Goal: Task Accomplishment & Management: Complete application form

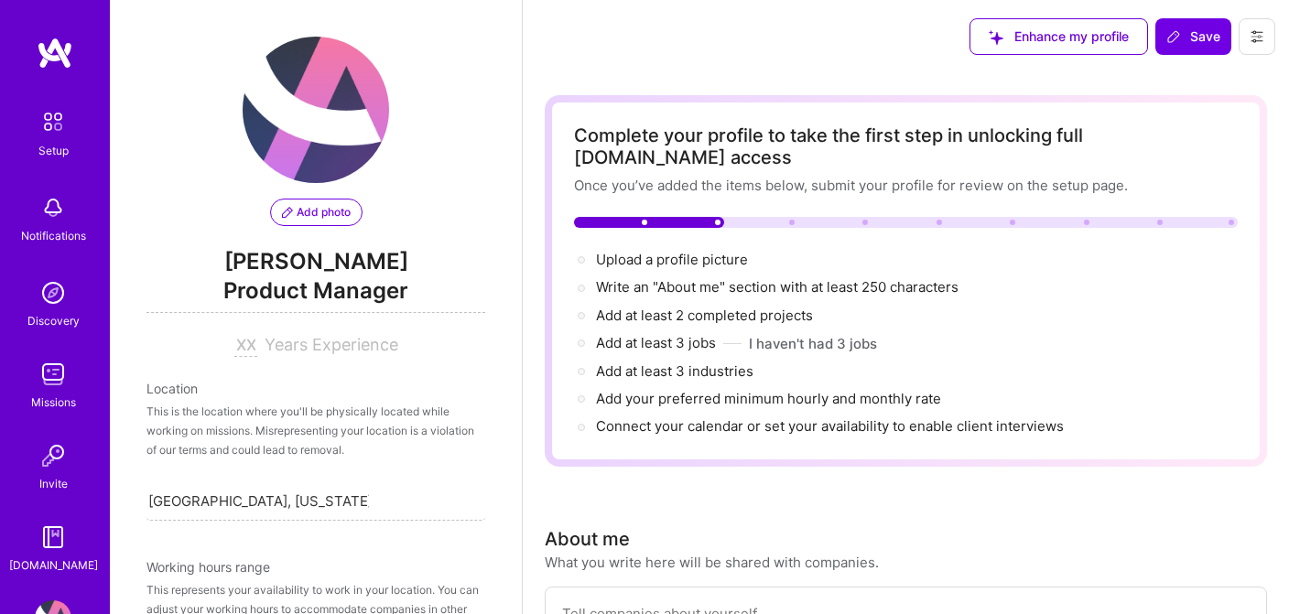
select select "US"
select select "Right Now"
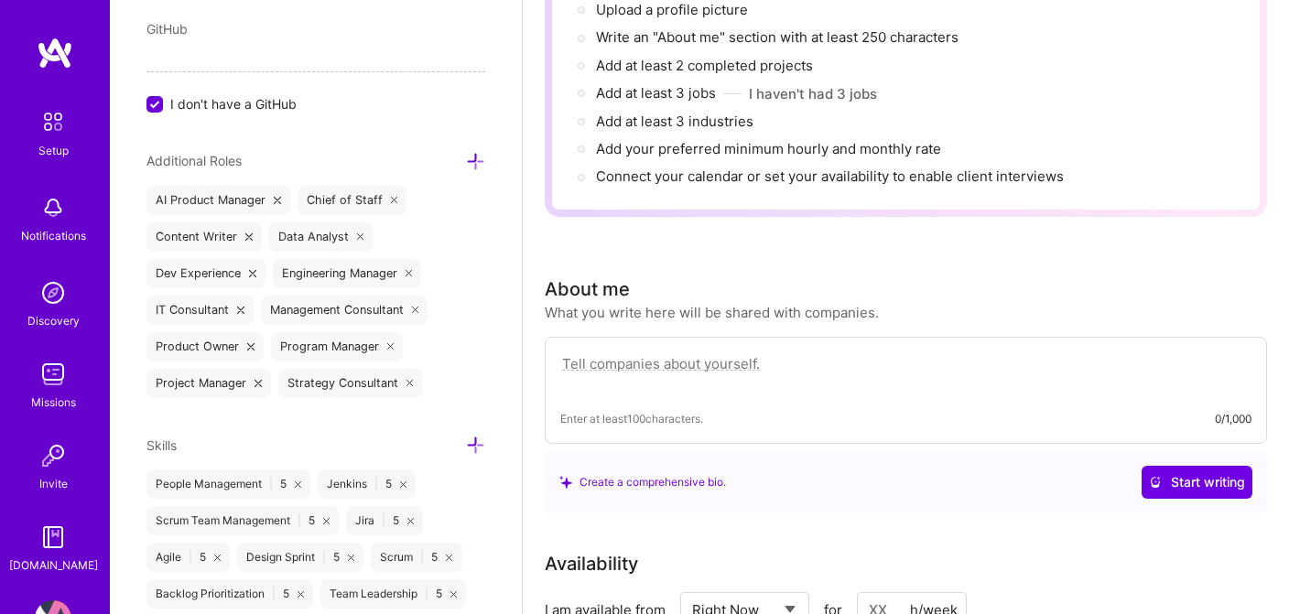
scroll to position [273, 0]
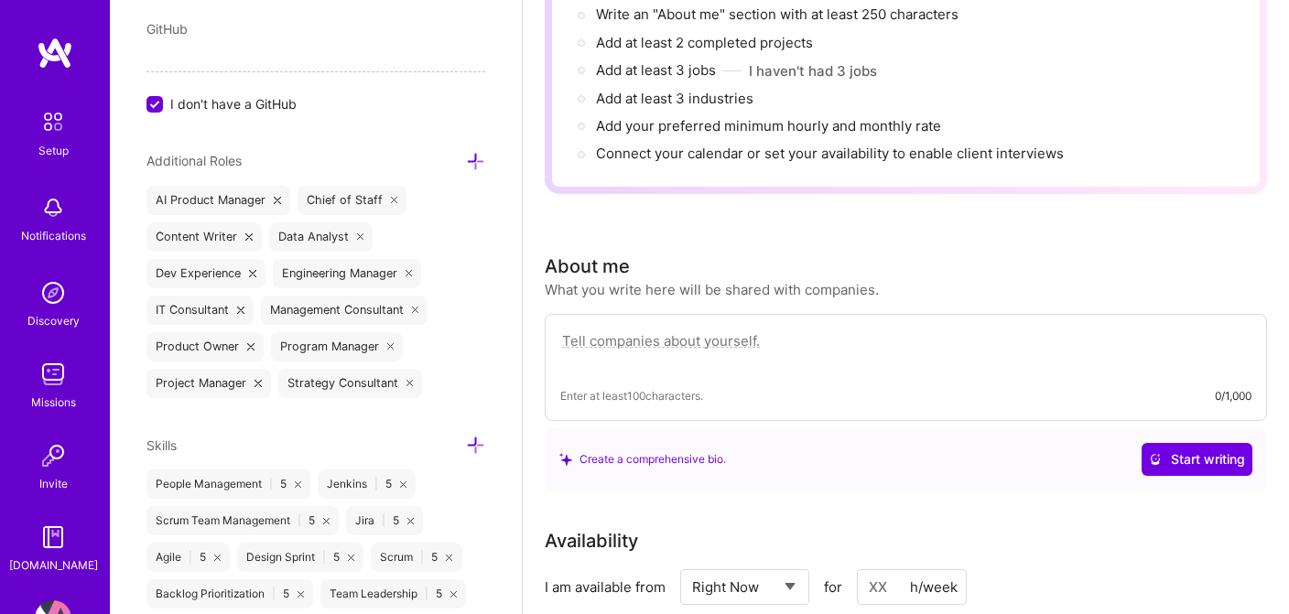
click at [808, 330] on textarea at bounding box center [905, 351] width 691 height 42
paste textarea "Results-oriented technology PM with experience in conceptualizing, planning & s…"
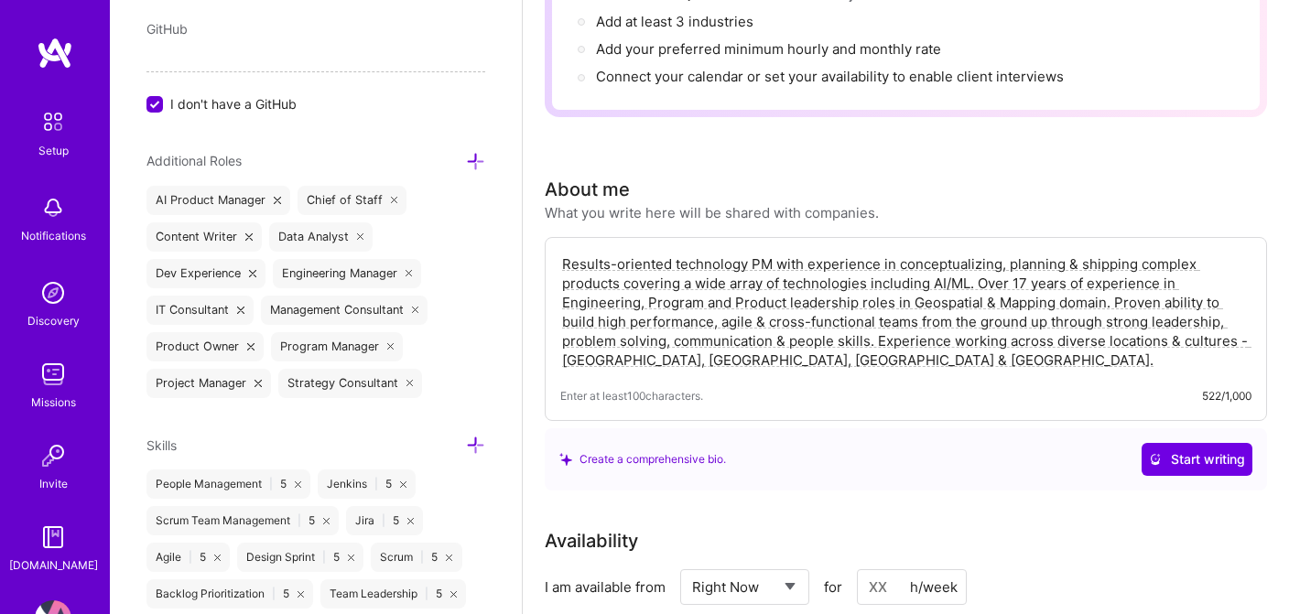
scroll to position [364, 0]
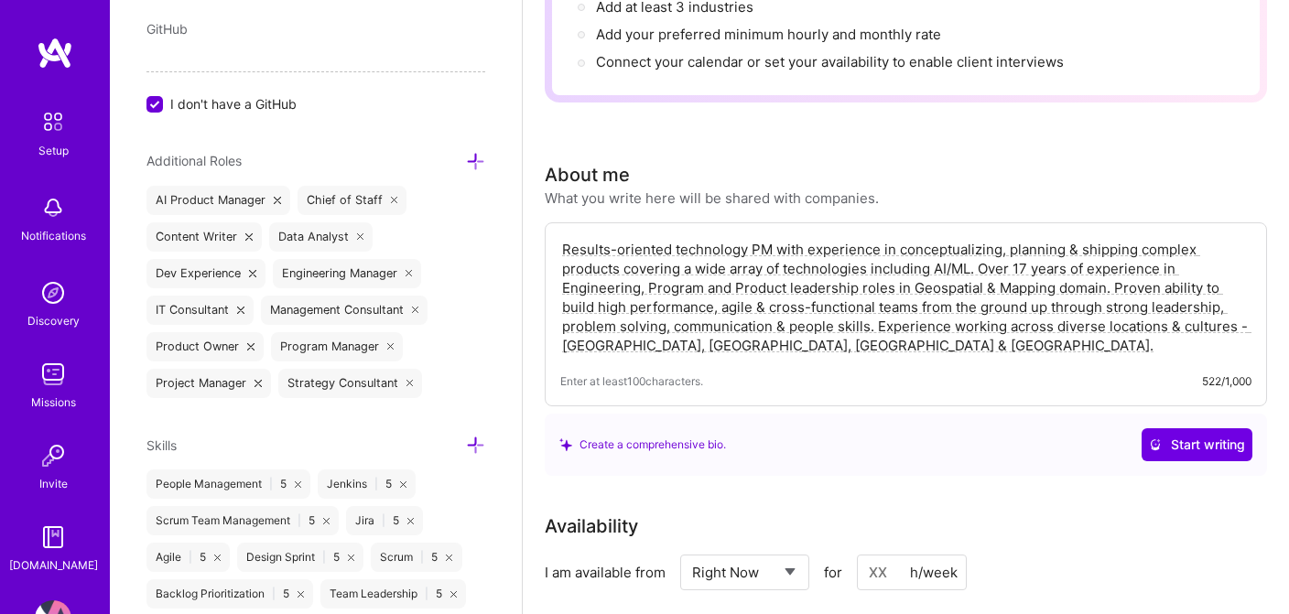
type textarea "Results-oriented technology PM with experience in conceptualizing, planning & s…"
click at [1025, 513] on div "Availability" at bounding box center [906, 526] width 722 height 27
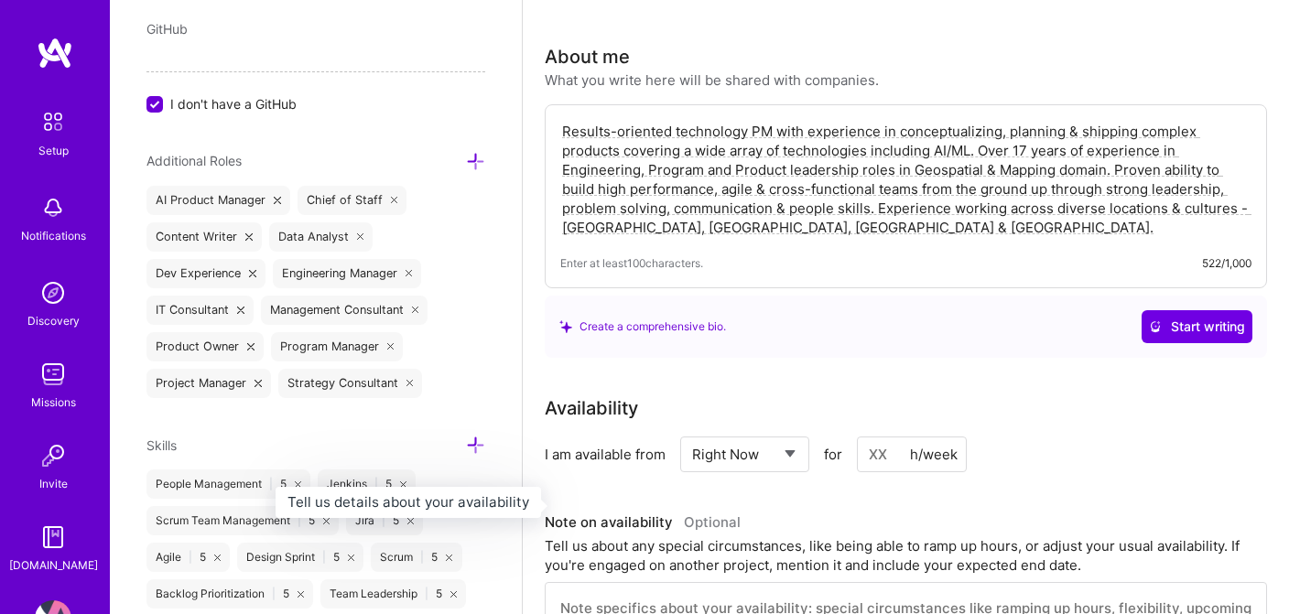
scroll to position [535, 0]
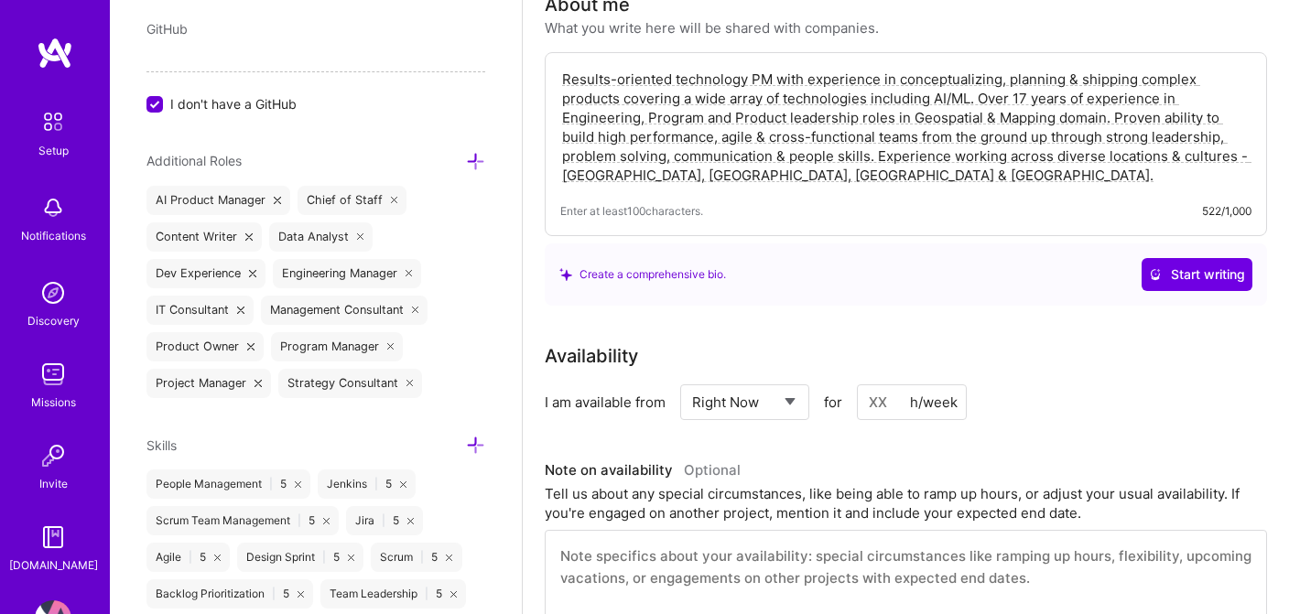
click at [875, 385] on input at bounding box center [912, 403] width 110 height 36
drag, startPoint x: 885, startPoint y: 380, endPoint x: 856, endPoint y: 380, distance: 29.3
click at [856, 385] on div "Select... Right Now Future Date Not Available for h/week" at bounding box center [823, 403] width 287 height 36
type input "30"
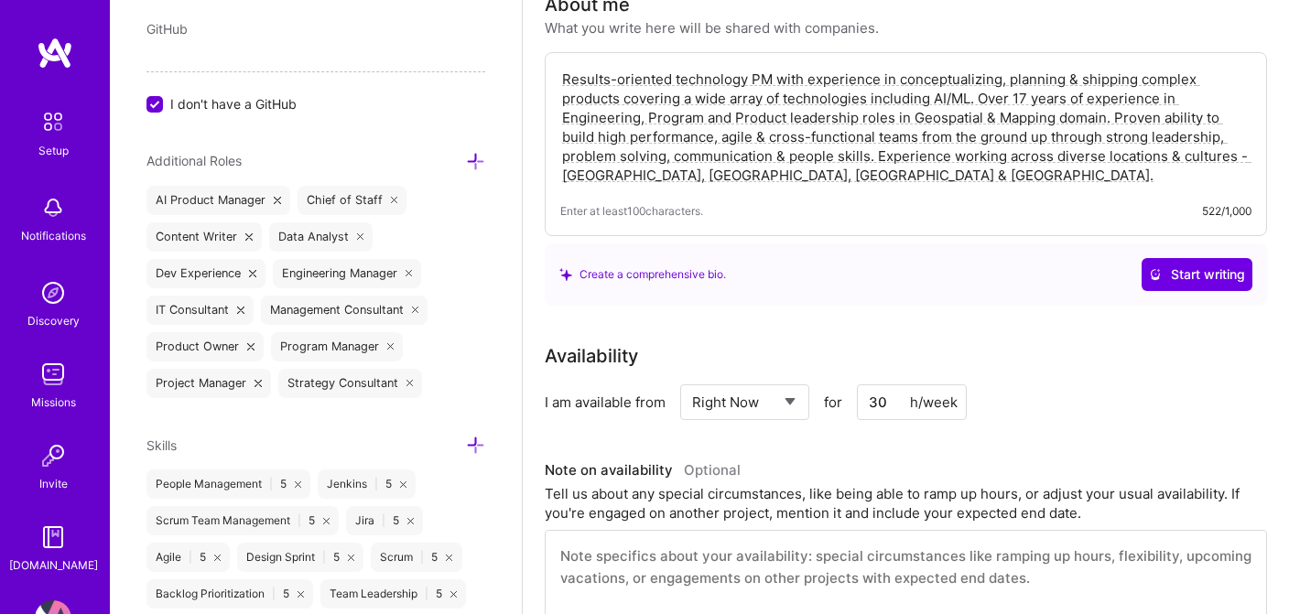
click at [1081, 396] on div "I am available from Select... Right Now Future Date Not Available for 30 h/week" at bounding box center [906, 403] width 722 height 36
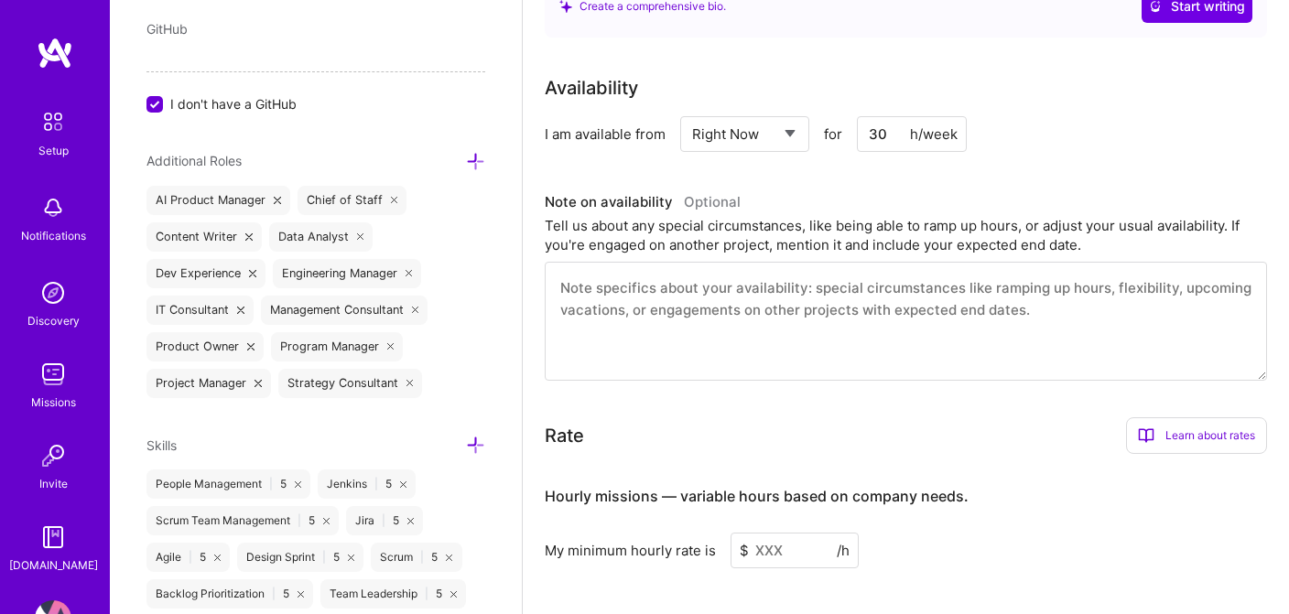
scroll to position [807, 0]
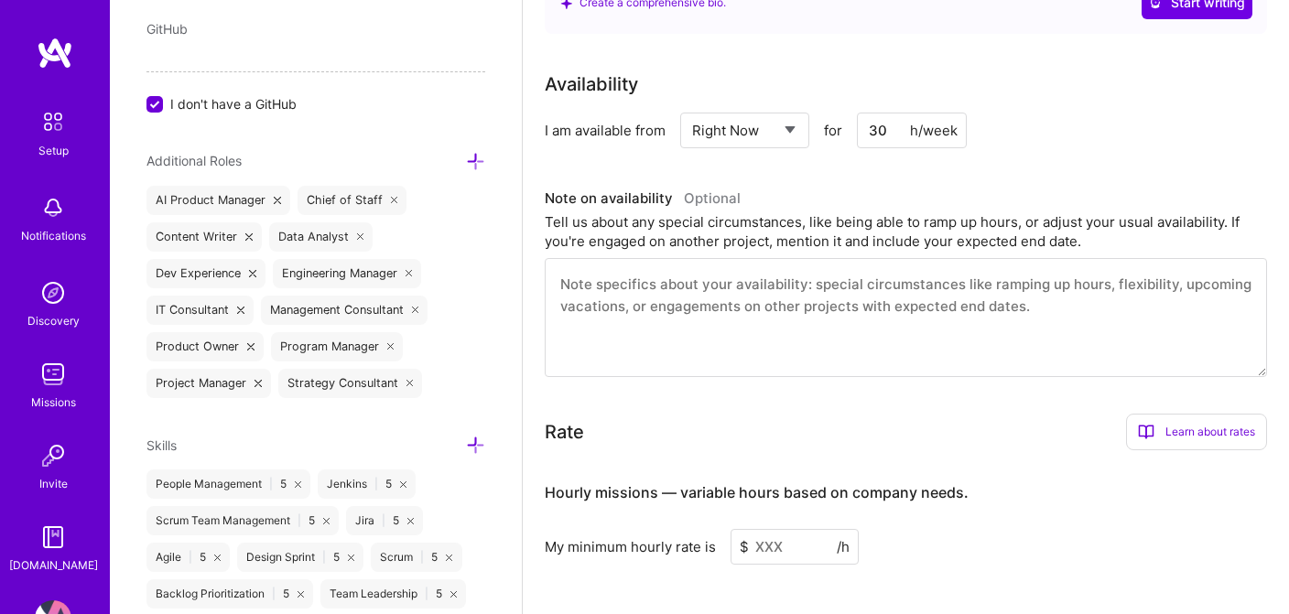
click at [1168, 414] on div "Learn about rates" at bounding box center [1196, 432] width 141 height 37
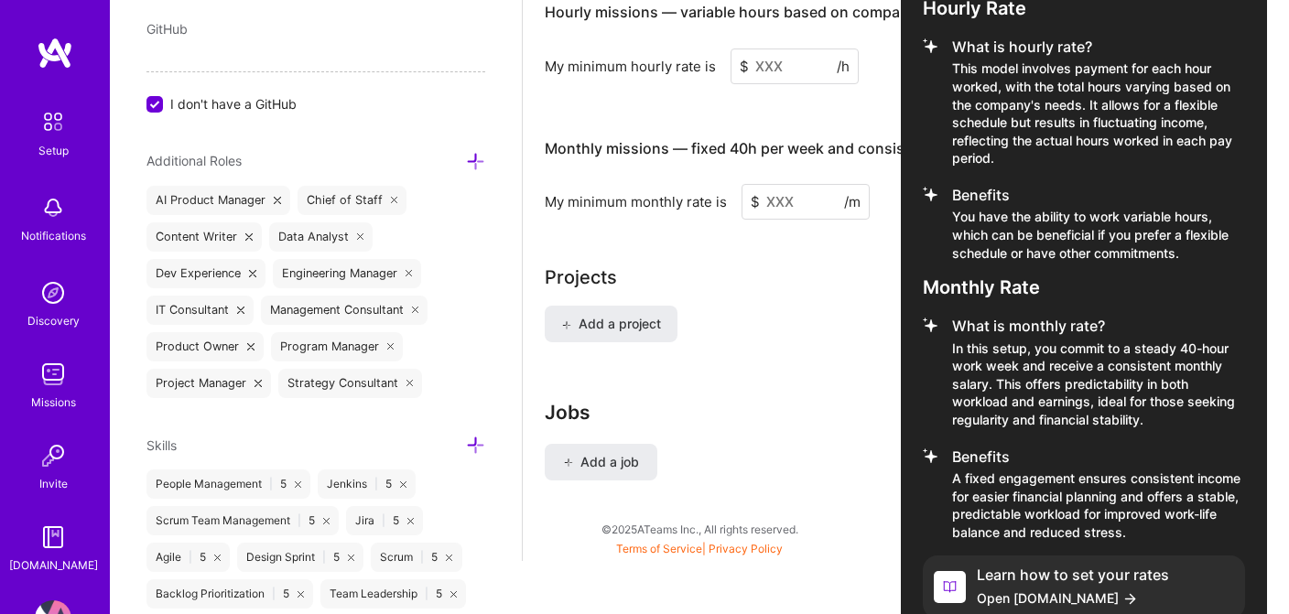
scroll to position [1286, 0]
click at [1014, 590] on span "Open [DOMAIN_NAME]" at bounding box center [1073, 599] width 192 height 19
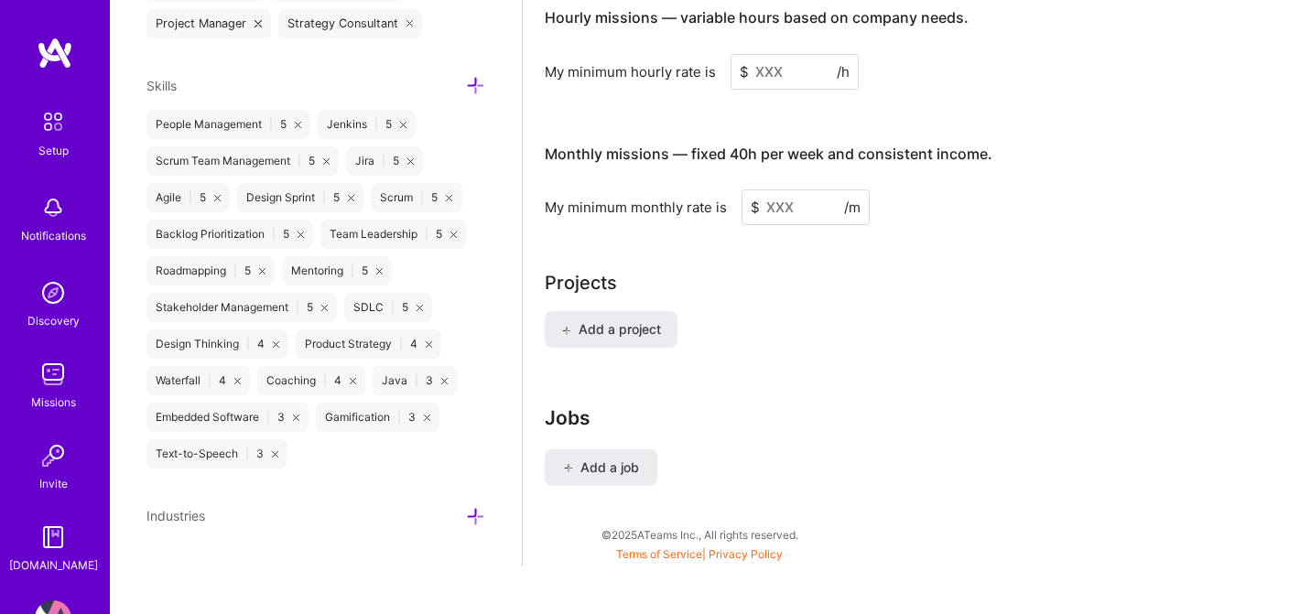
scroll to position [1460, 0]
click at [474, 520] on icon at bounding box center [475, 517] width 19 height 19
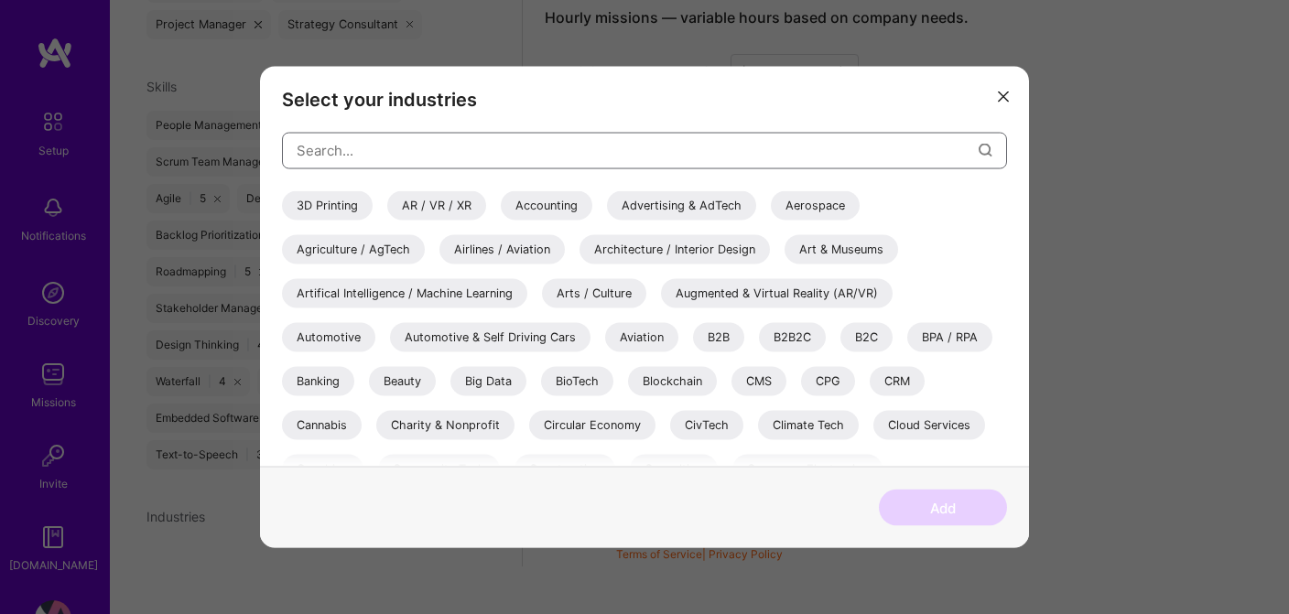
click at [457, 140] on input "modal" at bounding box center [638, 150] width 682 height 47
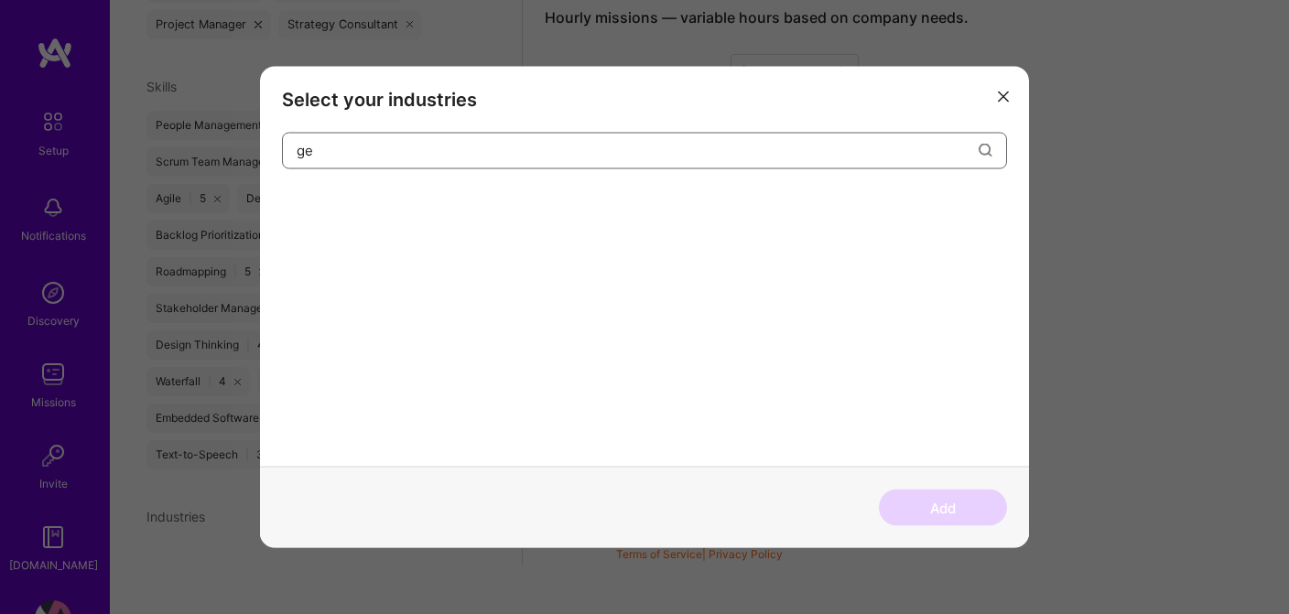
type input "g"
type input "a"
type input "r"
click at [337, 210] on div "Robotics" at bounding box center [321, 204] width 79 height 29
click at [353, 149] on input "robot" at bounding box center [638, 150] width 682 height 47
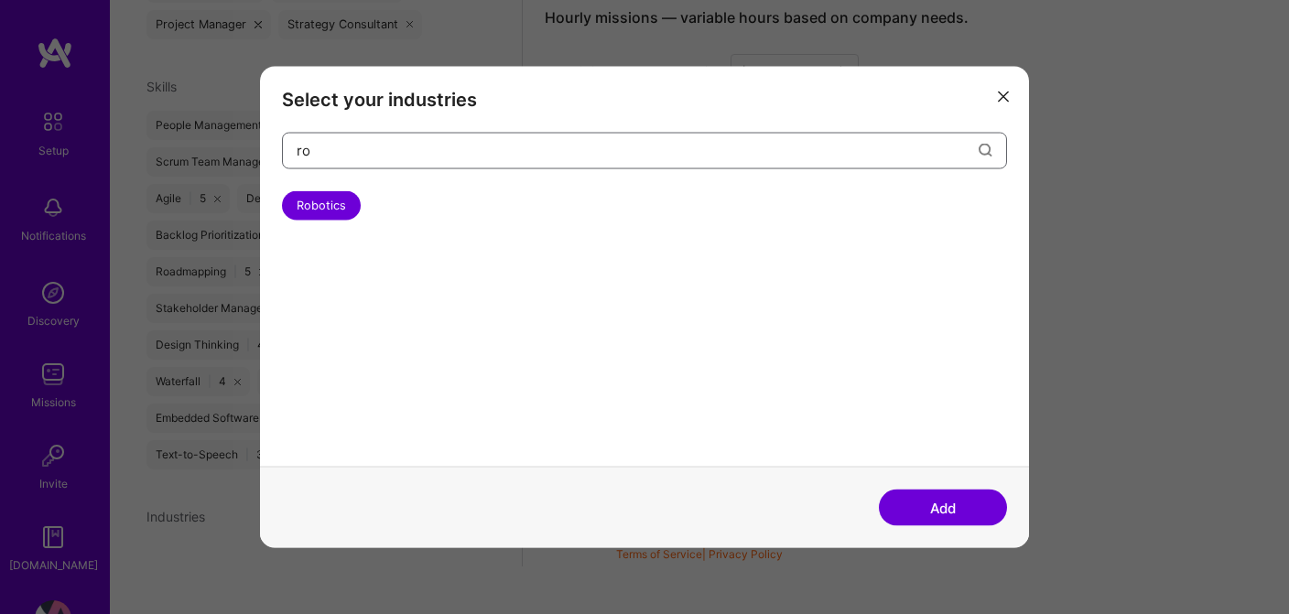
type input "r"
type input "m"
type input "g"
type input "t"
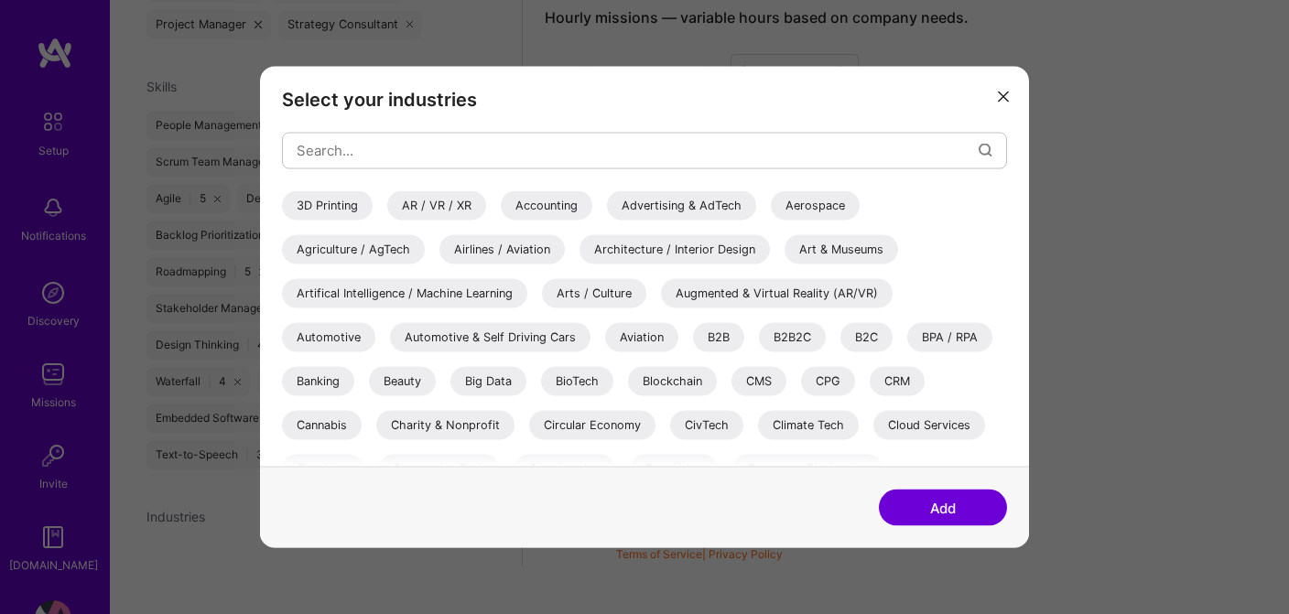
click at [470, 297] on div "Artifical Intelligence / Machine Learning" at bounding box center [404, 292] width 245 height 29
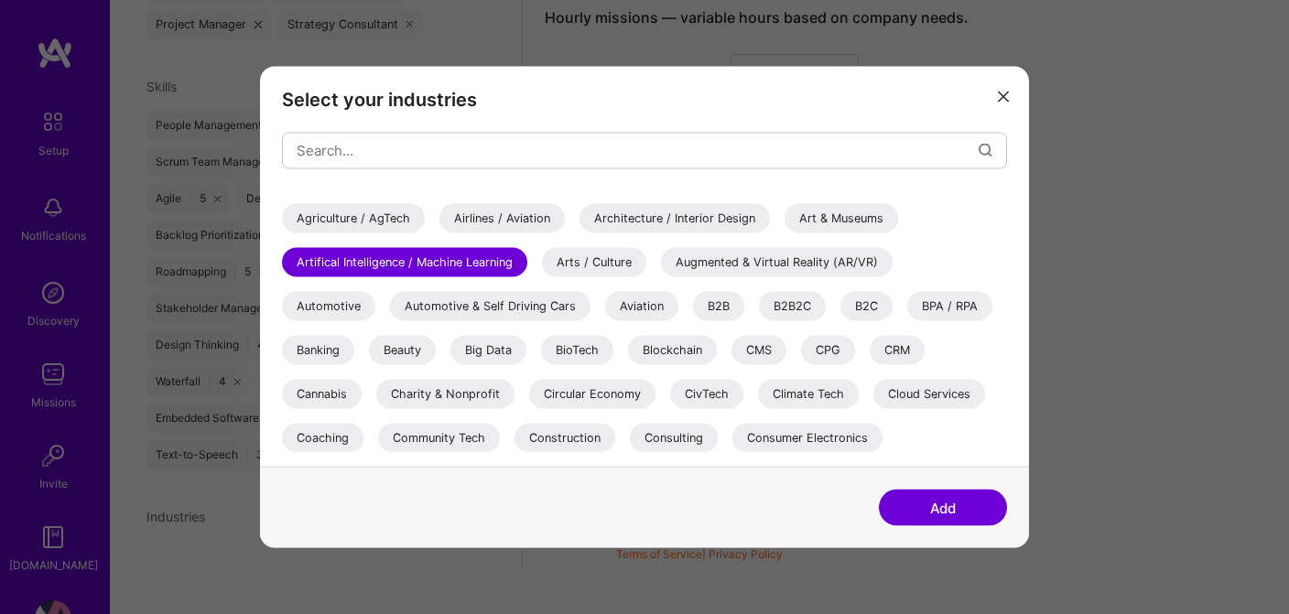
scroll to position [33, 0]
click at [324, 300] on div "Automotive" at bounding box center [328, 303] width 93 height 29
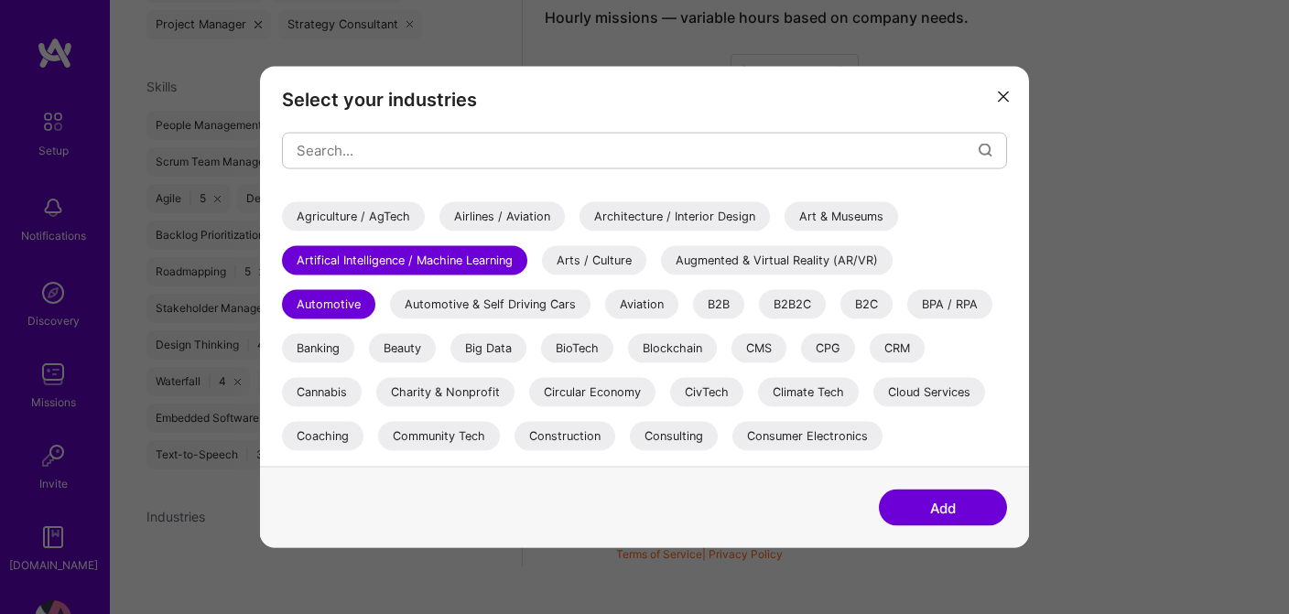
click at [477, 313] on div "Automotive & Self Driving Cars" at bounding box center [490, 303] width 200 height 29
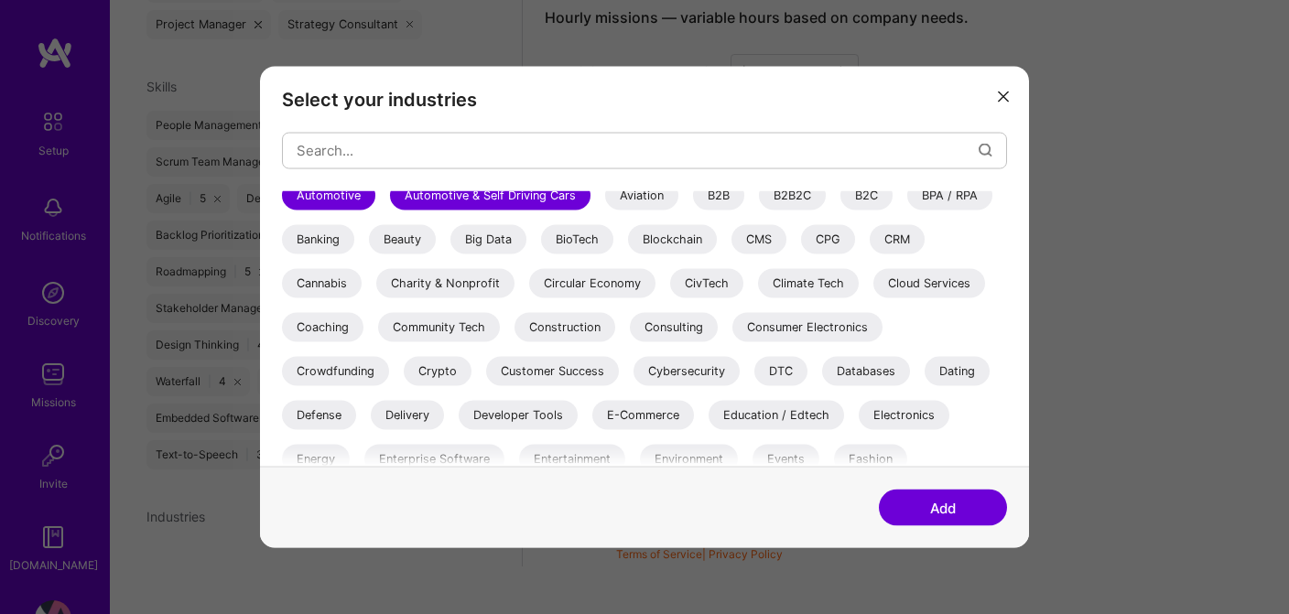
scroll to position [143, 0]
click at [344, 323] on div "Coaching" at bounding box center [322, 325] width 81 height 29
click at [470, 328] on div "Community Tech" at bounding box center [439, 325] width 122 height 29
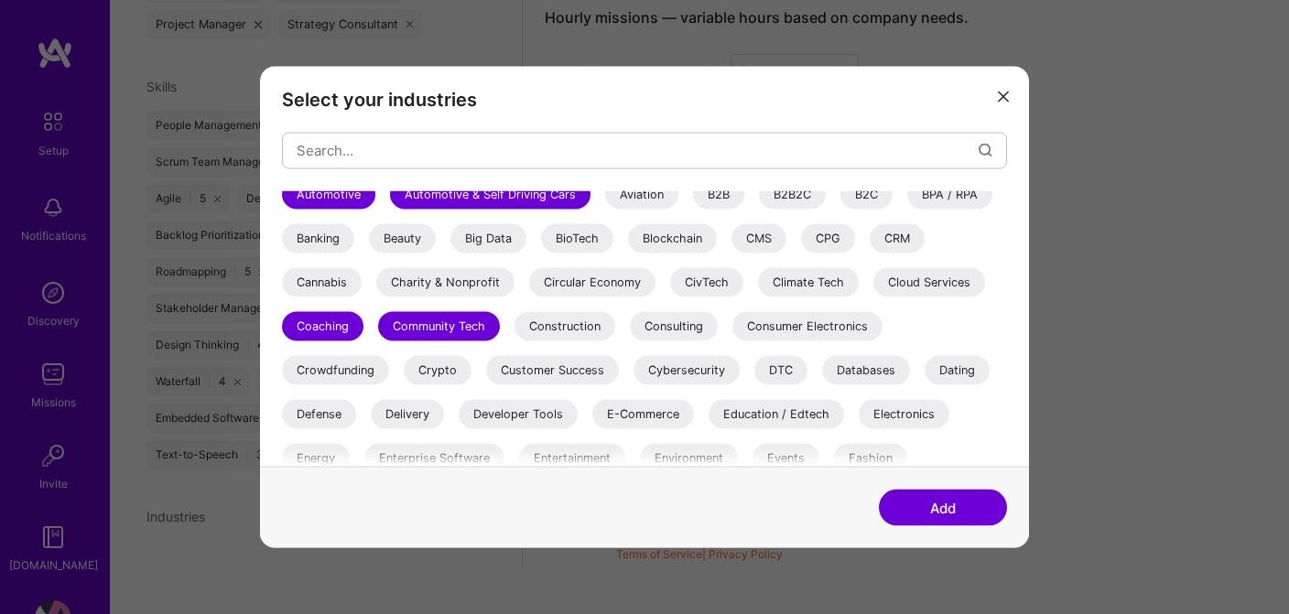
click at [662, 321] on div "Consulting" at bounding box center [674, 325] width 88 height 29
click at [591, 374] on div "Customer Success" at bounding box center [552, 369] width 133 height 29
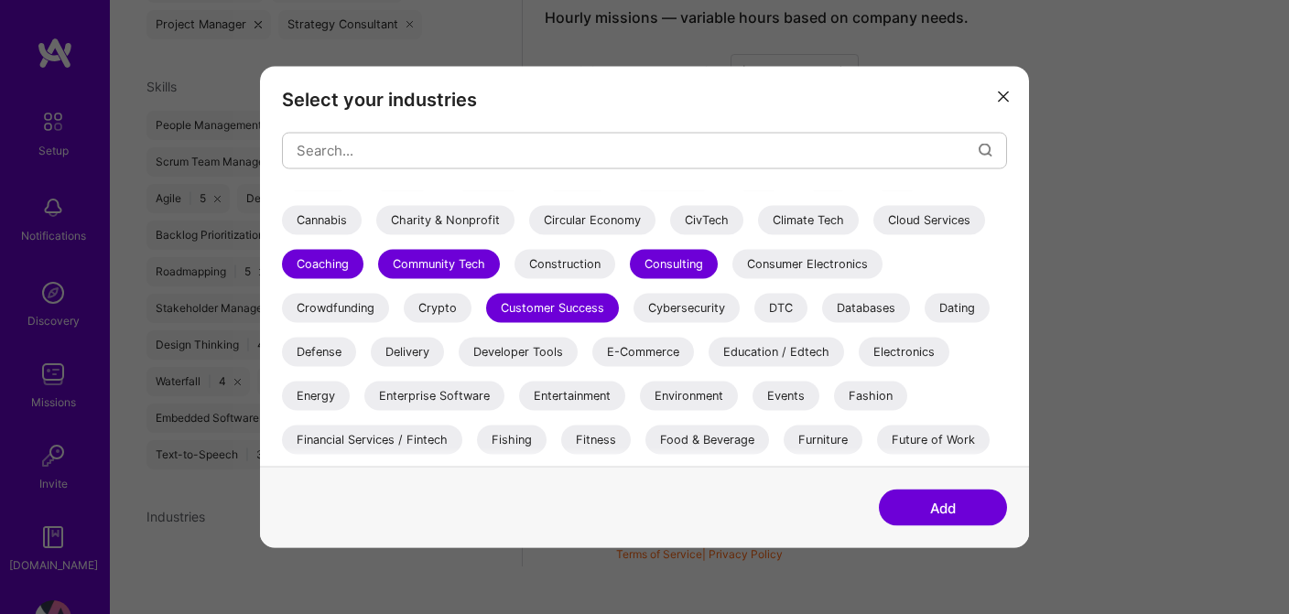
scroll to position [207, 0]
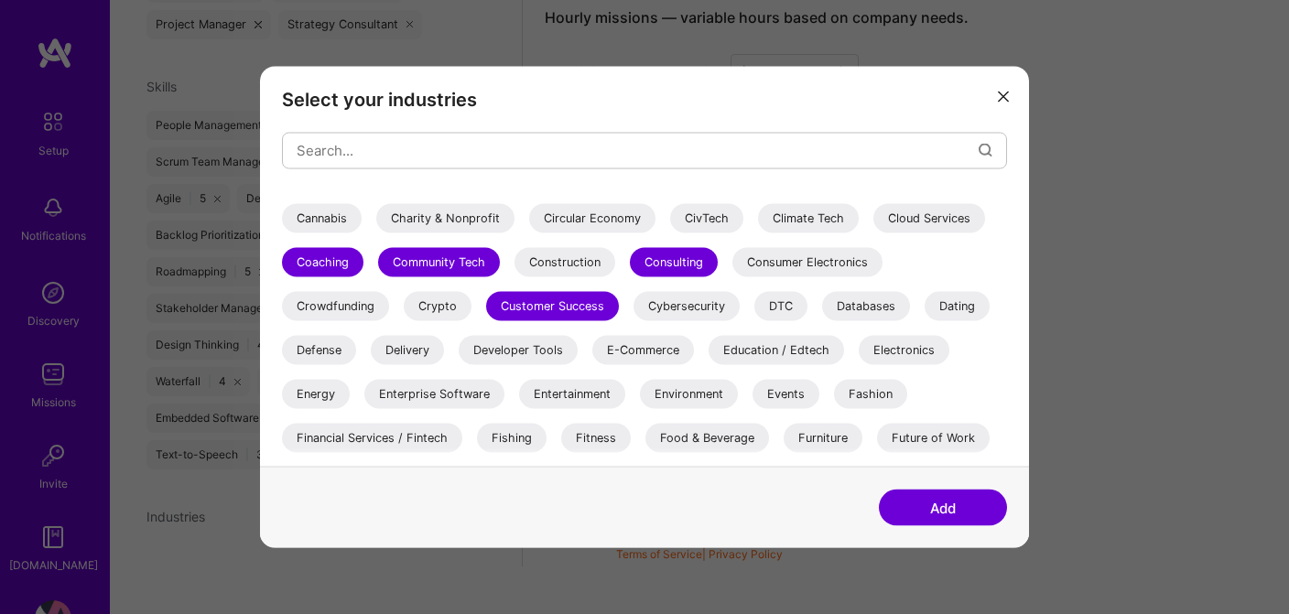
click at [944, 301] on div "Dating" at bounding box center [957, 305] width 65 height 29
click at [318, 392] on div "Energy" at bounding box center [316, 393] width 68 height 29
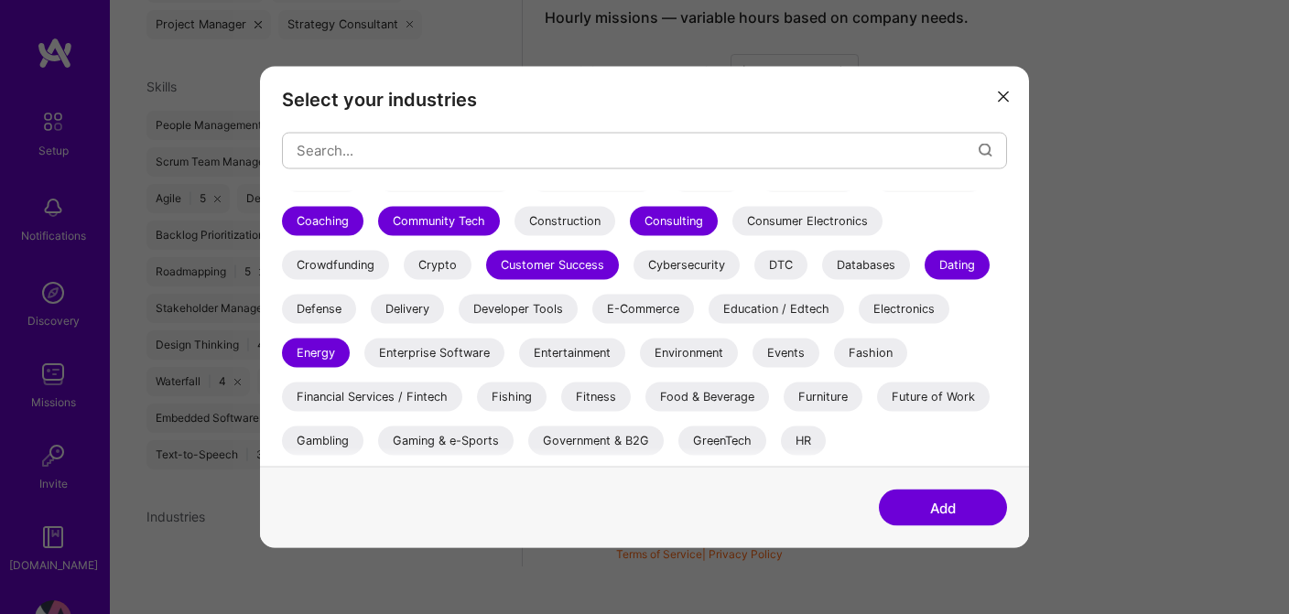
scroll to position [249, 0]
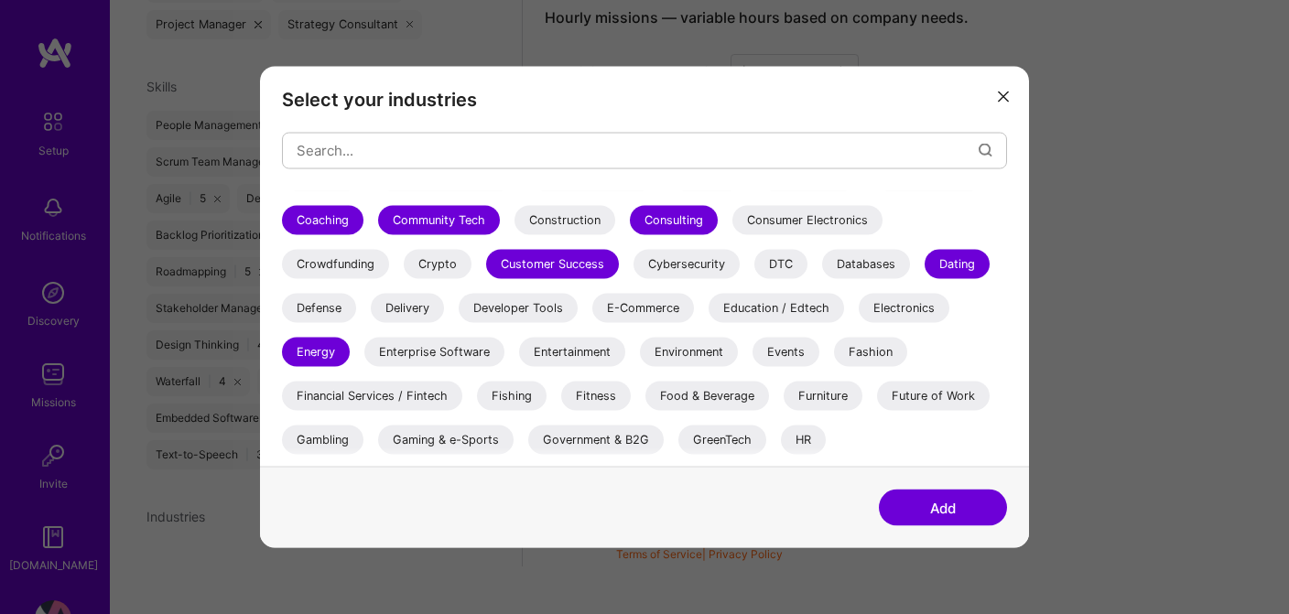
click at [457, 348] on div "Enterprise Software" at bounding box center [434, 351] width 140 height 29
click at [694, 357] on div "Environment" at bounding box center [689, 351] width 98 height 29
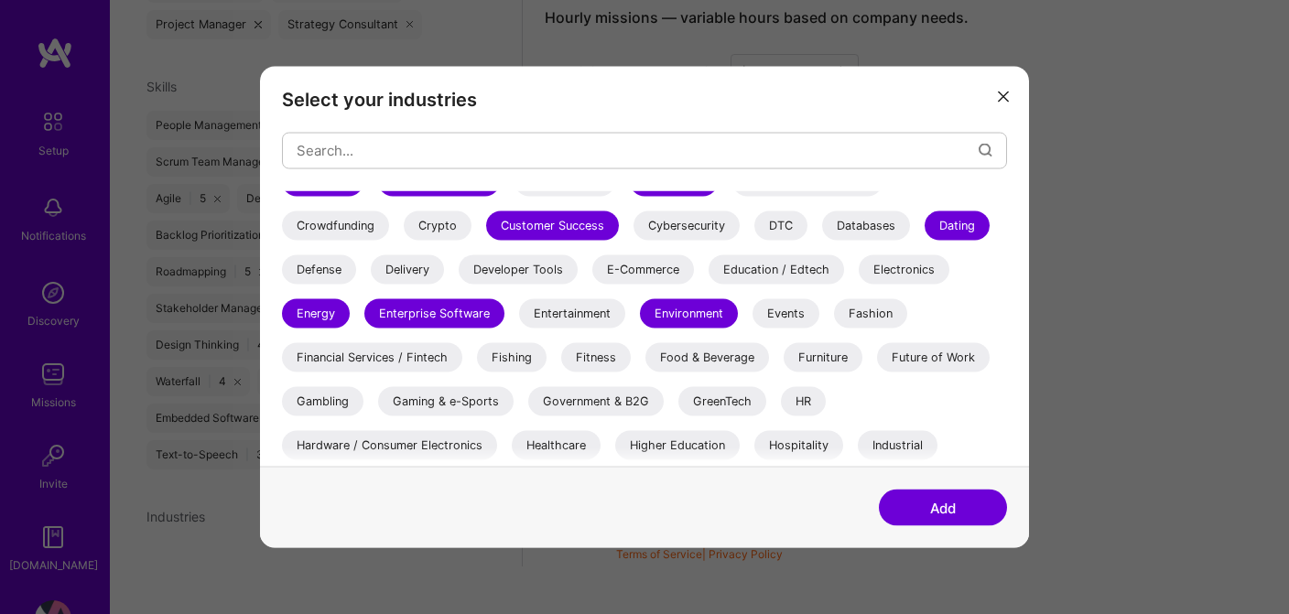
scroll to position [320, 0]
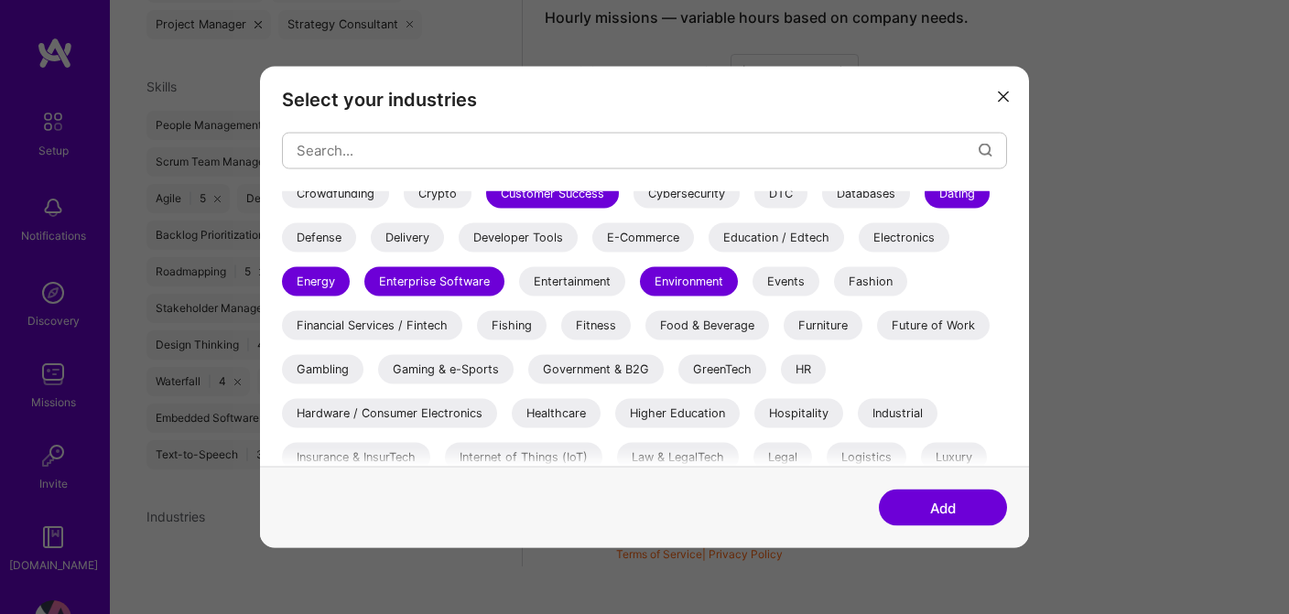
click at [608, 329] on div "Fitness" at bounding box center [596, 324] width 70 height 29
click at [938, 324] on div "Future of Work" at bounding box center [933, 324] width 113 height 29
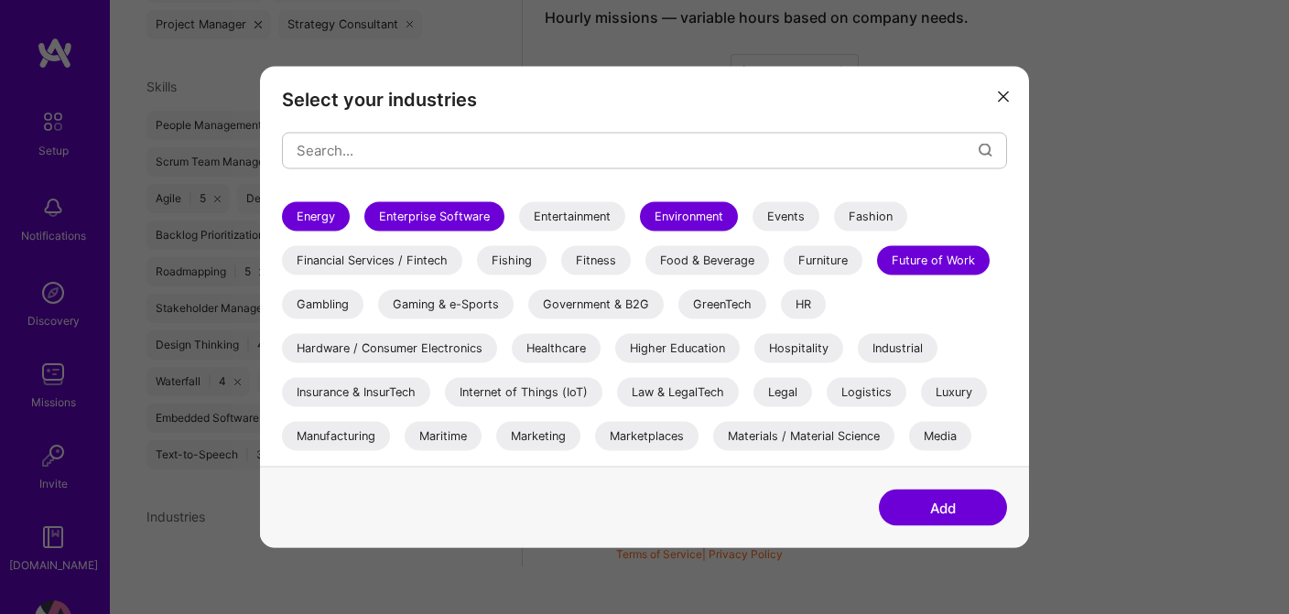
scroll to position [385, 0]
click at [721, 304] on div "GreenTech" at bounding box center [722, 302] width 88 height 29
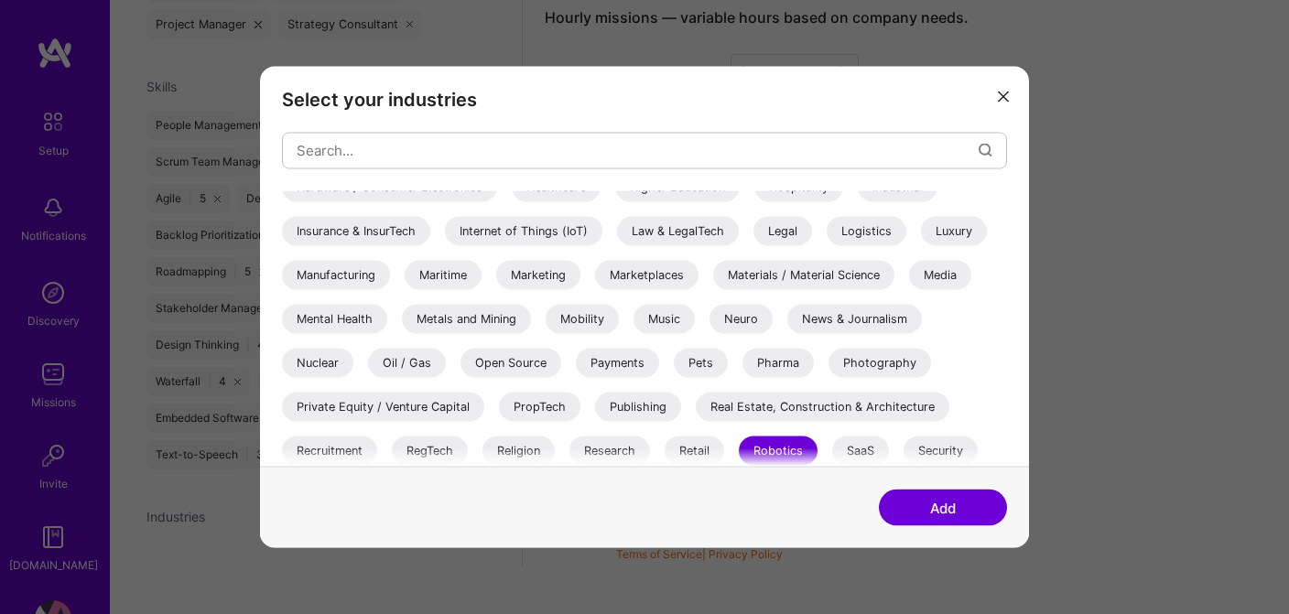
scroll to position [552, 0]
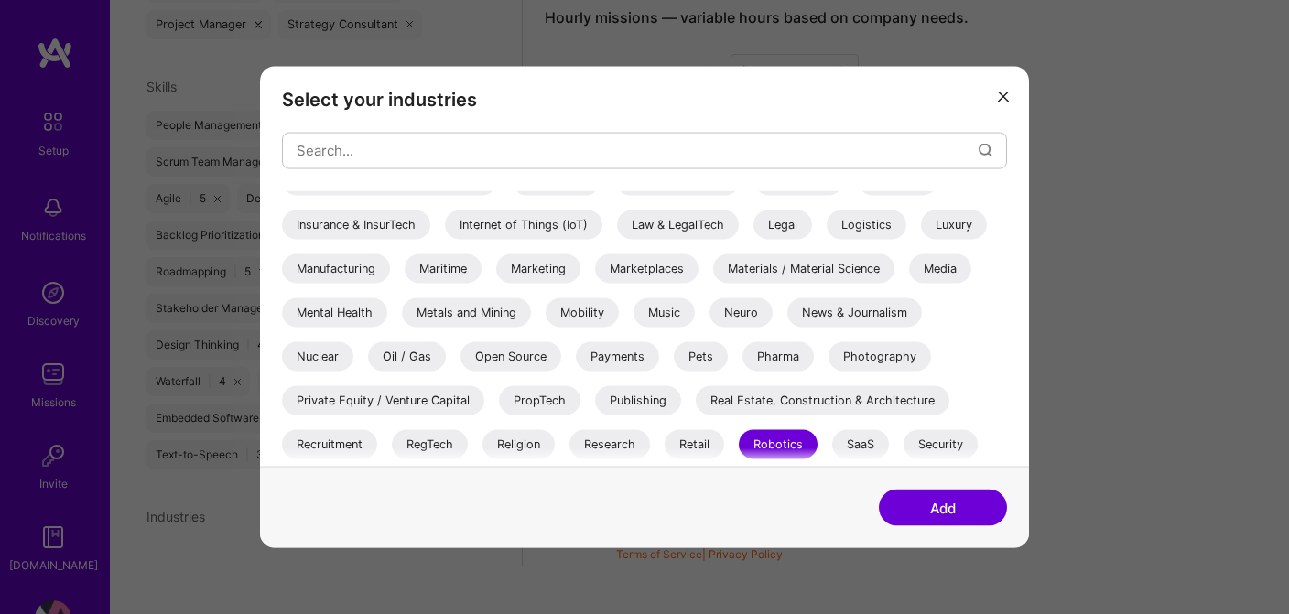
click at [369, 310] on div "Mental Health" at bounding box center [334, 312] width 105 height 29
click at [585, 320] on div "Mobility" at bounding box center [582, 312] width 73 height 29
click at [679, 319] on div "Music" at bounding box center [664, 312] width 61 height 29
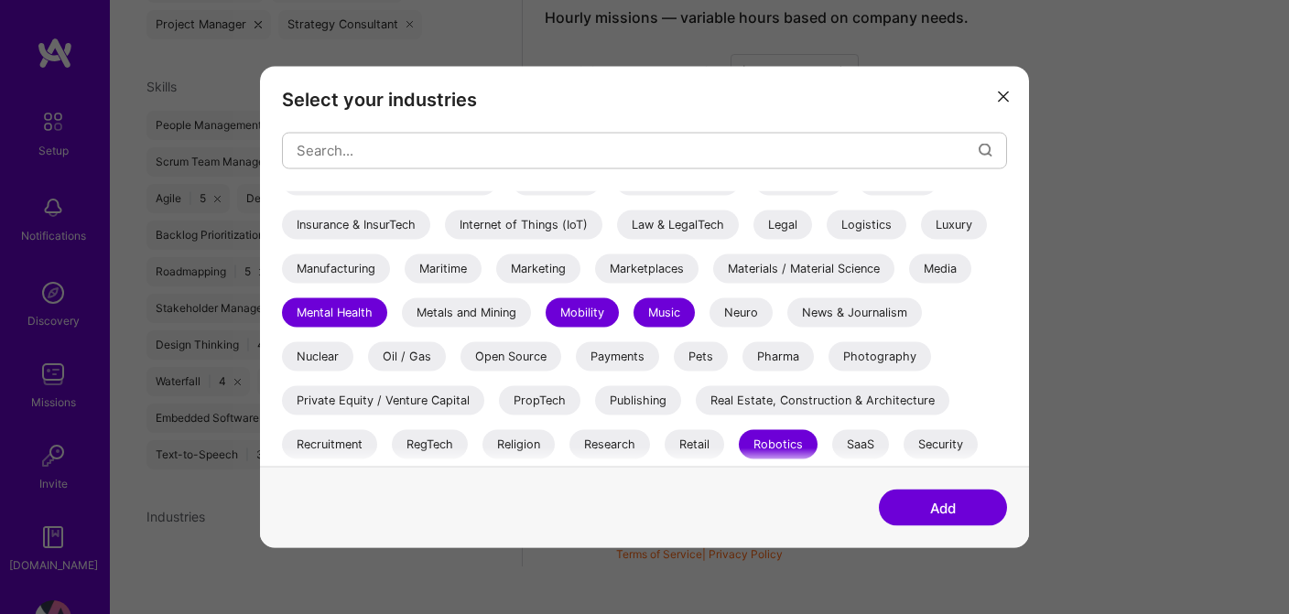
click at [842, 315] on div "News & Journalism" at bounding box center [854, 312] width 135 height 29
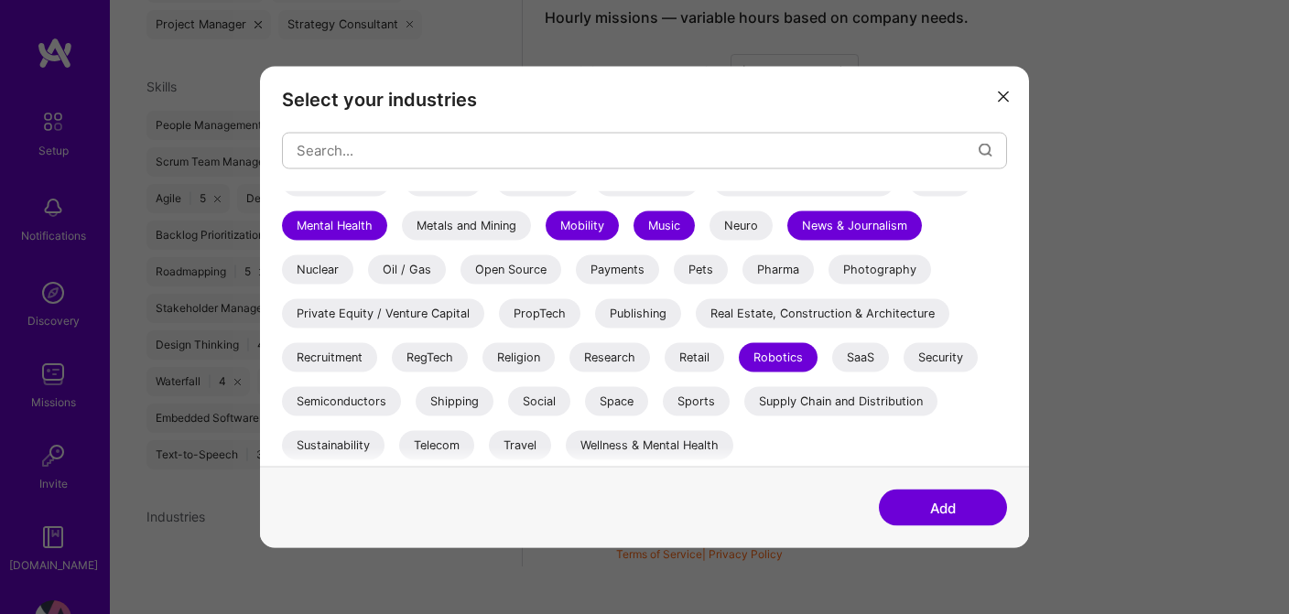
scroll to position [639, 0]
click at [534, 443] on div "Travel" at bounding box center [520, 444] width 62 height 29
click at [639, 443] on div "Wellness & Mental Health" at bounding box center [650, 444] width 168 height 29
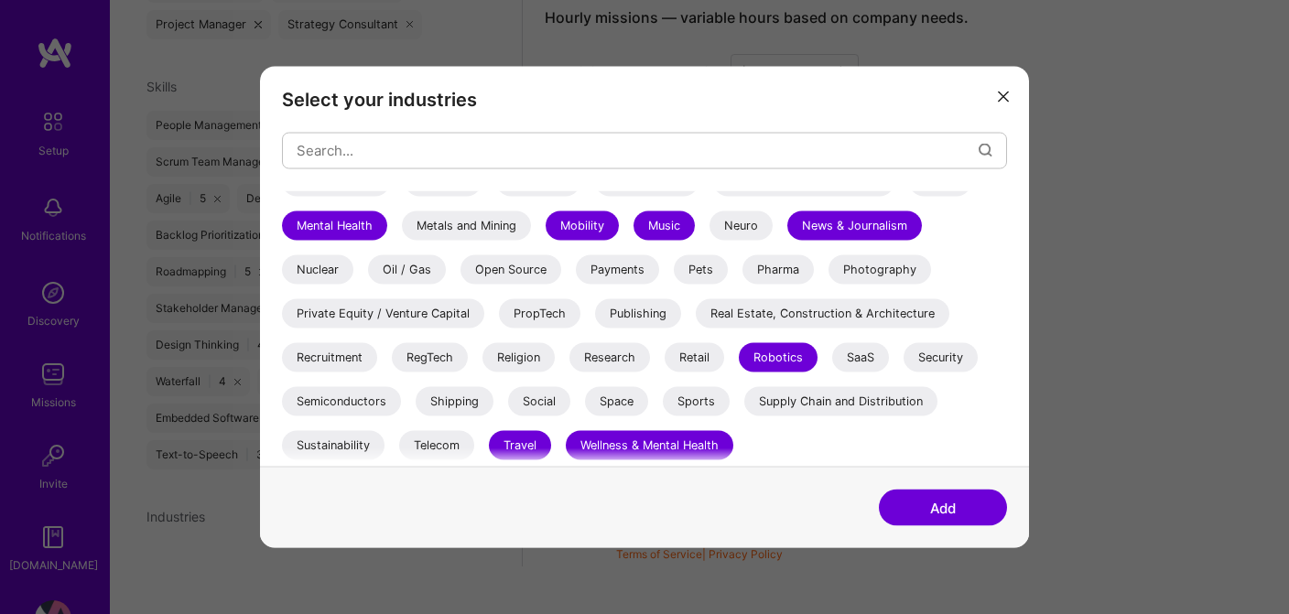
click at [945, 513] on button "Add" at bounding box center [943, 508] width 128 height 37
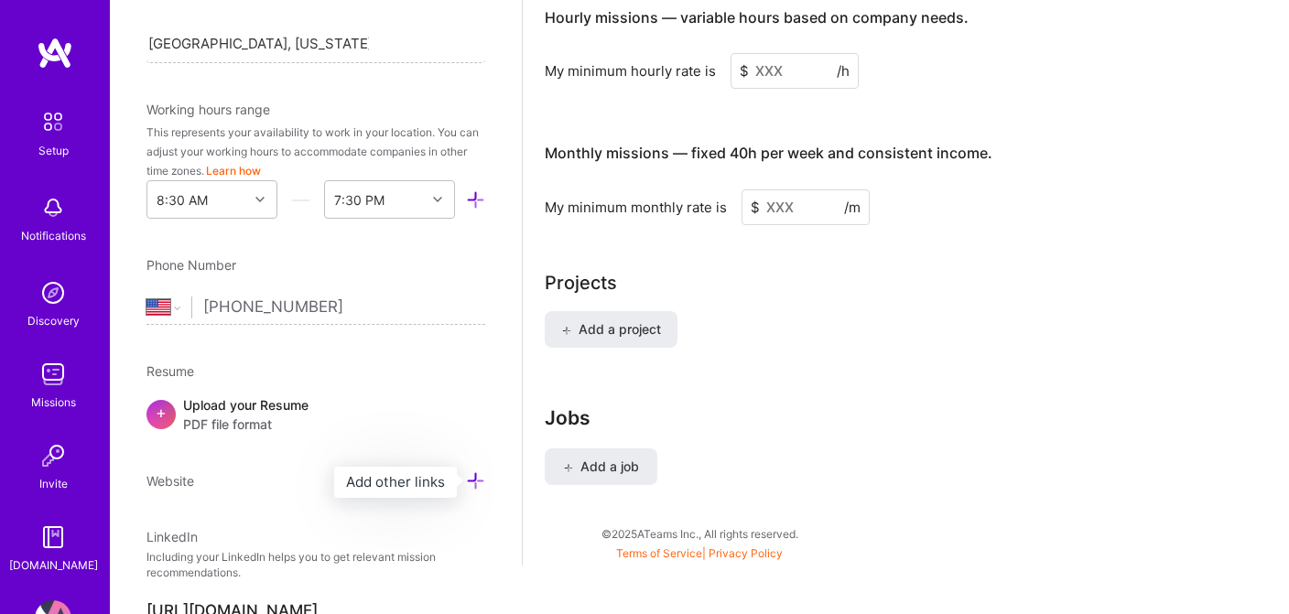
scroll to position [470, 0]
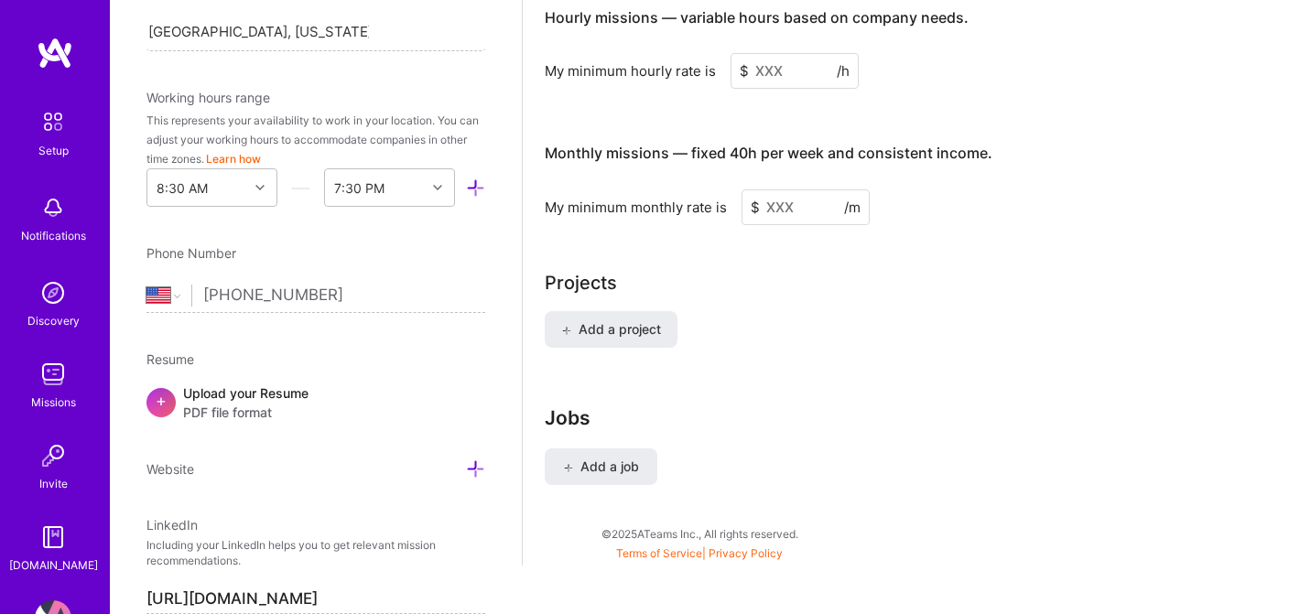
click at [168, 400] on div "+" at bounding box center [160, 402] width 29 height 29
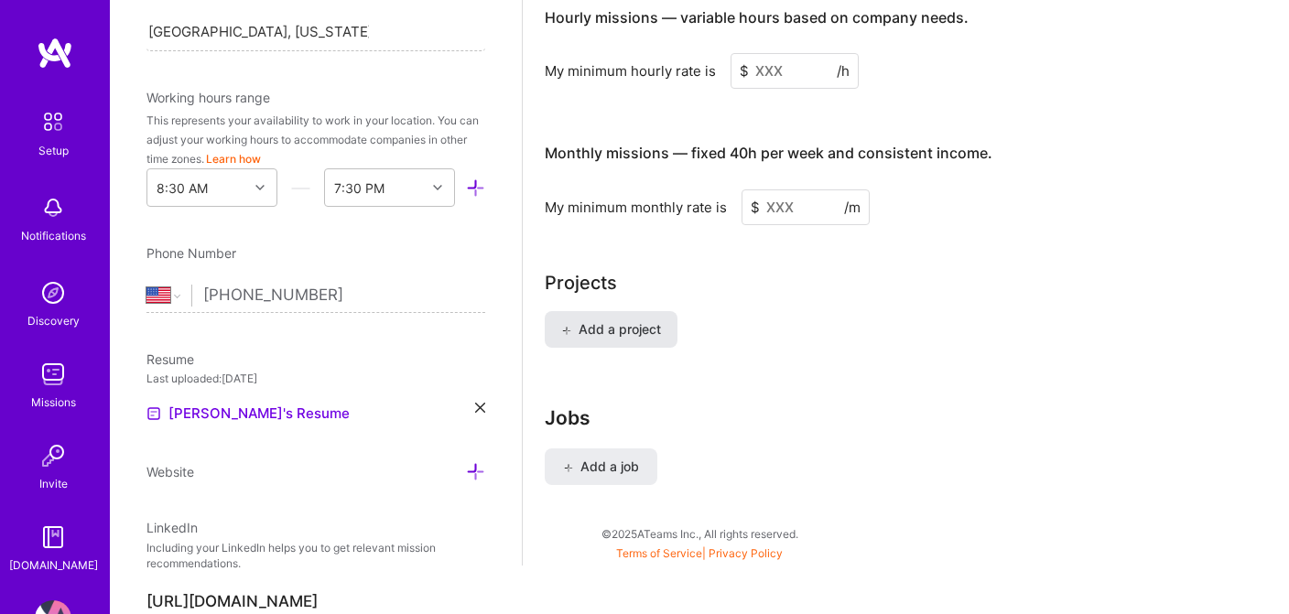
click at [657, 320] on span "Add a project" at bounding box center [611, 329] width 100 height 18
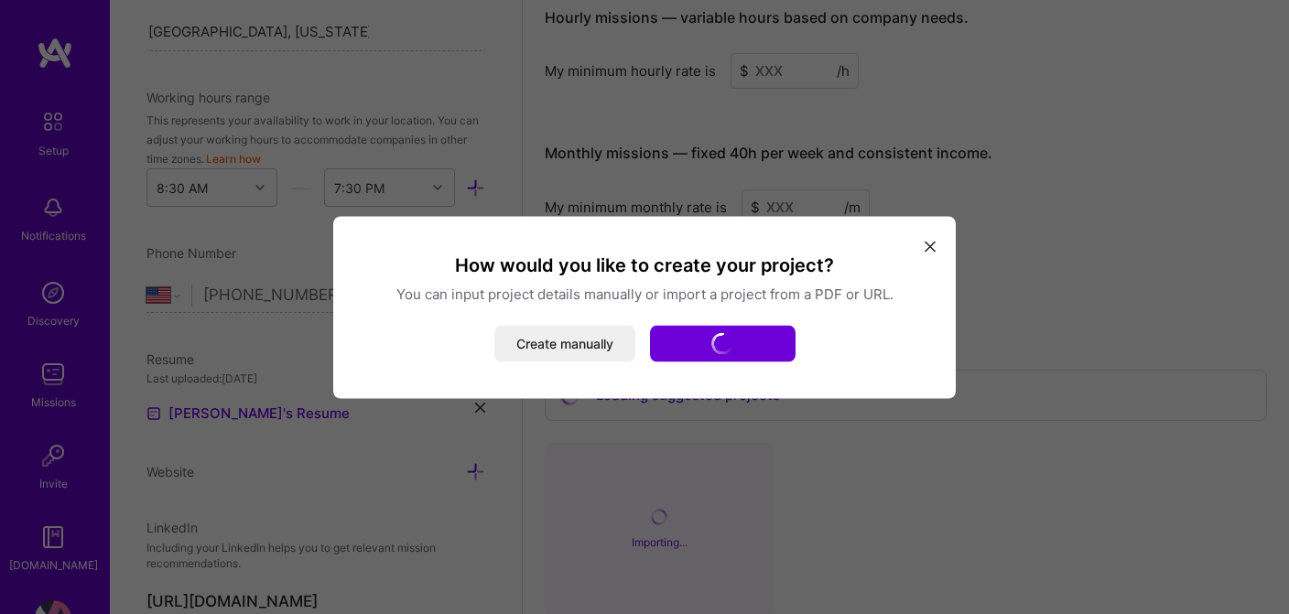
click at [932, 248] on icon "modal" at bounding box center [930, 247] width 11 height 11
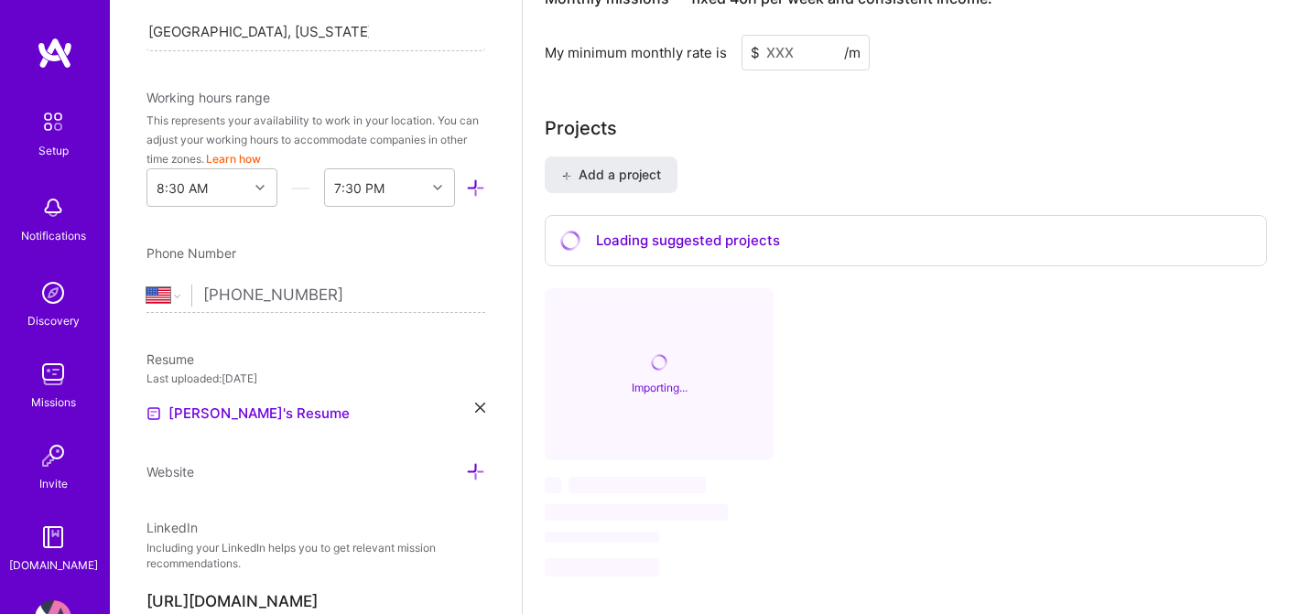
scroll to position [785, 0]
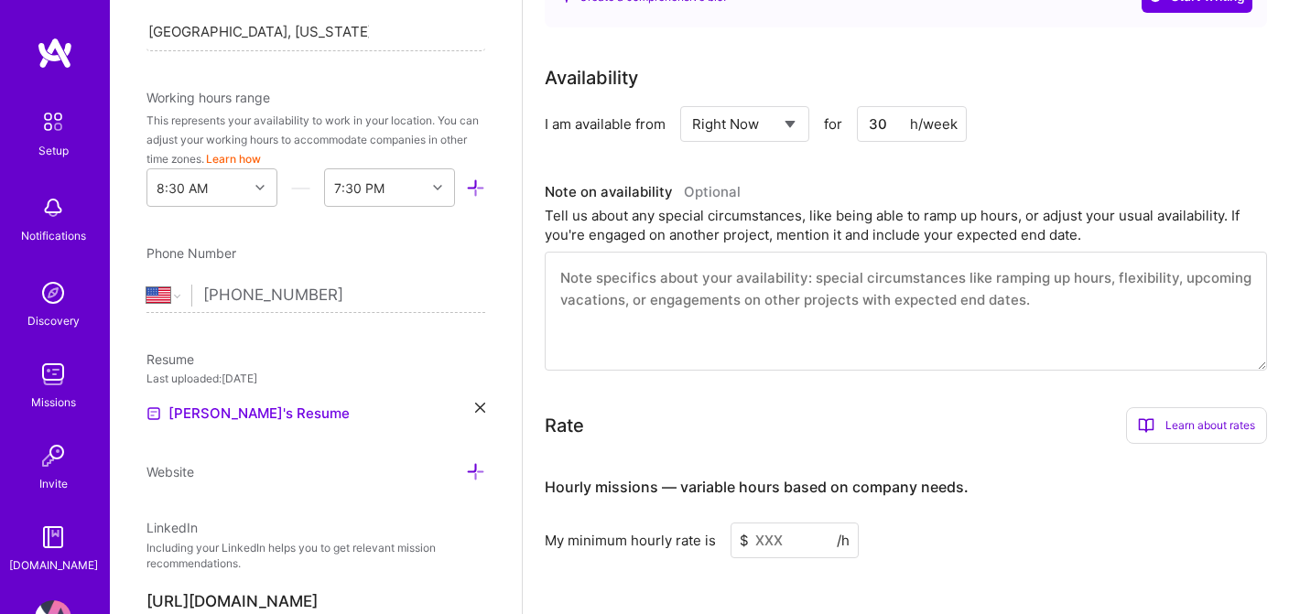
click at [1178, 408] on div "Learn about rates" at bounding box center [1196, 425] width 141 height 37
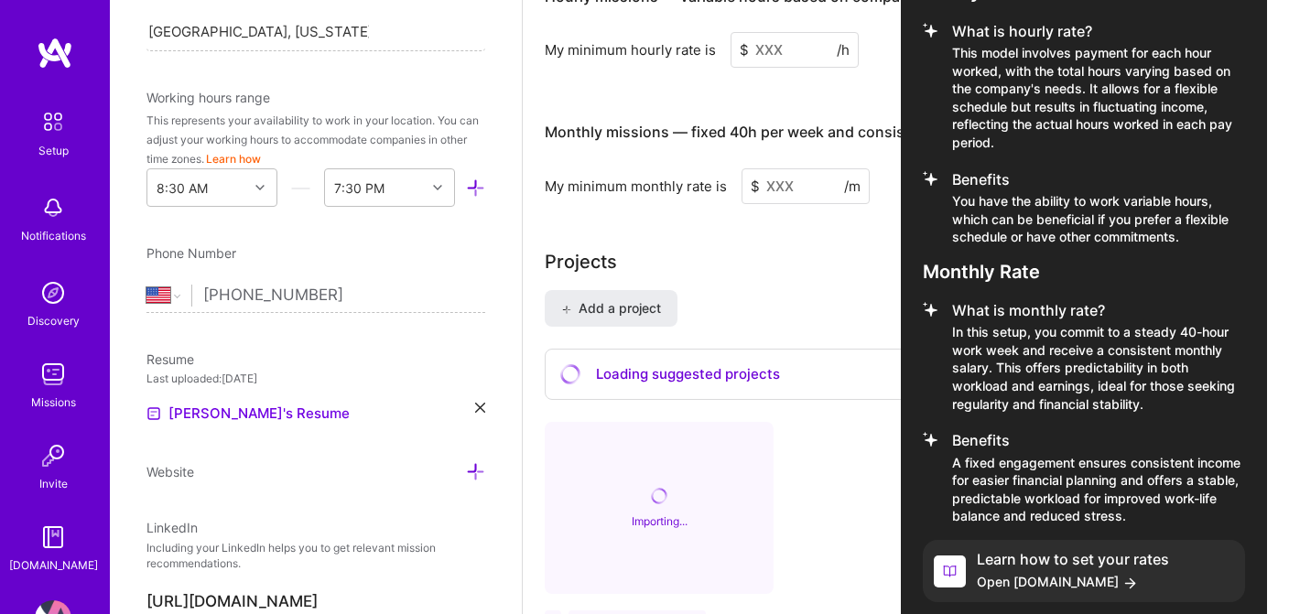
scroll to position [1275, 0]
click at [1047, 572] on span "Open [DOMAIN_NAME]" at bounding box center [1073, 581] width 192 height 19
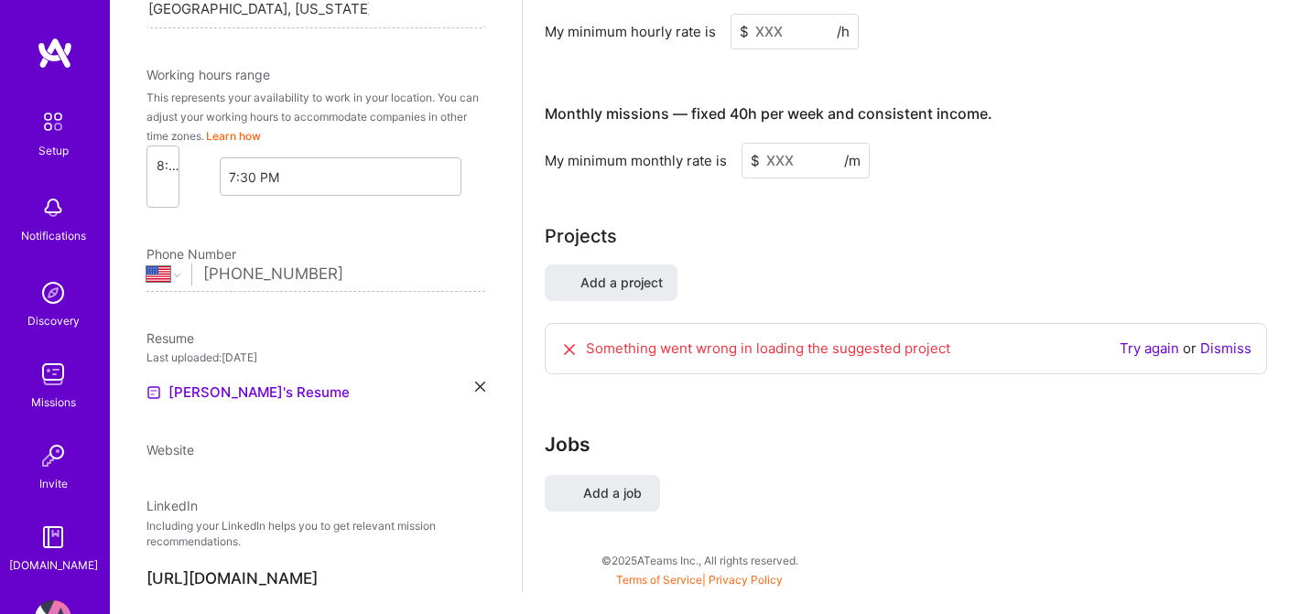
select select "US"
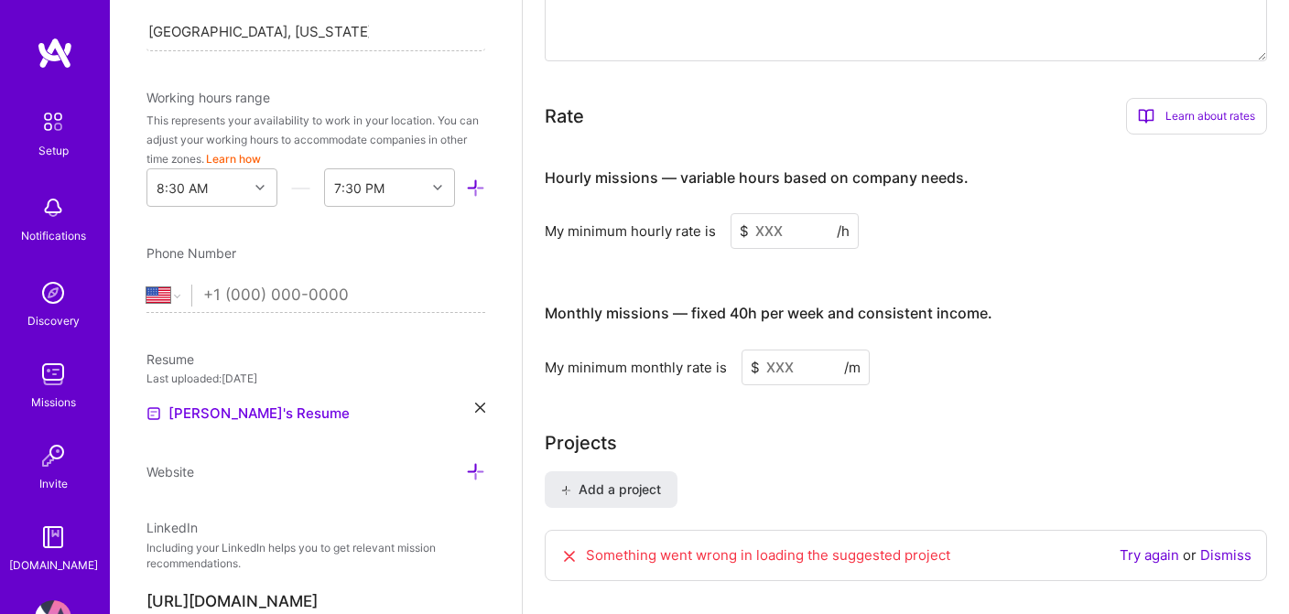
scroll to position [1063, 0]
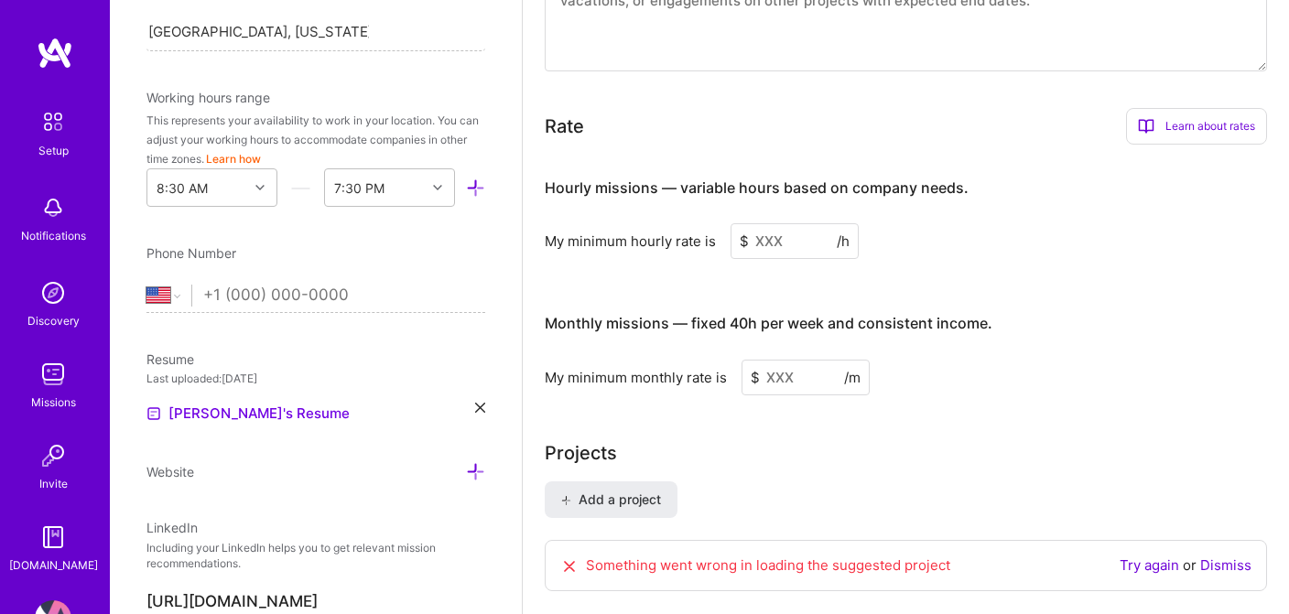
click at [1223, 556] on div "Try again or Dismiss" at bounding box center [1186, 566] width 132 height 20
click at [1219, 557] on link "Dismiss" at bounding box center [1225, 565] width 51 height 17
click at [769, 361] on input at bounding box center [806, 378] width 128 height 36
click at [766, 223] on input at bounding box center [795, 241] width 128 height 36
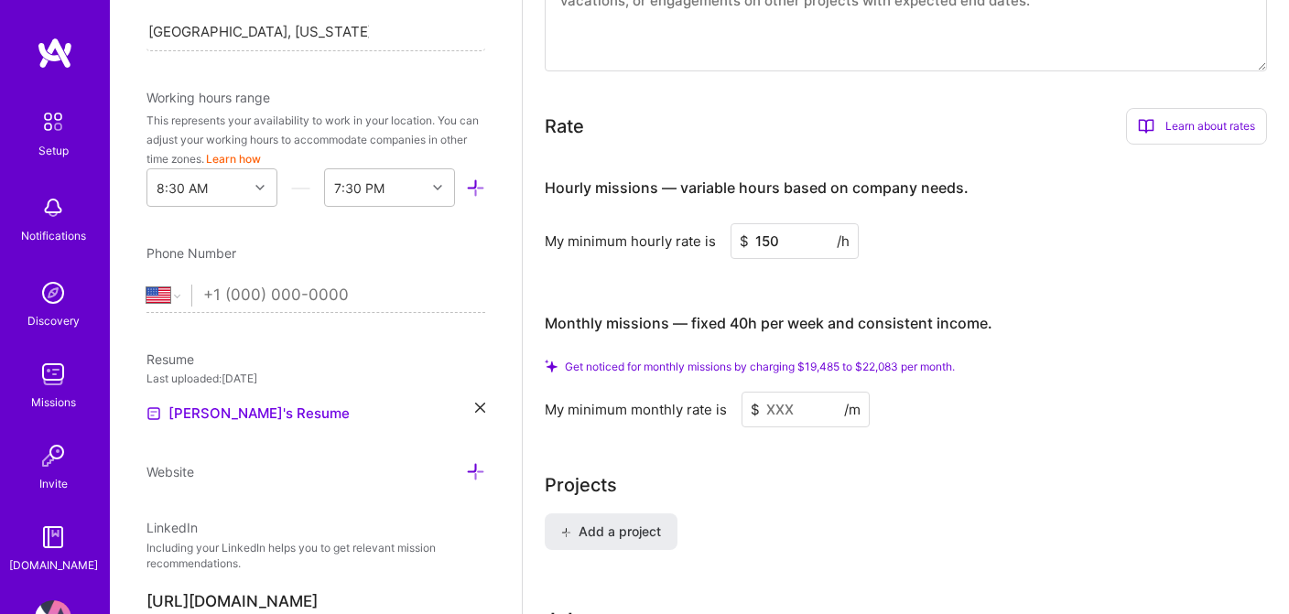
click at [960, 231] on div "My minimum hourly rate is $ 150 /h" at bounding box center [906, 241] width 722 height 36
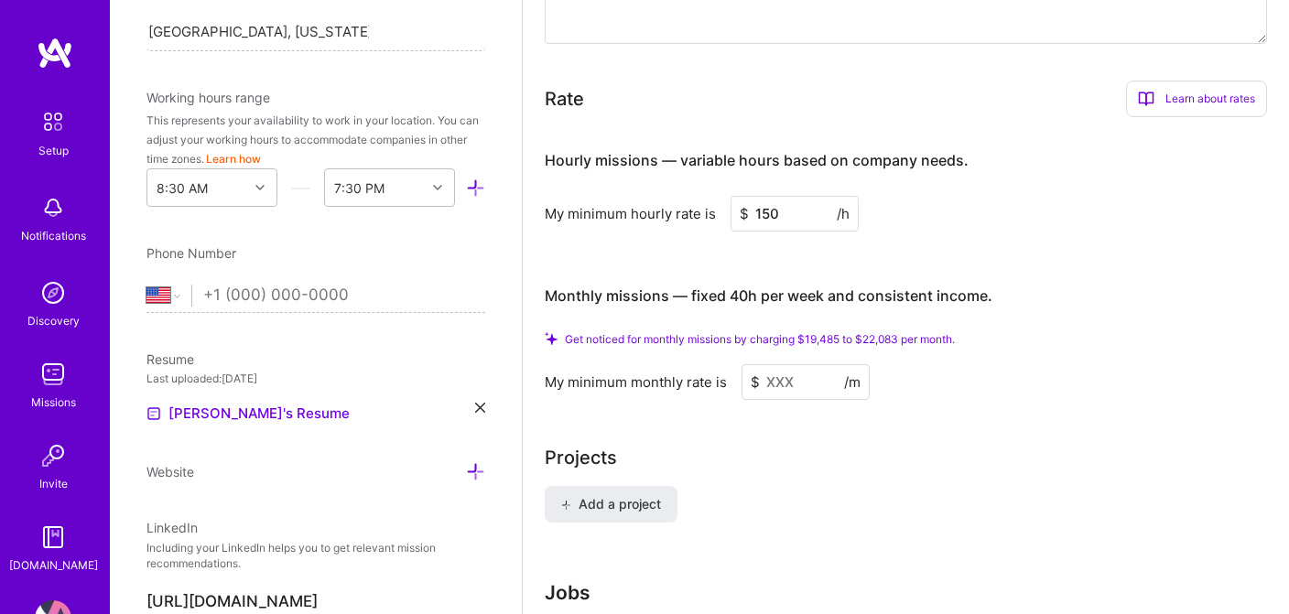
scroll to position [1094, 0]
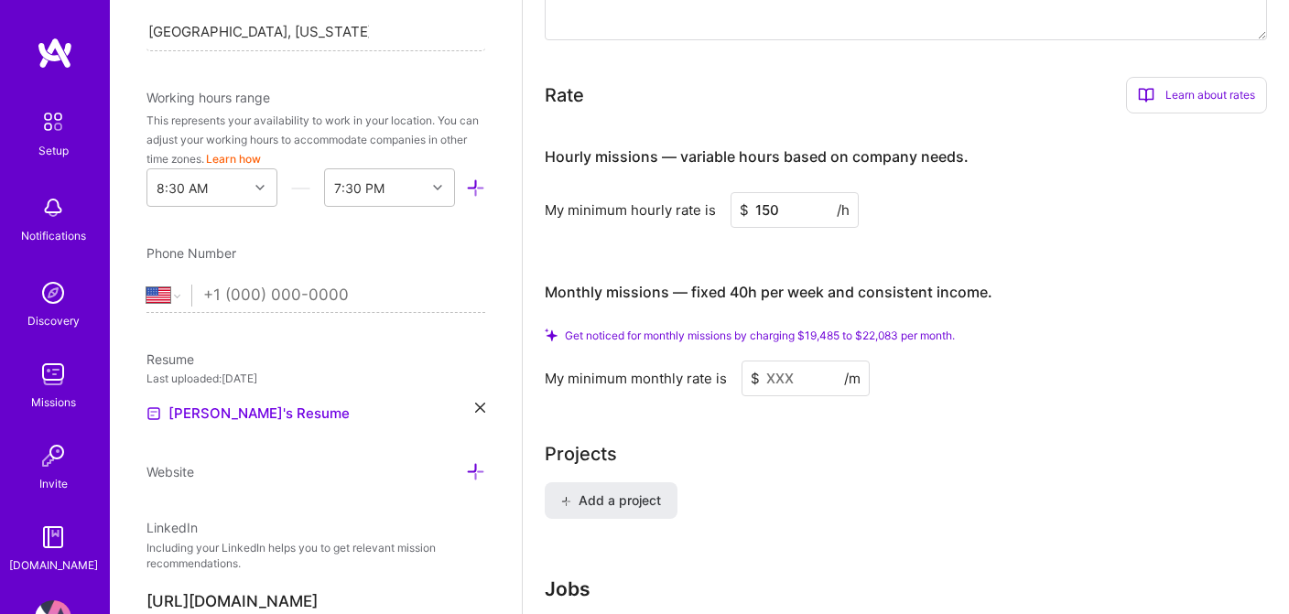
click at [786, 192] on input "150" at bounding box center [795, 210] width 128 height 36
type input "100"
click at [1046, 234] on div "Hourly missions — variable hours based on company needs. My minimum hourly rate…" at bounding box center [906, 261] width 722 height 267
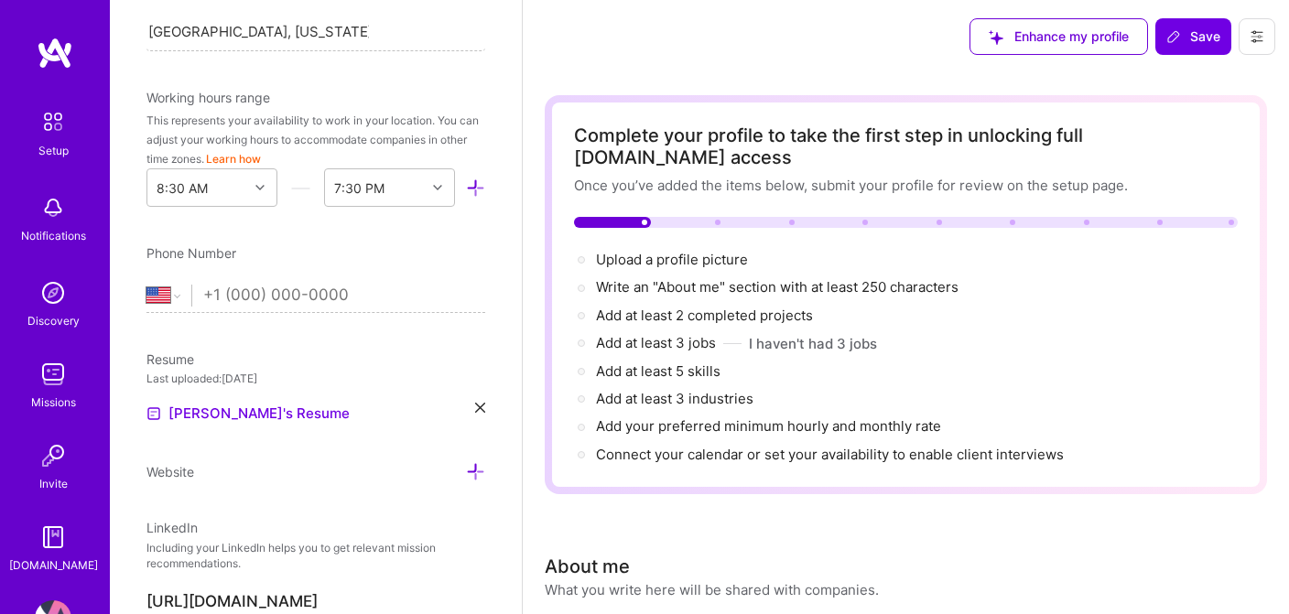
scroll to position [0, 0]
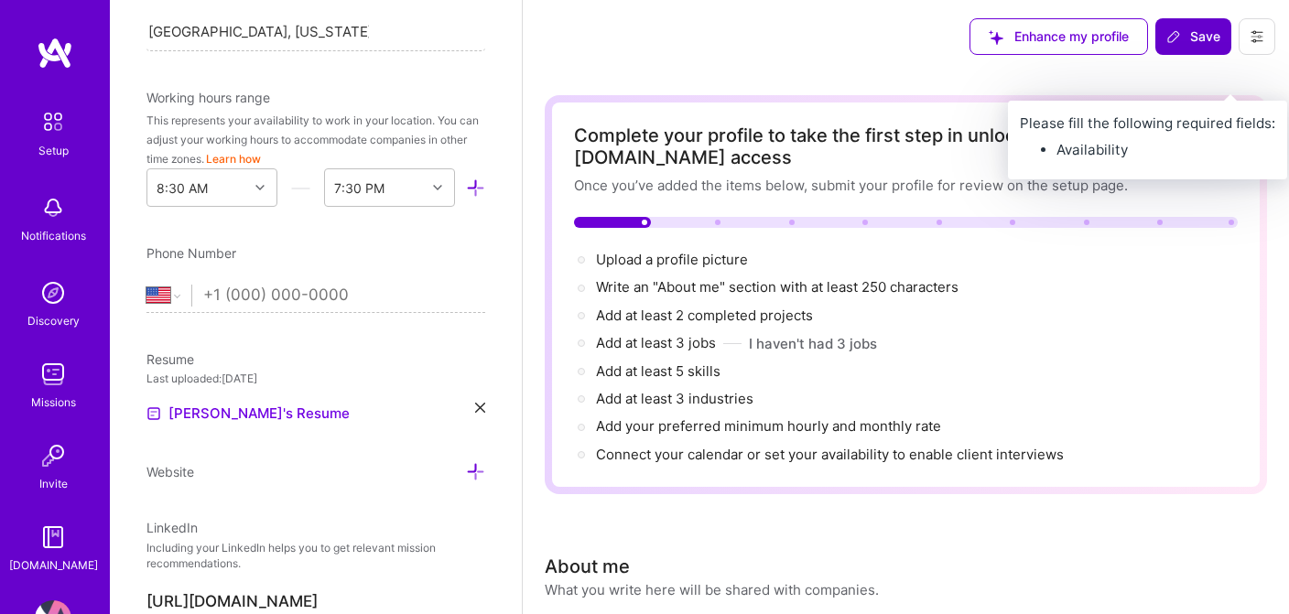
click at [1191, 38] on span "Save" at bounding box center [1193, 36] width 54 height 18
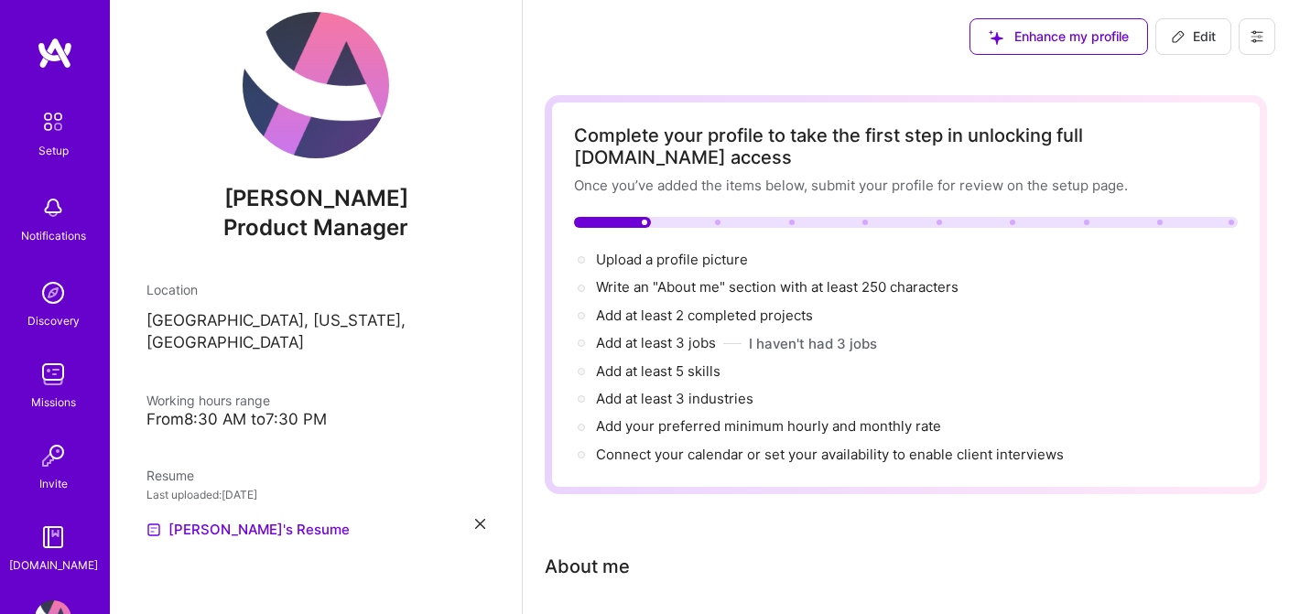
scroll to position [2, 0]
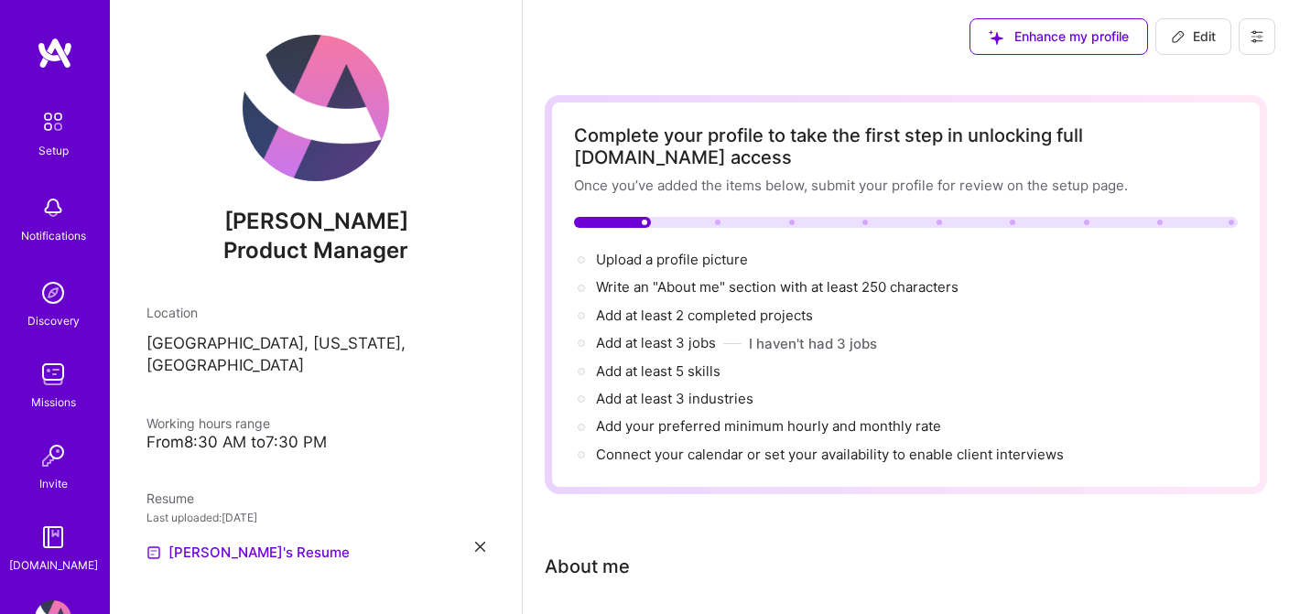
click at [1063, 38] on span "Enhance my profile" at bounding box center [1059, 36] width 140 height 18
click at [322, 122] on img at bounding box center [316, 108] width 146 height 146
click at [1198, 36] on span "Edit" at bounding box center [1193, 36] width 45 height 18
select select "US"
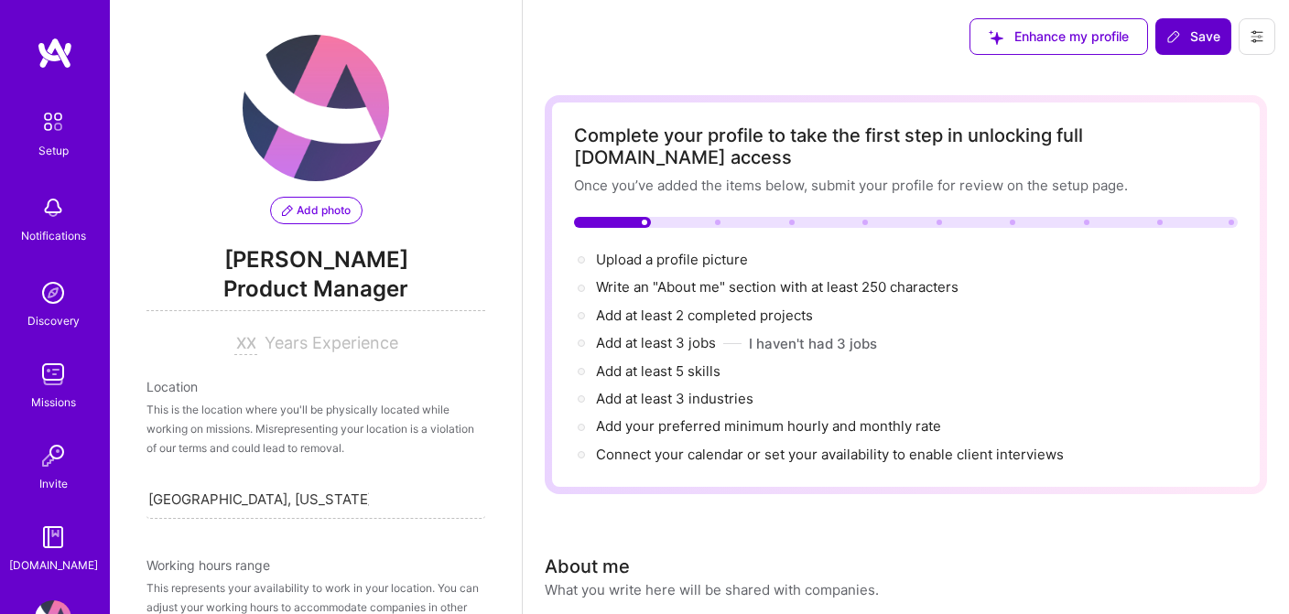
scroll to position [14, 0]
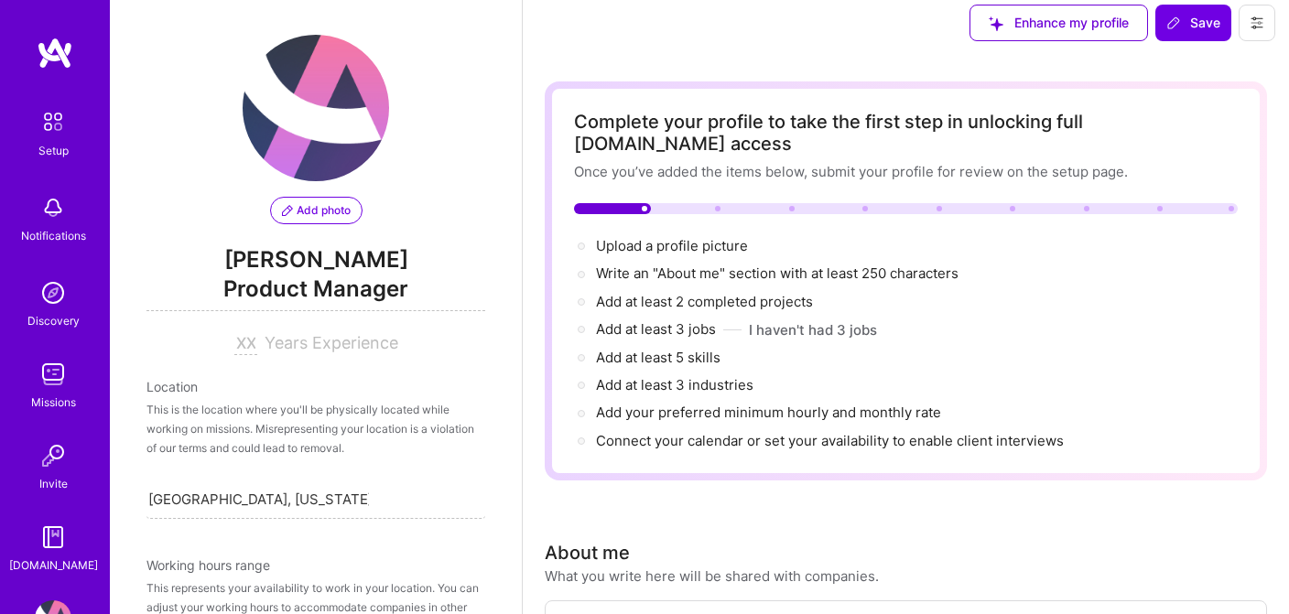
click at [324, 206] on span "Add photo" at bounding box center [316, 210] width 69 height 16
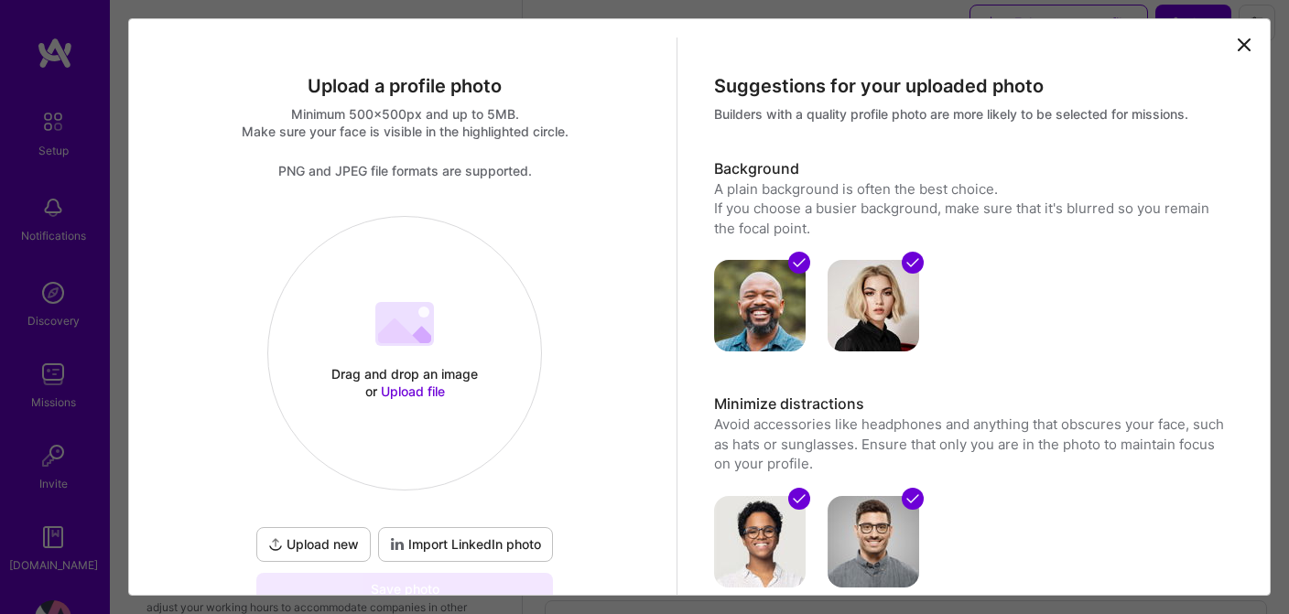
click at [325, 541] on span "Upload new" at bounding box center [313, 545] width 91 height 18
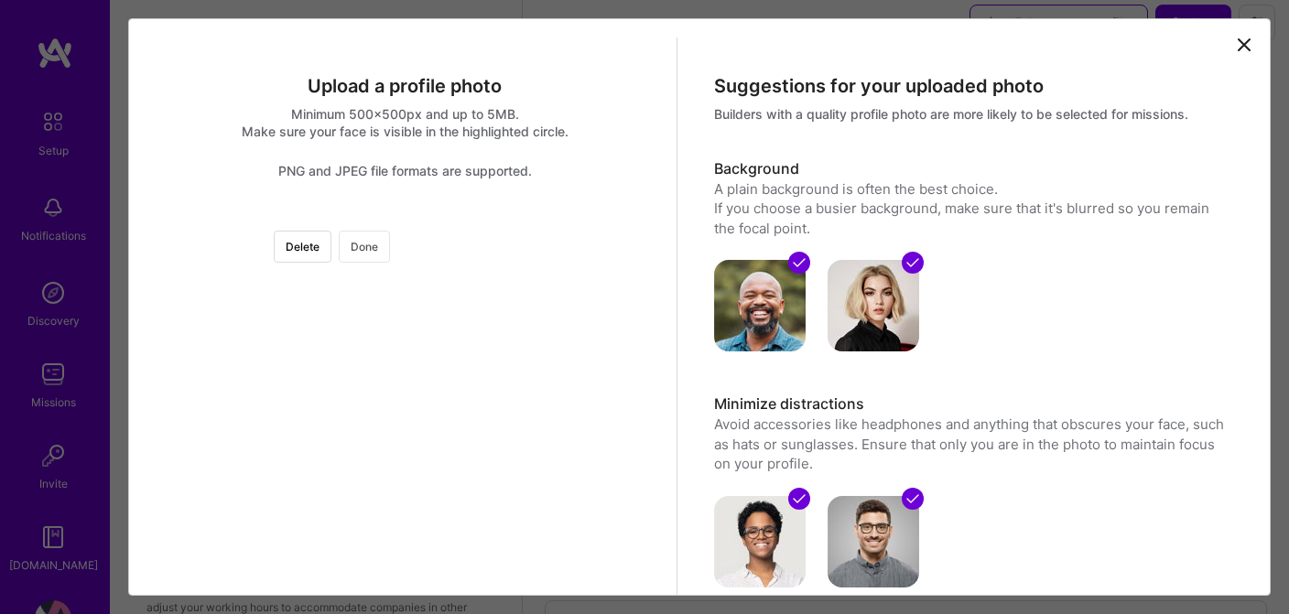
click at [390, 253] on button "Done" at bounding box center [364, 247] width 51 height 32
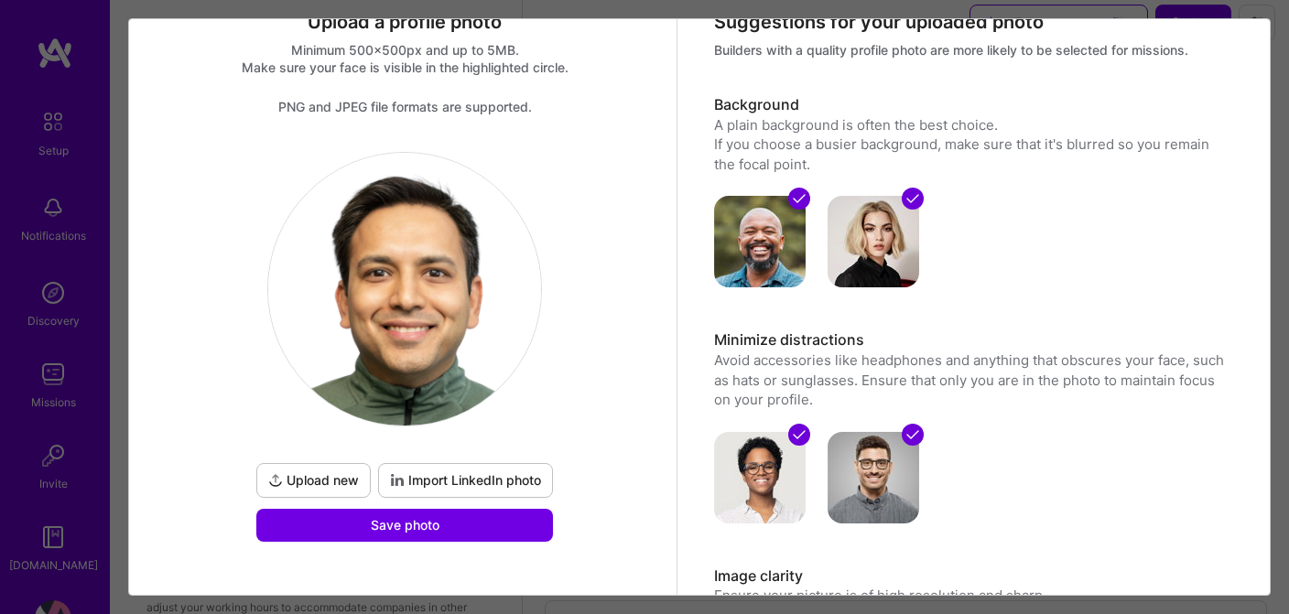
scroll to position [66, 0]
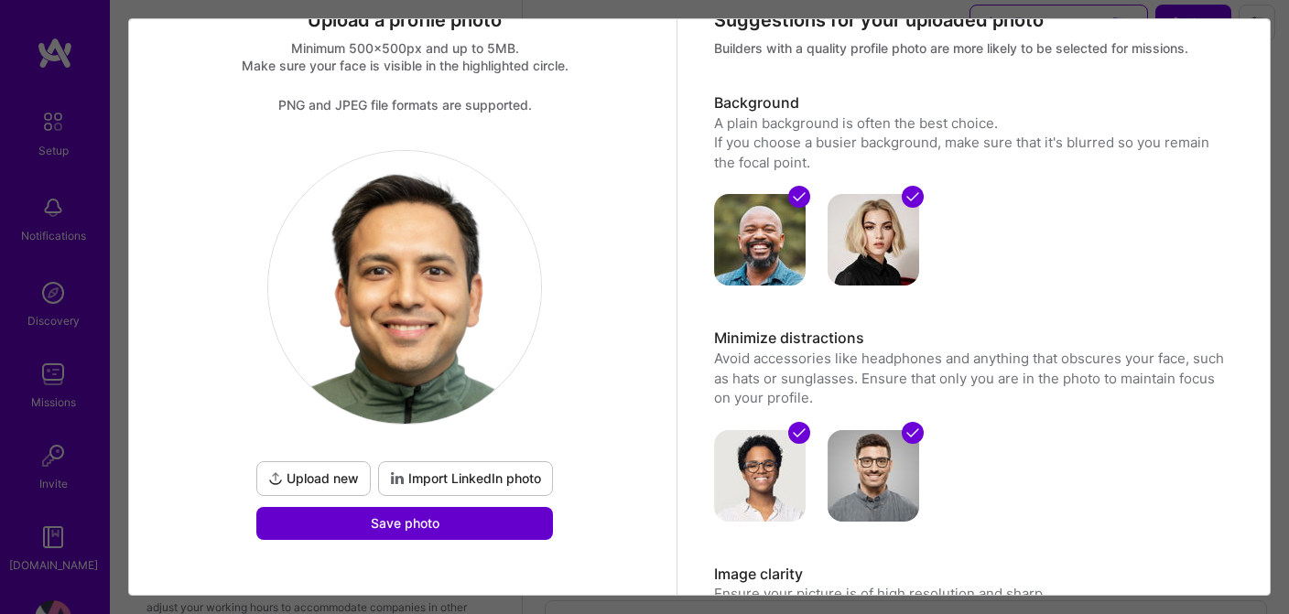
click at [371, 526] on span "Save photo" at bounding box center [405, 524] width 69 height 18
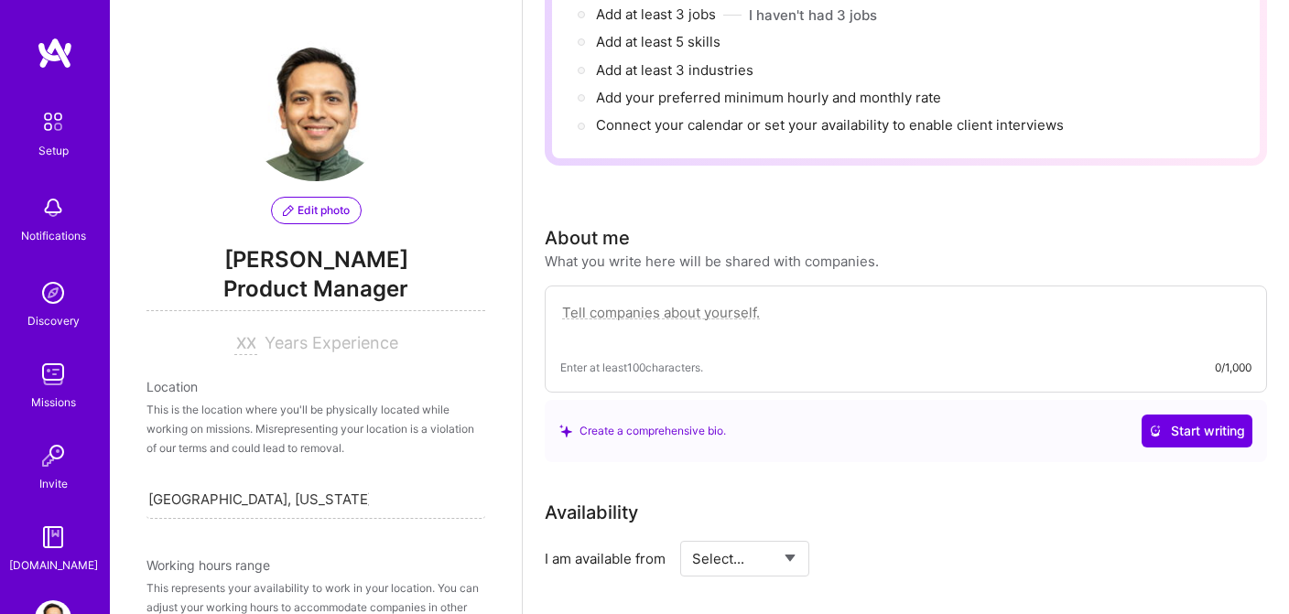
scroll to position [204, 0]
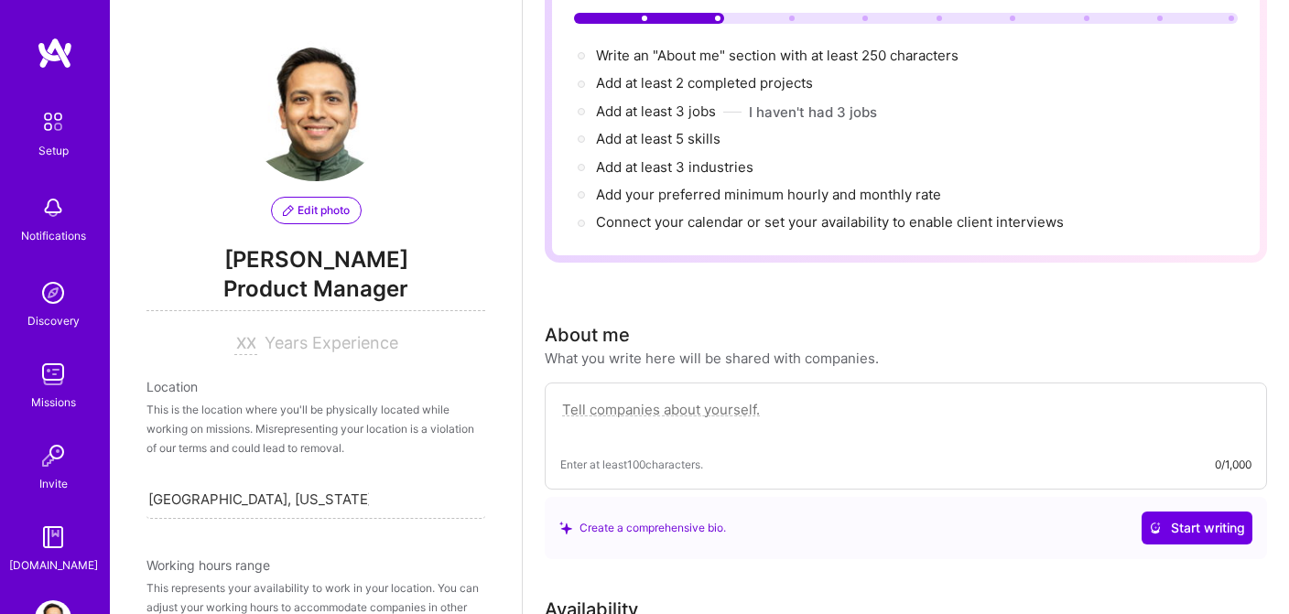
click at [781, 398] on textarea at bounding box center [905, 419] width 691 height 42
paste textarea "Results-oriented technology PM with experience in conceptualizing, planning & s…"
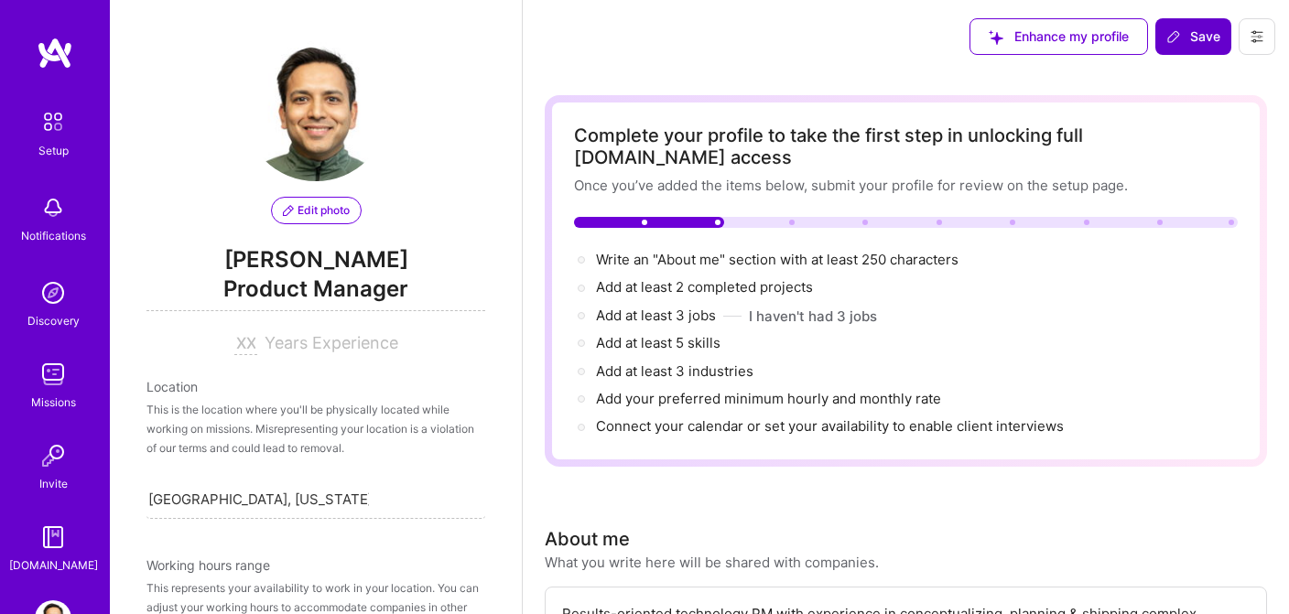
scroll to position [0, 0]
type textarea "Results-oriented technology PM with experience in conceptualizing, planning & s…"
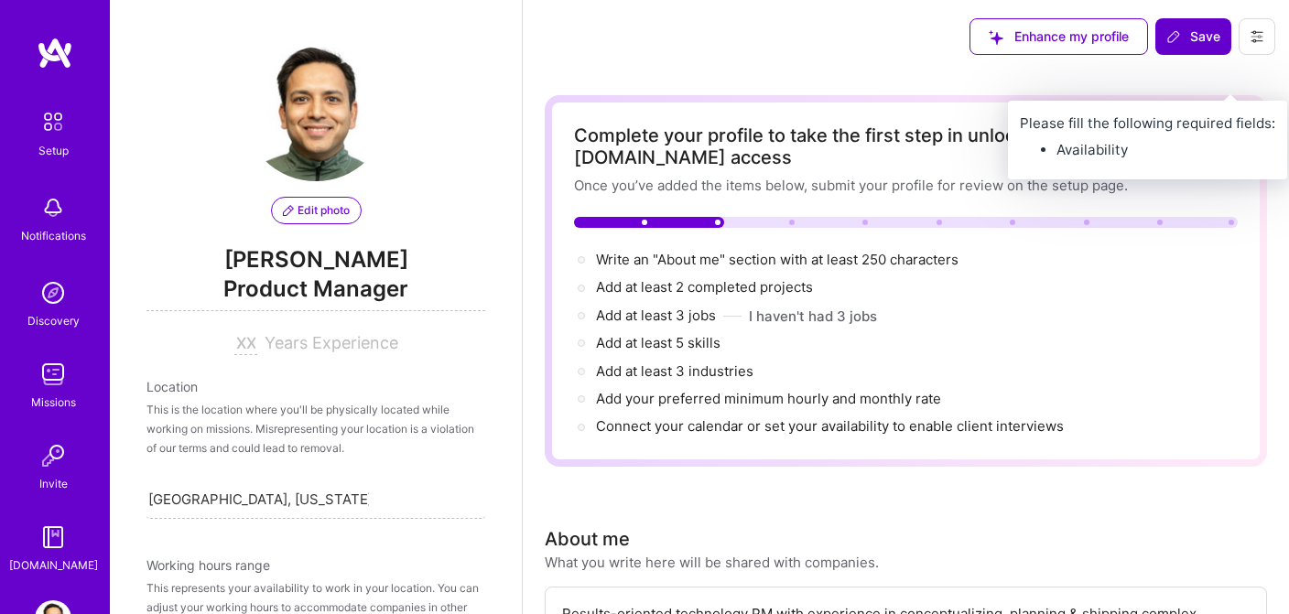
click at [1187, 28] on span "Save" at bounding box center [1193, 36] width 54 height 18
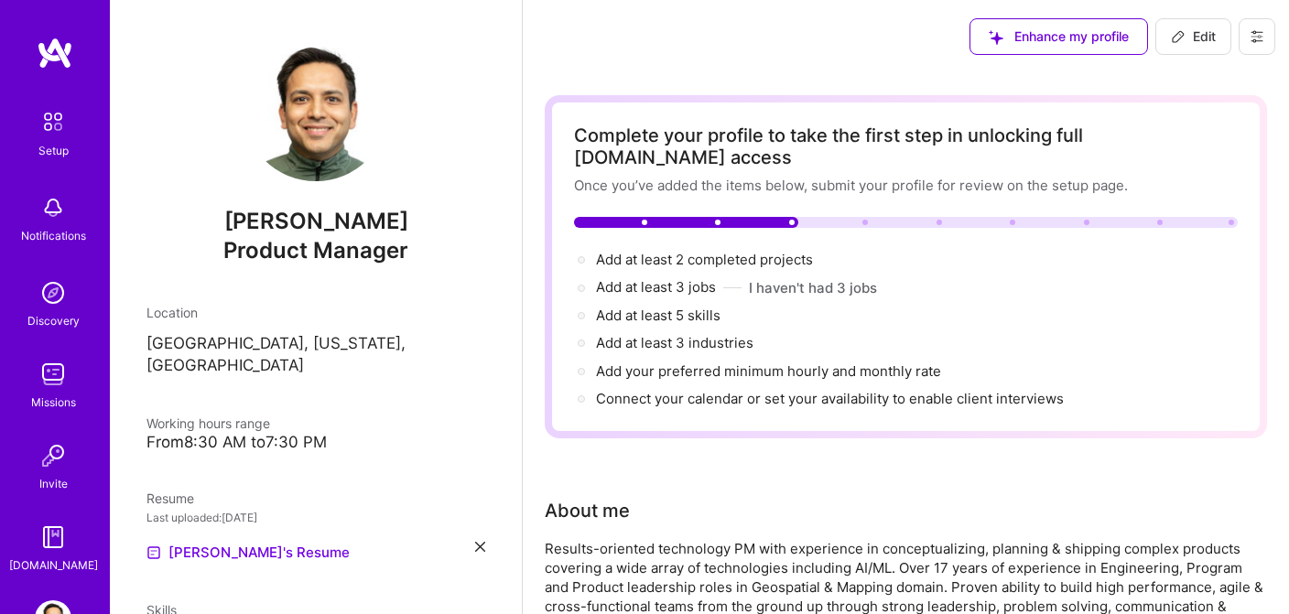
click at [1189, 44] on span "Edit" at bounding box center [1193, 36] width 45 height 18
select select "US"
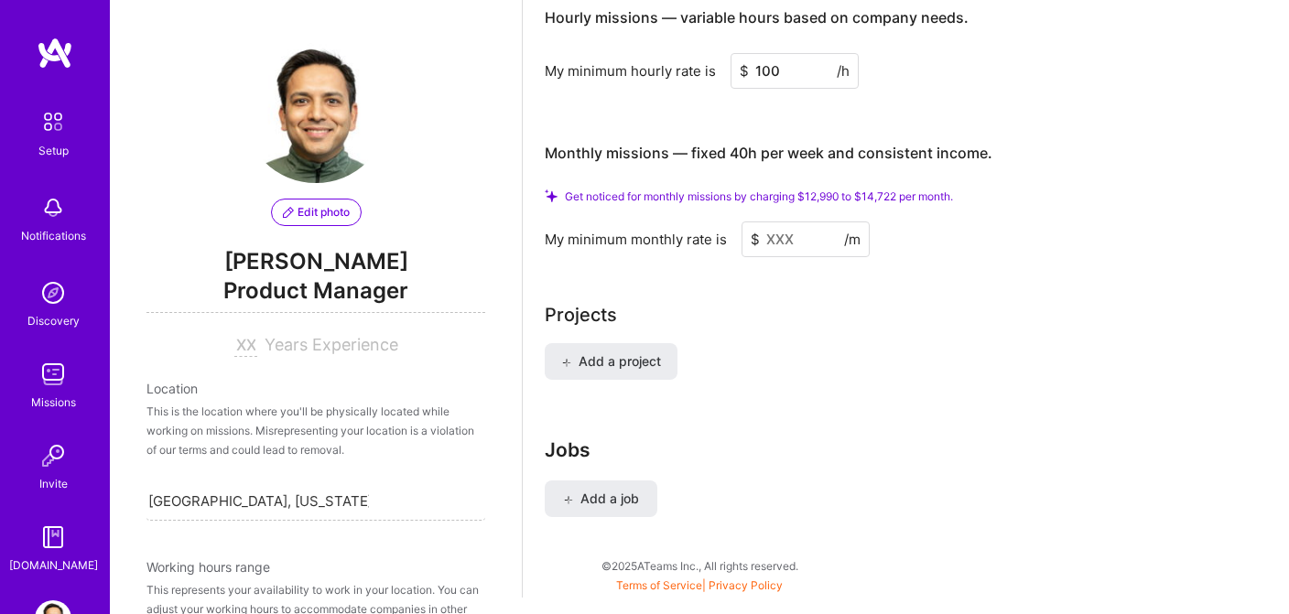
scroll to position [257, 0]
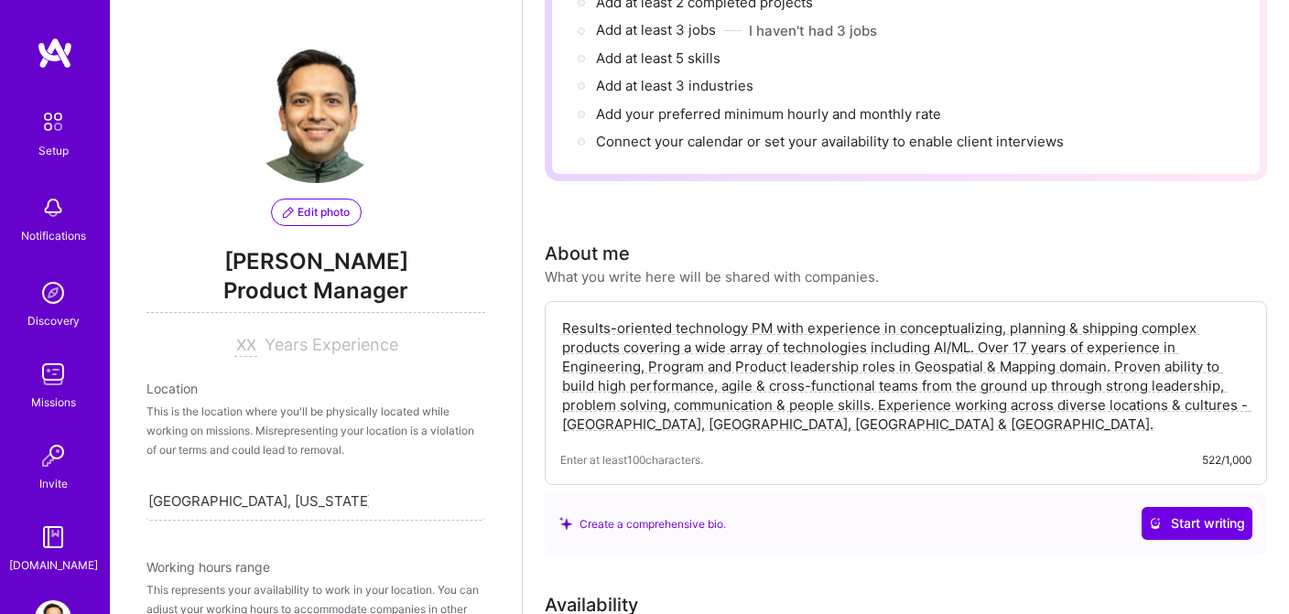
click at [322, 211] on span "Edit photo" at bounding box center [316, 212] width 67 height 16
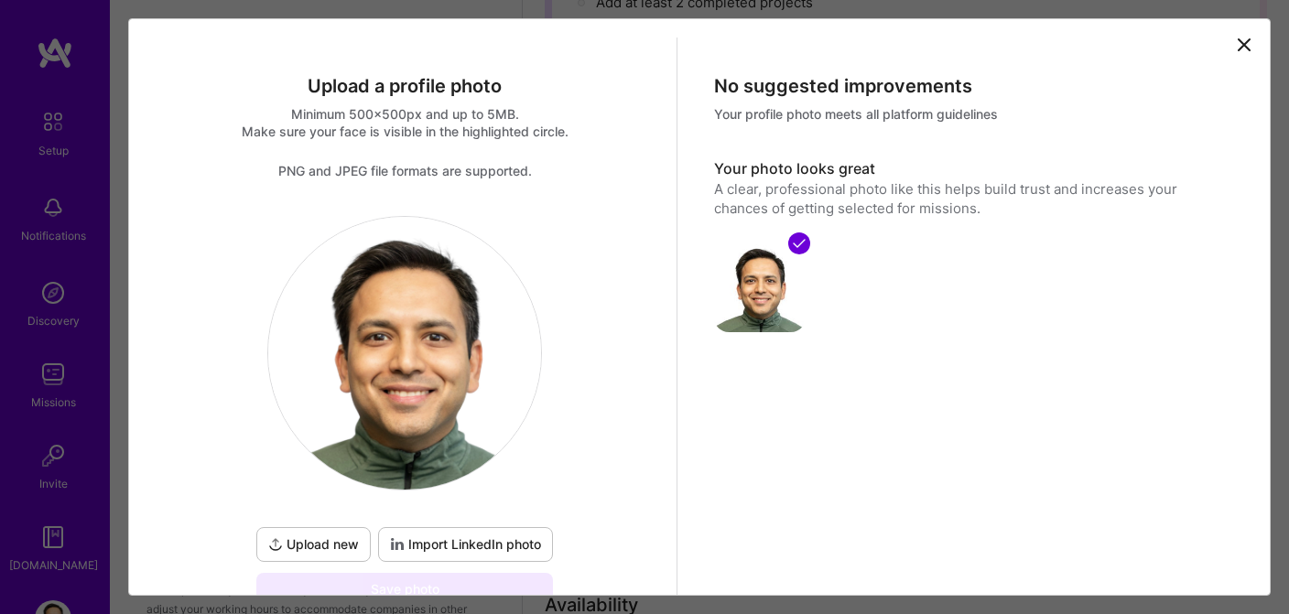
click at [1240, 46] on icon at bounding box center [1244, 45] width 22 height 22
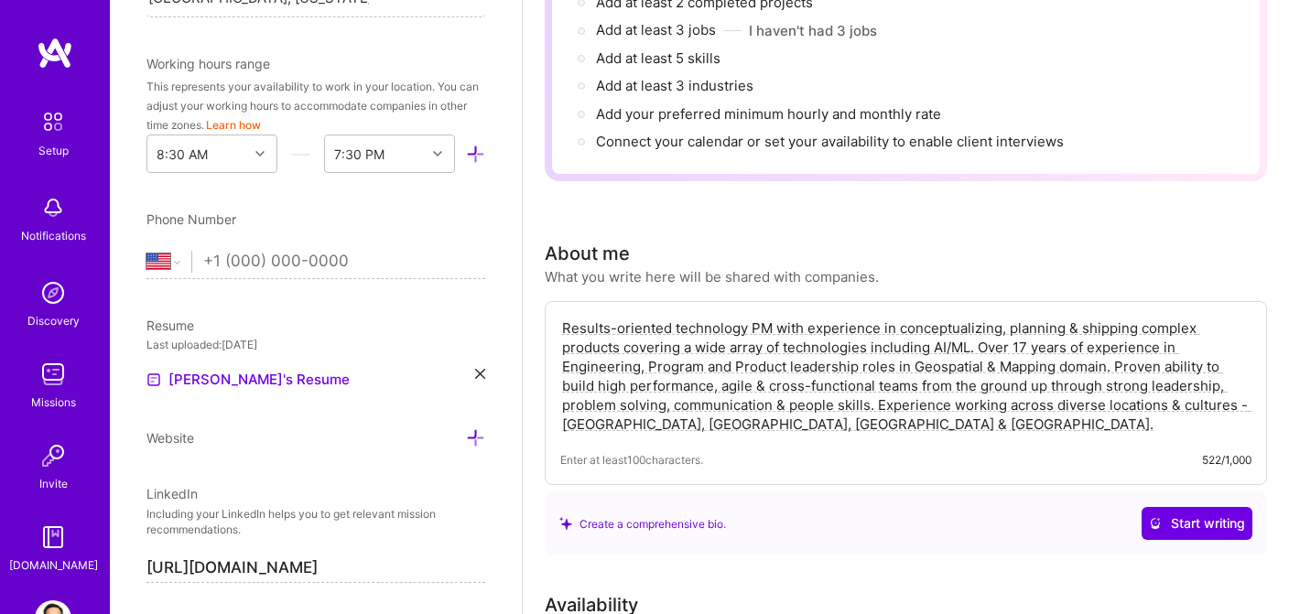
scroll to position [535, 0]
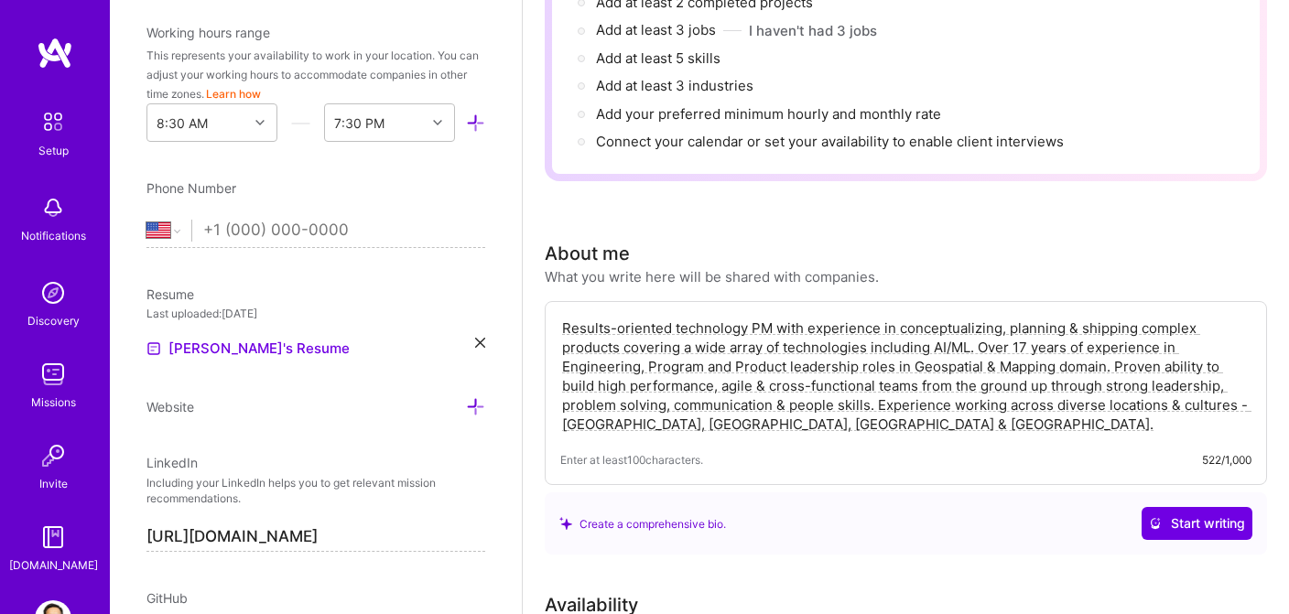
click at [242, 236] on input "tel" at bounding box center [344, 230] width 282 height 53
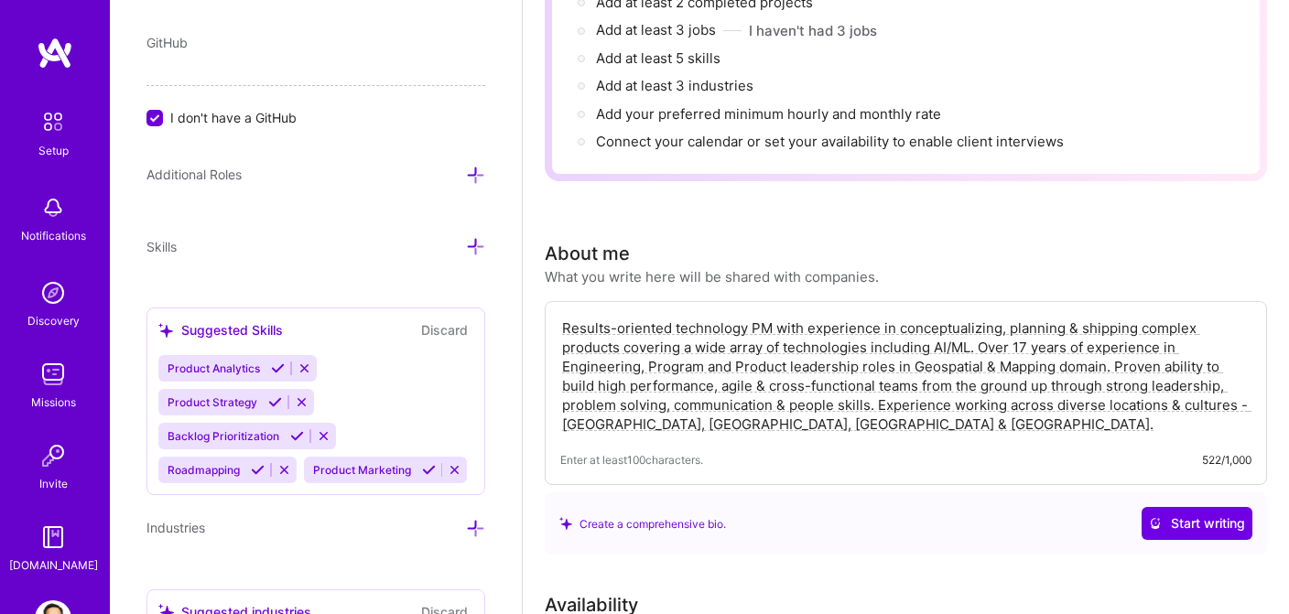
scroll to position [1108, 0]
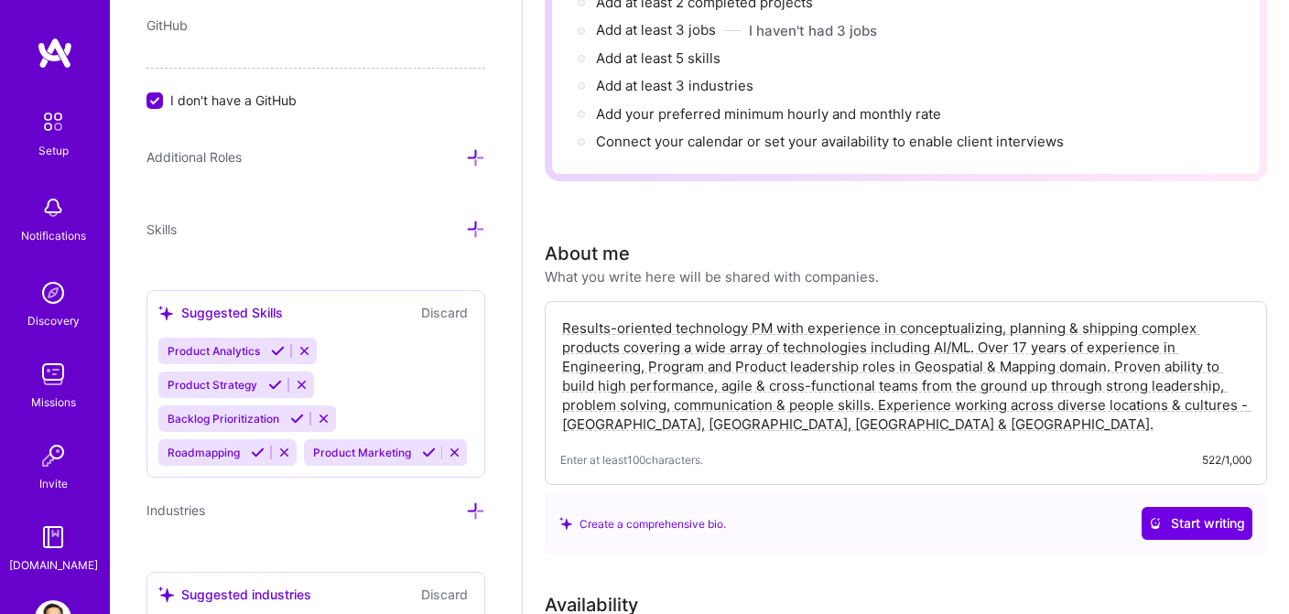
type input "(949) 584-2370"
click at [468, 155] on icon at bounding box center [475, 157] width 19 height 19
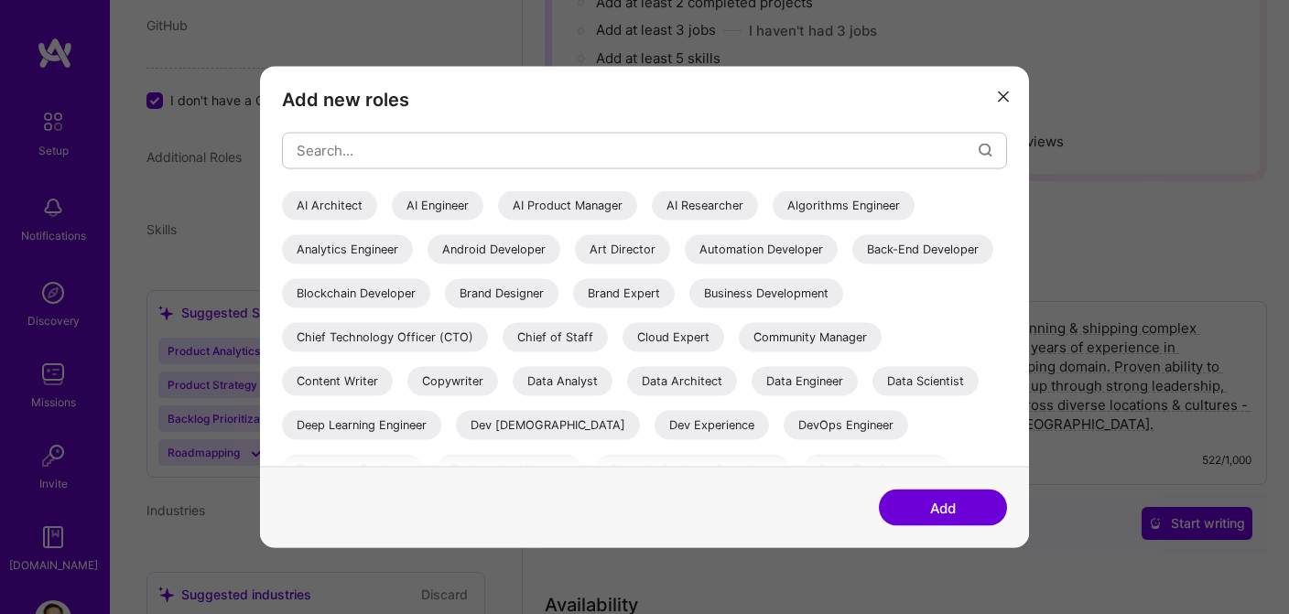
click at [550, 212] on div "AI Product Manager" at bounding box center [567, 204] width 139 height 29
click at [689, 308] on div "Business Development" at bounding box center [766, 292] width 154 height 29
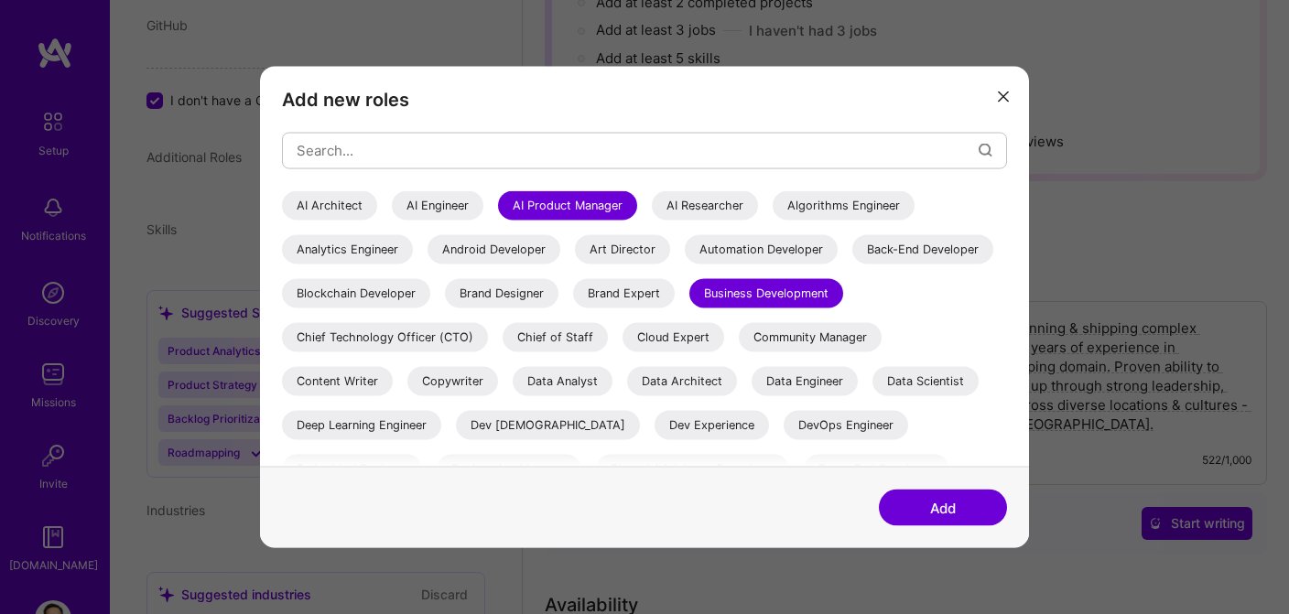
click at [689, 308] on div "Business Development" at bounding box center [766, 292] width 154 height 29
click at [488, 337] on div "Chief Technology Officer (CTO)" at bounding box center [385, 336] width 206 height 29
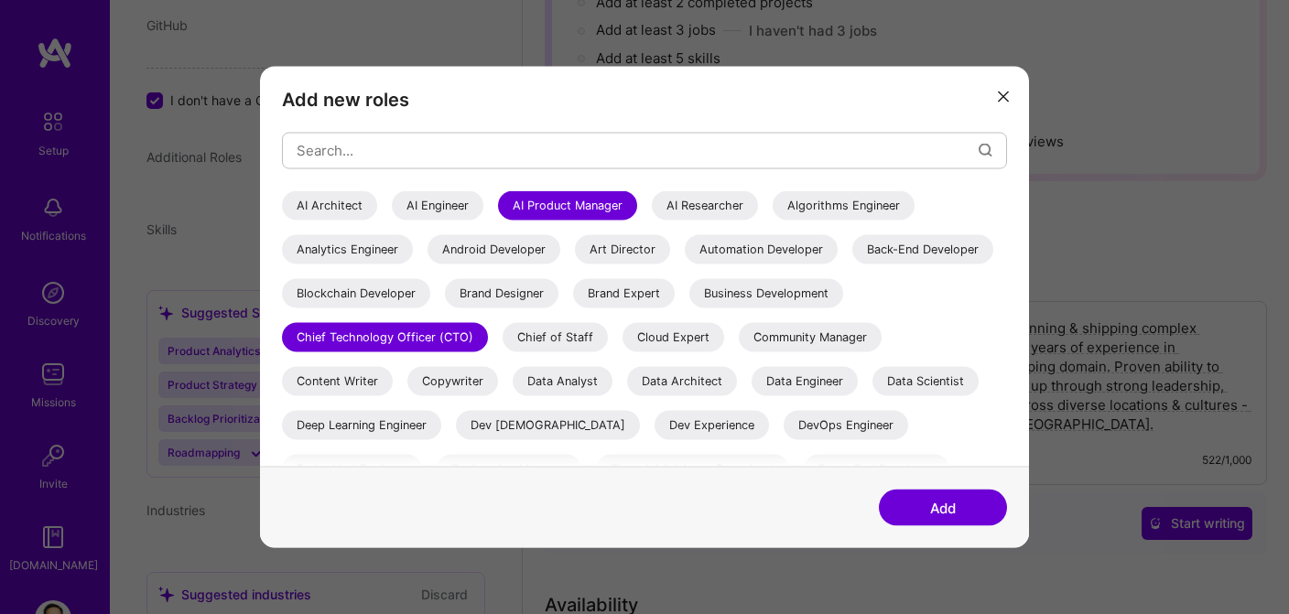
click at [608, 343] on div "Chief of Staff" at bounding box center [555, 336] width 105 height 29
click at [488, 335] on div "Chief Technology Officer (CTO)" at bounding box center [385, 336] width 206 height 29
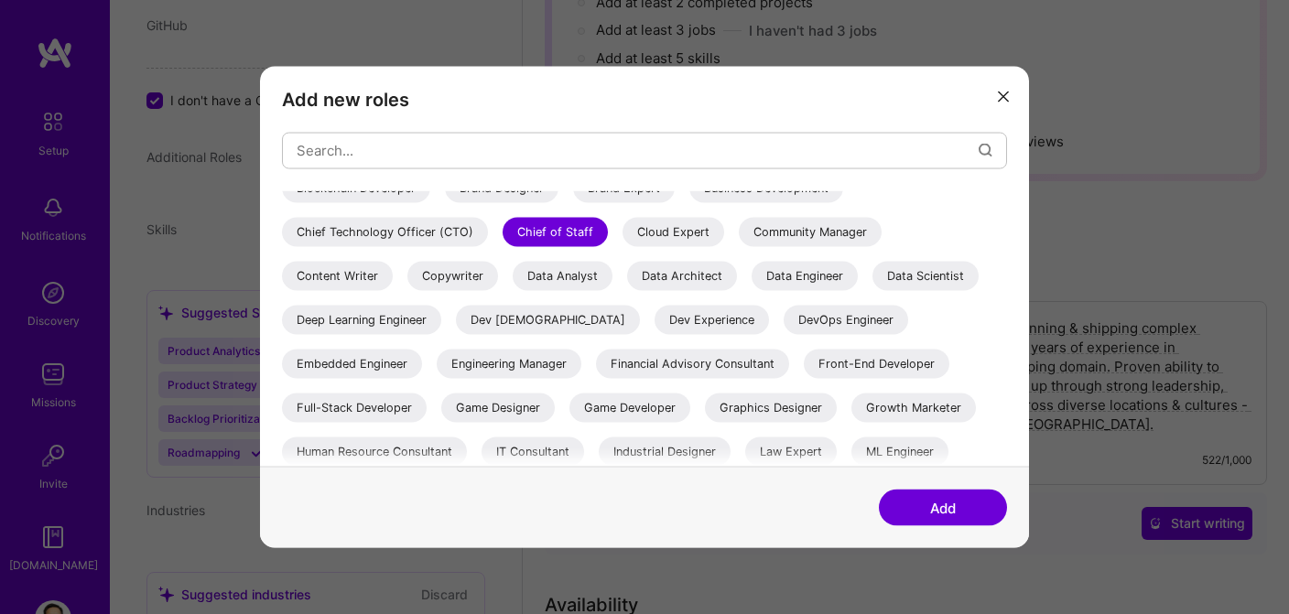
scroll to position [118, 0]
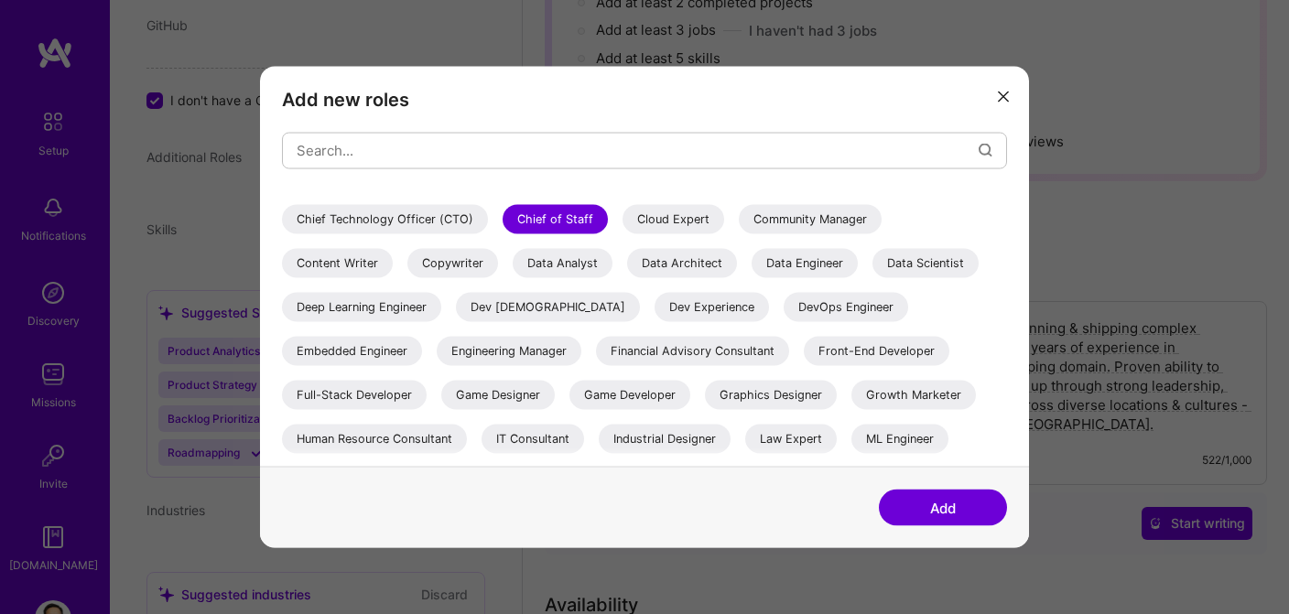
click at [640, 306] on div "Dev [DEMOGRAPHIC_DATA]" at bounding box center [548, 306] width 184 height 29
click at [769, 303] on div "Dev Experience" at bounding box center [712, 306] width 114 height 29
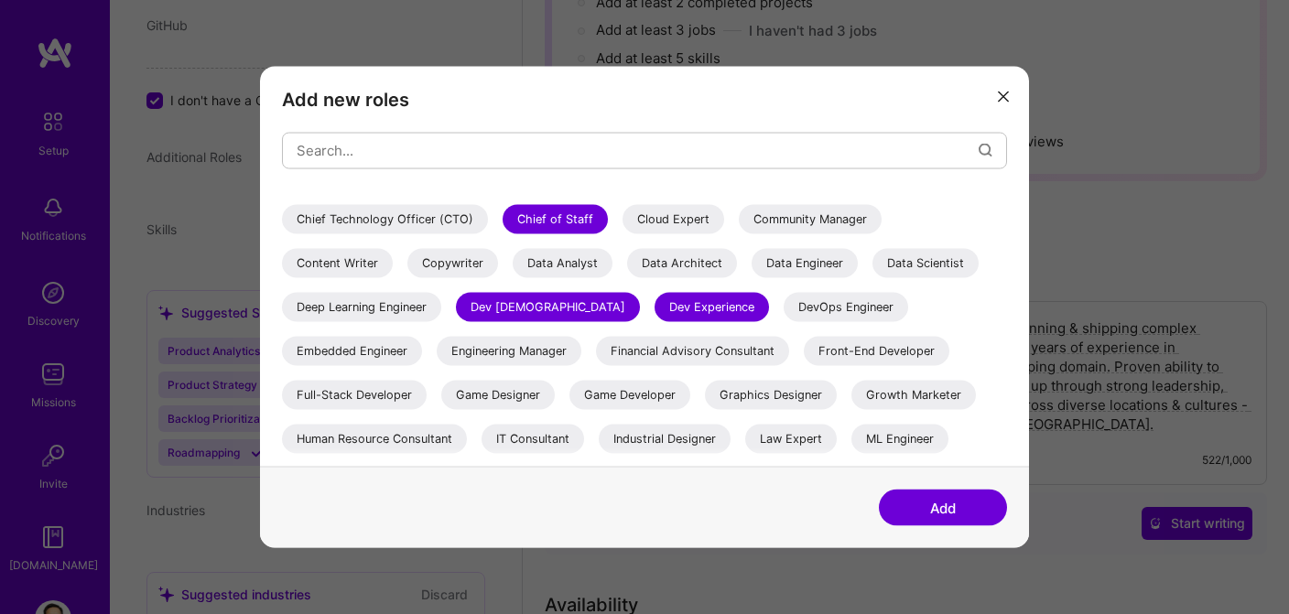
click at [581, 352] on div "Engineering Manager" at bounding box center [509, 350] width 145 height 29
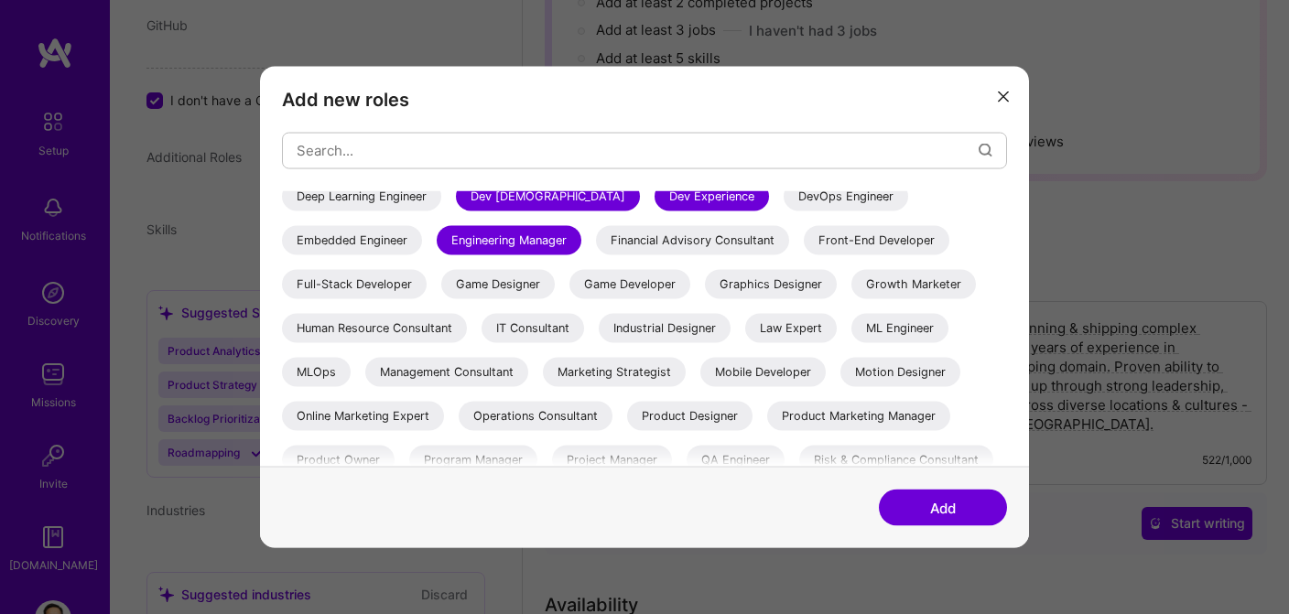
scroll to position [253, 0]
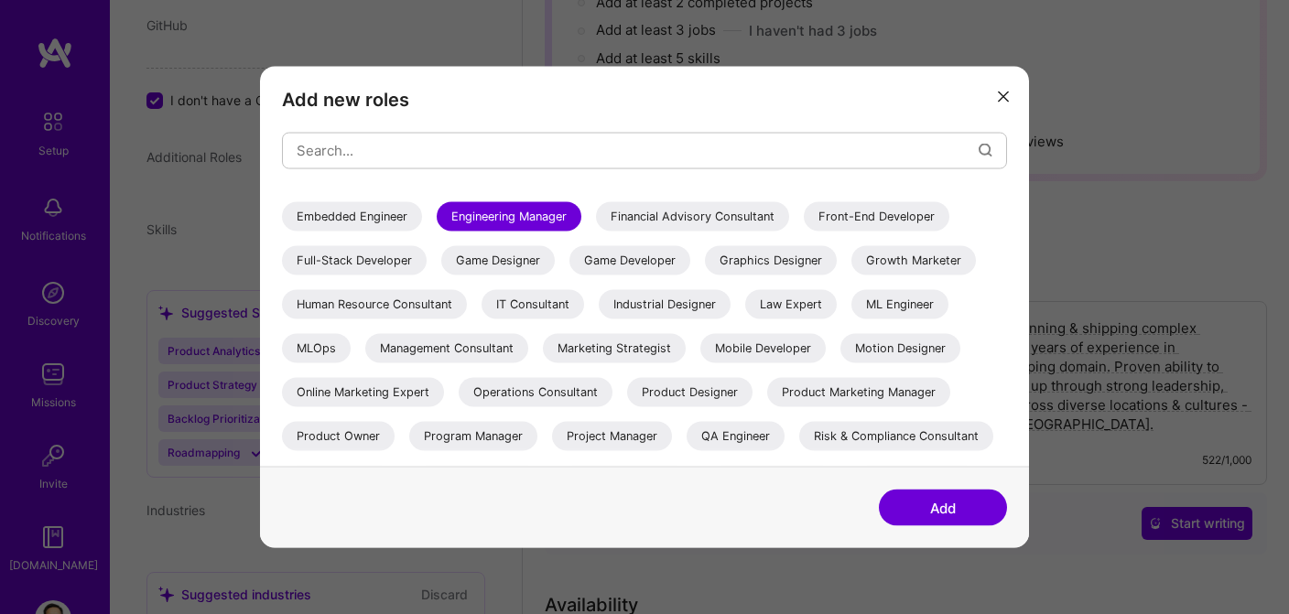
click at [584, 309] on div "IT Consultant" at bounding box center [533, 303] width 103 height 29
click at [528, 350] on div "Management Consultant" at bounding box center [446, 347] width 163 height 29
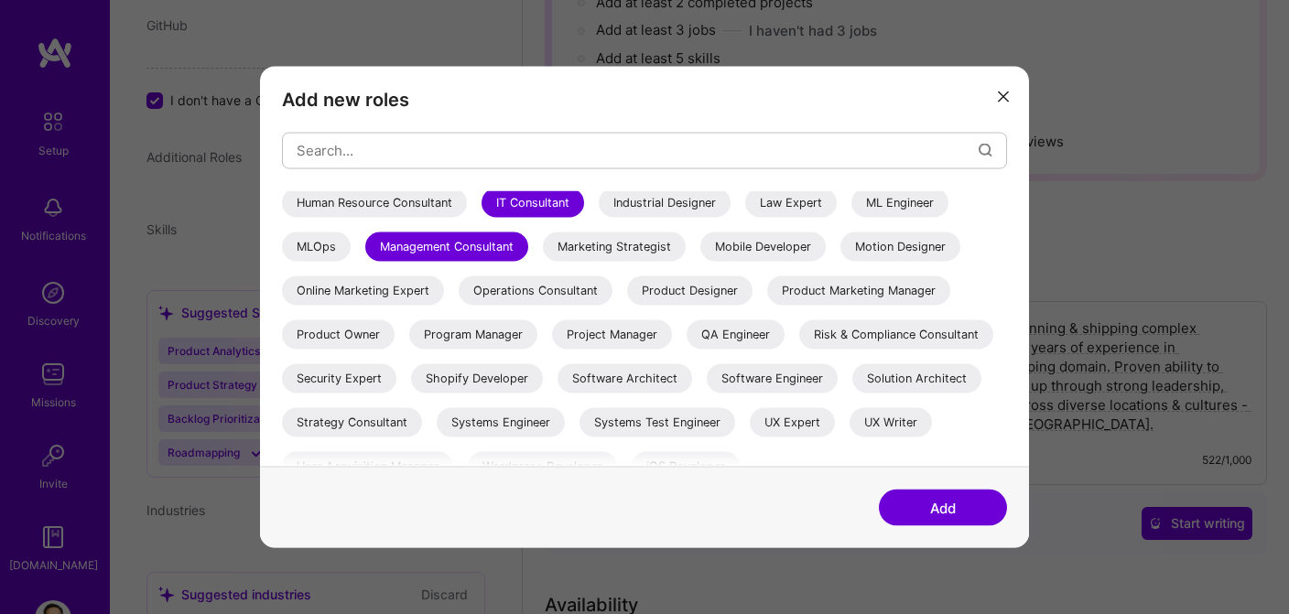
scroll to position [361, 0]
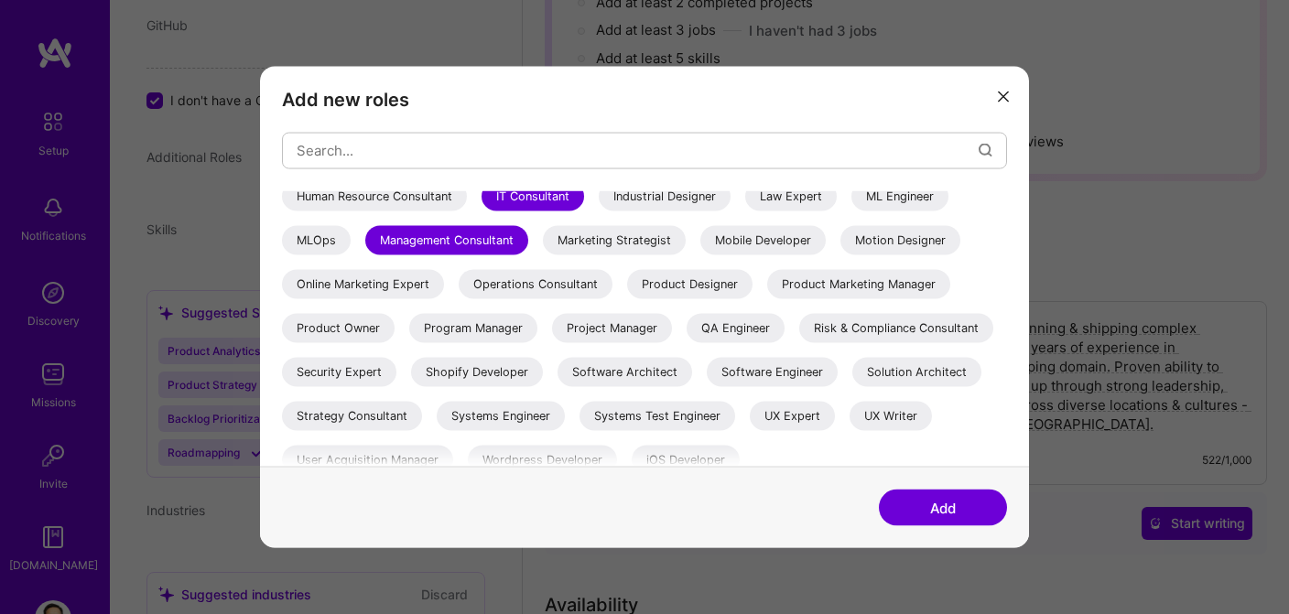
click at [395, 326] on div "Product Owner" at bounding box center [338, 327] width 113 height 29
click at [409, 342] on div "Program Manager" at bounding box center [473, 327] width 128 height 29
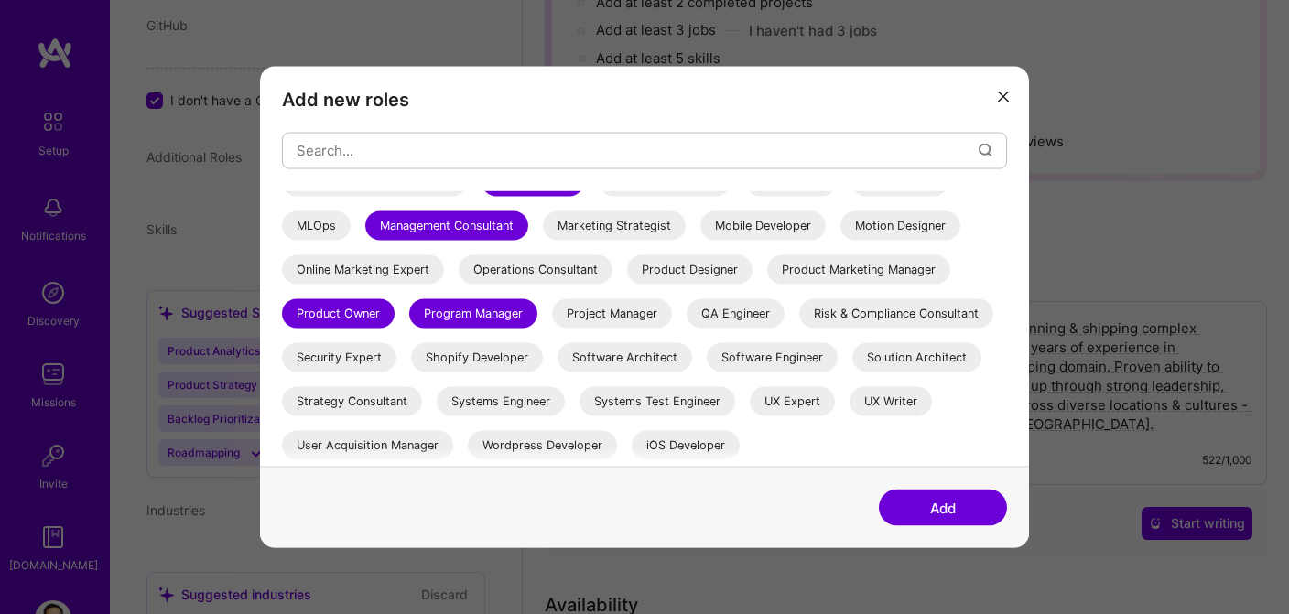
scroll to position [419, 0]
click at [366, 403] on div "Strategy Consultant" at bounding box center [352, 400] width 140 height 29
click at [945, 505] on button "Add" at bounding box center [943, 508] width 128 height 37
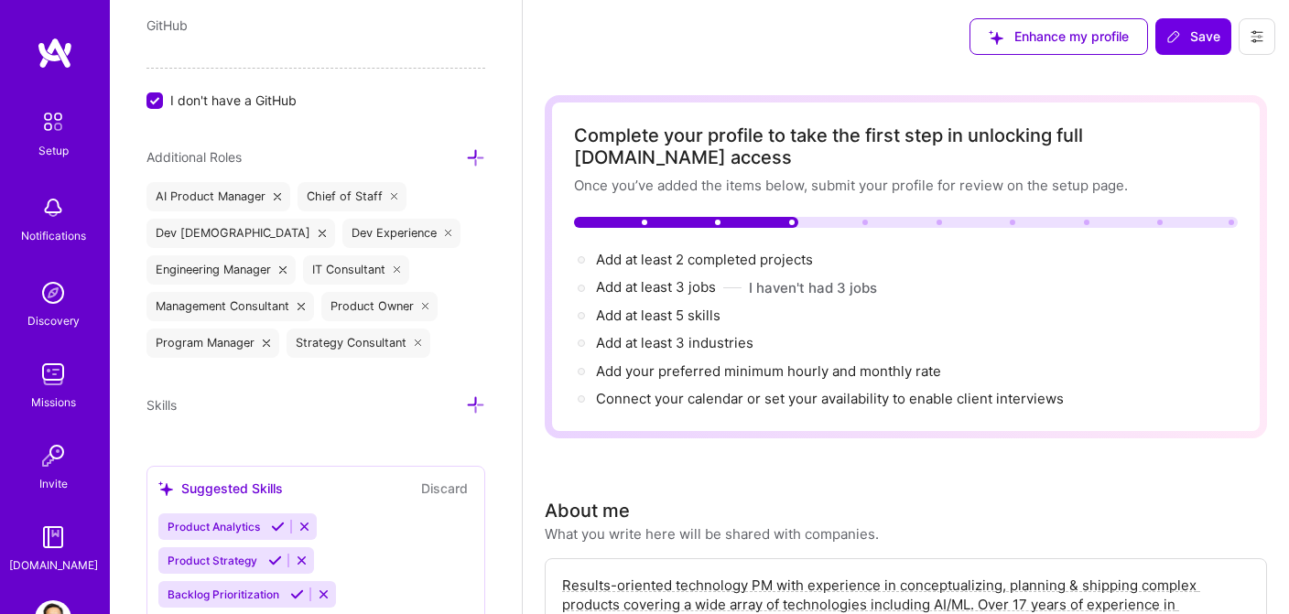
scroll to position [0, 0]
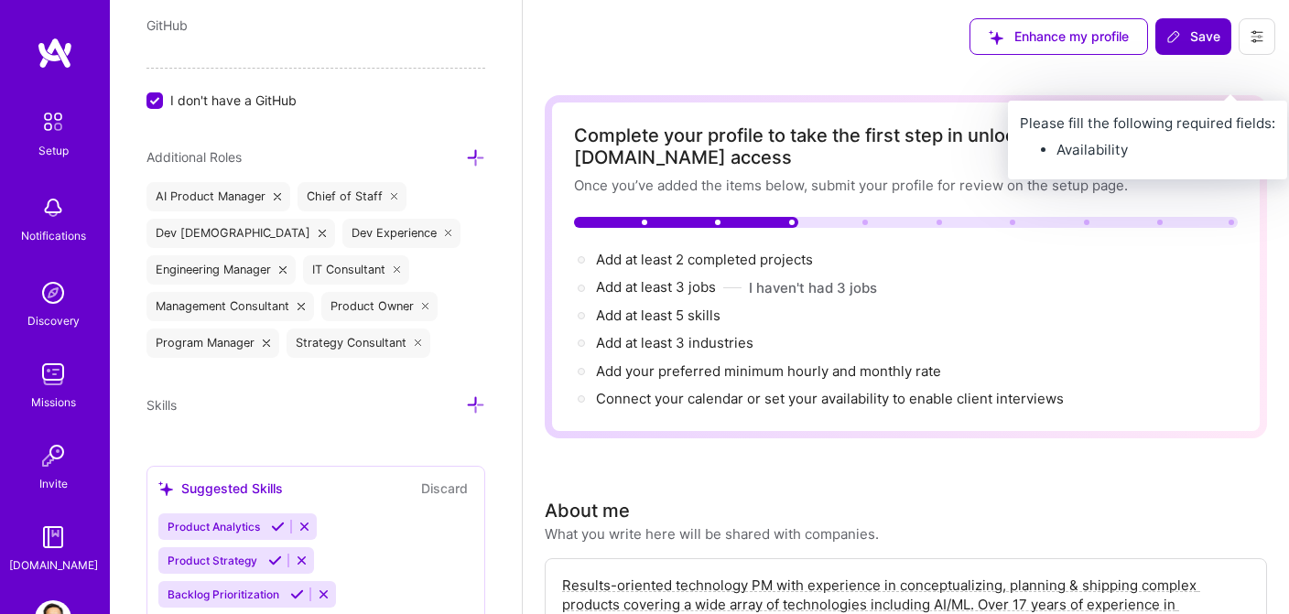
click at [1190, 35] on span "Save" at bounding box center [1193, 36] width 54 height 18
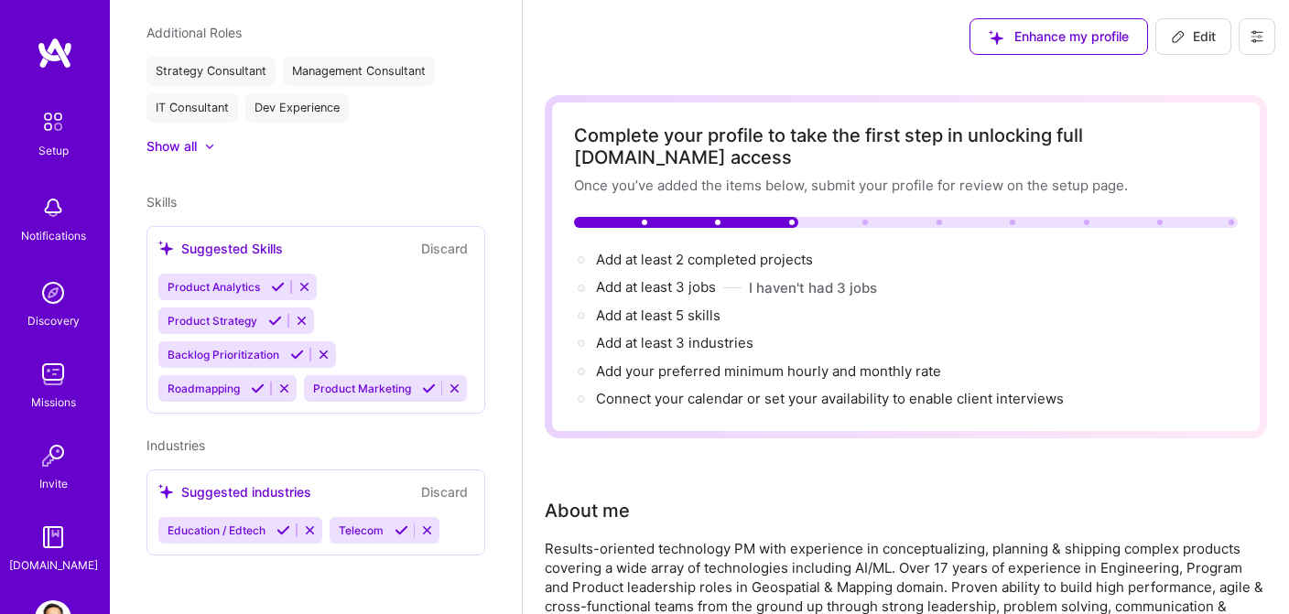
scroll to position [562, 0]
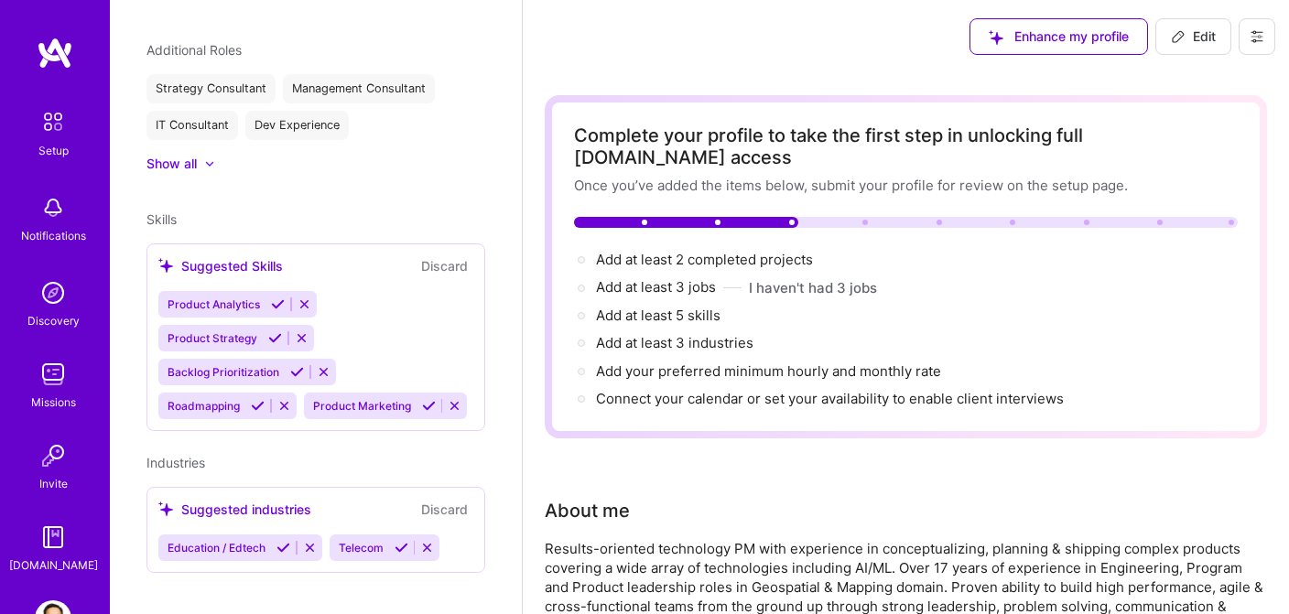
click at [1252, 36] on icon at bounding box center [1257, 36] width 15 height 15
click at [279, 298] on icon at bounding box center [278, 305] width 14 height 14
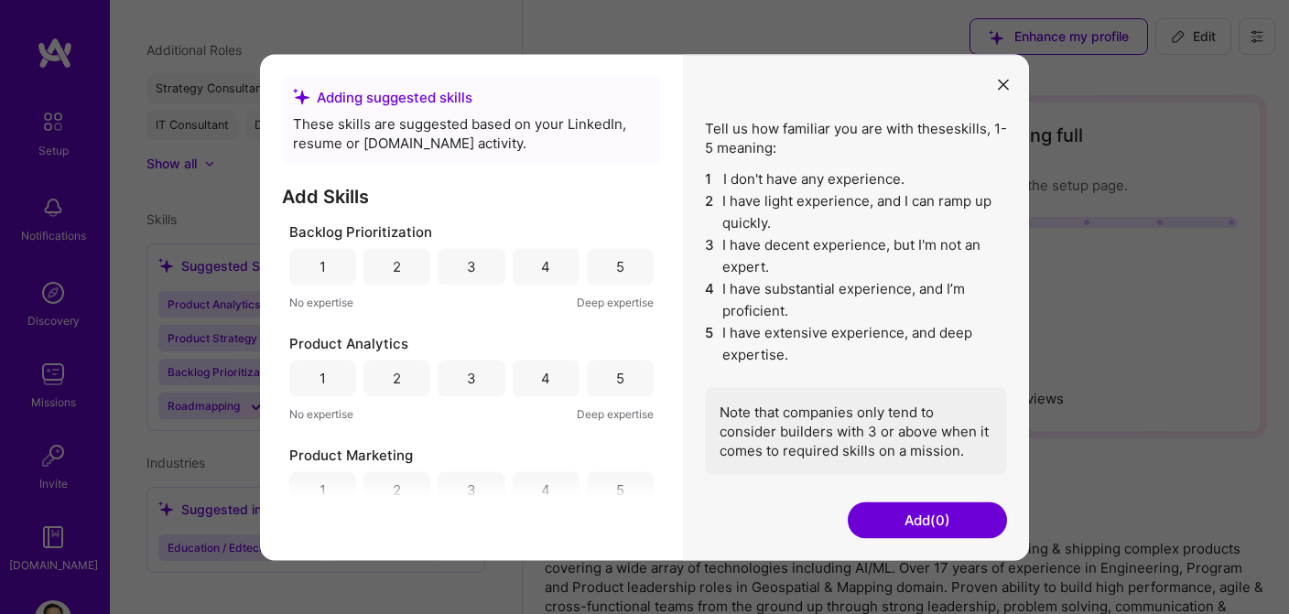
scroll to position [0, 0]
click at [616, 272] on div "5" at bounding box center [620, 266] width 8 height 19
click at [546, 378] on div "4" at bounding box center [546, 378] width 67 height 37
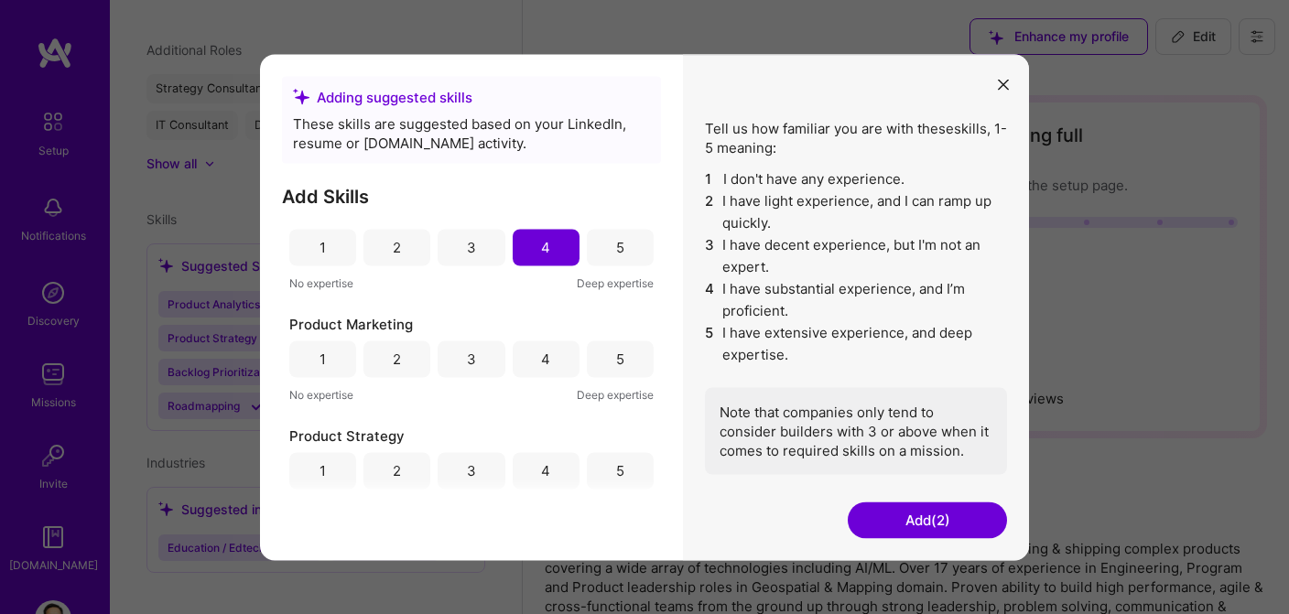
scroll to position [158, 0]
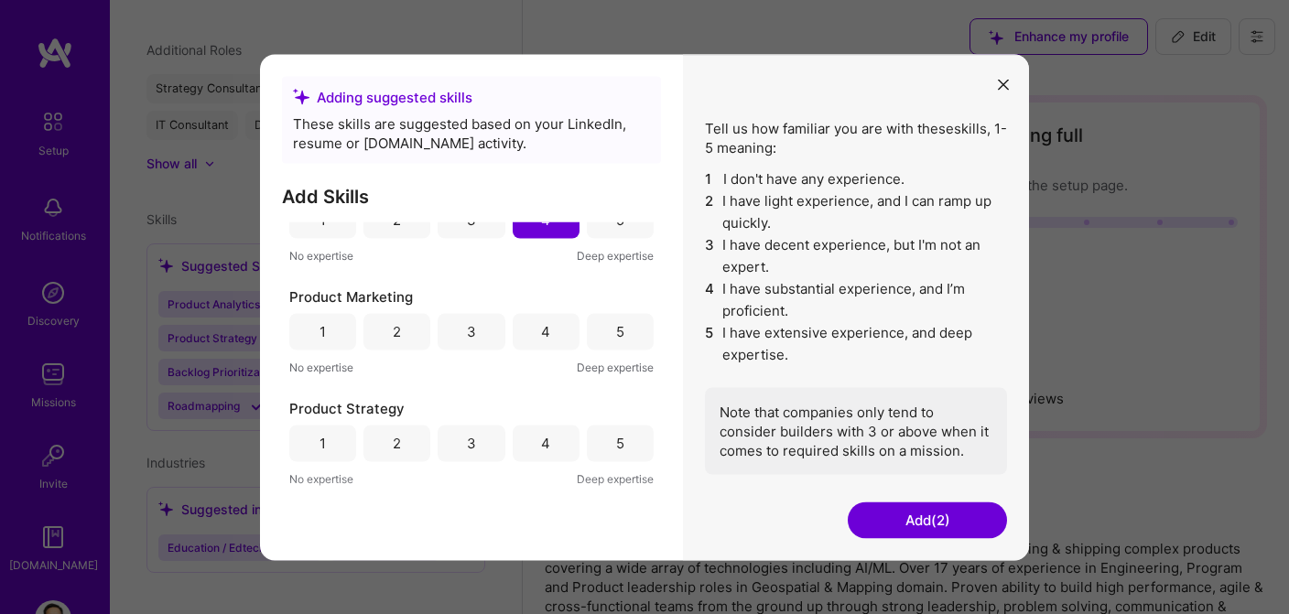
click at [467, 331] on div "3" at bounding box center [471, 331] width 9 height 19
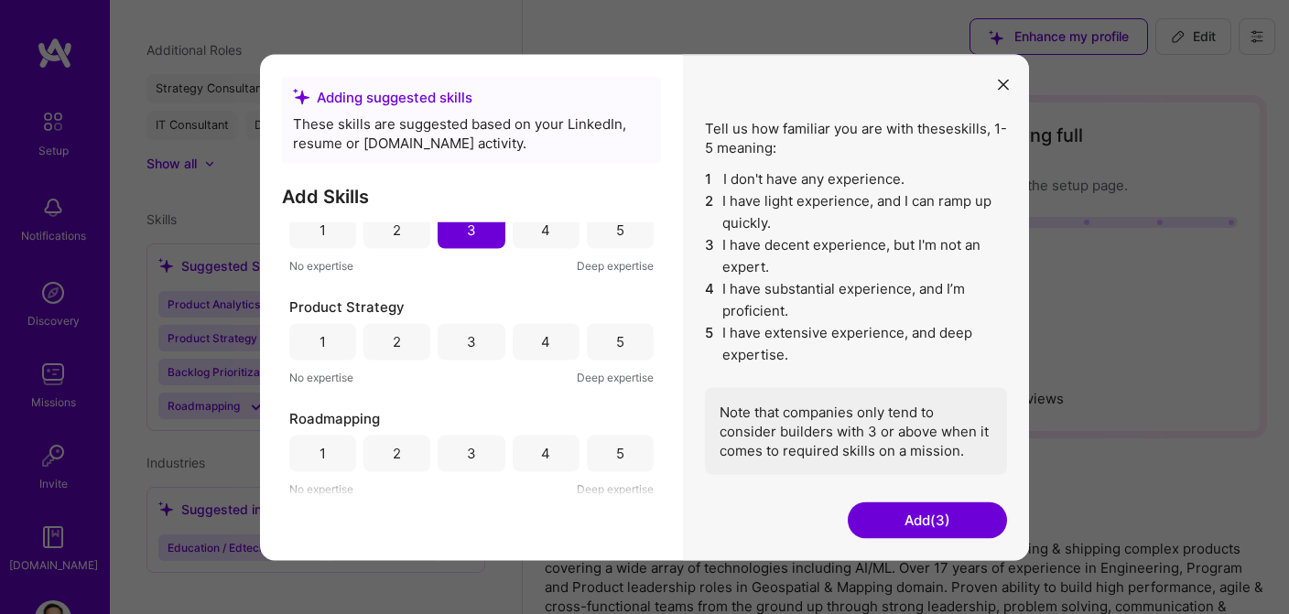
scroll to position [260, 0]
click at [597, 339] on div "5" at bounding box center [620, 341] width 67 height 37
click at [542, 344] on div "4" at bounding box center [545, 341] width 9 height 19
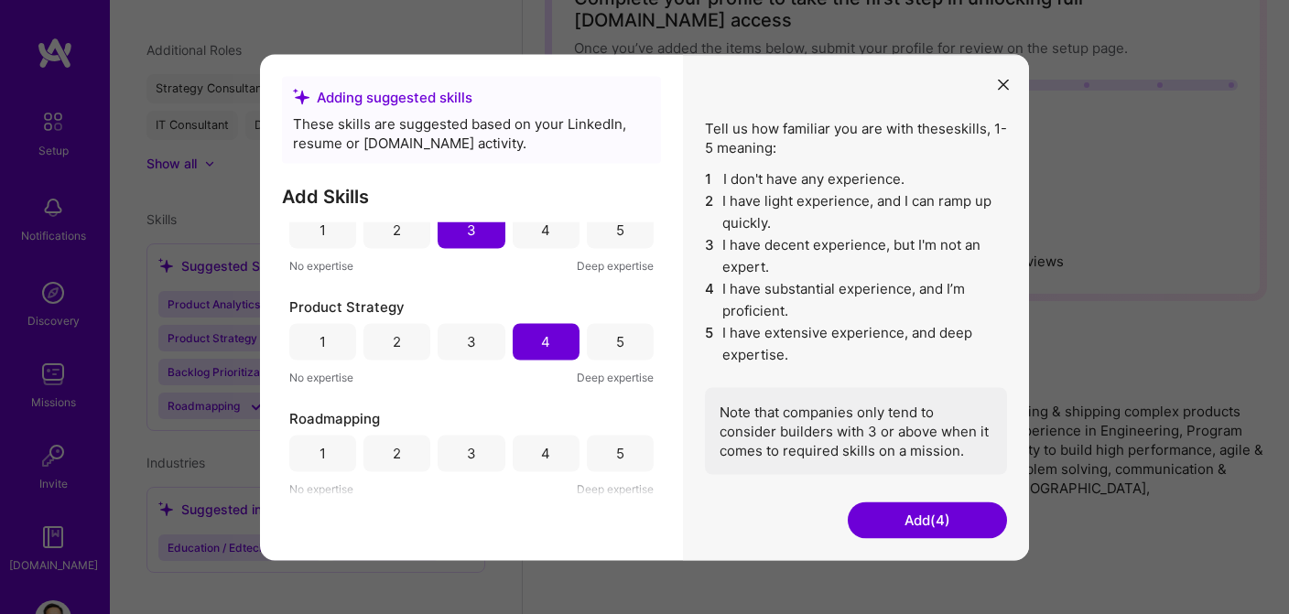
scroll to position [139, 0]
click at [603, 357] on div "5" at bounding box center [620, 341] width 67 height 37
click at [601, 450] on div "5" at bounding box center [620, 453] width 67 height 37
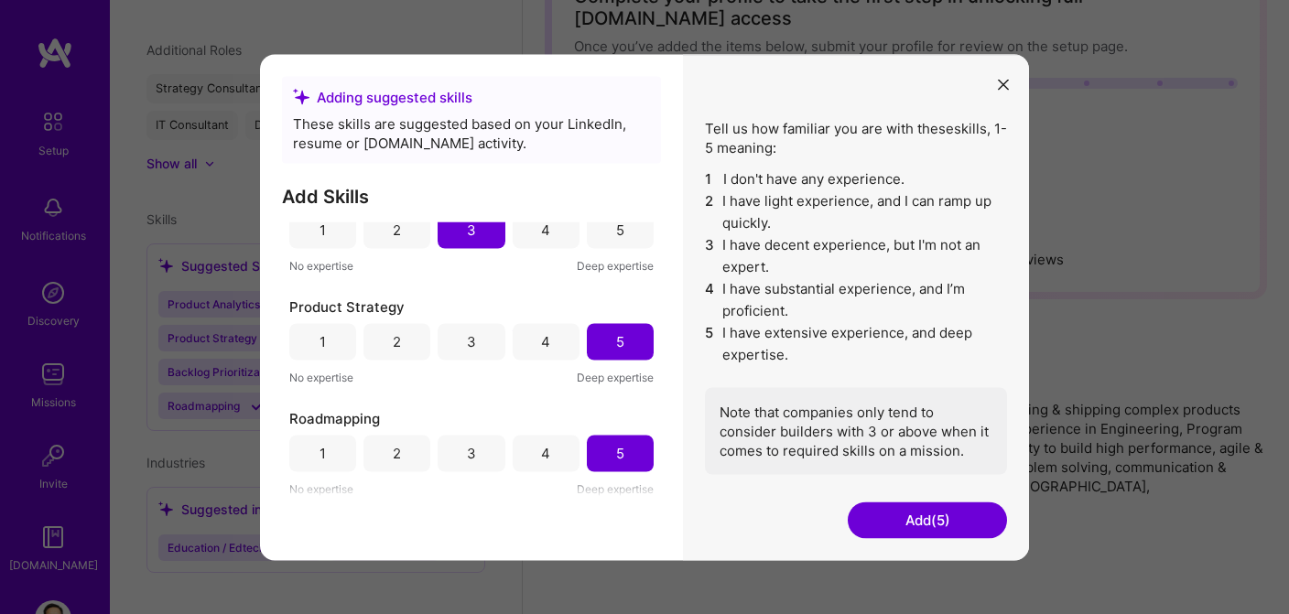
click at [904, 517] on button "Add (5)" at bounding box center [927, 520] width 159 height 37
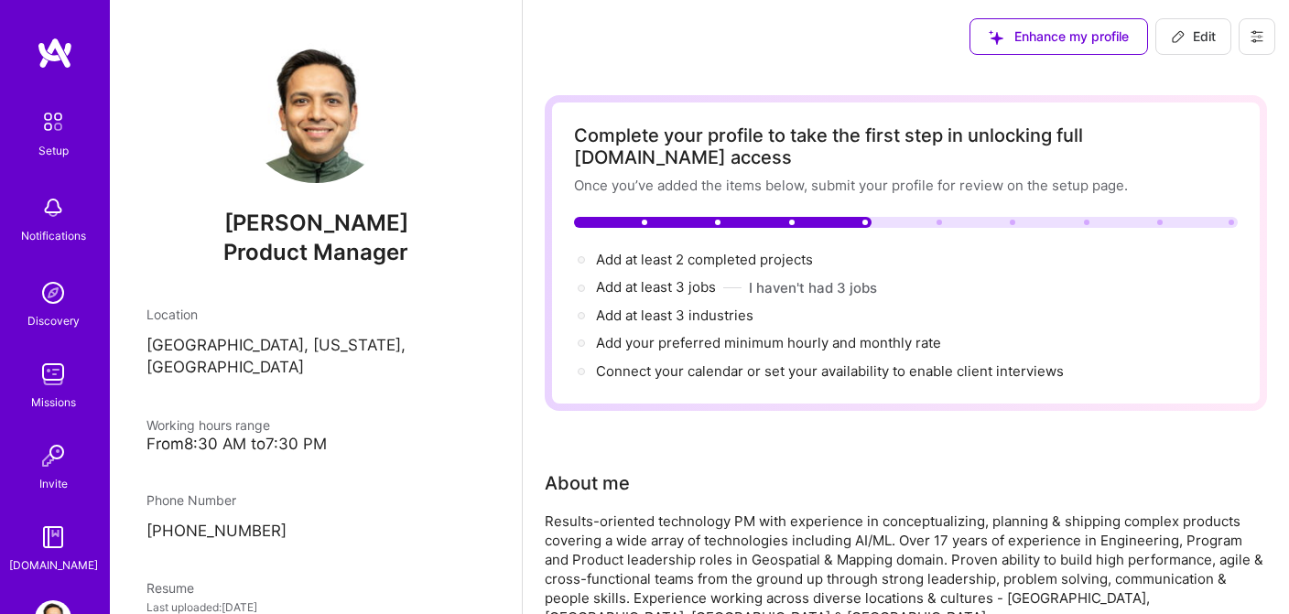
scroll to position [0, 0]
click at [1197, 33] on span "Edit" at bounding box center [1193, 36] width 45 height 18
select select "US"
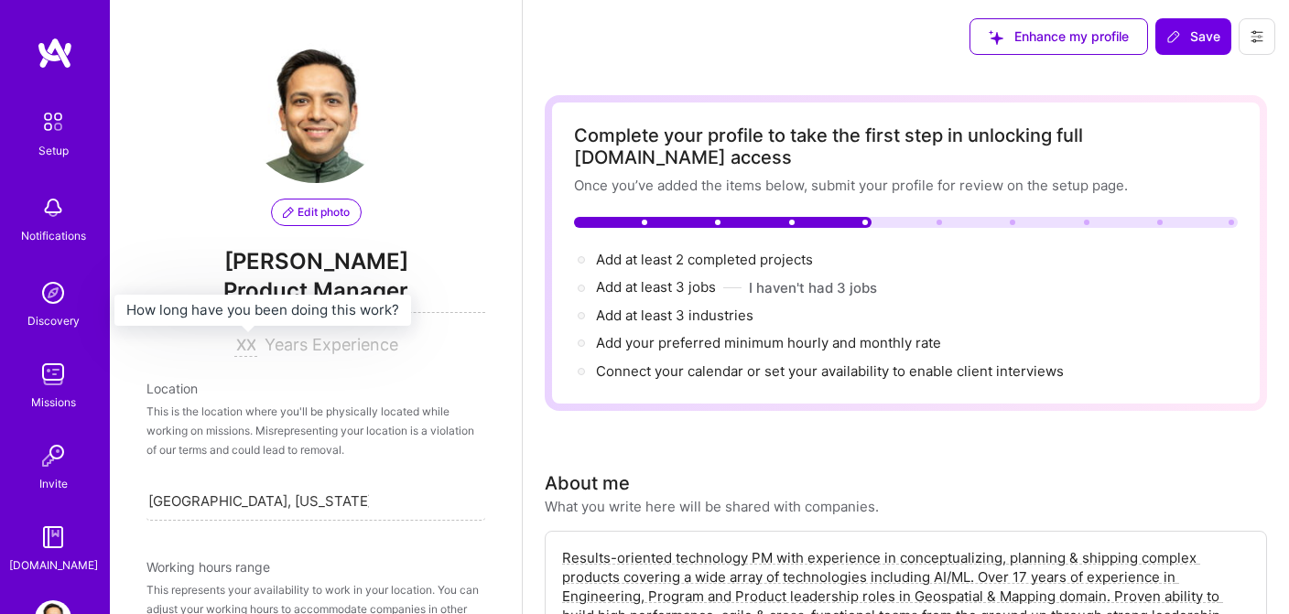
click at [240, 344] on input at bounding box center [245, 346] width 23 height 22
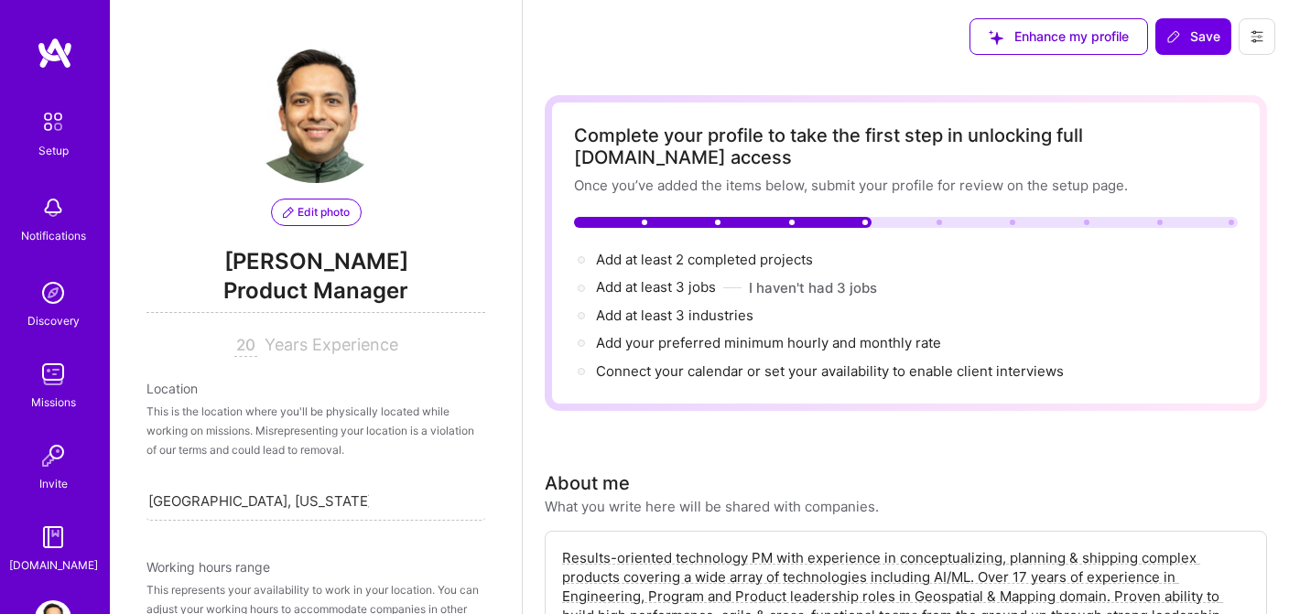
type input "20"
click at [1261, 42] on icon at bounding box center [1257, 36] width 15 height 15
click at [857, 35] on div "Enhance my profile Save" at bounding box center [906, 36] width 766 height 73
click at [1193, 35] on span "Save" at bounding box center [1193, 36] width 54 height 18
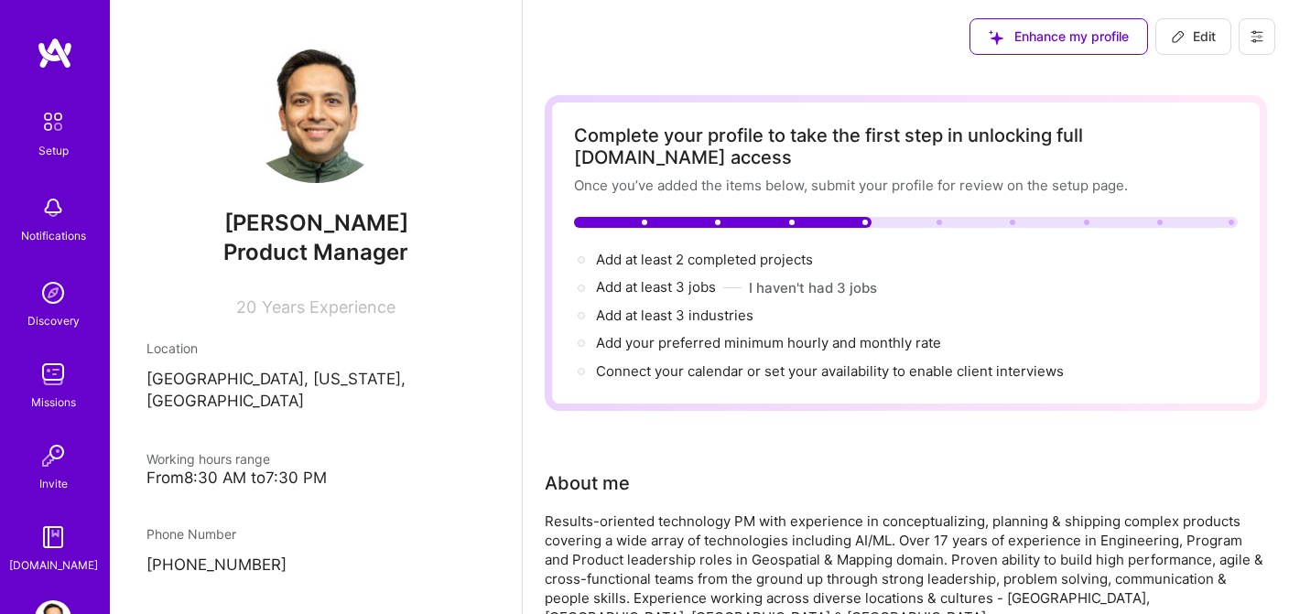
click at [1190, 36] on span "Edit" at bounding box center [1193, 36] width 45 height 18
select select "US"
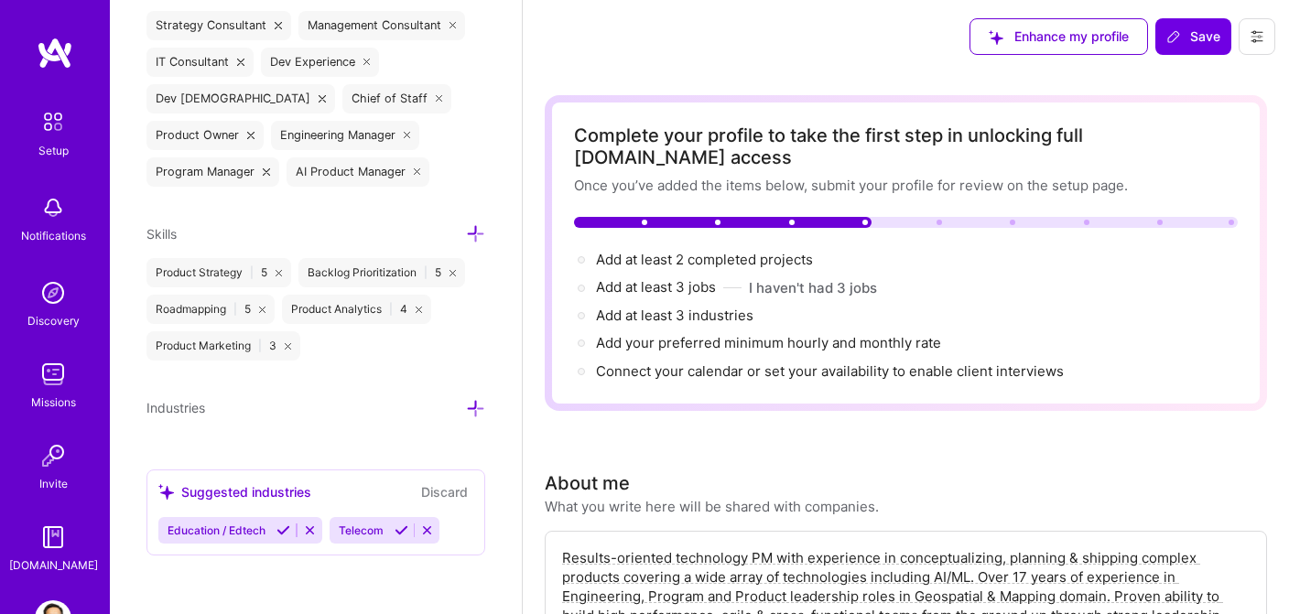
scroll to position [1281, 0]
click at [473, 413] on icon at bounding box center [475, 408] width 19 height 19
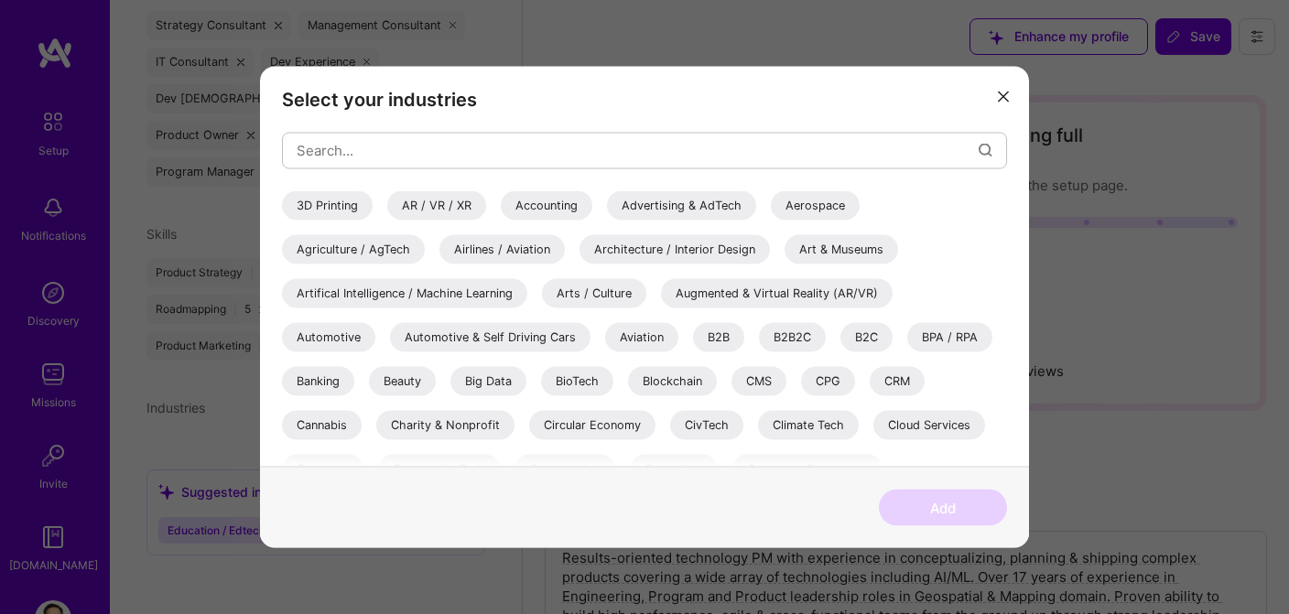
click at [452, 297] on div "Artifical Intelligence / Machine Learning" at bounding box center [404, 292] width 245 height 29
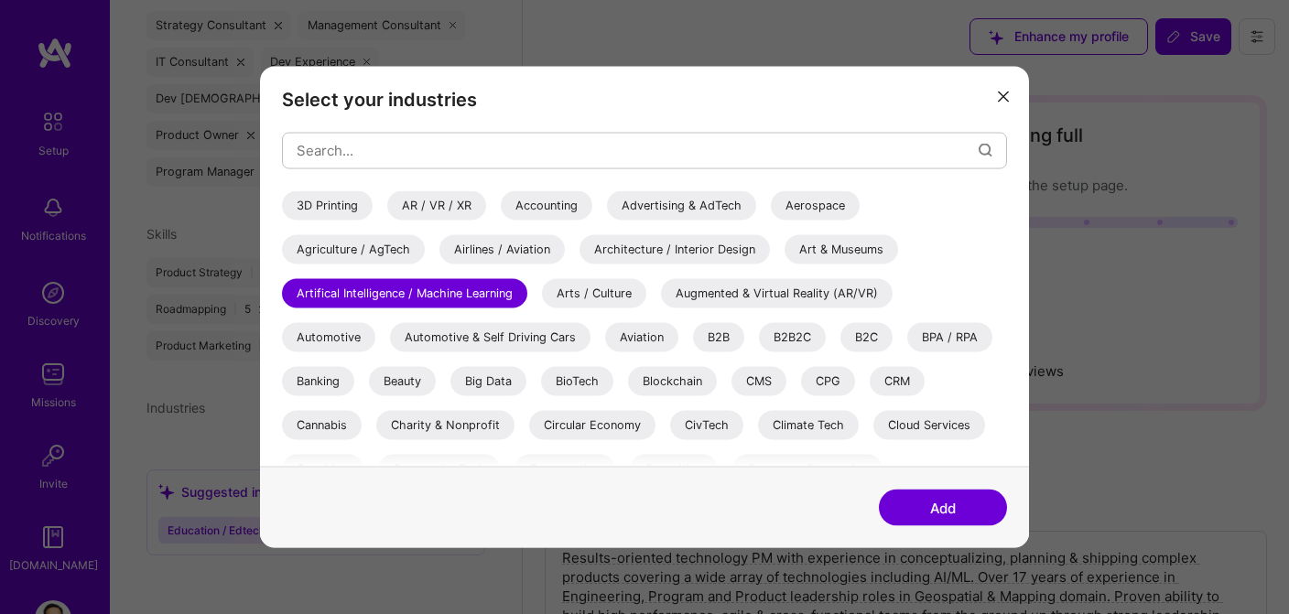
click at [352, 338] on div "Automotive" at bounding box center [328, 336] width 93 height 29
click at [499, 338] on div "Automotive & Self Driving Cars" at bounding box center [490, 336] width 200 height 29
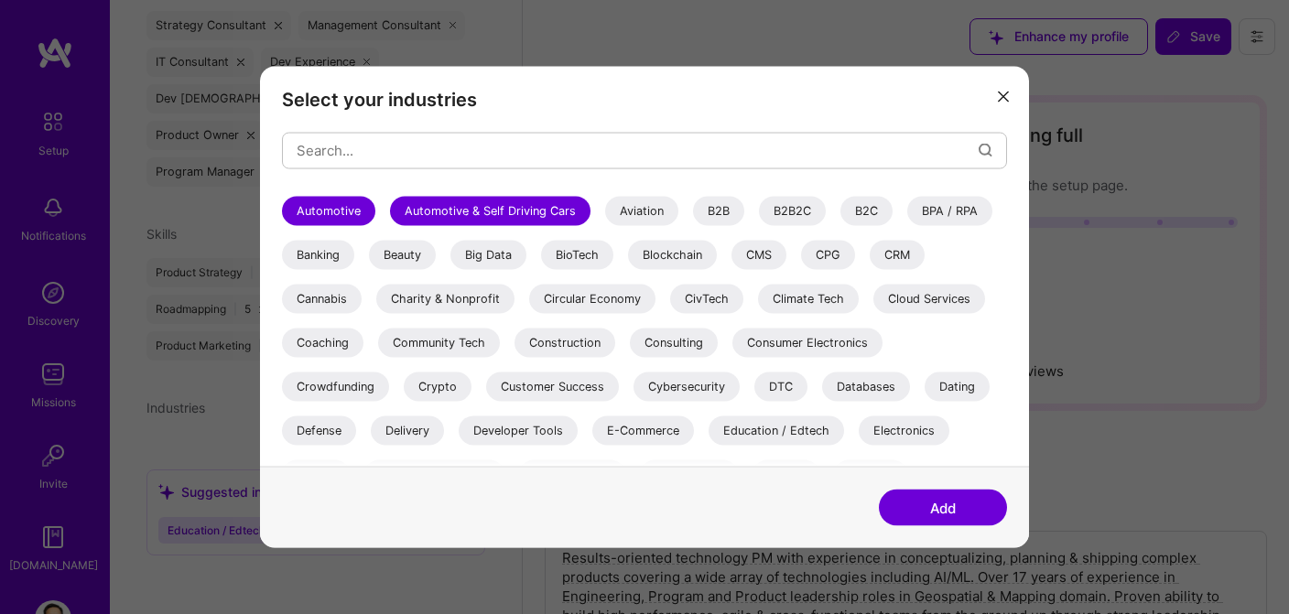
scroll to position [132, 0]
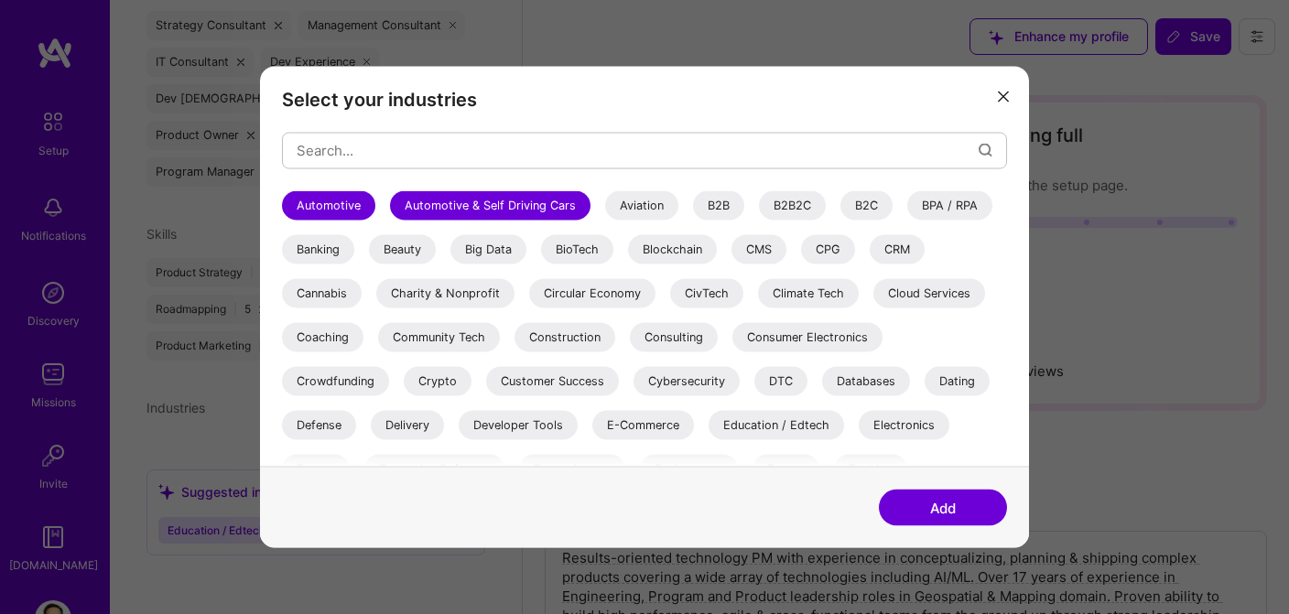
click at [489, 299] on div "Charity & Nonprofit" at bounding box center [445, 292] width 138 height 29
click at [799, 296] on div "Climate Tech" at bounding box center [808, 292] width 101 height 29
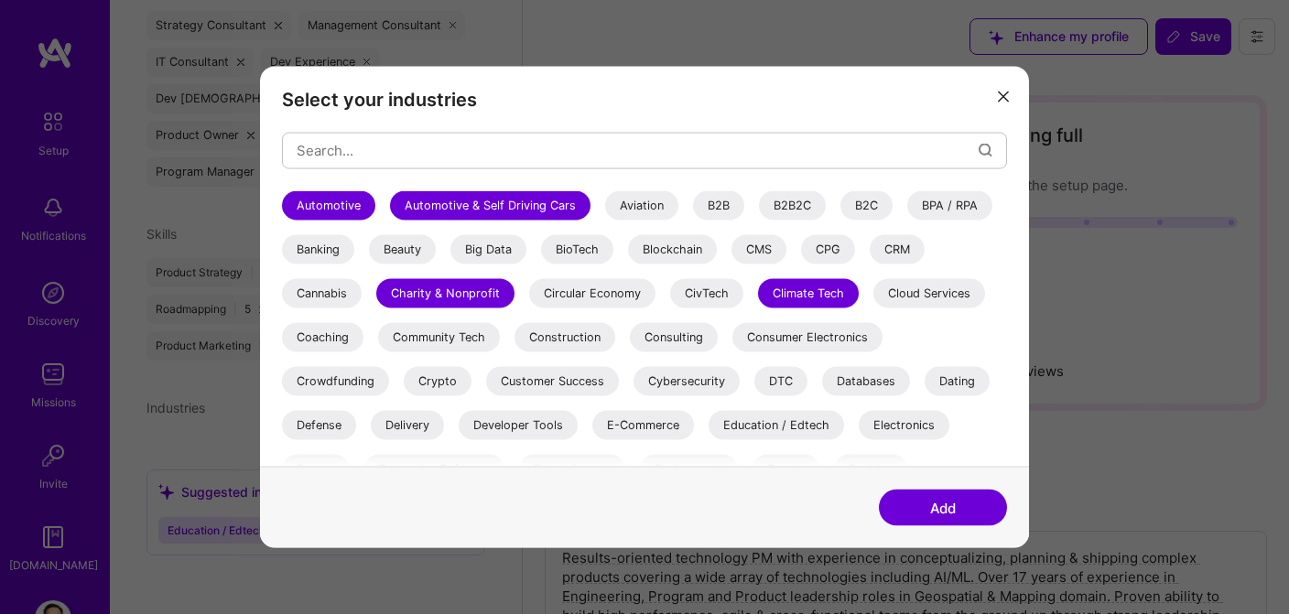
click at [325, 337] on div "Coaching" at bounding box center [322, 336] width 81 height 29
click at [460, 339] on div "Community Tech" at bounding box center [439, 336] width 122 height 29
click at [680, 339] on div "Consulting" at bounding box center [674, 336] width 88 height 29
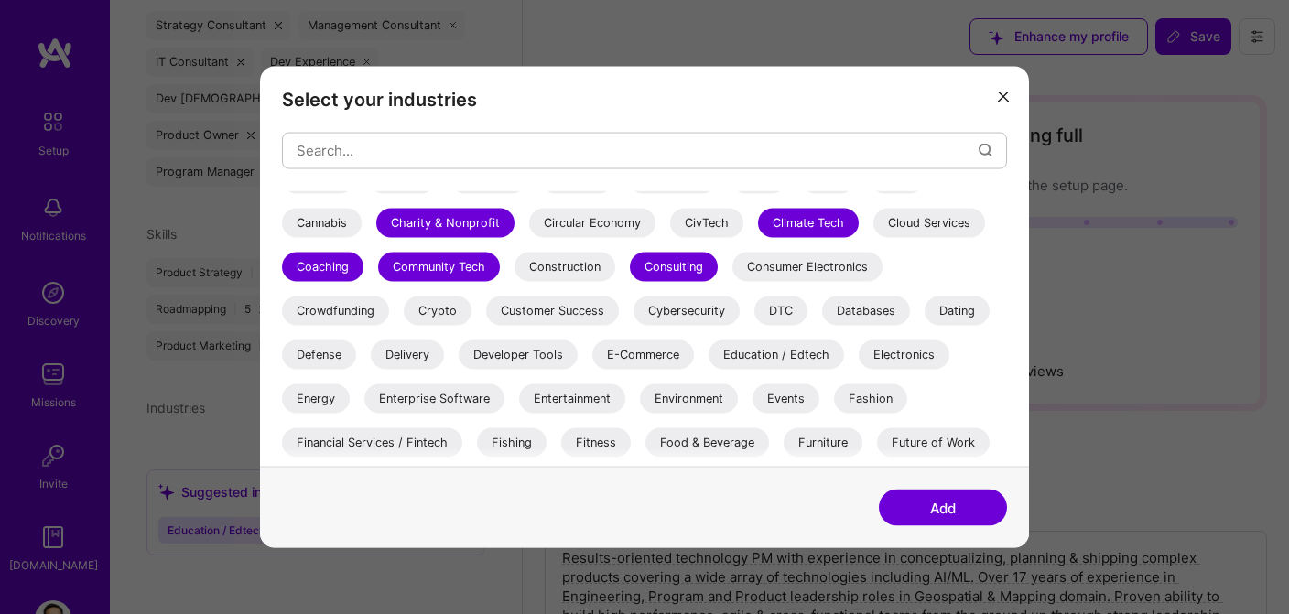
scroll to position [214, 0]
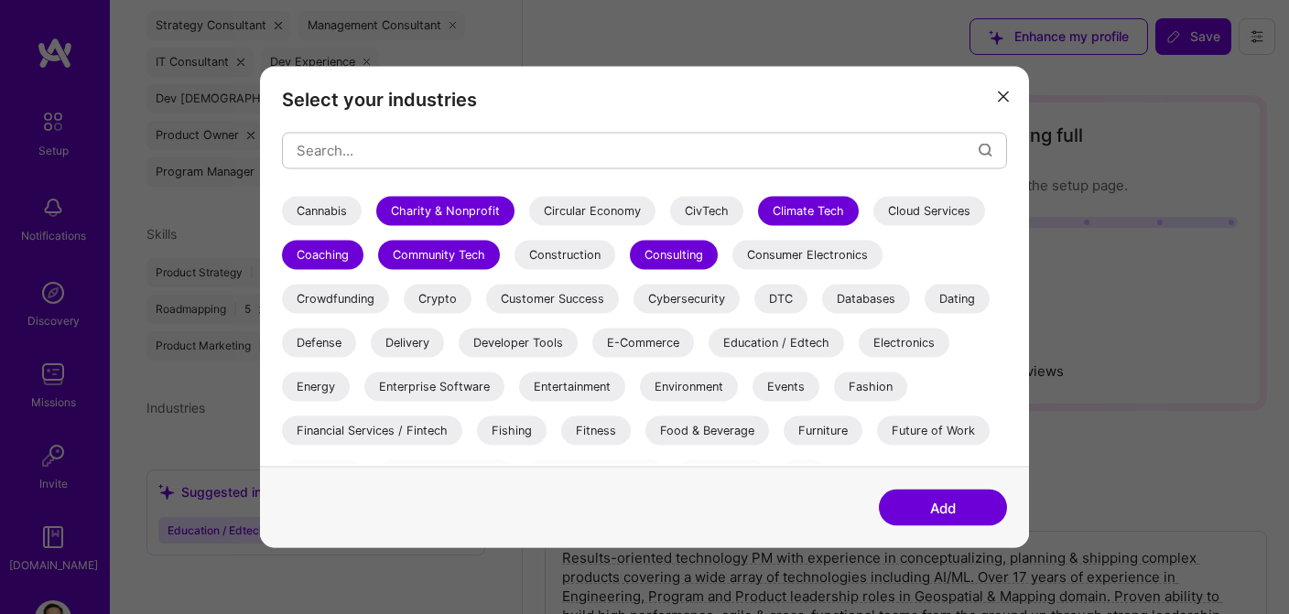
click at [341, 300] on div "Crowdfunding" at bounding box center [335, 298] width 107 height 29
click at [970, 303] on div "Dating" at bounding box center [957, 298] width 65 height 29
click at [960, 298] on div "Dating" at bounding box center [957, 298] width 65 height 29
click at [320, 391] on div "Energy" at bounding box center [316, 386] width 68 height 29
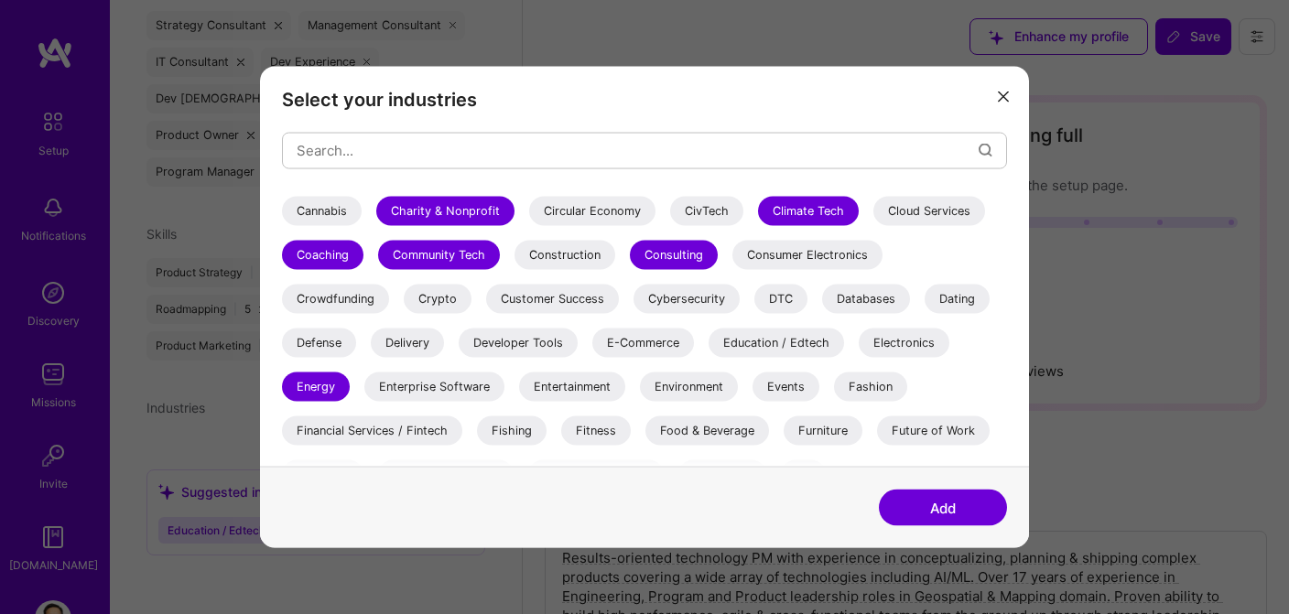
click at [708, 392] on div "Environment" at bounding box center [689, 386] width 98 height 29
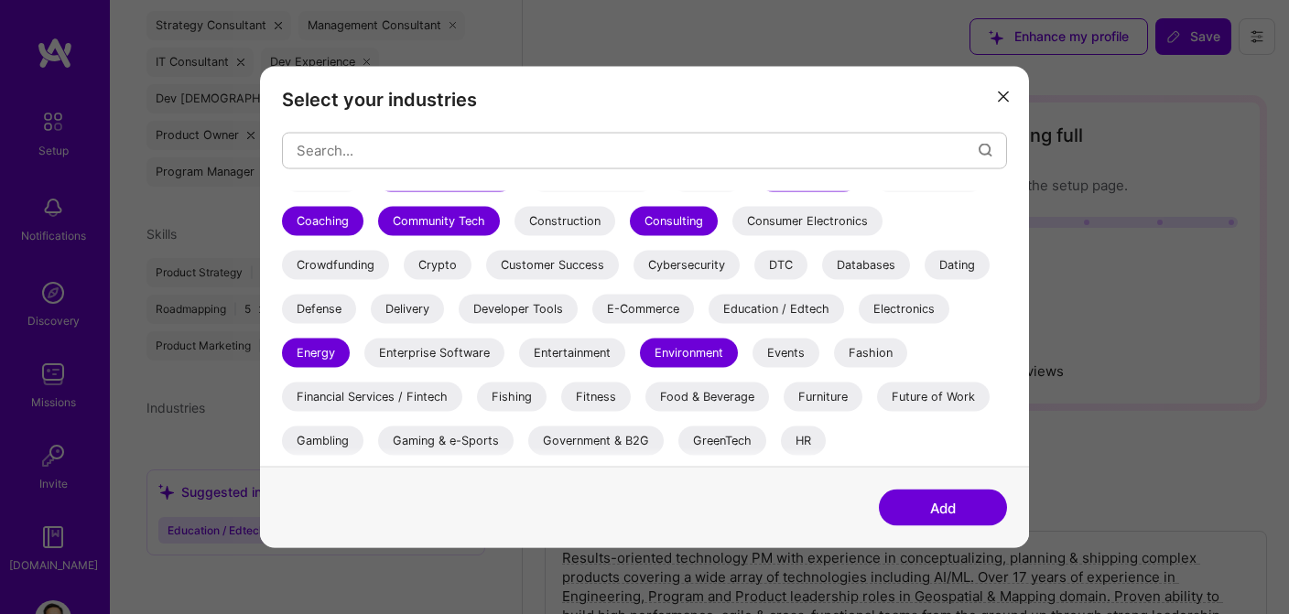
scroll to position [251, 0]
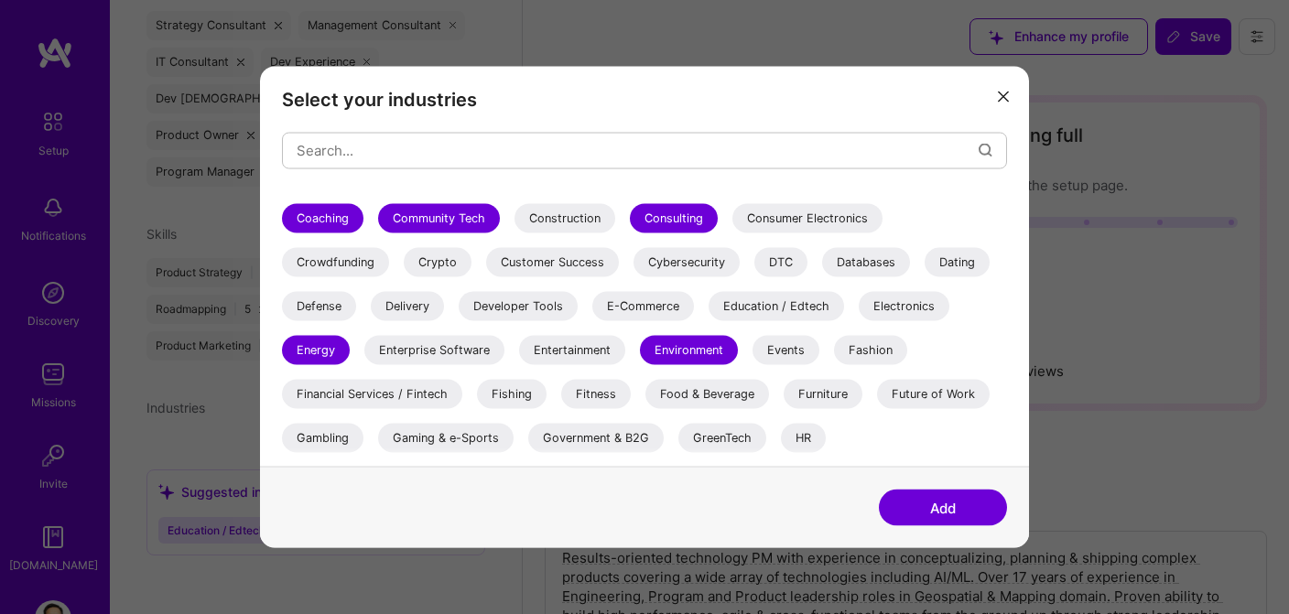
click at [767, 303] on div "Education / Edtech" at bounding box center [776, 305] width 135 height 29
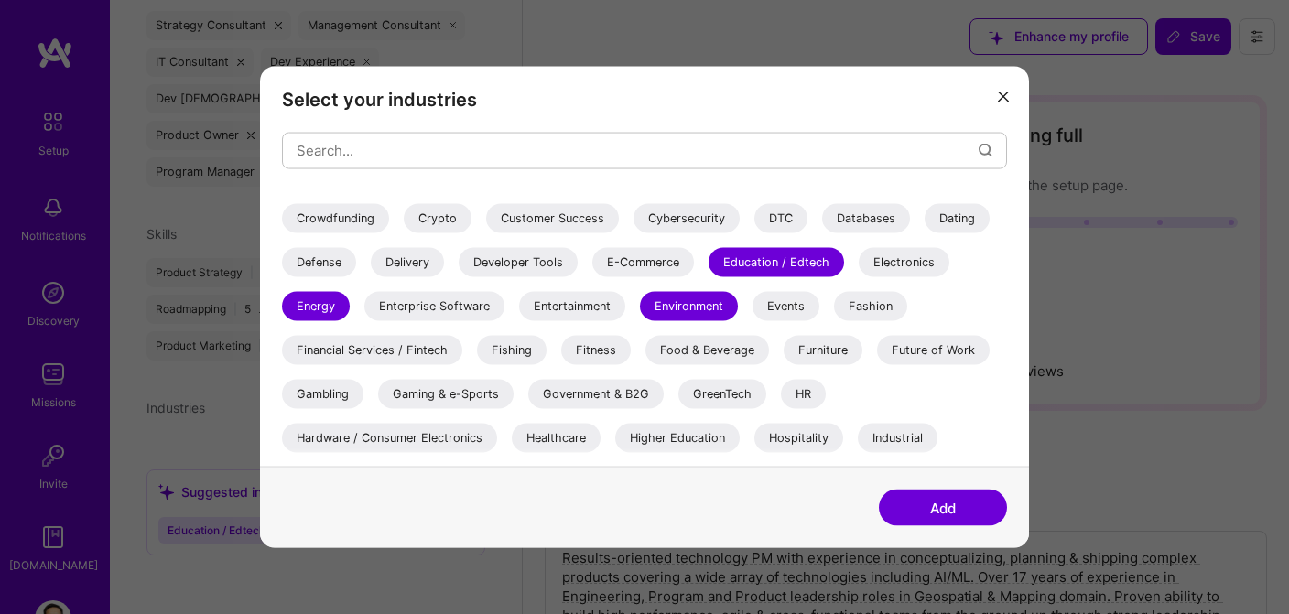
scroll to position [300, 0]
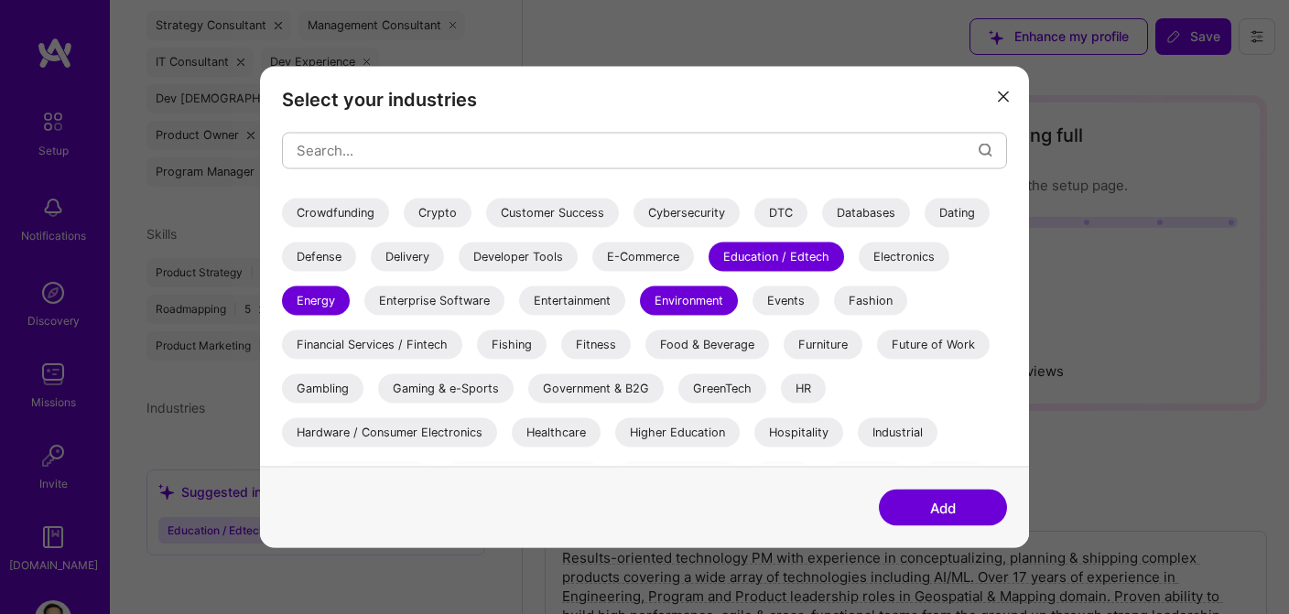
click at [924, 343] on div "Future of Work" at bounding box center [933, 344] width 113 height 29
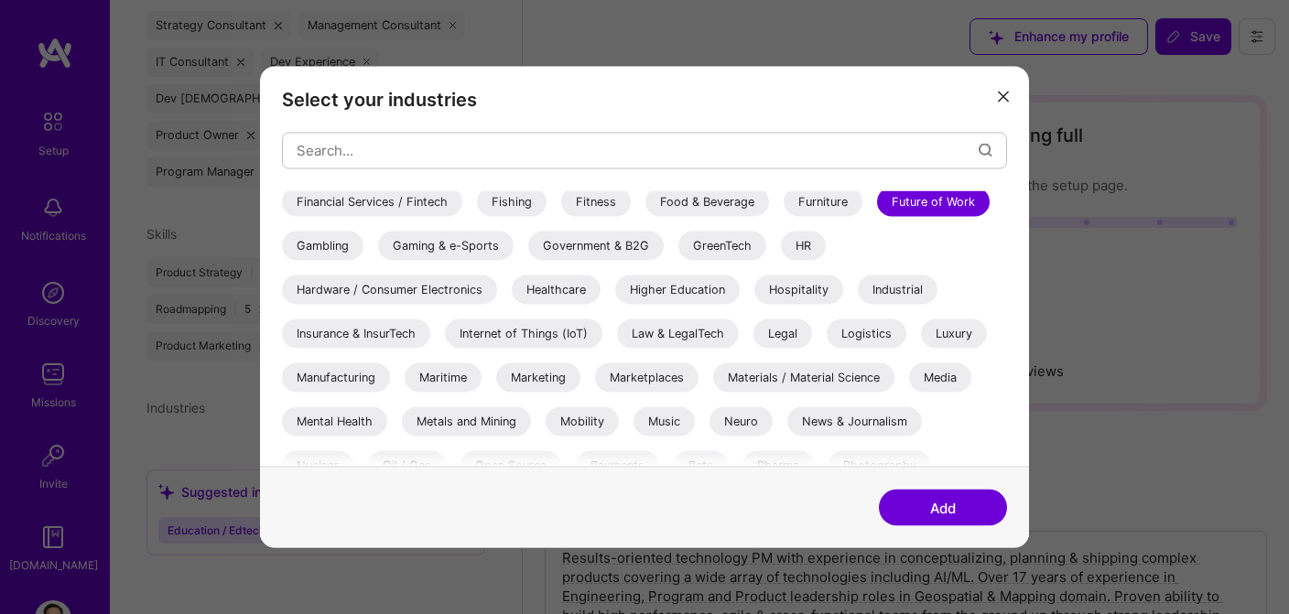
scroll to position [444, 0]
click at [963, 331] on div "Luxury" at bounding box center [954, 332] width 66 height 29
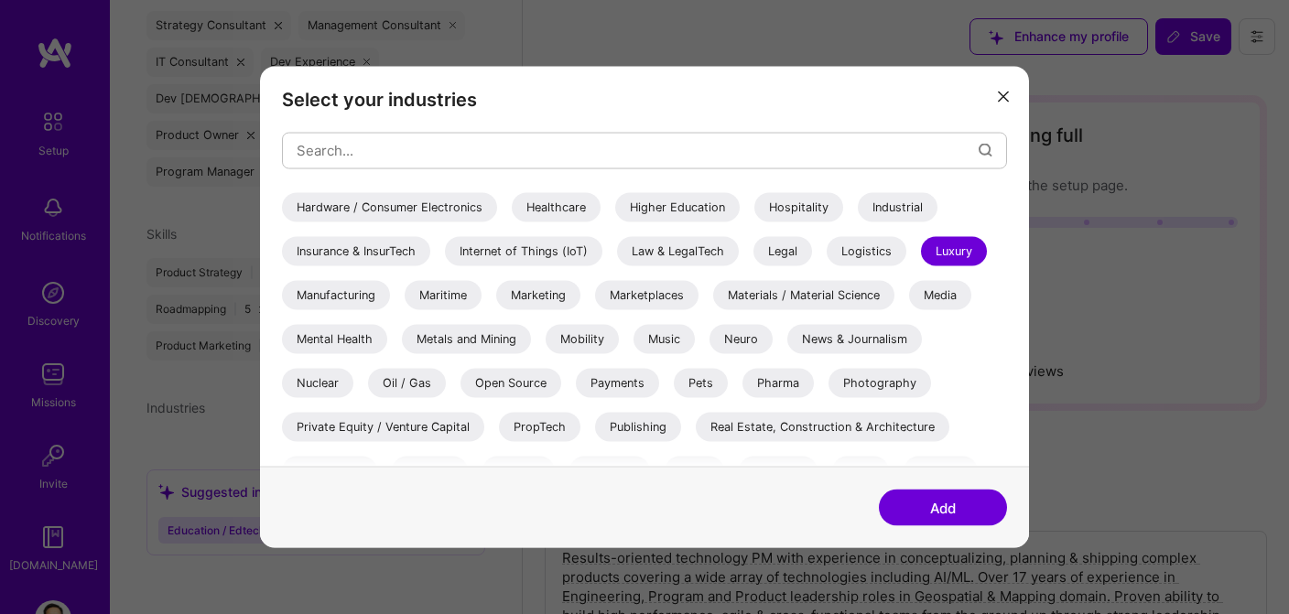
scroll to position [526, 0]
click at [362, 337] on div "Mental Health" at bounding box center [334, 337] width 105 height 29
click at [598, 336] on div "Mobility" at bounding box center [582, 337] width 73 height 29
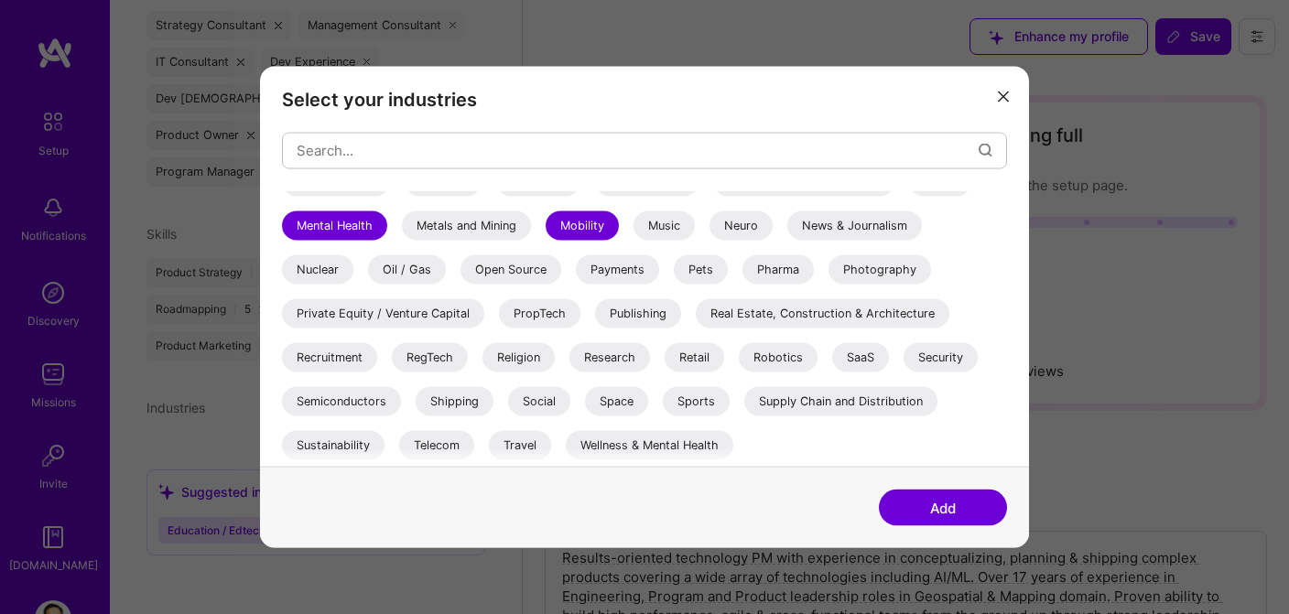
scroll to position [639, 0]
click at [347, 361] on div "Recruitment" at bounding box center [329, 356] width 95 height 29
click at [800, 362] on div "Robotics" at bounding box center [778, 356] width 79 height 29
click at [359, 444] on div "Sustainability" at bounding box center [333, 444] width 103 height 29
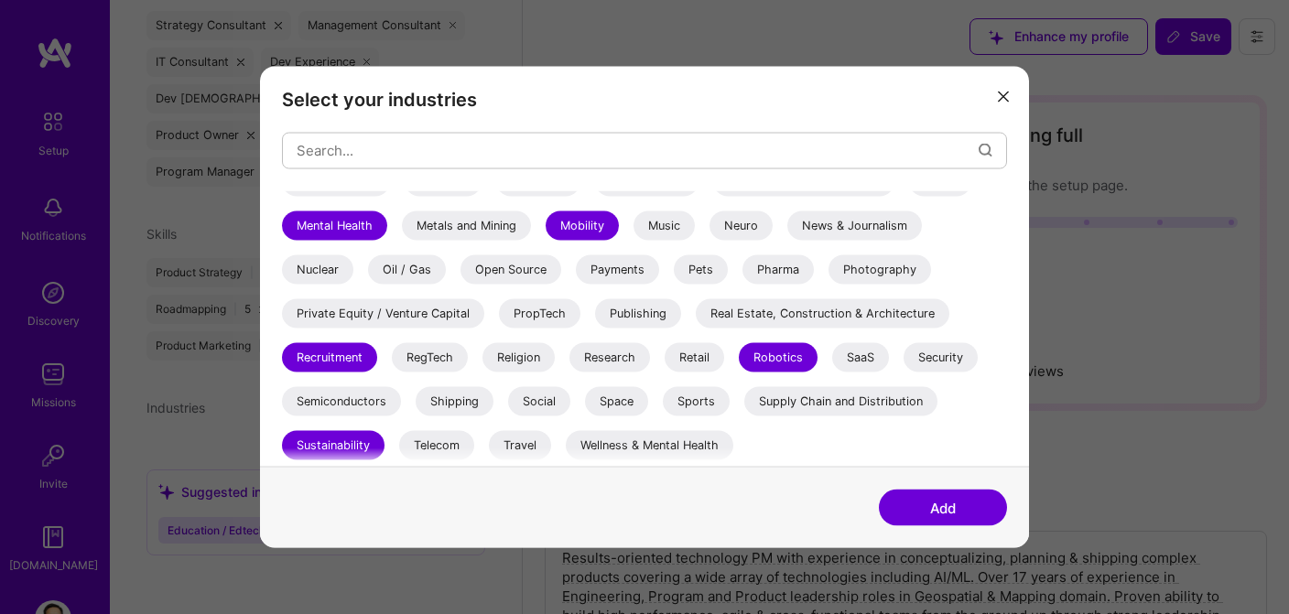
click at [528, 449] on div "Travel" at bounding box center [520, 444] width 62 height 29
click at [603, 447] on div "Wellness & Mental Health" at bounding box center [650, 444] width 168 height 29
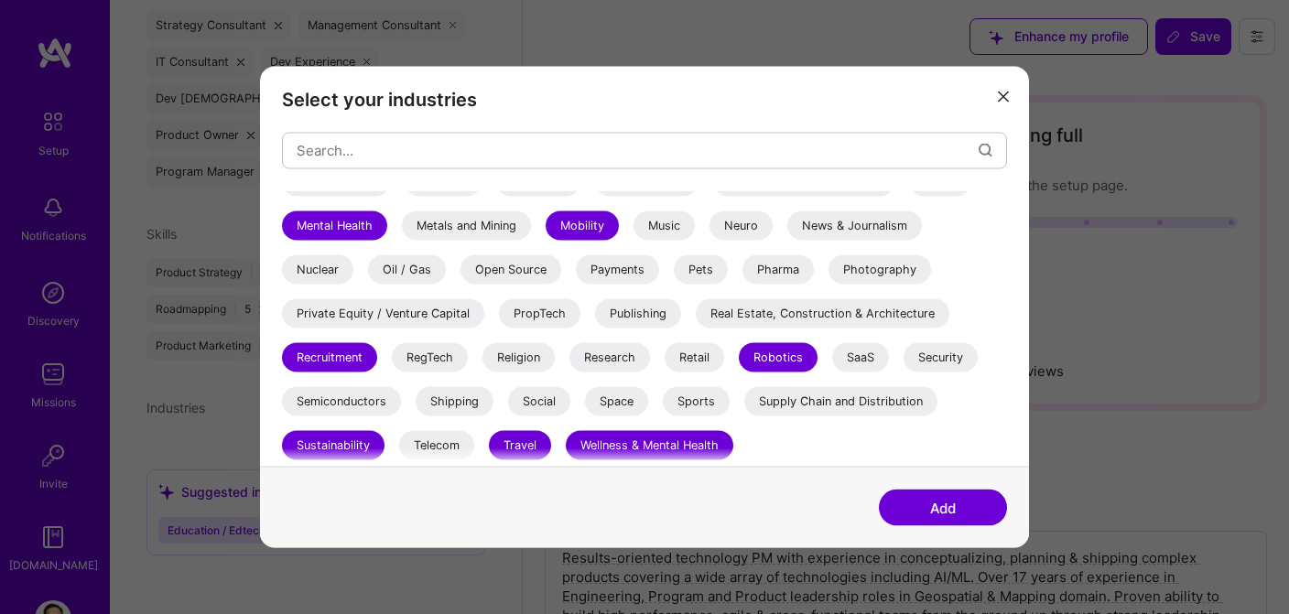
click at [927, 507] on button "Add" at bounding box center [943, 508] width 128 height 37
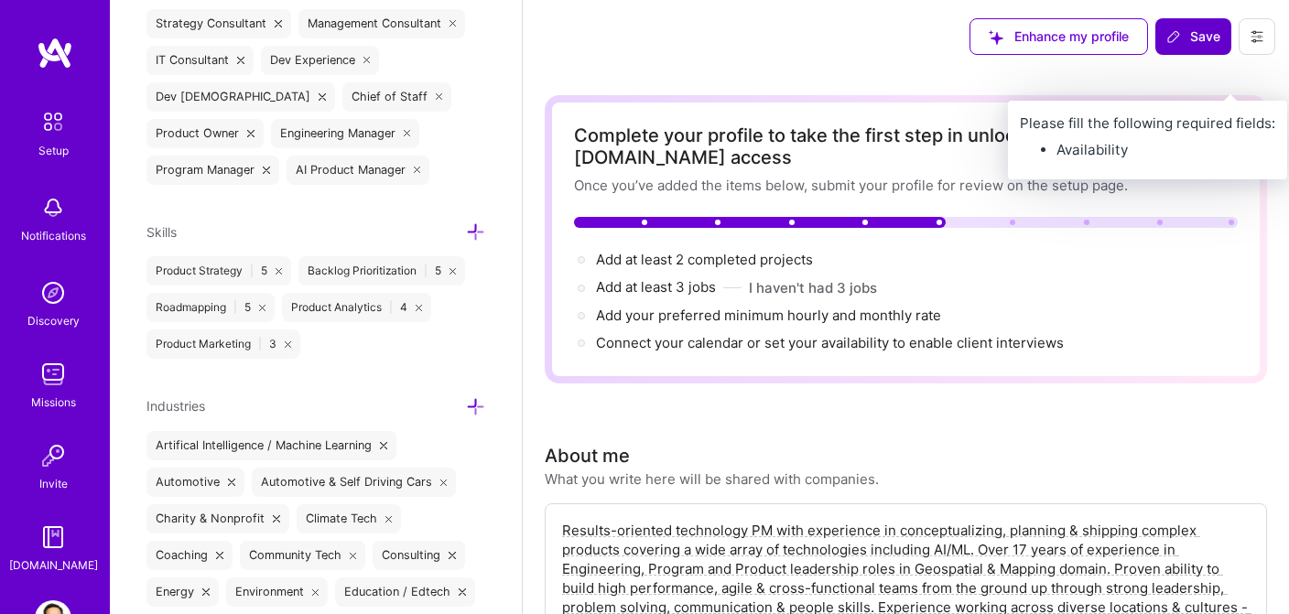
click at [1201, 37] on span "Save" at bounding box center [1193, 36] width 54 height 18
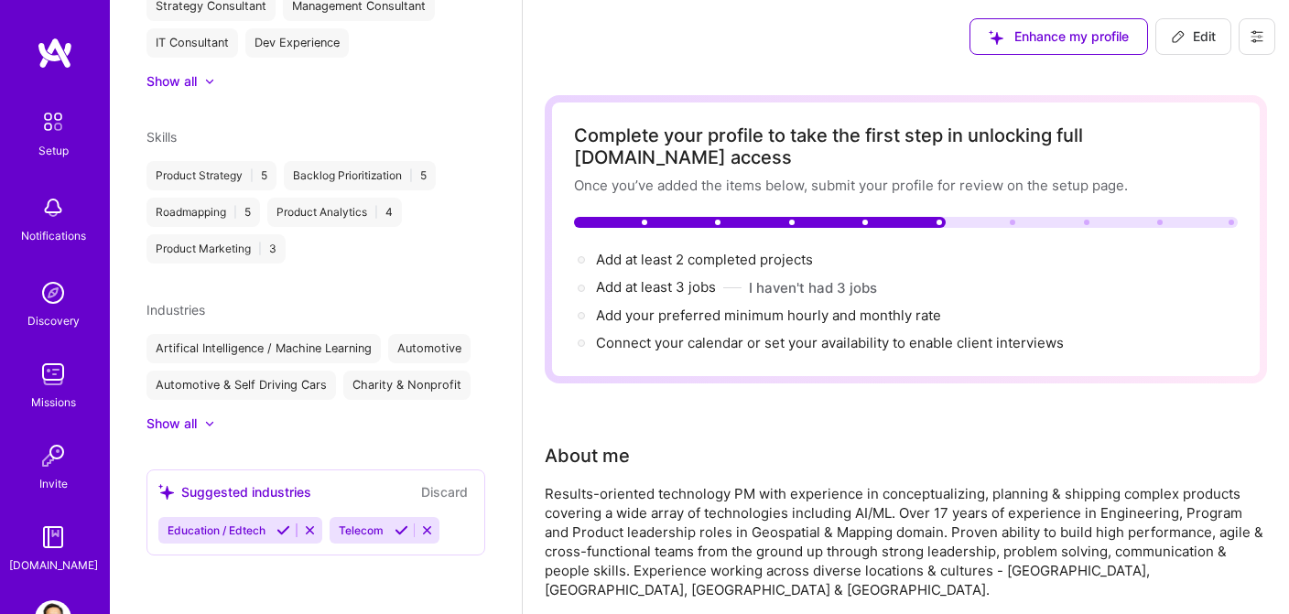
scroll to position [746, 0]
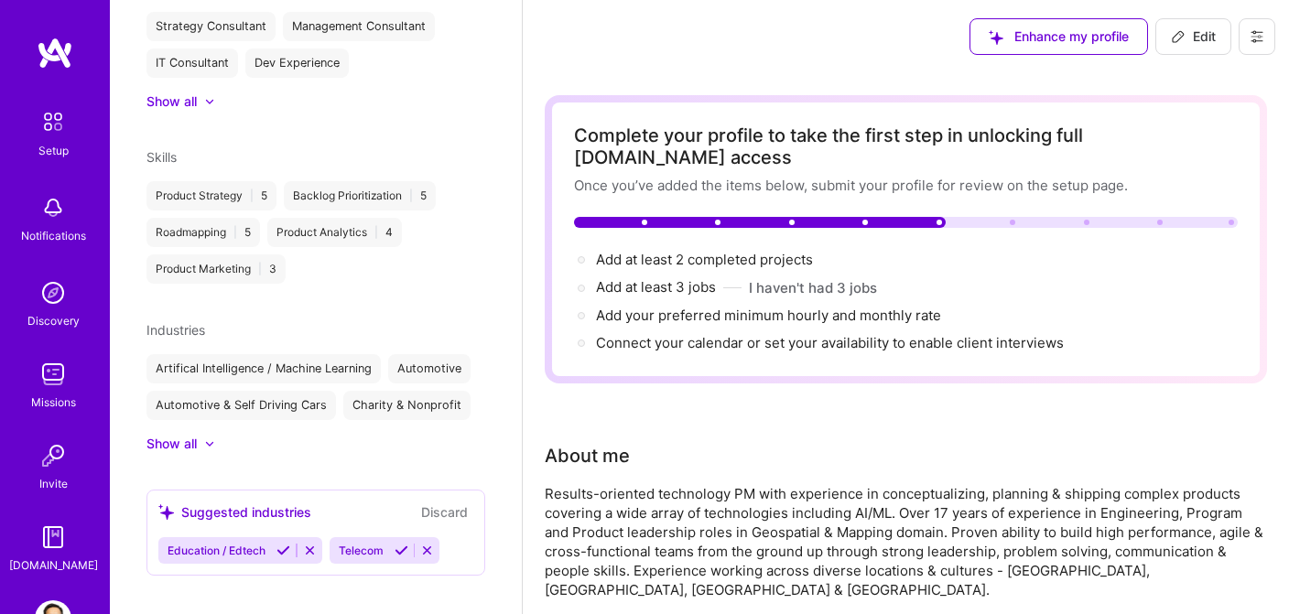
click at [1193, 37] on span "Edit" at bounding box center [1193, 36] width 45 height 18
select select "US"
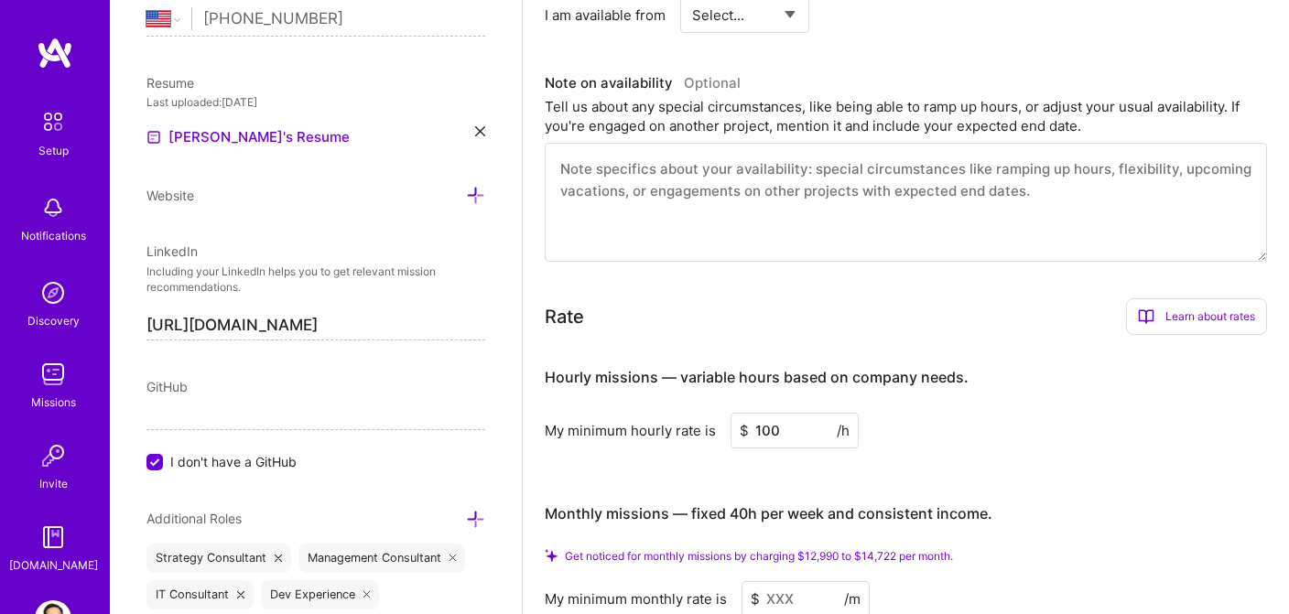
scroll to position [907, 0]
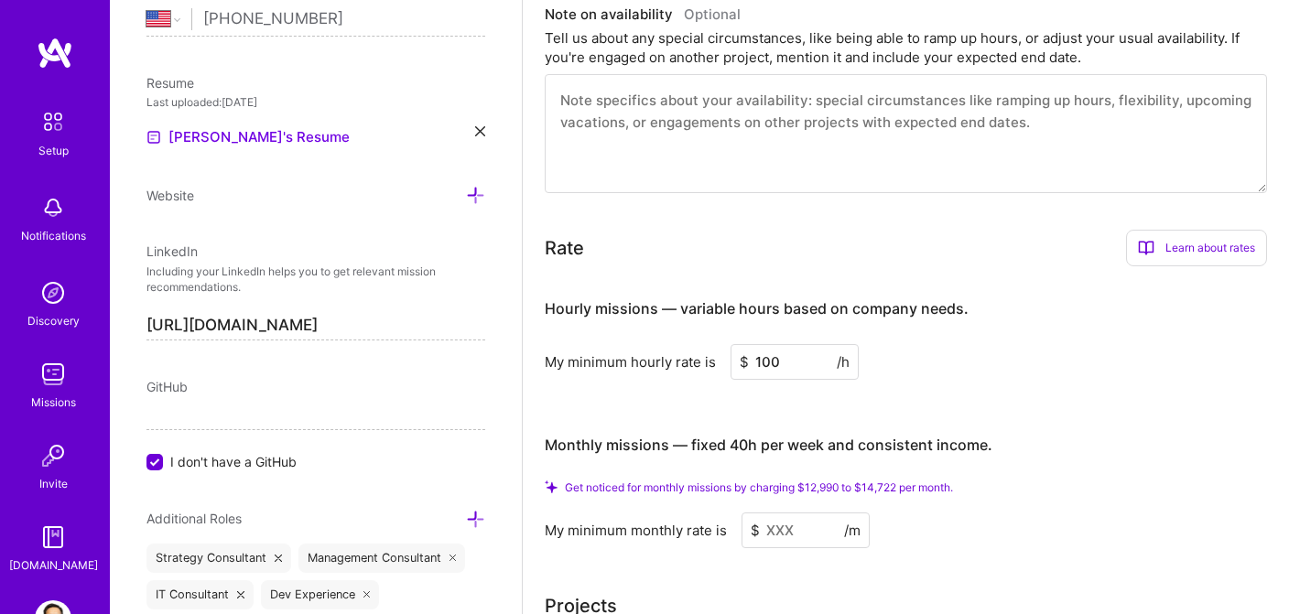
click at [775, 513] on input at bounding box center [806, 531] width 128 height 36
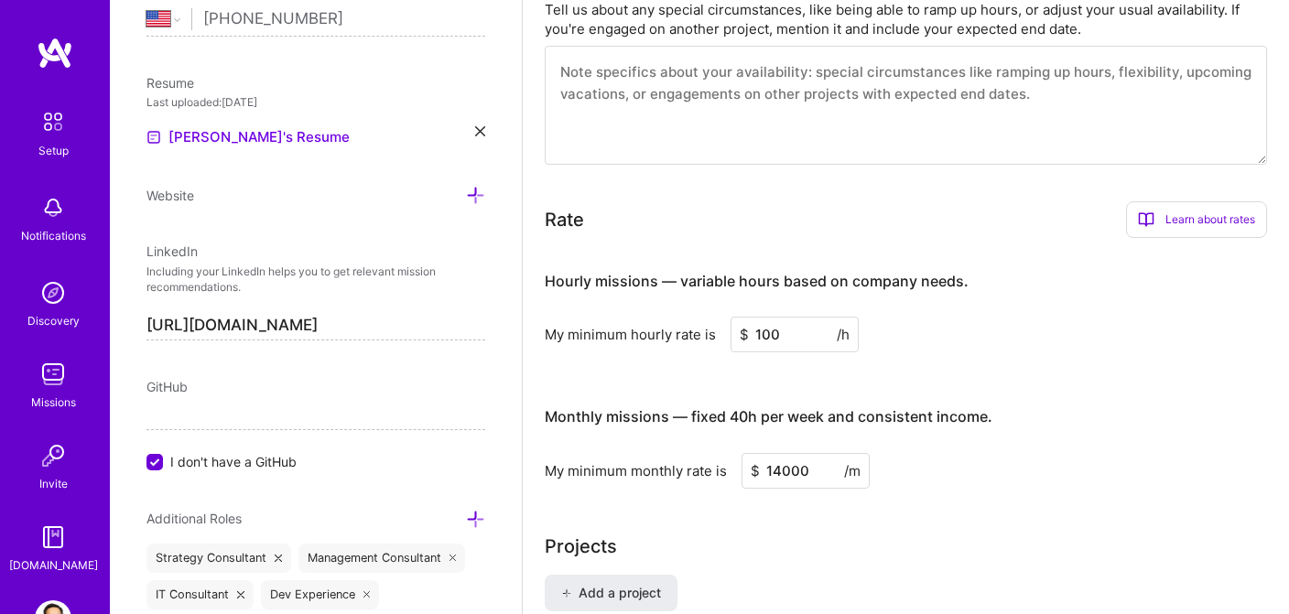
type input "14000"
click at [1012, 462] on div "My minimum monthly rate is $ 14000 /m" at bounding box center [906, 471] width 722 height 36
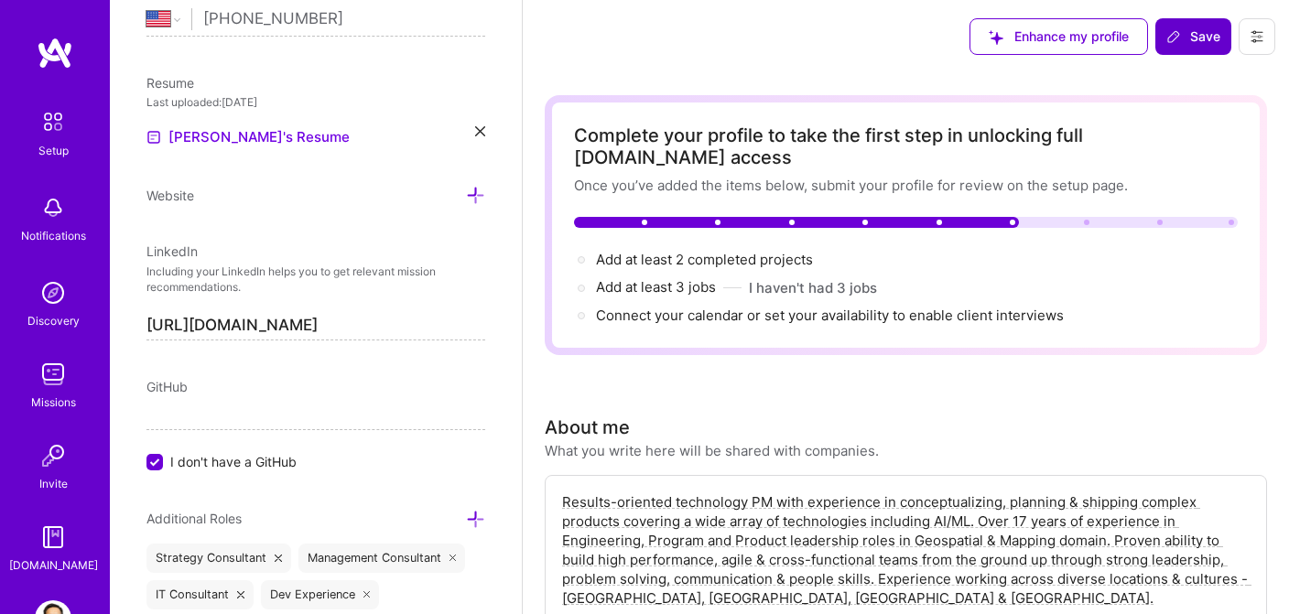
scroll to position [0, 0]
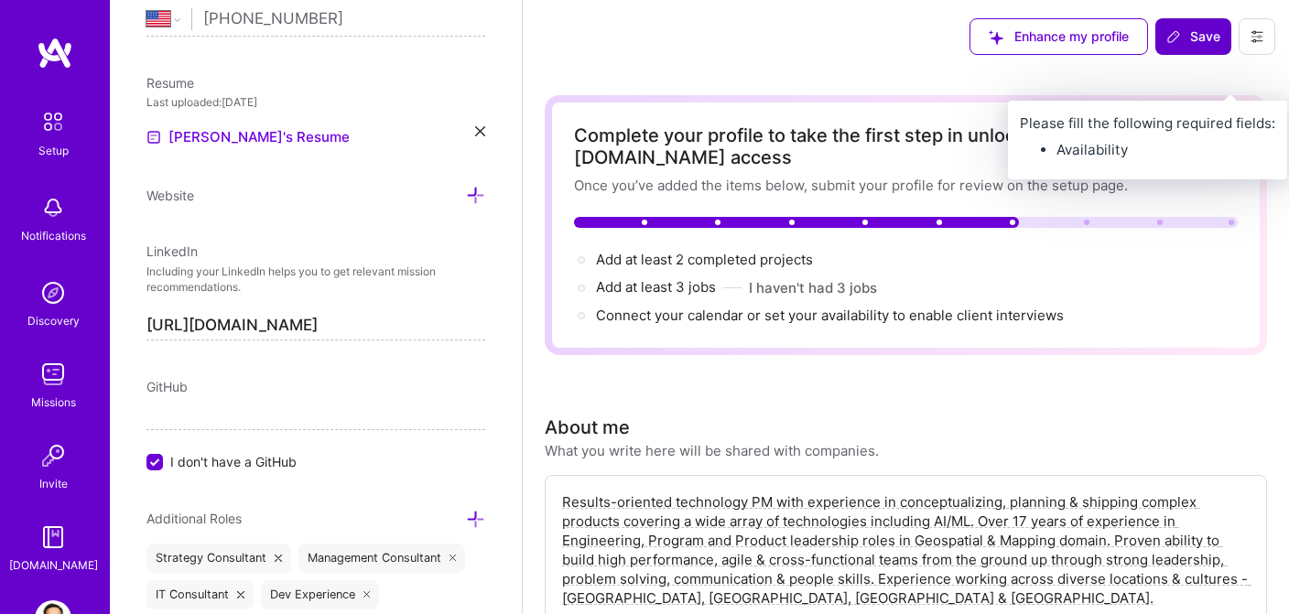
click at [1200, 47] on button "Save" at bounding box center [1193, 36] width 76 height 37
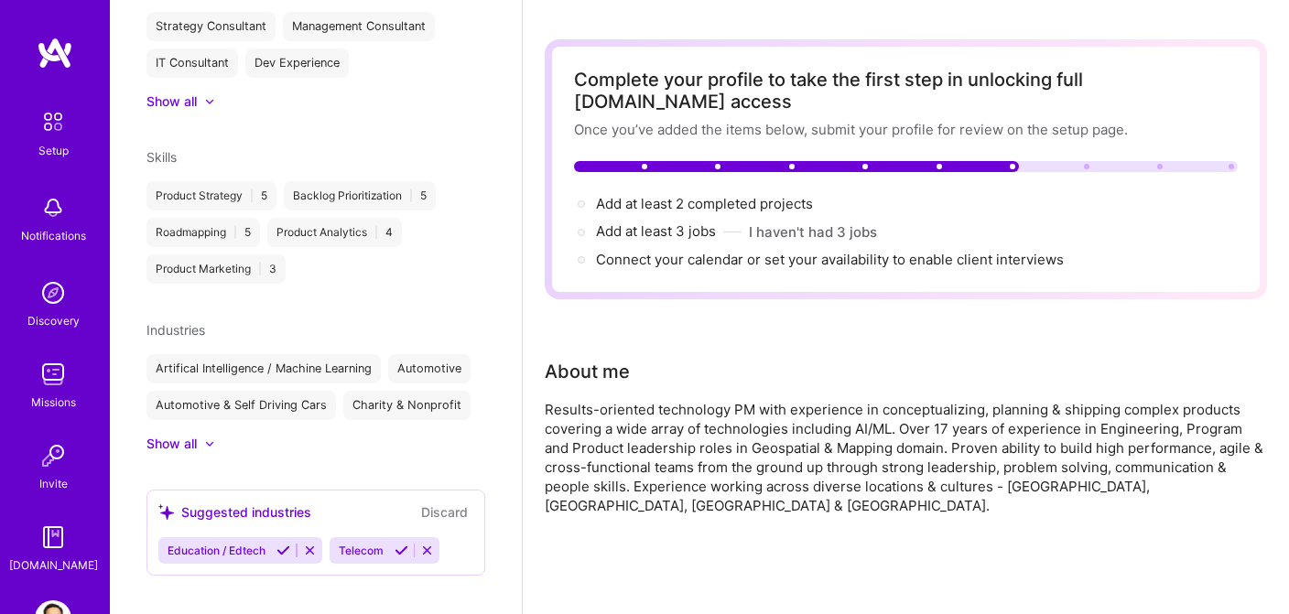
scroll to position [55, 0]
click at [432, 544] on icon at bounding box center [427, 551] width 14 height 14
click at [285, 544] on icon at bounding box center [283, 551] width 14 height 14
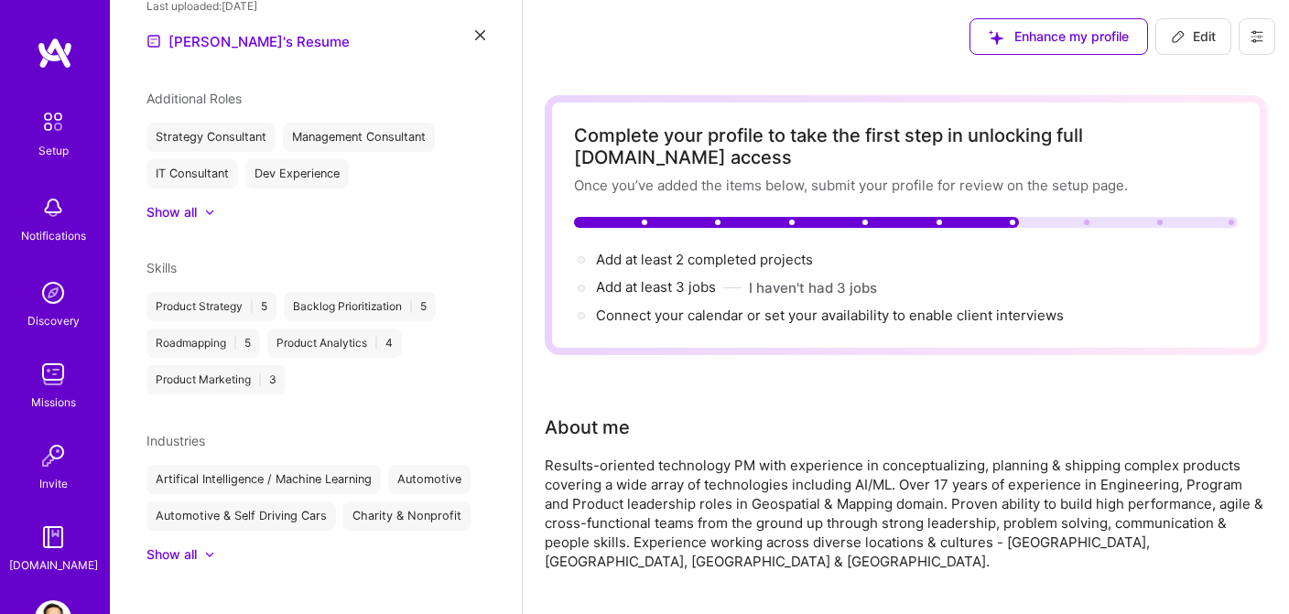
scroll to position [0, 0]
click at [1067, 31] on div "Enhance my profile" at bounding box center [1059, 36] width 179 height 37
click at [60, 382] on img at bounding box center [53, 374] width 37 height 37
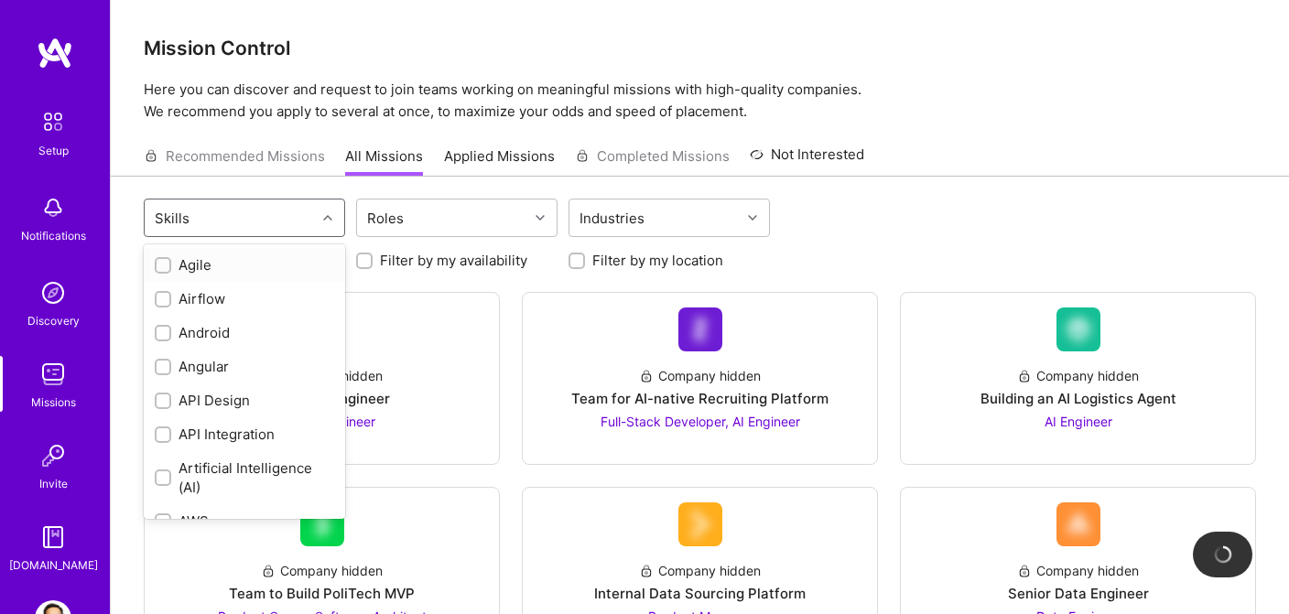
click at [315, 218] on div "Skills" at bounding box center [230, 218] width 171 height 37
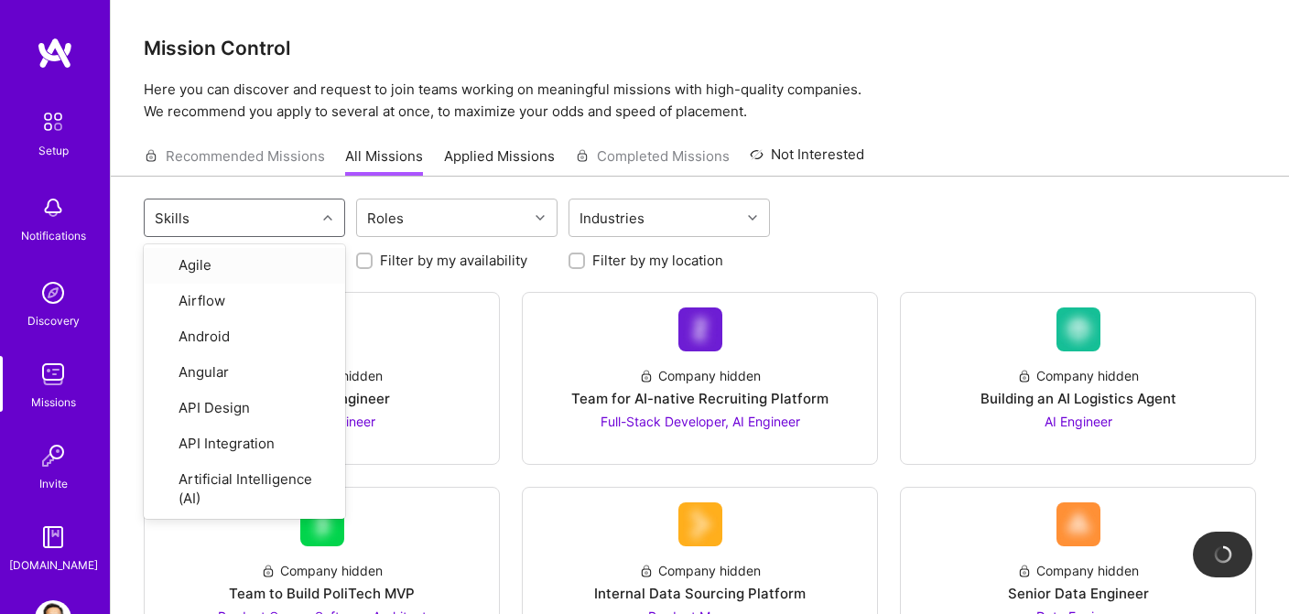
click at [315, 218] on div "Skills" at bounding box center [230, 218] width 171 height 37
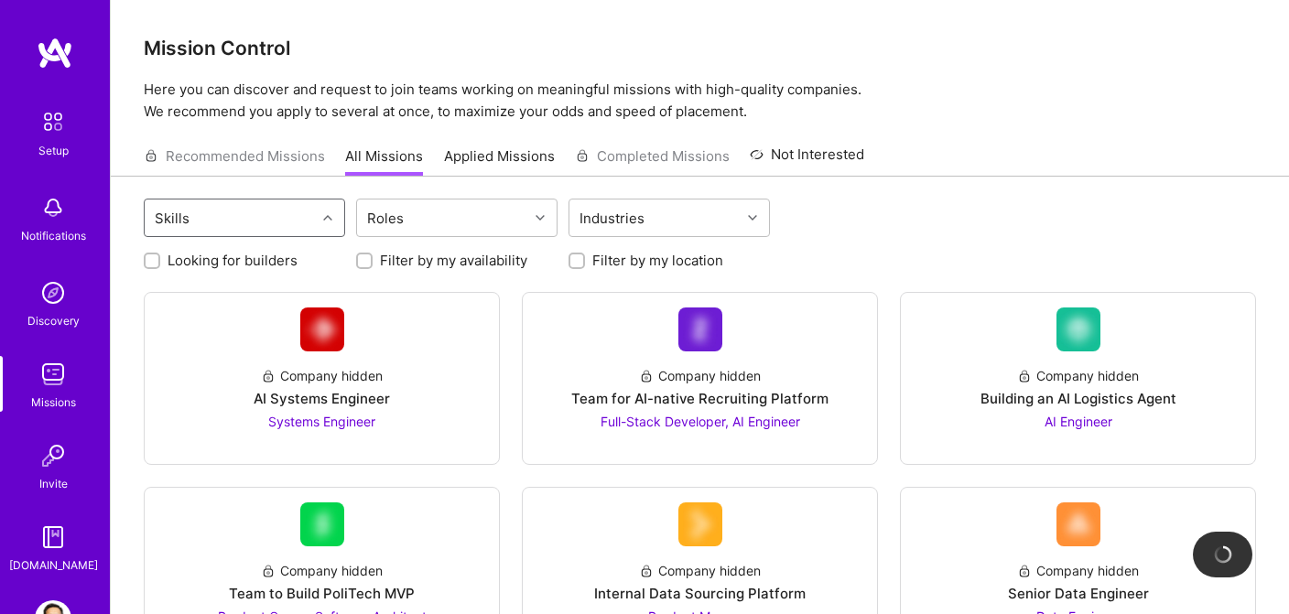
click at [572, 263] on input "Filter by my location" at bounding box center [578, 261] width 13 height 13
checkbox input "true"
click at [367, 264] on input "Filter by my availability" at bounding box center [366, 261] width 13 height 13
checkbox input "true"
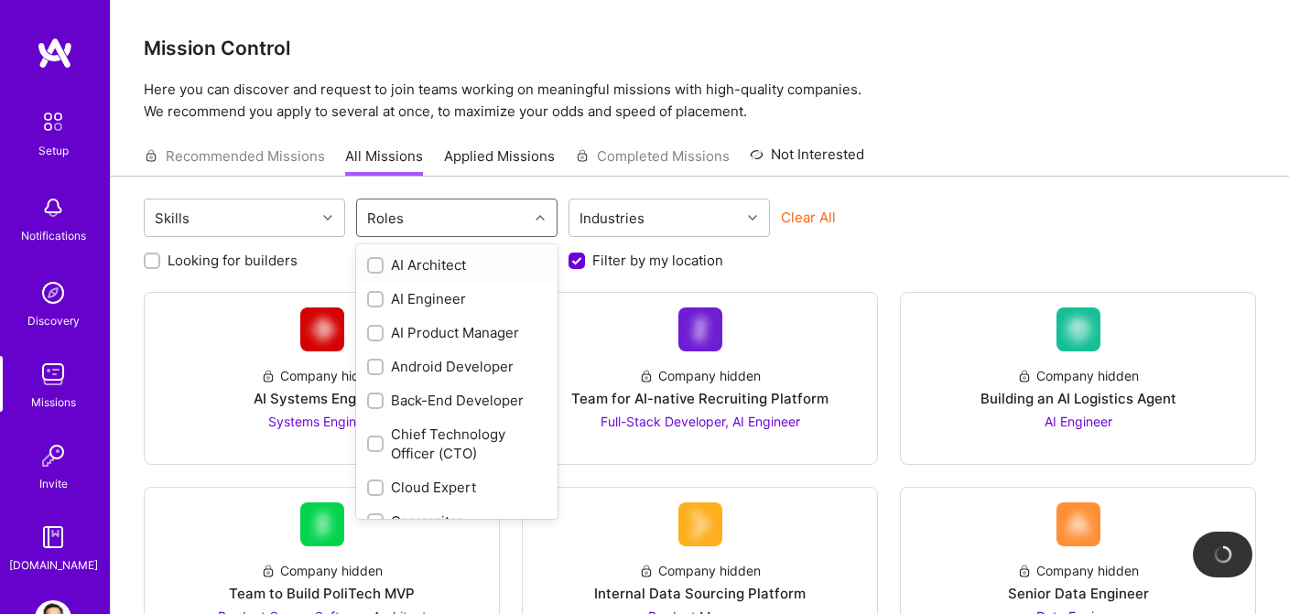
click at [433, 217] on div "Roles" at bounding box center [442, 218] width 171 height 37
click at [374, 332] on input "checkbox" at bounding box center [377, 334] width 13 height 13
checkbox input "true"
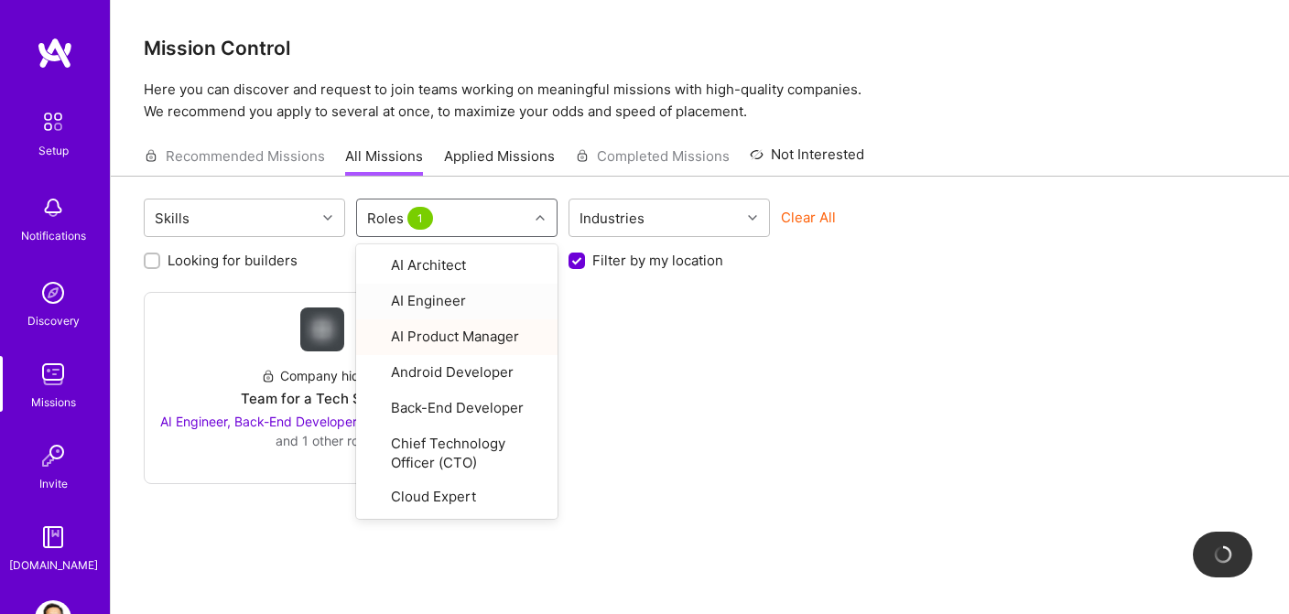
click at [725, 360] on div "Company hidden Team for a Tech Startup AI Engineer, Back-End Developer, AI Prod…" at bounding box center [700, 388] width 1112 height 192
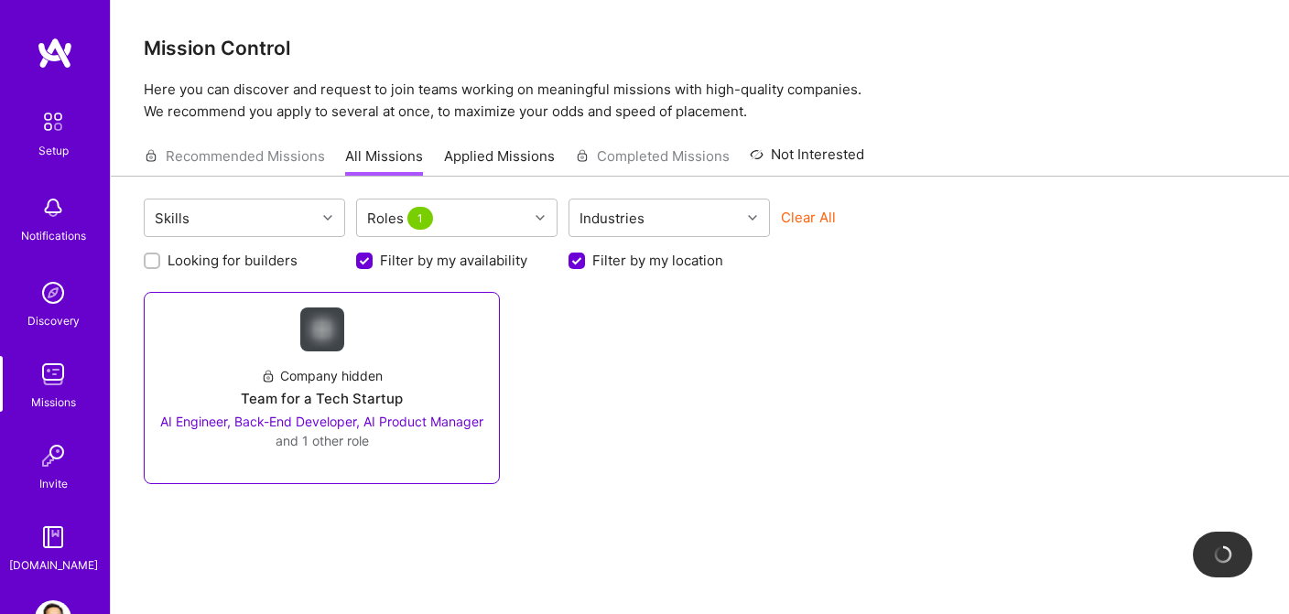
click at [331, 397] on div "Team for a Tech Startup" at bounding box center [322, 398] width 162 height 19
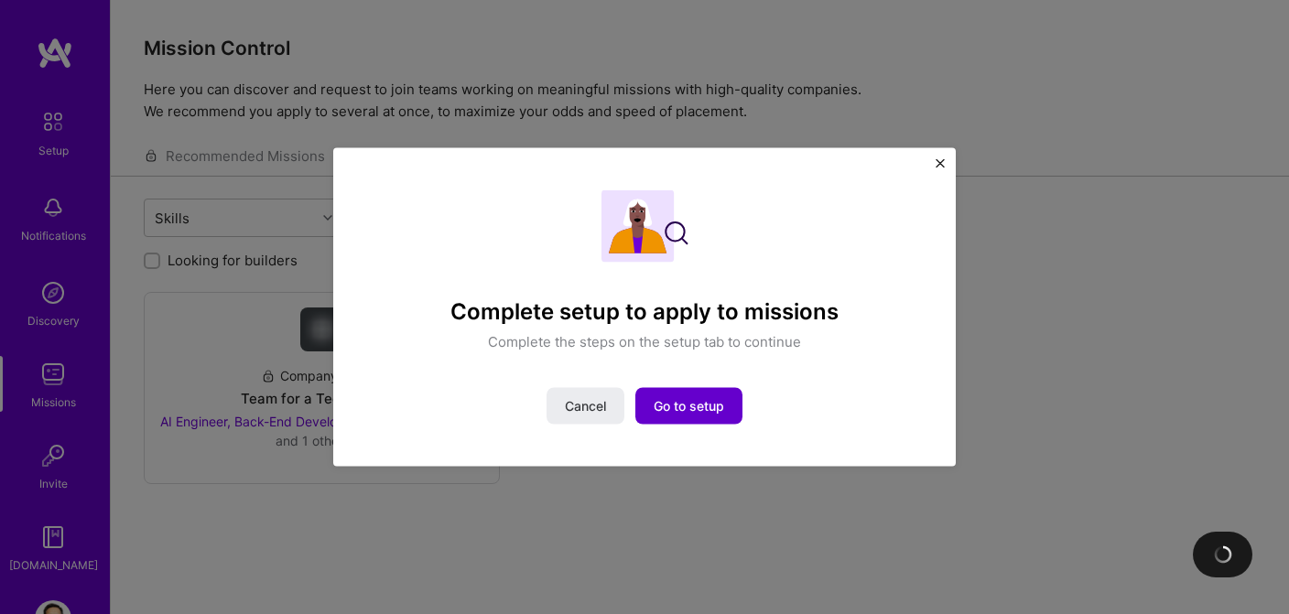
click at [705, 398] on span "Go to setup" at bounding box center [689, 406] width 70 height 18
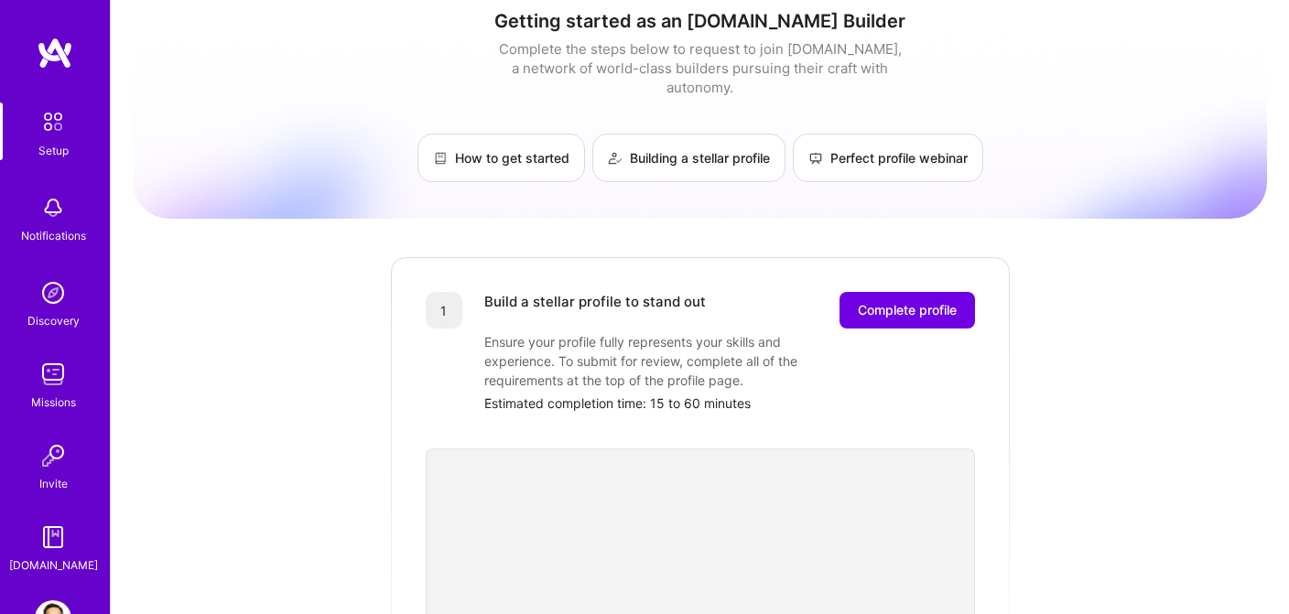
scroll to position [24, 0]
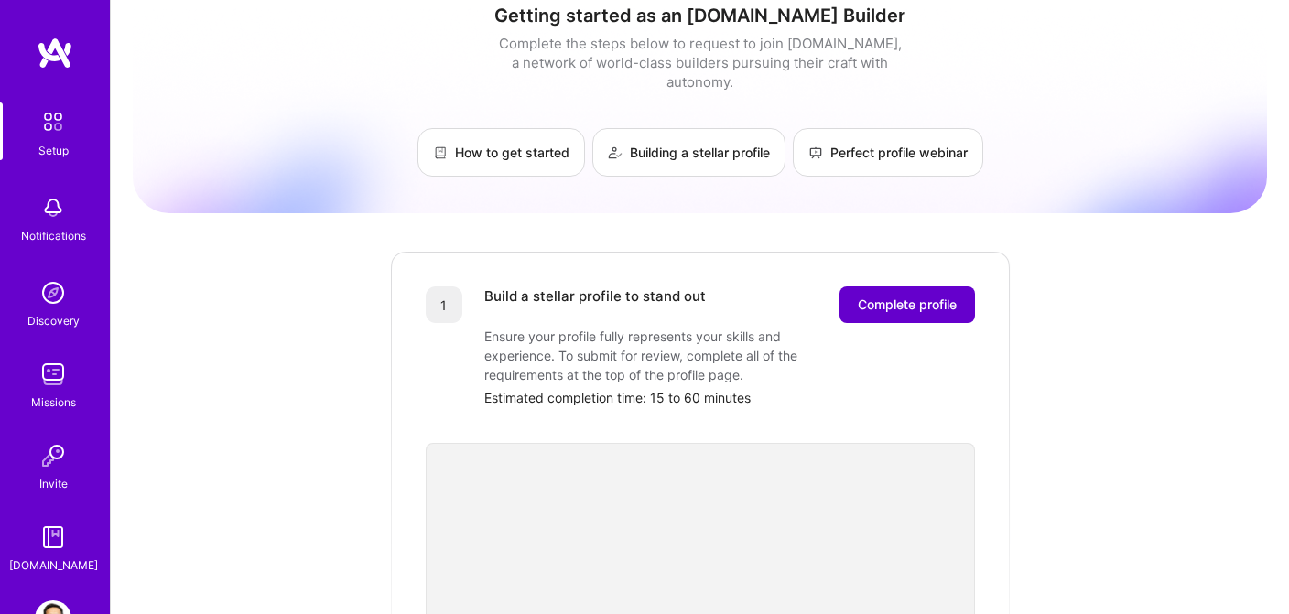
click at [899, 296] on span "Complete profile" at bounding box center [907, 305] width 99 height 18
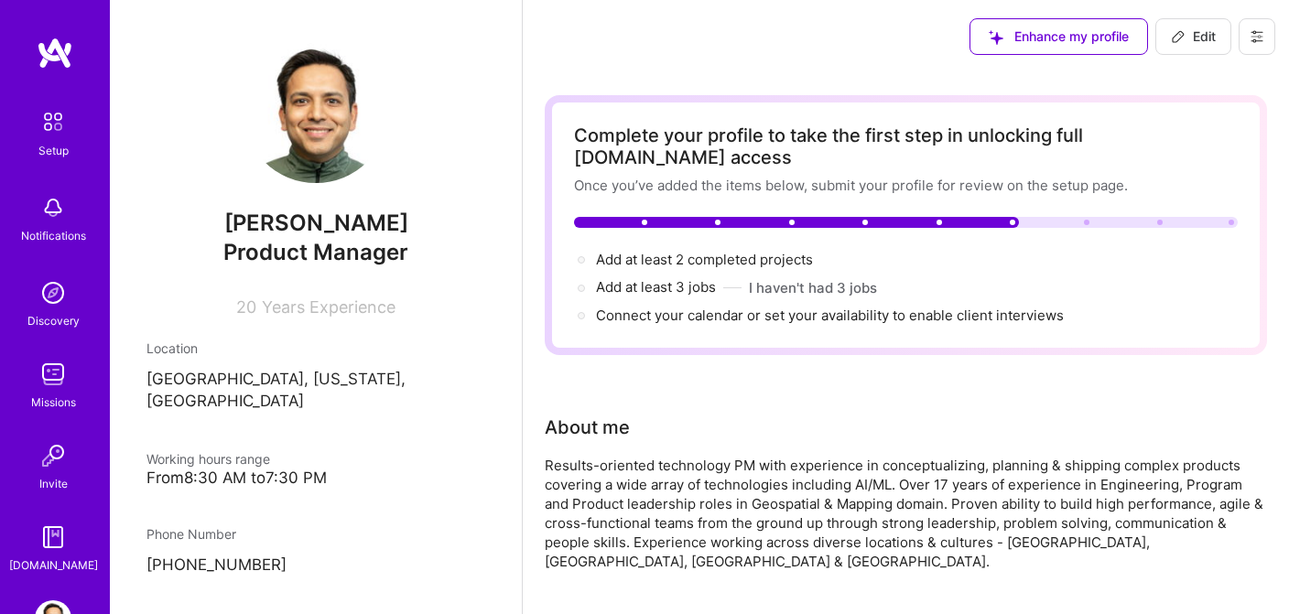
click at [50, 236] on div "Notifications" at bounding box center [53, 235] width 65 height 19
click at [53, 292] on img at bounding box center [53, 293] width 37 height 37
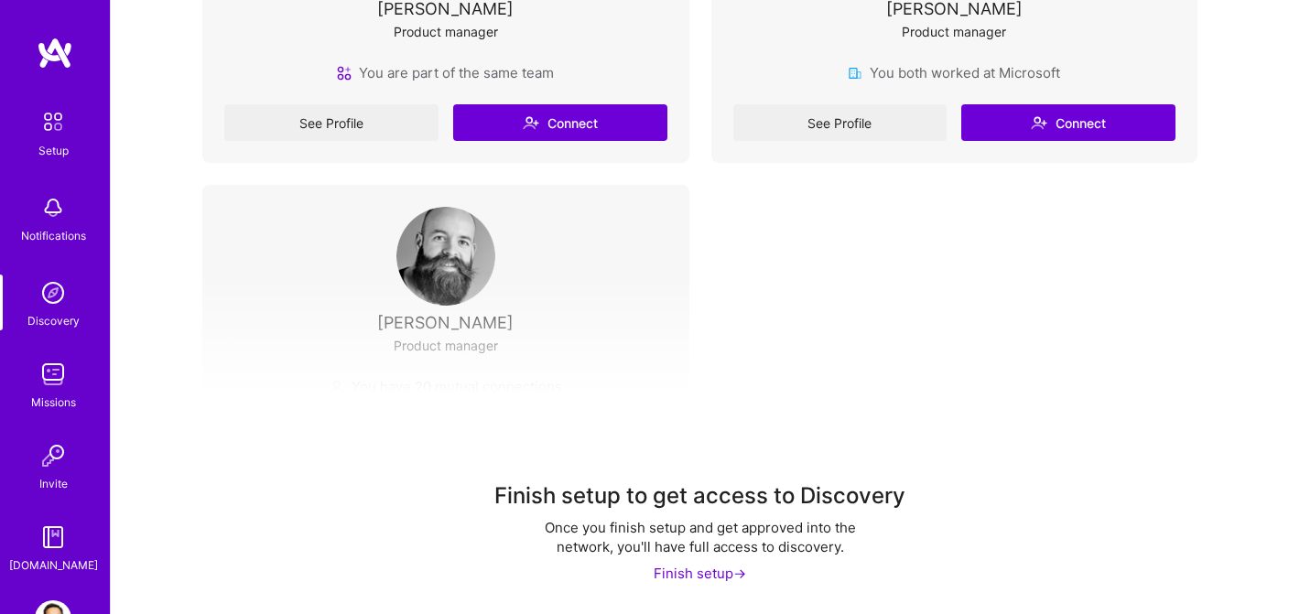
scroll to position [551, 0]
click at [58, 391] on img at bounding box center [53, 374] width 37 height 37
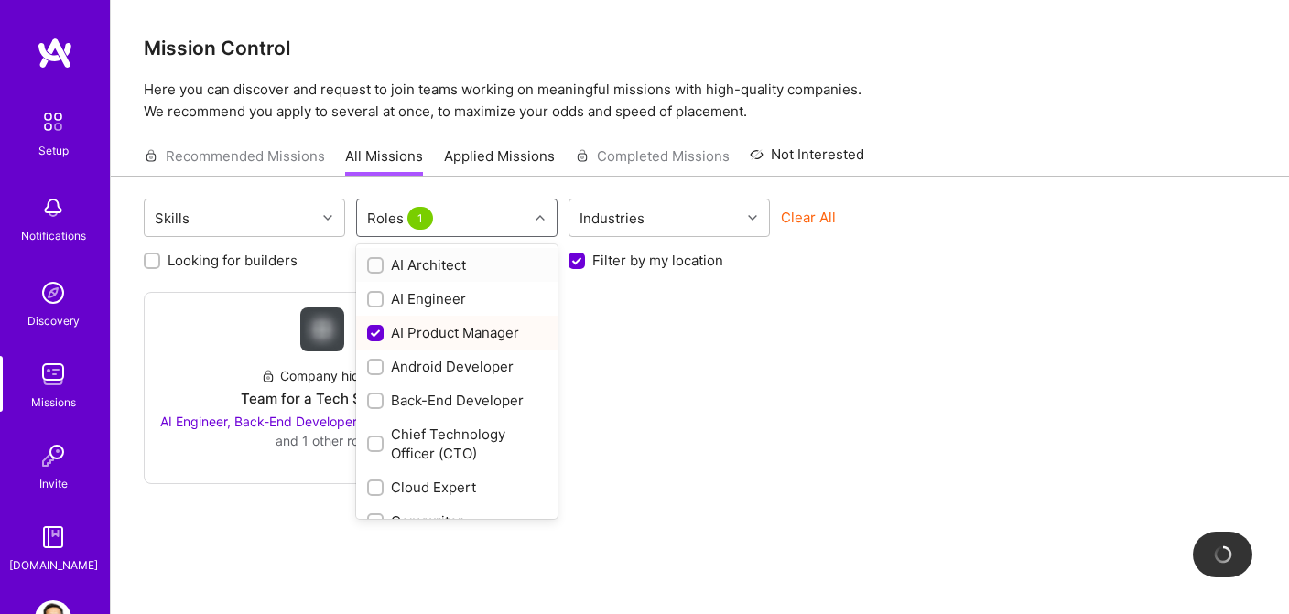
click at [536, 214] on icon at bounding box center [540, 217] width 9 height 9
click at [374, 334] on input "checkbox" at bounding box center [377, 334] width 16 height 16
checkbox input "false"
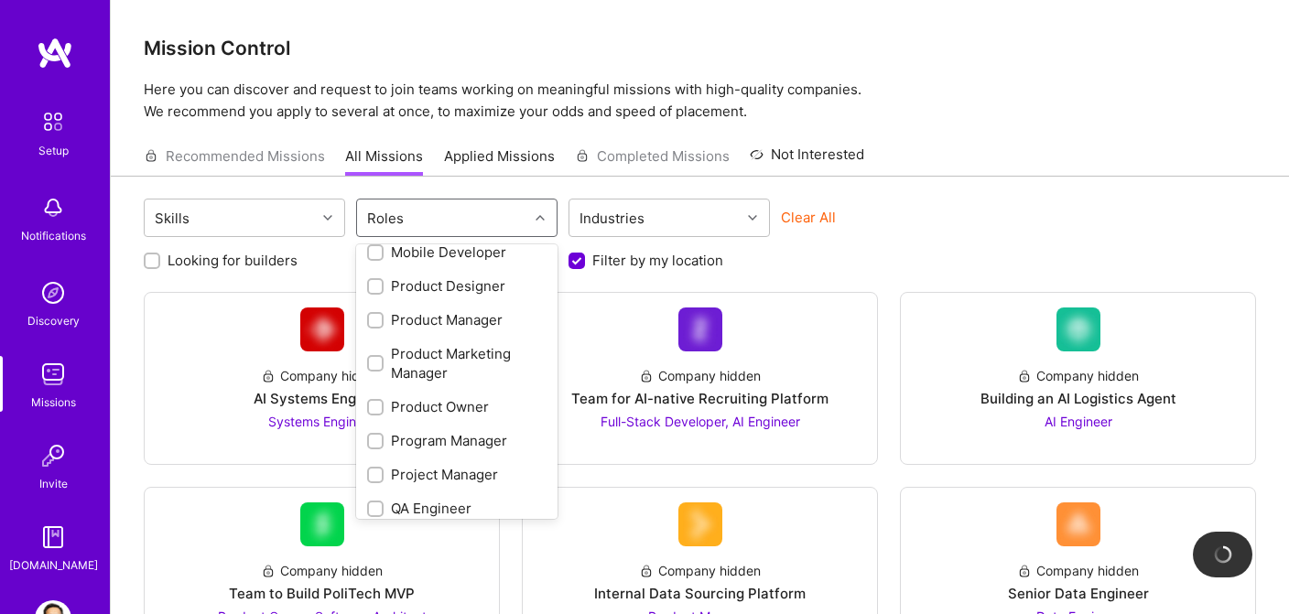
scroll to position [703, 0]
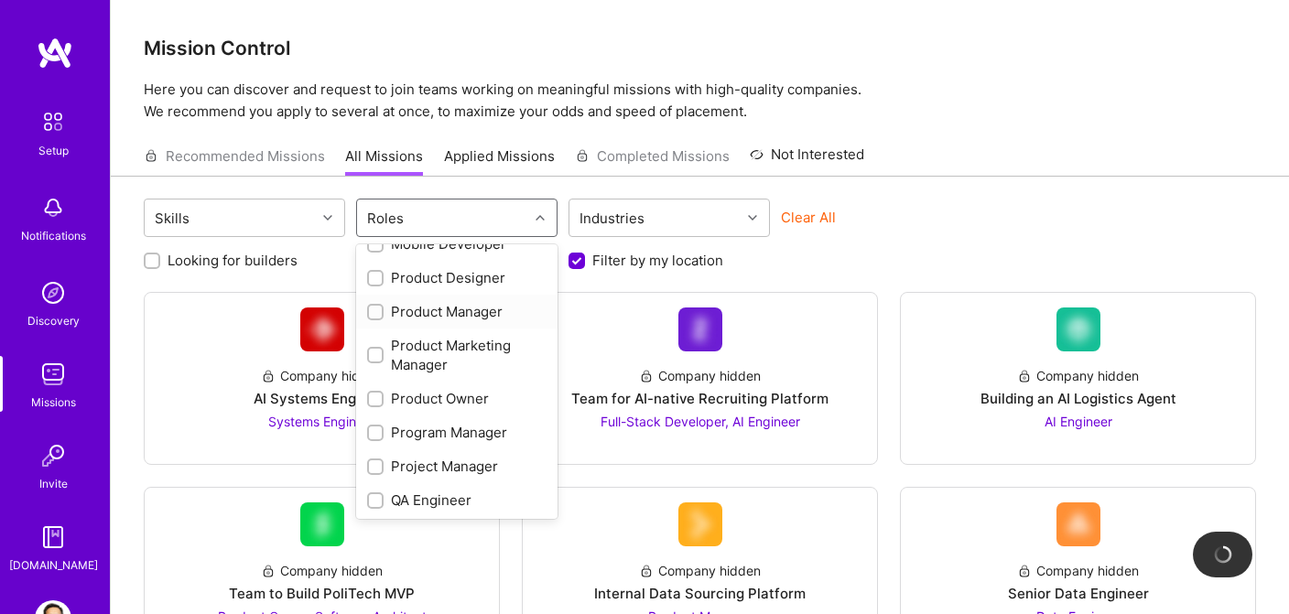
click at [375, 307] on input "checkbox" at bounding box center [377, 313] width 13 height 13
checkbox input "true"
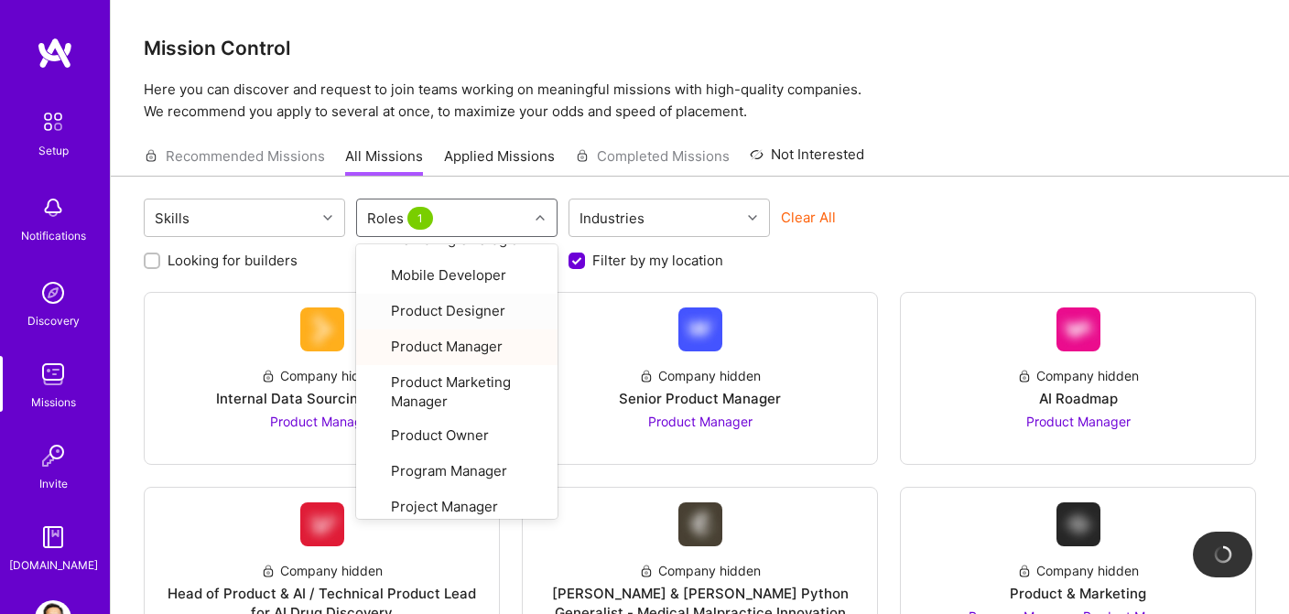
click at [979, 146] on div "Recommended Missions All Missions Applied Missions Completed Missions Not Inter…" at bounding box center [700, 155] width 1112 height 39
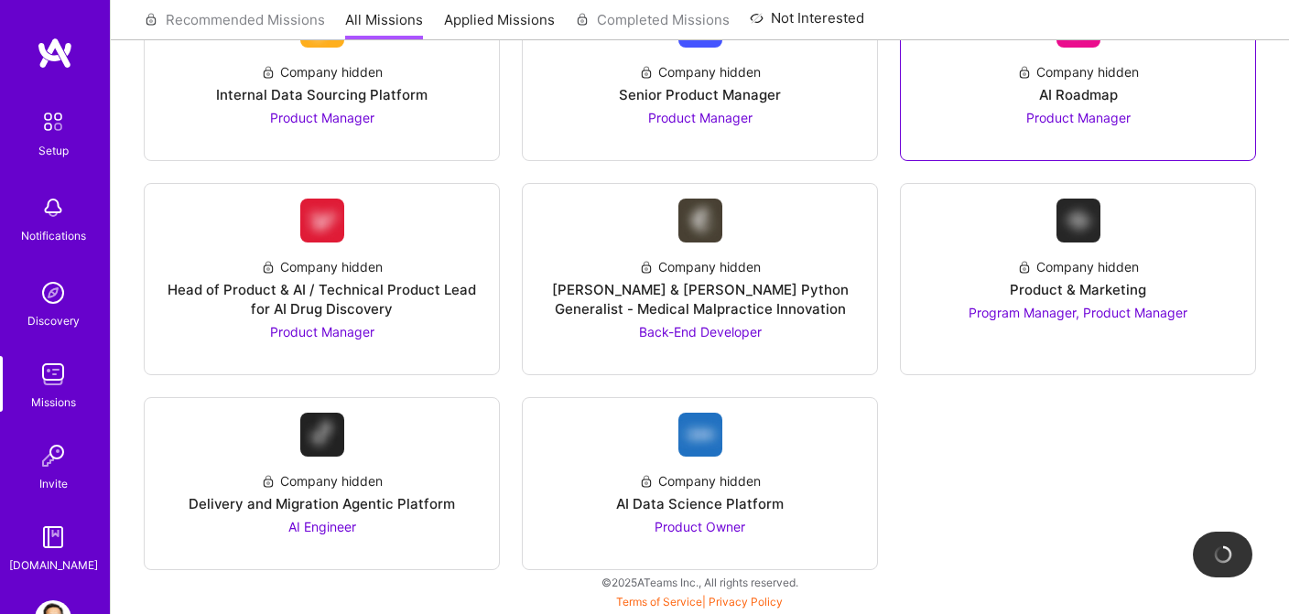
scroll to position [304, 0]
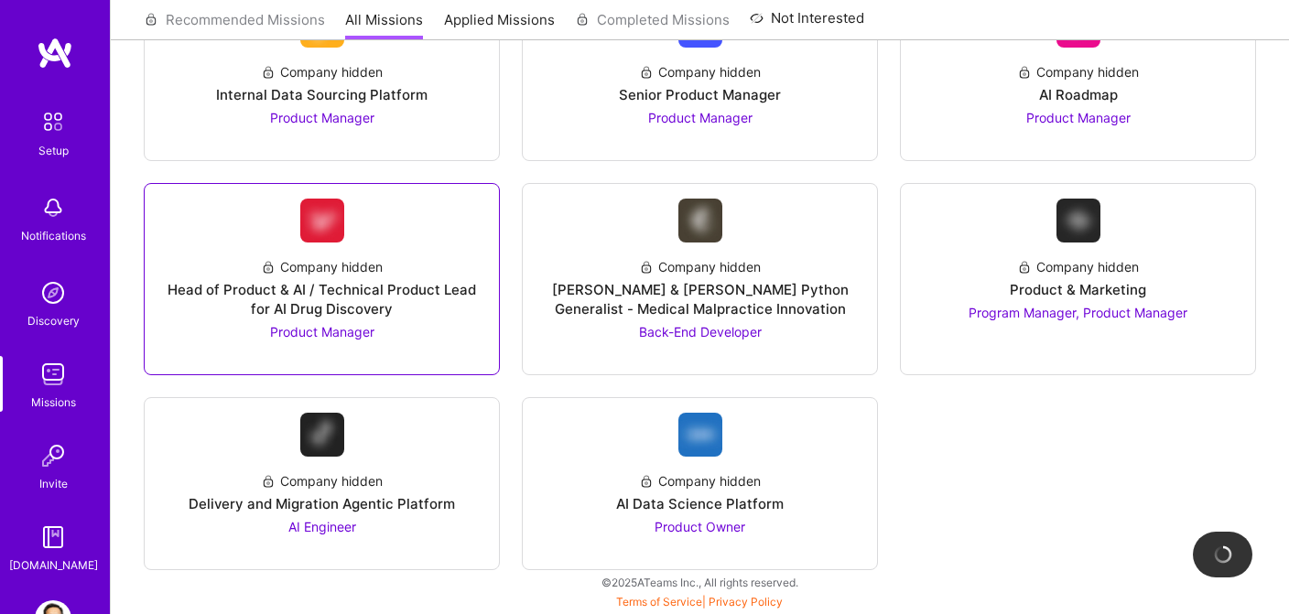
click at [330, 235] on img at bounding box center [322, 221] width 44 height 44
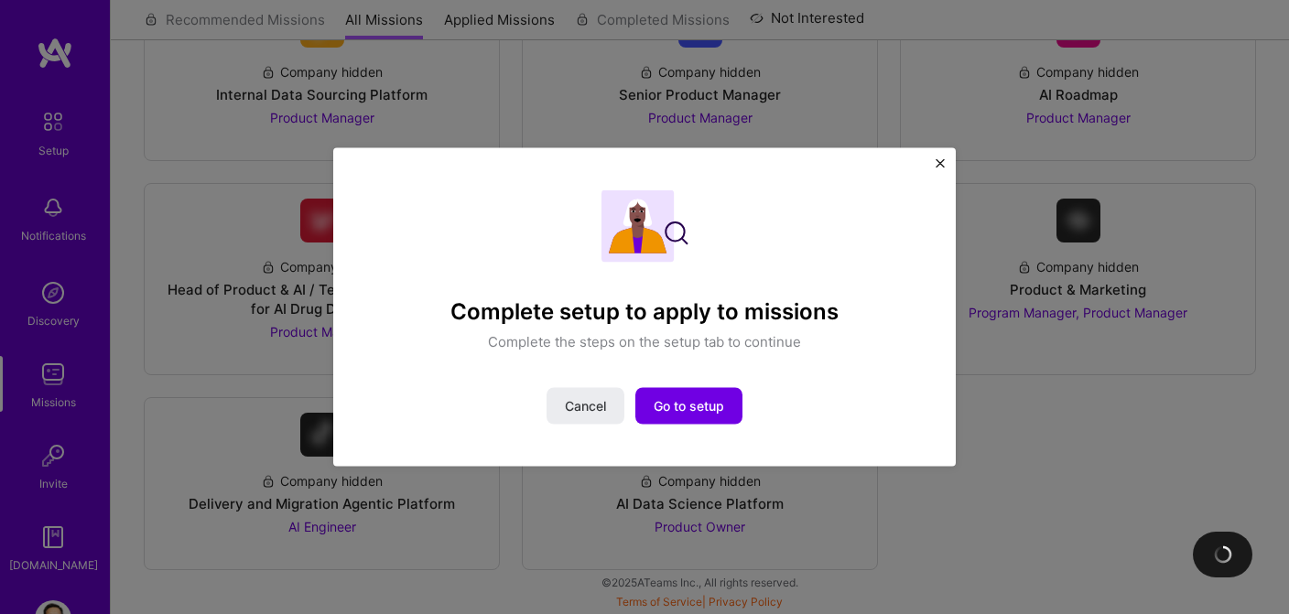
click at [937, 160] on img "Close" at bounding box center [940, 162] width 9 height 9
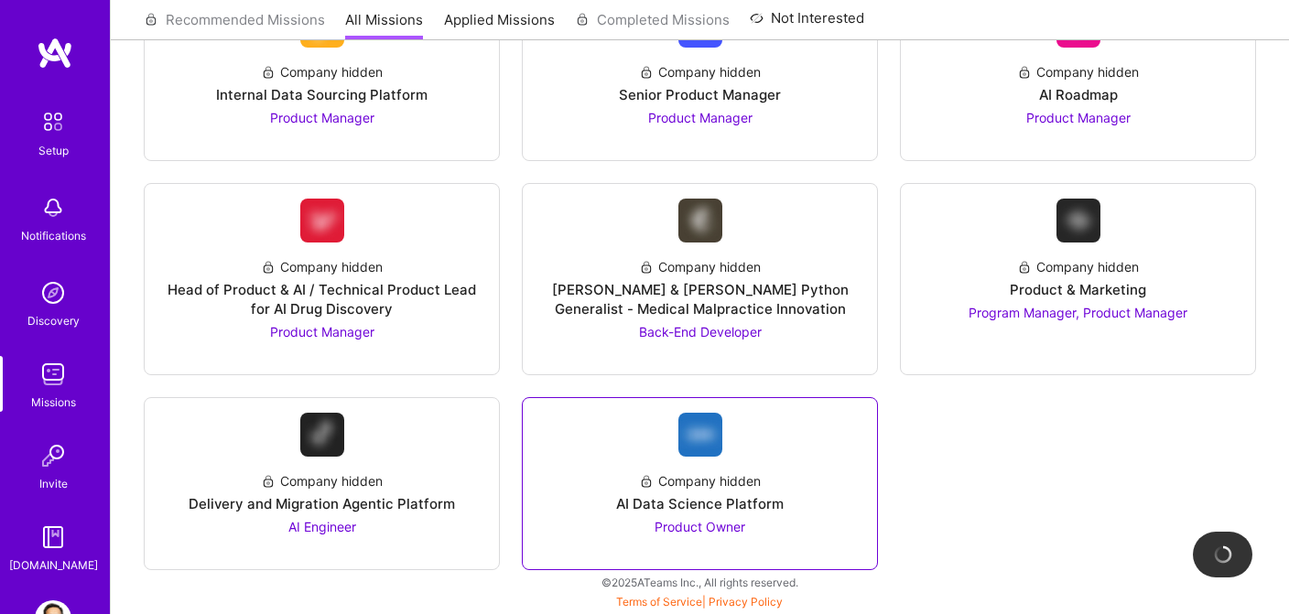
click at [702, 486] on div "Company hidden" at bounding box center [700, 480] width 122 height 19
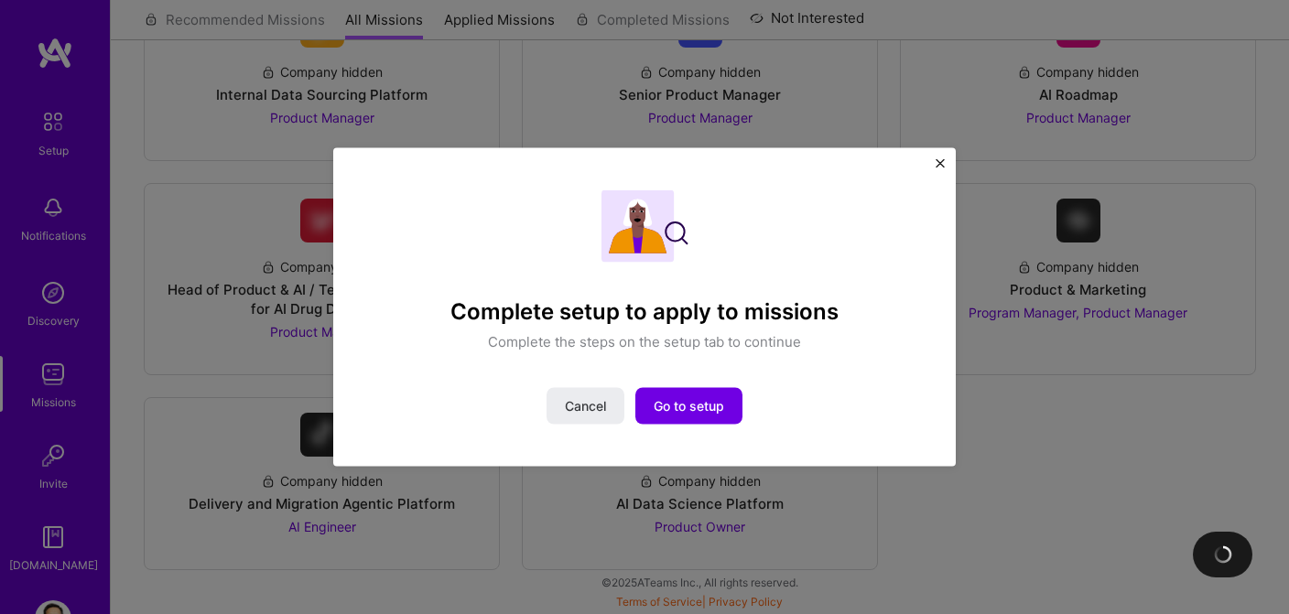
click at [938, 168] on img "Close" at bounding box center [940, 162] width 9 height 9
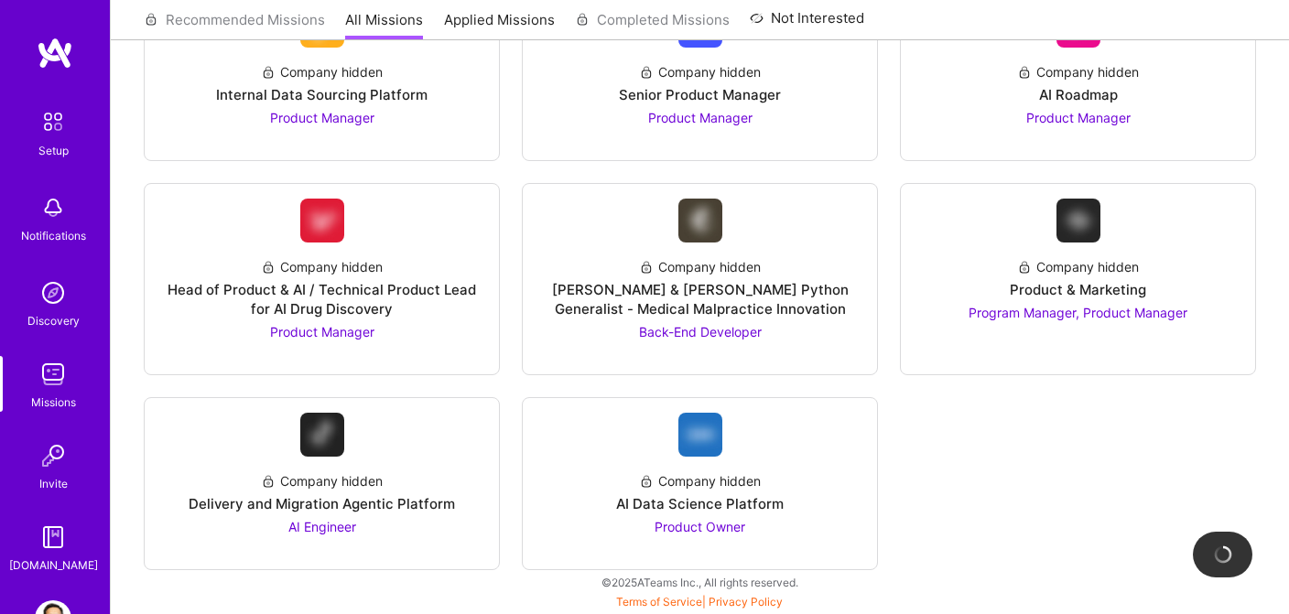
click at [60, 55] on img at bounding box center [55, 53] width 37 height 33
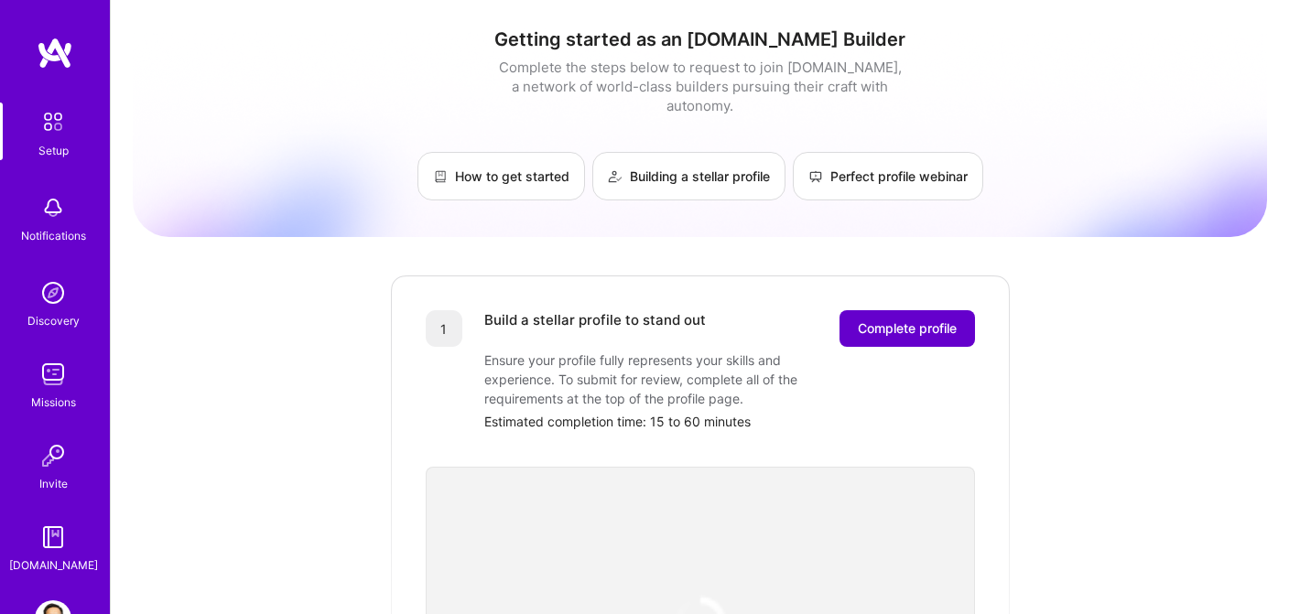
click at [927, 320] on span "Complete profile" at bounding box center [907, 329] width 99 height 18
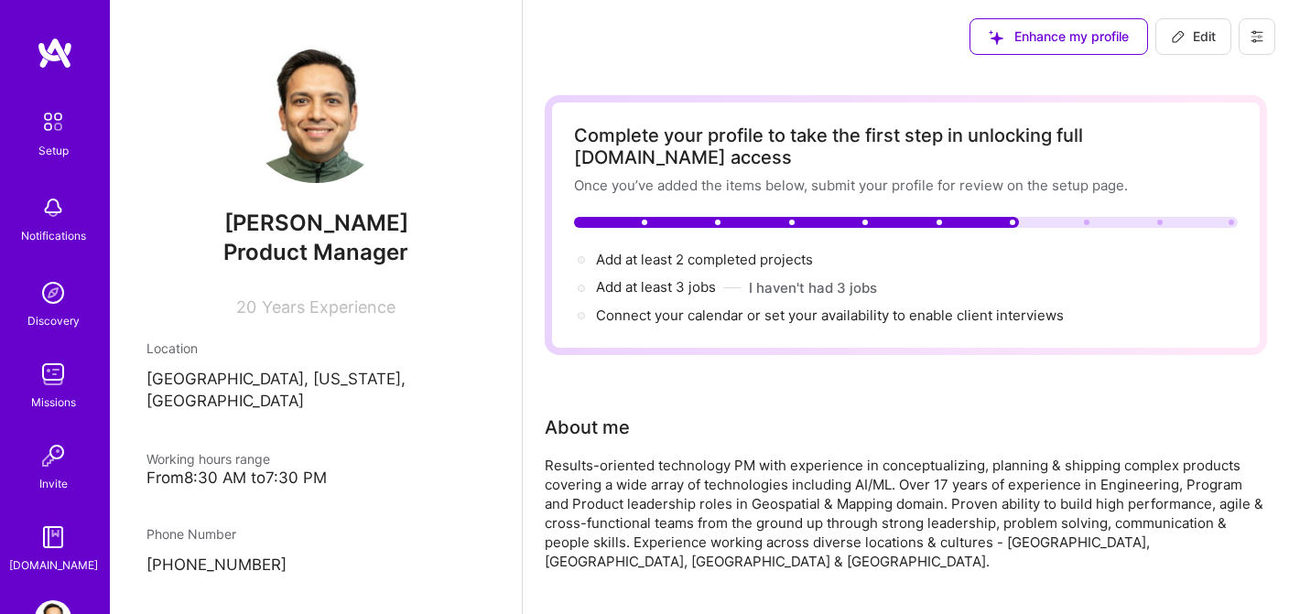
click at [1193, 34] on span "Edit" at bounding box center [1193, 36] width 45 height 18
select select "US"
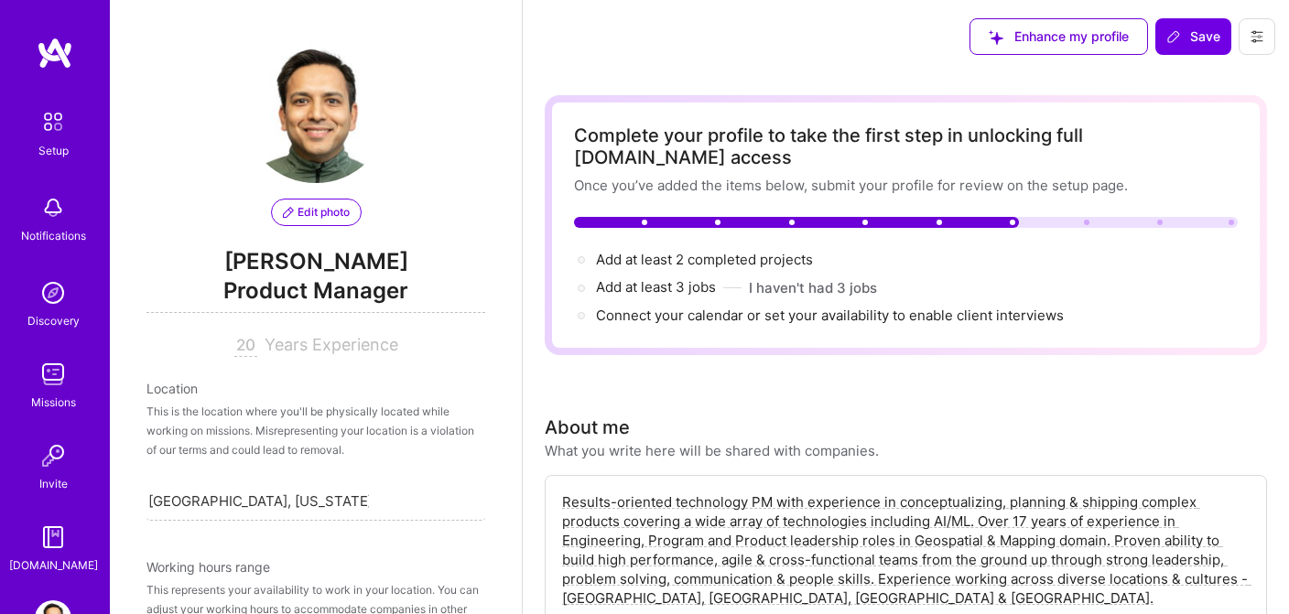
click at [913, 520] on textarea "Results-oriented technology PM with experience in conceptualizing, planning & s…" at bounding box center [905, 550] width 691 height 119
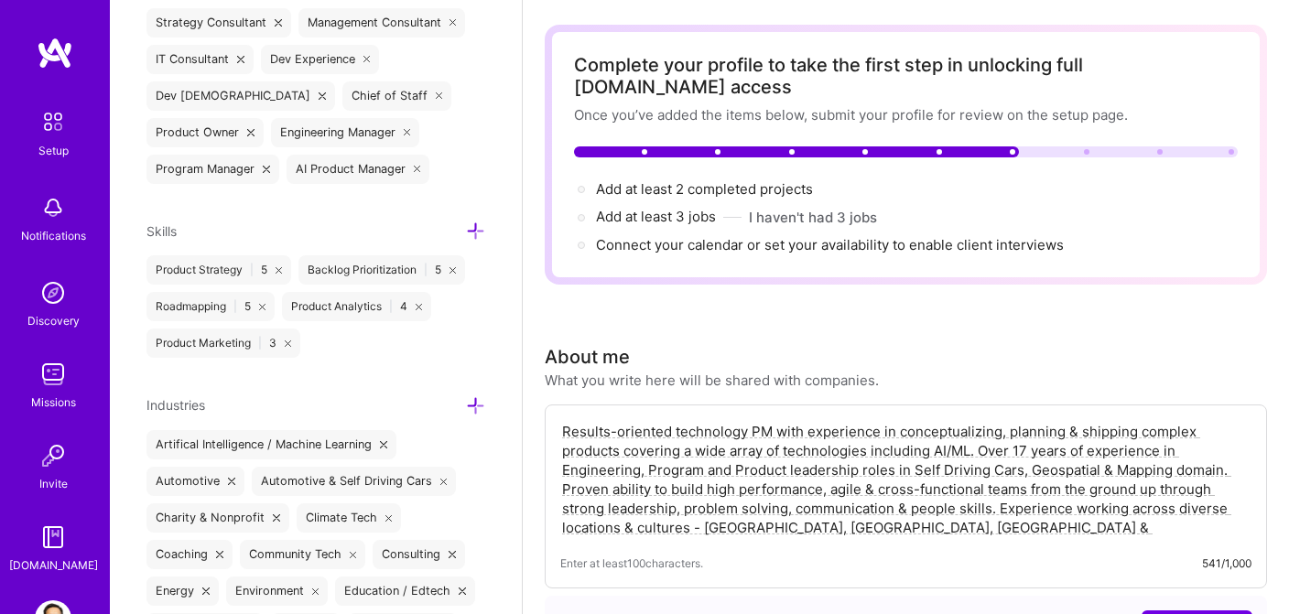
scroll to position [86, 0]
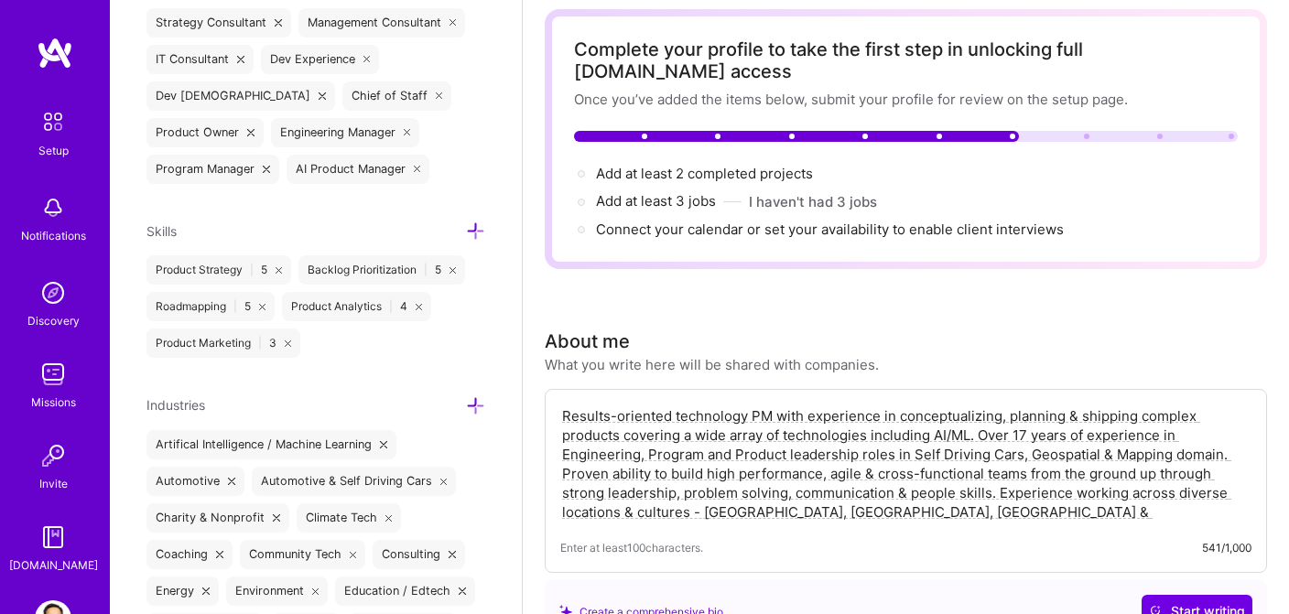
click at [1217, 433] on textarea "Results-oriented technology PM with experience in conceptualizing, planning & s…" at bounding box center [905, 464] width 691 height 119
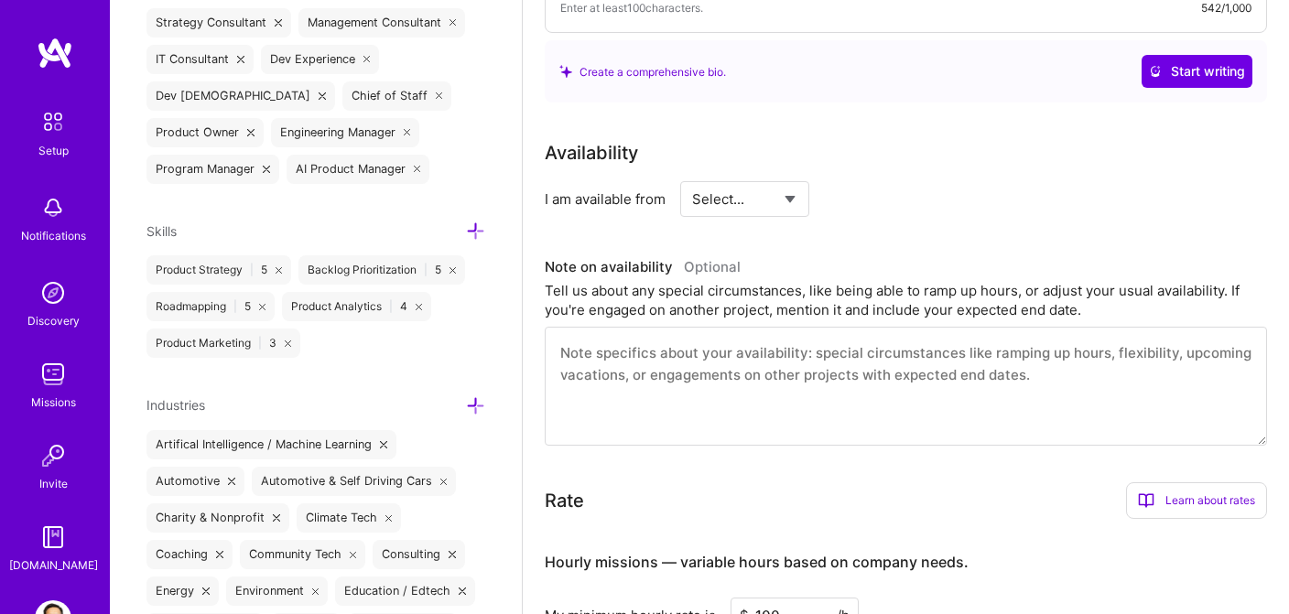
scroll to position [630, 0]
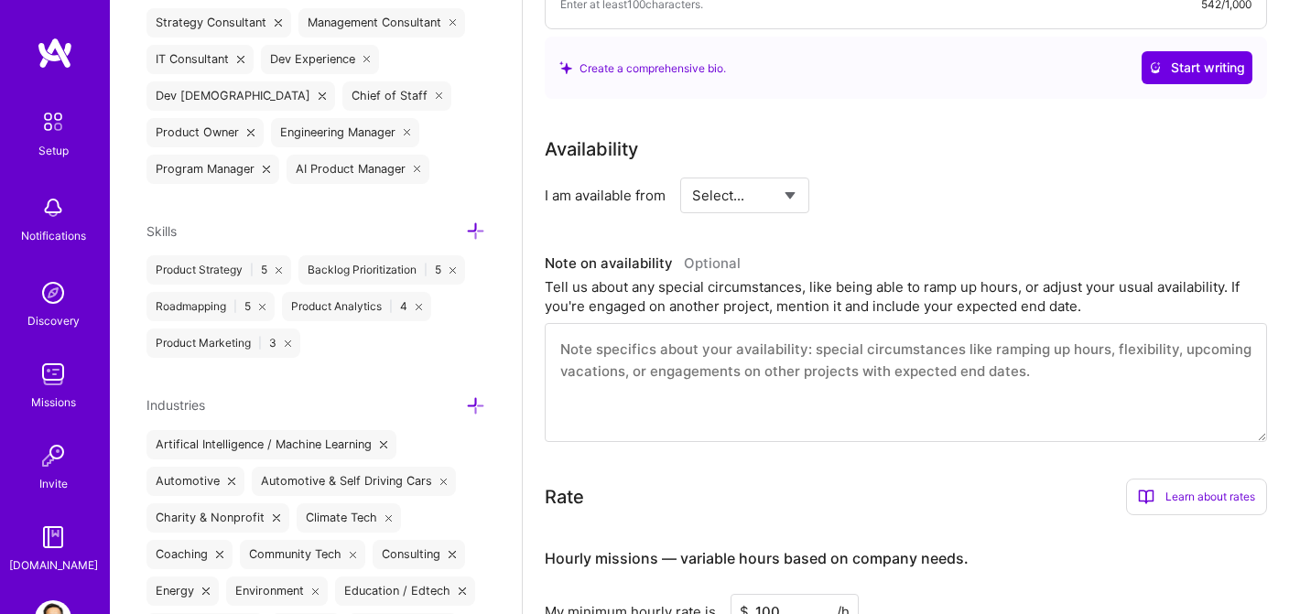
type textarea "Results-oriented technology PM with experience in conceptualizing, planning & s…"
select select "Right Now"
click at [878, 178] on input at bounding box center [912, 196] width 110 height 36
drag, startPoint x: 889, startPoint y: 174, endPoint x: 873, endPoint y: 174, distance: 15.6
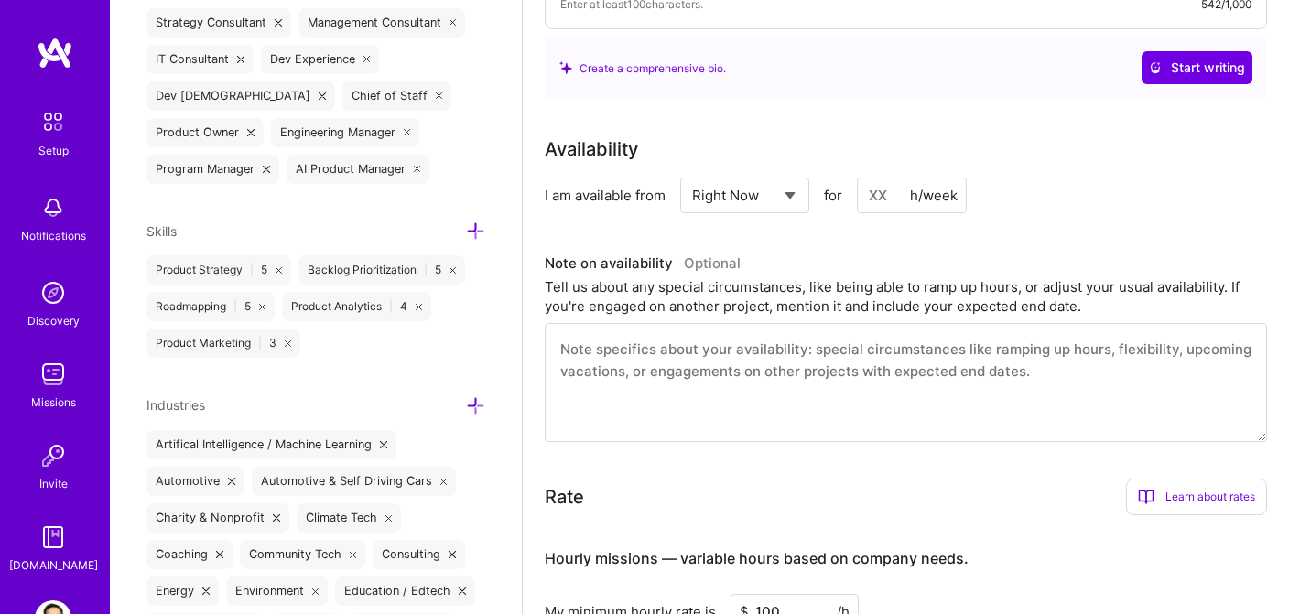
click at [873, 178] on input at bounding box center [912, 196] width 110 height 36
type input "24"
click at [1047, 182] on div "I am available from Select... Right Now Future Date Not Available for 24 h/week" at bounding box center [906, 196] width 722 height 36
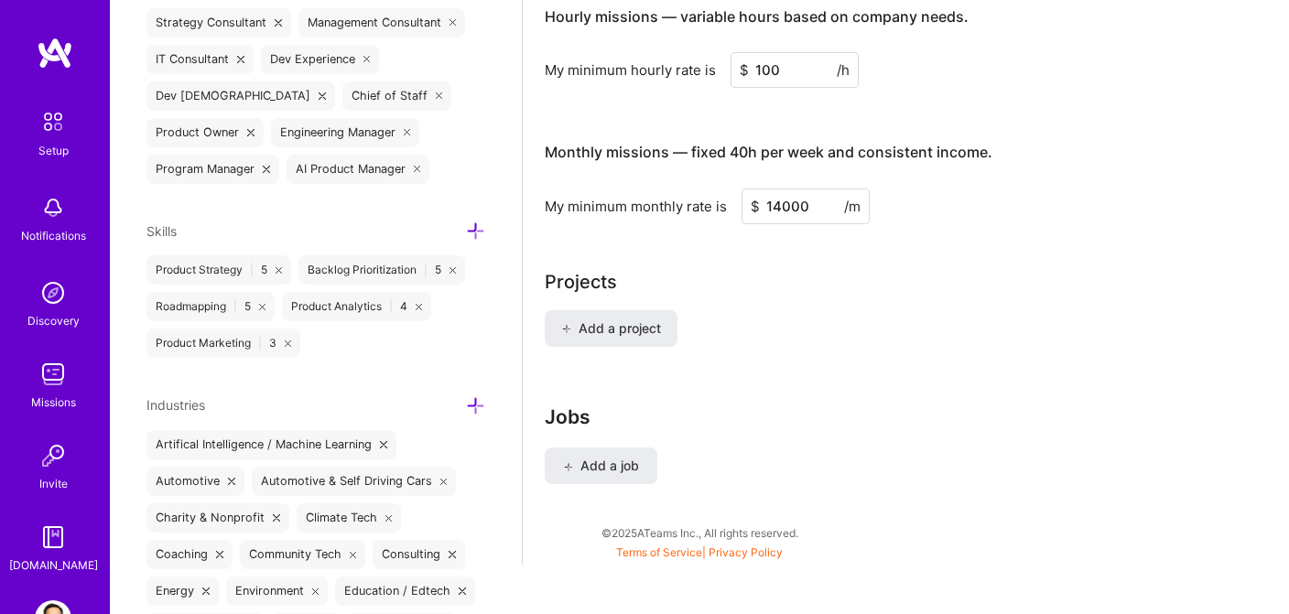
scroll to position [1170, 0]
click at [584, 321] on span "Add a project" at bounding box center [611, 330] width 100 height 18
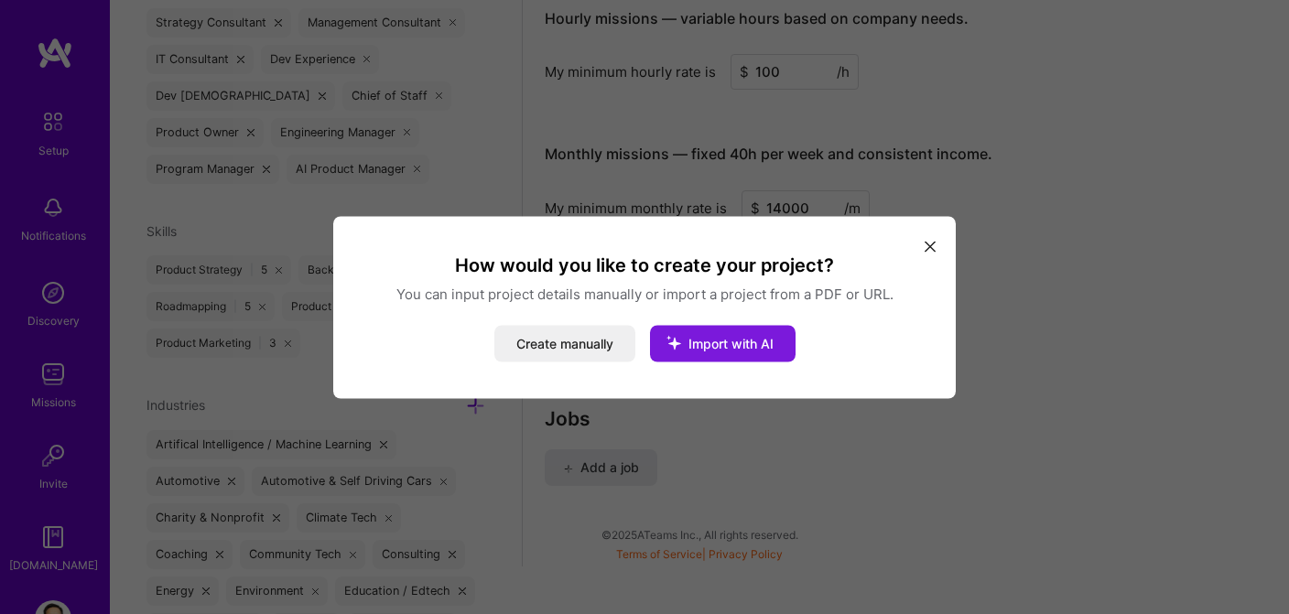
click at [715, 344] on span "Import with AI" at bounding box center [730, 343] width 85 height 16
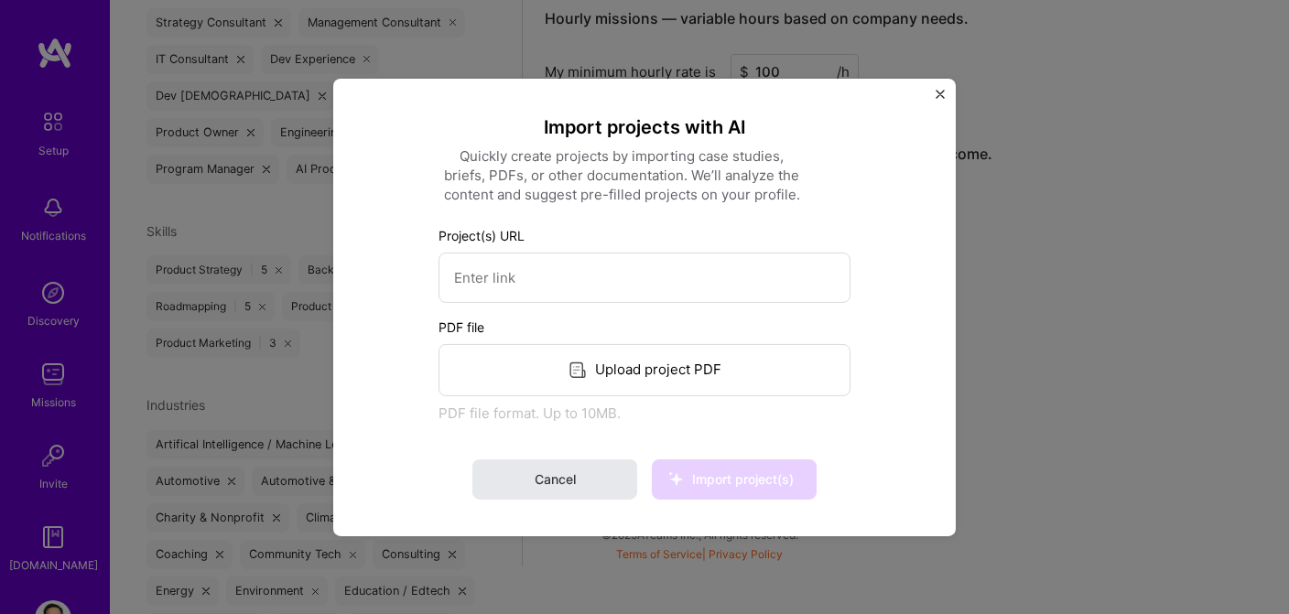
click at [586, 480] on button "Cancel" at bounding box center [554, 480] width 165 height 40
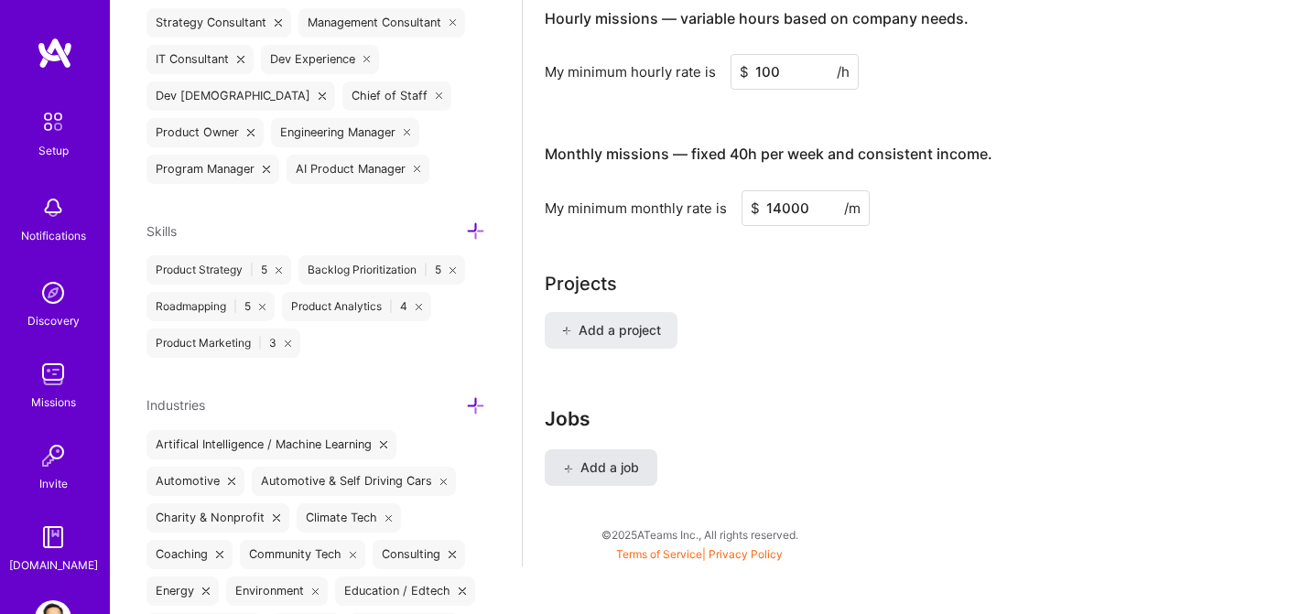
click at [614, 459] on span "Add a job" at bounding box center [601, 468] width 76 height 18
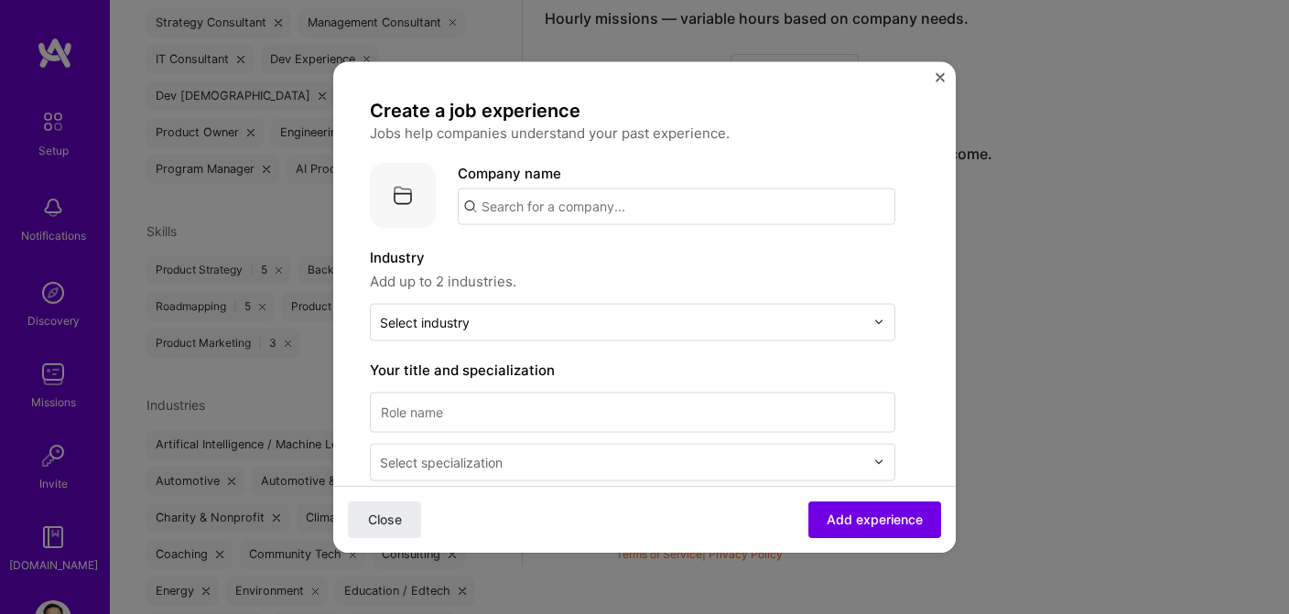
scroll to position [0, 0]
click at [389, 517] on span "Close" at bounding box center [385, 520] width 34 height 18
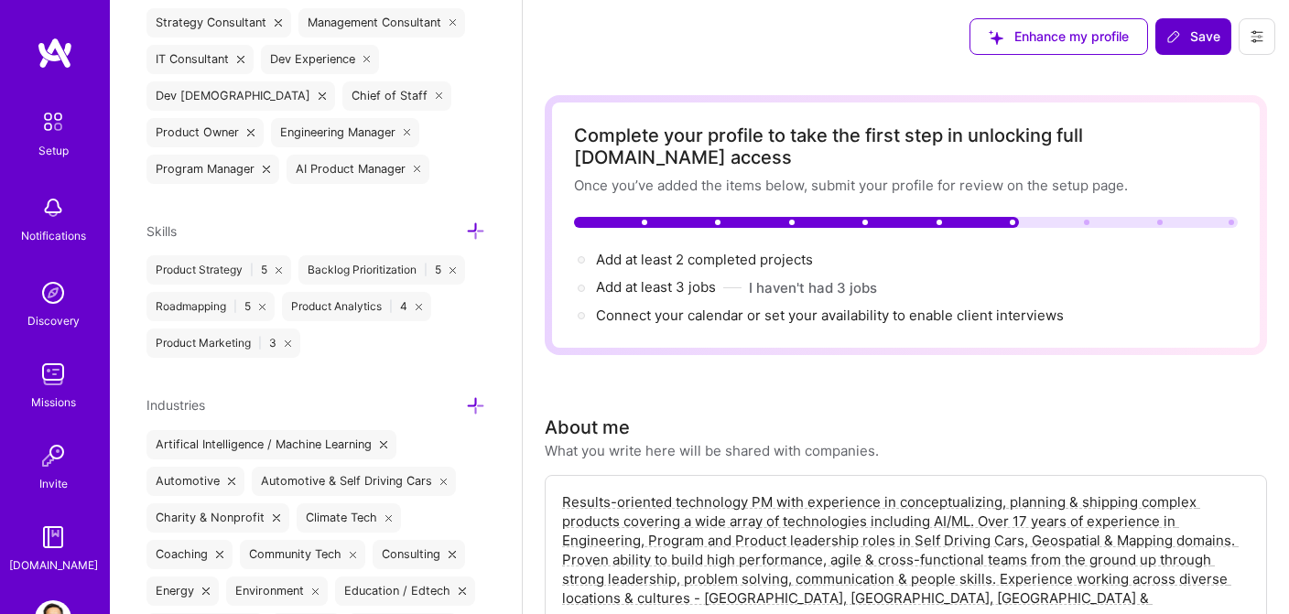
click at [1191, 35] on span "Save" at bounding box center [1193, 36] width 54 height 18
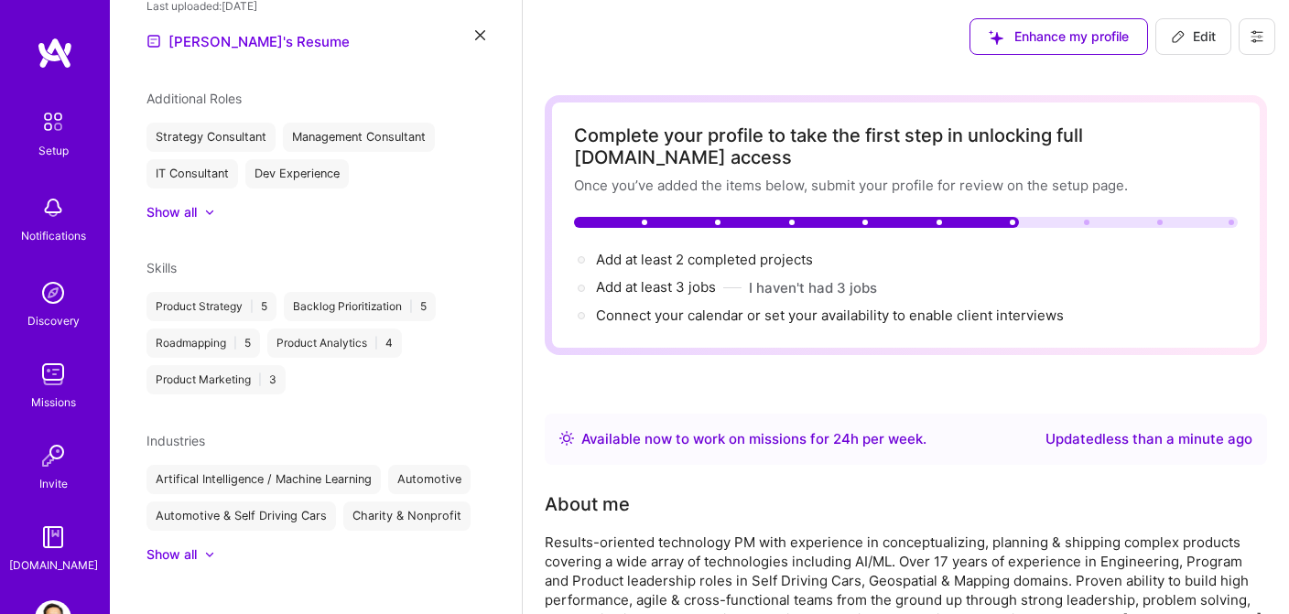
click at [1197, 34] on span "Edit" at bounding box center [1193, 36] width 45 height 18
select select "US"
select select "Right Now"
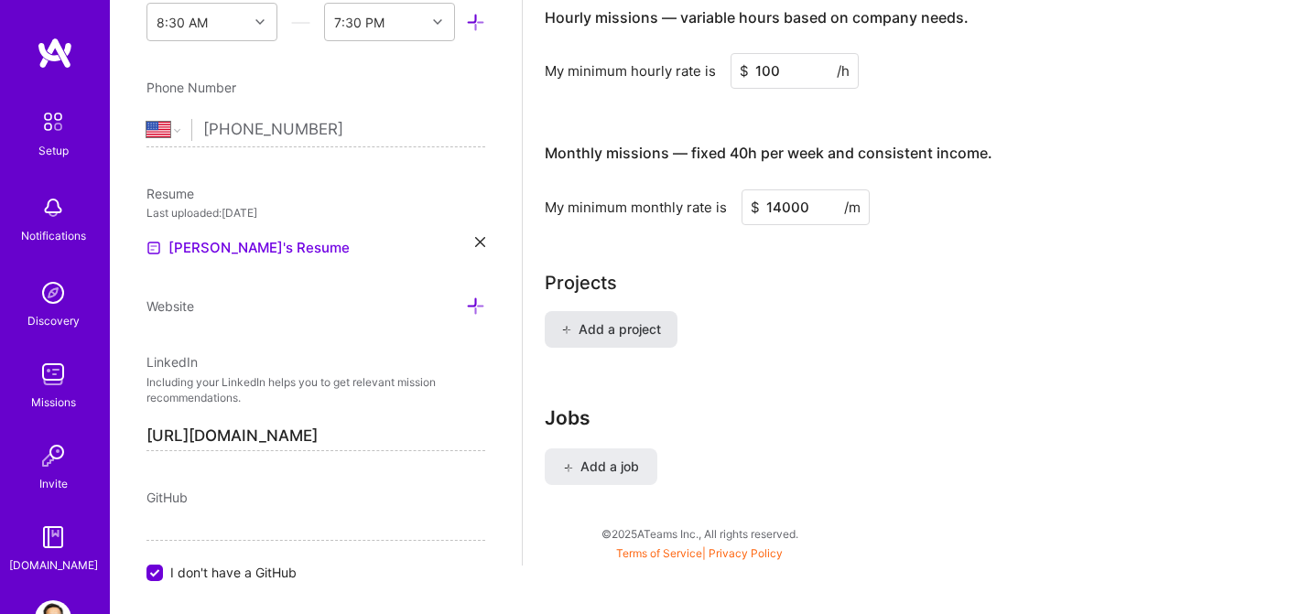
scroll to position [1170, 0]
click at [625, 321] on span "Add a project" at bounding box center [611, 330] width 100 height 18
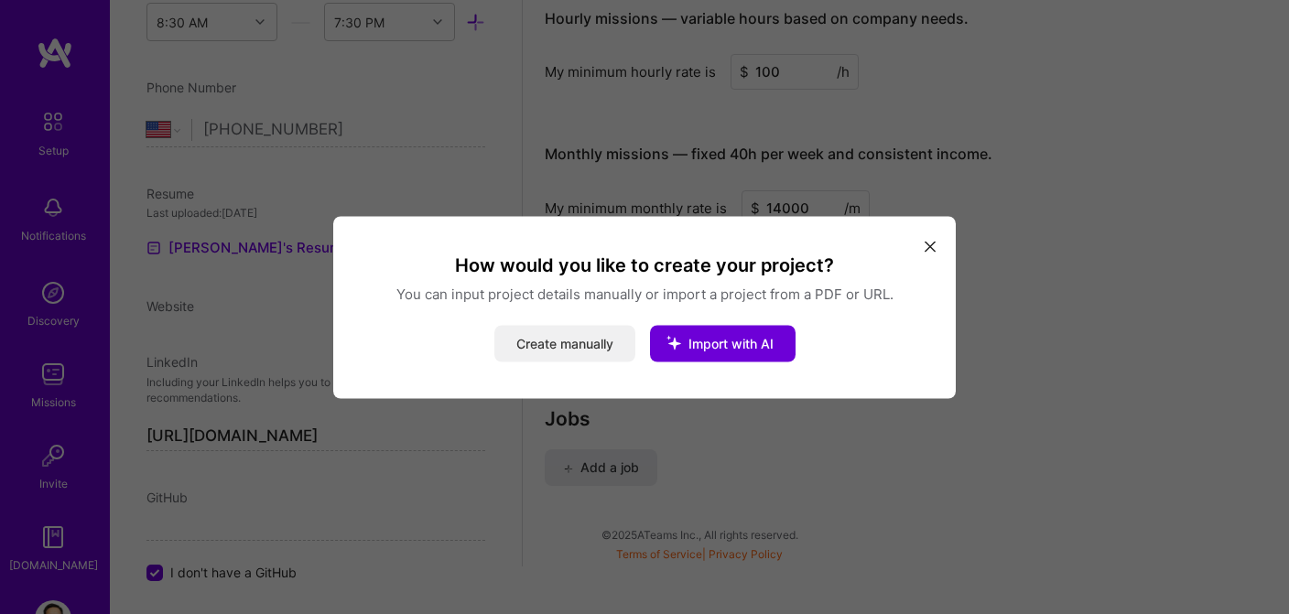
click at [597, 348] on button "Create manually" at bounding box center [564, 343] width 141 height 37
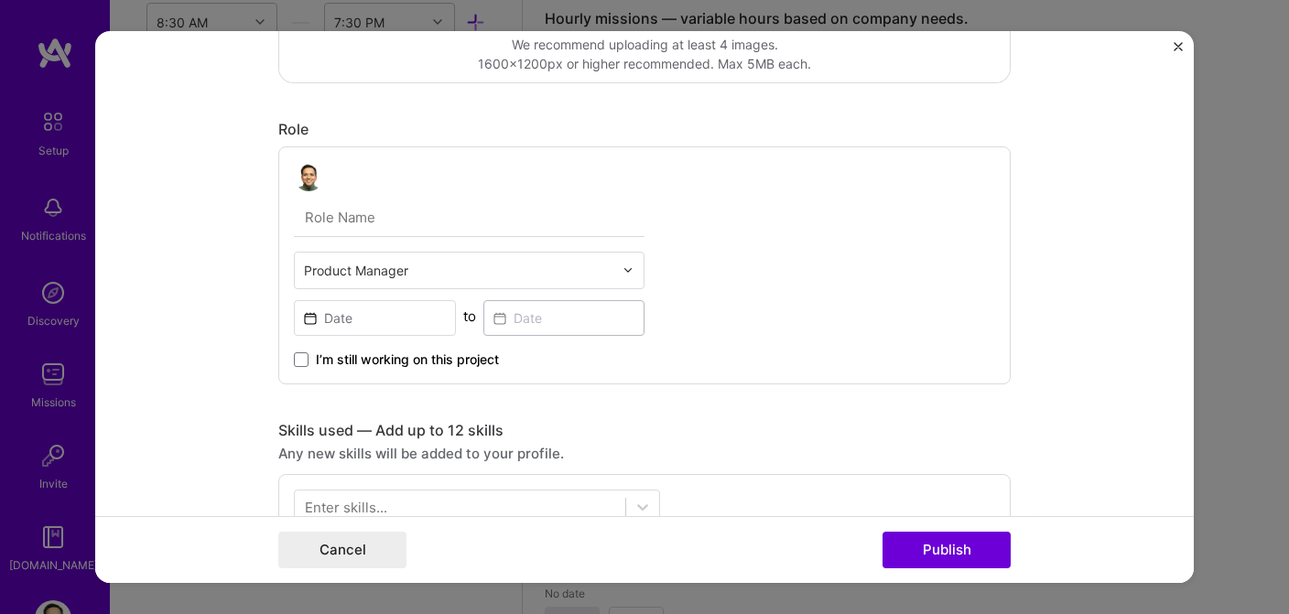
scroll to position [465, 0]
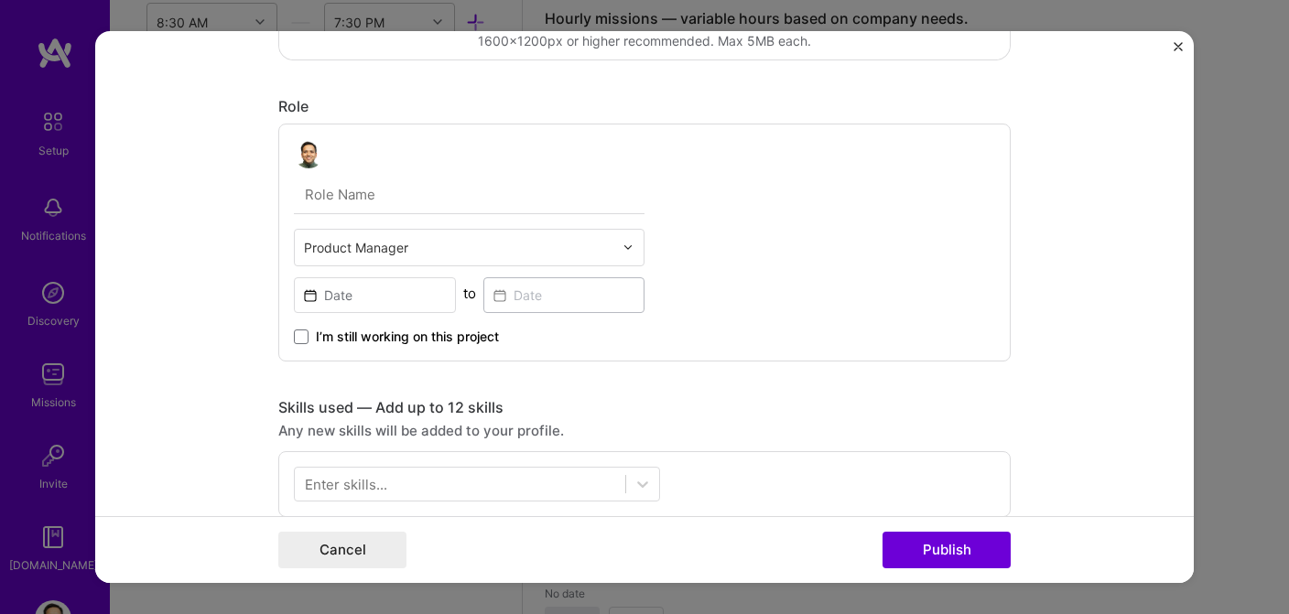
click at [596, 247] on input "text" at bounding box center [458, 247] width 309 height 19
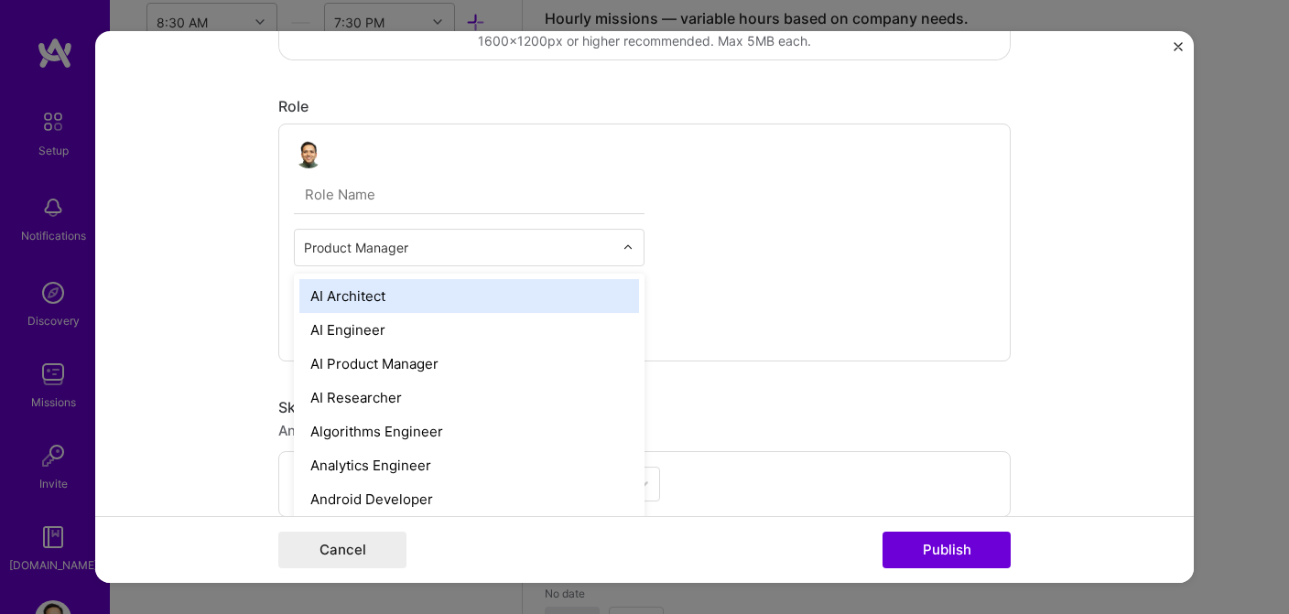
click at [423, 245] on input "text" at bounding box center [458, 247] width 309 height 19
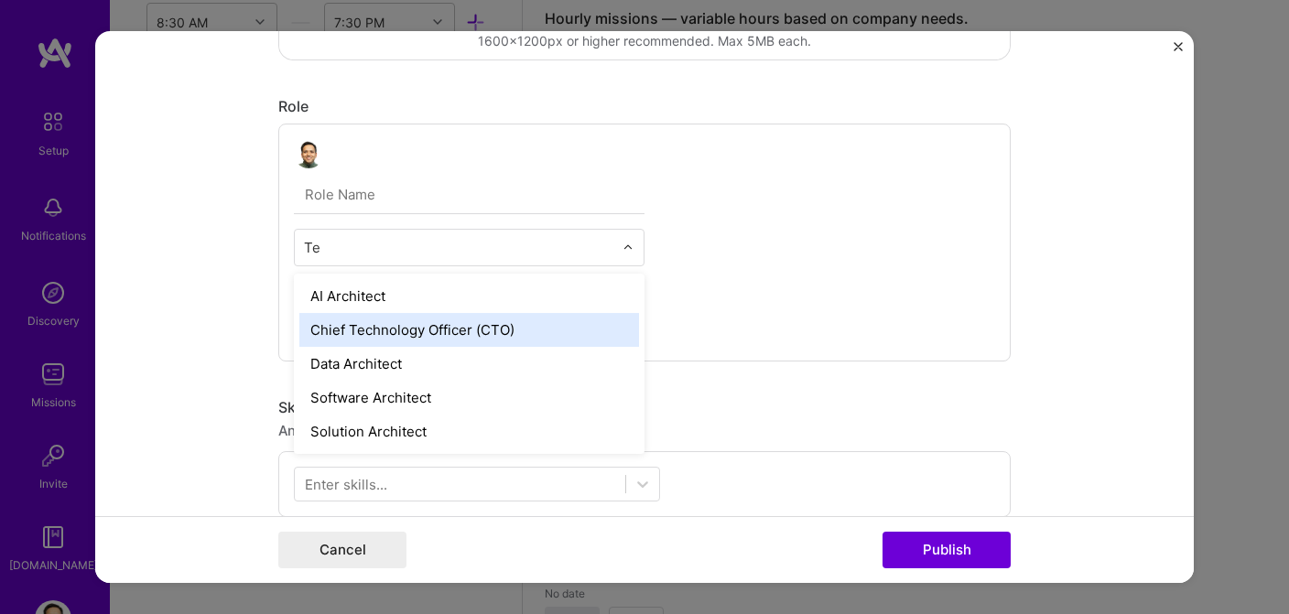
type input "T"
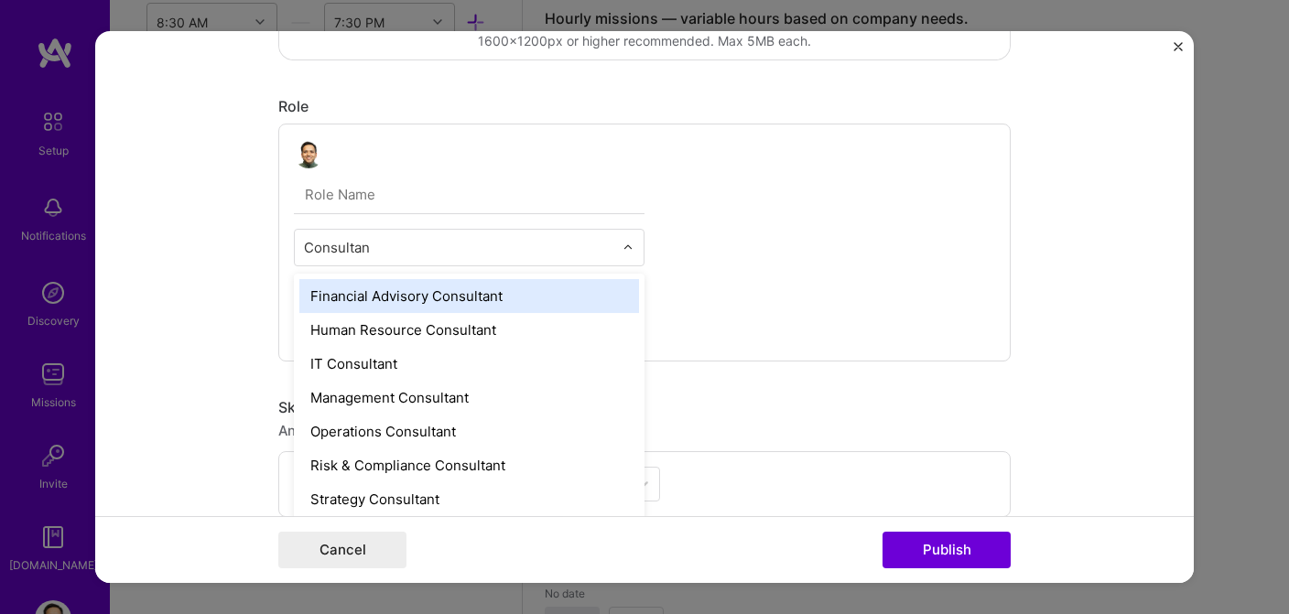
type input "Consultant"
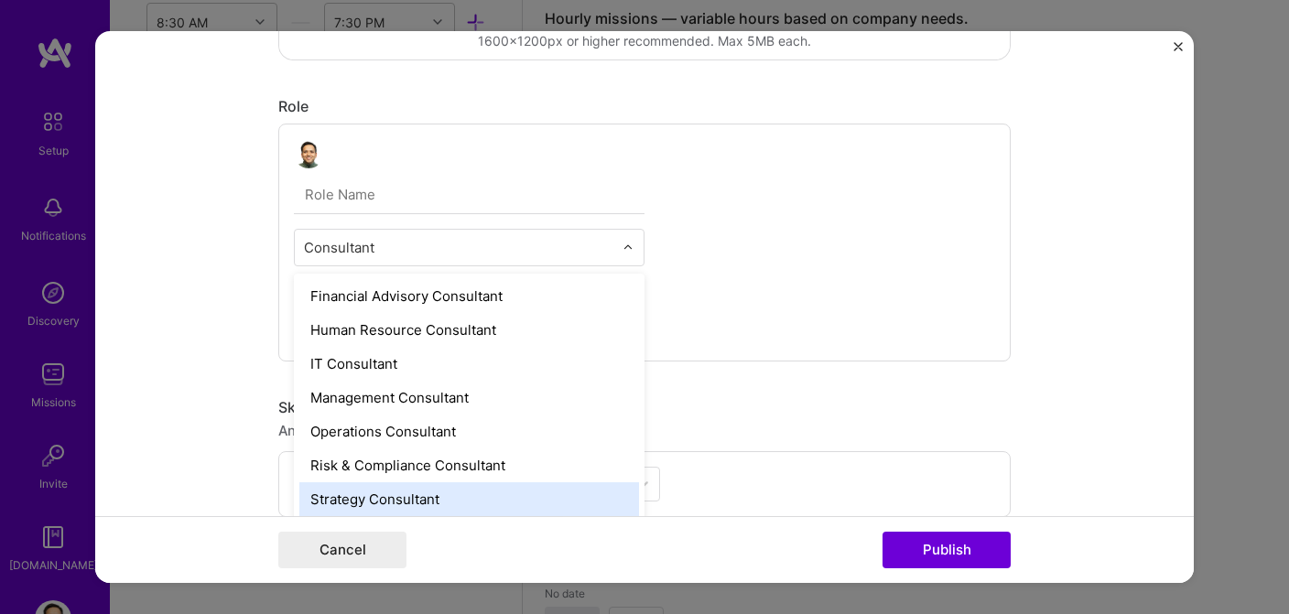
click at [377, 494] on div "Strategy Consultant" at bounding box center [469, 499] width 340 height 34
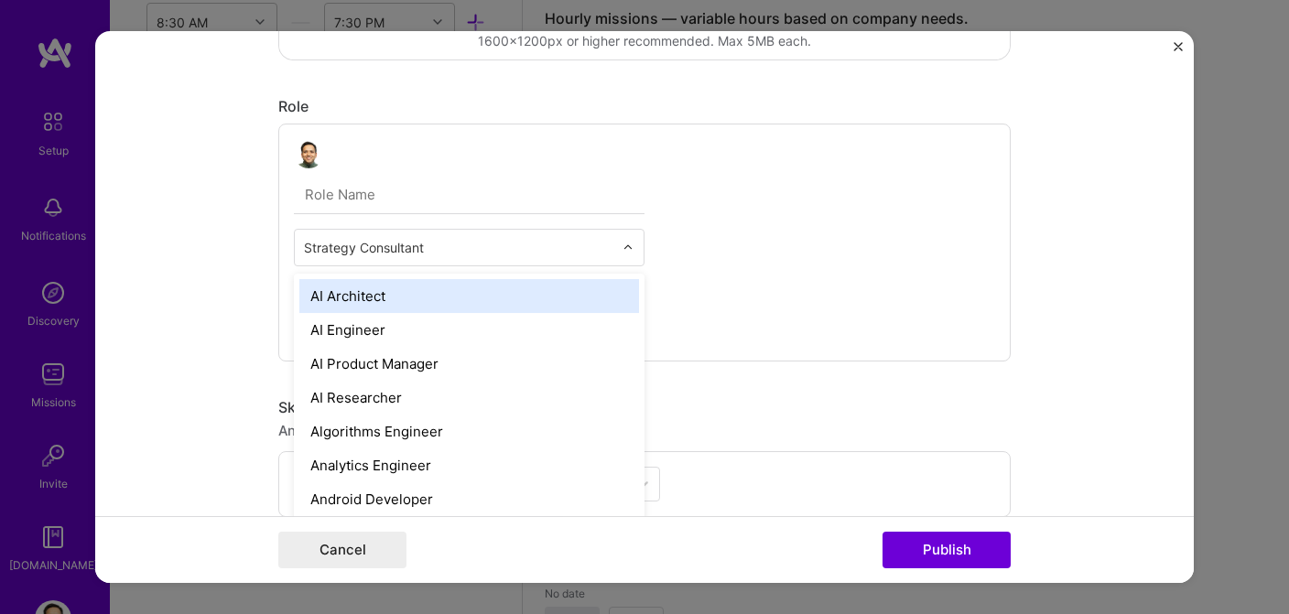
click at [463, 252] on input "text" at bounding box center [458, 247] width 309 height 19
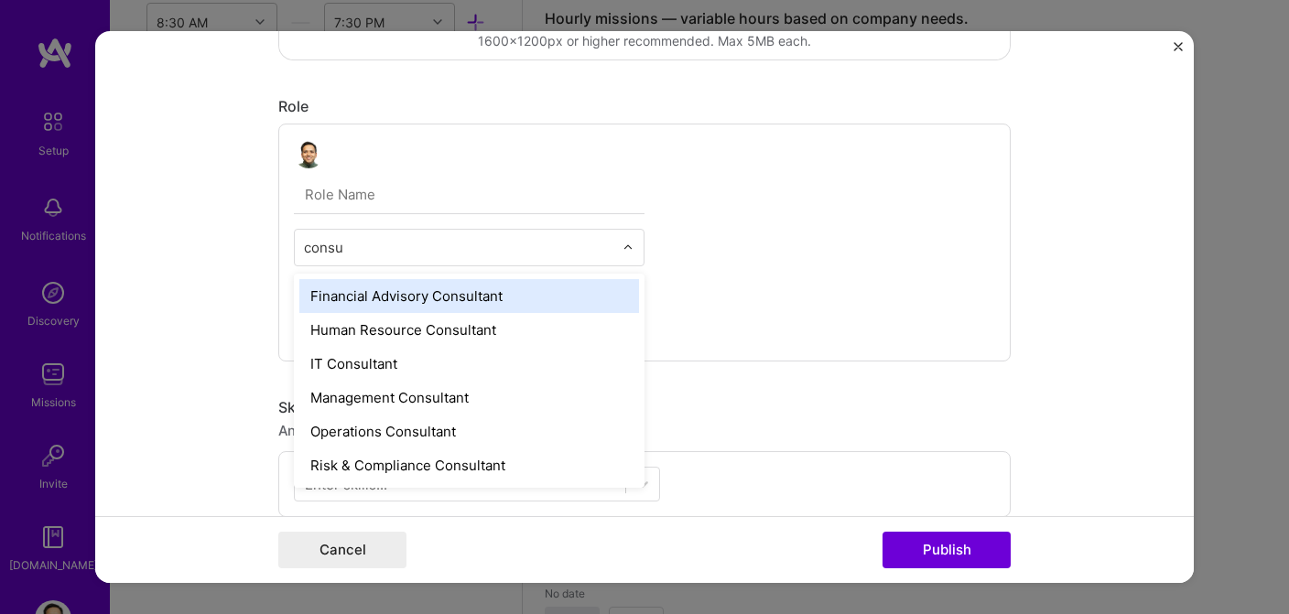
type input "consul"
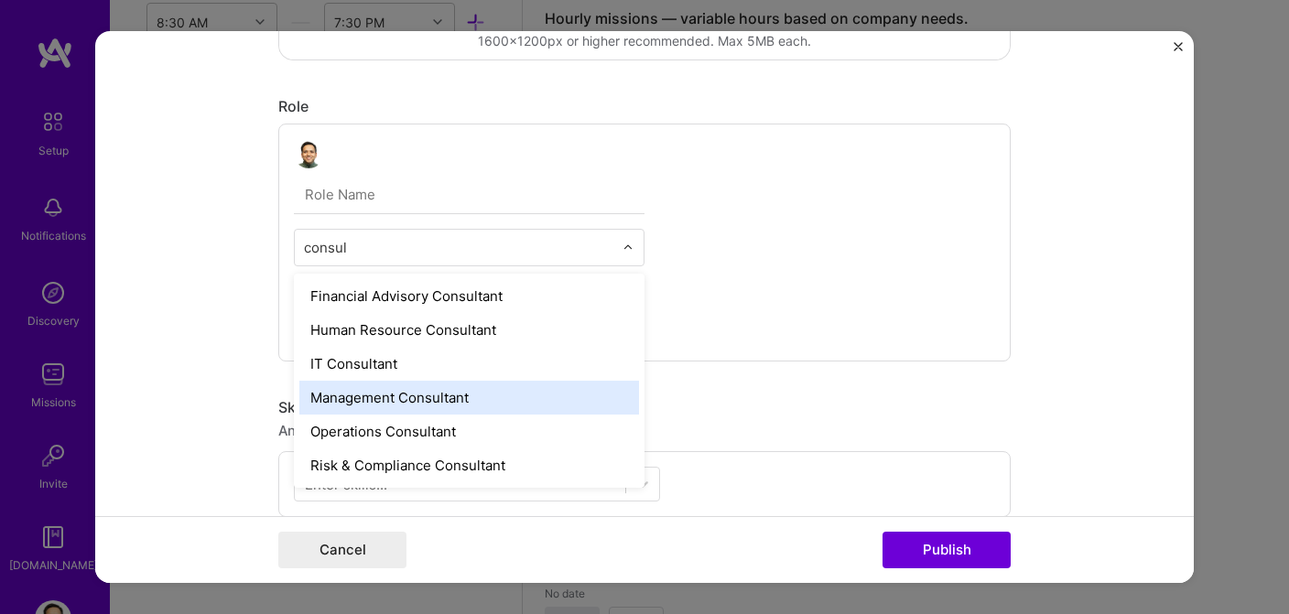
click at [437, 393] on div "Management Consultant" at bounding box center [469, 398] width 340 height 34
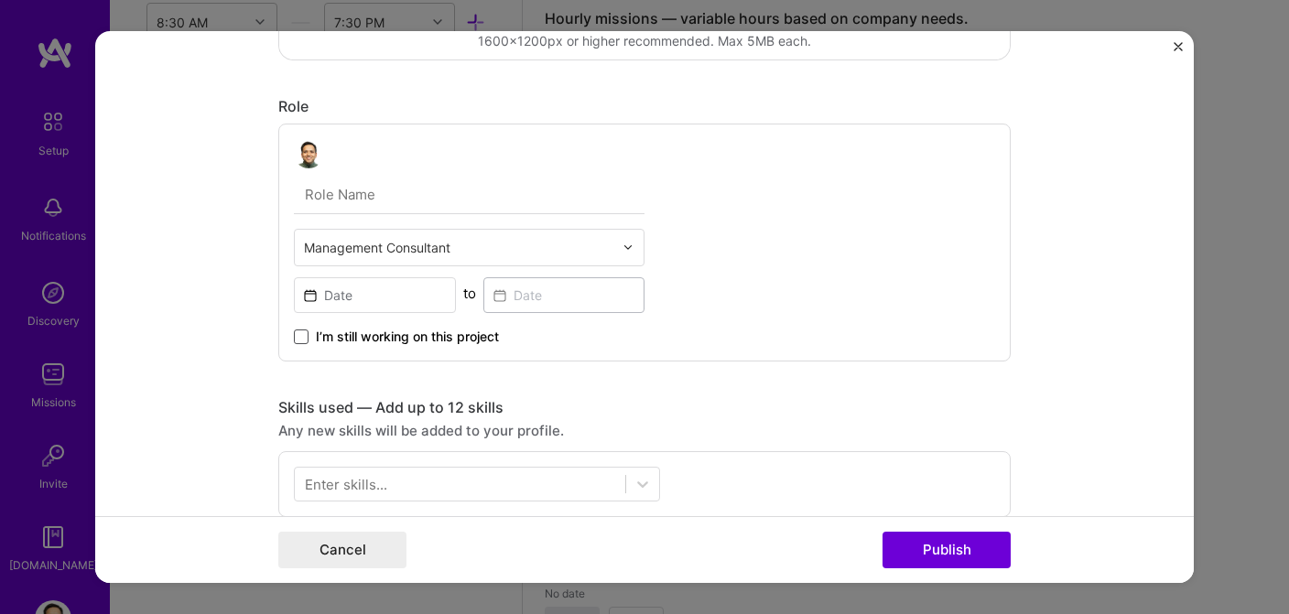
click at [298, 335] on span at bounding box center [301, 337] width 15 height 15
click at [0, 0] on input "I’m still working on this project" at bounding box center [0, 0] width 0 height 0
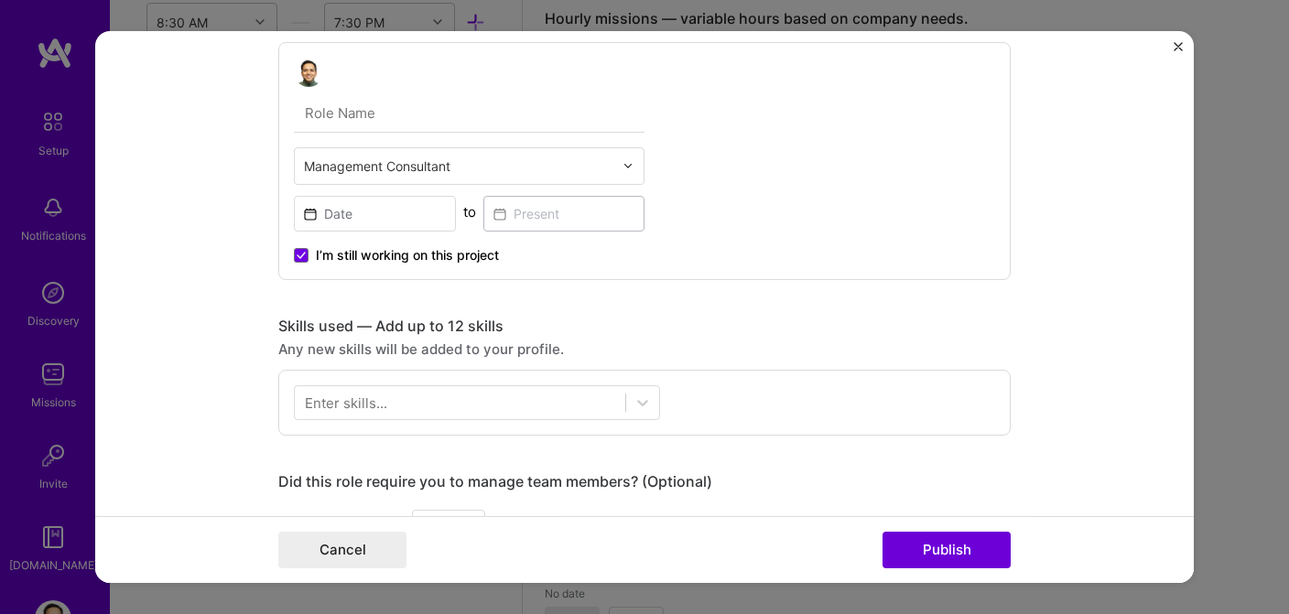
scroll to position [558, 0]
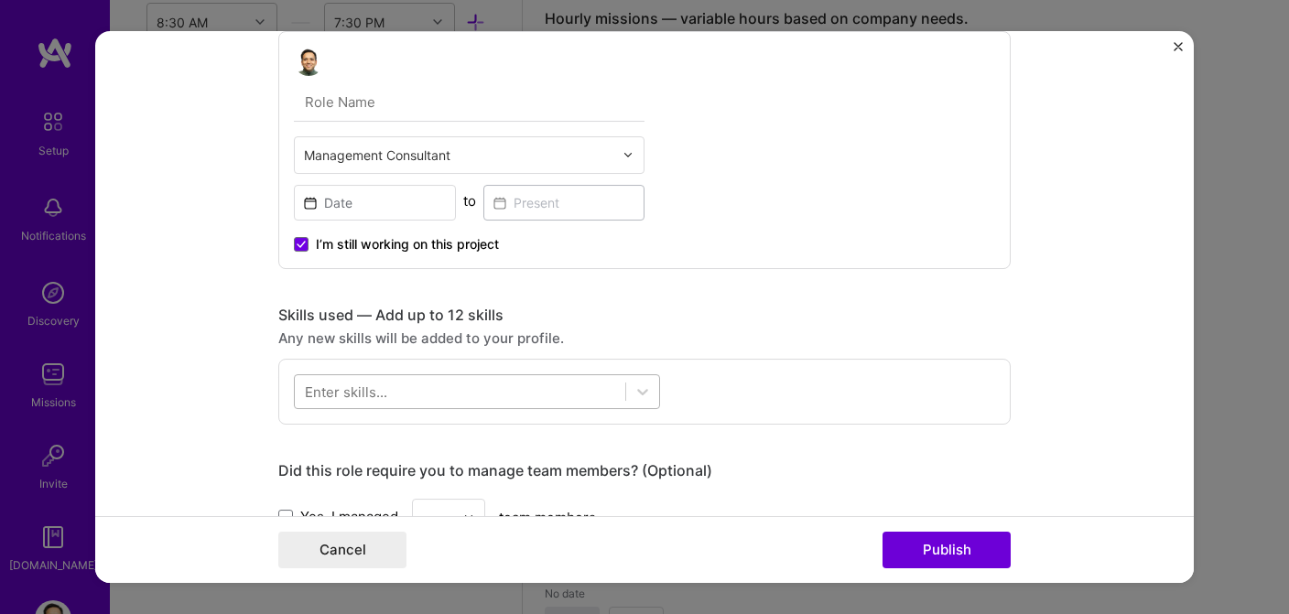
click at [515, 395] on div at bounding box center [460, 391] width 331 height 30
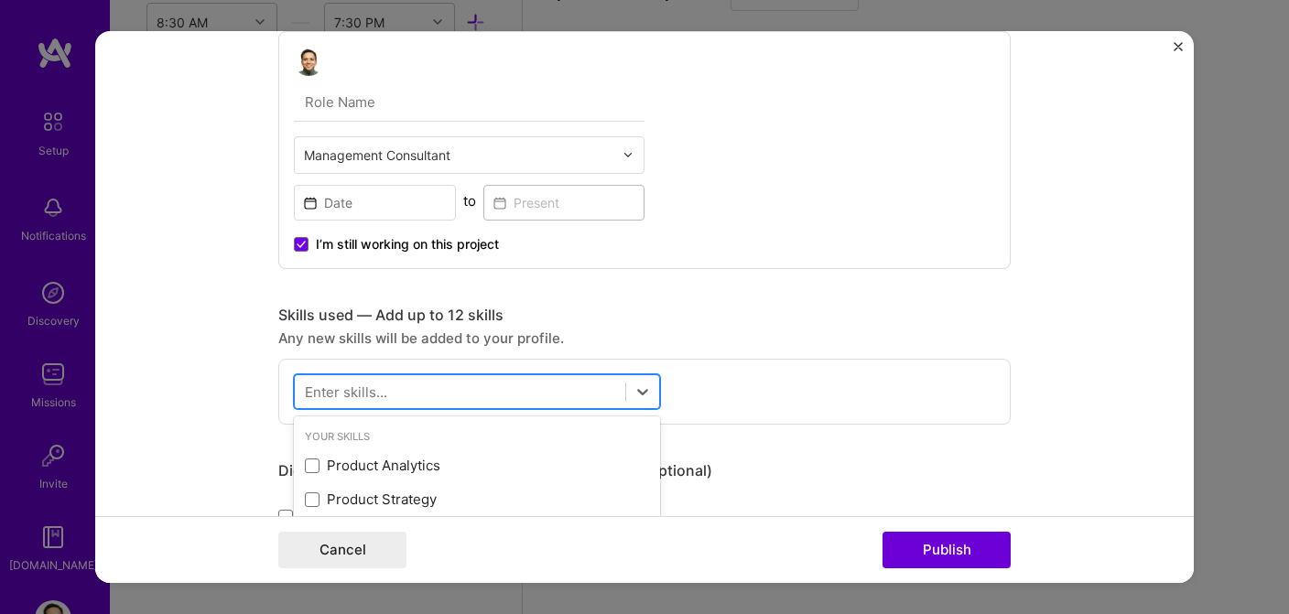
scroll to position [1253, 0]
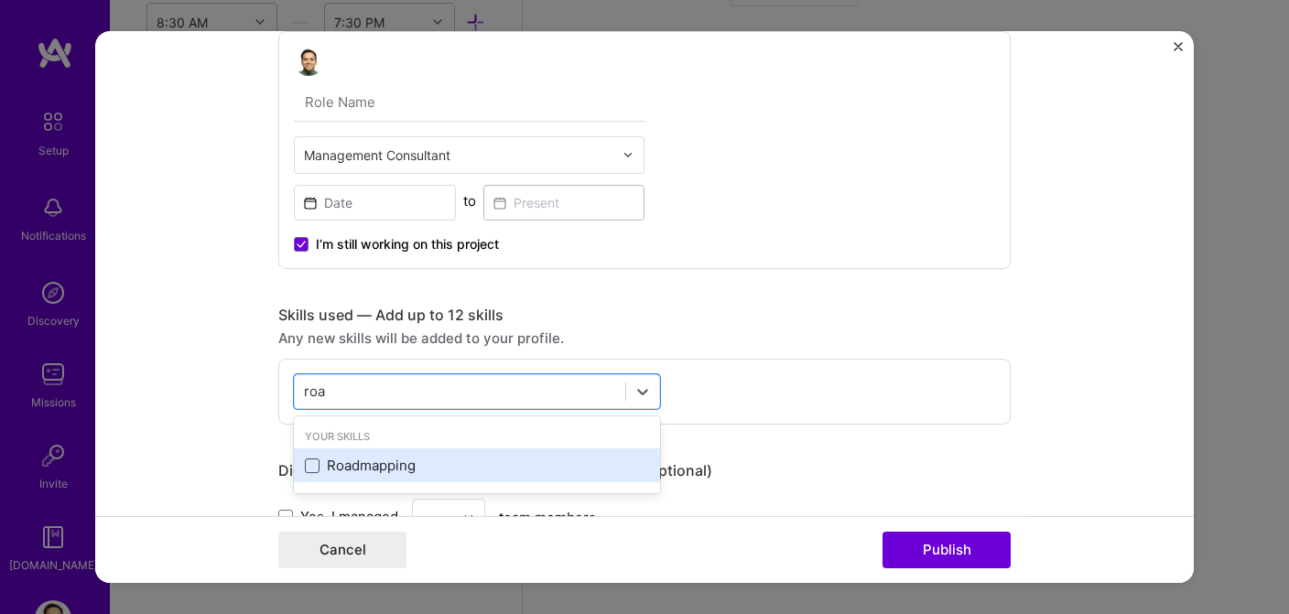
click at [318, 466] on span at bounding box center [312, 466] width 15 height 15
click at [0, 0] on input "checkbox" at bounding box center [0, 0] width 0 height 0
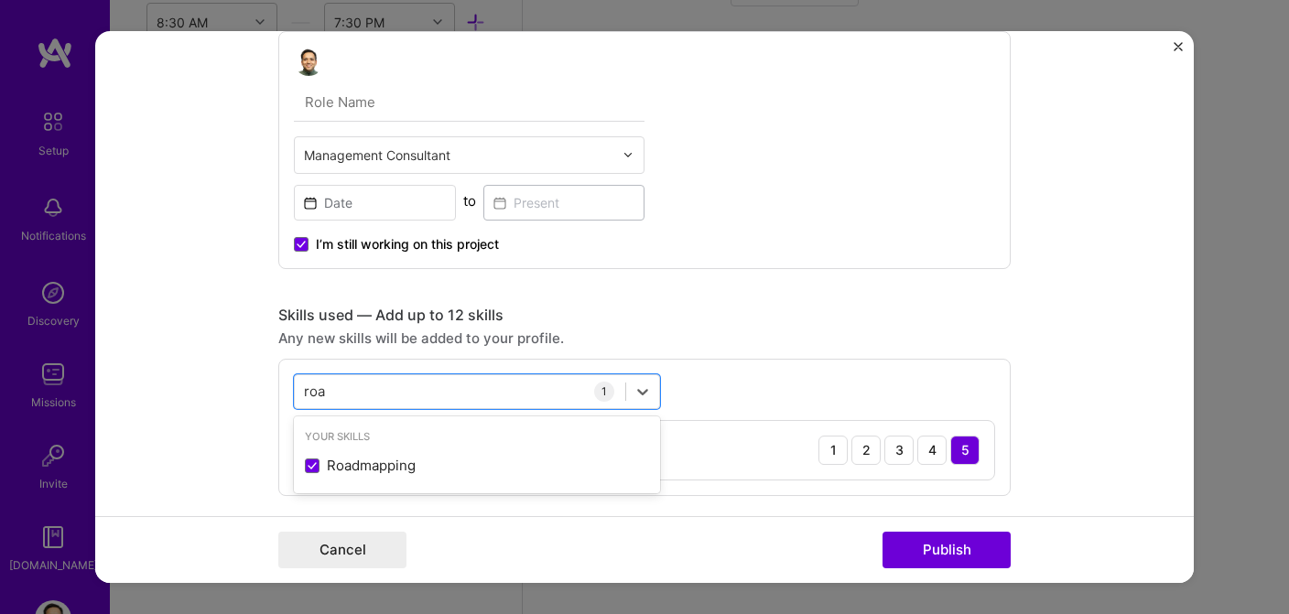
click at [729, 297] on div "Project title Company Project industry Industry Project Link (Optional) Drag an…" at bounding box center [644, 437] width 732 height 1855
click at [482, 383] on div "roa roa" at bounding box center [460, 391] width 331 height 30
type input "r"
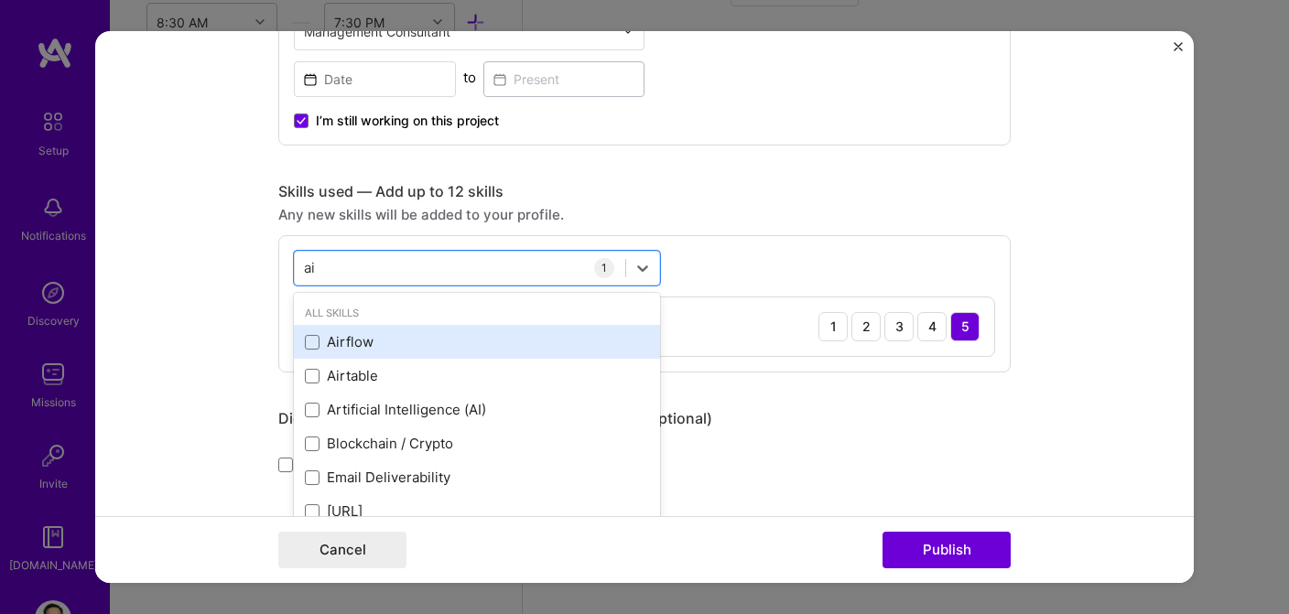
scroll to position [699, 0]
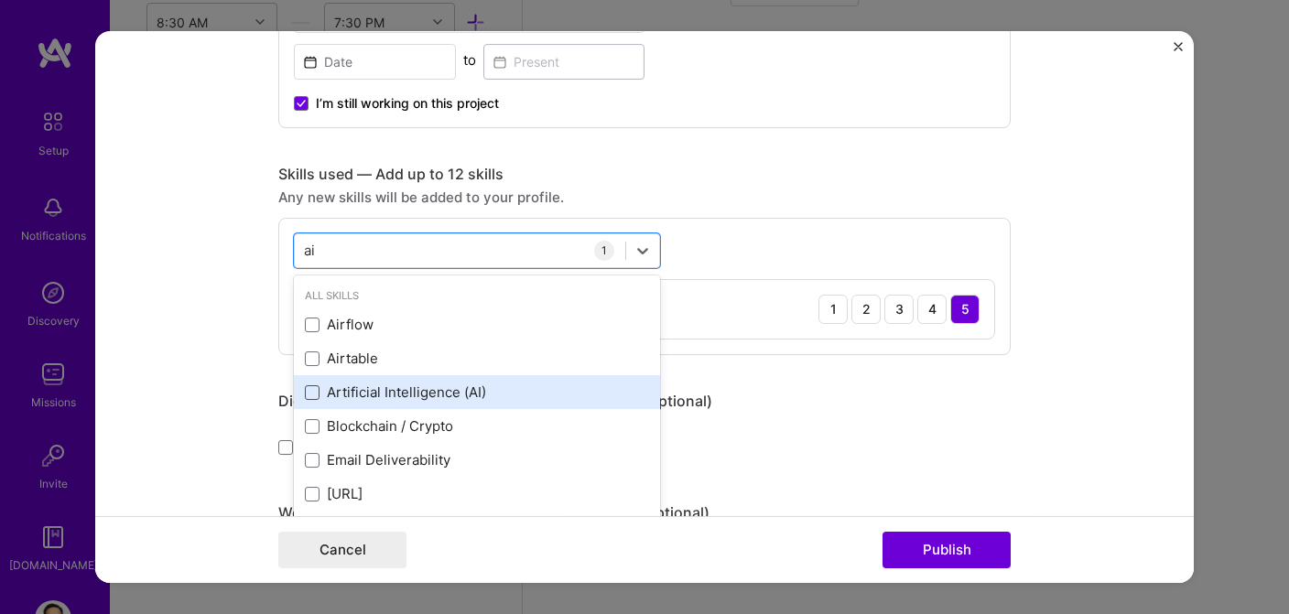
click at [314, 396] on span at bounding box center [312, 392] width 15 height 15
click at [0, 0] on input "checkbox" at bounding box center [0, 0] width 0 height 0
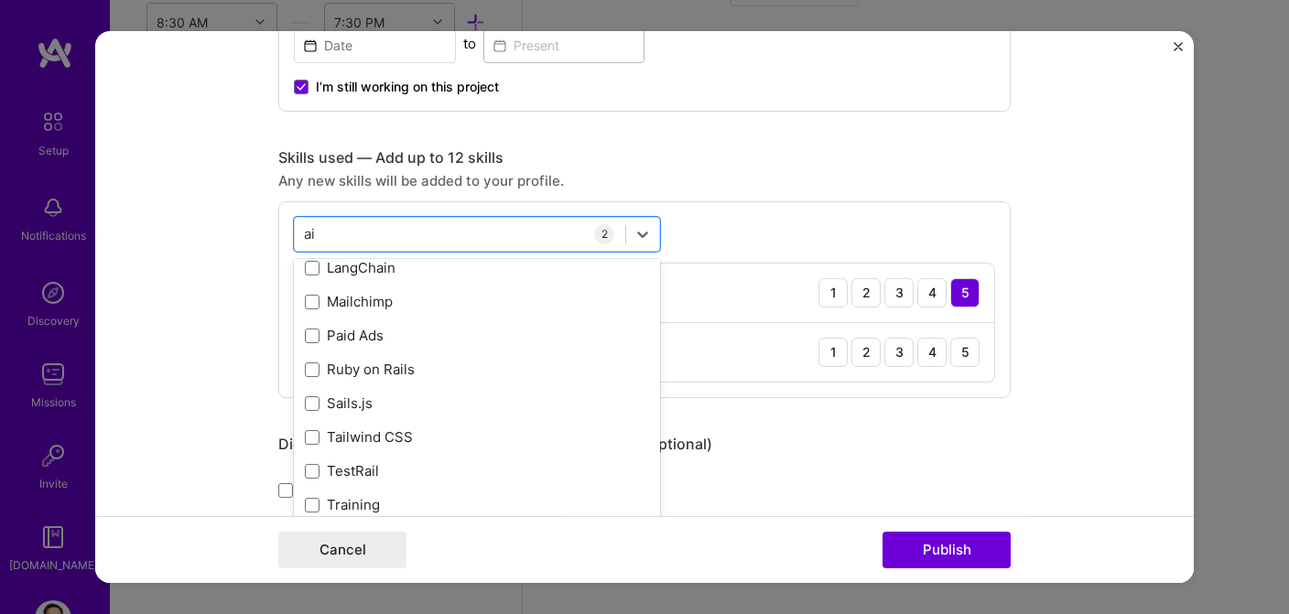
scroll to position [712, 0]
type input "a"
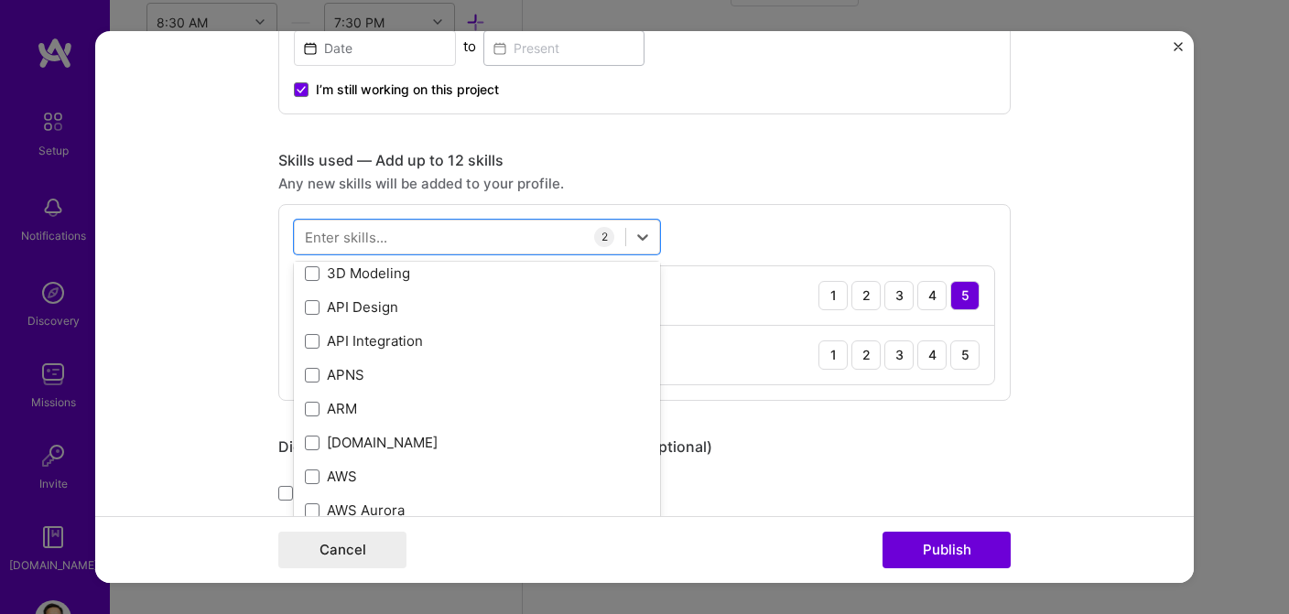
click at [713, 247] on div "option Artificial Intelligence (AI), selected. option Mailchimp focused, 0 of 2…" at bounding box center [644, 302] width 732 height 197
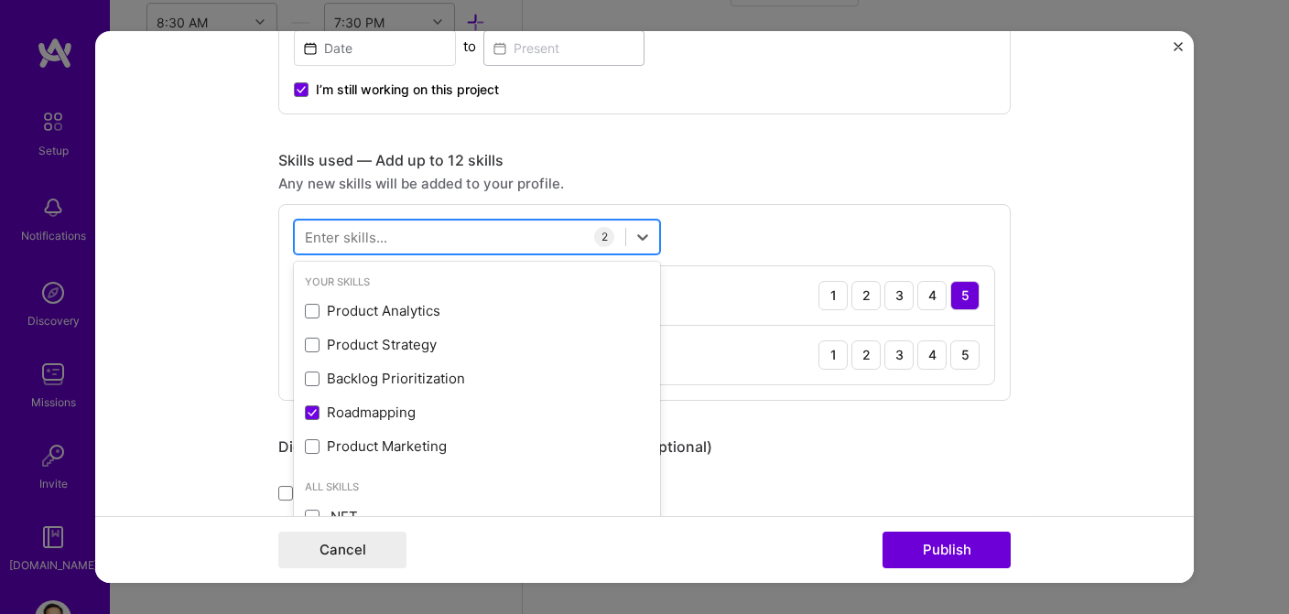
click at [538, 233] on div at bounding box center [460, 237] width 331 height 30
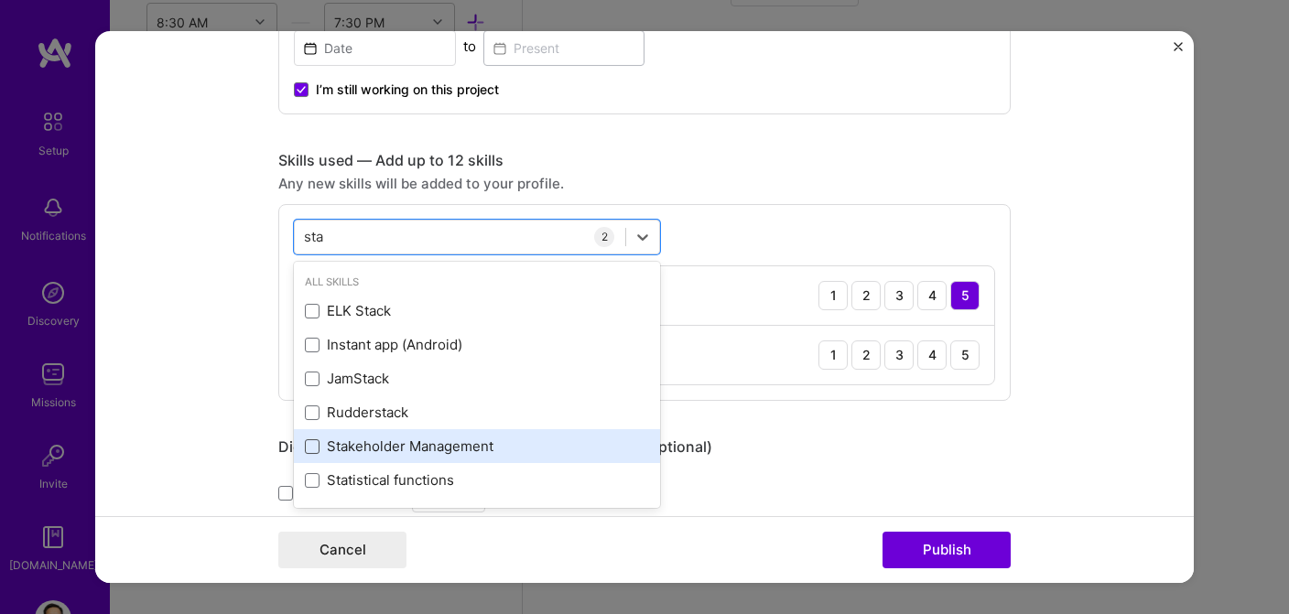
click at [309, 445] on span at bounding box center [312, 446] width 15 height 15
click at [0, 0] on input "checkbox" at bounding box center [0, 0] width 0 height 0
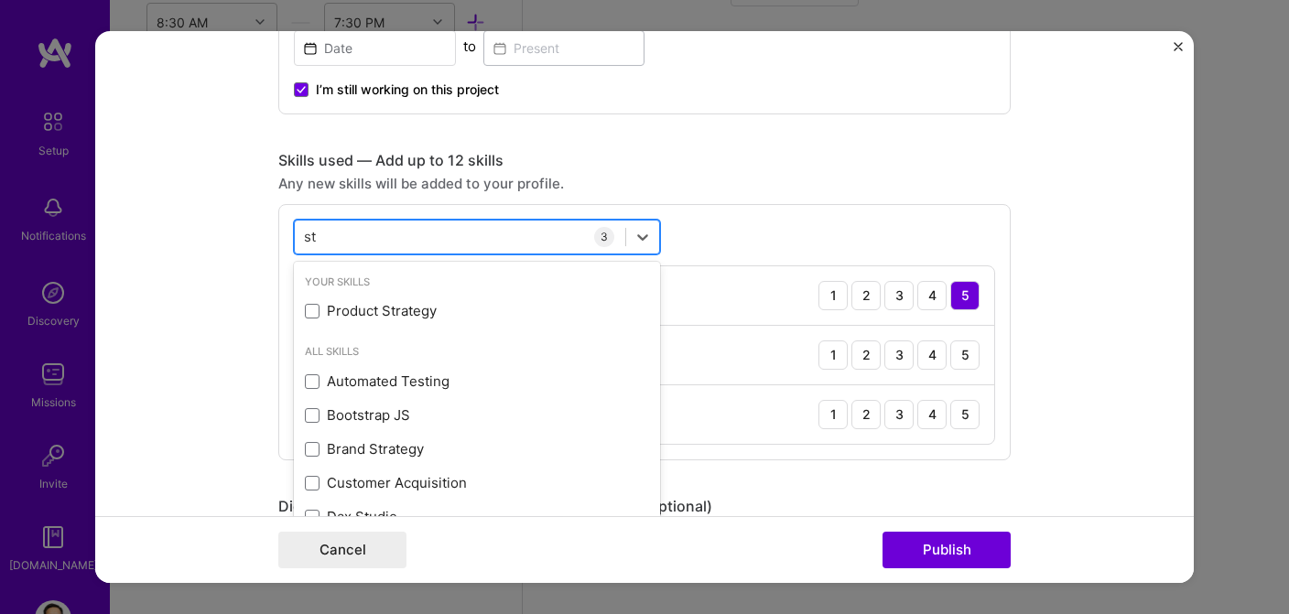
type input "s"
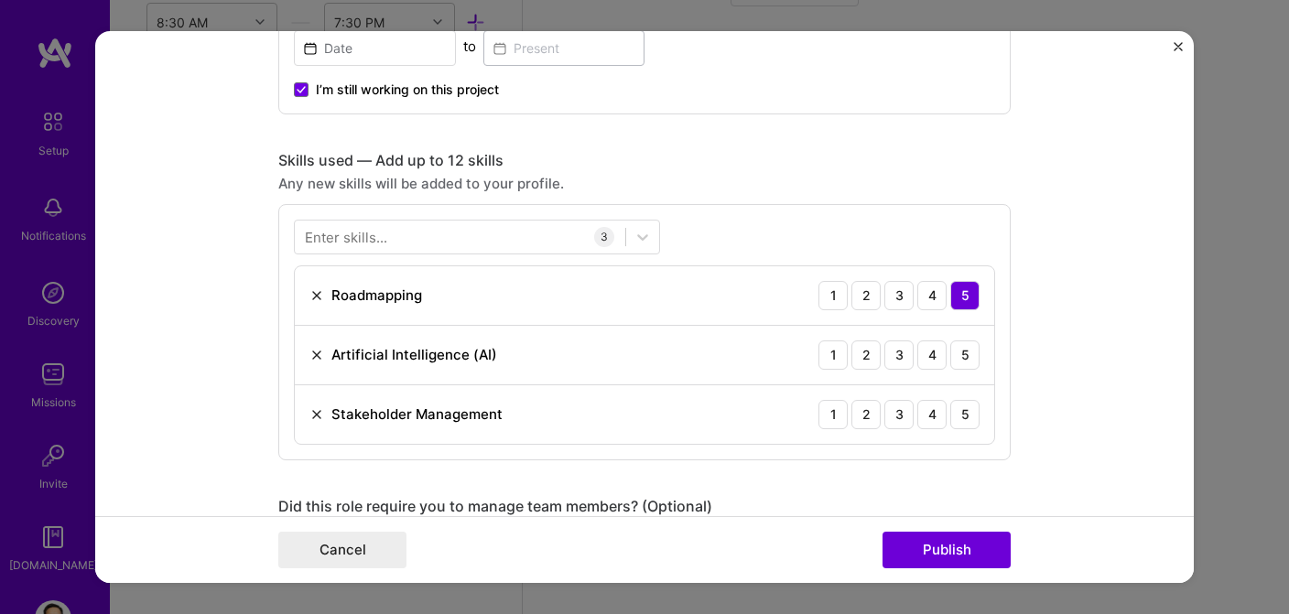
click at [623, 189] on div "Any new skills will be added to your profile." at bounding box center [644, 183] width 732 height 19
click at [900, 358] on div "3" at bounding box center [898, 355] width 29 height 29
click at [956, 416] on div "5" at bounding box center [964, 414] width 29 height 29
click at [494, 236] on div at bounding box center [460, 237] width 331 height 30
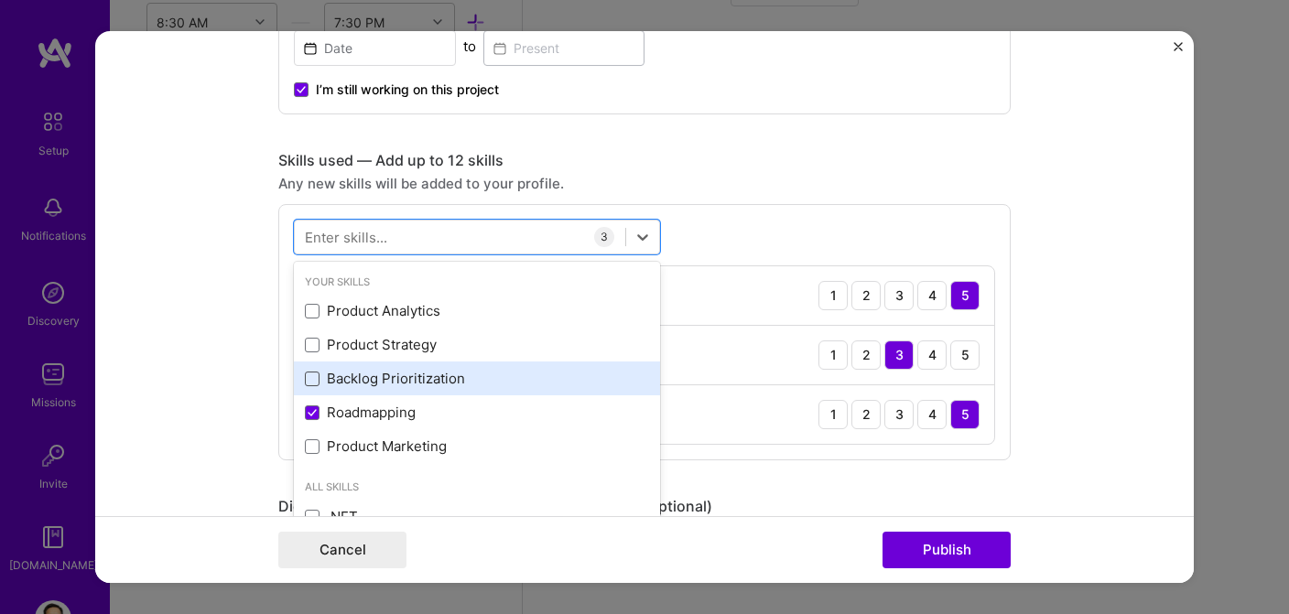
click at [316, 378] on span at bounding box center [312, 379] width 15 height 15
click at [0, 0] on input "checkbox" at bounding box center [0, 0] width 0 height 0
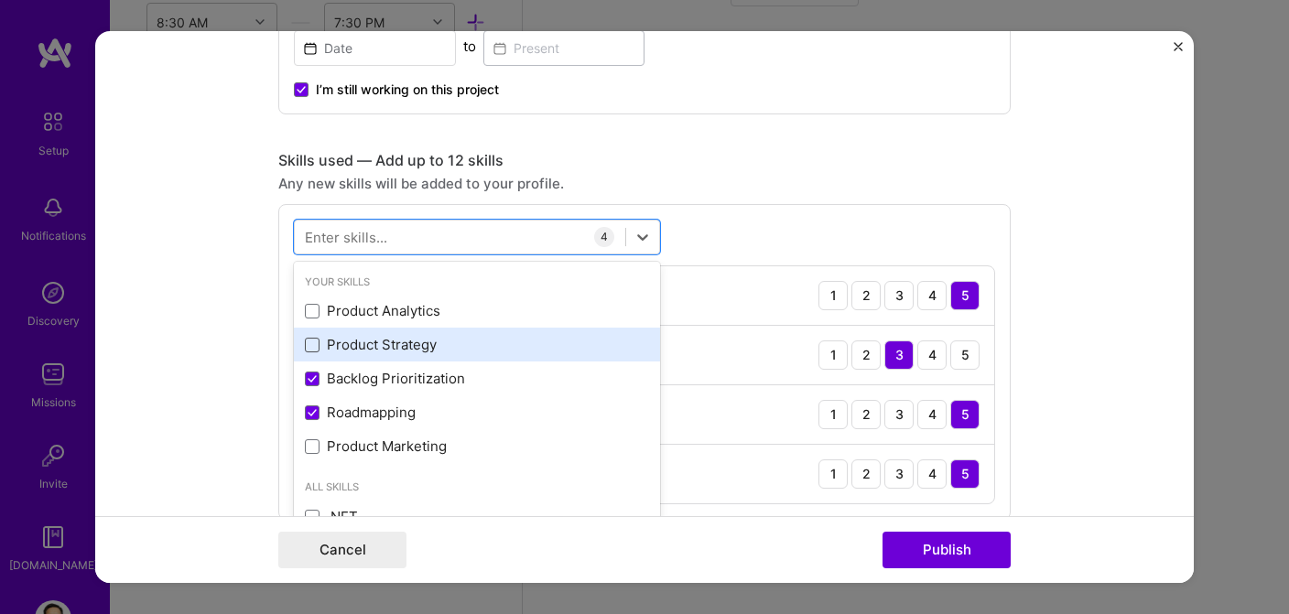
click at [312, 344] on span at bounding box center [312, 345] width 15 height 15
click at [0, 0] on input "checkbox" at bounding box center [0, 0] width 0 height 0
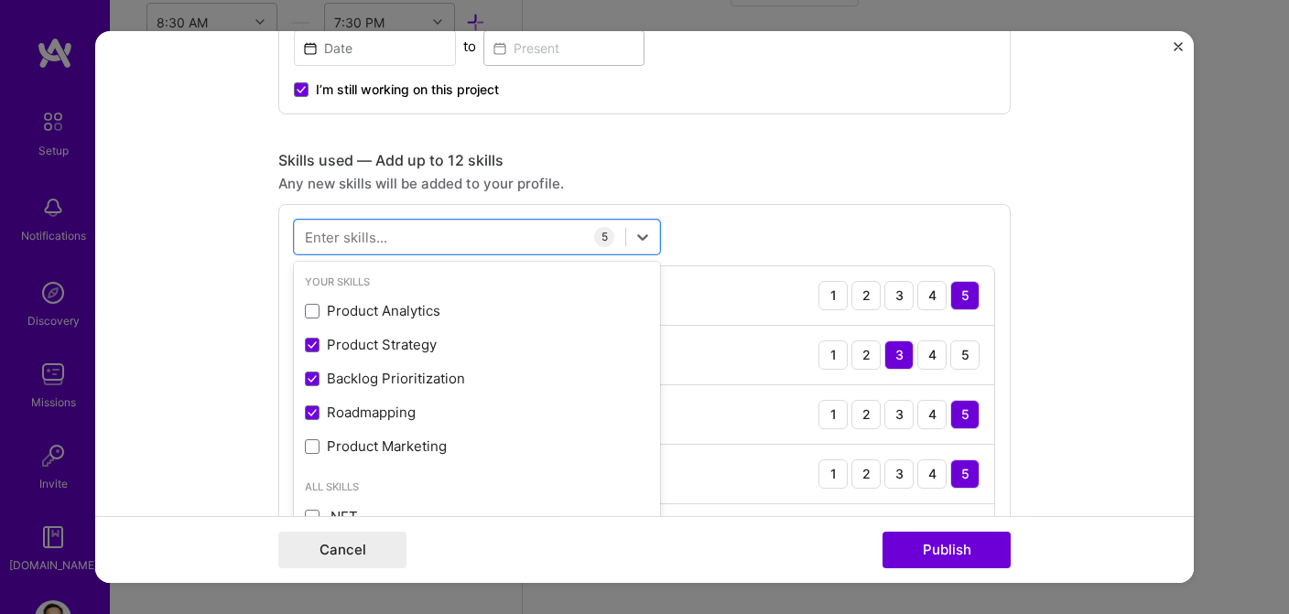
scroll to position [0, 0]
type input "b"
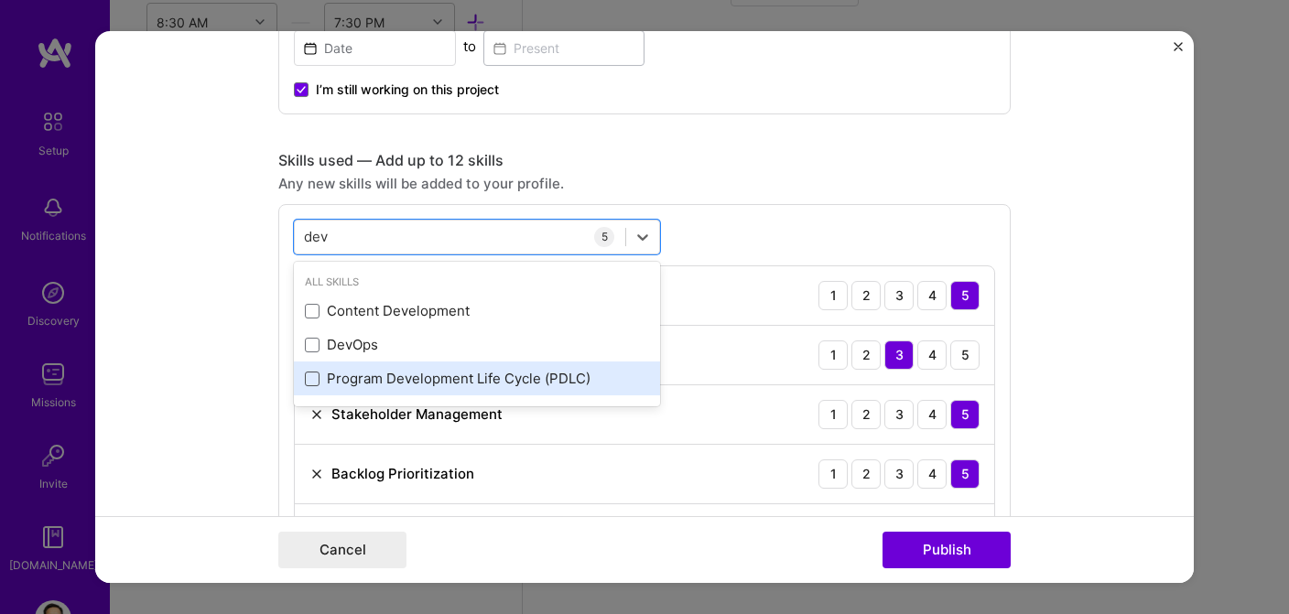
click at [311, 378] on span at bounding box center [312, 379] width 15 height 15
click at [0, 0] on input "checkbox" at bounding box center [0, 0] width 0 height 0
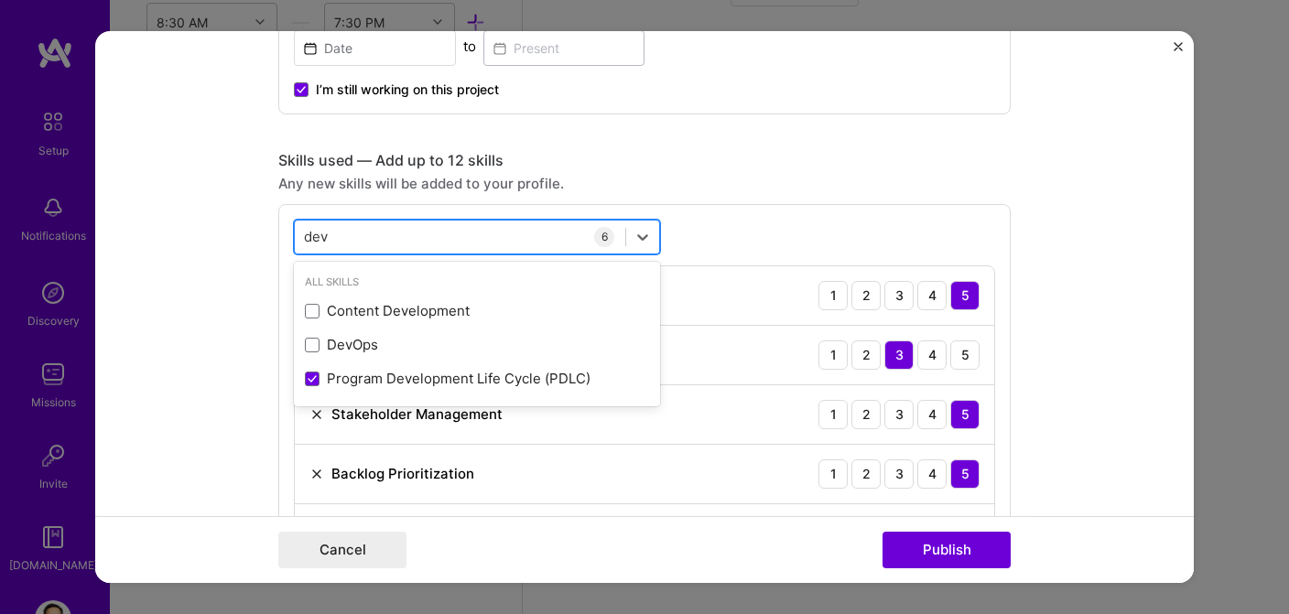
click at [444, 230] on div "dev dev" at bounding box center [460, 237] width 331 height 30
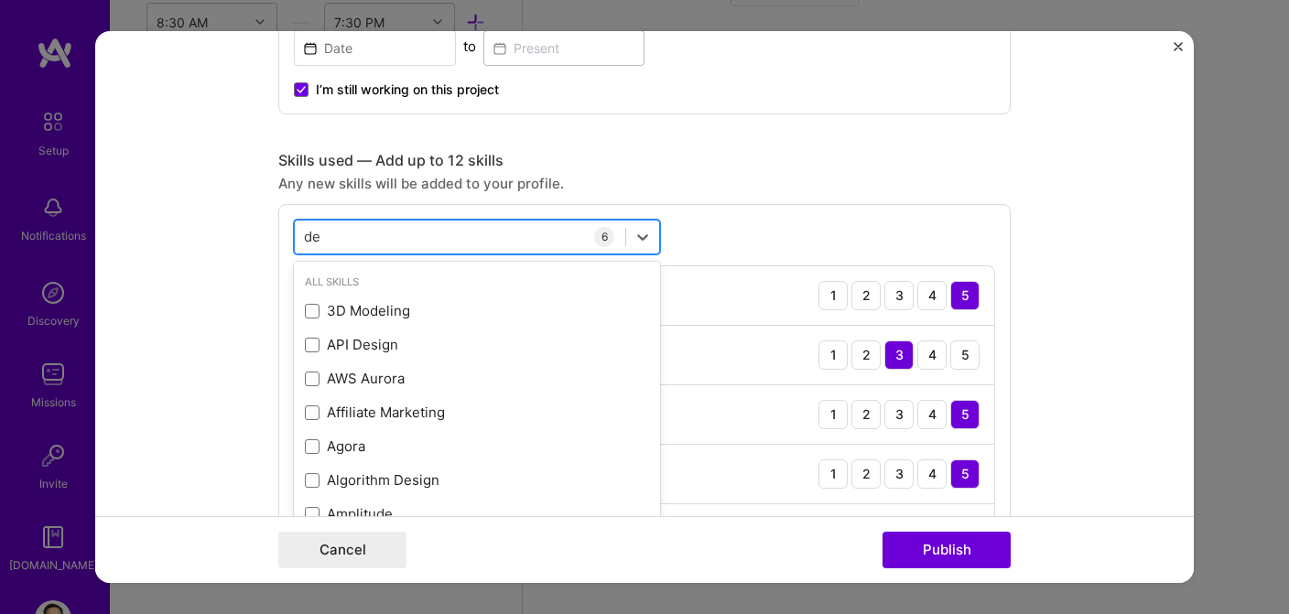
type input "d"
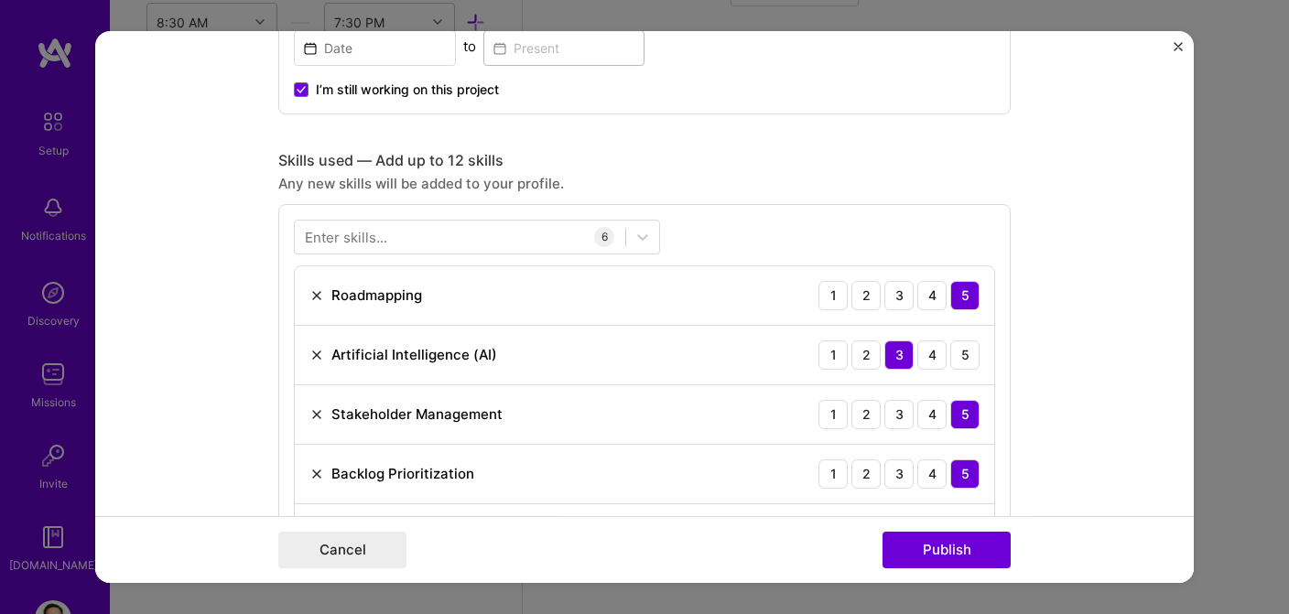
click at [665, 167] on div "Skills used — Add up to 12 skills" at bounding box center [644, 160] width 732 height 19
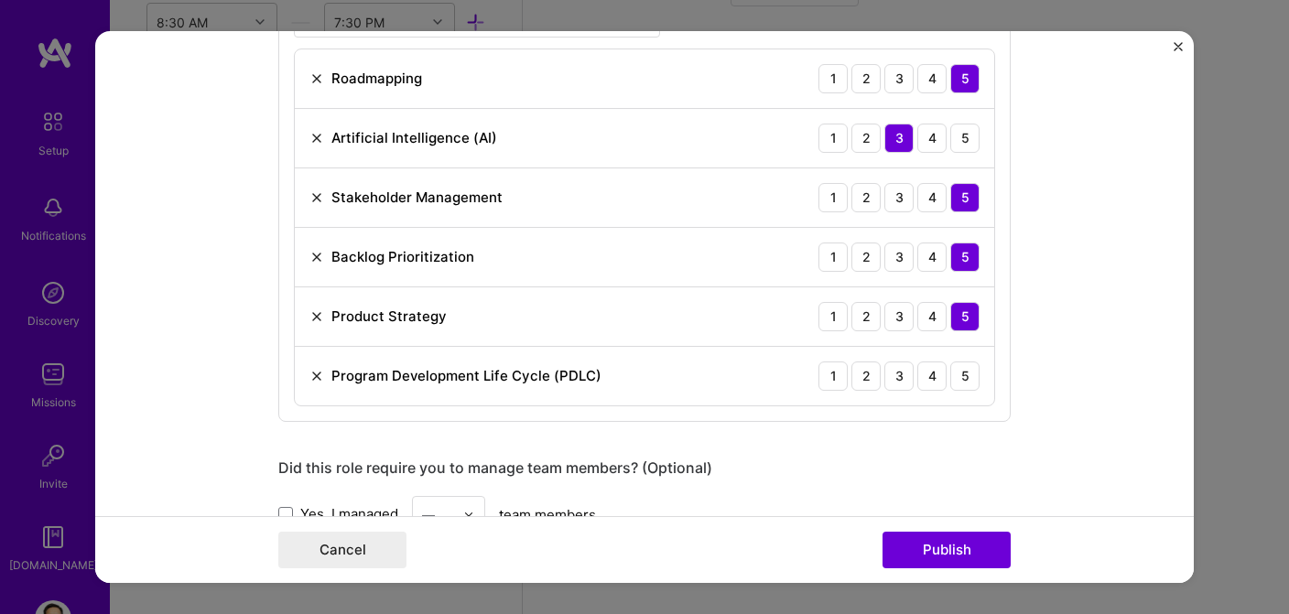
scroll to position [951, 0]
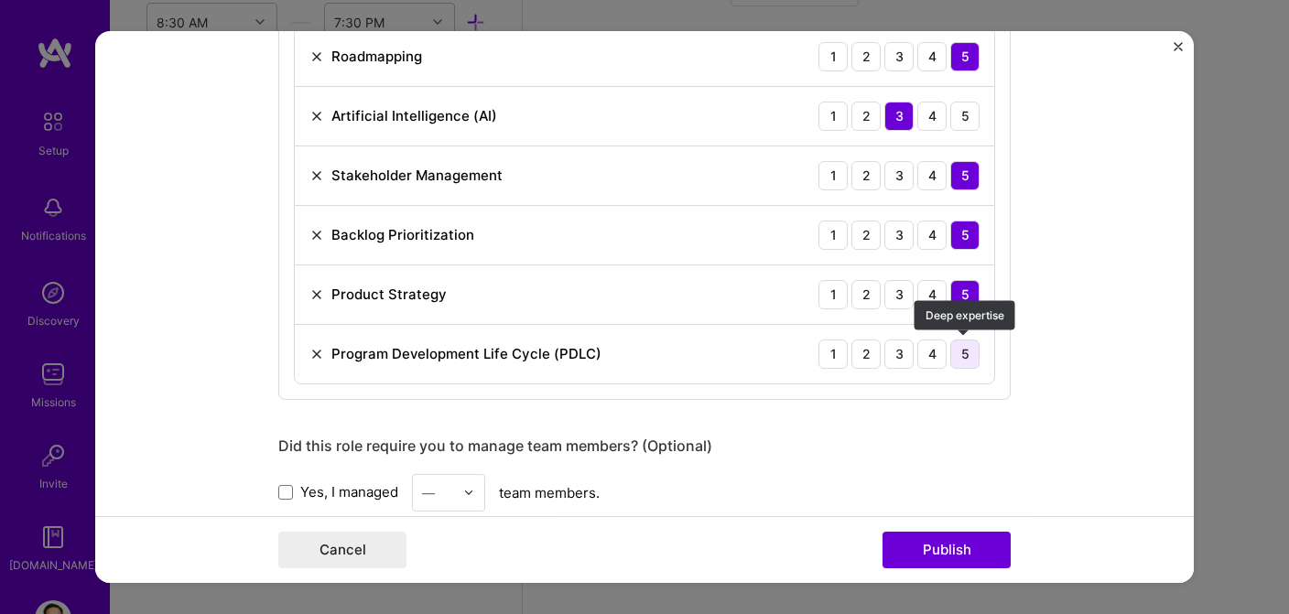
click at [967, 353] on div "5" at bounding box center [964, 354] width 29 height 29
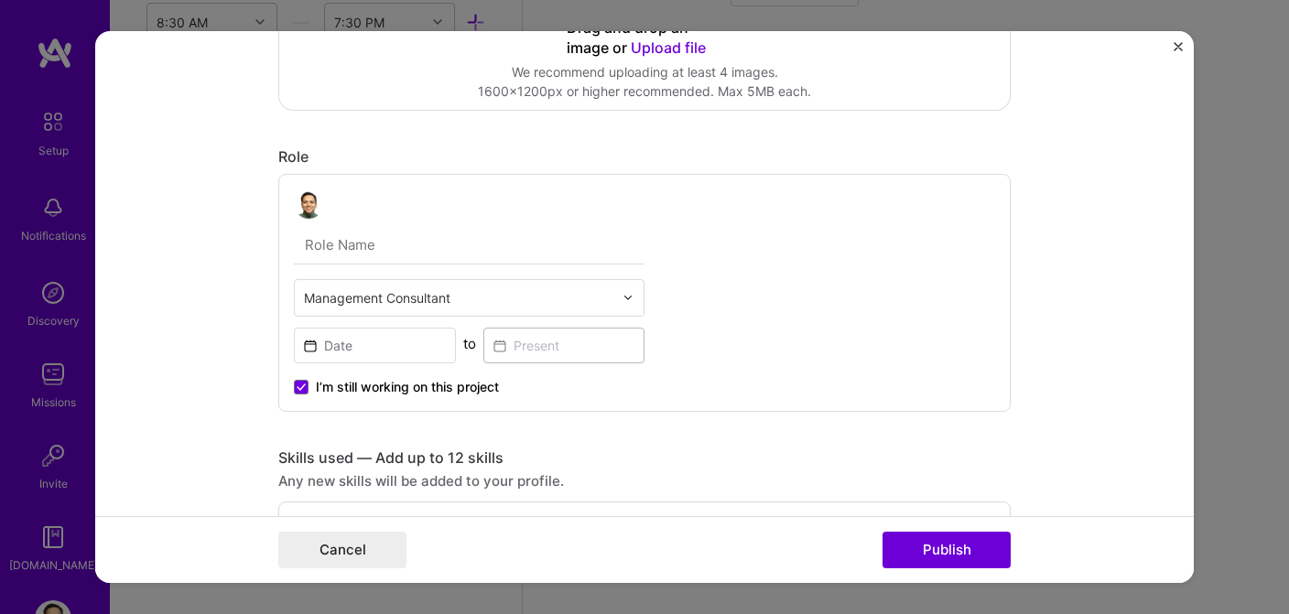
scroll to position [414, 0]
type input "AI Enablement"
click at [309, 344] on input at bounding box center [375, 347] width 162 height 36
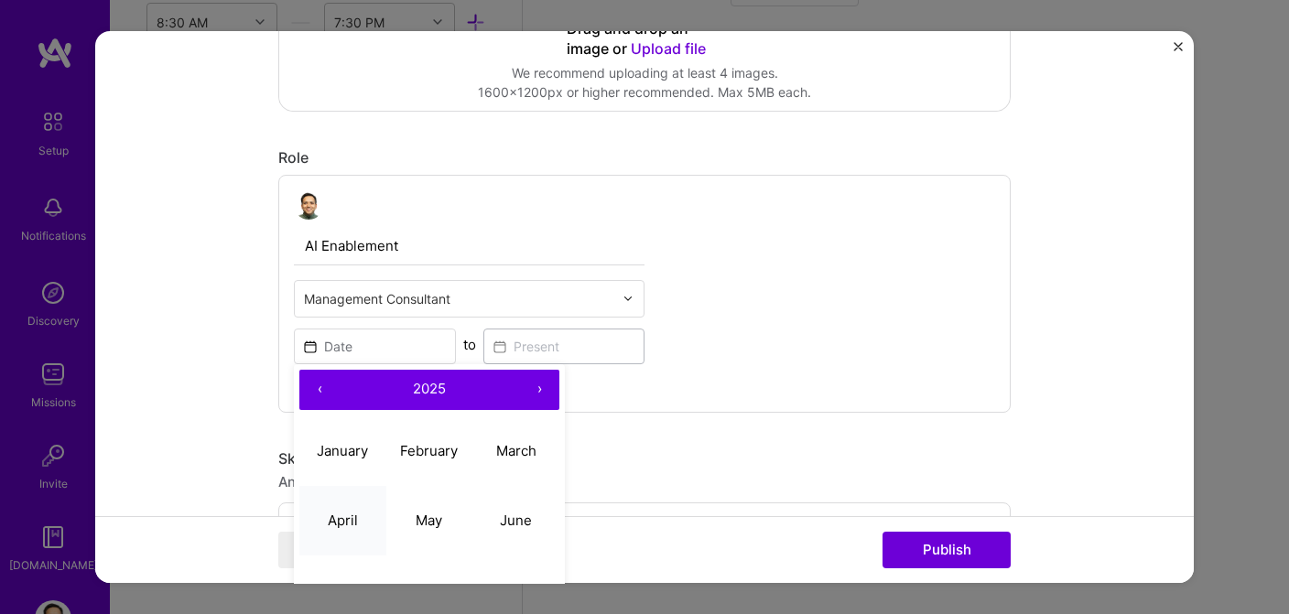
click at [341, 519] on abbr "April" at bounding box center [343, 520] width 30 height 17
type input "[DATE]"
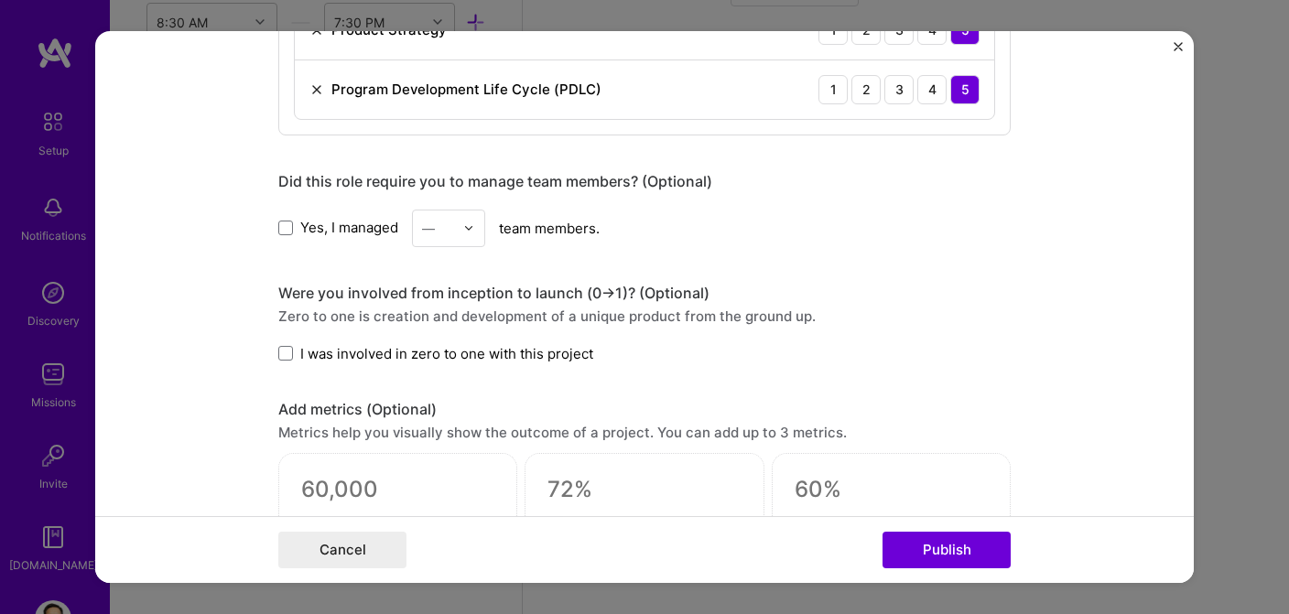
scroll to position [1221, 0]
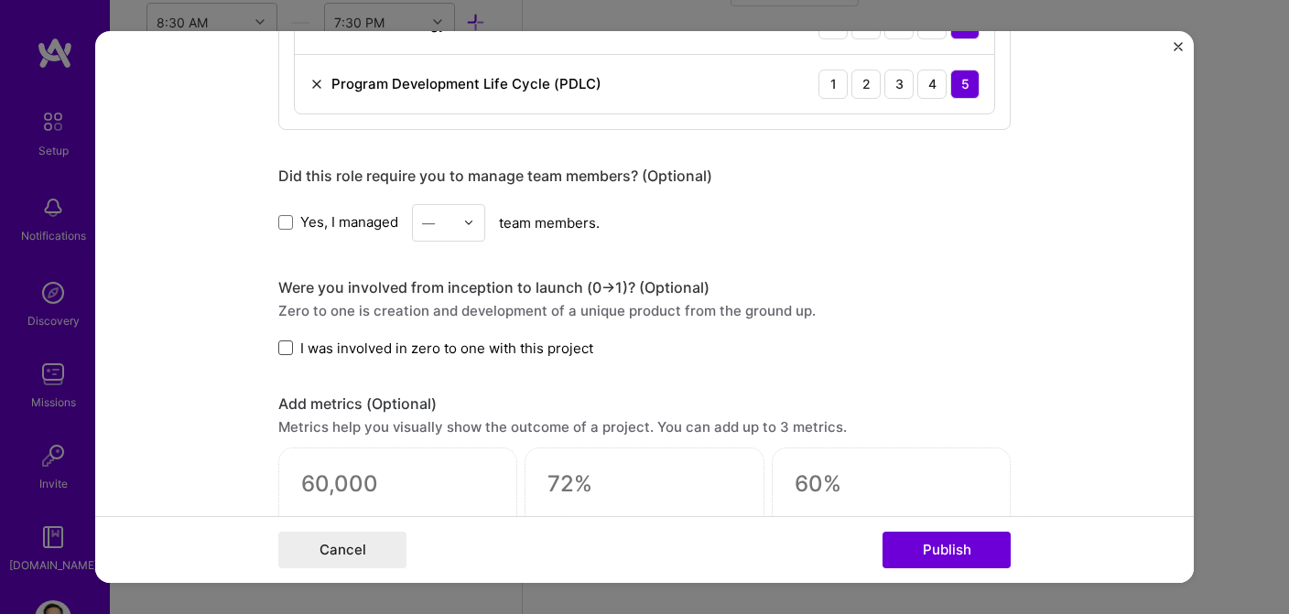
click at [282, 347] on span at bounding box center [285, 348] width 15 height 15
click at [0, 0] on input "I was involved in zero to one with this project" at bounding box center [0, 0] width 0 height 0
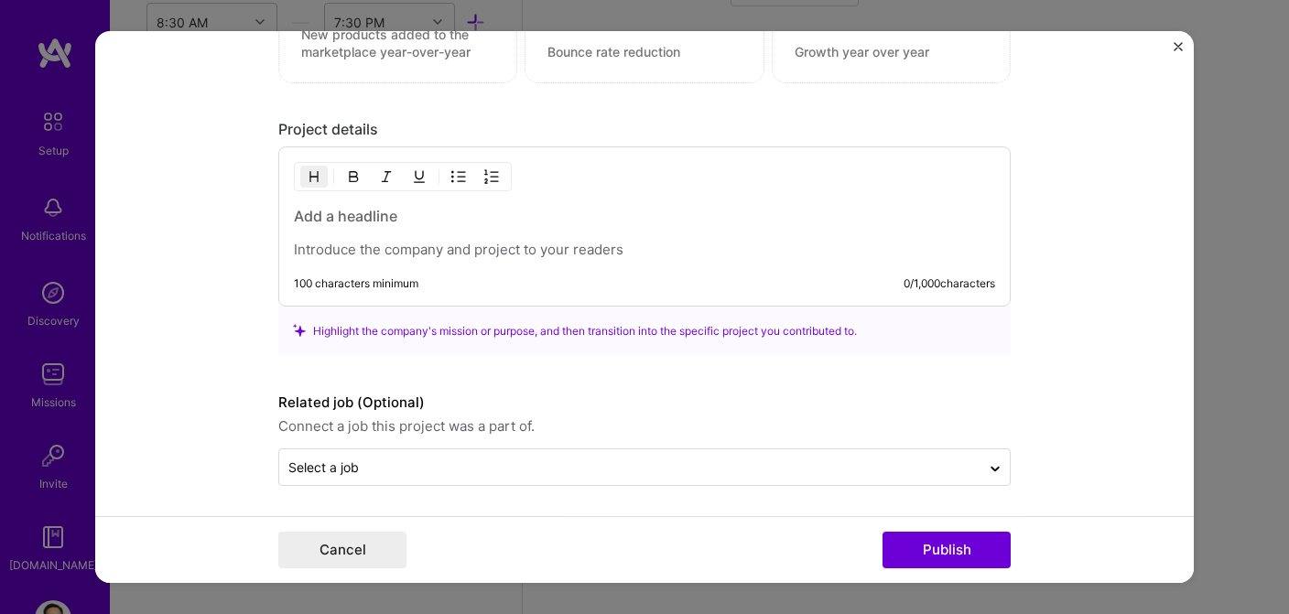
scroll to position [1736, 0]
click at [351, 215] on h3 at bounding box center [644, 214] width 701 height 20
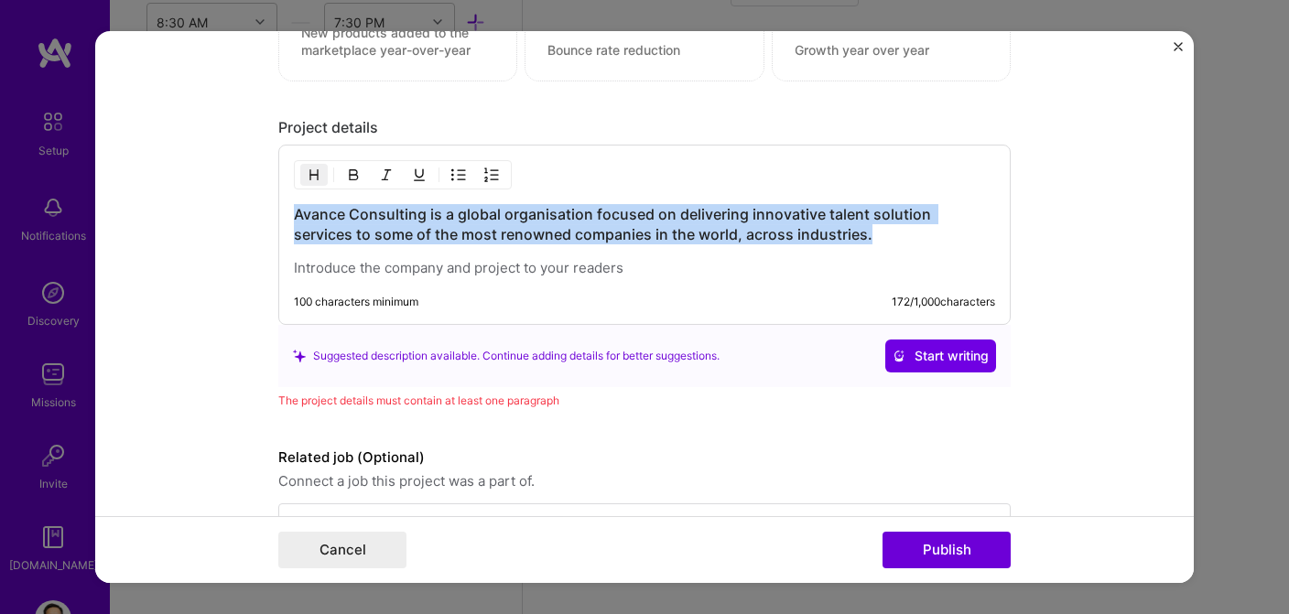
drag, startPoint x: 296, startPoint y: 215, endPoint x: 840, endPoint y: 237, distance: 544.3
click at [840, 237] on h3 "Avance Consulting is a global organisation focused on delivering innovative tal…" at bounding box center [644, 224] width 701 height 40
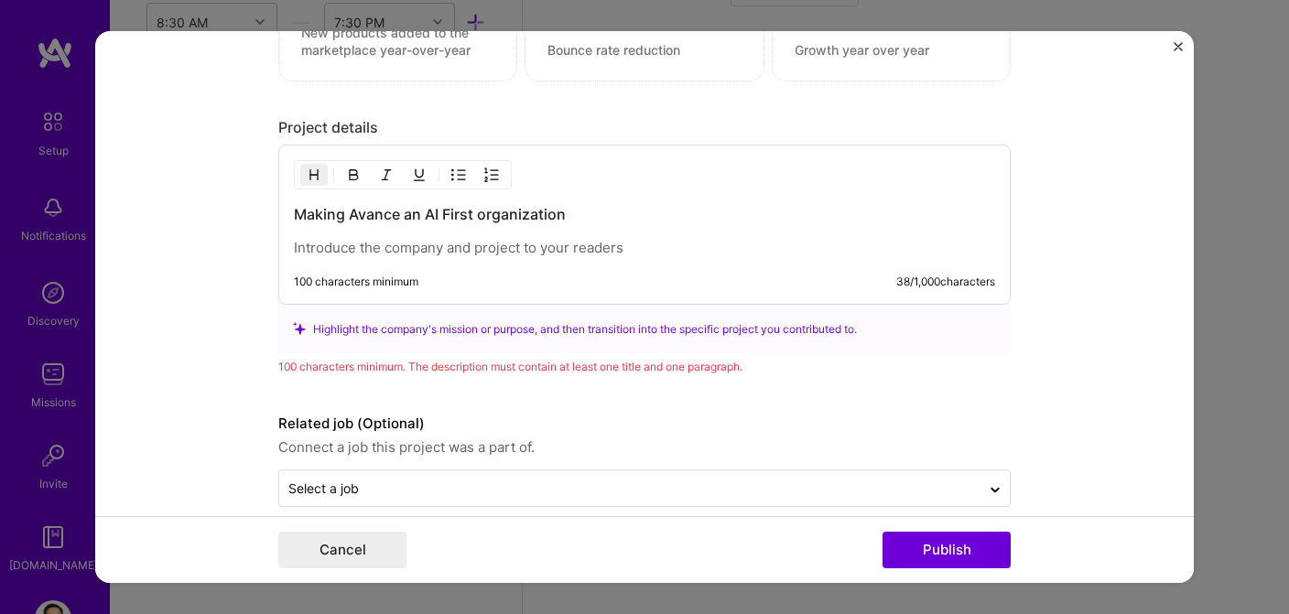
click at [441, 249] on p at bounding box center [644, 248] width 701 height 18
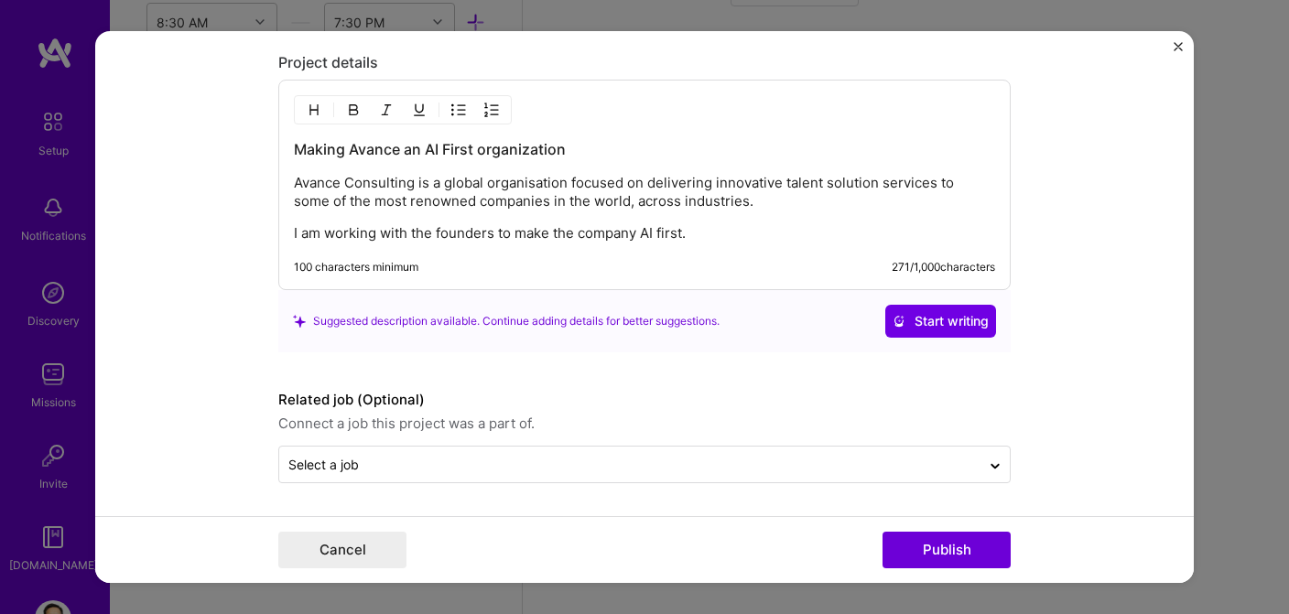
scroll to position [1801, 0]
click at [924, 547] on button "Publish" at bounding box center [947, 550] width 128 height 37
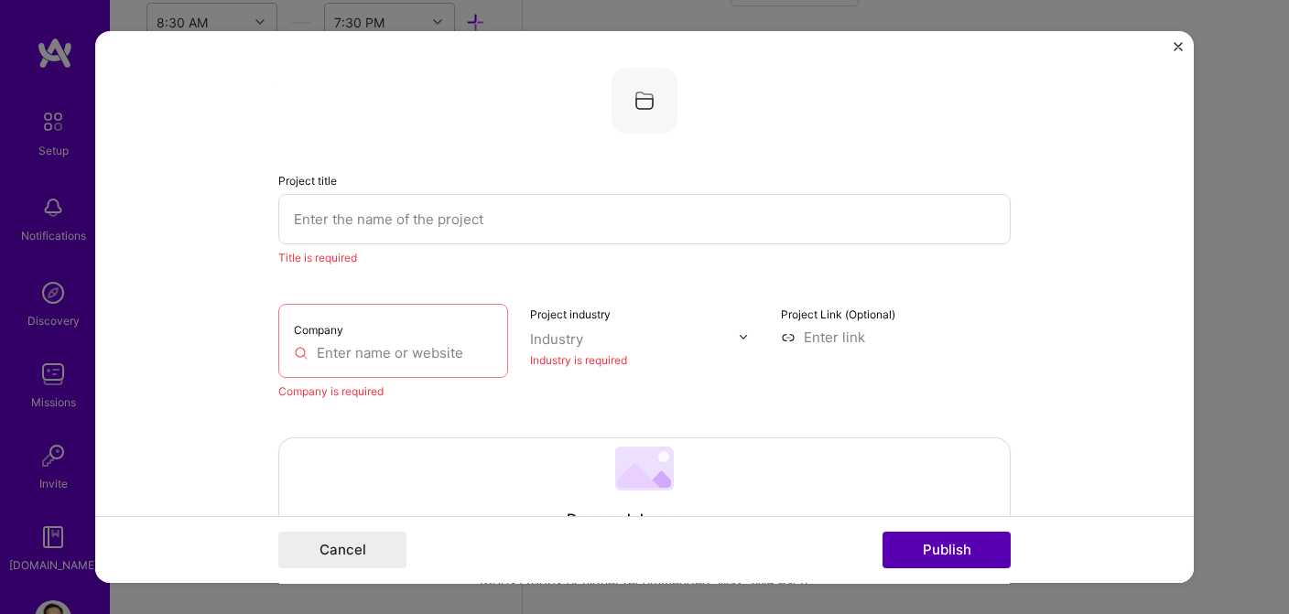
scroll to position [37, 0]
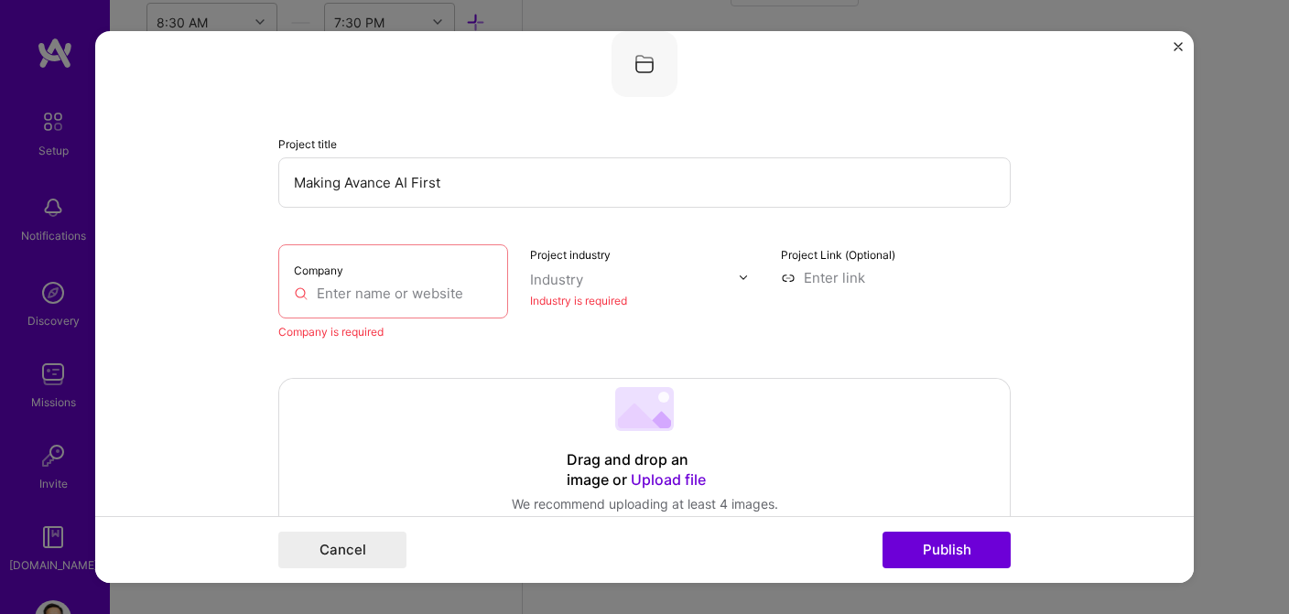
type input "Making Avance AI First"
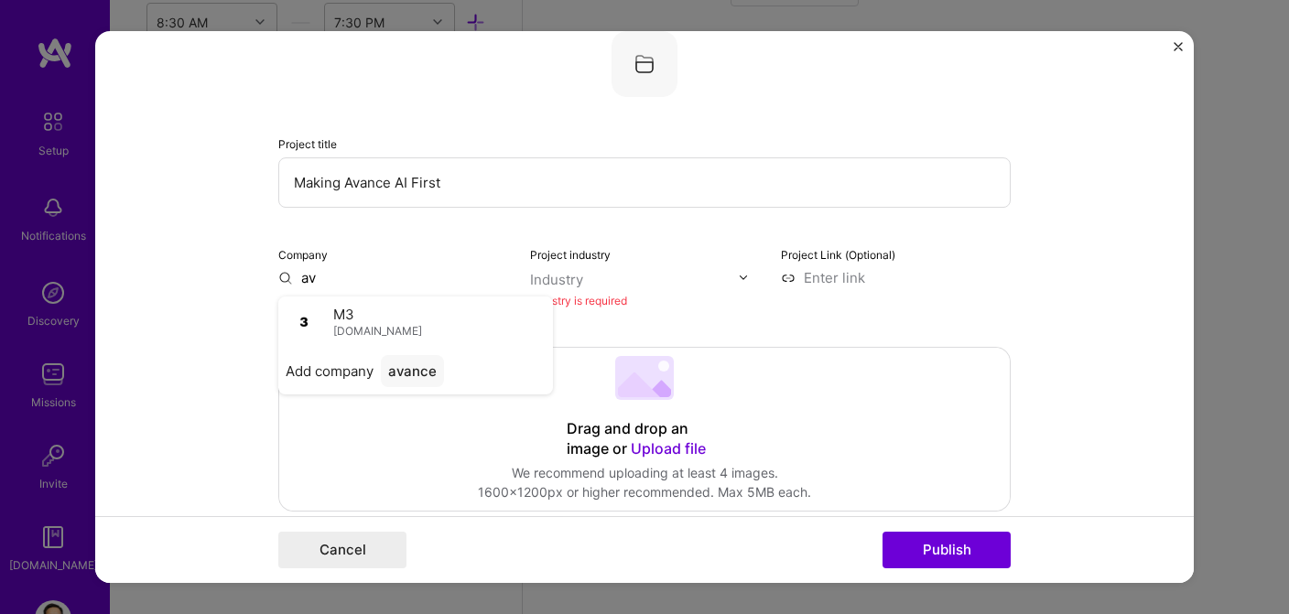
type input "a"
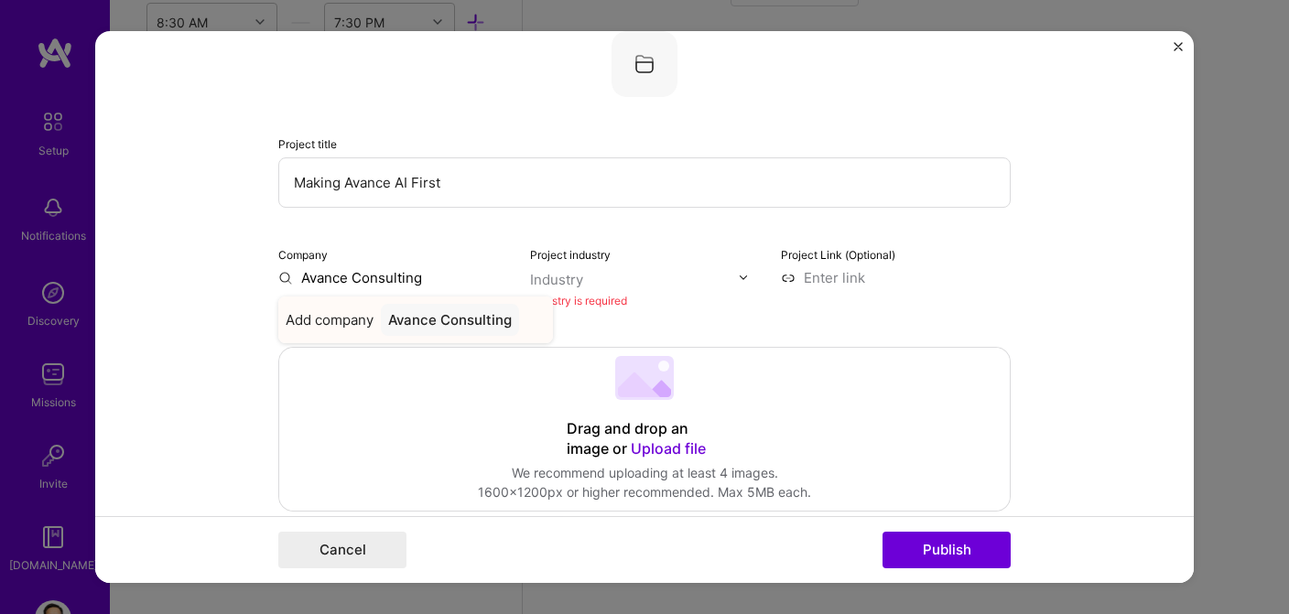
type input "Avance Consulting"
click at [401, 323] on div "Avance Consulting" at bounding box center [450, 320] width 138 height 32
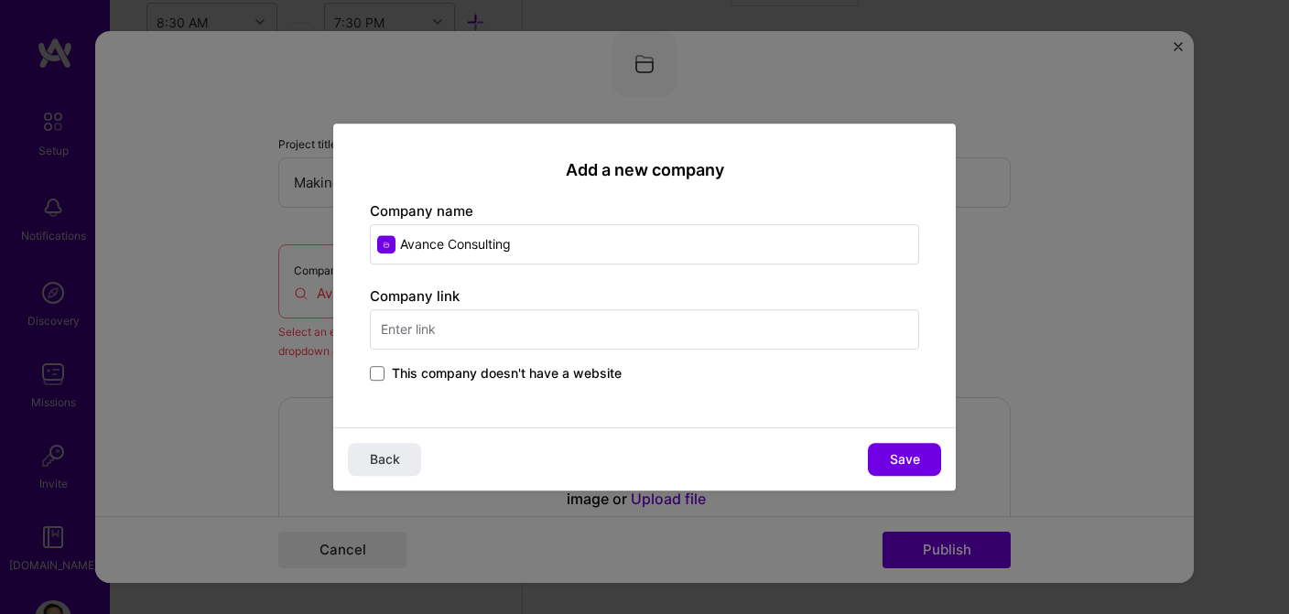
click at [459, 336] on input "text" at bounding box center [644, 329] width 549 height 40
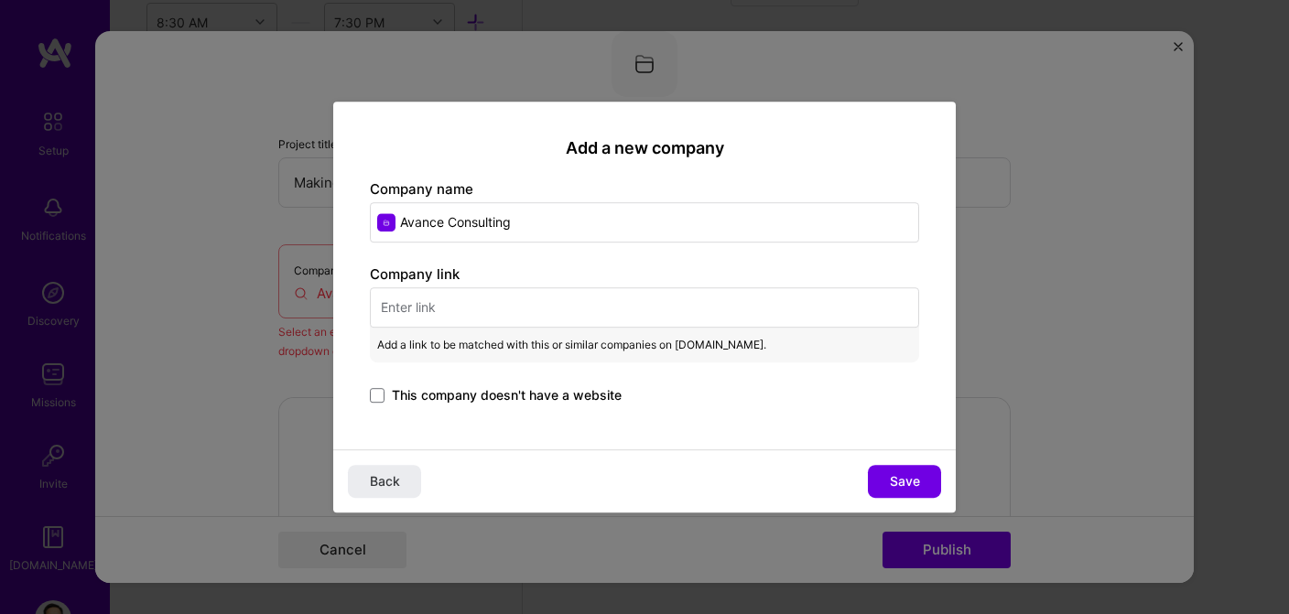
paste input "[URL][DOMAIN_NAME]"
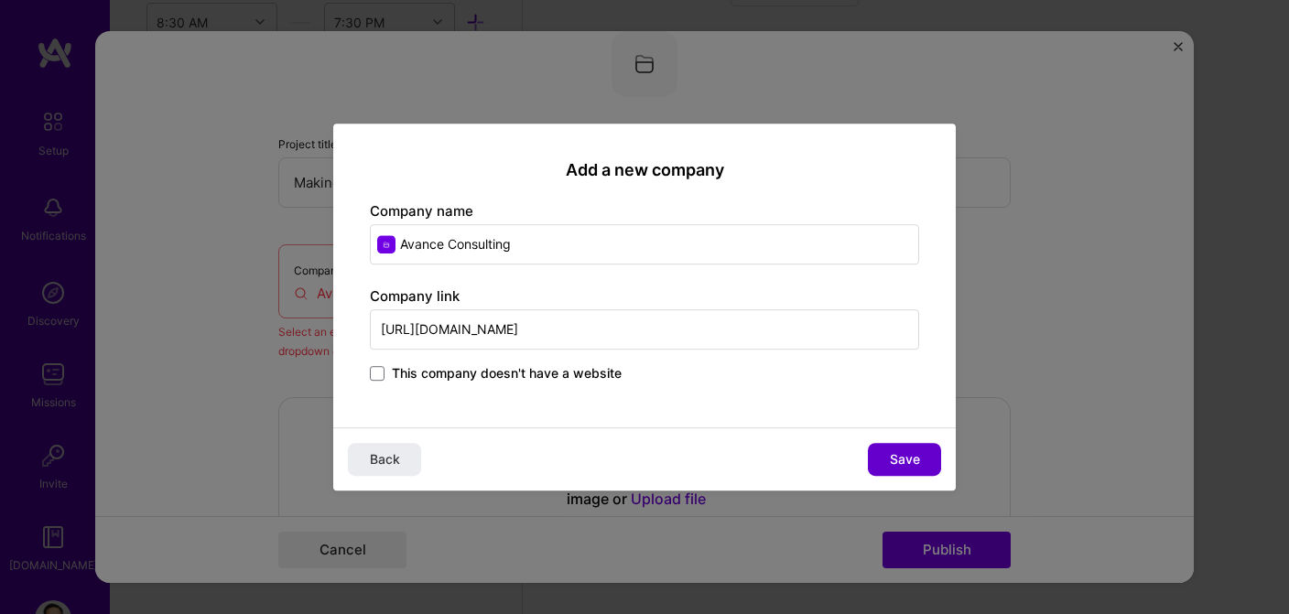
type input "[URL][DOMAIN_NAME]"
click at [903, 457] on span "Save" at bounding box center [905, 459] width 30 height 18
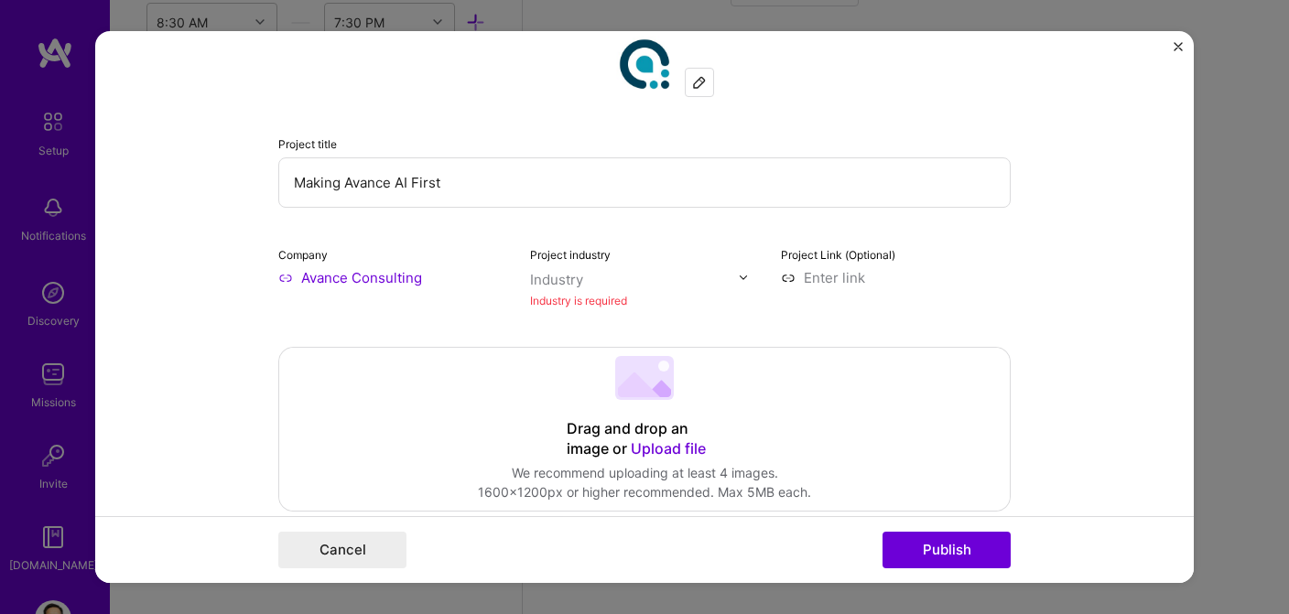
click at [740, 276] on img at bounding box center [743, 277] width 11 height 11
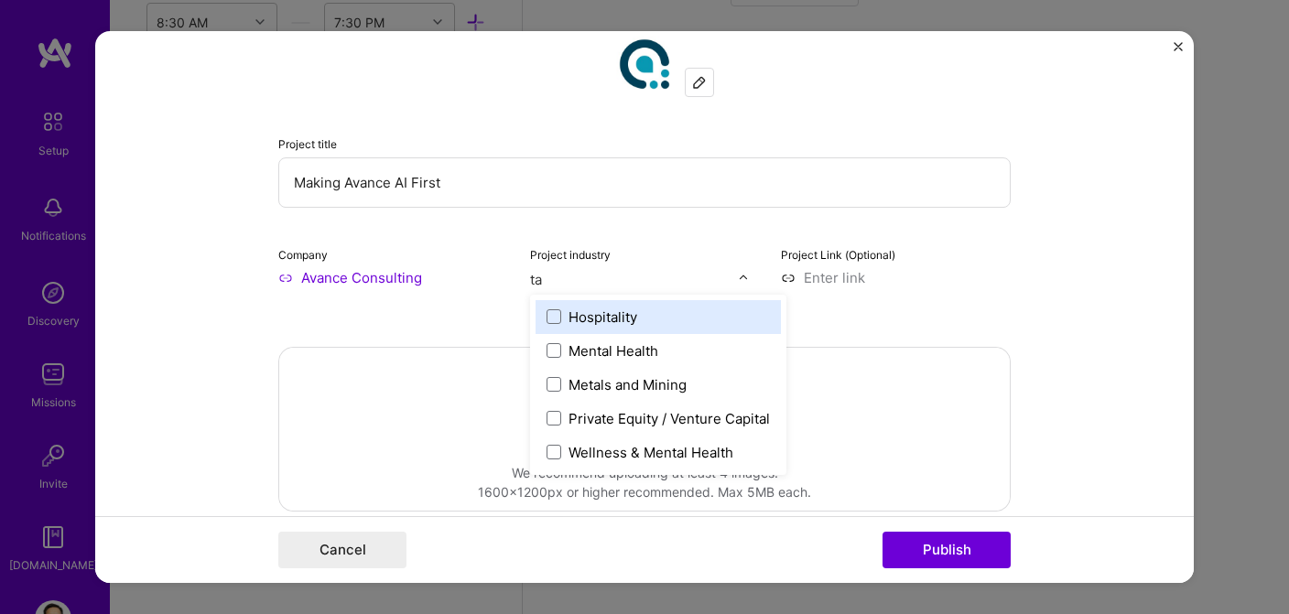
type input "t"
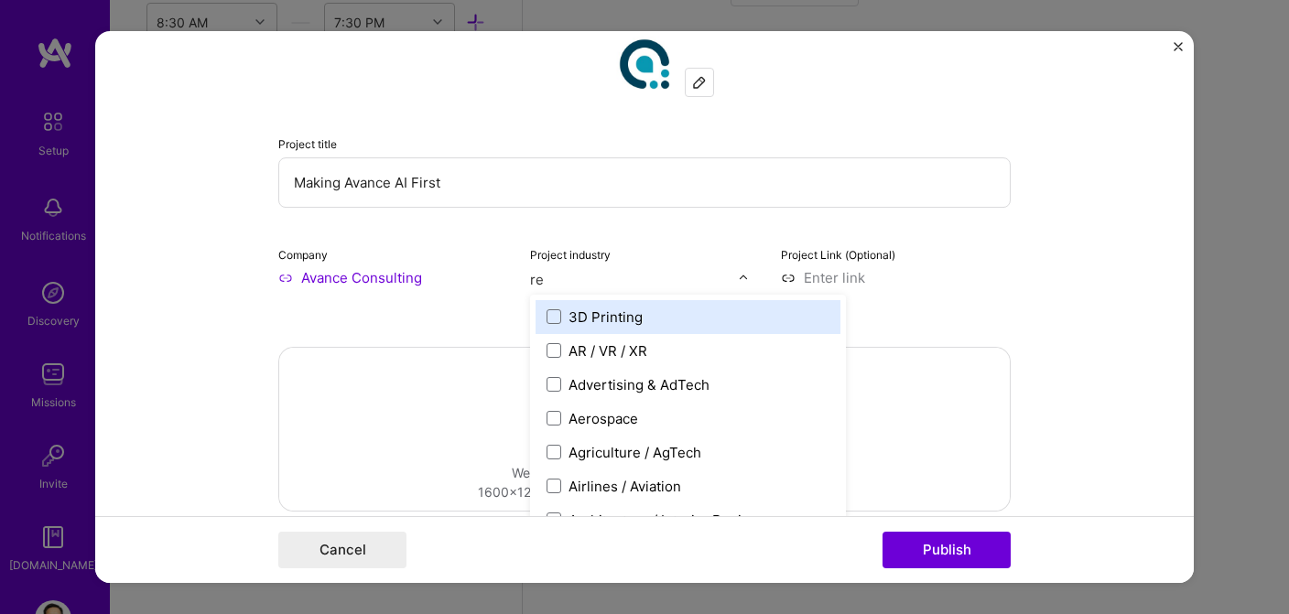
type input "rec"
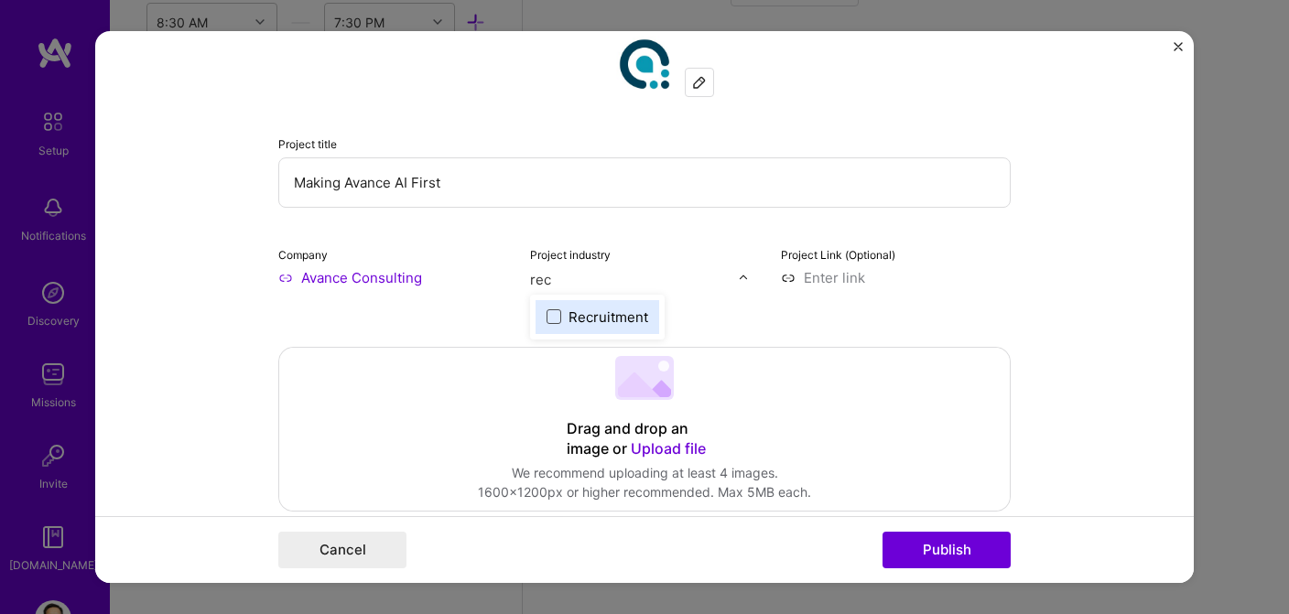
click at [558, 319] on span at bounding box center [554, 316] width 15 height 15
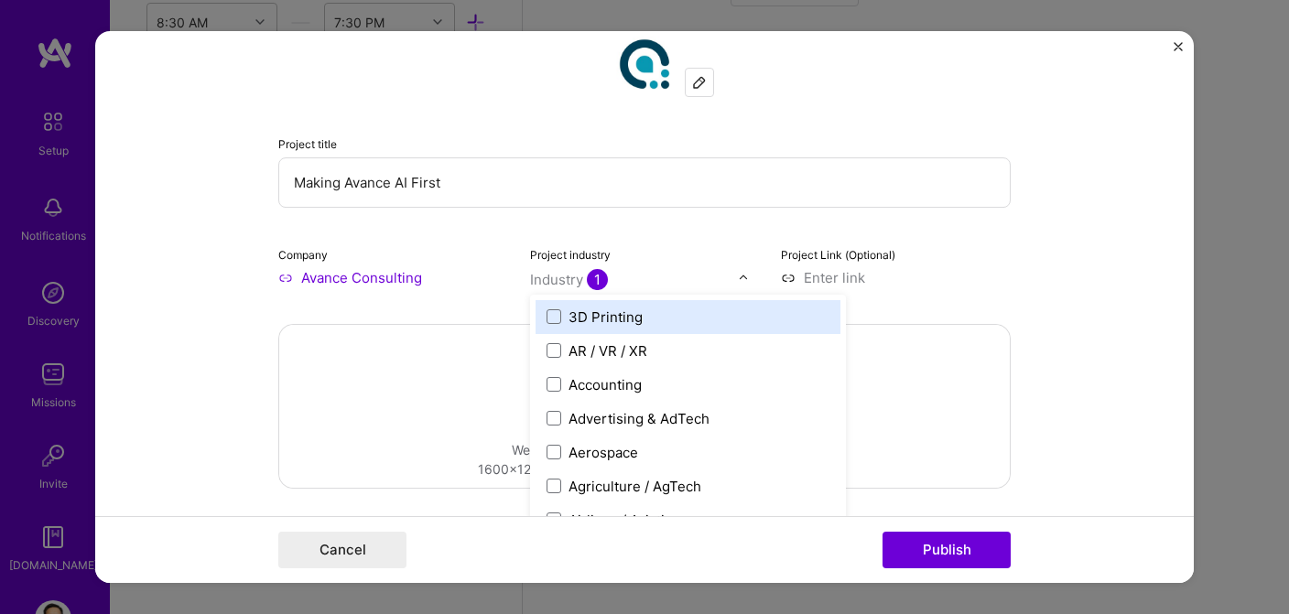
click at [984, 276] on input at bounding box center [896, 277] width 230 height 19
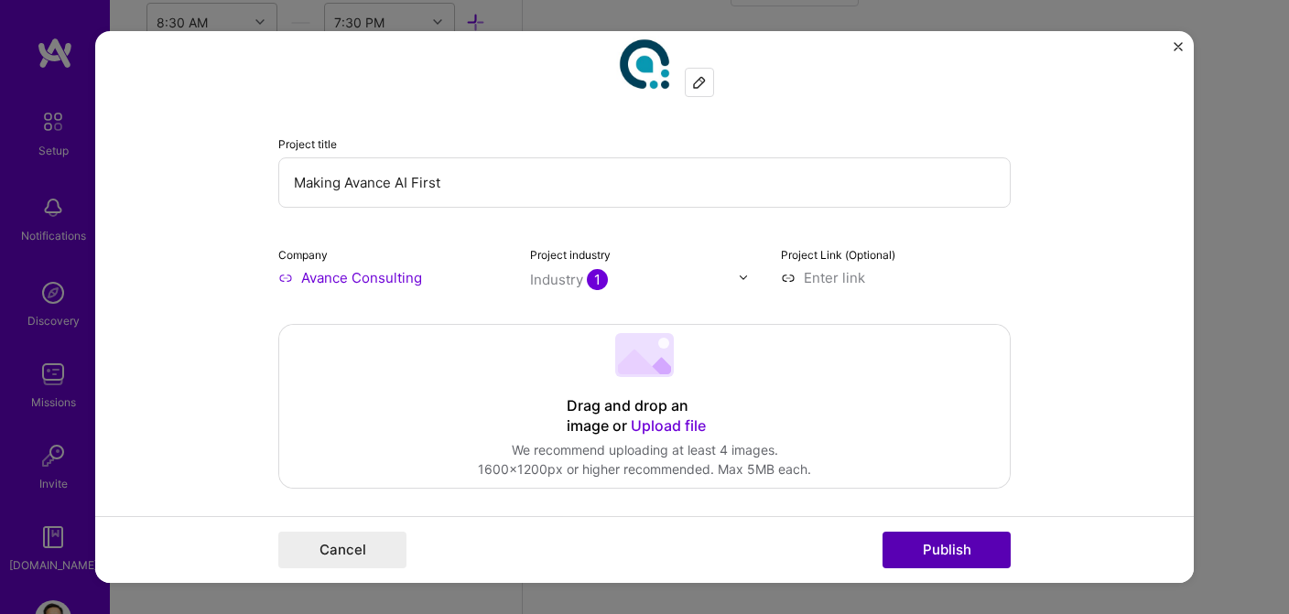
click at [950, 547] on button "Publish" at bounding box center [947, 550] width 128 height 37
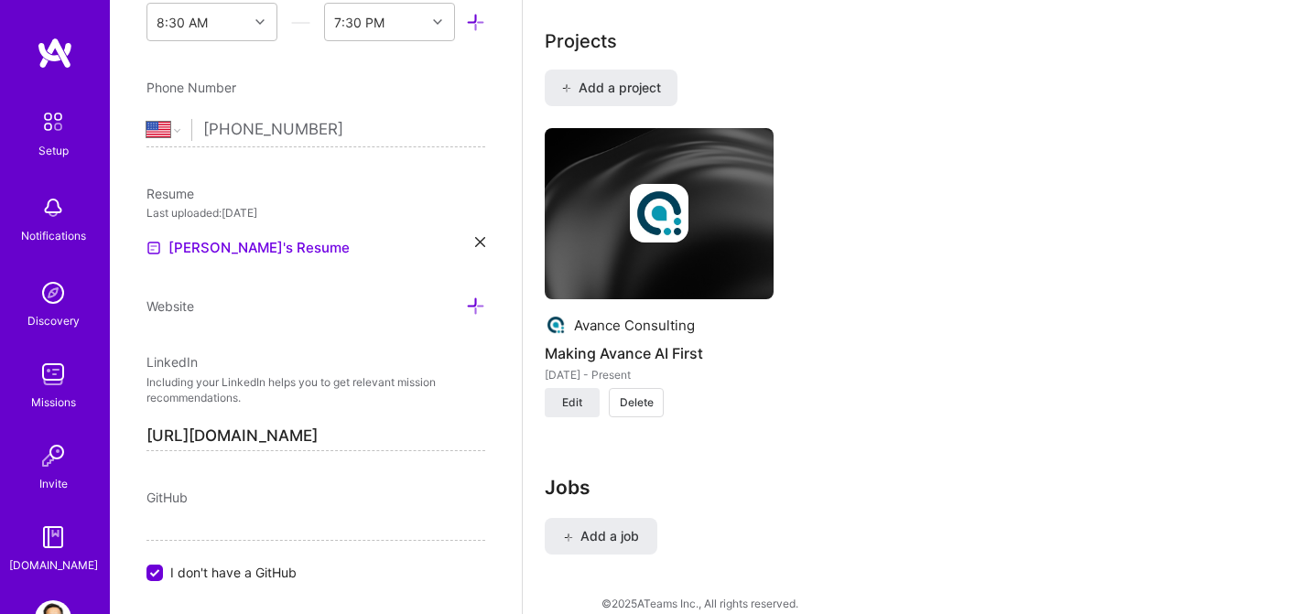
scroll to position [1412, 0]
click at [601, 528] on span "Add a job" at bounding box center [601, 537] width 76 height 18
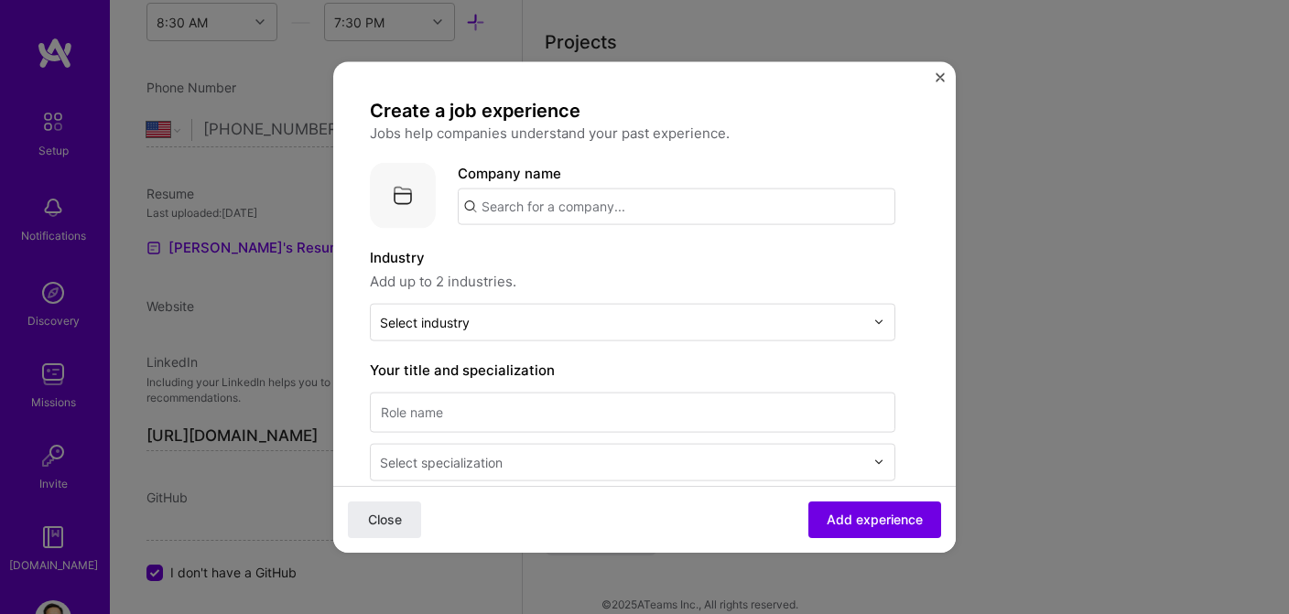
click at [564, 209] on input "text" at bounding box center [677, 206] width 438 height 37
type input "Zoox"
click at [521, 266] on span "[DOMAIN_NAME]" at bounding box center [557, 269] width 89 height 15
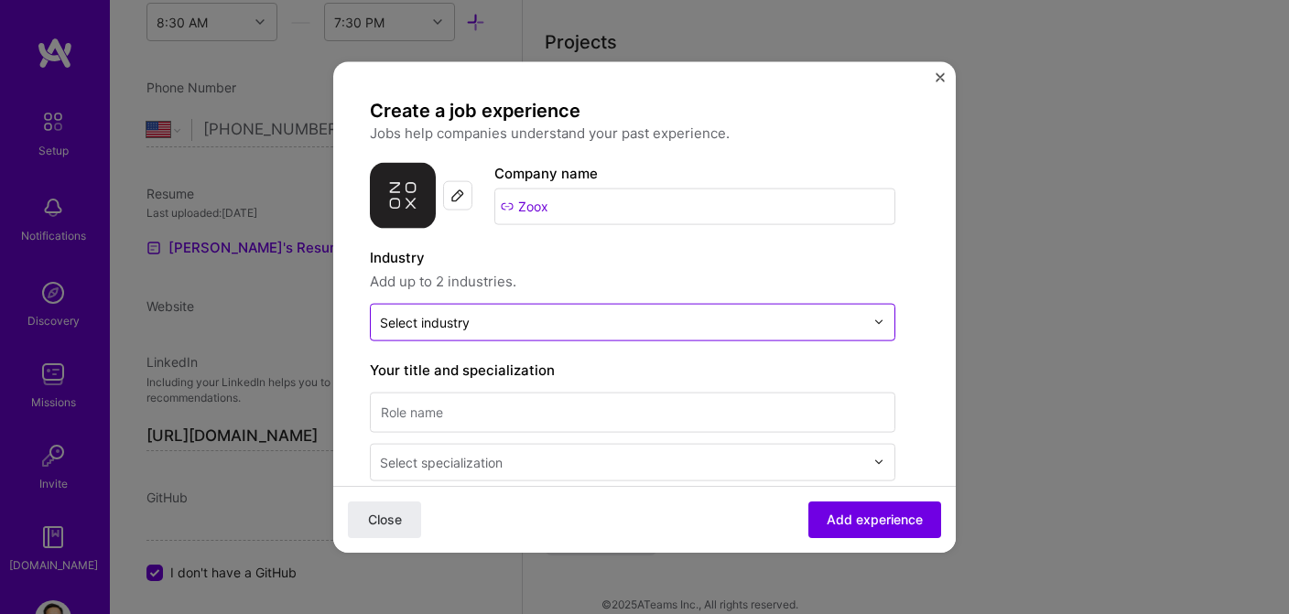
click at [499, 324] on input "text" at bounding box center [622, 321] width 484 height 19
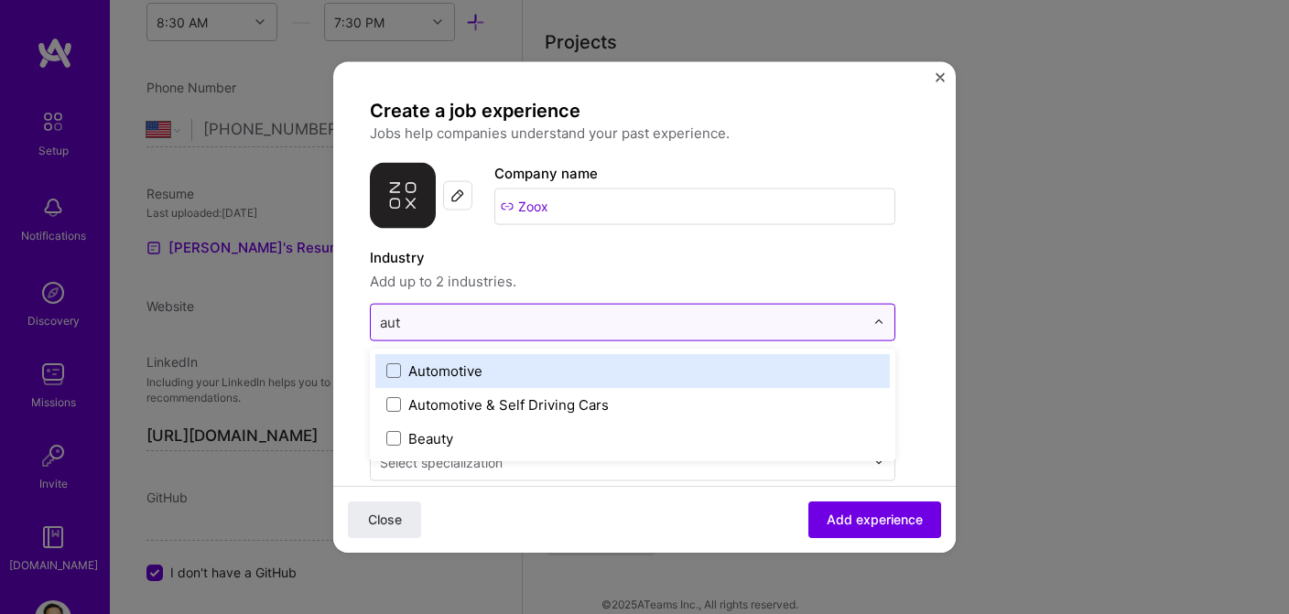
type input "auto"
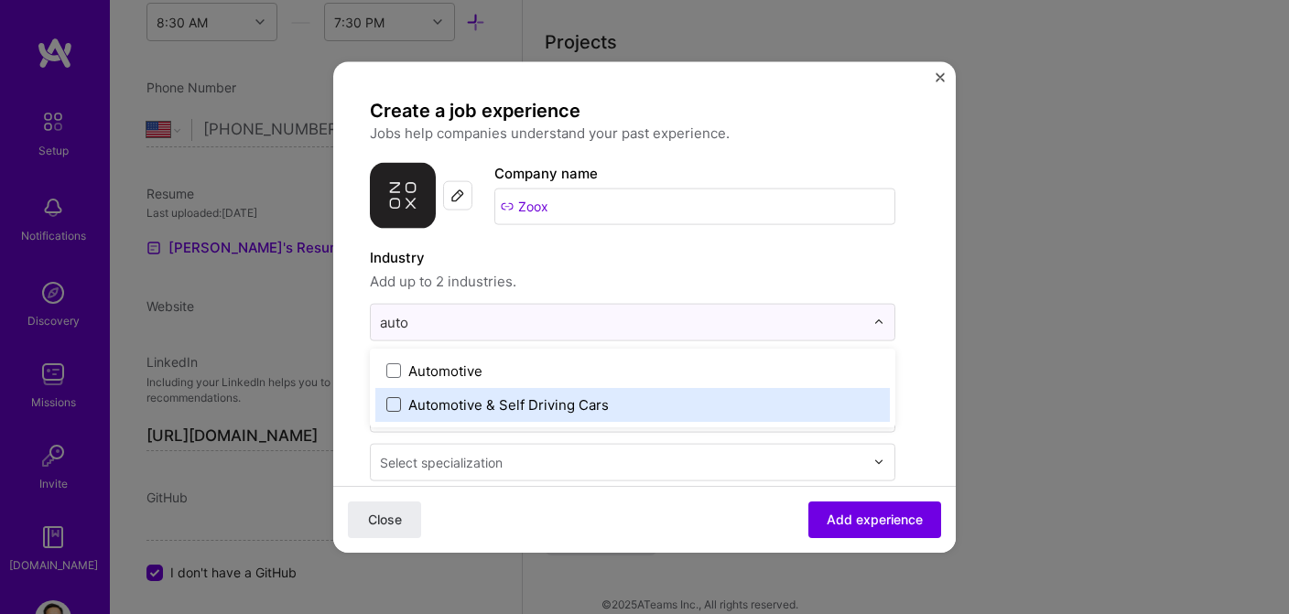
click at [397, 404] on span at bounding box center [393, 404] width 15 height 15
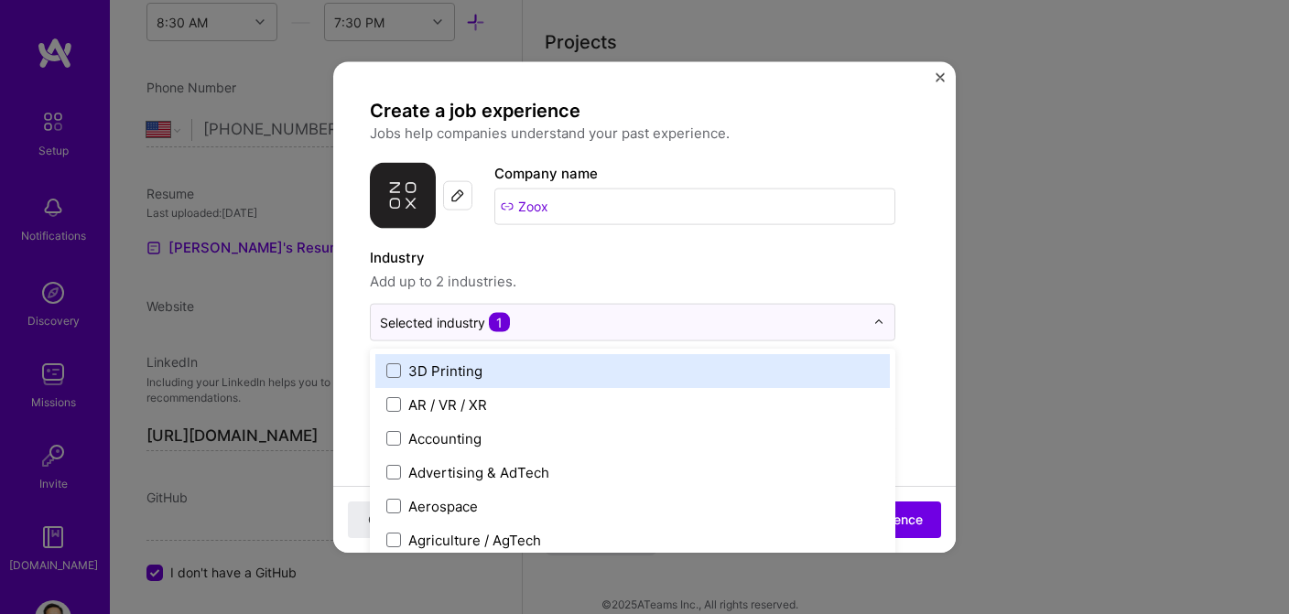
click at [667, 283] on span "Add up to 2 industries." at bounding box center [633, 281] width 526 height 22
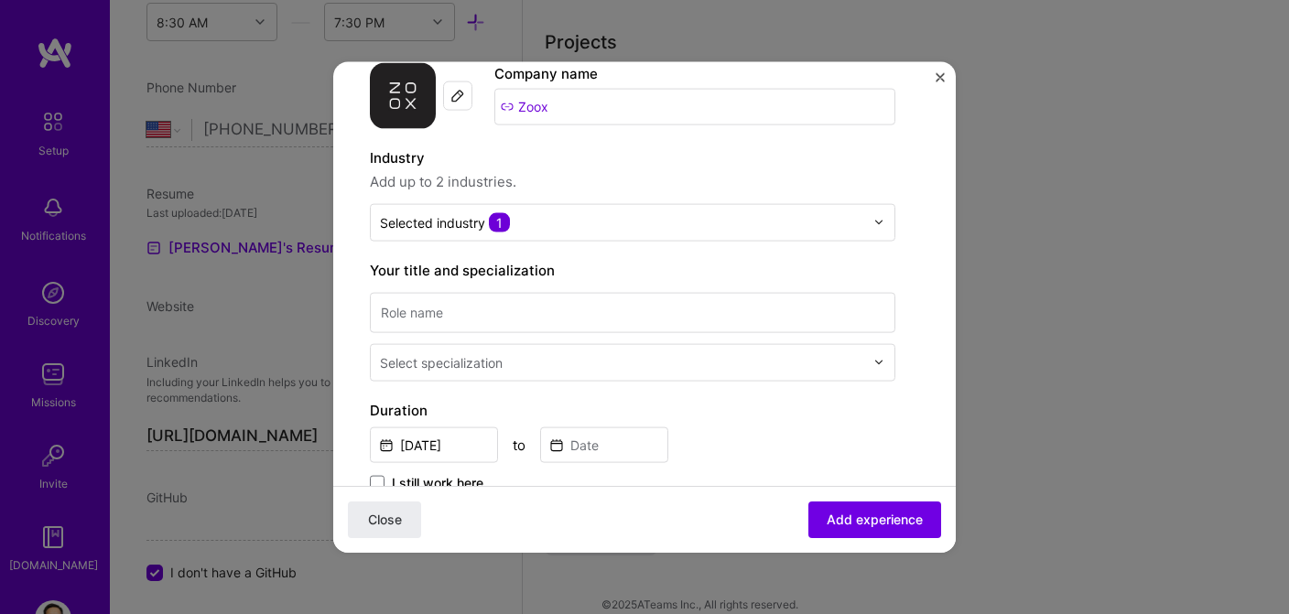
scroll to position [112, 0]
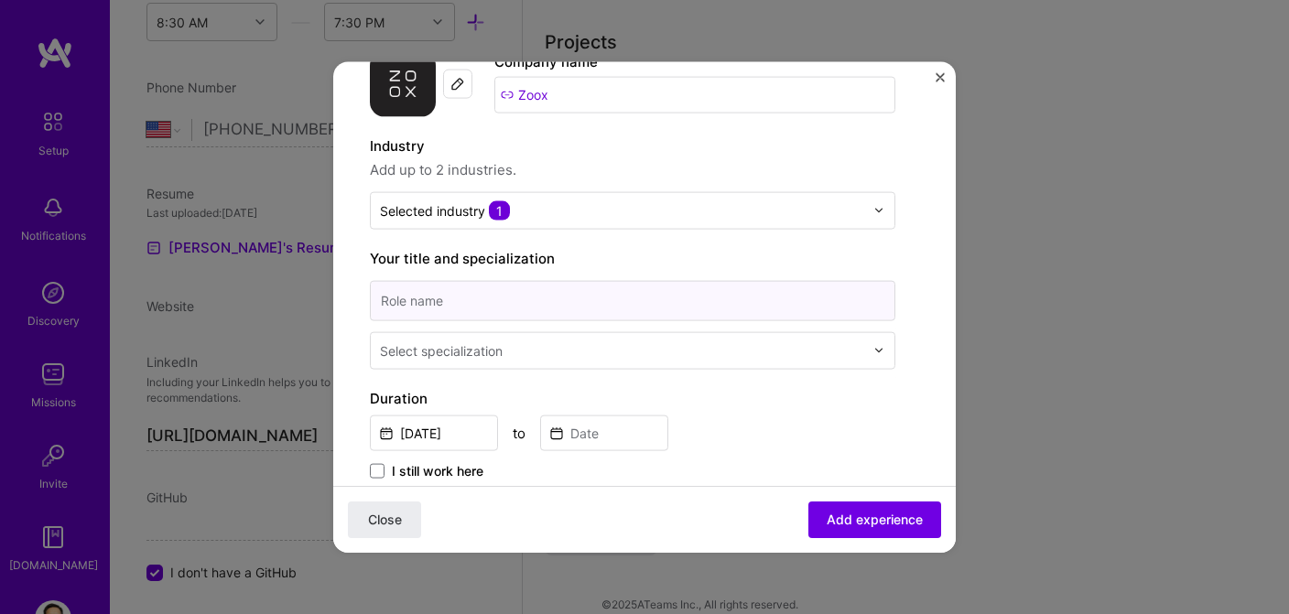
click at [696, 306] on input at bounding box center [633, 300] width 526 height 40
type input "Principal PM"
click at [665, 348] on input "text" at bounding box center [624, 350] width 488 height 19
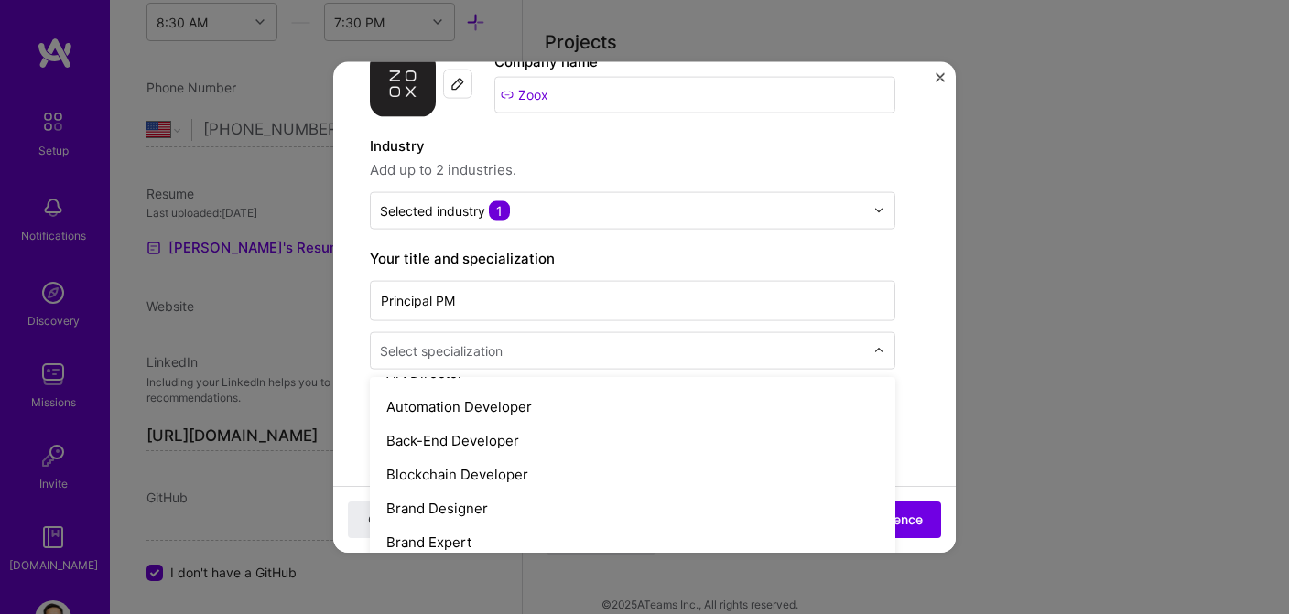
scroll to position [300, 0]
type input "Pro"
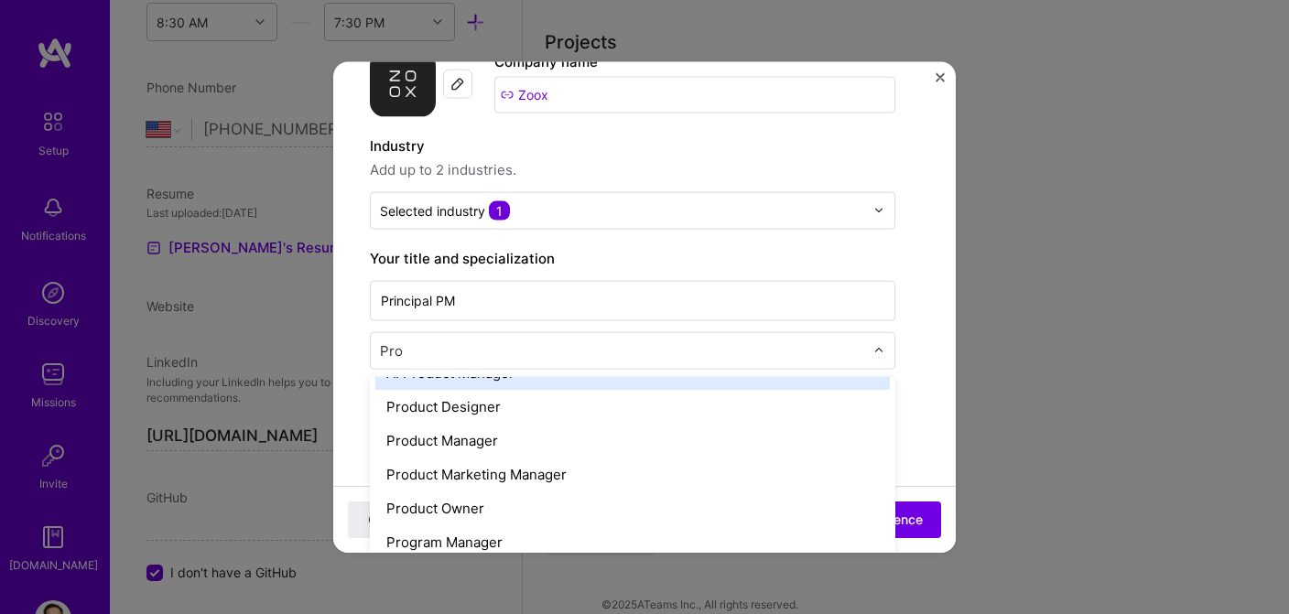
scroll to position [27, 0]
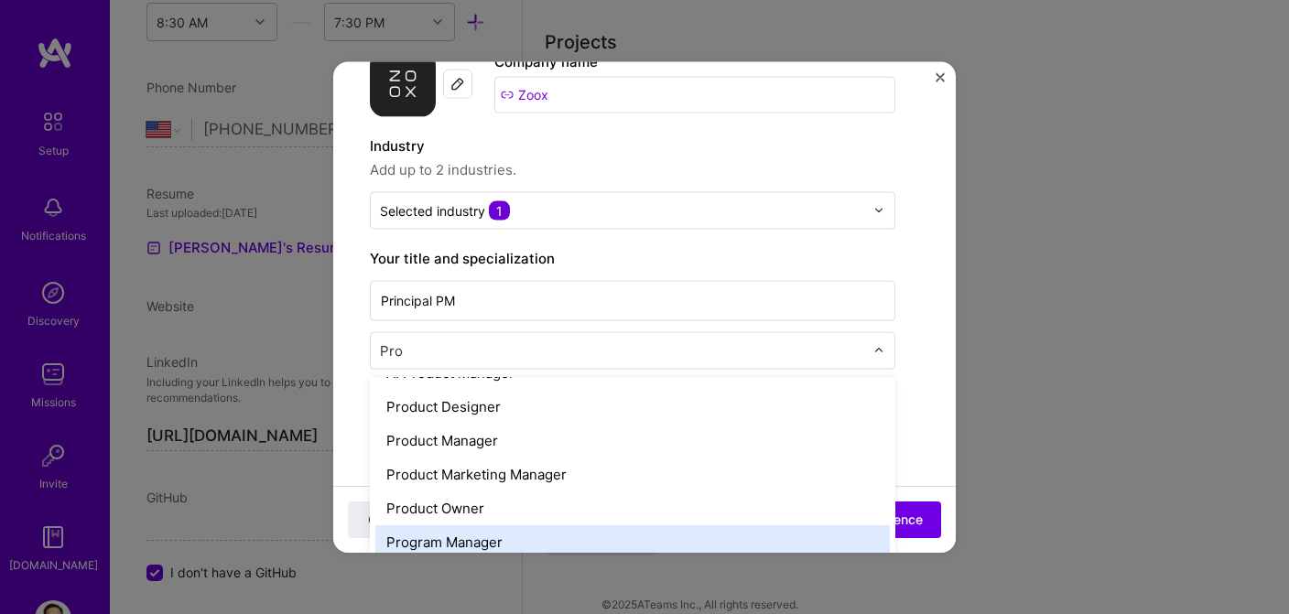
click at [529, 540] on div "Program Manager" at bounding box center [632, 542] width 515 height 34
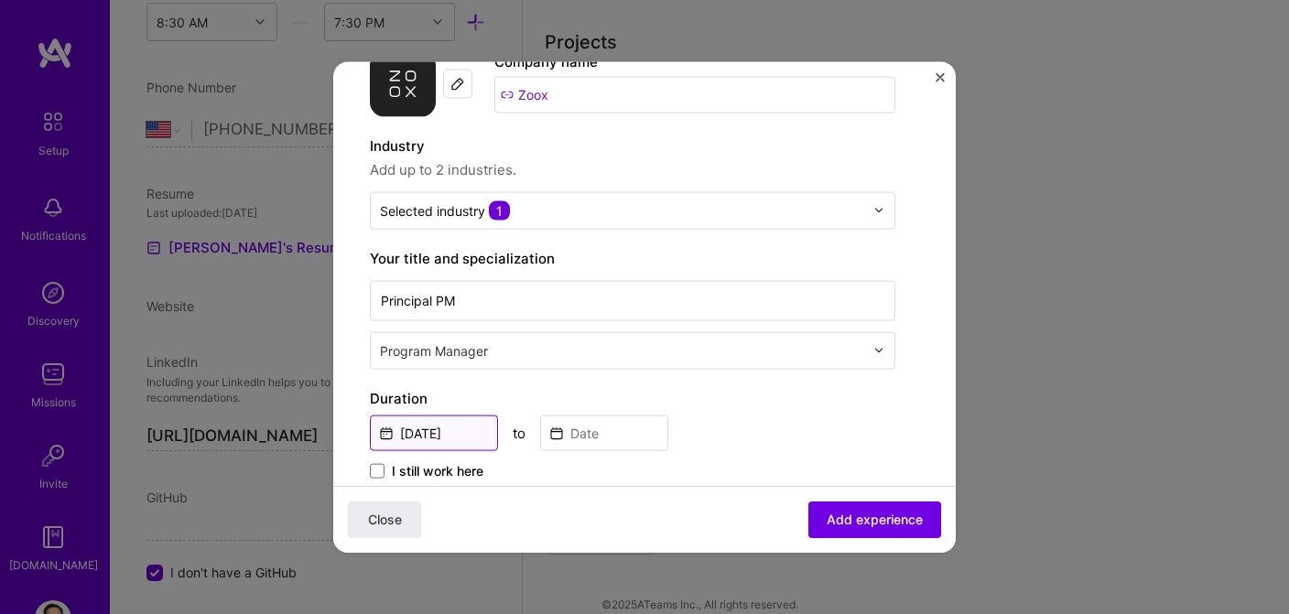
click at [384, 436] on input "[DATE]" at bounding box center [434, 433] width 128 height 36
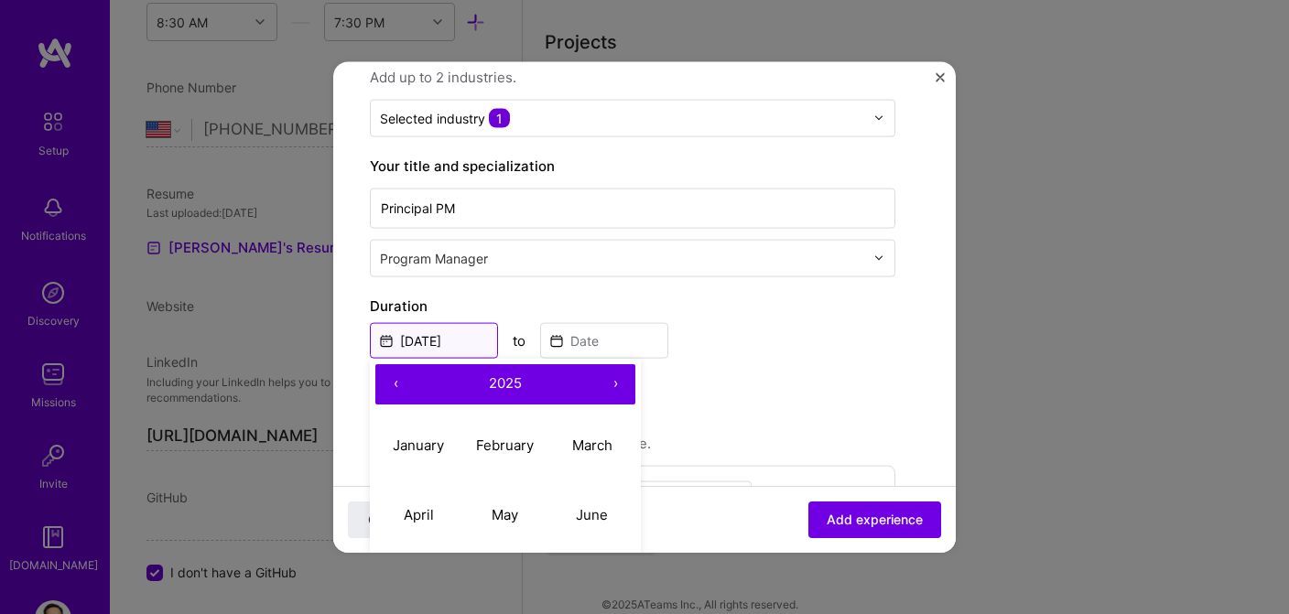
scroll to position [206, 0]
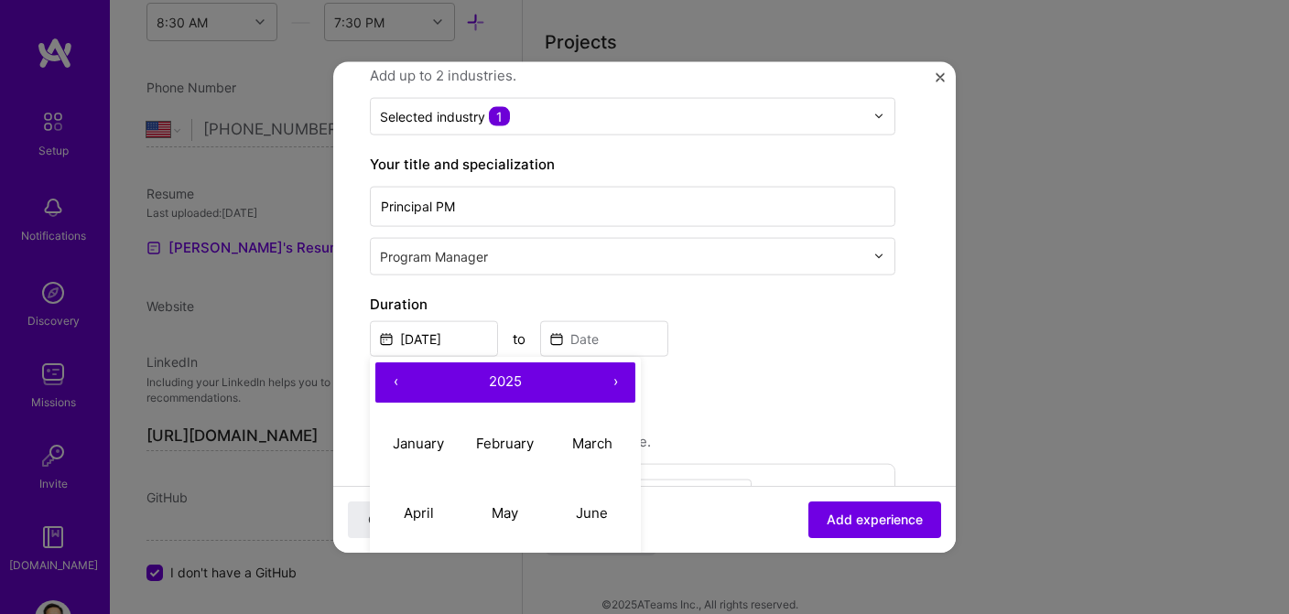
click at [398, 377] on button "‹" at bounding box center [395, 382] width 40 height 40
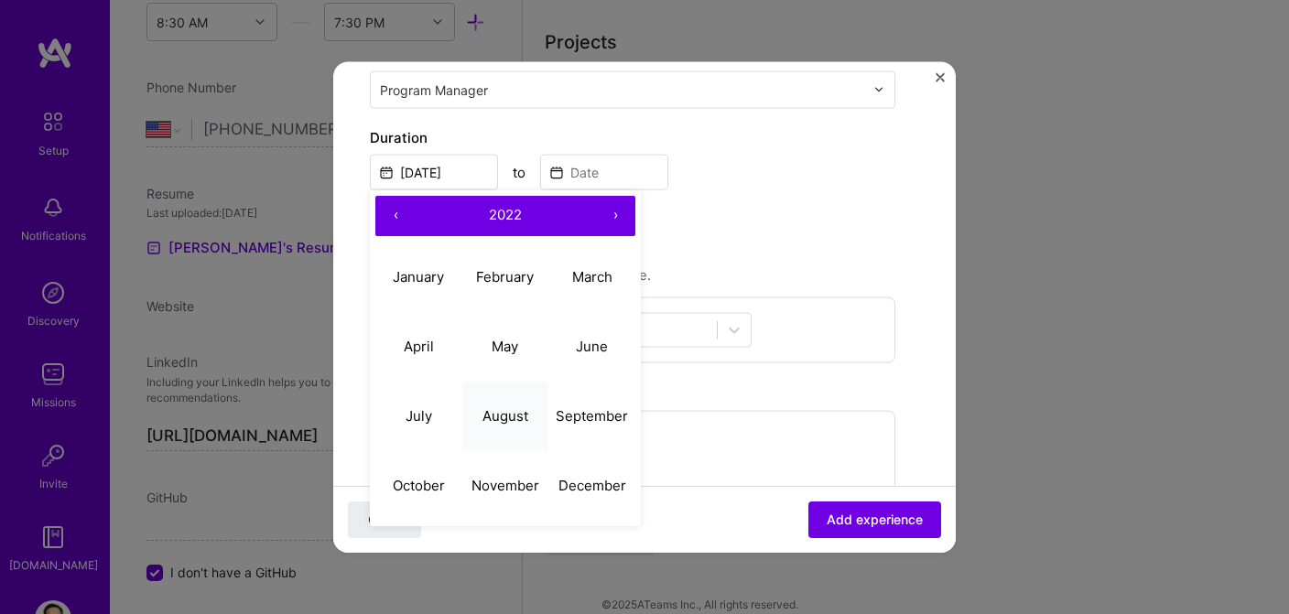
scroll to position [374, 0]
click at [493, 486] on abbr "November" at bounding box center [505, 484] width 68 height 17
type input "[DATE]"
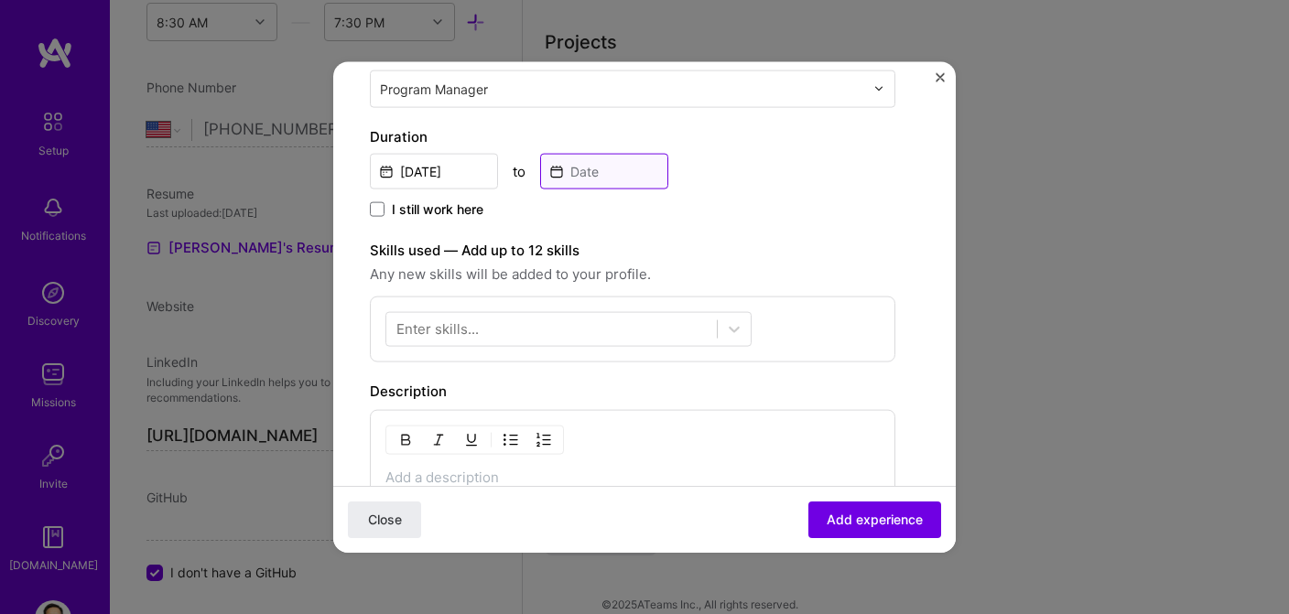
click at [590, 169] on input at bounding box center [604, 171] width 128 height 36
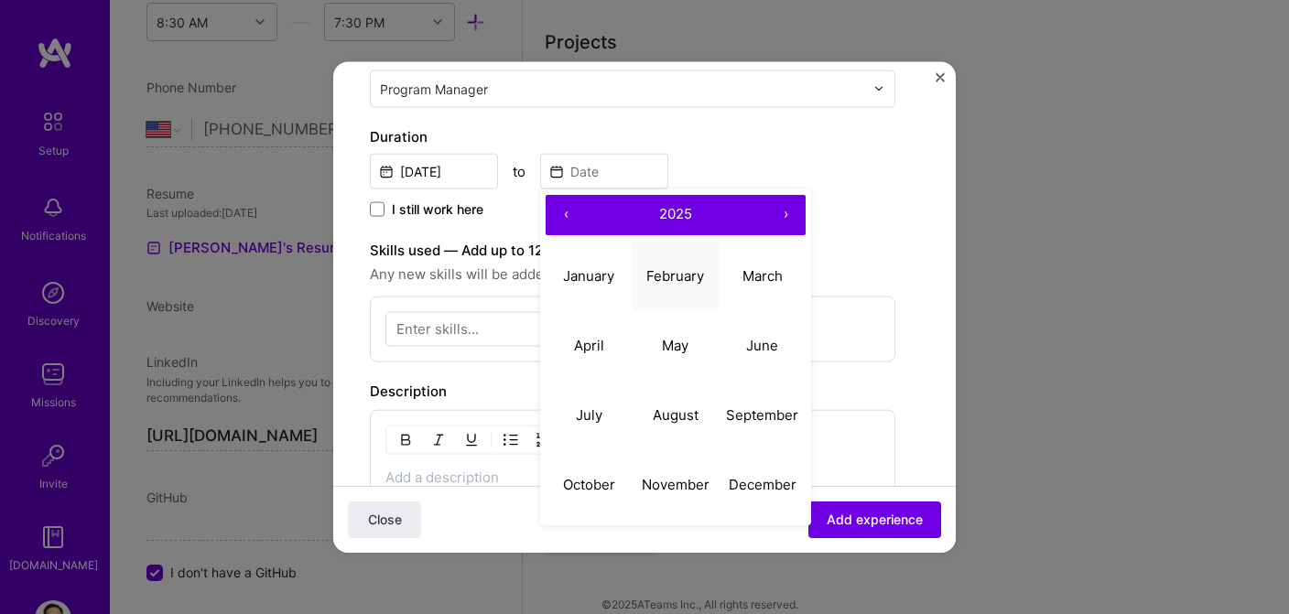
click at [670, 280] on abbr "February" at bounding box center [675, 275] width 58 height 17
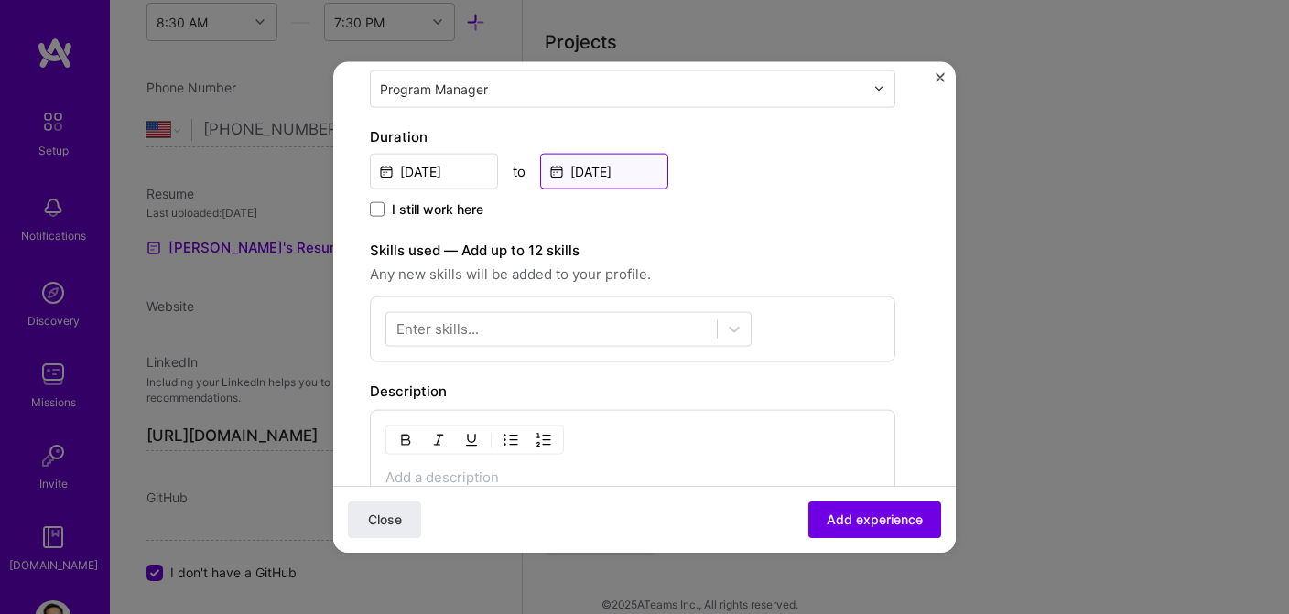
click at [642, 162] on input "[DATE]" at bounding box center [604, 171] width 128 height 36
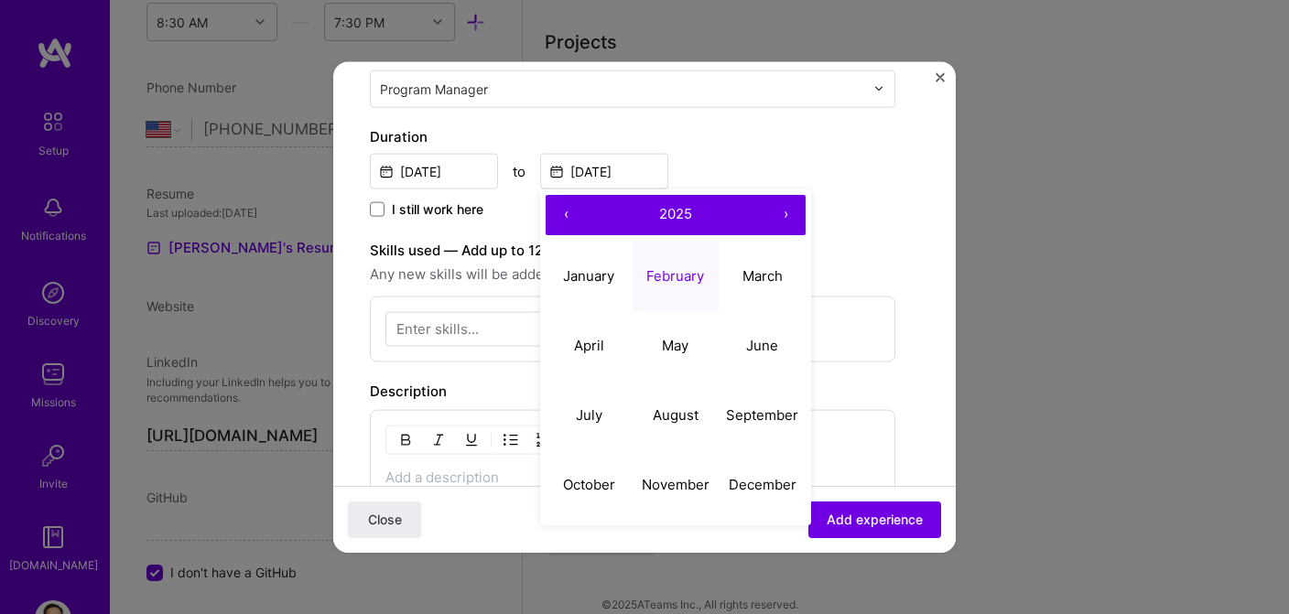
click at [564, 212] on button "‹" at bounding box center [566, 214] width 40 height 40
click at [700, 276] on abbr "February" at bounding box center [675, 275] width 58 height 17
type input "[DATE]"
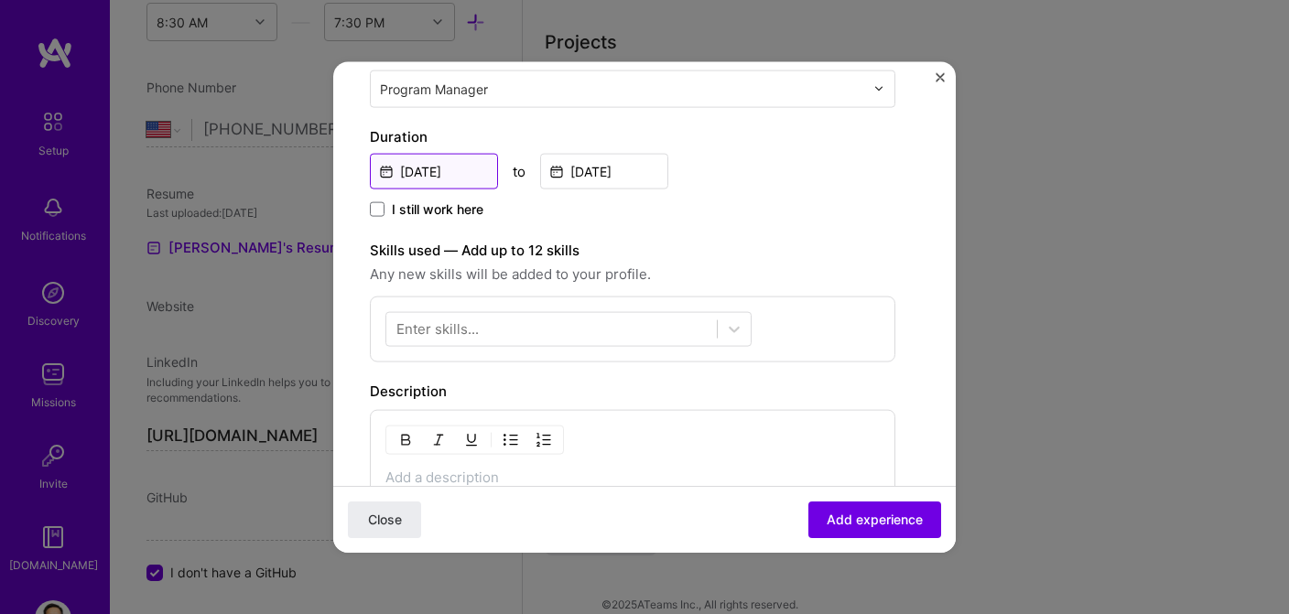
click at [467, 171] on input "[DATE]" at bounding box center [434, 171] width 128 height 36
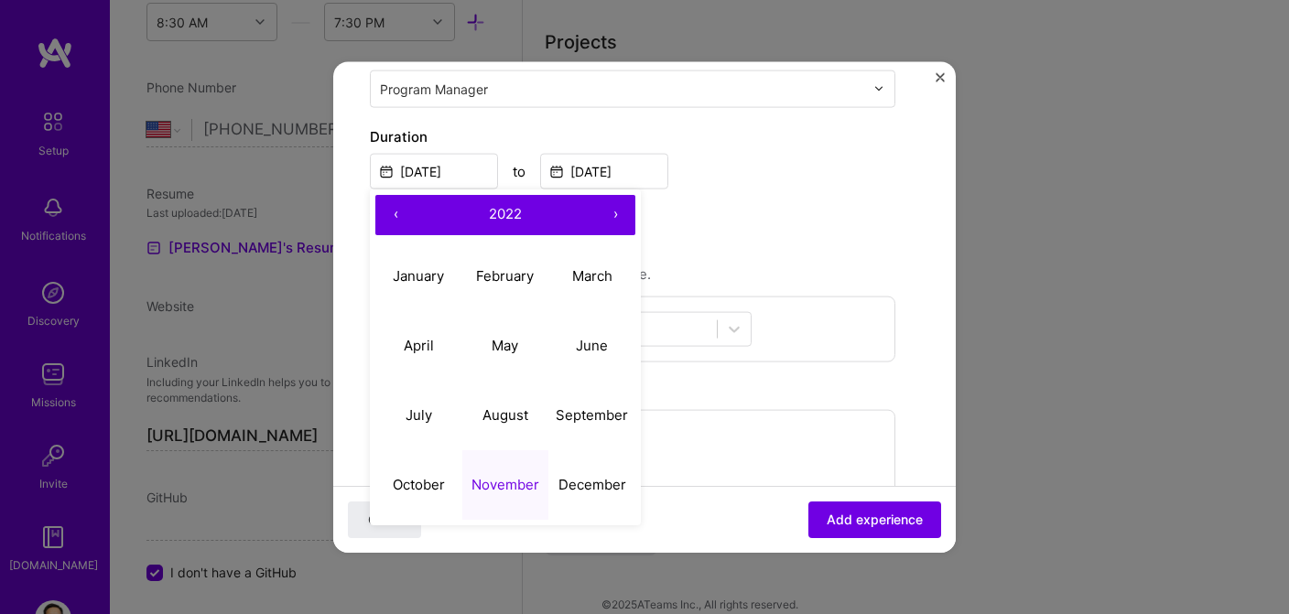
click at [396, 218] on button "‹" at bounding box center [395, 214] width 40 height 40
click at [406, 168] on input "[DATE]" at bounding box center [434, 171] width 128 height 36
click at [398, 212] on button "‹" at bounding box center [395, 214] width 40 height 40
click at [584, 481] on abbr "December" at bounding box center [592, 484] width 68 height 17
type input "[DATE]"
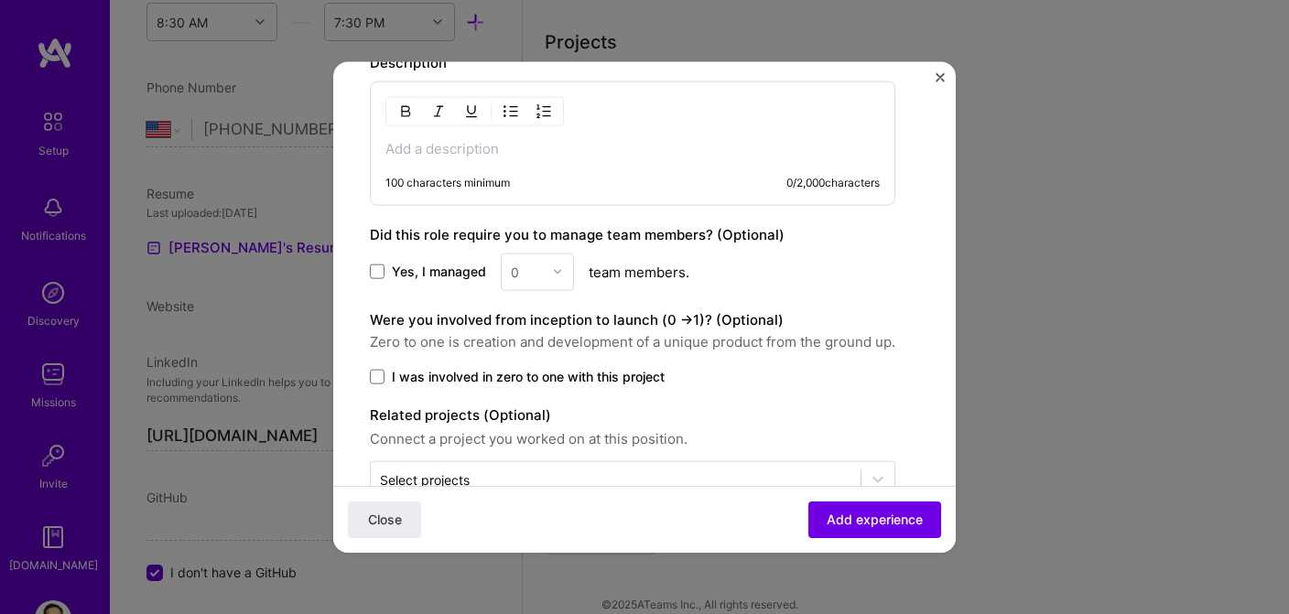
scroll to position [710, 0]
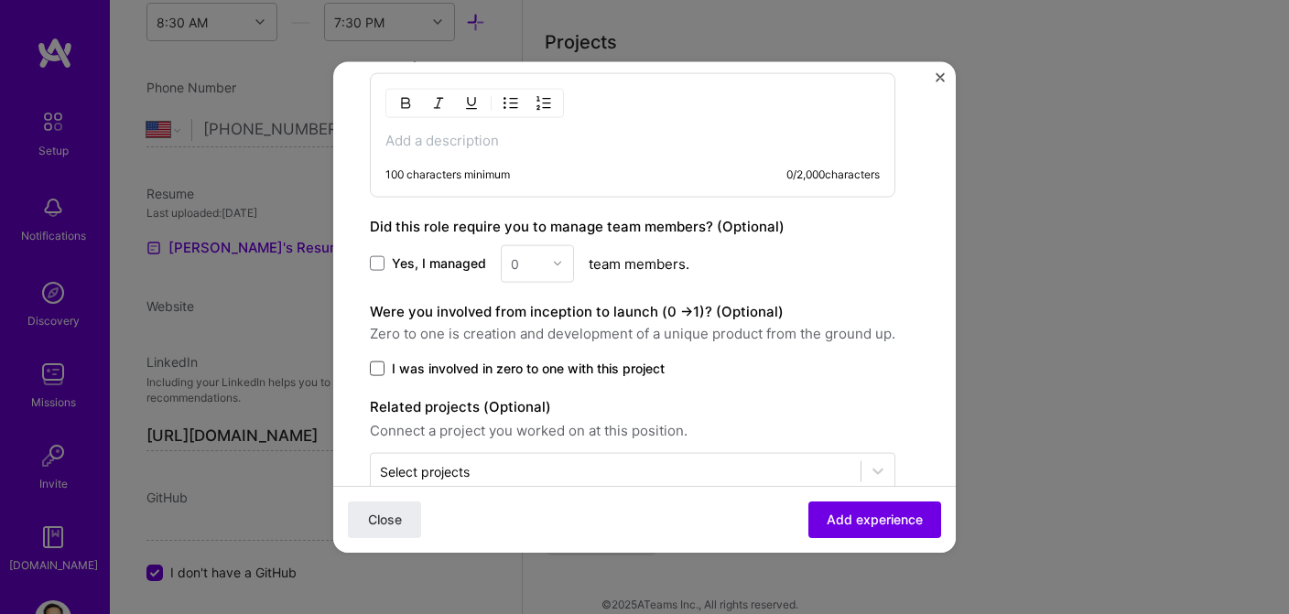
click at [378, 364] on span at bounding box center [377, 368] width 15 height 15
click at [0, 0] on input "I was involved in zero to one with this project" at bounding box center [0, 0] width 0 height 0
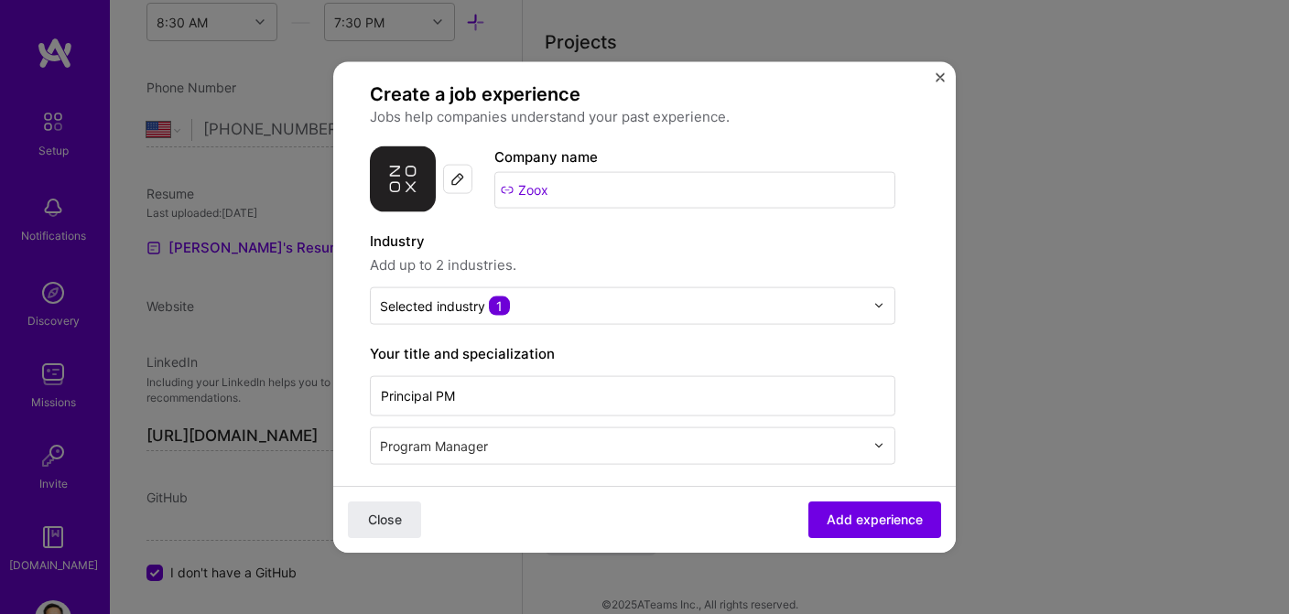
scroll to position [5, 0]
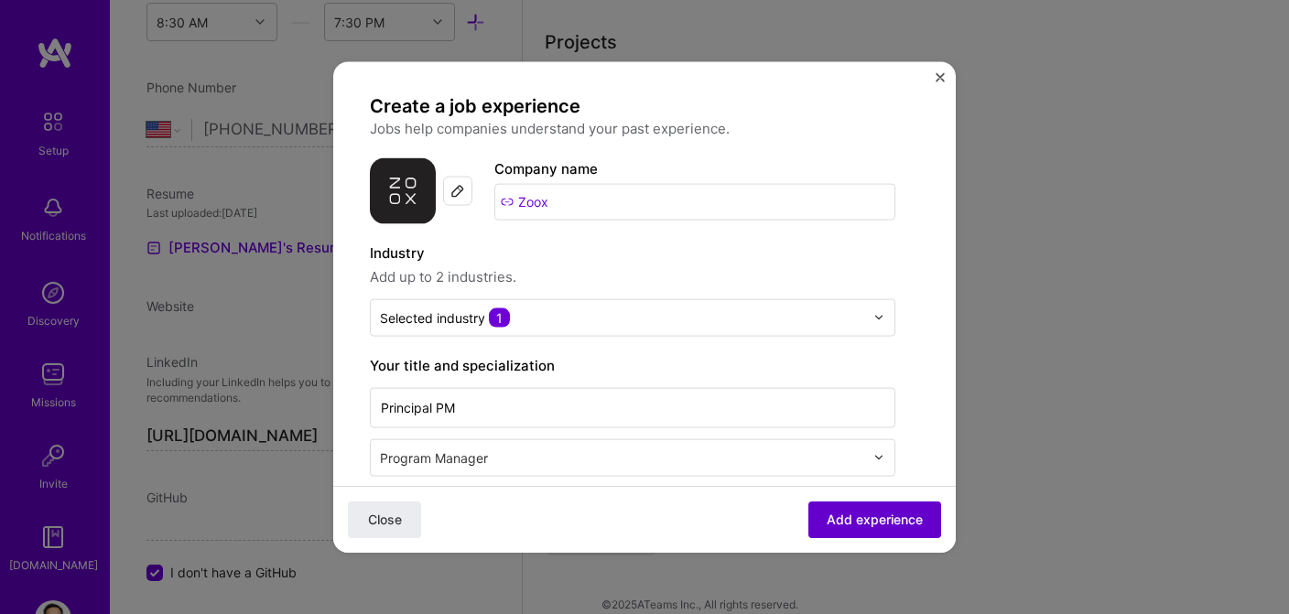
click at [873, 513] on span "Add experience" at bounding box center [875, 520] width 96 height 18
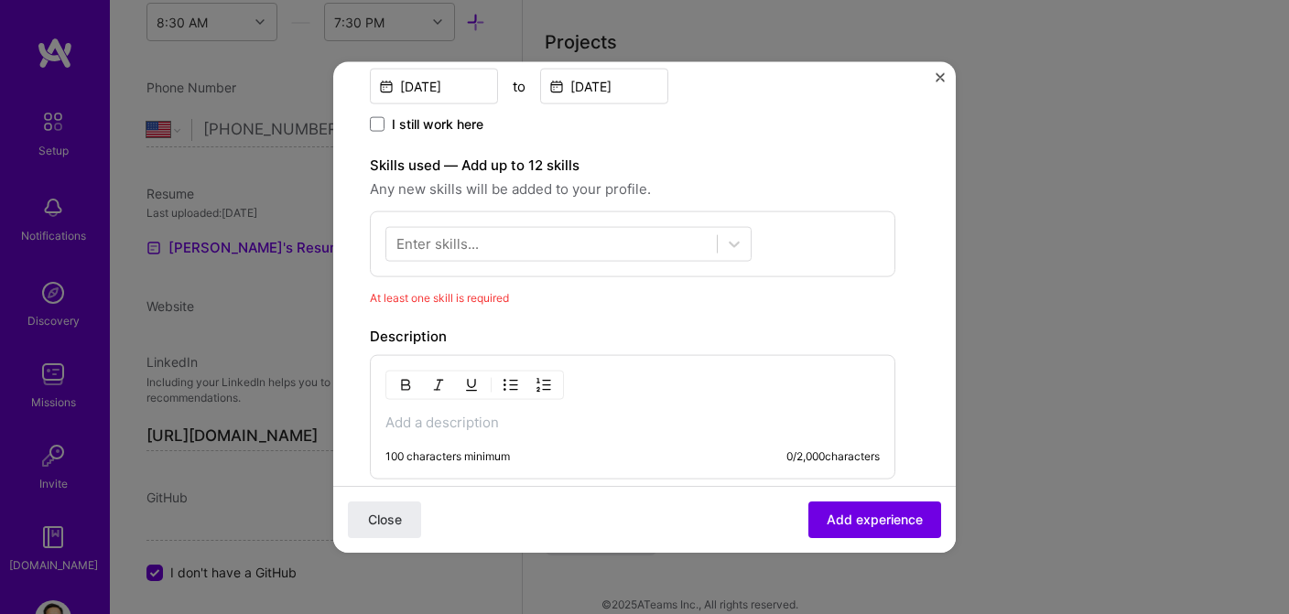
scroll to position [446, 0]
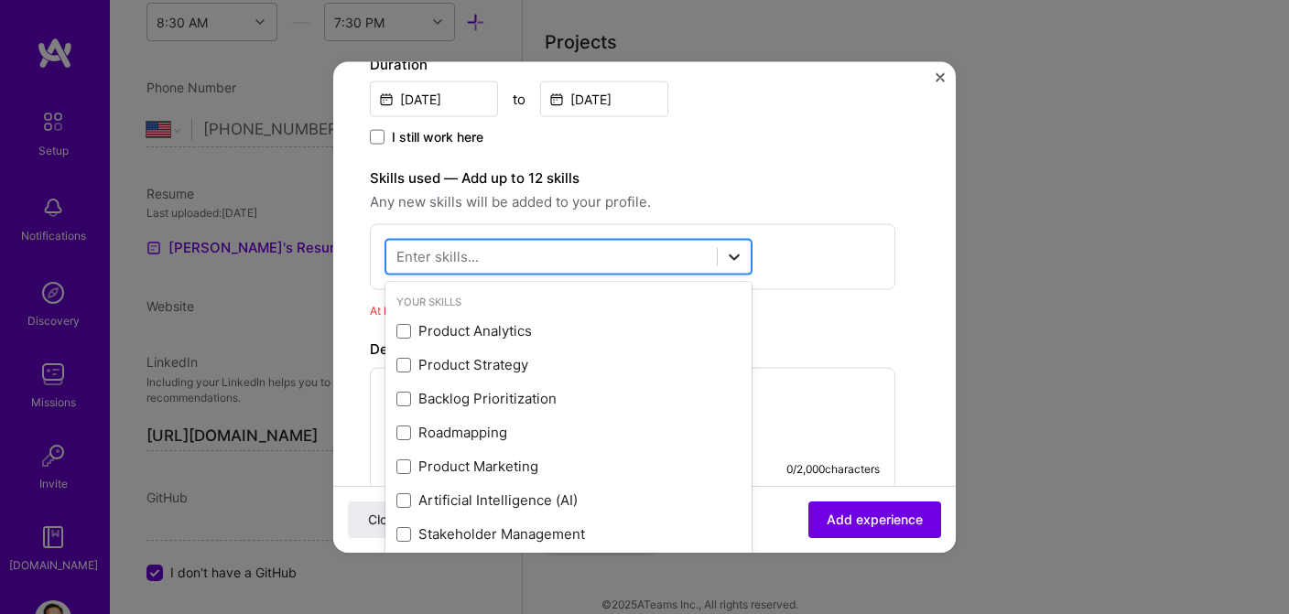
click at [735, 259] on icon at bounding box center [734, 257] width 11 height 6
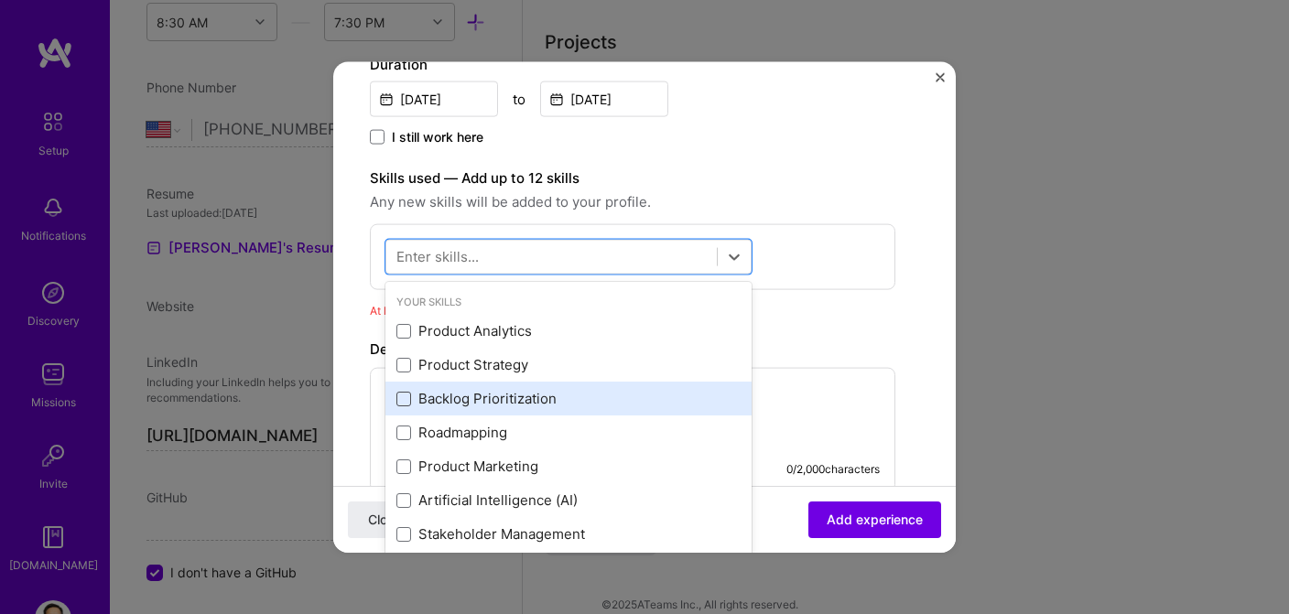
click at [407, 399] on span at bounding box center [403, 398] width 15 height 15
click at [0, 0] on input "checkbox" at bounding box center [0, 0] width 0 height 0
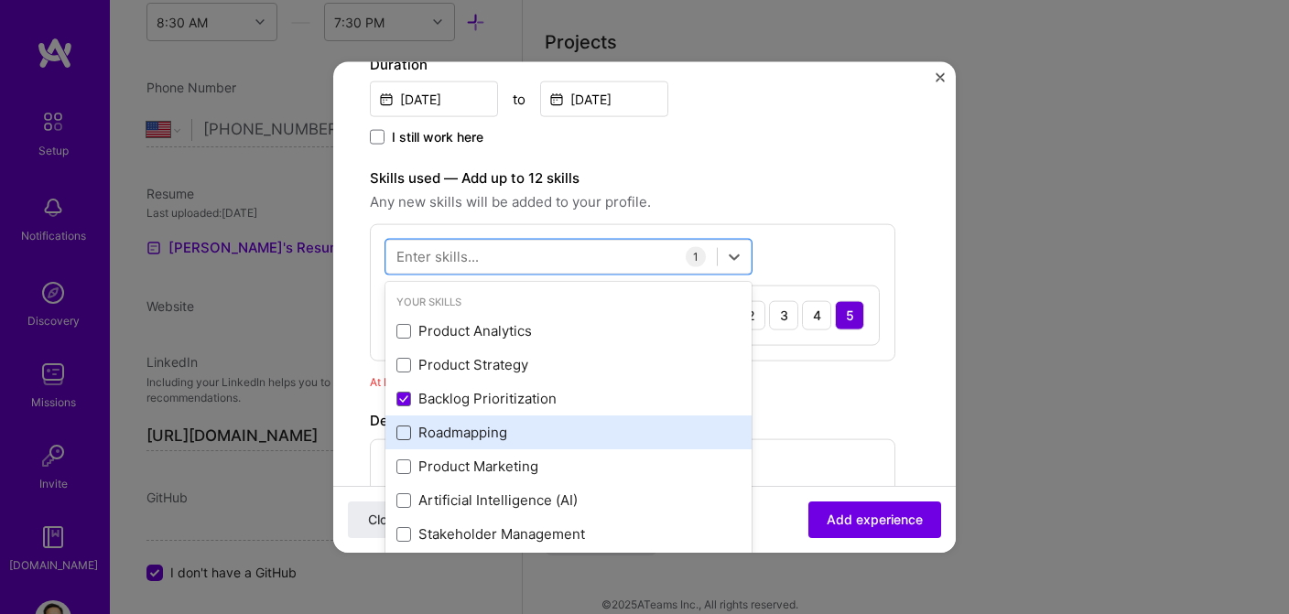
click at [405, 431] on span at bounding box center [403, 432] width 15 height 15
click at [0, 0] on input "checkbox" at bounding box center [0, 0] width 0 height 0
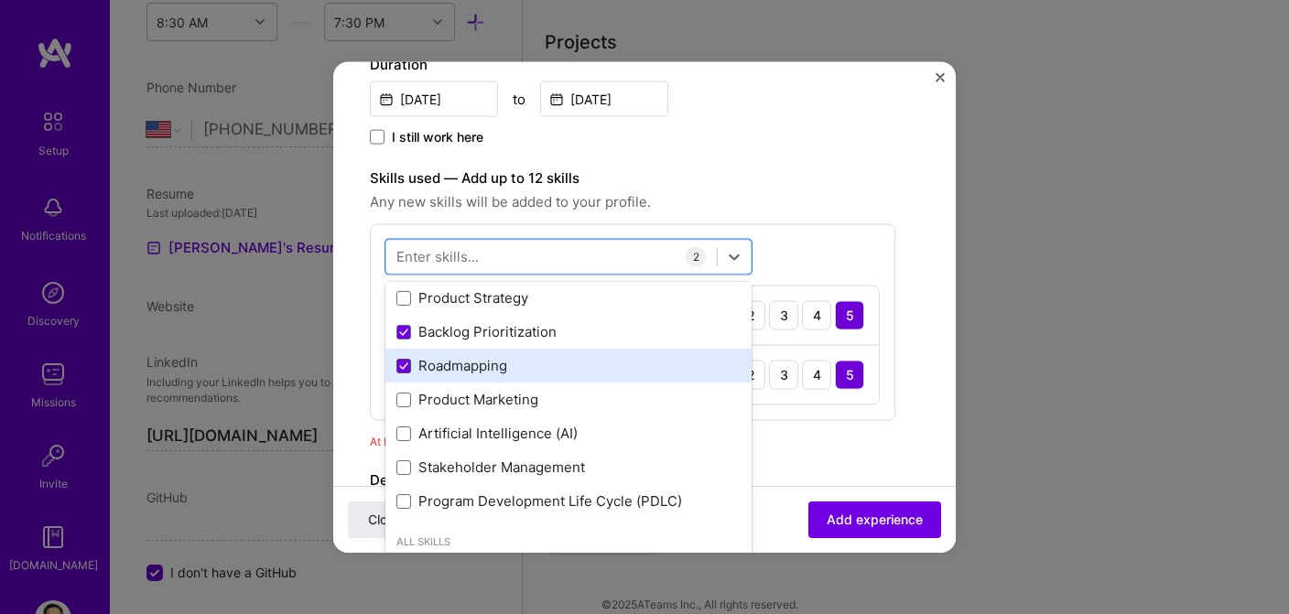
scroll to position [75, 0]
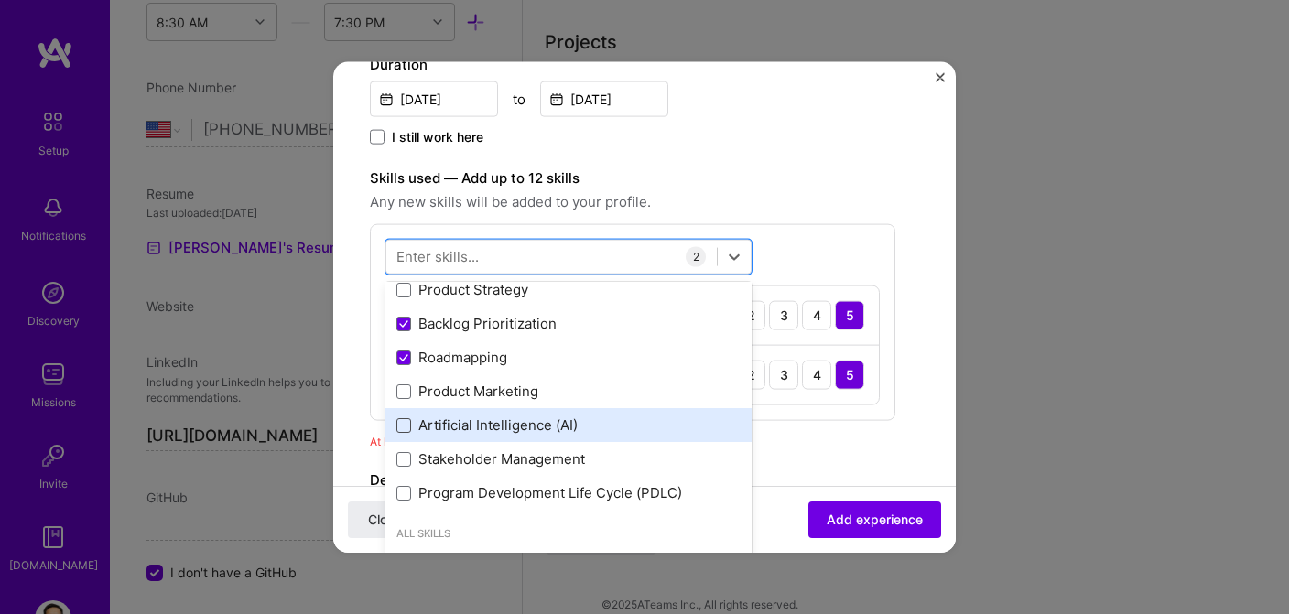
click at [405, 429] on span at bounding box center [403, 424] width 15 height 15
click at [0, 0] on input "checkbox" at bounding box center [0, 0] width 0 height 0
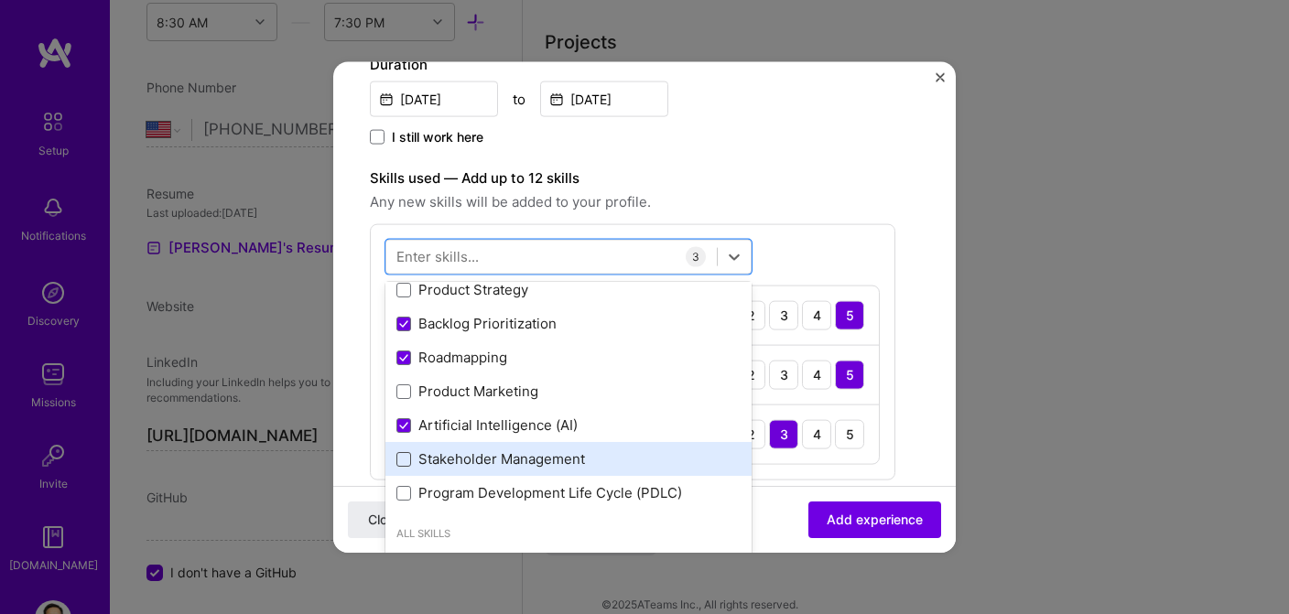
click at [406, 461] on span at bounding box center [403, 458] width 15 height 15
click at [0, 0] on input "checkbox" at bounding box center [0, 0] width 0 height 0
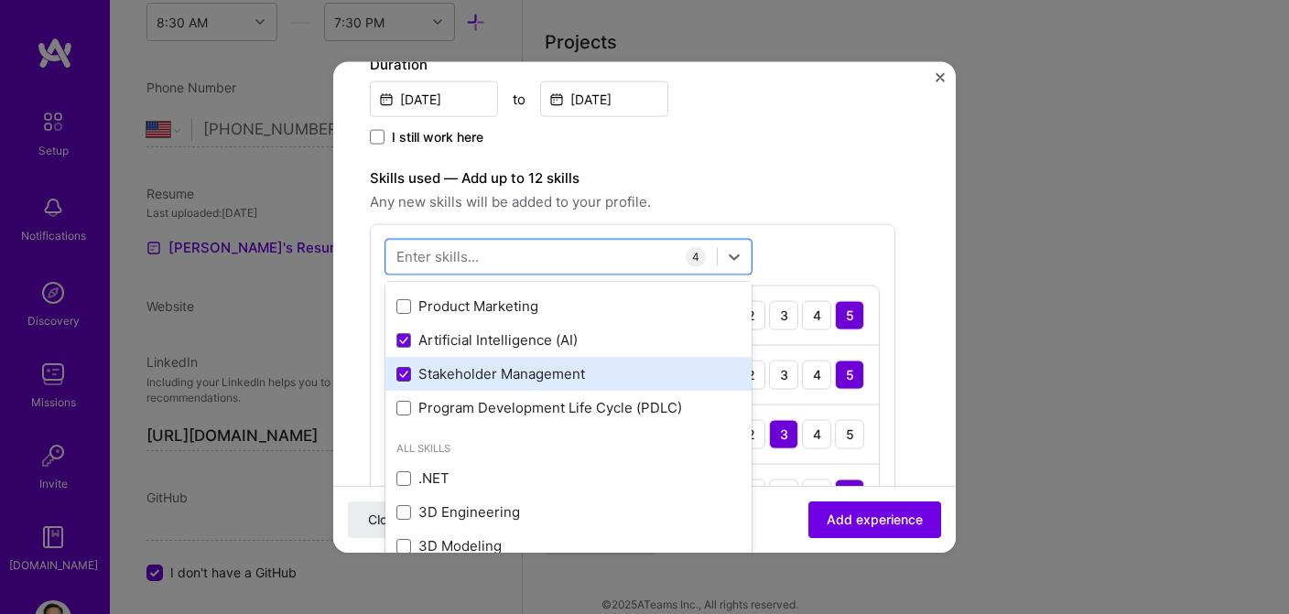
scroll to position [172, 0]
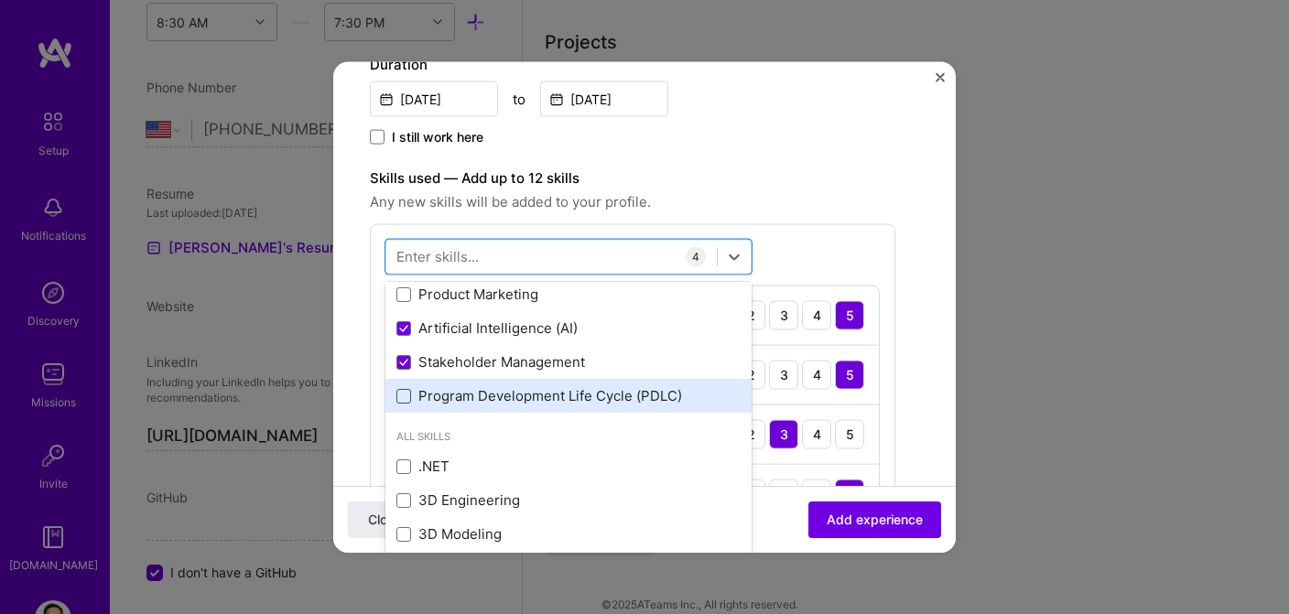
click at [404, 398] on span at bounding box center [403, 395] width 15 height 15
click at [0, 0] on input "checkbox" at bounding box center [0, 0] width 0 height 0
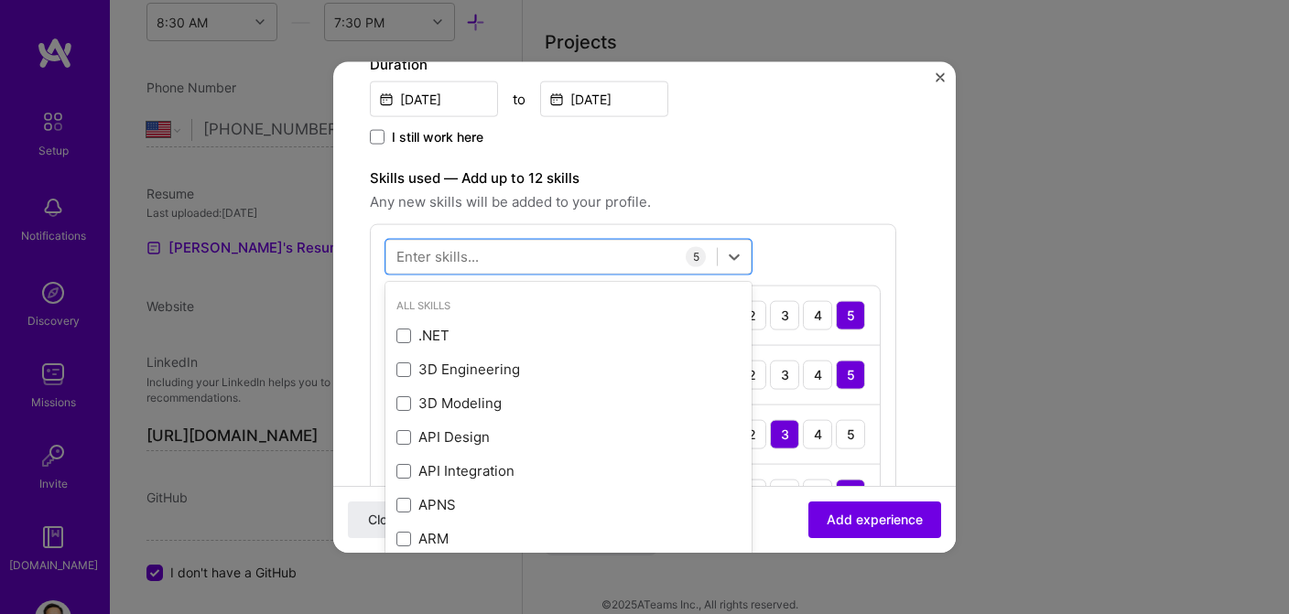
scroll to position [303, 0]
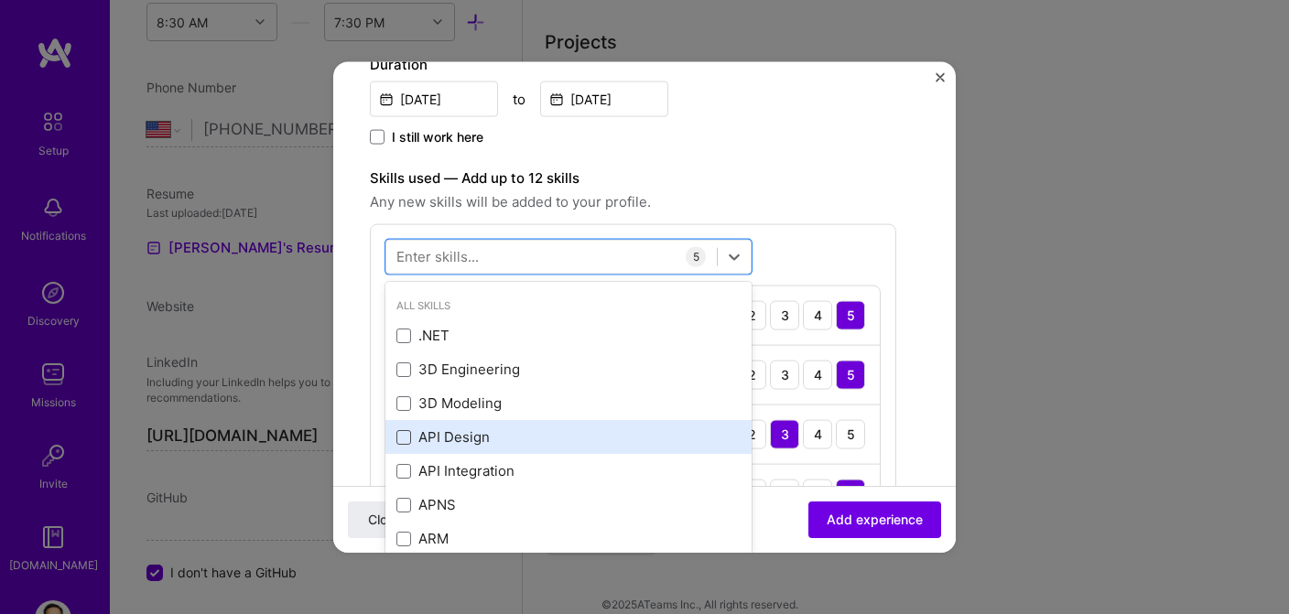
click at [404, 435] on span at bounding box center [403, 436] width 15 height 15
click at [0, 0] on input "checkbox" at bounding box center [0, 0] width 0 height 0
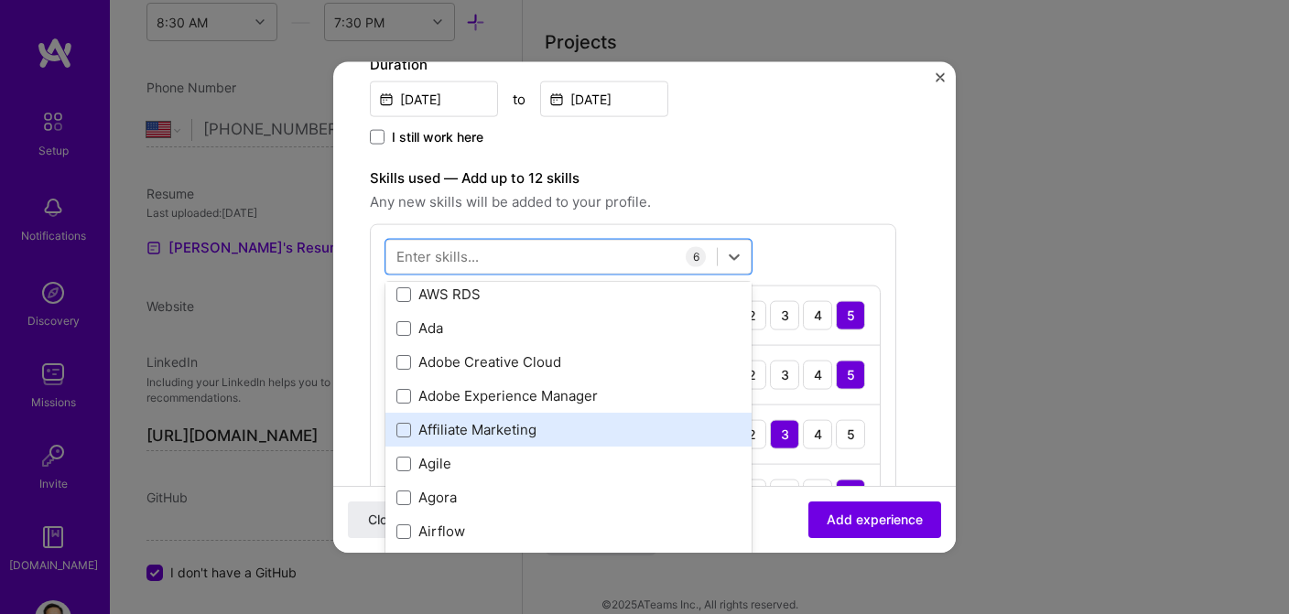
scroll to position [877, 0]
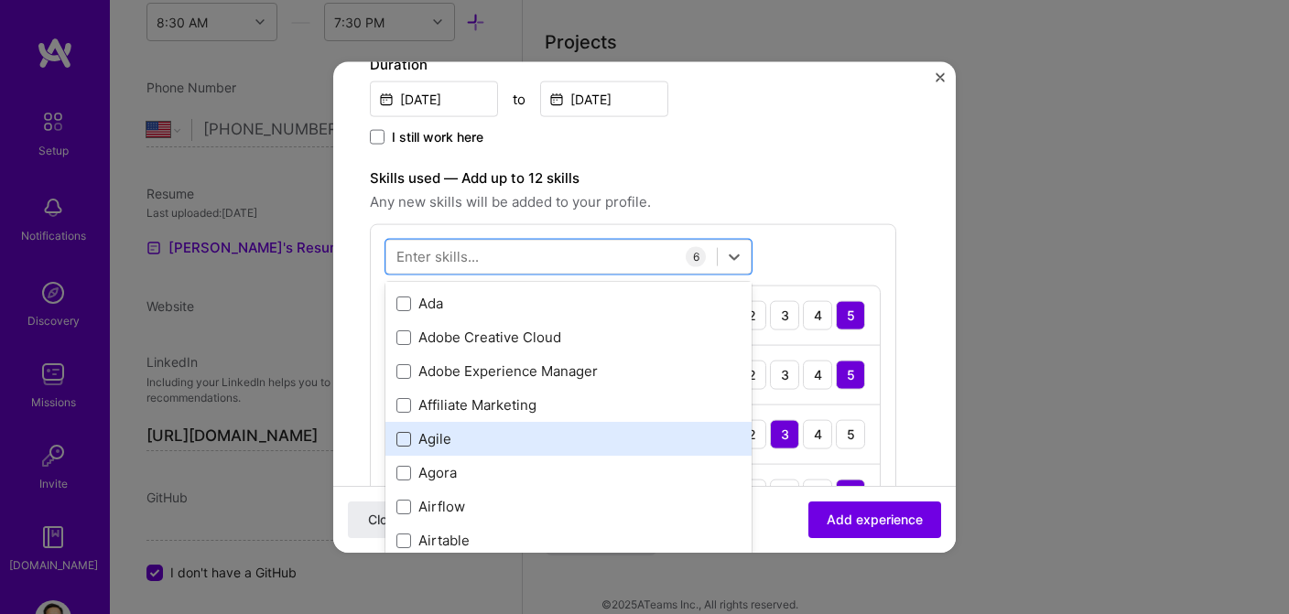
click at [406, 437] on span at bounding box center [403, 438] width 15 height 15
click at [0, 0] on input "checkbox" at bounding box center [0, 0] width 0 height 0
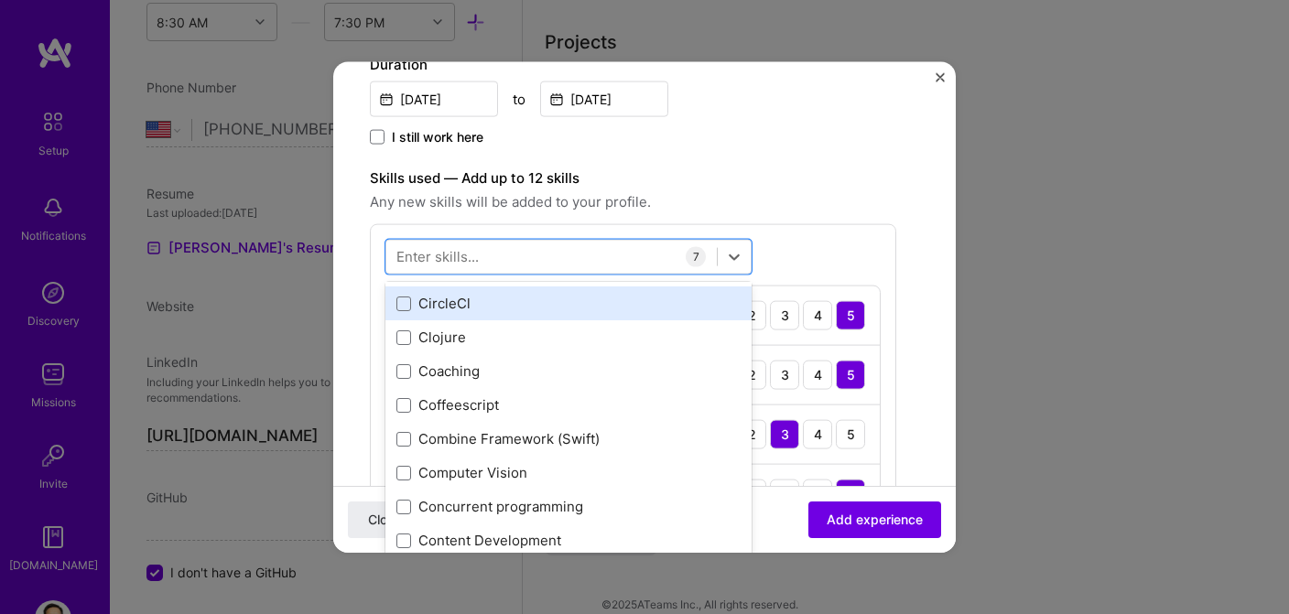
scroll to position [2507, 0]
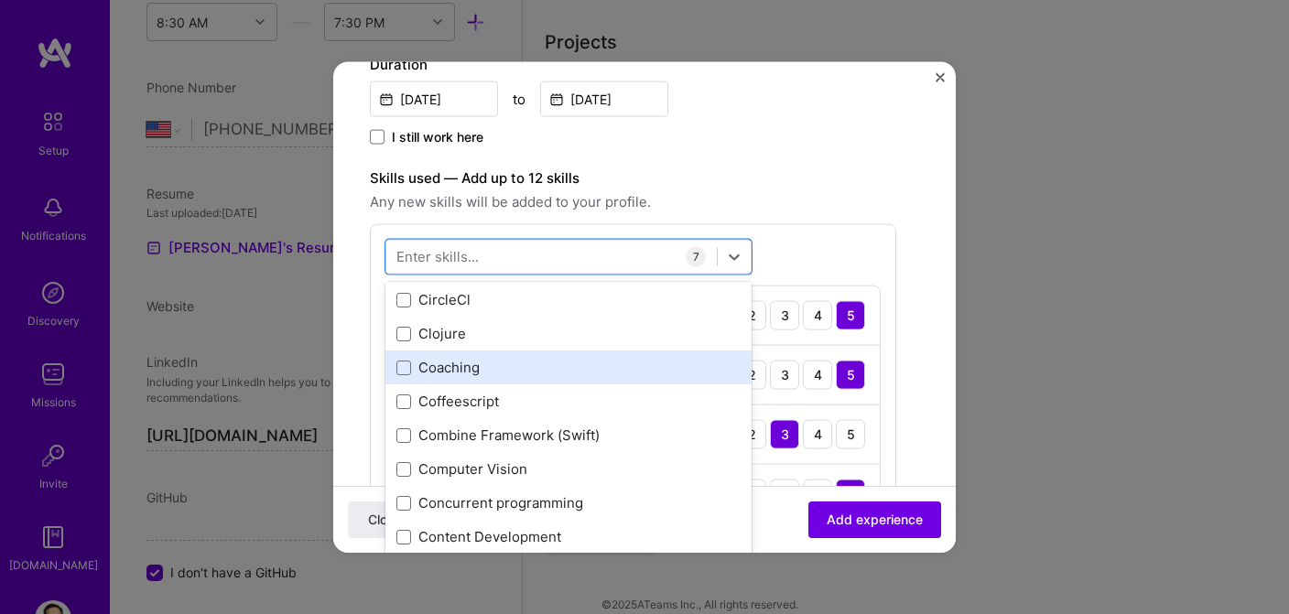
click at [549, 361] on div "Coaching" at bounding box center [568, 367] width 344 height 19
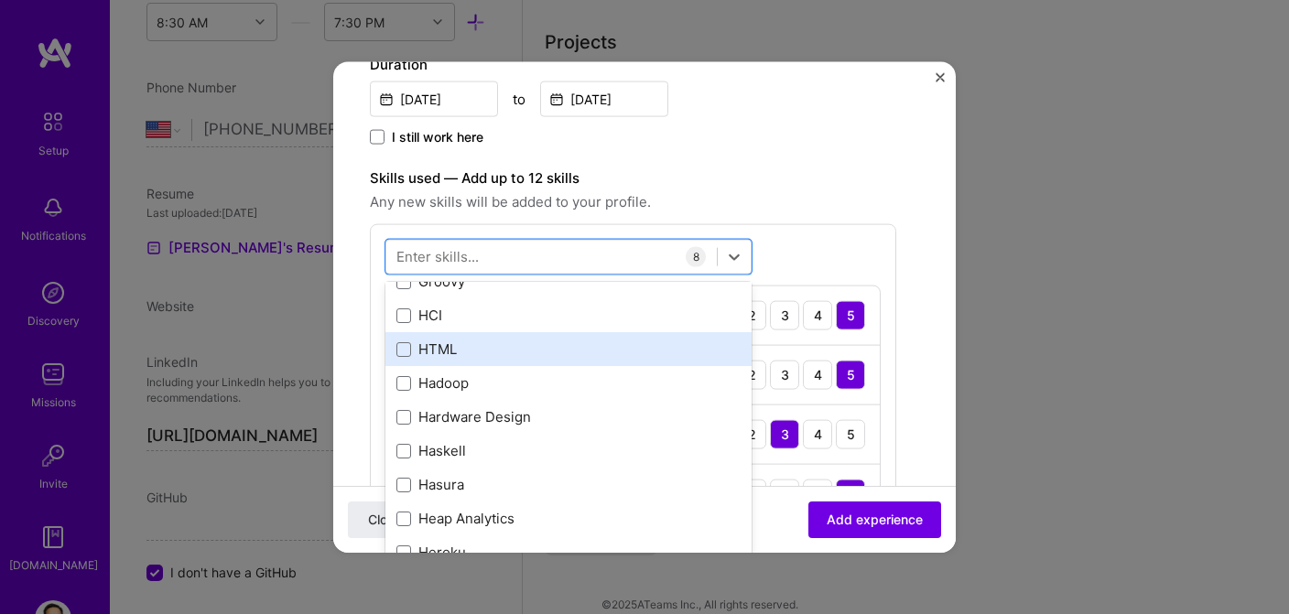
scroll to position [5508, 0]
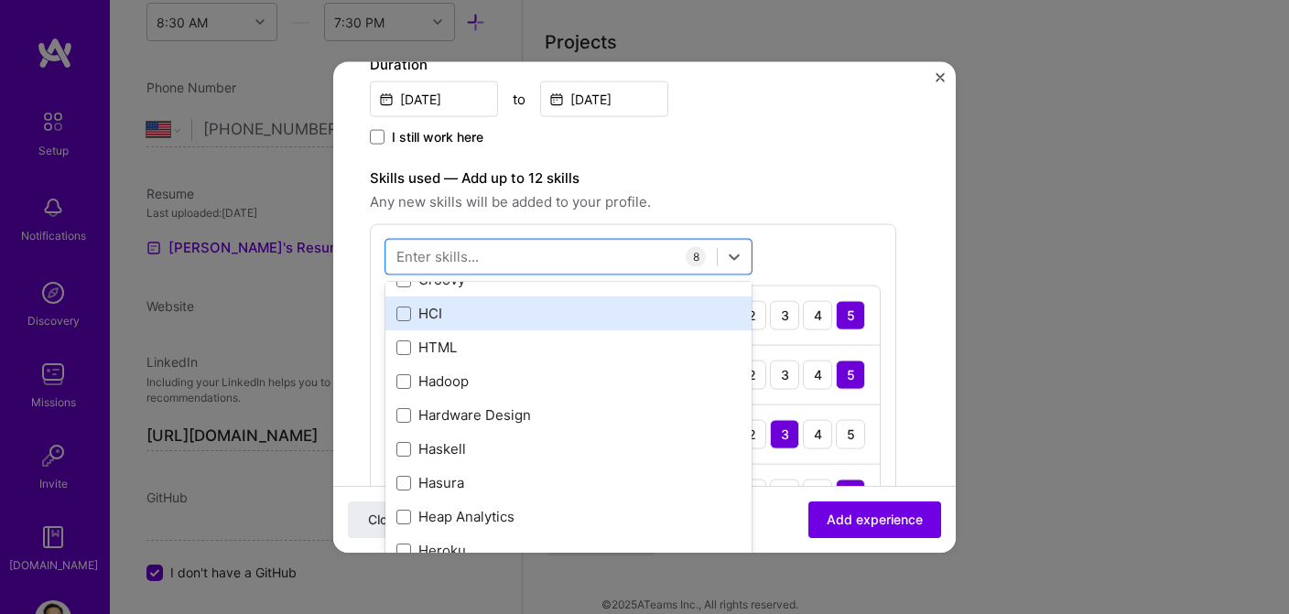
click at [543, 315] on div "HCI" at bounding box center [568, 313] width 344 height 19
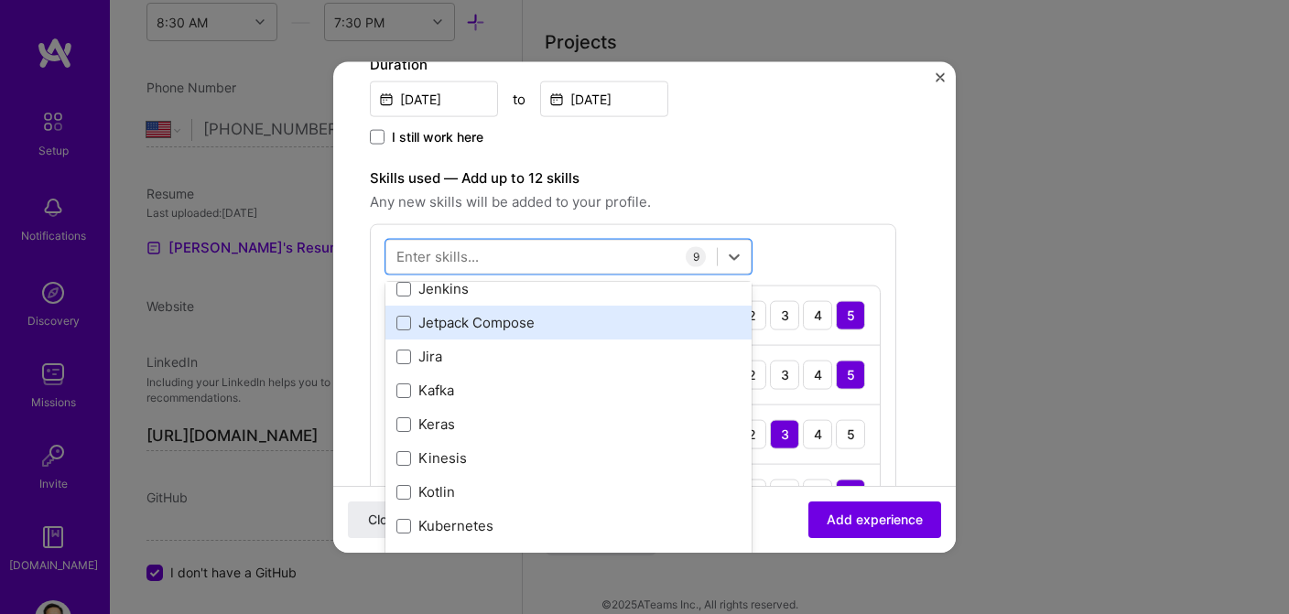
scroll to position [6211, 0]
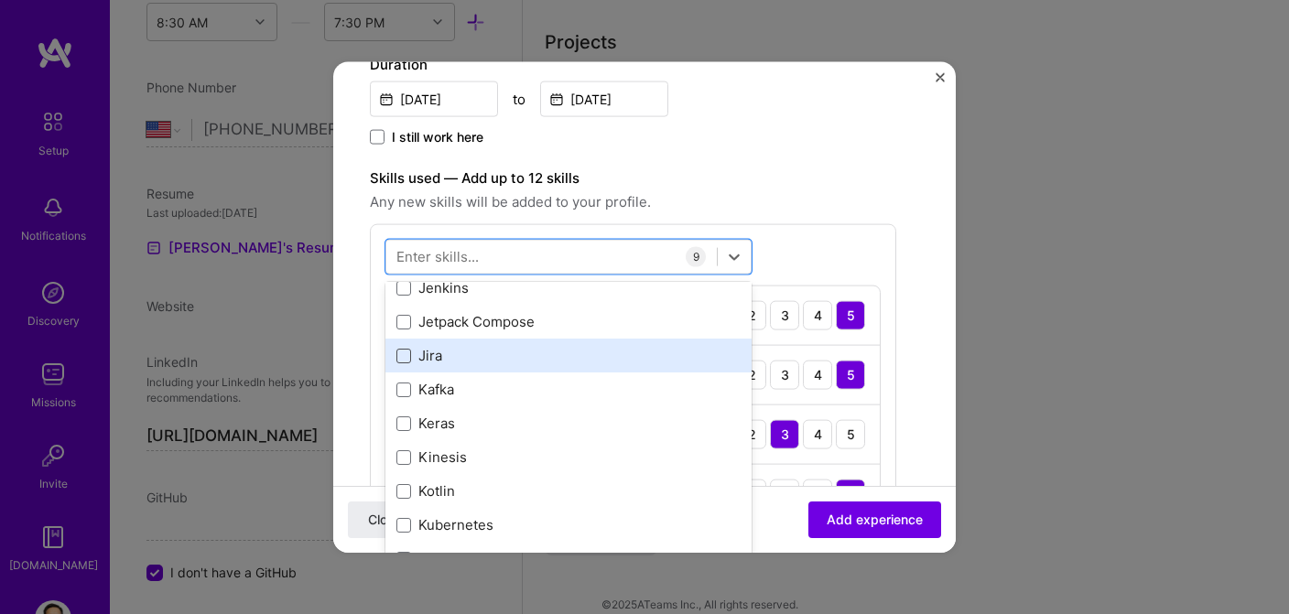
click at [406, 356] on span at bounding box center [403, 355] width 15 height 15
click at [0, 0] on input "checkbox" at bounding box center [0, 0] width 0 height 0
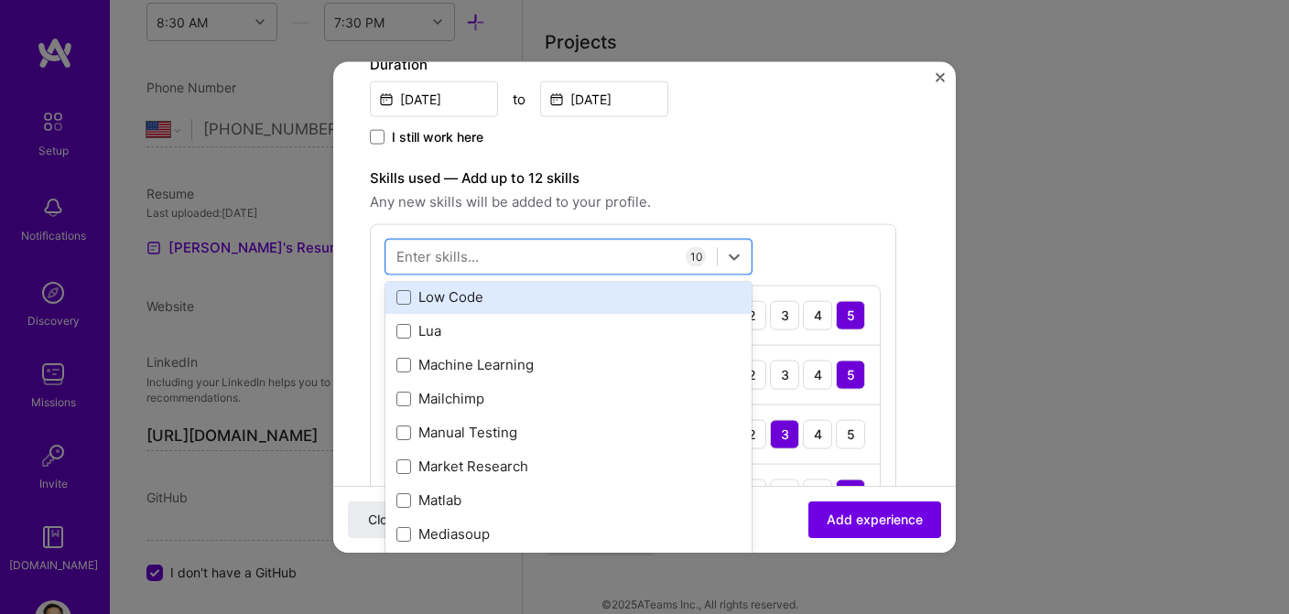
scroll to position [6819, 0]
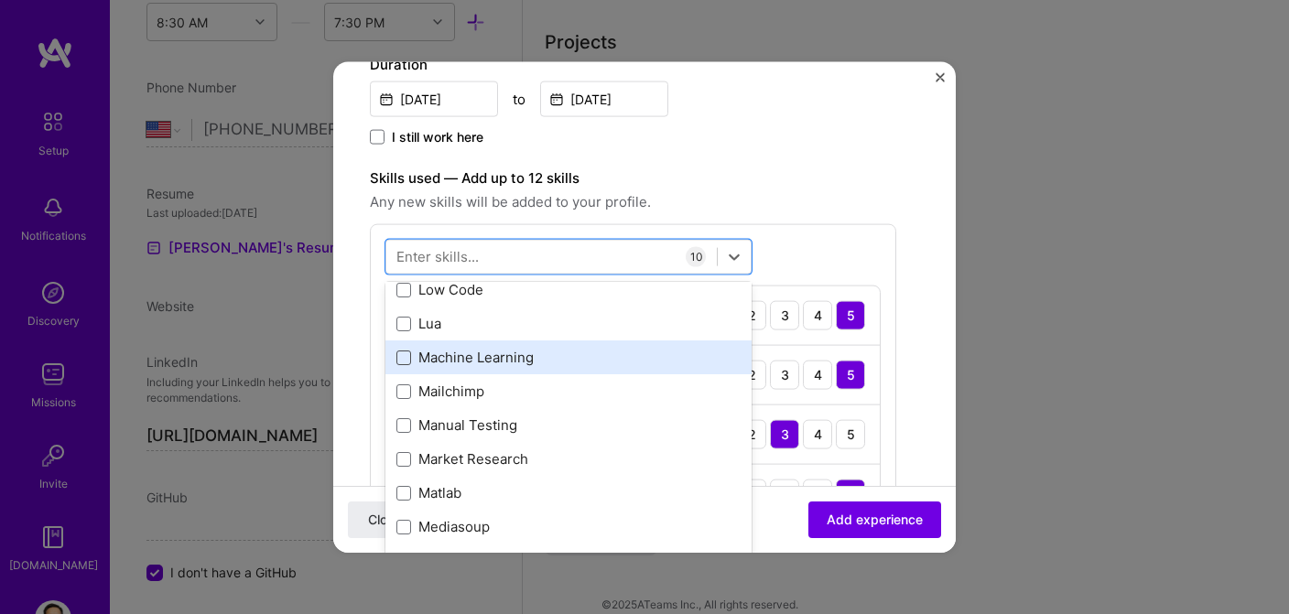
click at [406, 358] on span at bounding box center [403, 357] width 15 height 15
click at [0, 0] on input "checkbox" at bounding box center [0, 0] width 0 height 0
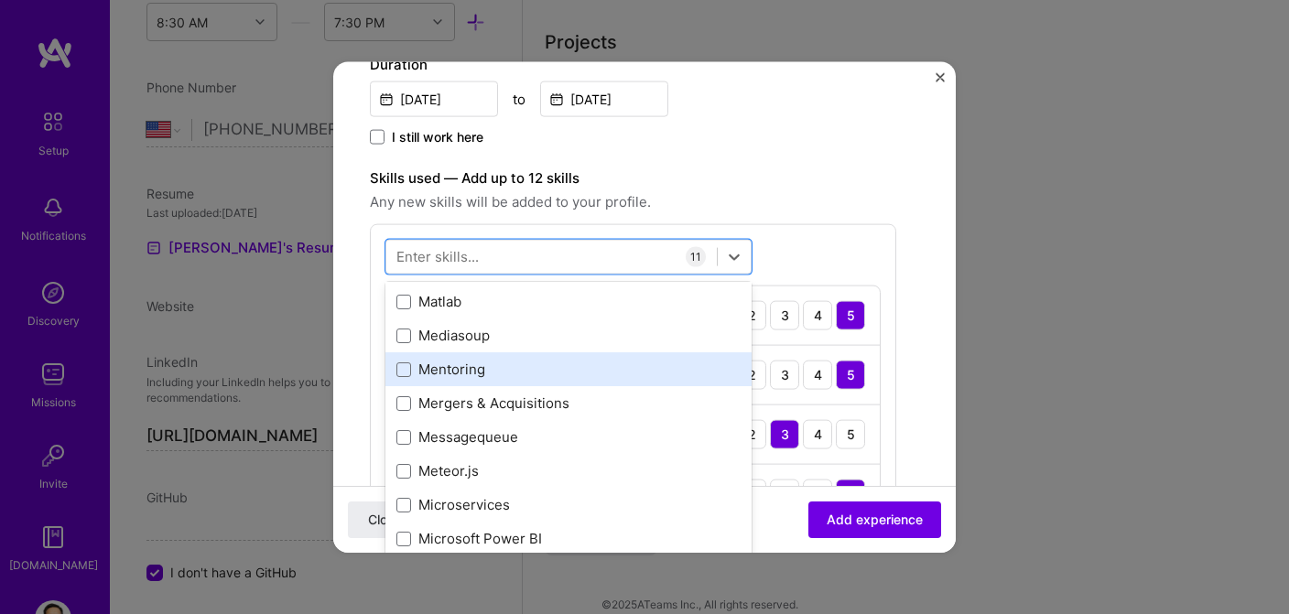
scroll to position [7023, 0]
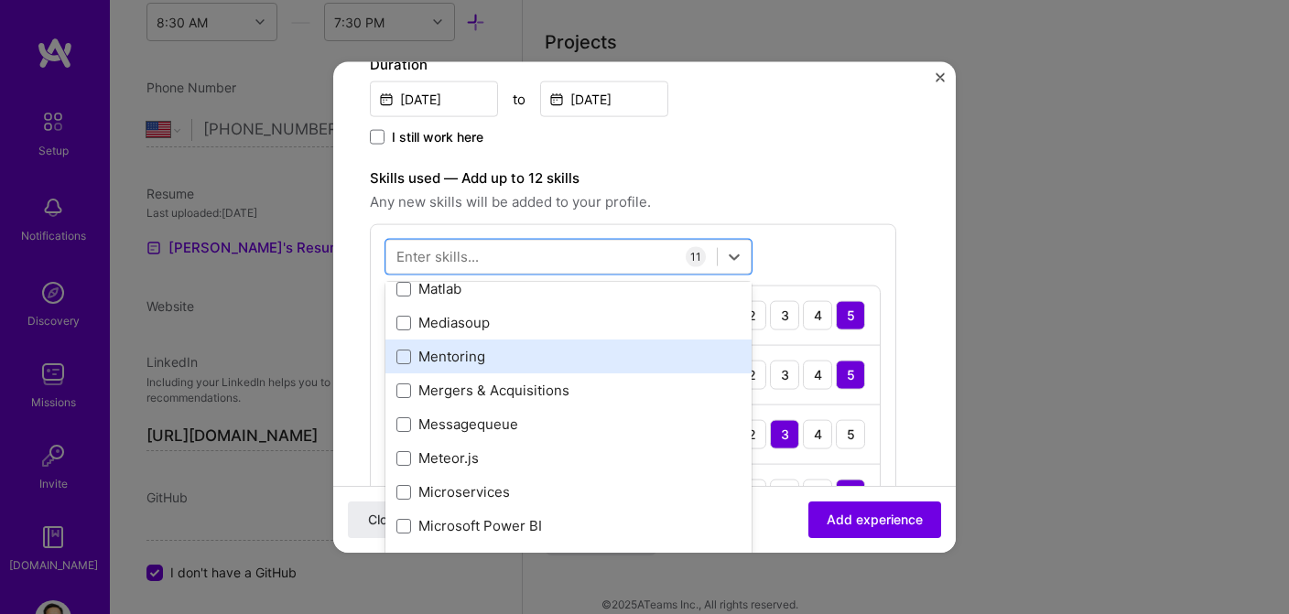
click at [549, 352] on div "Mentoring" at bounding box center [568, 356] width 344 height 19
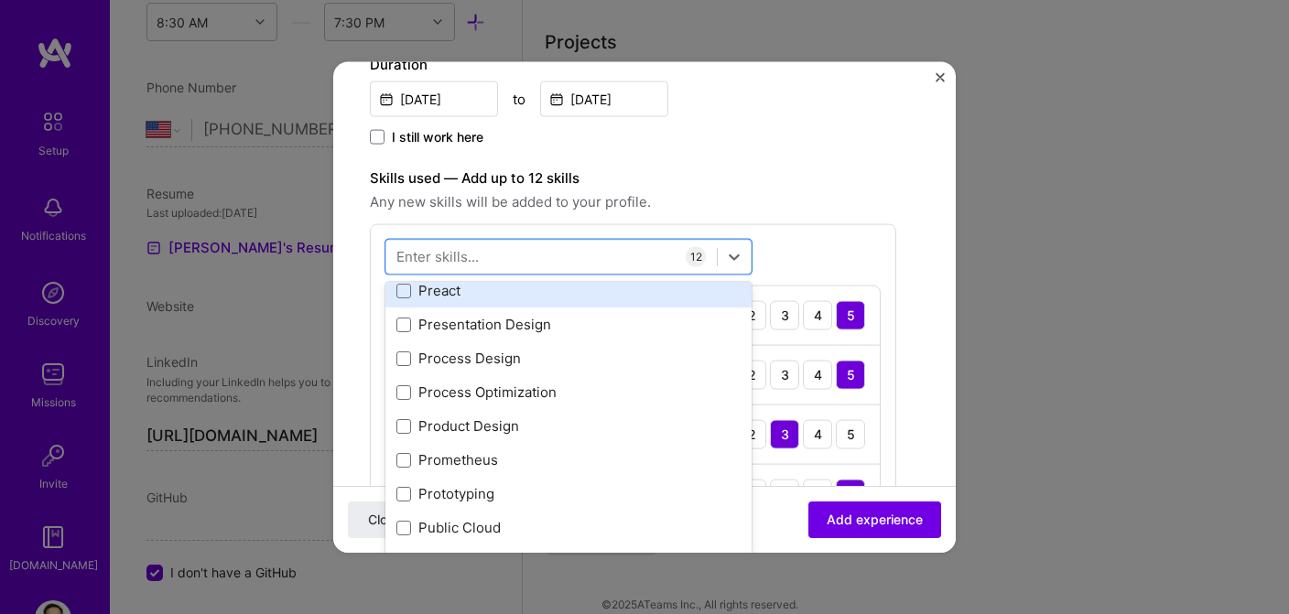
scroll to position [8562, 0]
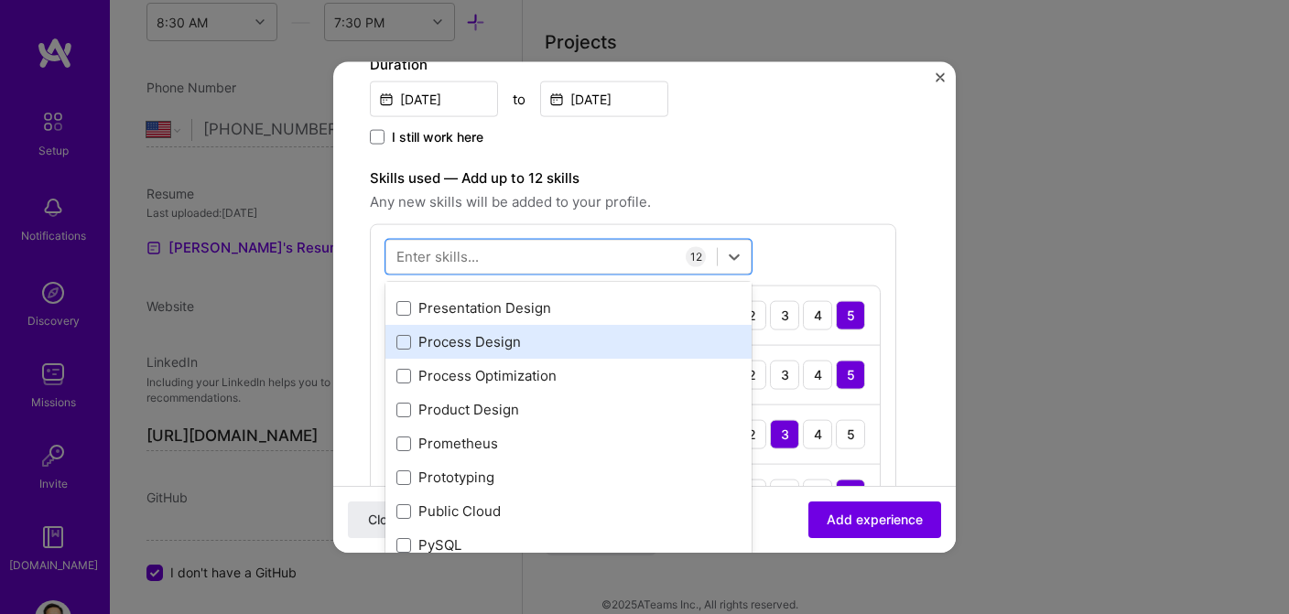
click at [493, 343] on div "Process Design" at bounding box center [568, 341] width 344 height 19
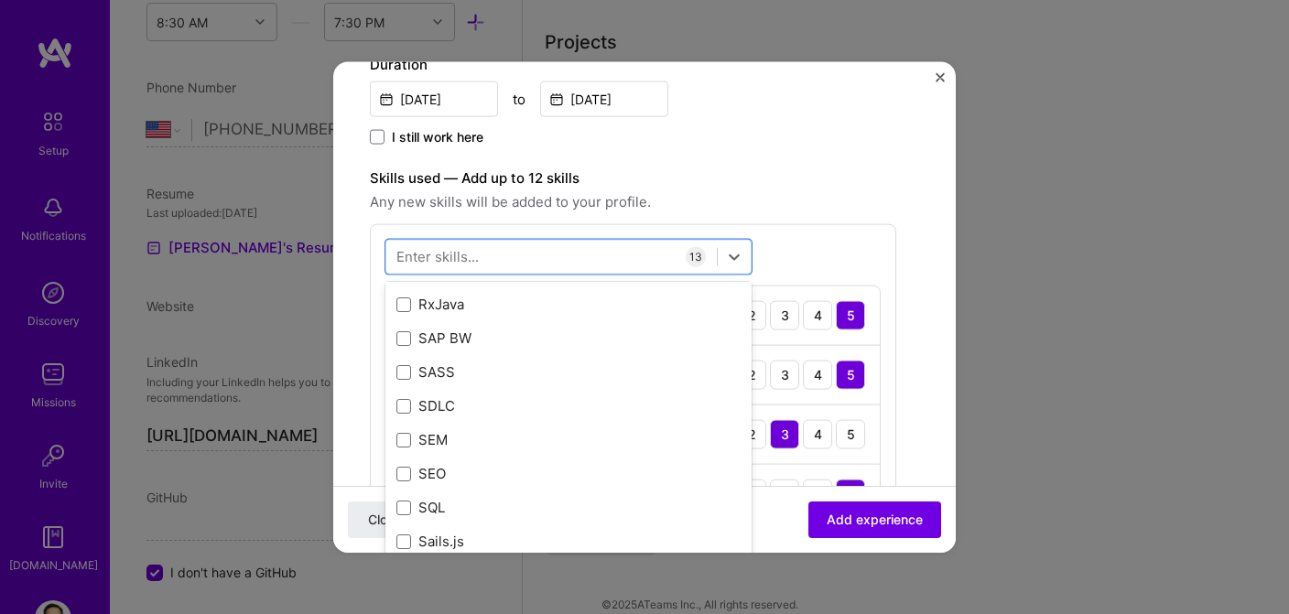
scroll to position [9692, 0]
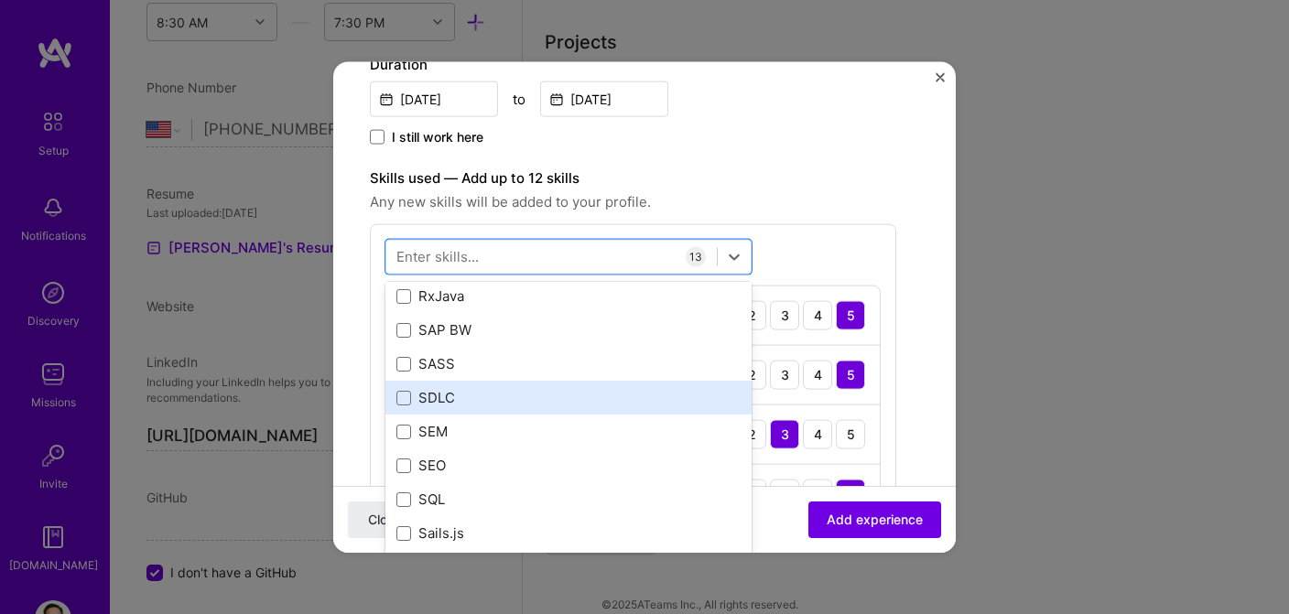
click at [480, 392] on div "SDLC" at bounding box center [568, 397] width 344 height 19
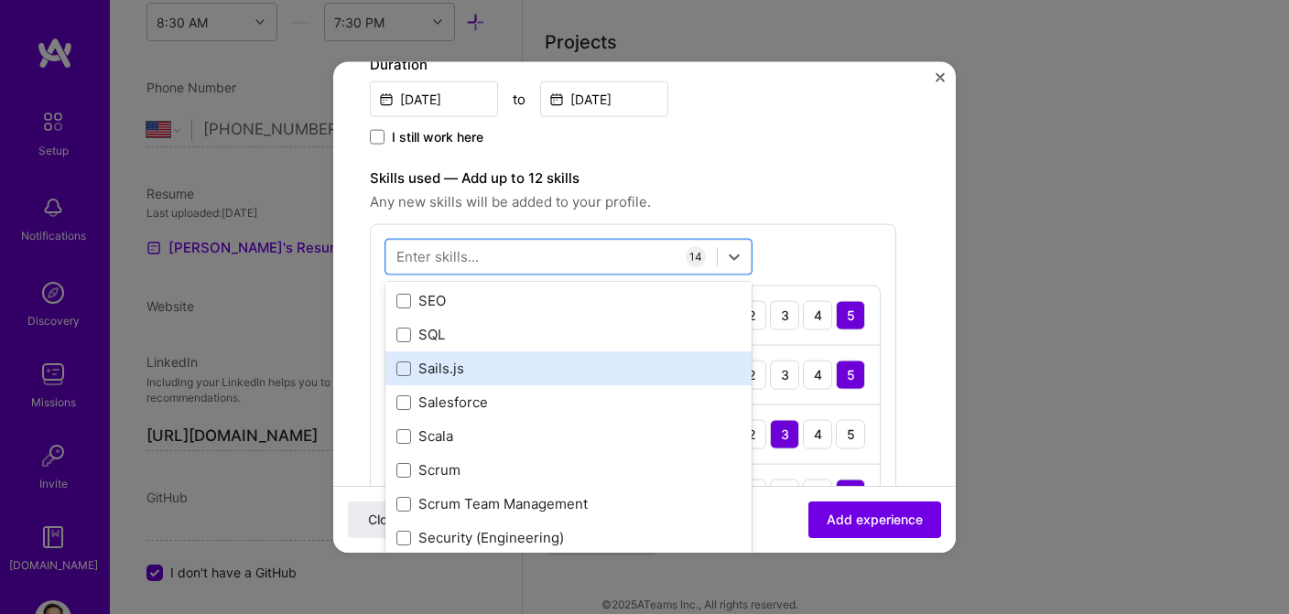
scroll to position [9862, 0]
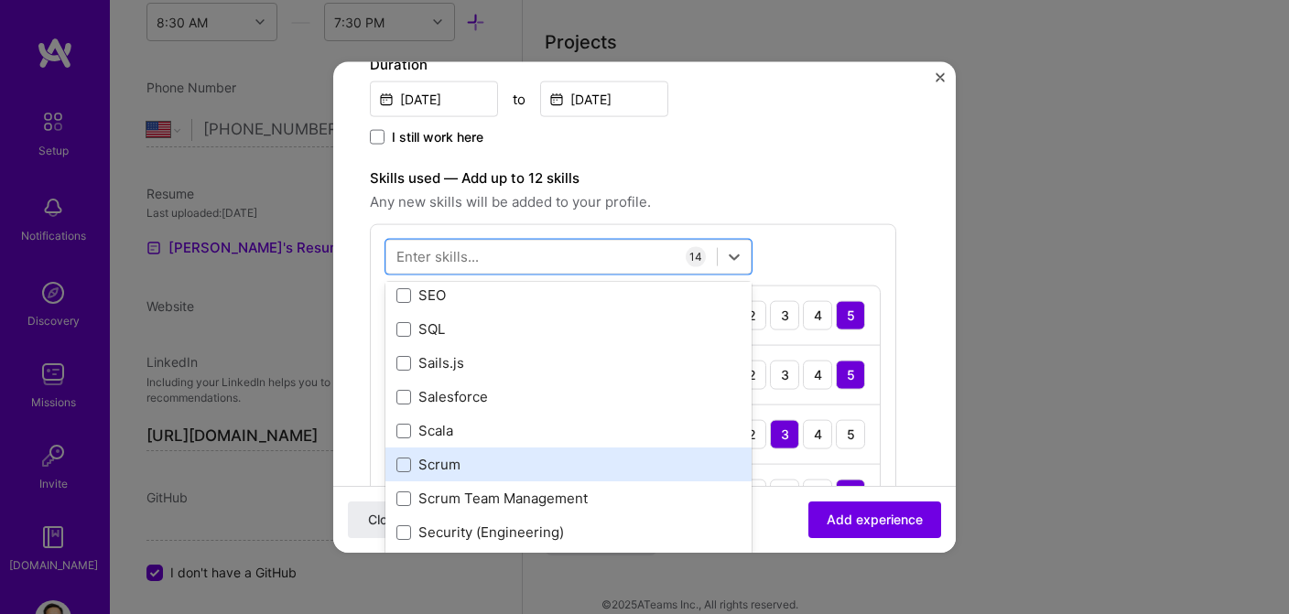
click at [558, 459] on div "Scrum" at bounding box center [568, 464] width 344 height 19
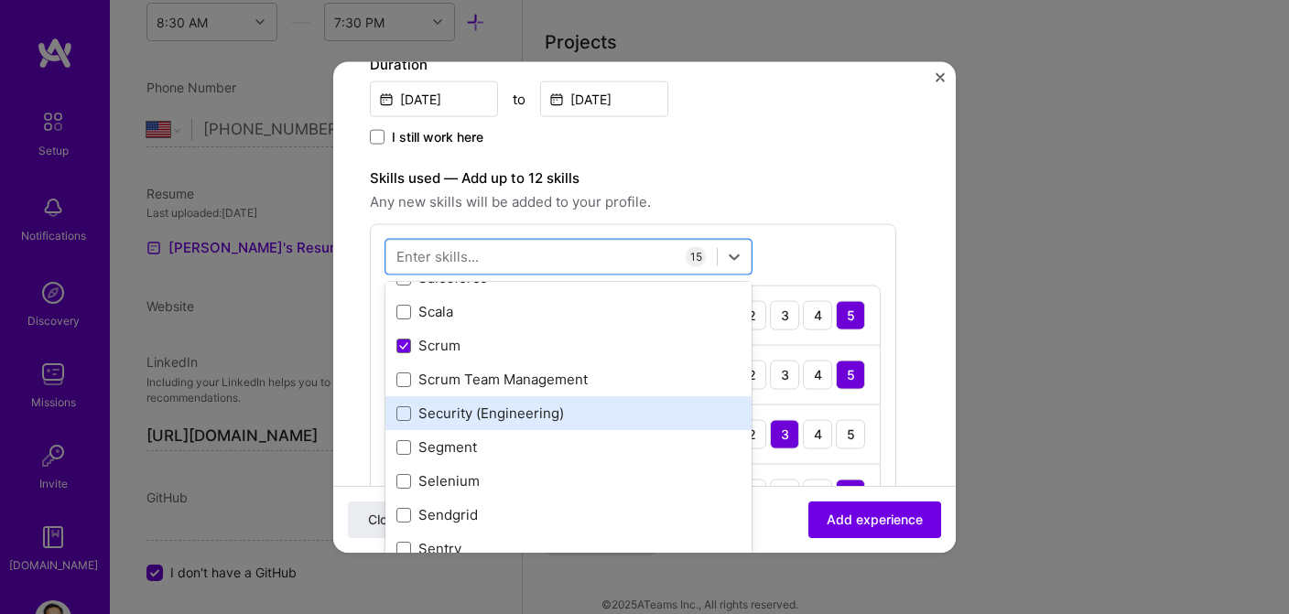
scroll to position [9991, 0]
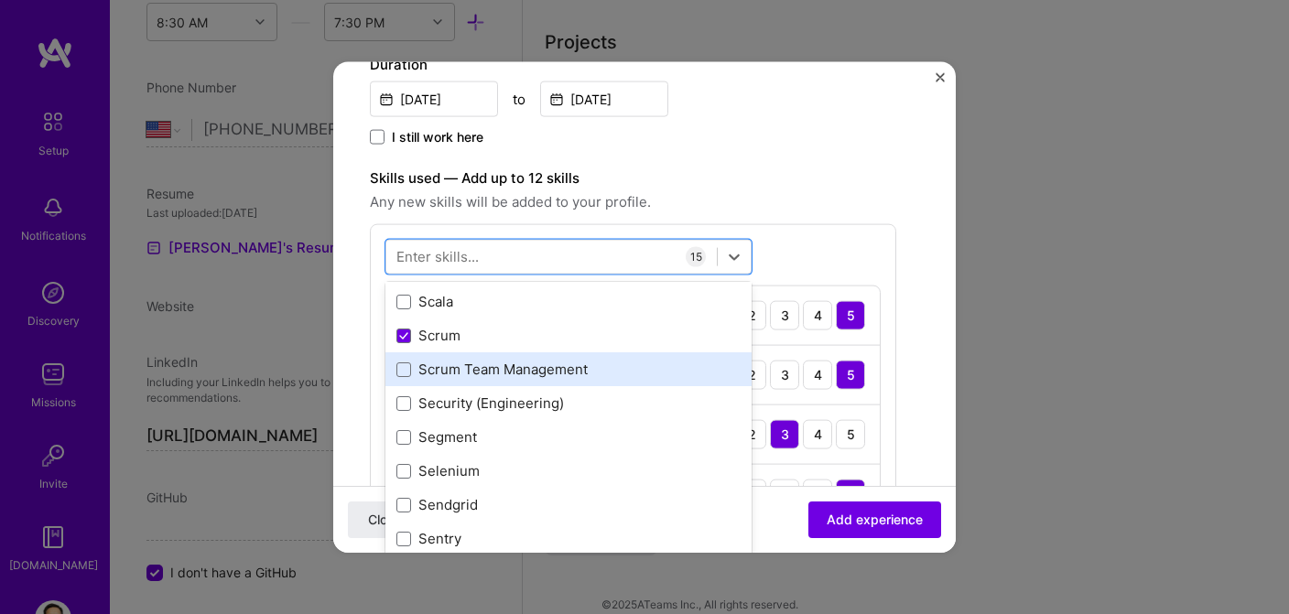
click at [535, 374] on div "Scrum Team Management" at bounding box center [568, 369] width 344 height 19
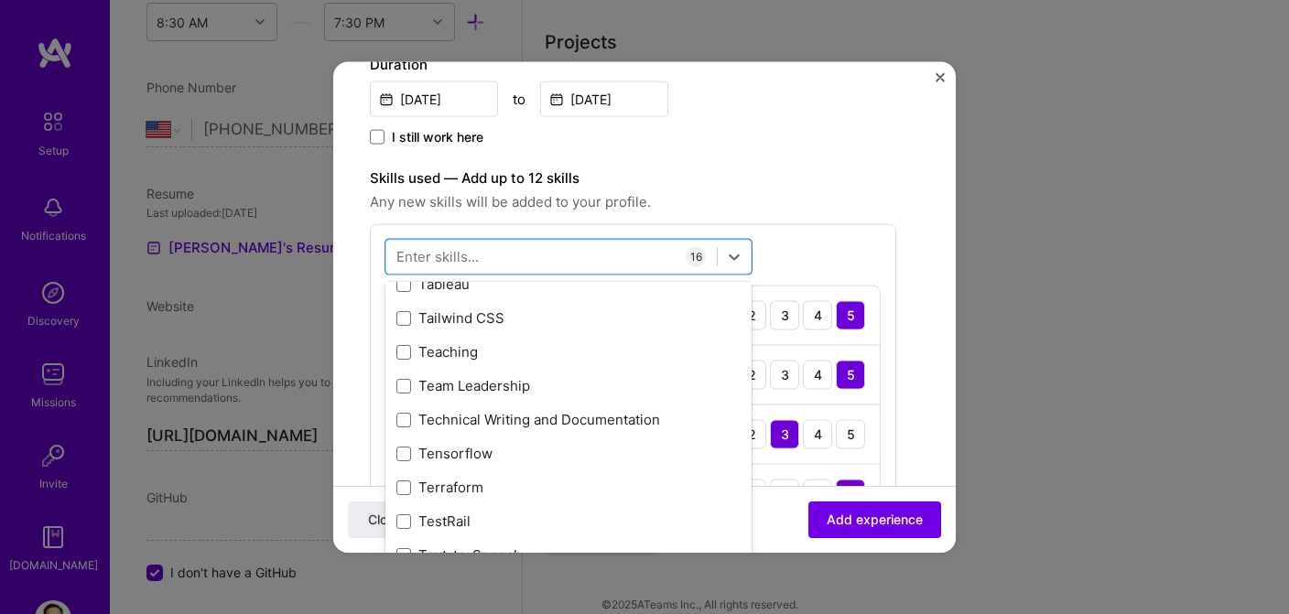
scroll to position [11127, 0]
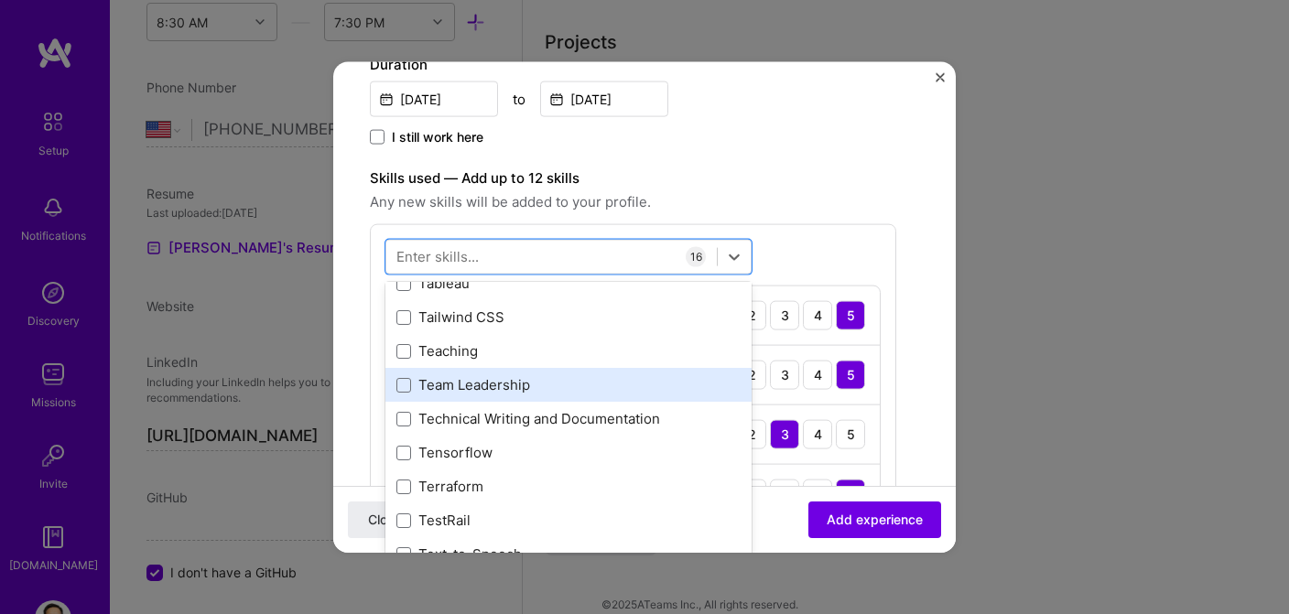
click at [555, 382] on div "Team Leadership" at bounding box center [568, 384] width 344 height 19
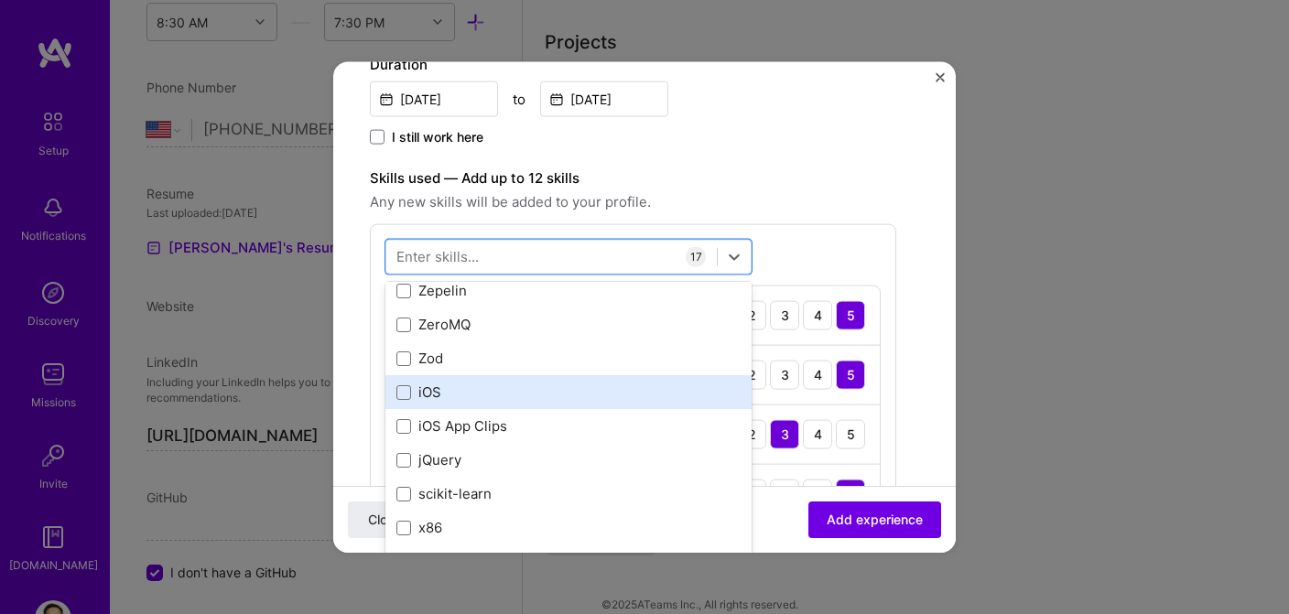
scroll to position [12610, 0]
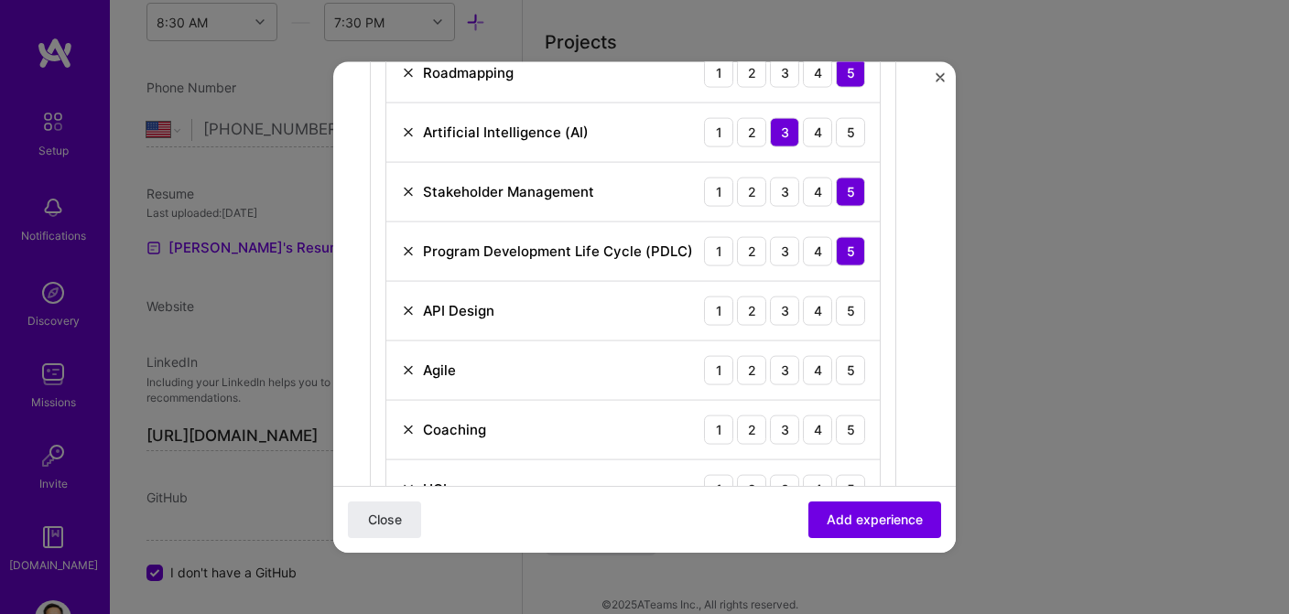
scroll to position [764, 0]
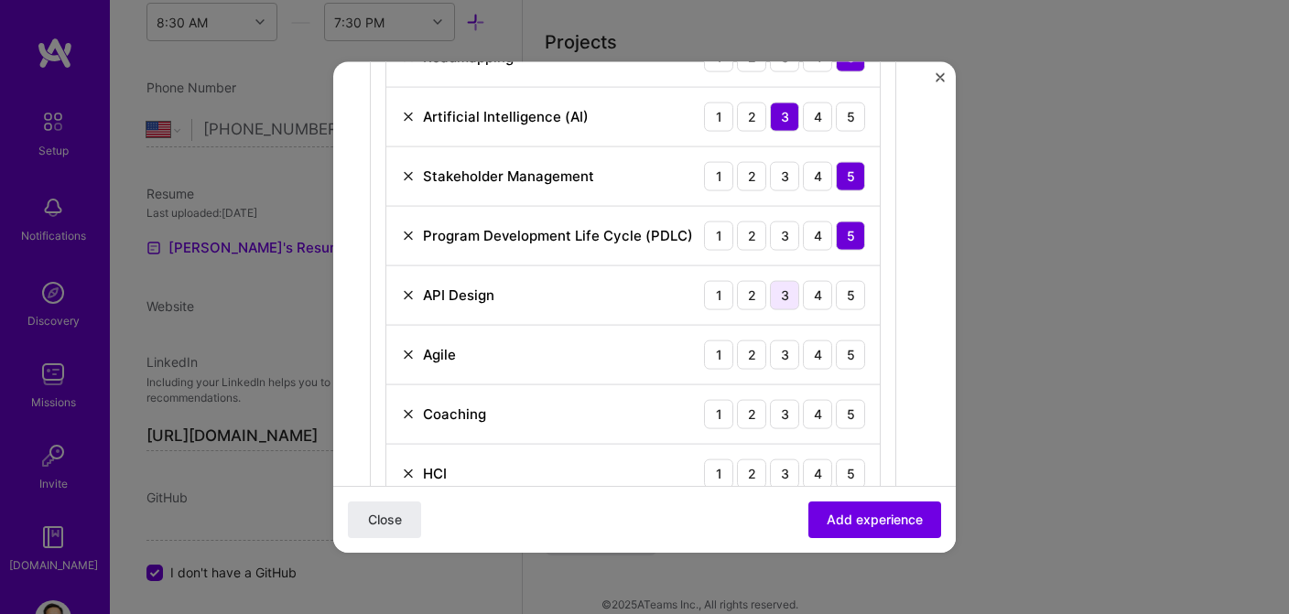
click at [787, 300] on div "3" at bounding box center [784, 294] width 29 height 29
click at [856, 361] on div "5" at bounding box center [850, 354] width 29 height 29
click at [821, 415] on div "4" at bounding box center [817, 413] width 29 height 29
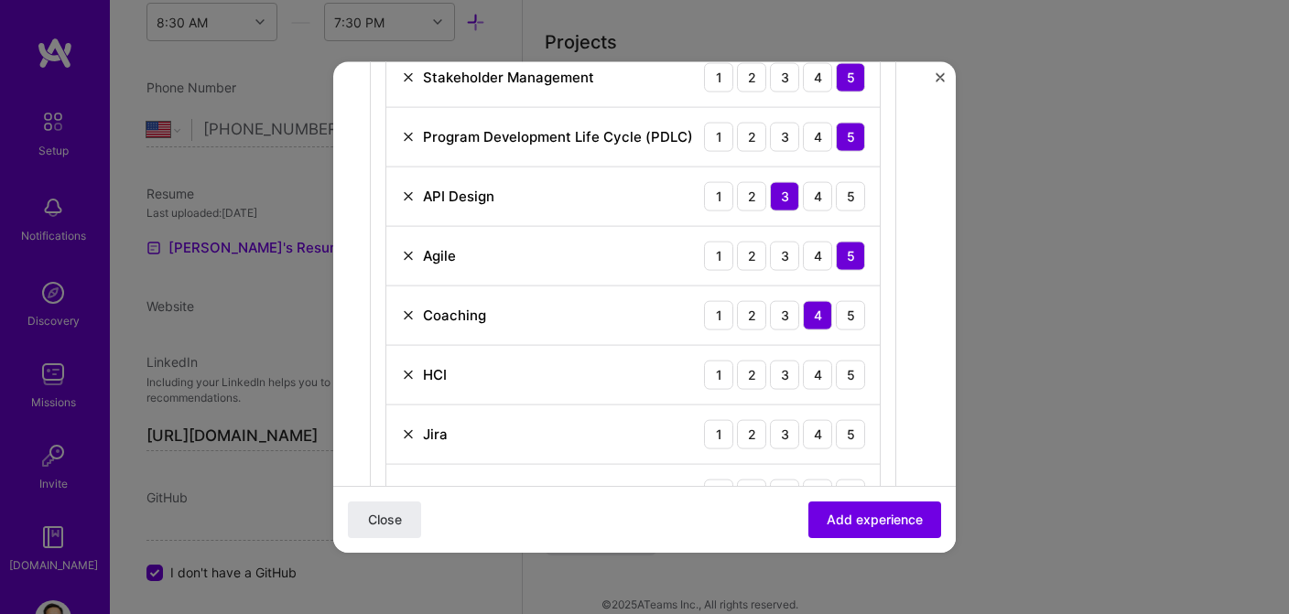
scroll to position [863, 0]
click at [786, 372] on div "3" at bounding box center [784, 373] width 29 height 29
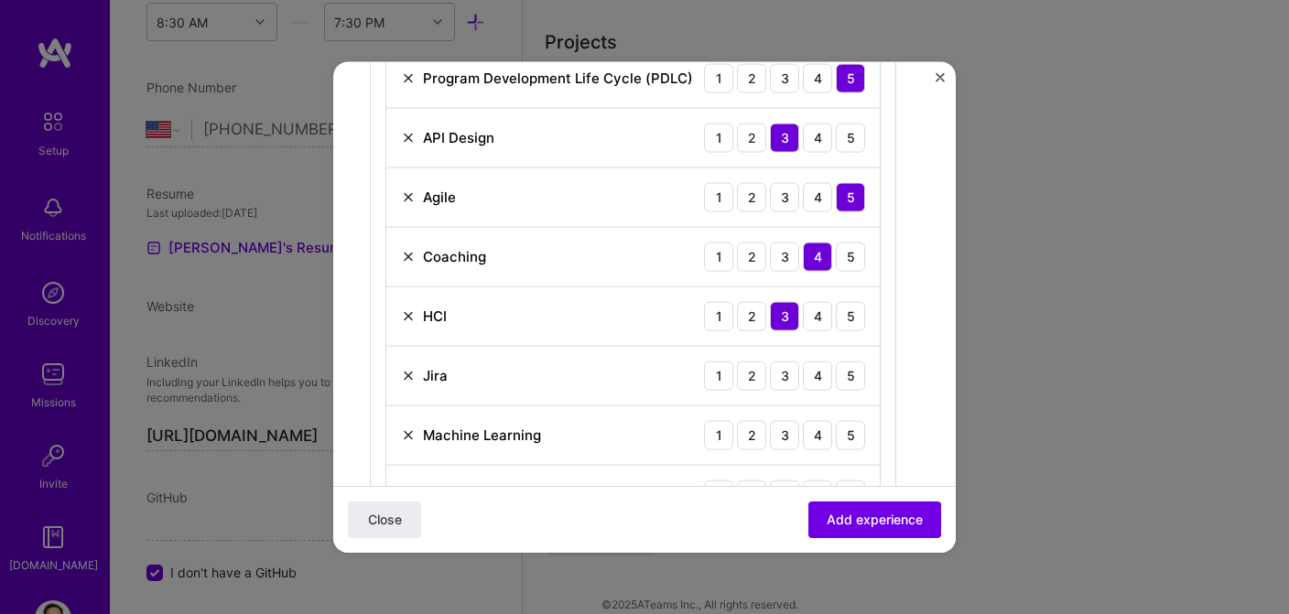
scroll to position [925, 0]
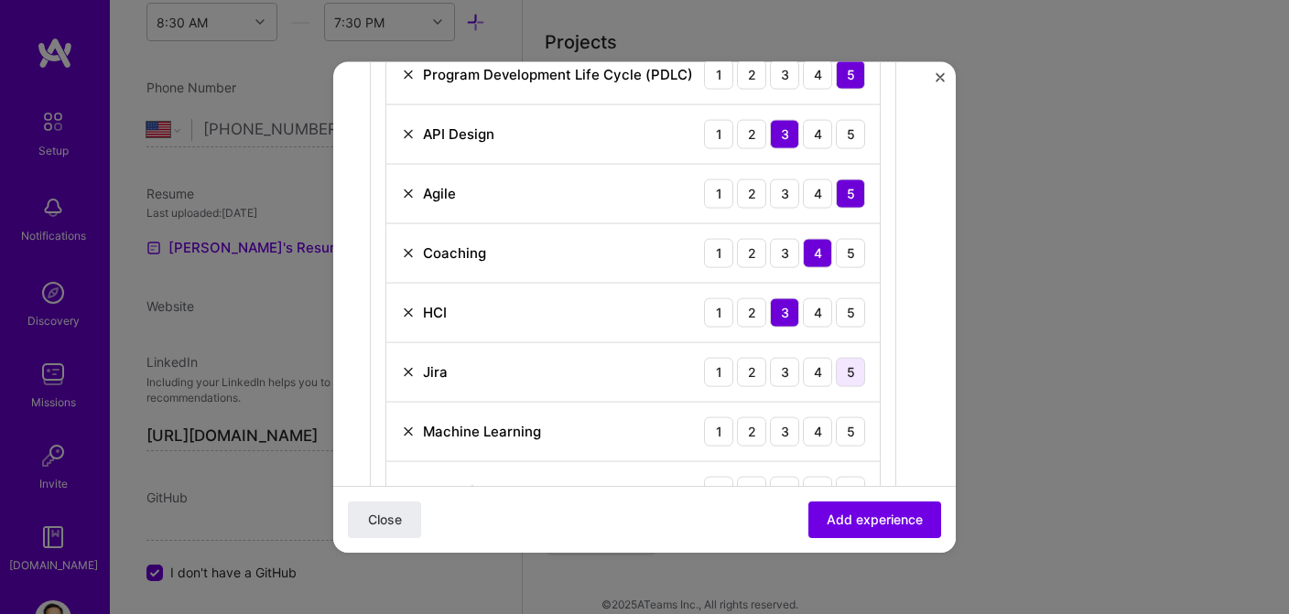
click at [850, 371] on div "5" at bounding box center [850, 371] width 29 height 29
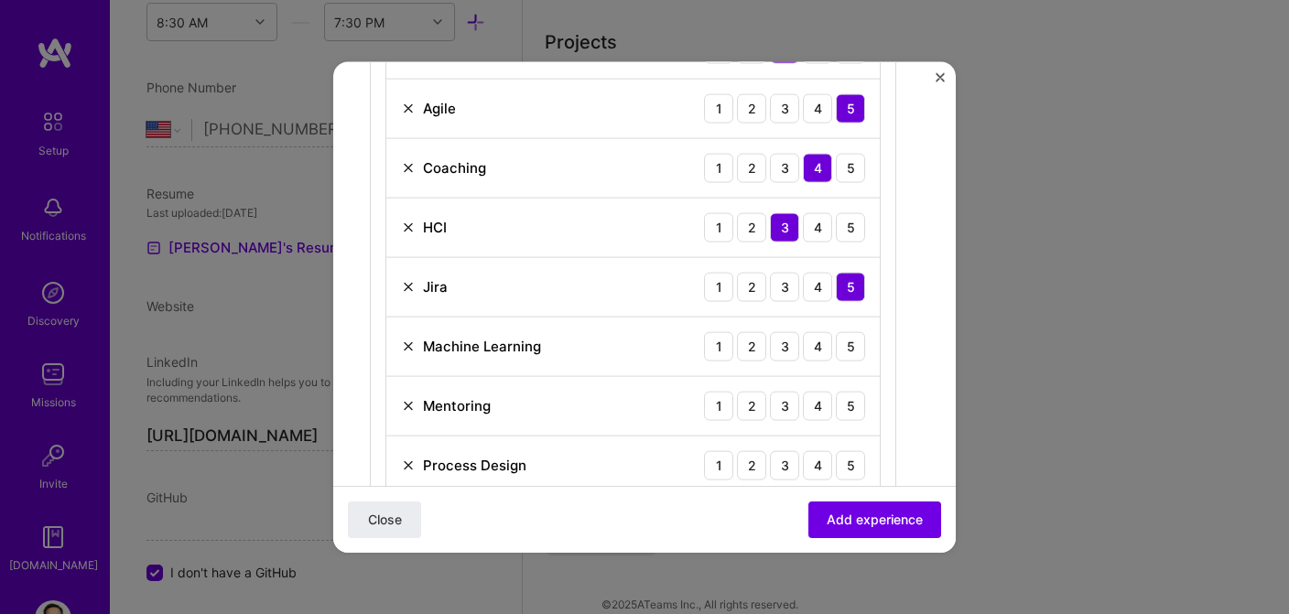
scroll to position [1013, 0]
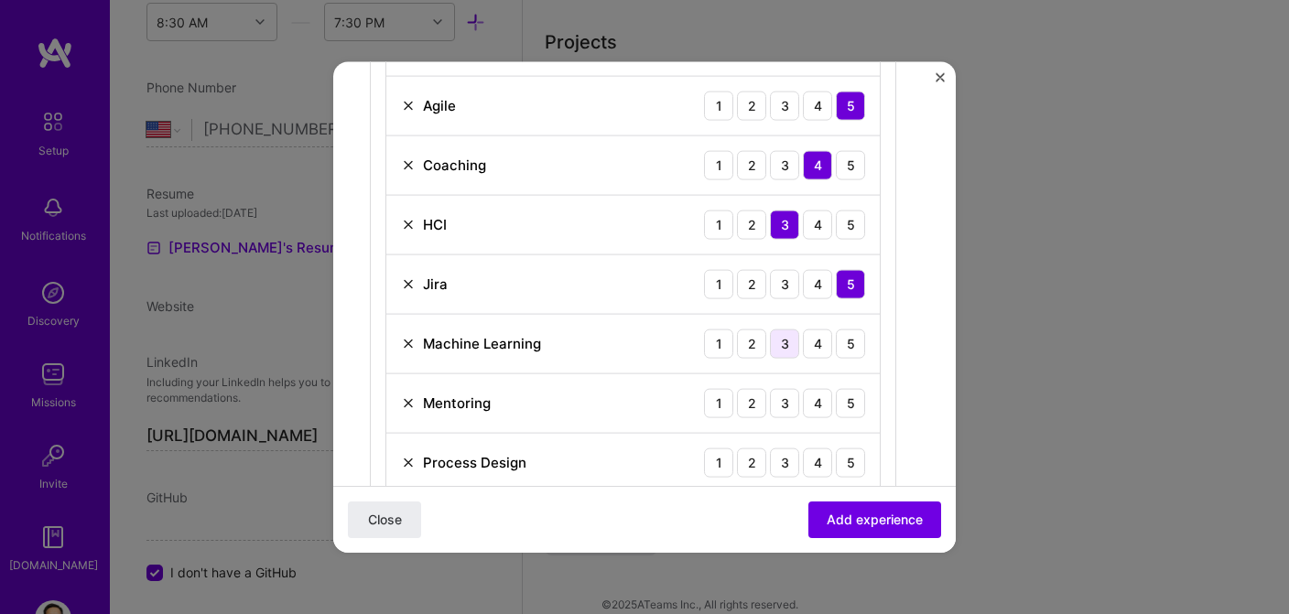
click at [787, 346] on div "3" at bounding box center [784, 343] width 29 height 29
click at [825, 405] on div "4" at bounding box center [817, 402] width 29 height 29
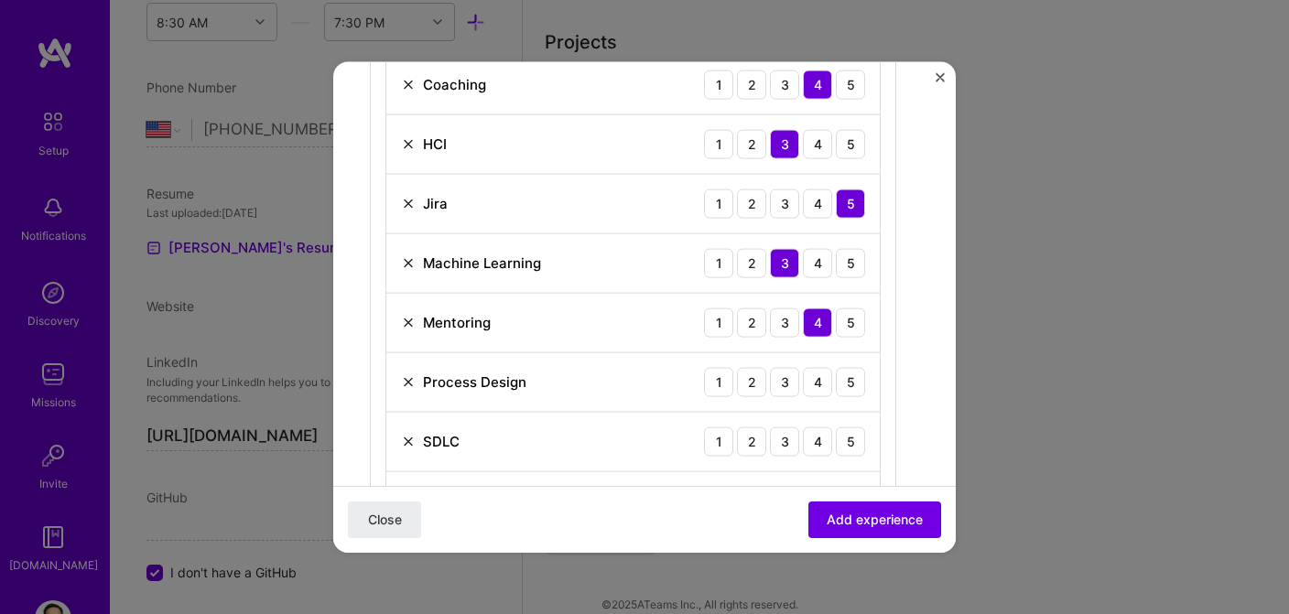
scroll to position [1110, 0]
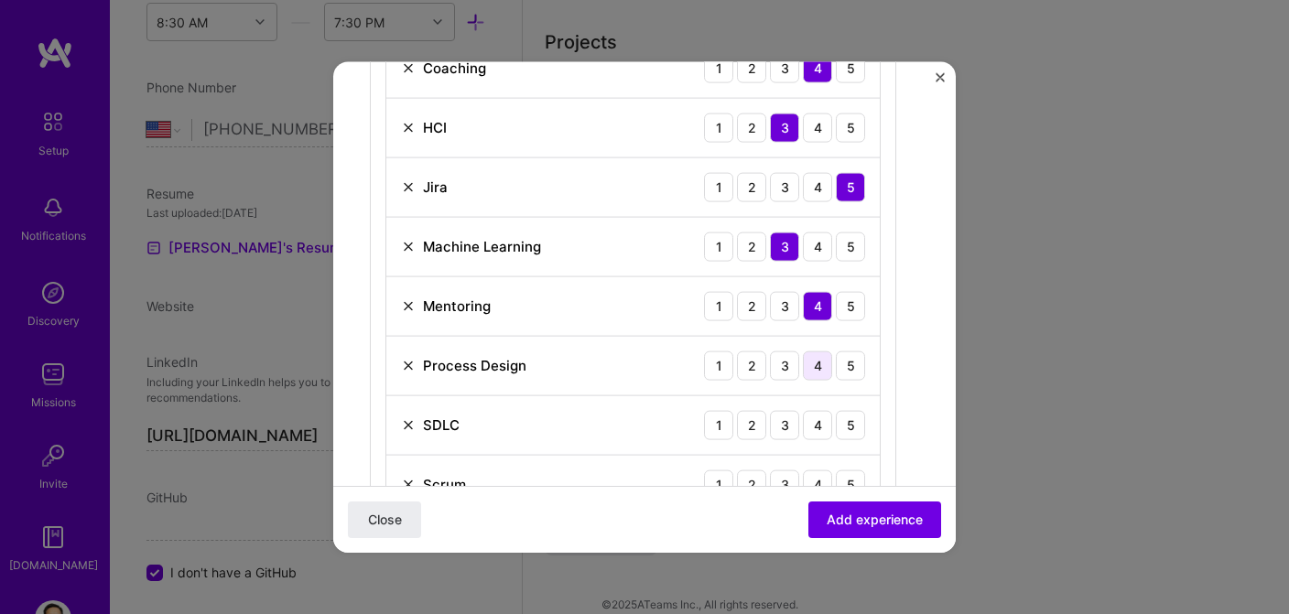
click at [816, 366] on div "4" at bounding box center [817, 365] width 29 height 29
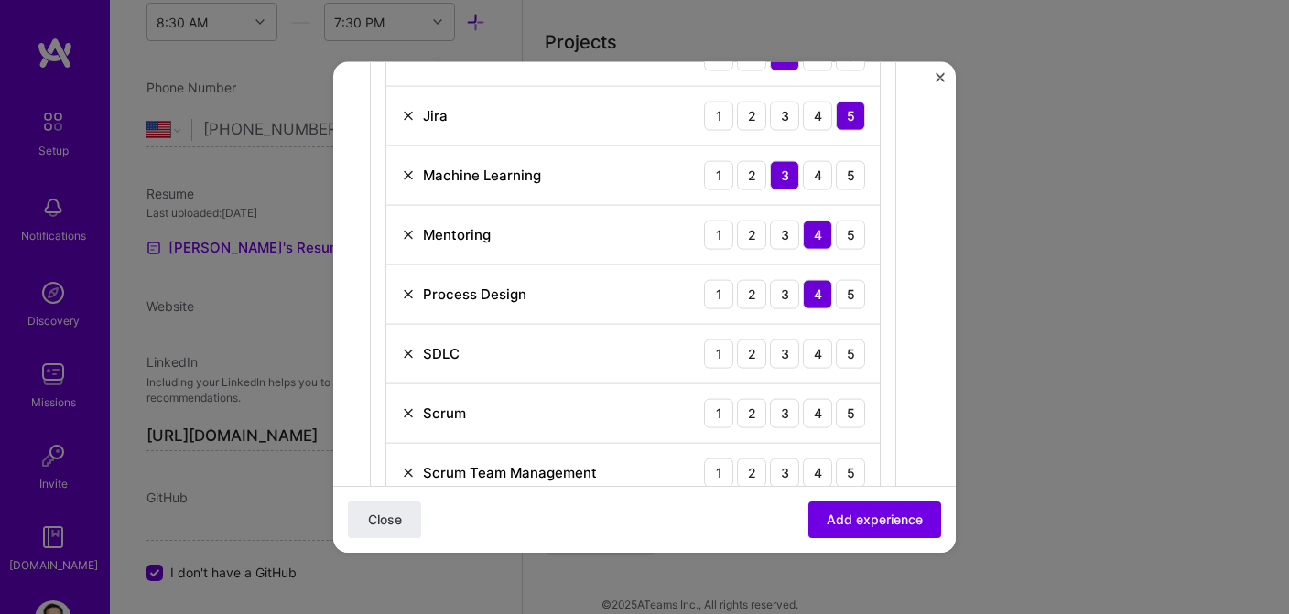
scroll to position [1186, 0]
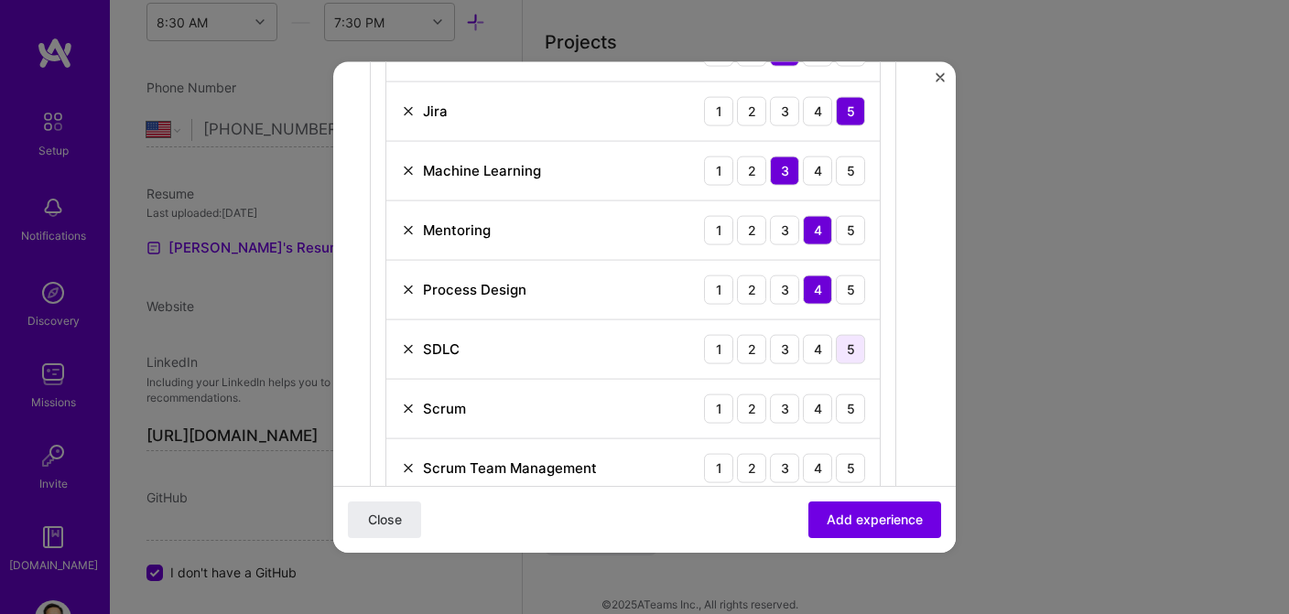
click at [846, 349] on div "5" at bounding box center [850, 348] width 29 height 29
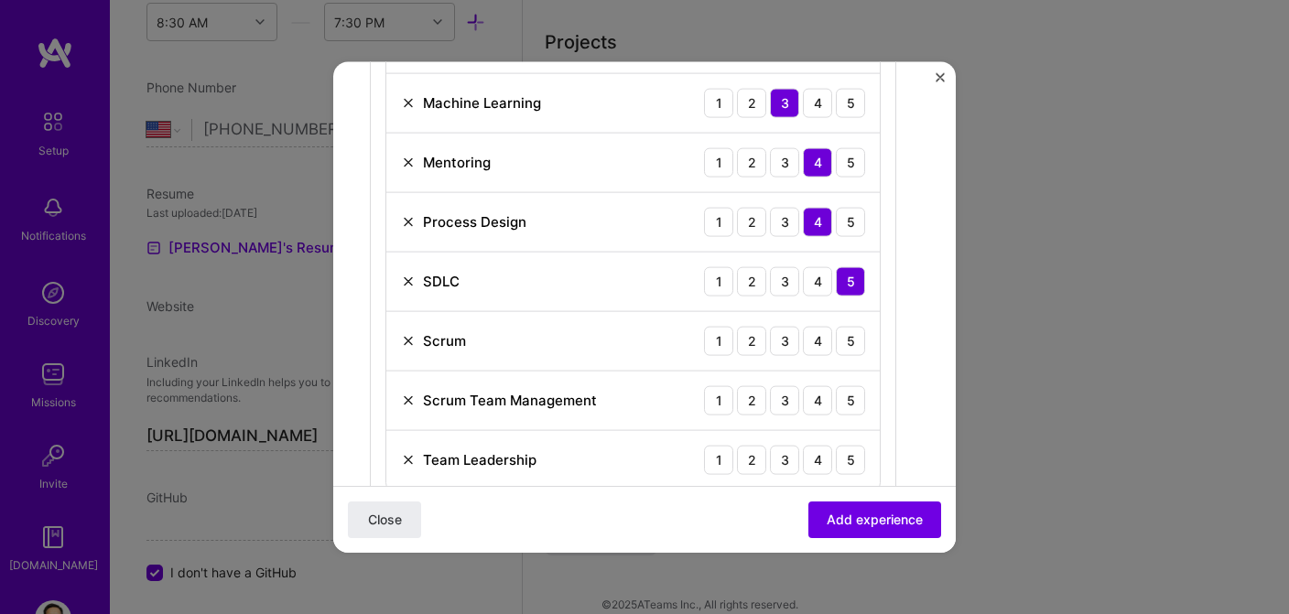
scroll to position [1260, 0]
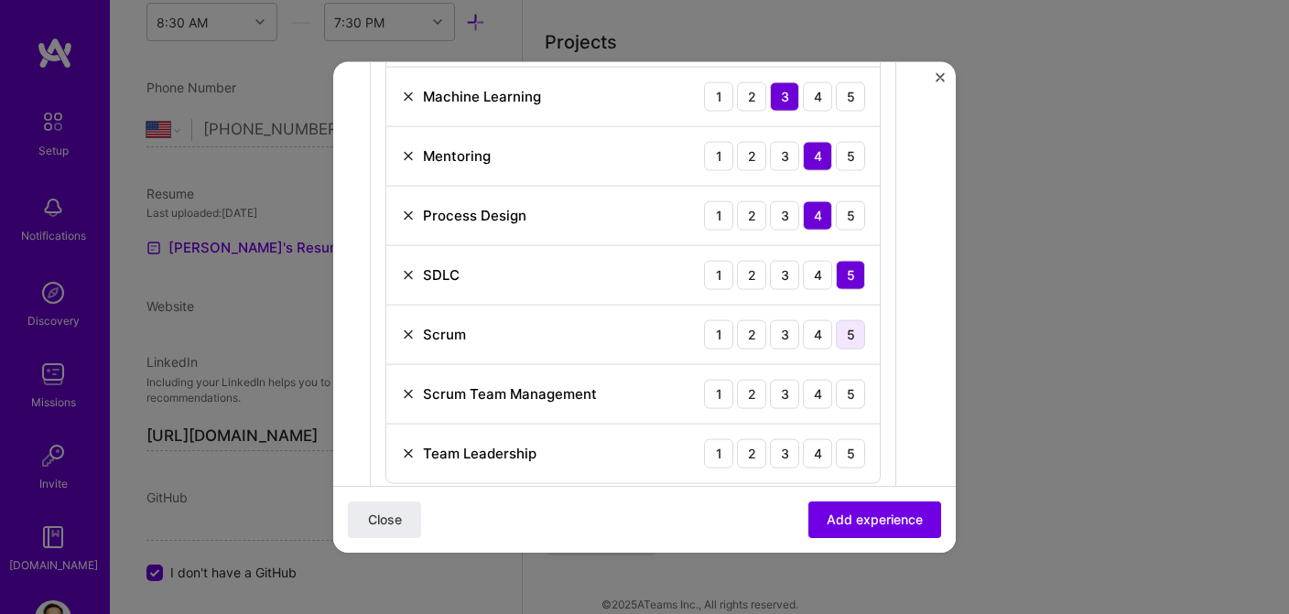
click at [846, 343] on div "5" at bounding box center [850, 334] width 29 height 29
click at [847, 388] on div "5" at bounding box center [850, 393] width 29 height 29
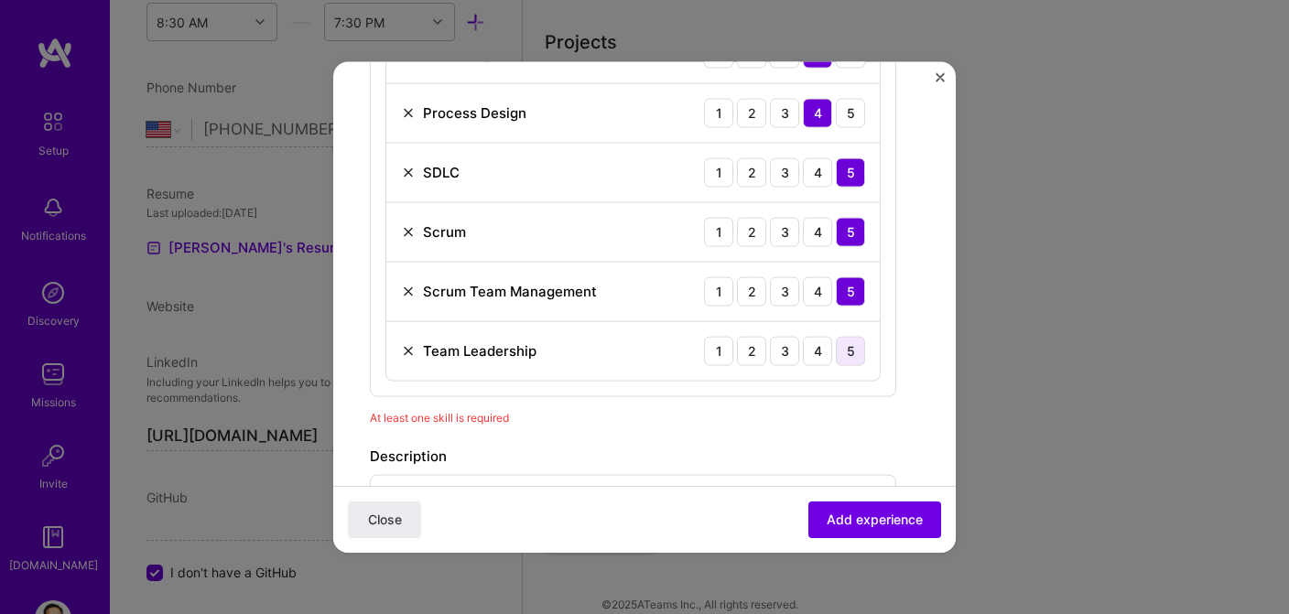
click at [847, 349] on div "5" at bounding box center [850, 350] width 29 height 29
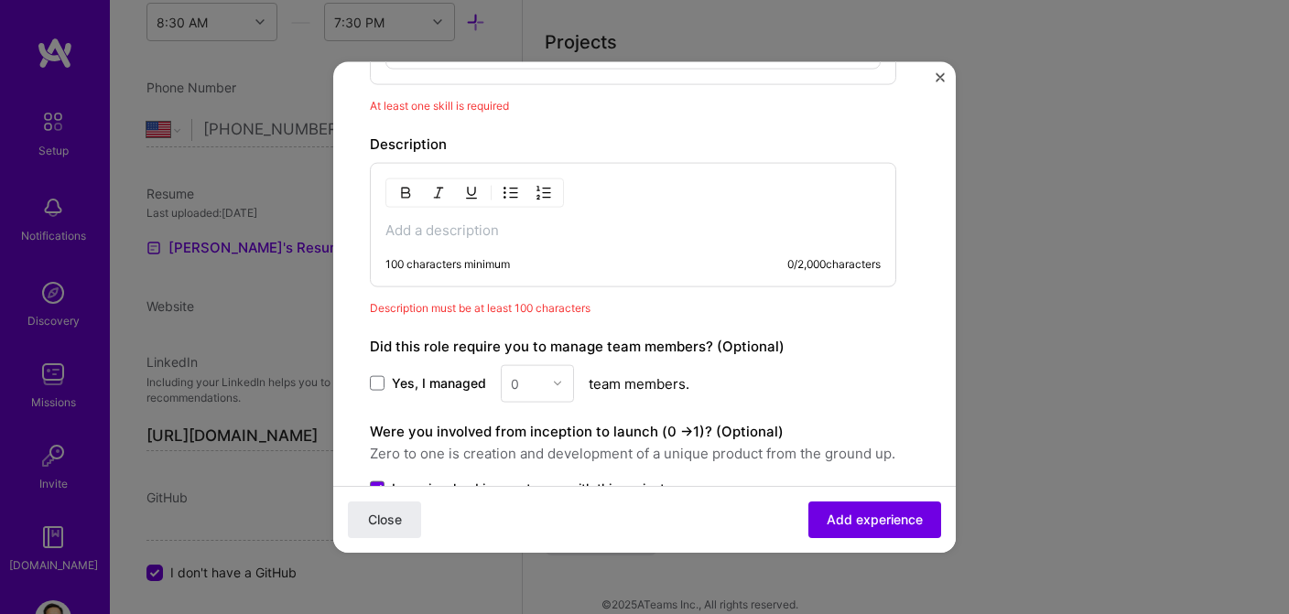
scroll to position [1674, 0]
click at [445, 229] on p at bounding box center [632, 231] width 495 height 18
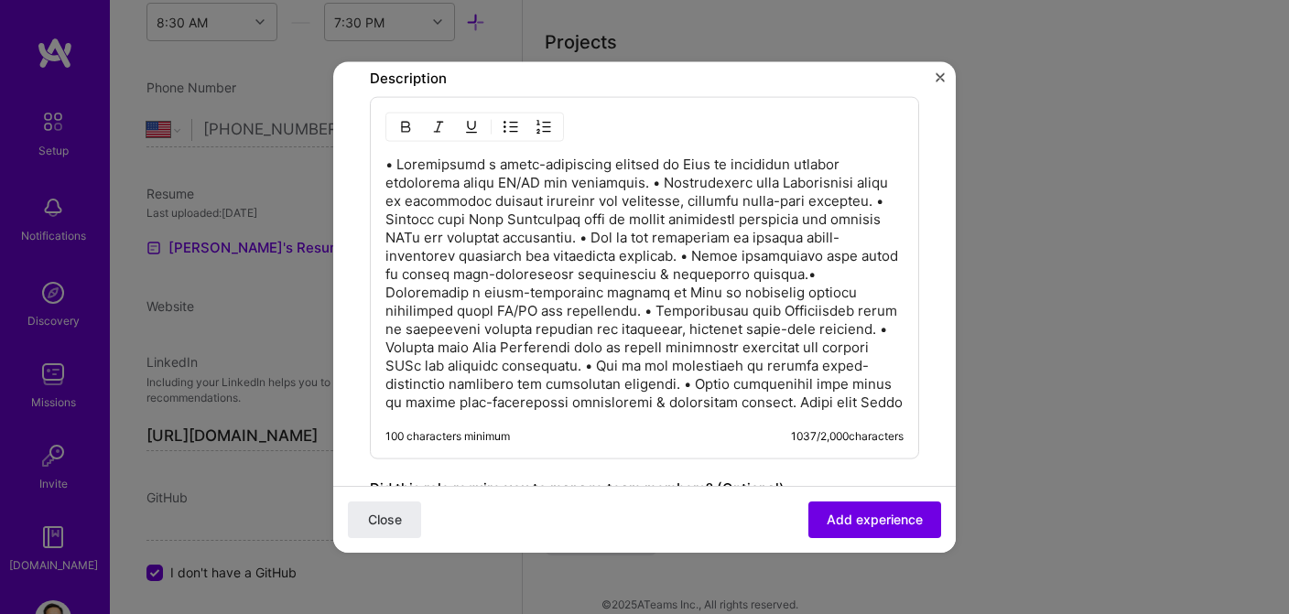
scroll to position [1739, 0]
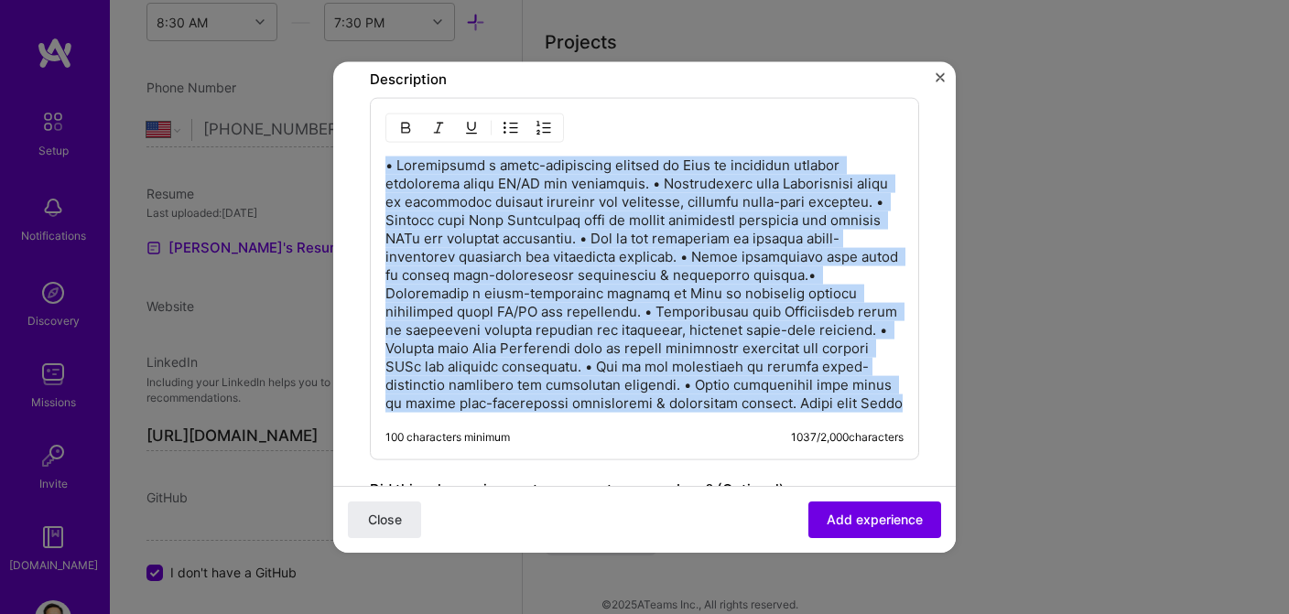
drag, startPoint x: 386, startPoint y: 165, endPoint x: 712, endPoint y: 533, distance: 491.6
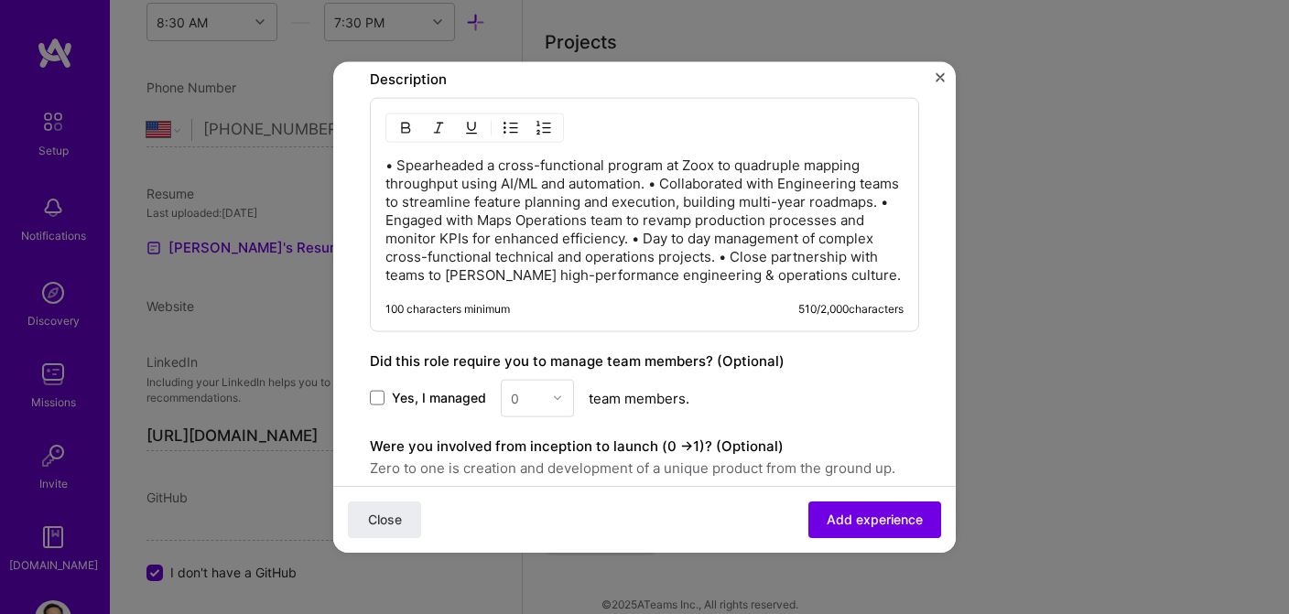
click at [398, 162] on p "• Spearheaded a cross-functional program at Zoox to quadruple mapping throughpu…" at bounding box center [644, 220] width 518 height 128
click at [666, 180] on p "Spearheaded a cross-functional program at Zoox to quadruple mapping throughput …" at bounding box center [644, 220] width 518 height 128
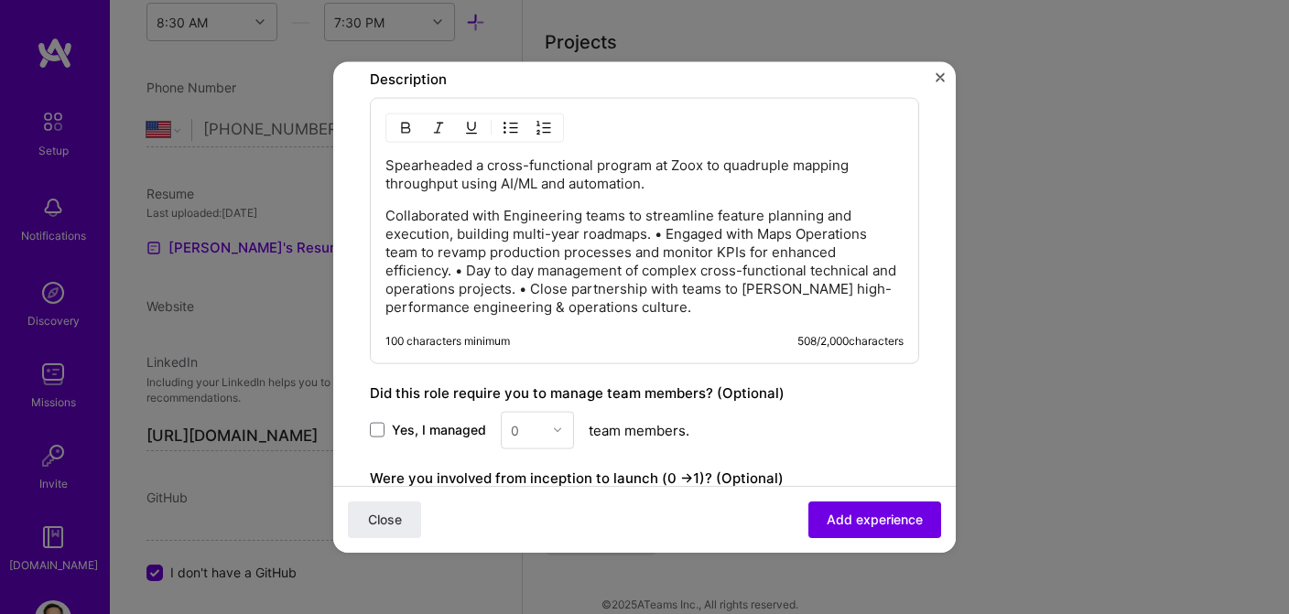
click at [666, 233] on p "Collaborated with Engineering teams to streamline feature planning and executio…" at bounding box center [644, 261] width 518 height 110
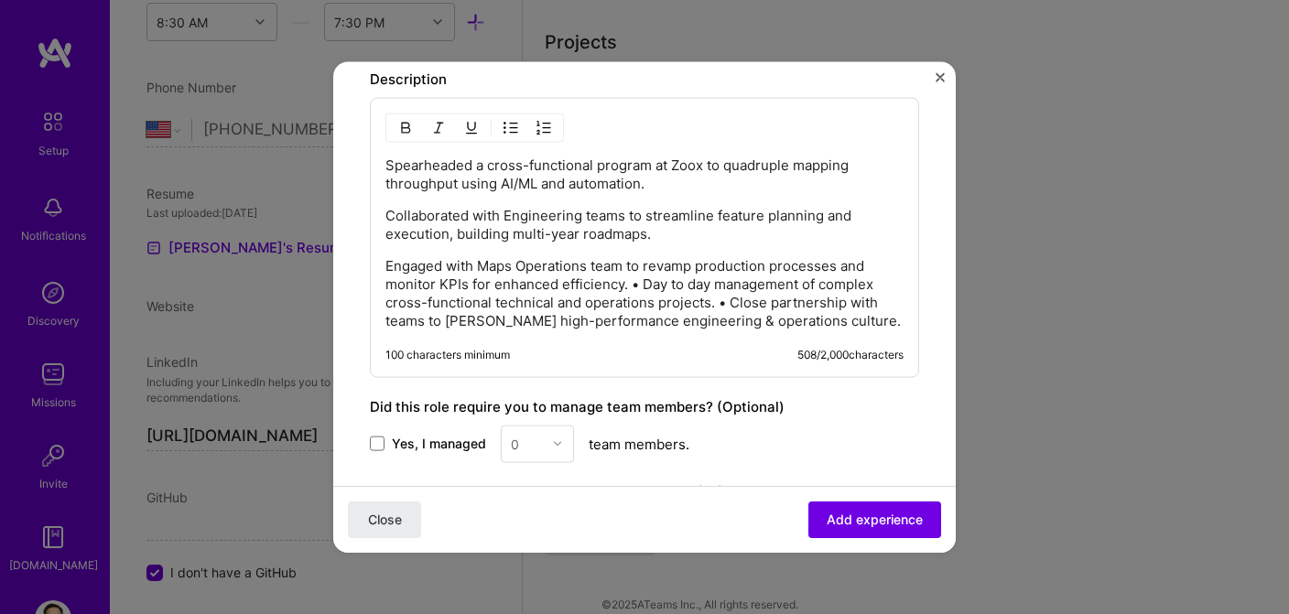
click at [644, 284] on p "Engaged with Maps Operations team to revamp production processes and monitor KP…" at bounding box center [644, 292] width 518 height 73
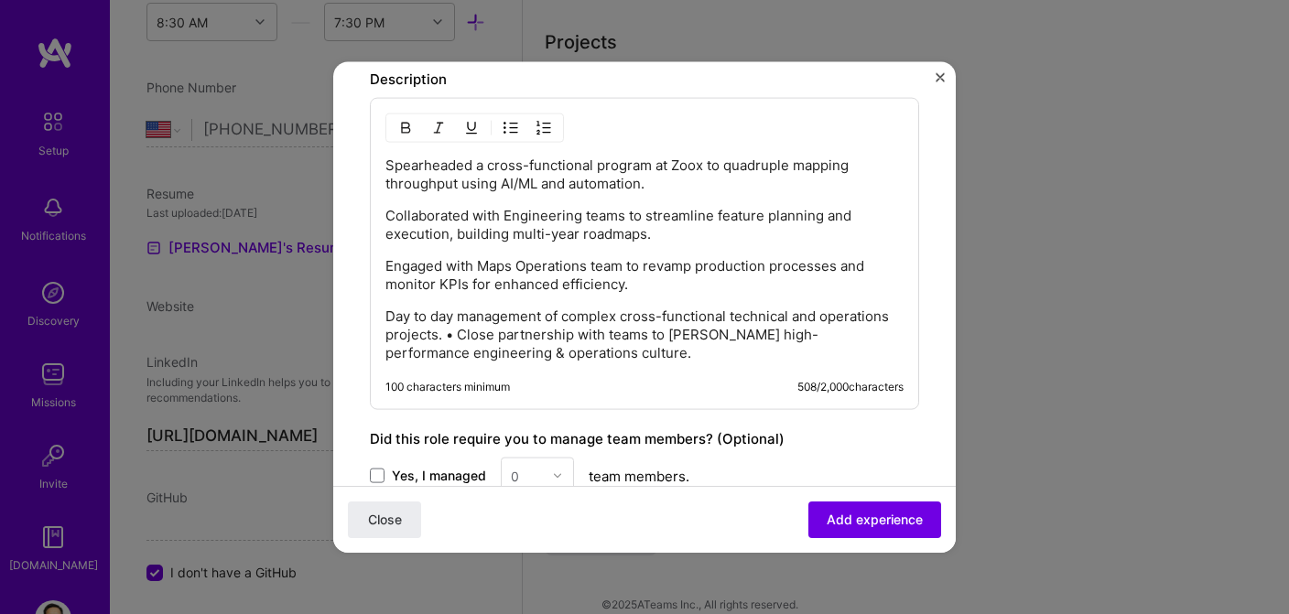
click at [458, 332] on p "Day to day management of complex cross-functional technical and operations proj…" at bounding box center [644, 334] width 518 height 55
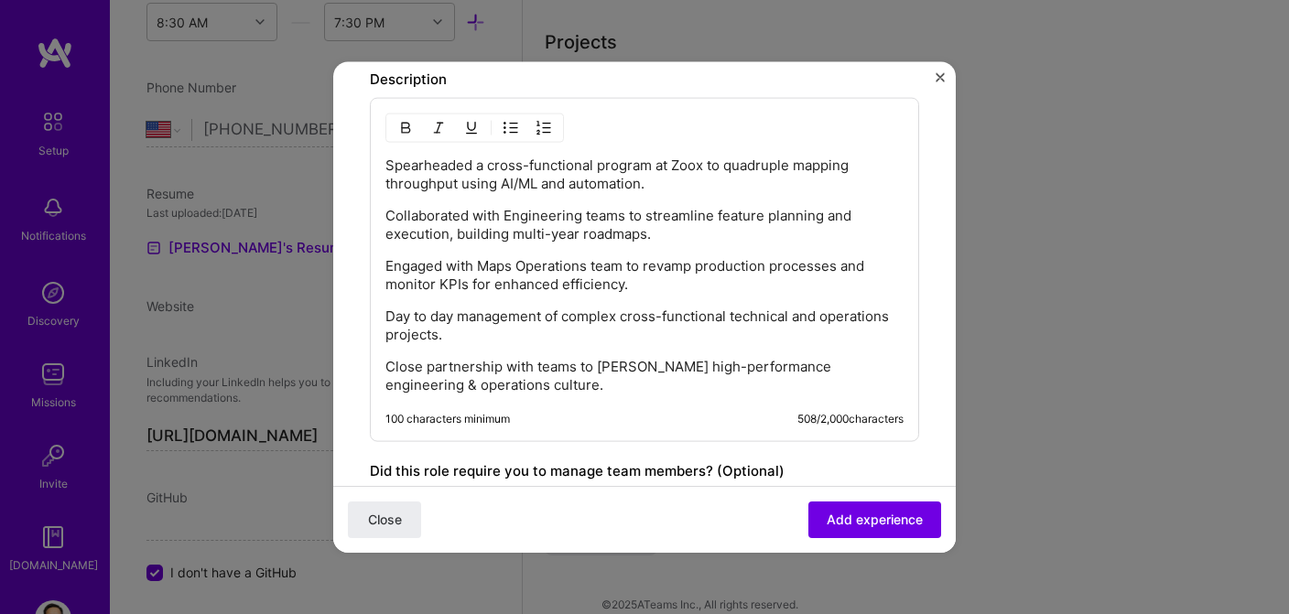
click at [385, 159] on div "Spearheaded a cross-functional program at Zoox to quadruple mapping throughput …" at bounding box center [644, 269] width 549 height 344
click at [386, 163] on p "Spearheaded a cross-functional program at Zoox to quadruple mapping throughput …" at bounding box center [644, 174] width 518 height 37
click at [505, 126] on img "button" at bounding box center [511, 127] width 15 height 15
click at [387, 309] on p "Day to day management of complex cross-functional technical and operations proj…" at bounding box center [644, 325] width 518 height 37
click at [512, 131] on img "button" at bounding box center [511, 127] width 15 height 15
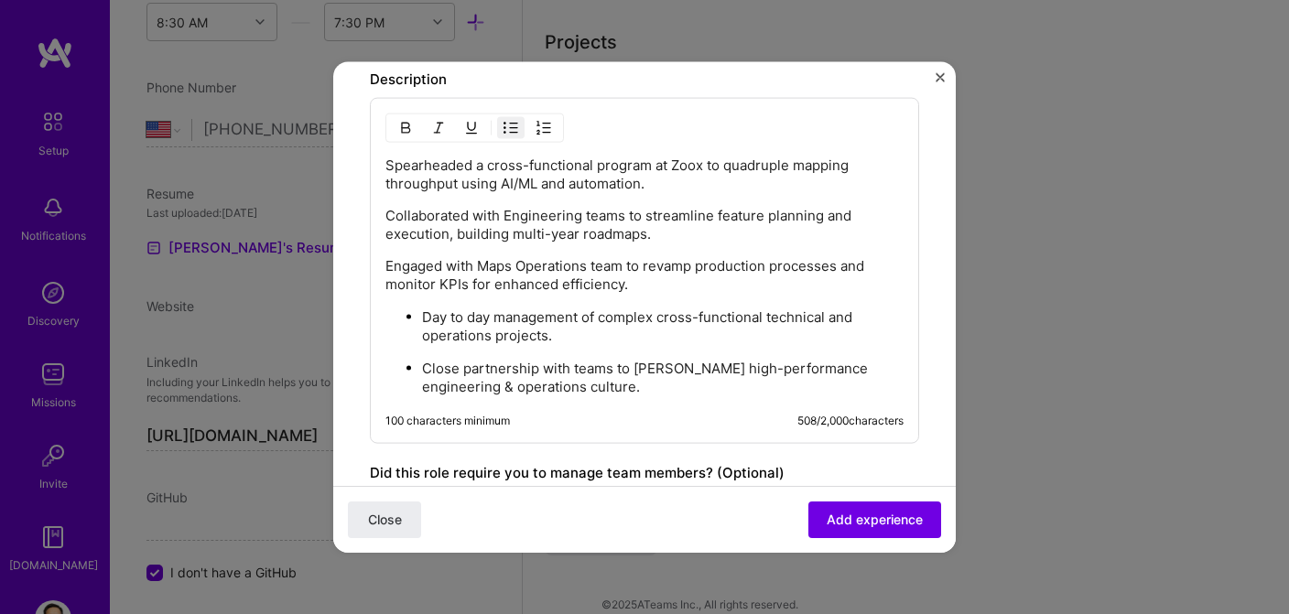
click at [387, 261] on p "Engaged with Maps Operations team to revamp production processes and monitor KP…" at bounding box center [644, 274] width 518 height 37
click at [510, 131] on img "button" at bounding box center [511, 127] width 15 height 15
click at [386, 216] on p "Collaborated with Engineering teams to streamline feature planning and executio…" at bounding box center [644, 224] width 518 height 37
click at [511, 118] on button "button" at bounding box center [510, 127] width 27 height 22
click at [390, 162] on p "Spearheaded a cross-functional program at Zoox to quadruple mapping throughput …" at bounding box center [644, 174] width 518 height 37
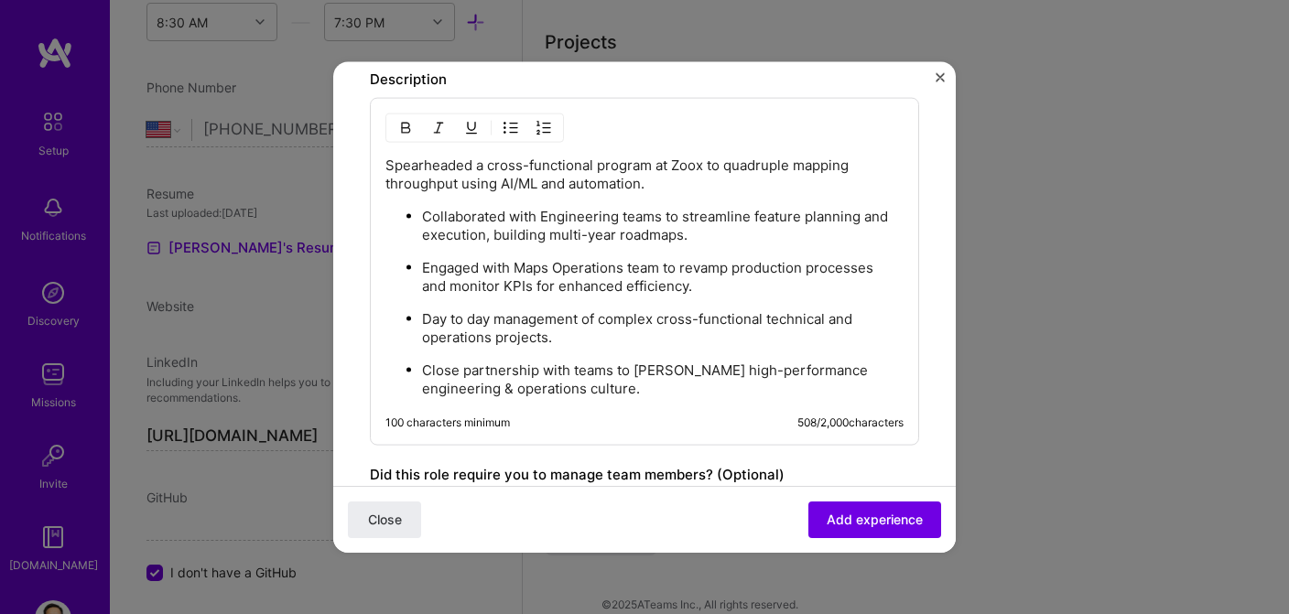
click at [509, 130] on img "button" at bounding box center [511, 127] width 15 height 15
click at [864, 518] on span "Add experience" at bounding box center [875, 520] width 96 height 18
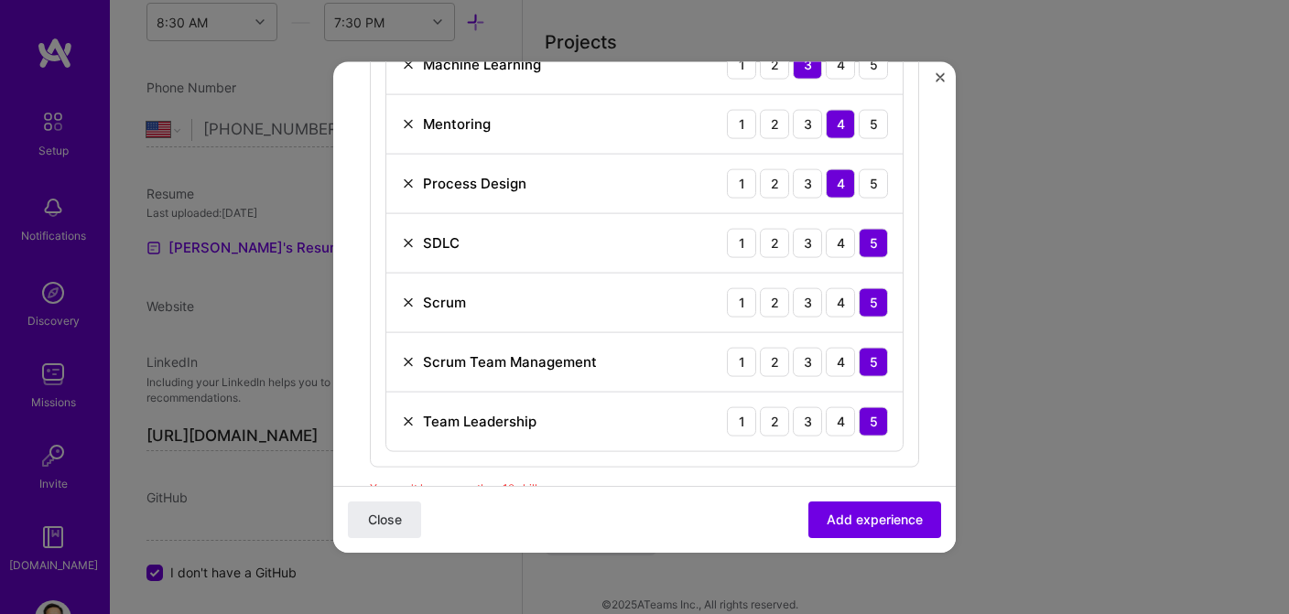
scroll to position [1295, 0]
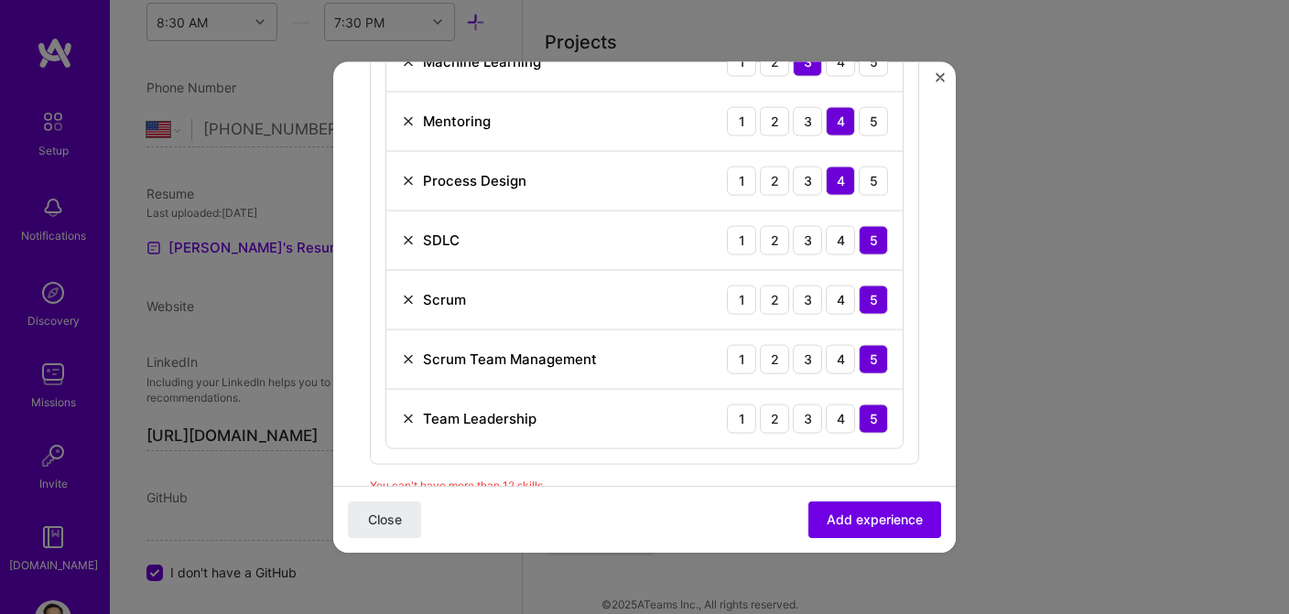
click at [406, 417] on img at bounding box center [408, 418] width 15 height 15
click at [407, 299] on img at bounding box center [408, 299] width 15 height 15
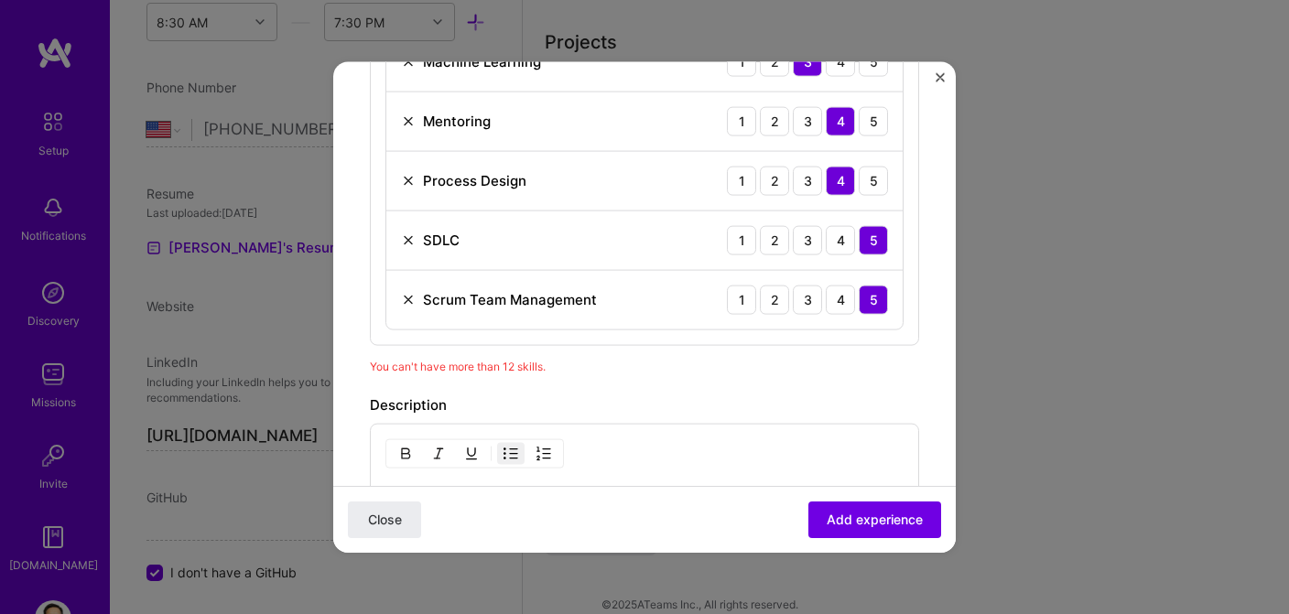
click at [408, 300] on img at bounding box center [408, 299] width 15 height 15
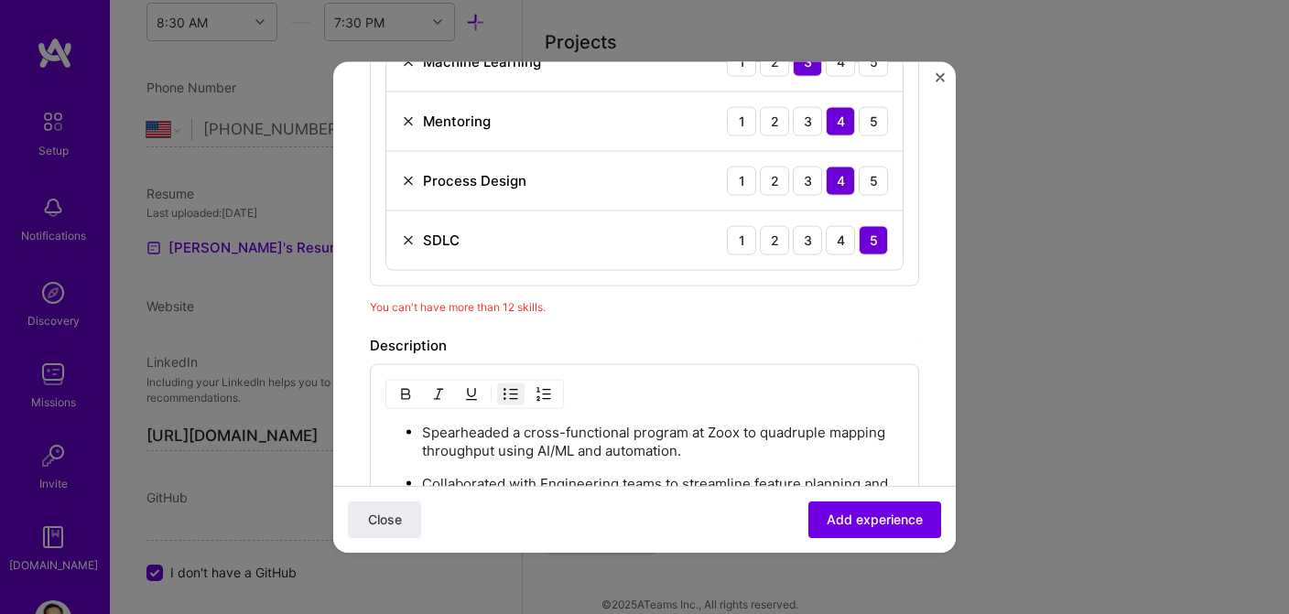
click at [404, 237] on img at bounding box center [408, 240] width 15 height 15
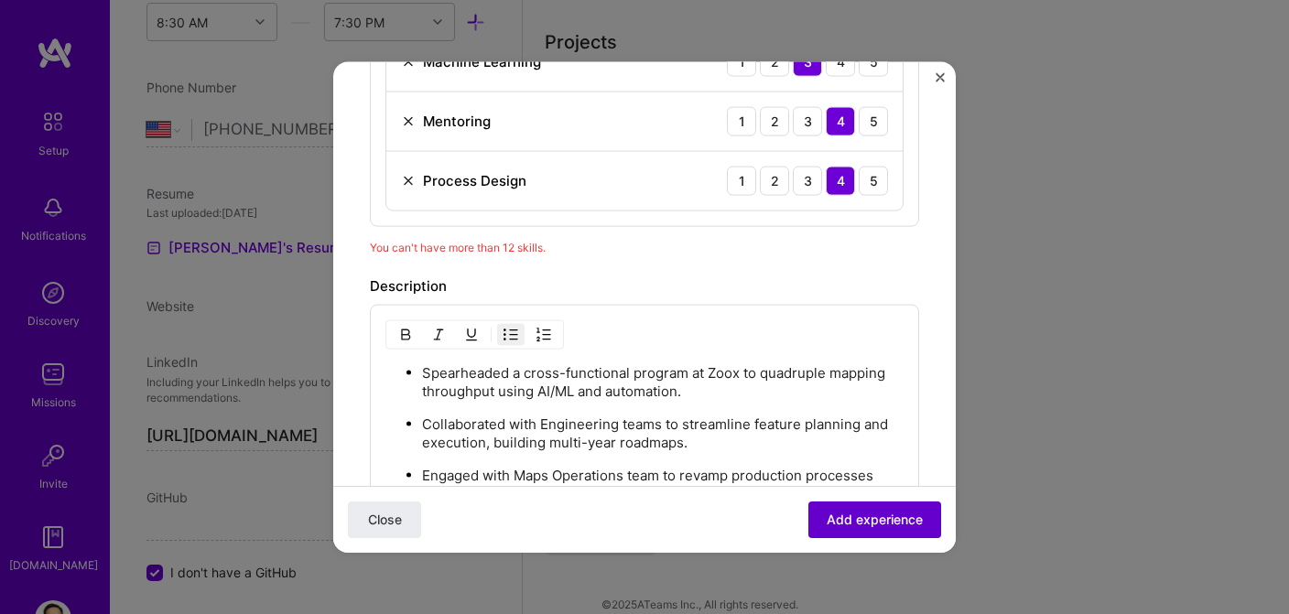
click at [845, 518] on span "Add experience" at bounding box center [875, 520] width 96 height 18
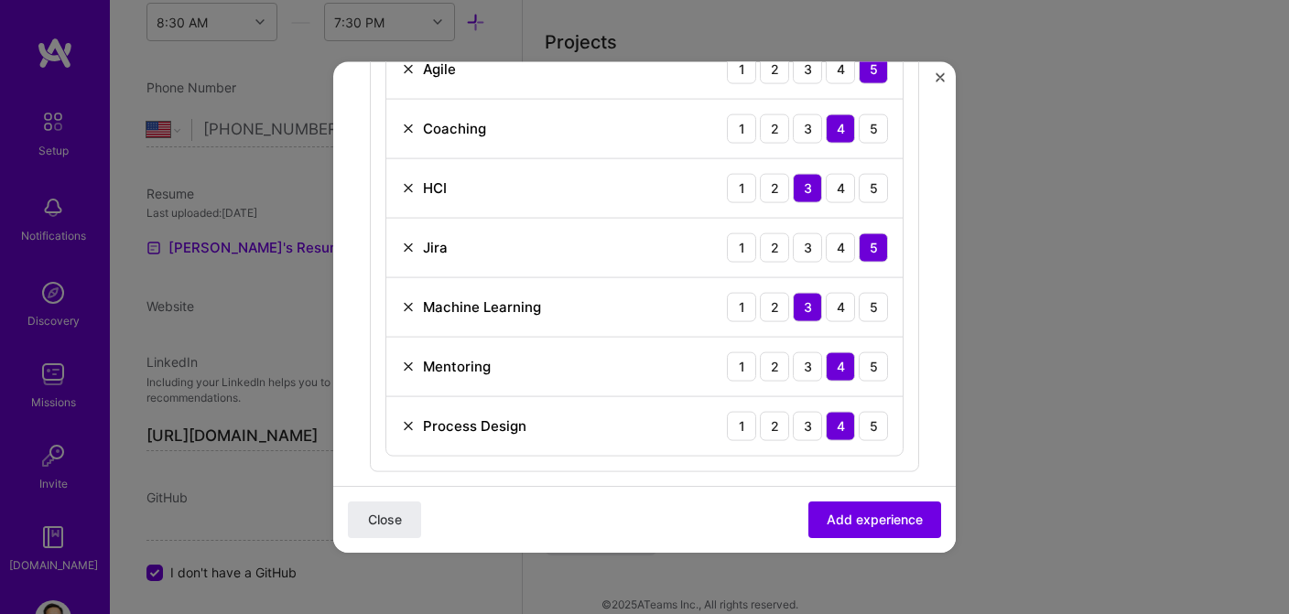
scroll to position [1042, 0]
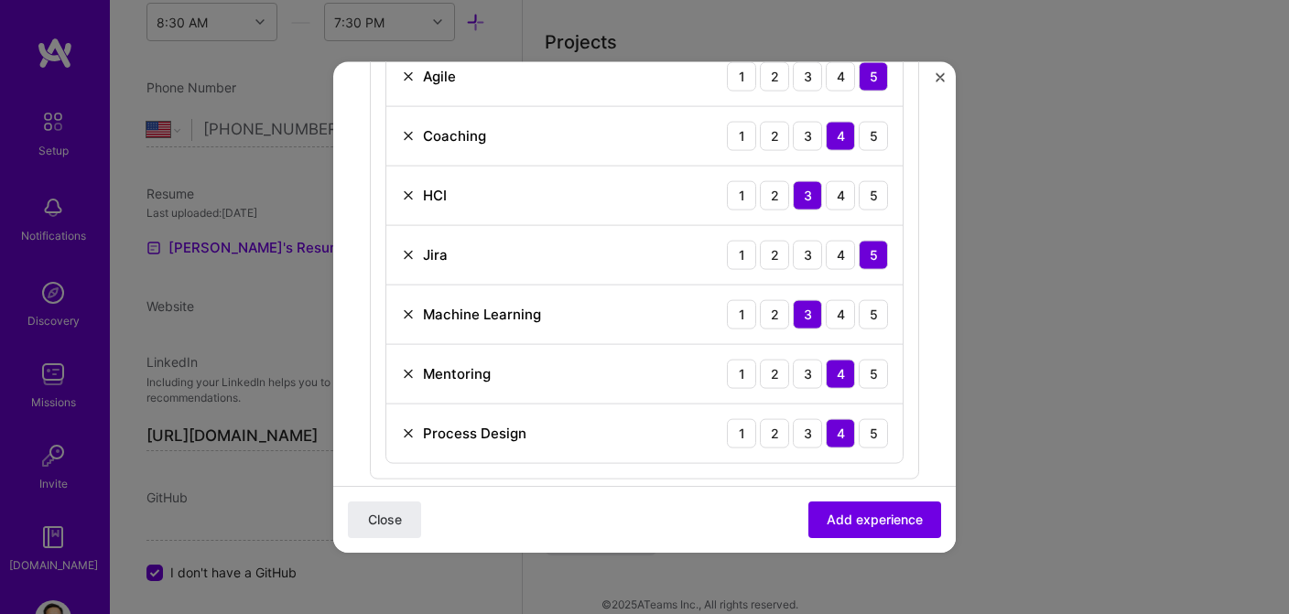
click at [409, 192] on img at bounding box center [408, 195] width 15 height 15
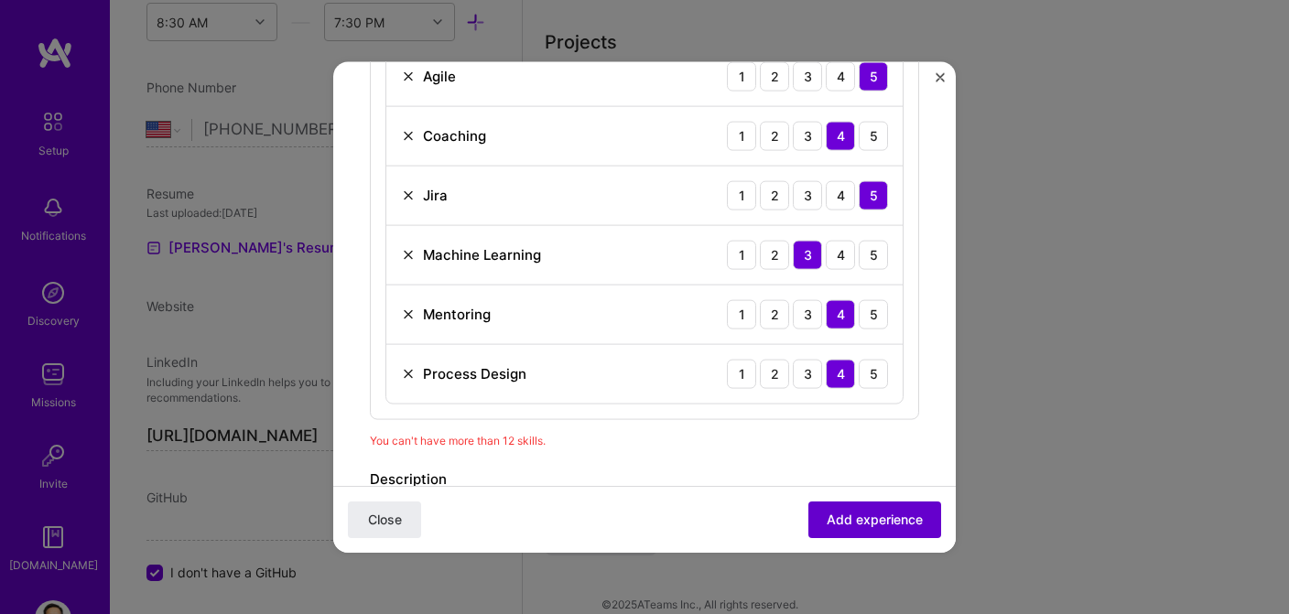
click at [862, 523] on span "Add experience" at bounding box center [875, 520] width 96 height 18
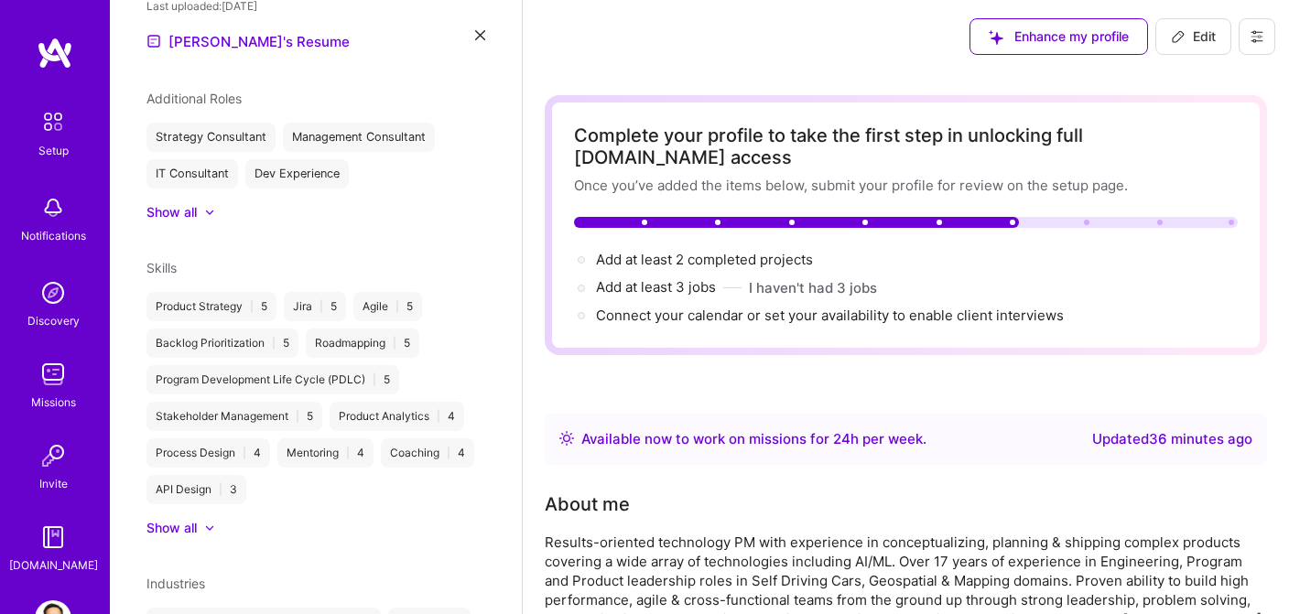
scroll to position [0, 0]
click at [1208, 36] on span "Edit" at bounding box center [1193, 36] width 45 height 18
select select "US"
select select "Right Now"
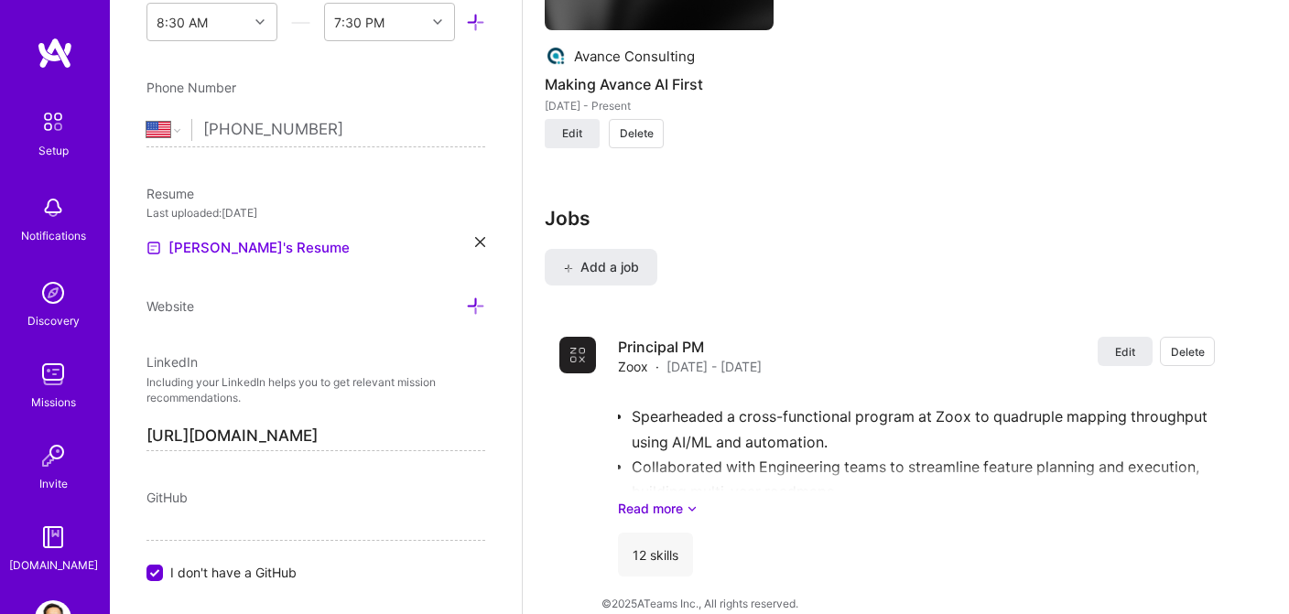
scroll to position [1681, 0]
click at [584, 259] on span "Add a job" at bounding box center [601, 268] width 76 height 18
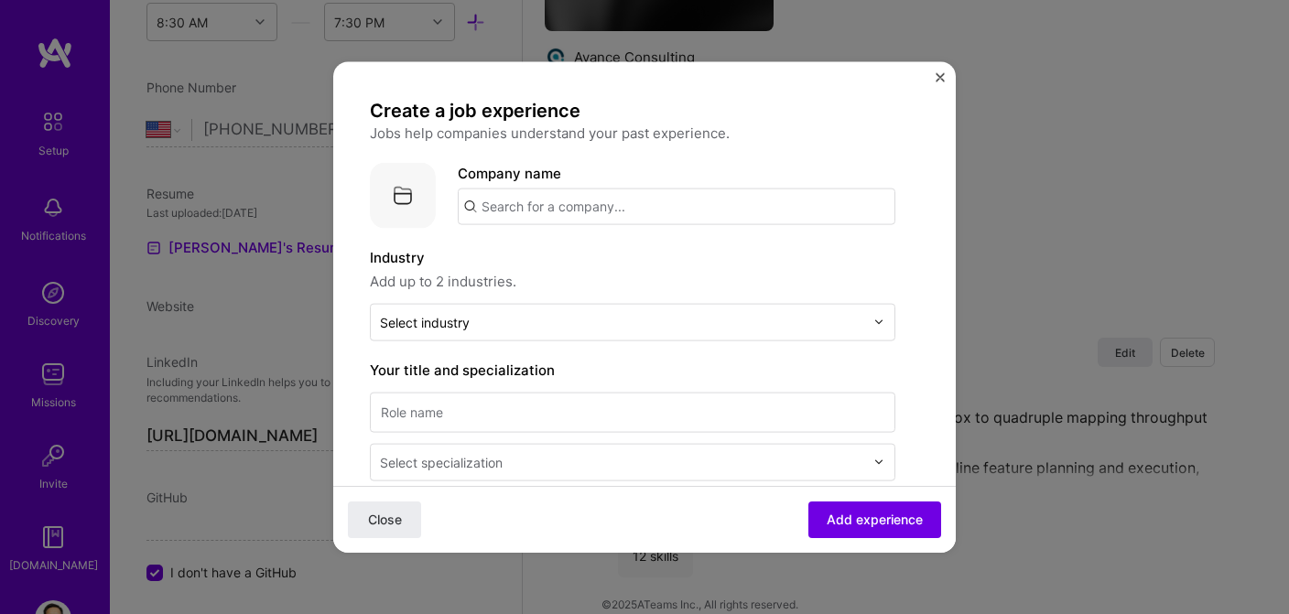
click at [664, 211] on input "text" at bounding box center [677, 206] width 438 height 37
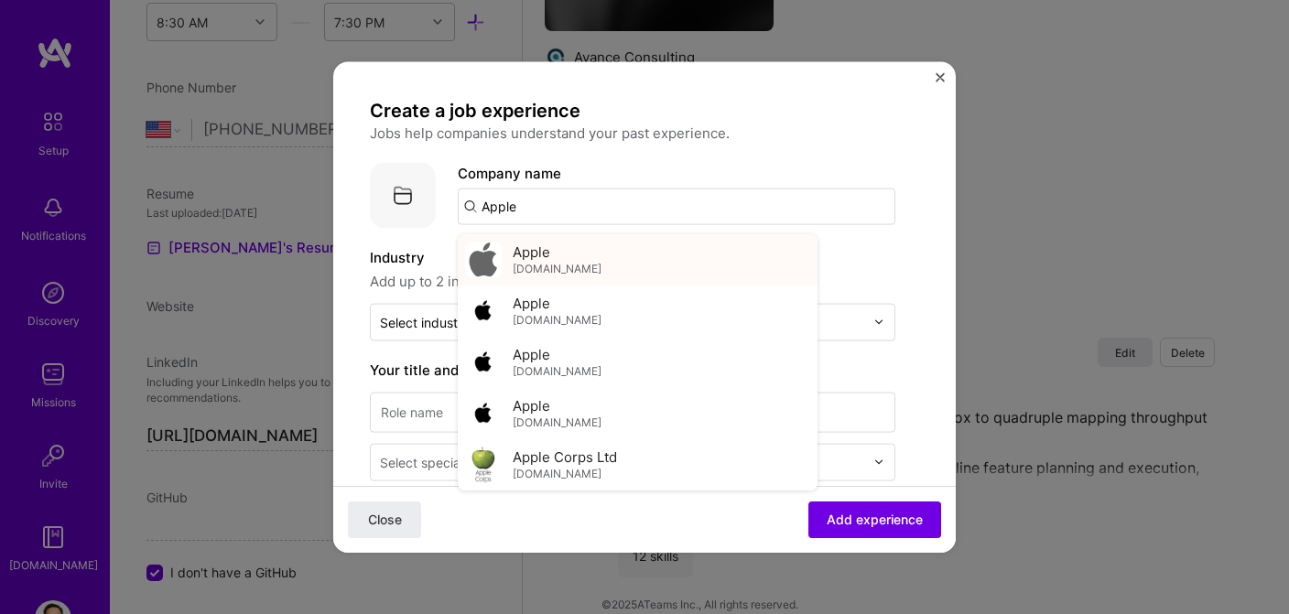
type input "Apple"
click at [586, 265] on div "Apple [DOMAIN_NAME]" at bounding box center [638, 258] width 360 height 51
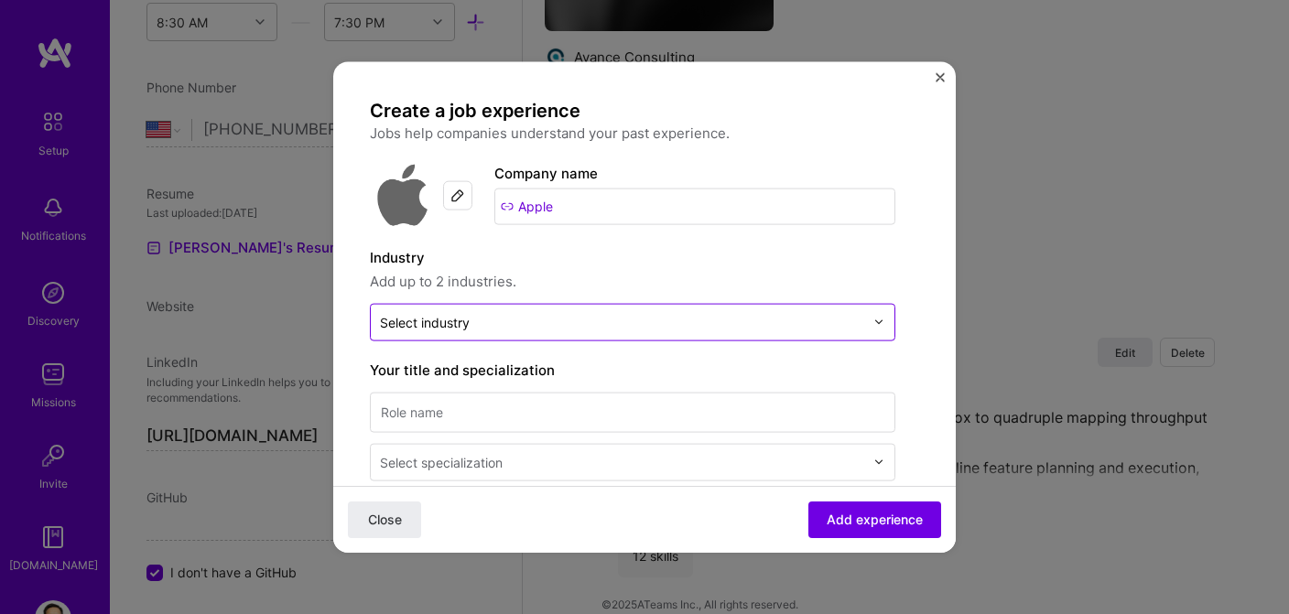
click at [572, 324] on input "text" at bounding box center [622, 321] width 484 height 19
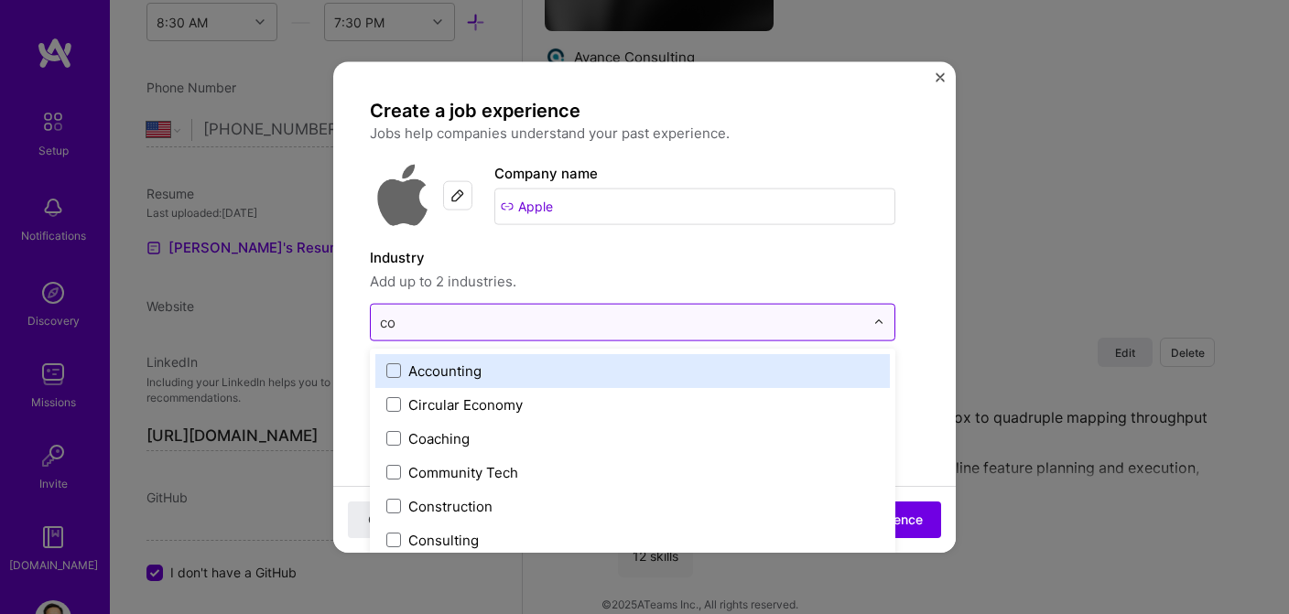
type input "con"
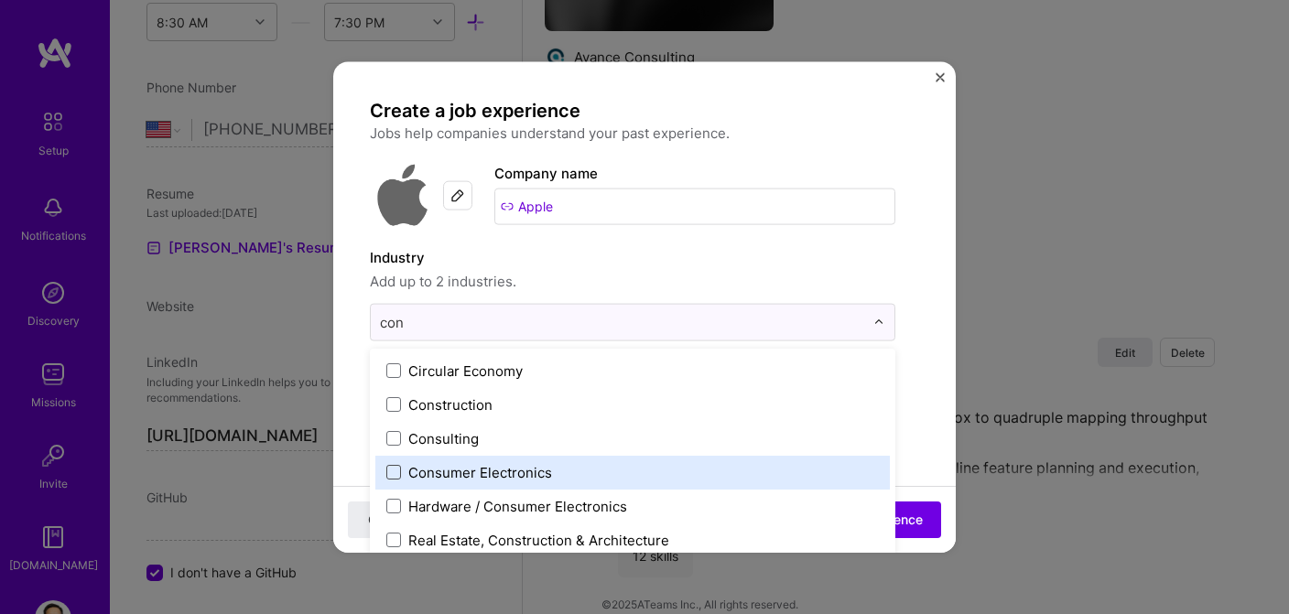
click at [396, 470] on span at bounding box center [393, 472] width 15 height 15
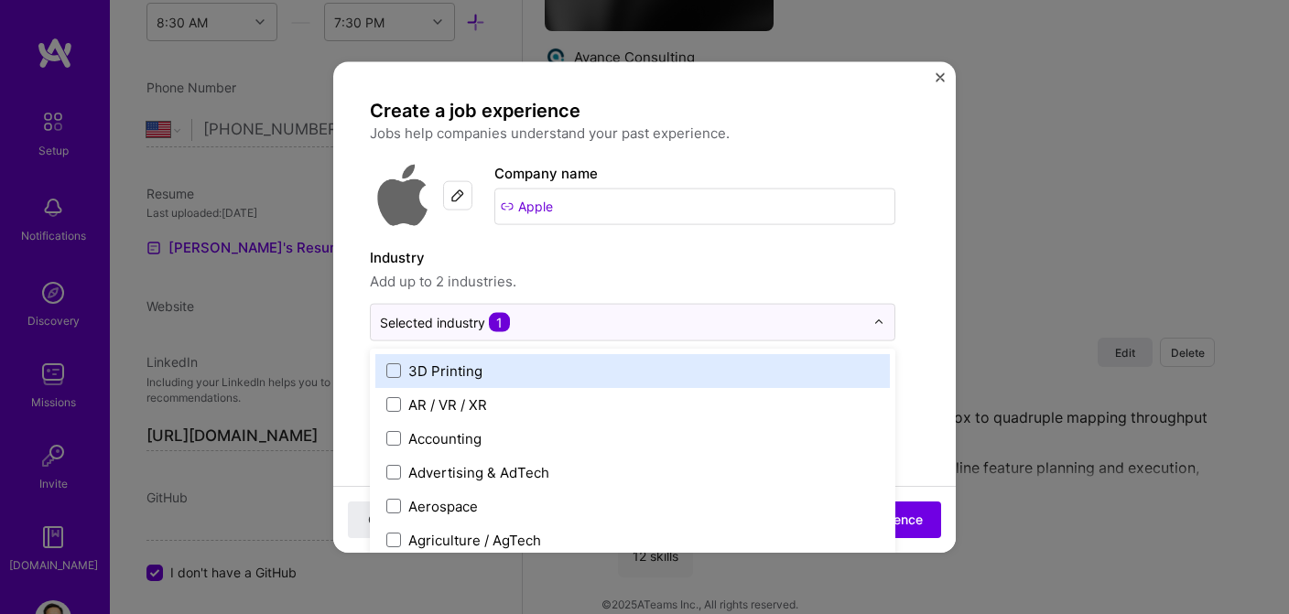
click at [611, 287] on span "Add up to 2 industries." at bounding box center [633, 281] width 526 height 22
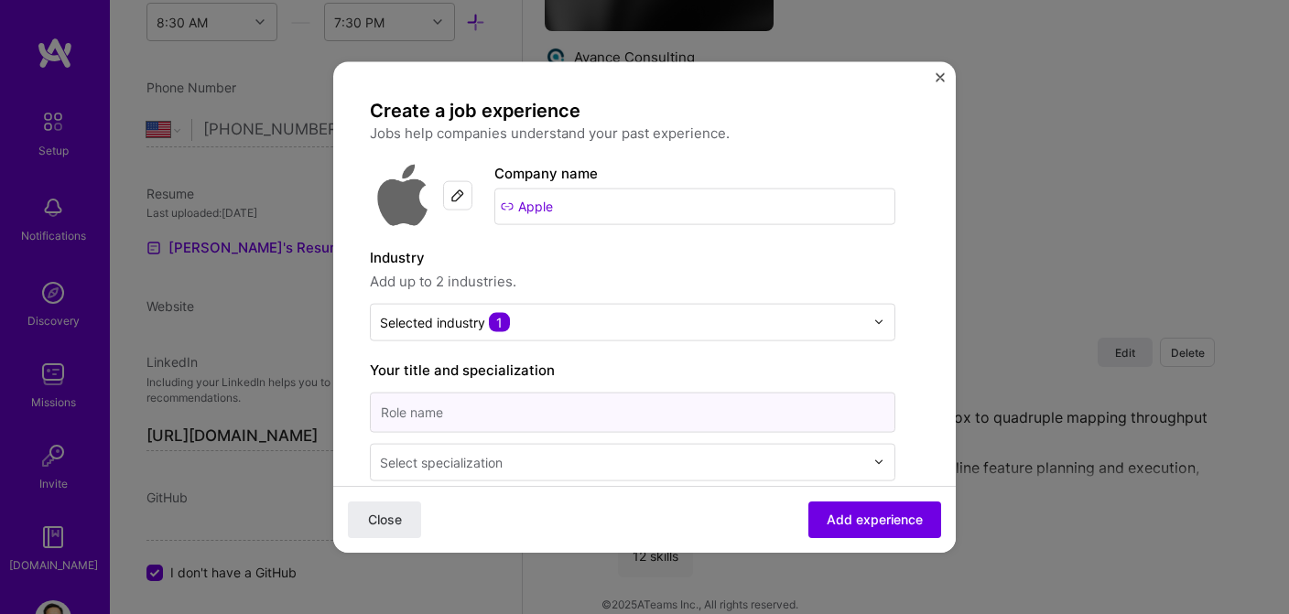
click at [491, 410] on input at bounding box center [633, 412] width 526 height 40
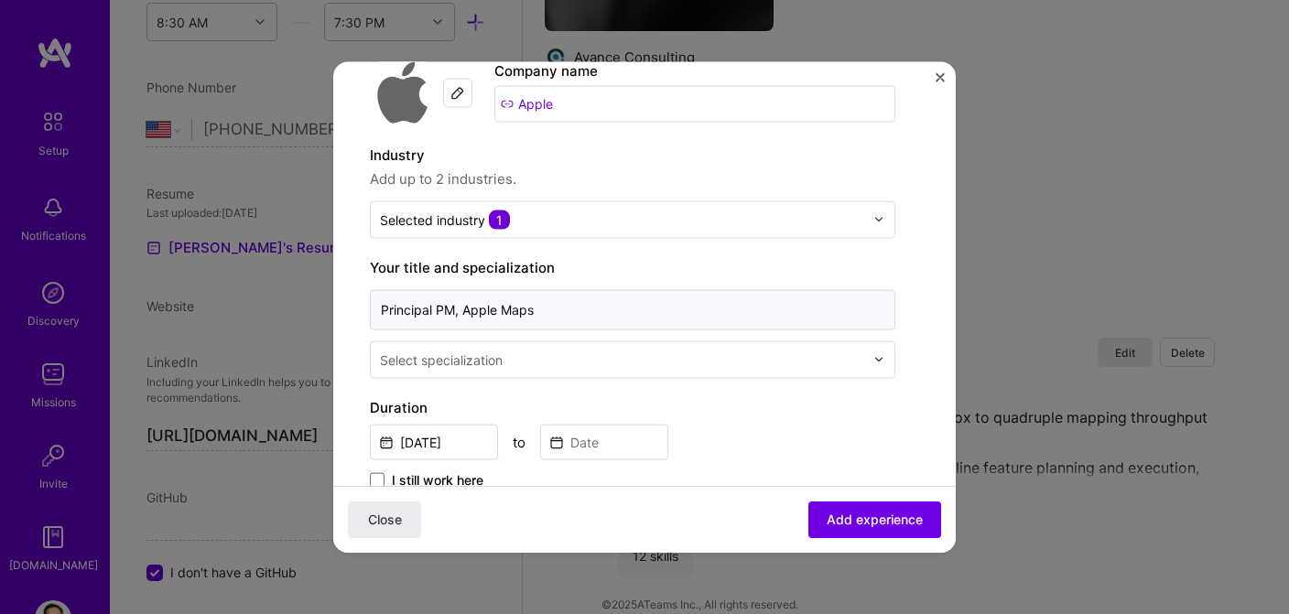
scroll to position [113, 0]
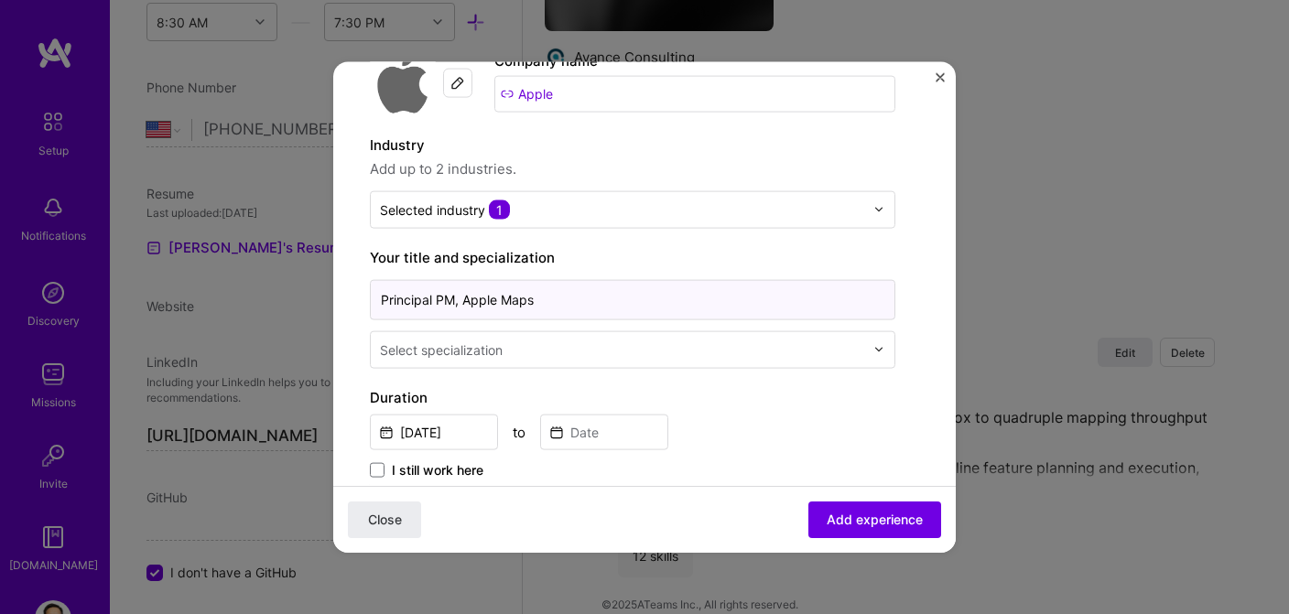
type input "Principal PM, Apple Maps"
click at [508, 356] on input "text" at bounding box center [624, 349] width 488 height 19
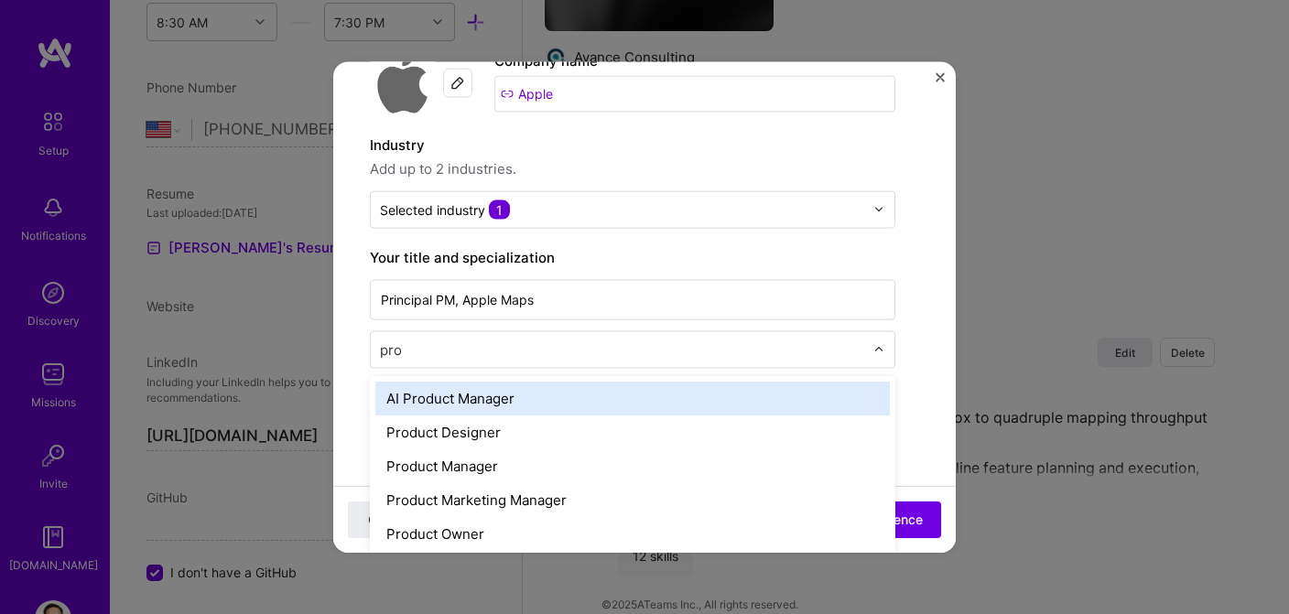
type input "prod"
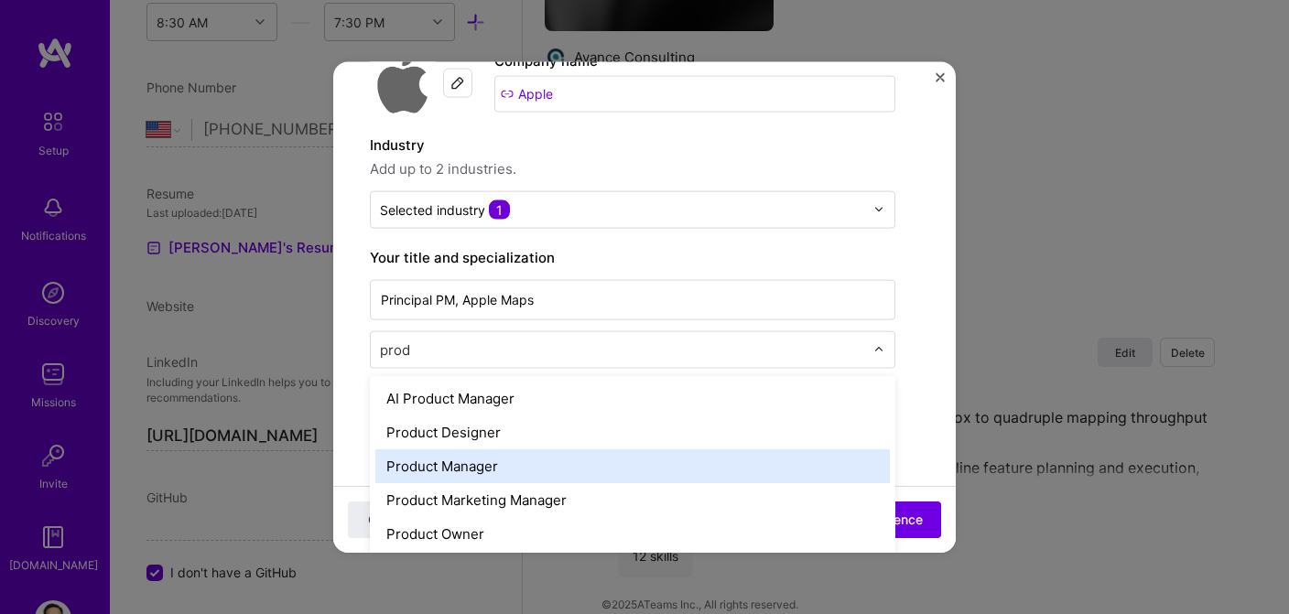
click at [472, 458] on div "Product Manager" at bounding box center [632, 466] width 515 height 34
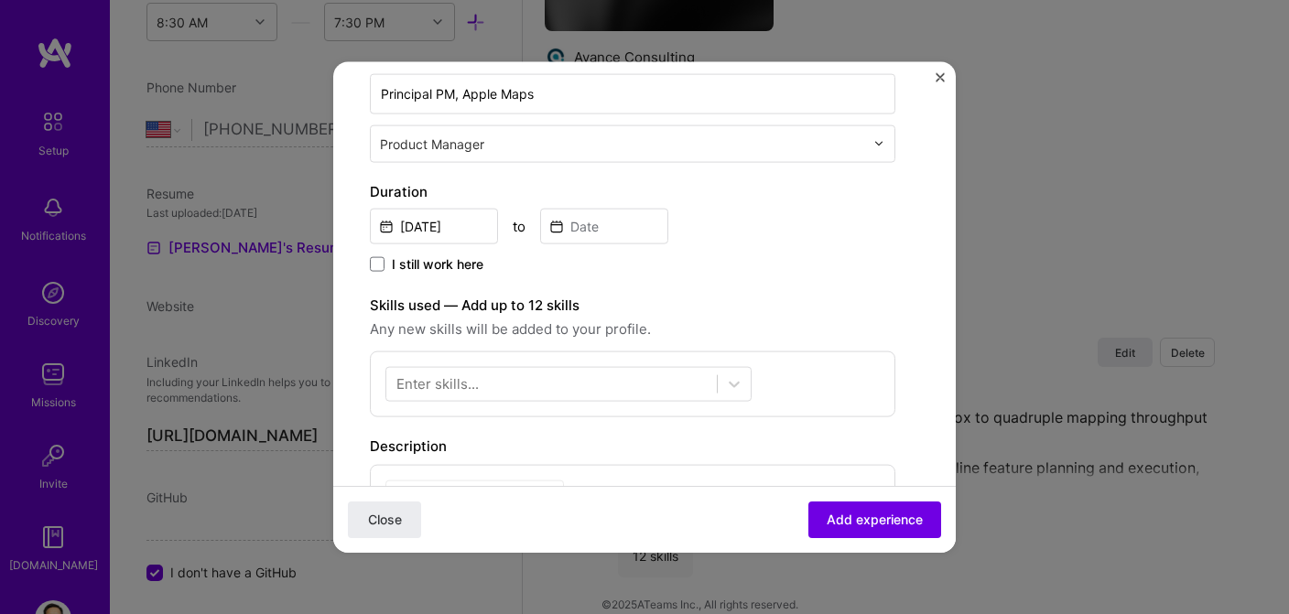
scroll to position [292, 0]
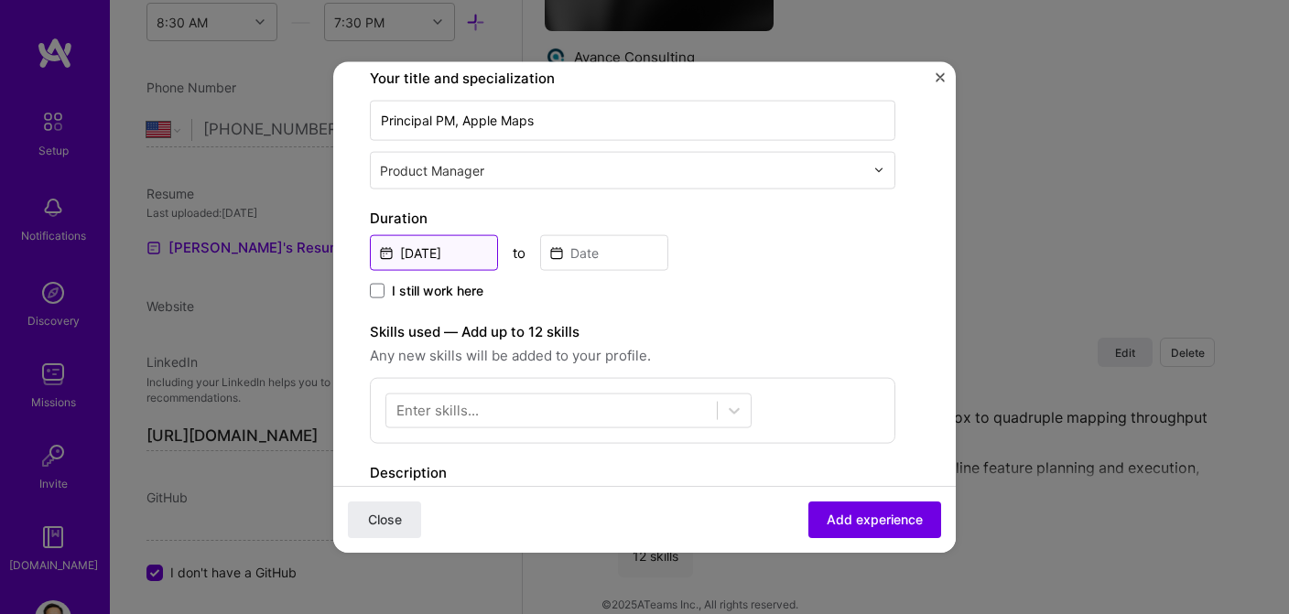
click at [385, 253] on input "[DATE]" at bounding box center [434, 252] width 128 height 36
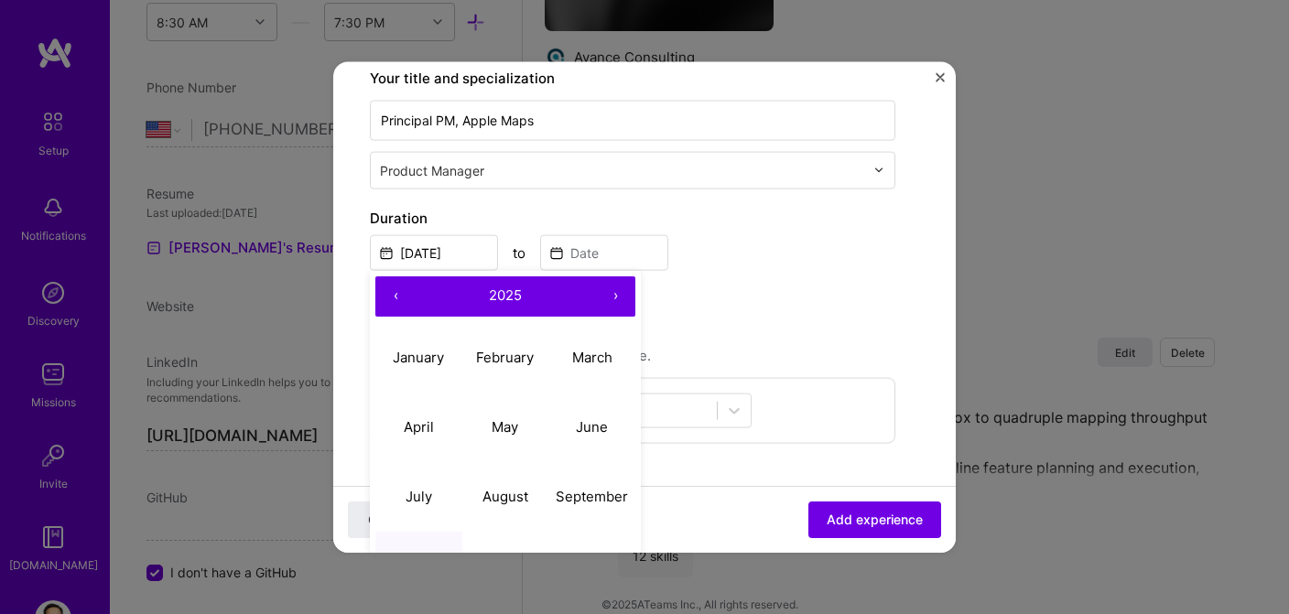
click at [398, 295] on button "‹" at bounding box center [395, 296] width 40 height 40
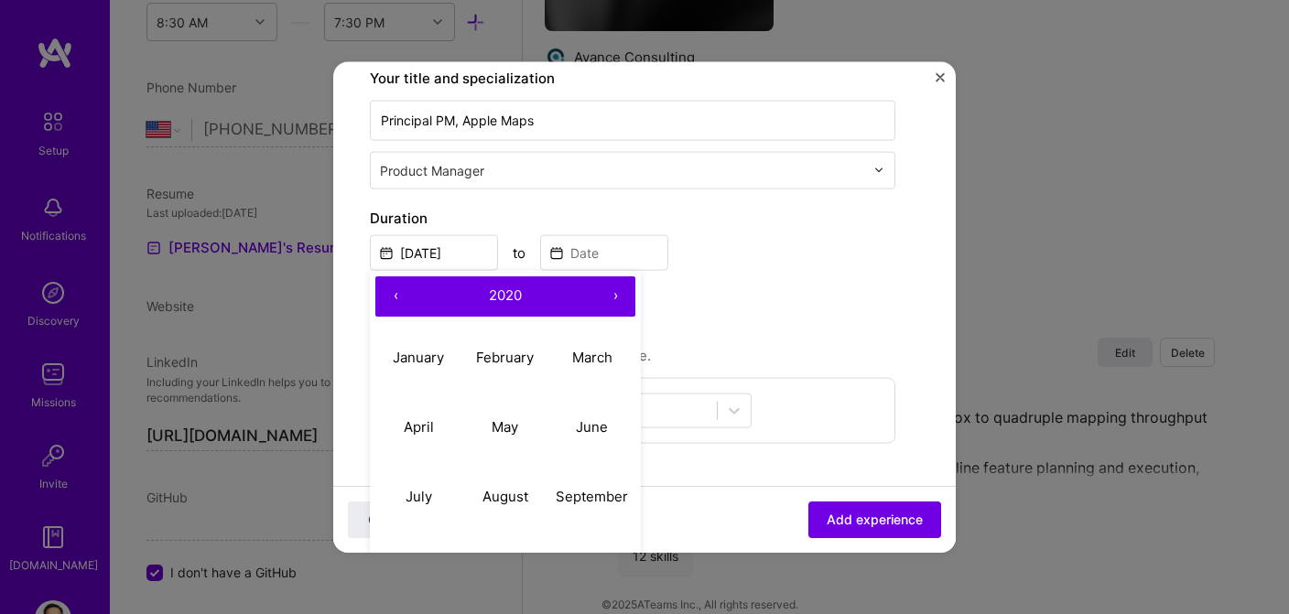
click at [398, 295] on button "‹" at bounding box center [395, 296] width 40 height 40
click at [429, 353] on abbr "January" at bounding box center [418, 357] width 51 height 17
type input "[DATE]"
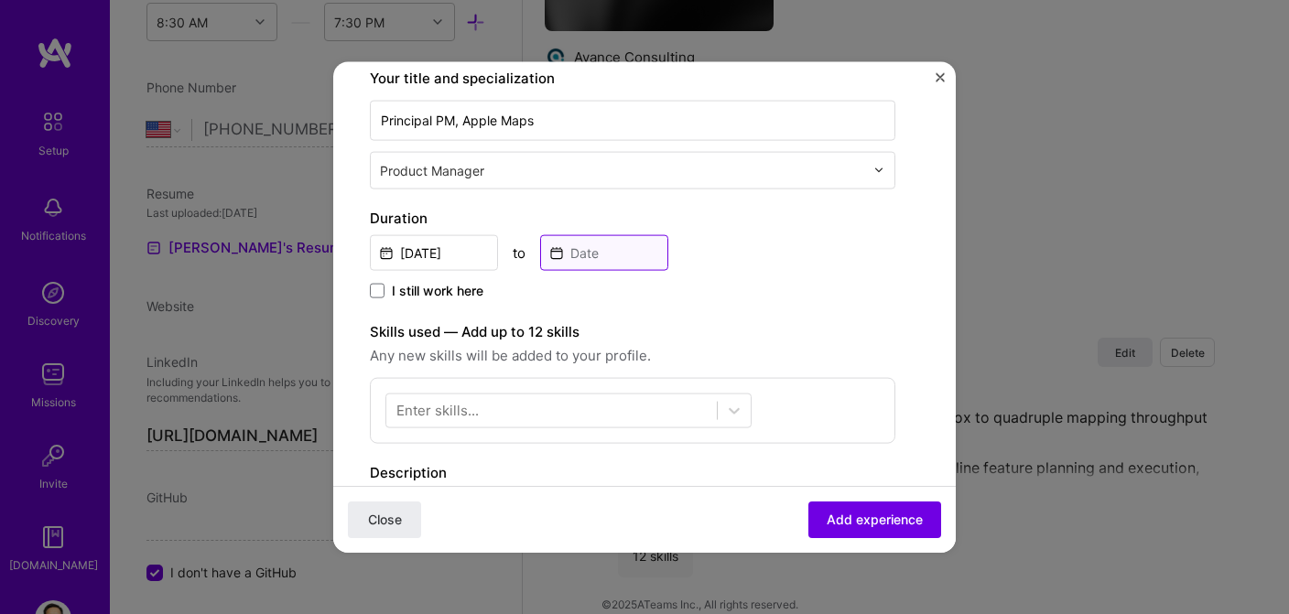
click at [556, 255] on input at bounding box center [604, 252] width 128 height 36
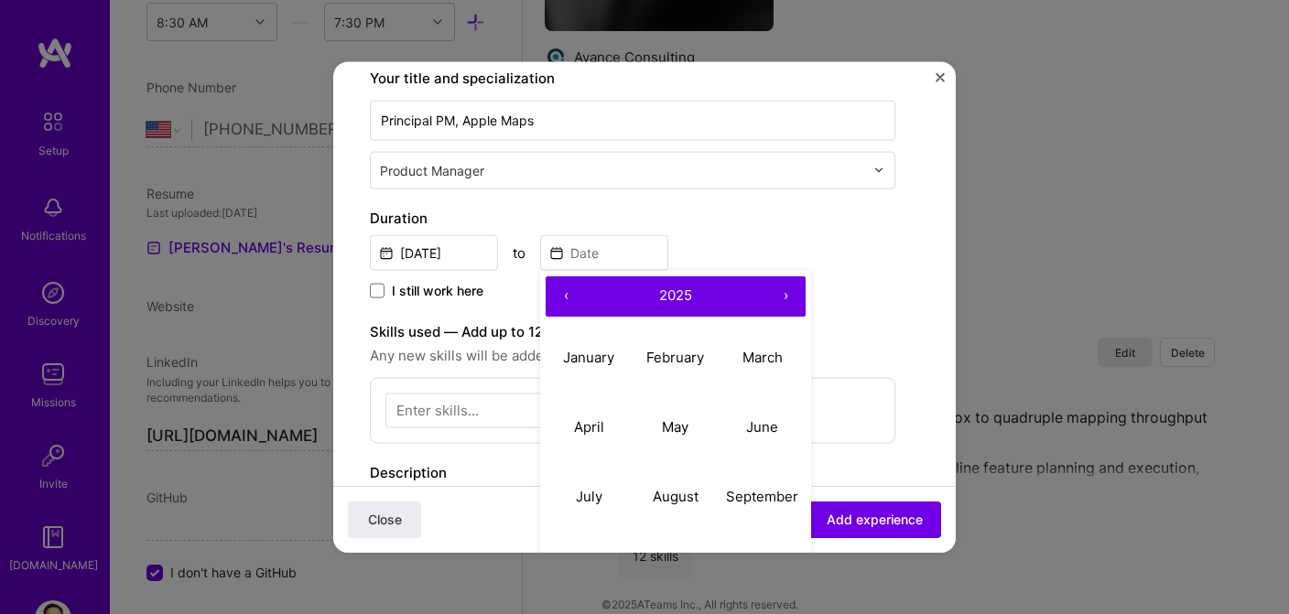
click at [560, 293] on button "‹" at bounding box center [566, 296] width 40 height 40
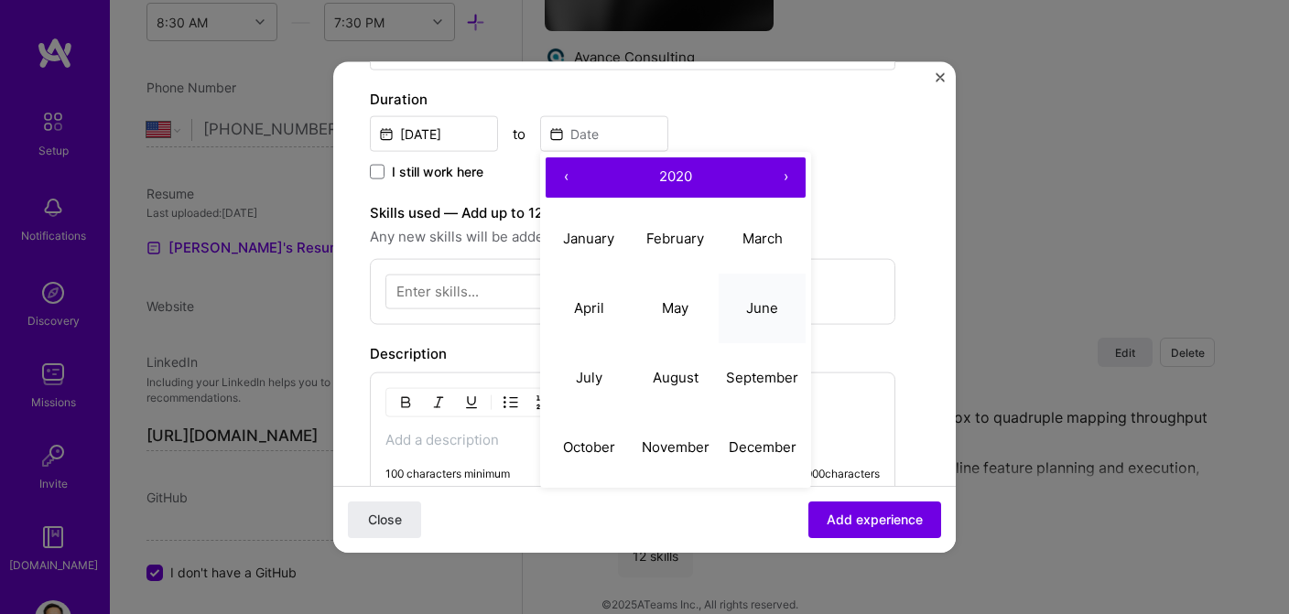
scroll to position [410, 0]
click at [683, 449] on abbr "November" at bounding box center [676, 447] width 68 height 17
type input "[DATE]"
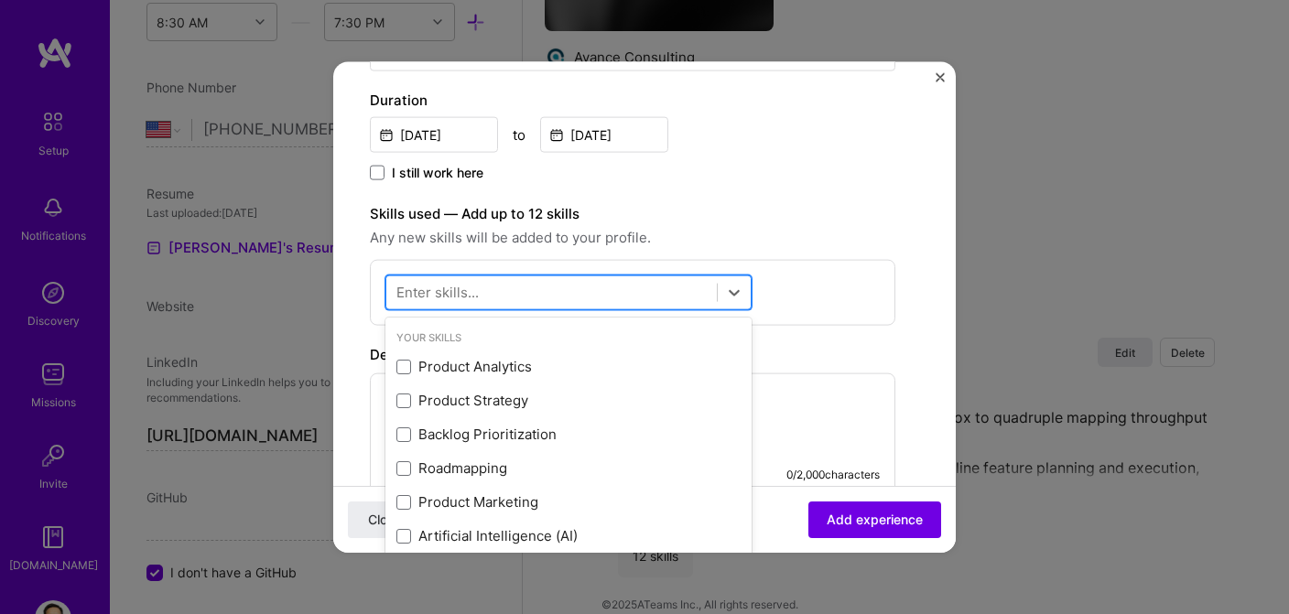
click at [671, 291] on div at bounding box center [551, 292] width 331 height 30
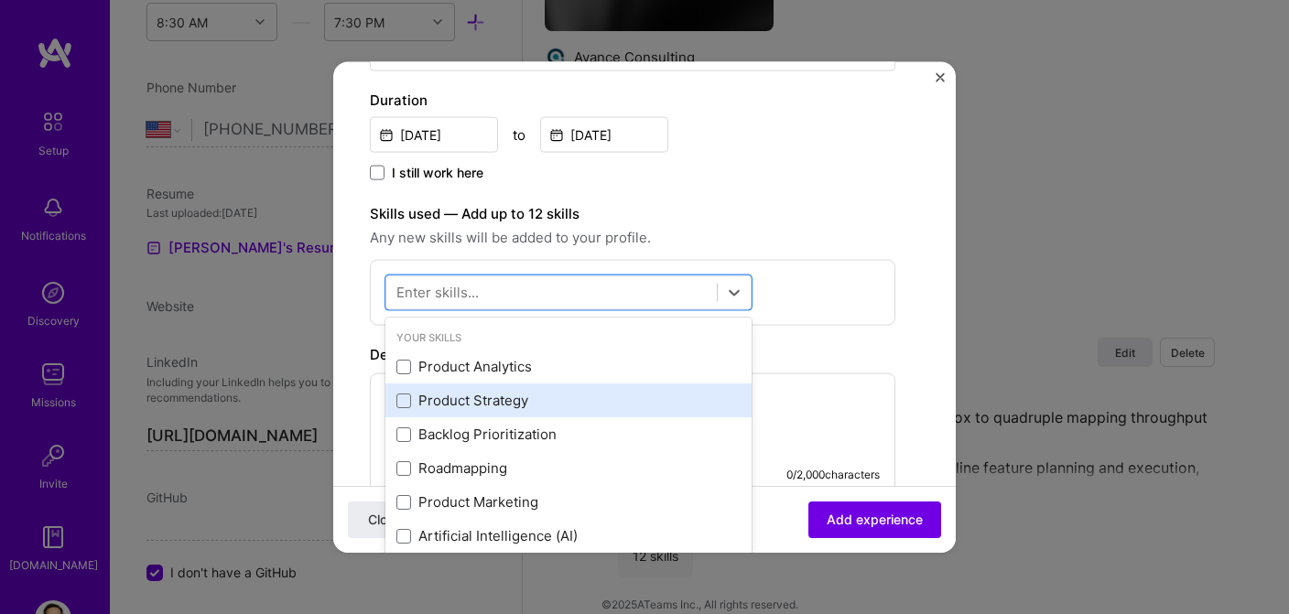
scroll to position [37, 0]
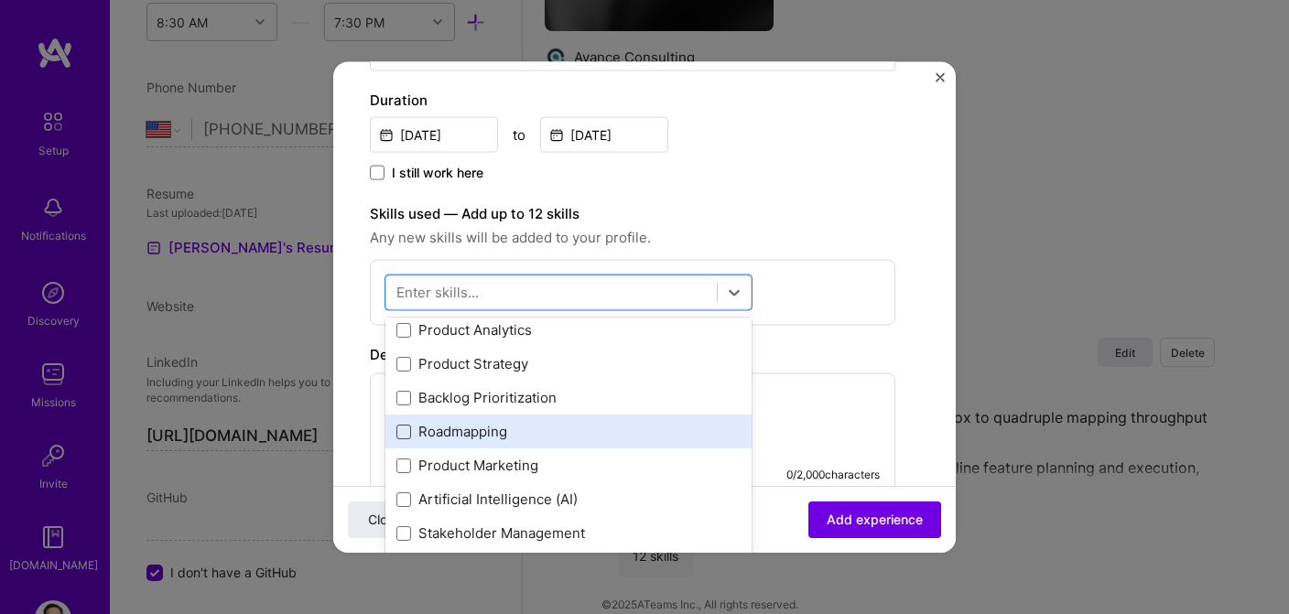
click at [405, 428] on span at bounding box center [403, 431] width 15 height 15
click at [0, 0] on input "checkbox" at bounding box center [0, 0] width 0 height 0
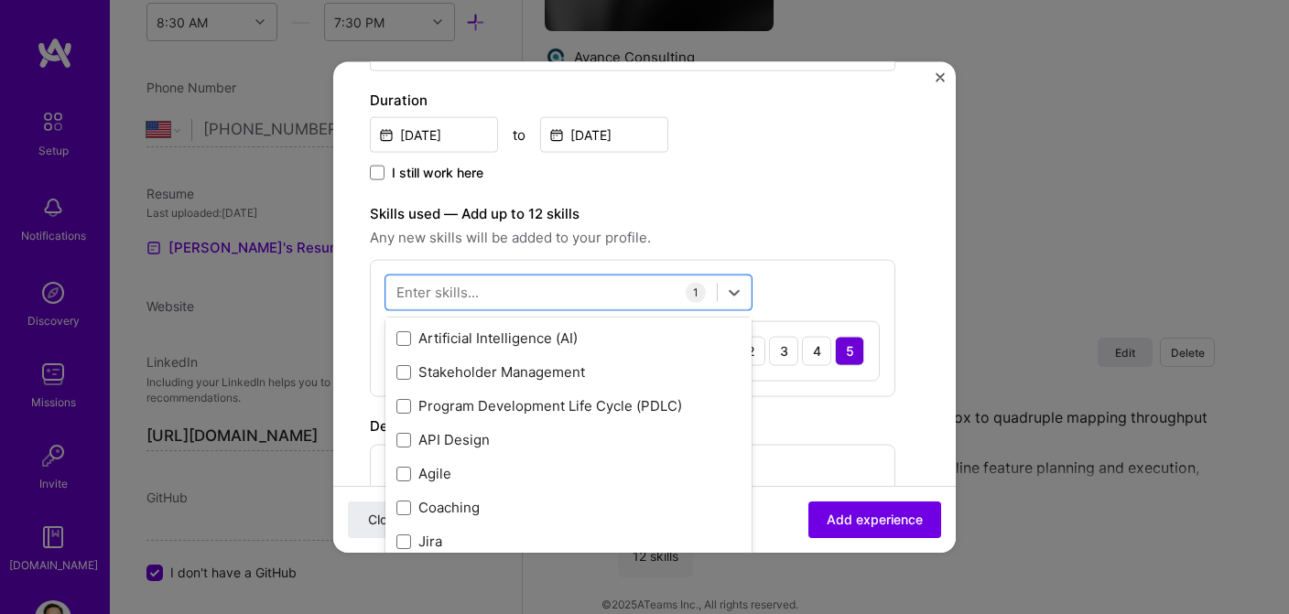
scroll to position [0, 0]
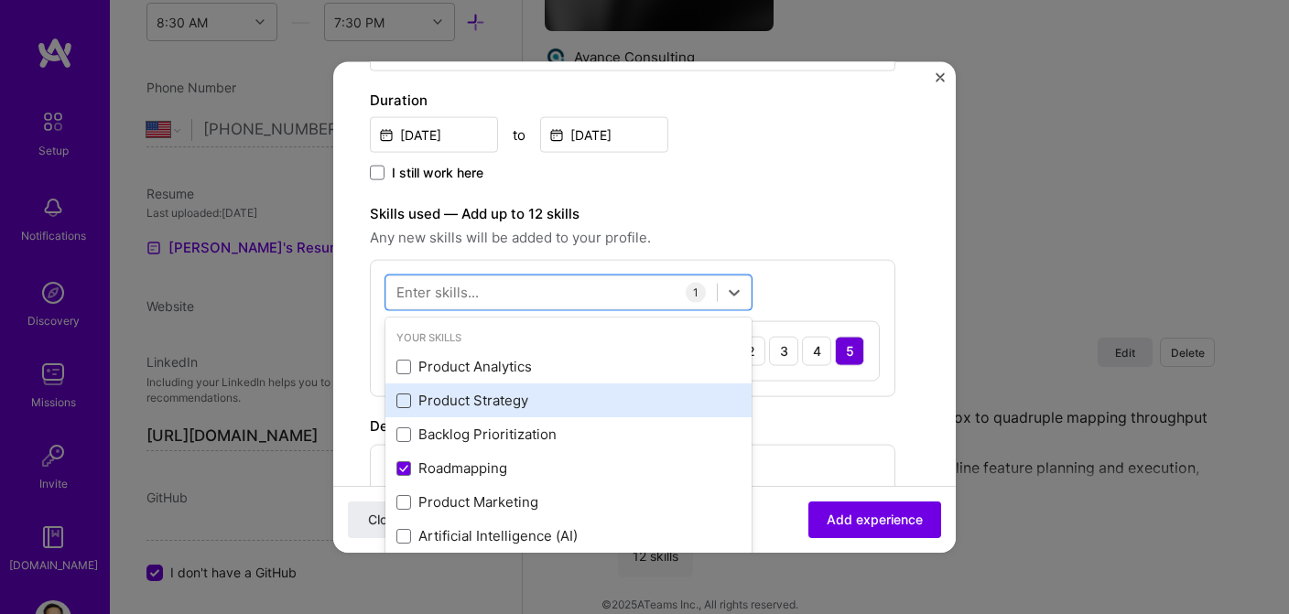
click at [406, 402] on span at bounding box center [403, 400] width 15 height 15
click at [0, 0] on input "checkbox" at bounding box center [0, 0] width 0 height 0
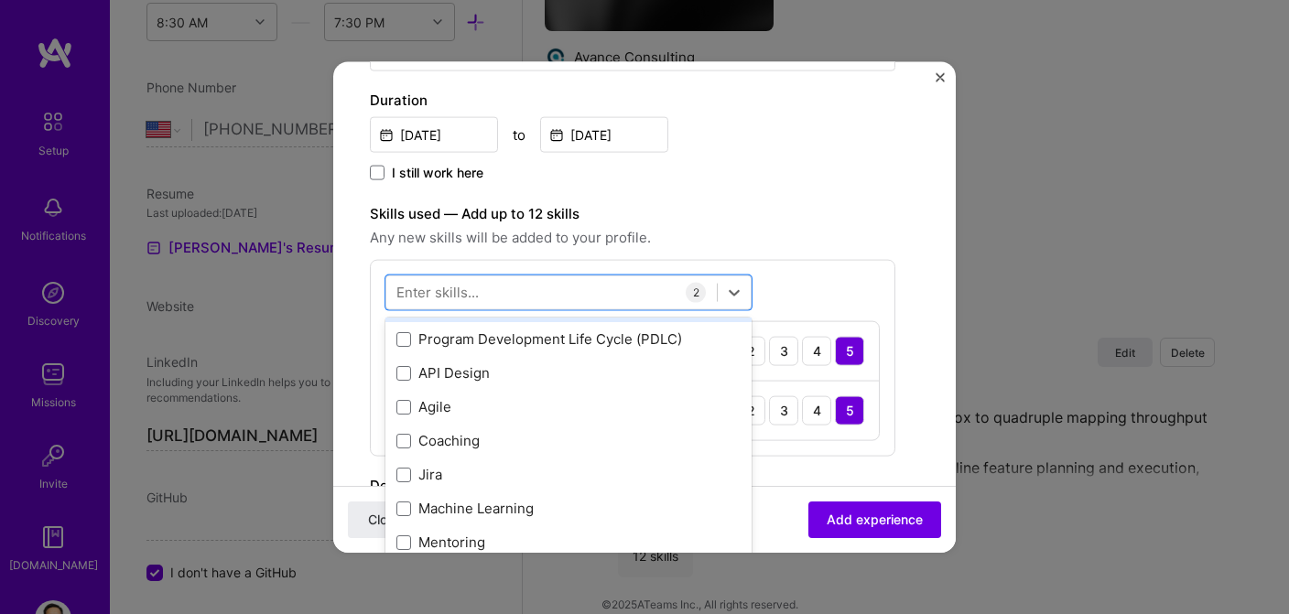
scroll to position [267, 0]
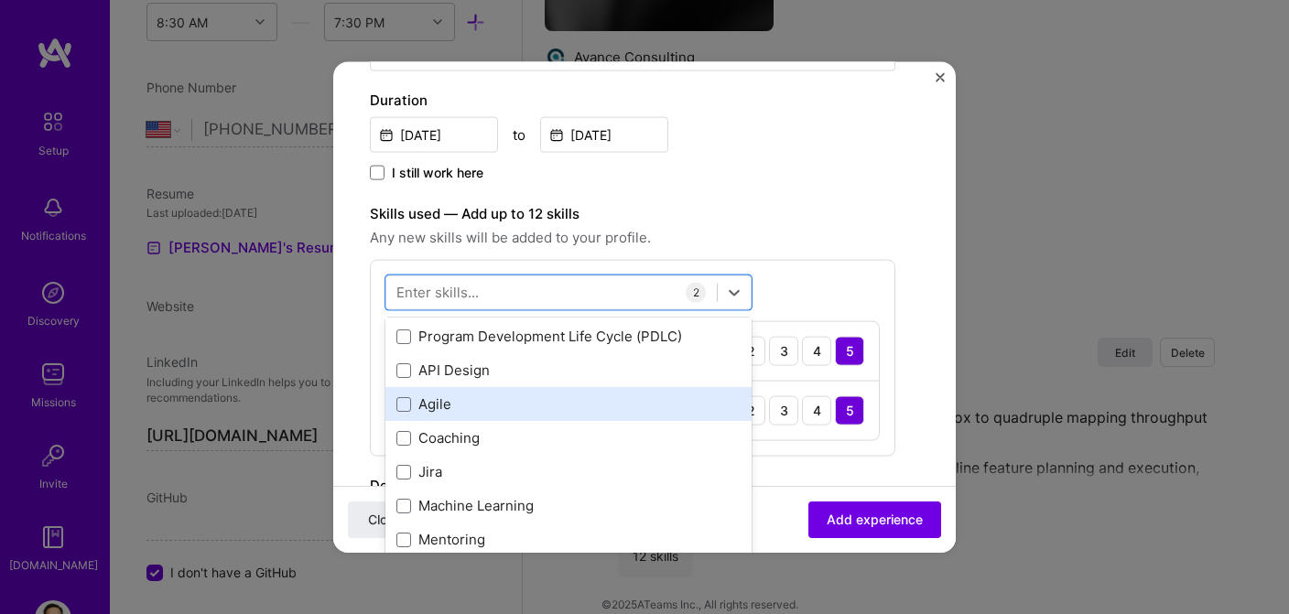
click at [462, 408] on div "Agile" at bounding box center [568, 404] width 344 height 19
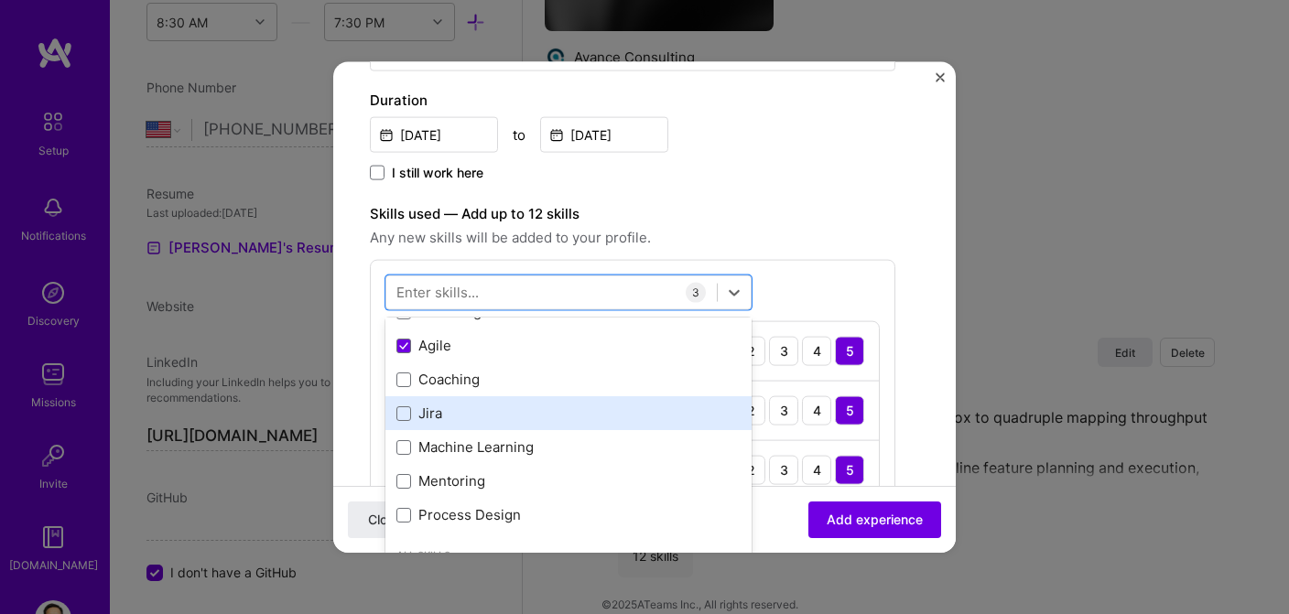
scroll to position [328, 0]
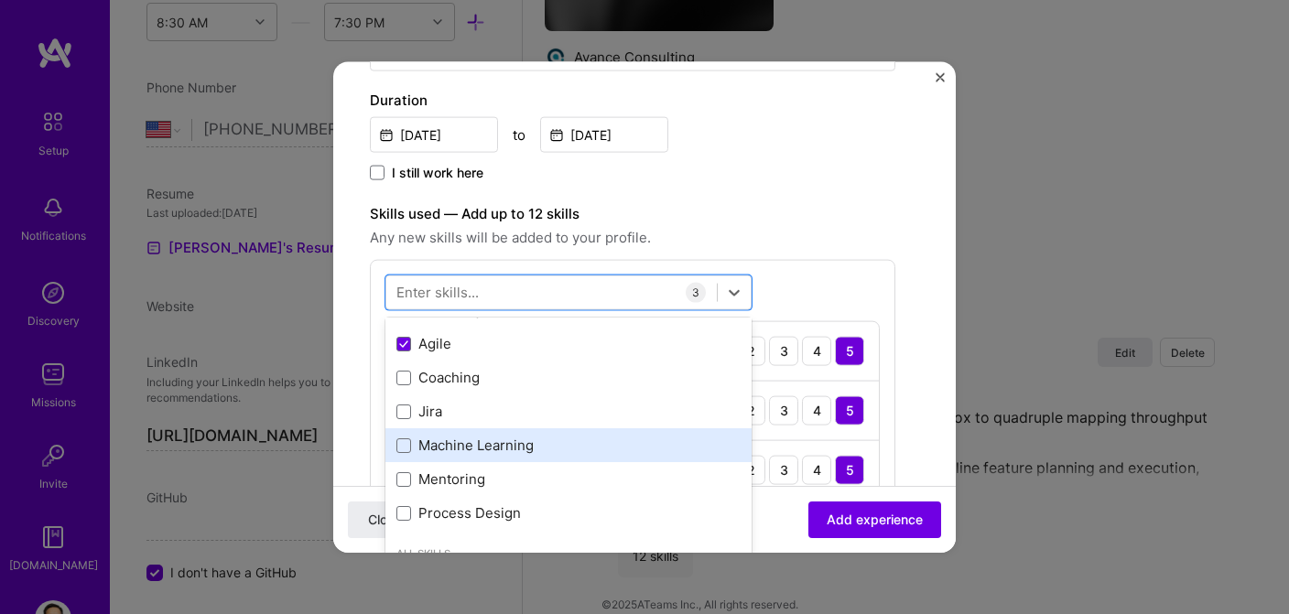
click at [504, 441] on div "Machine Learning" at bounding box center [568, 445] width 344 height 19
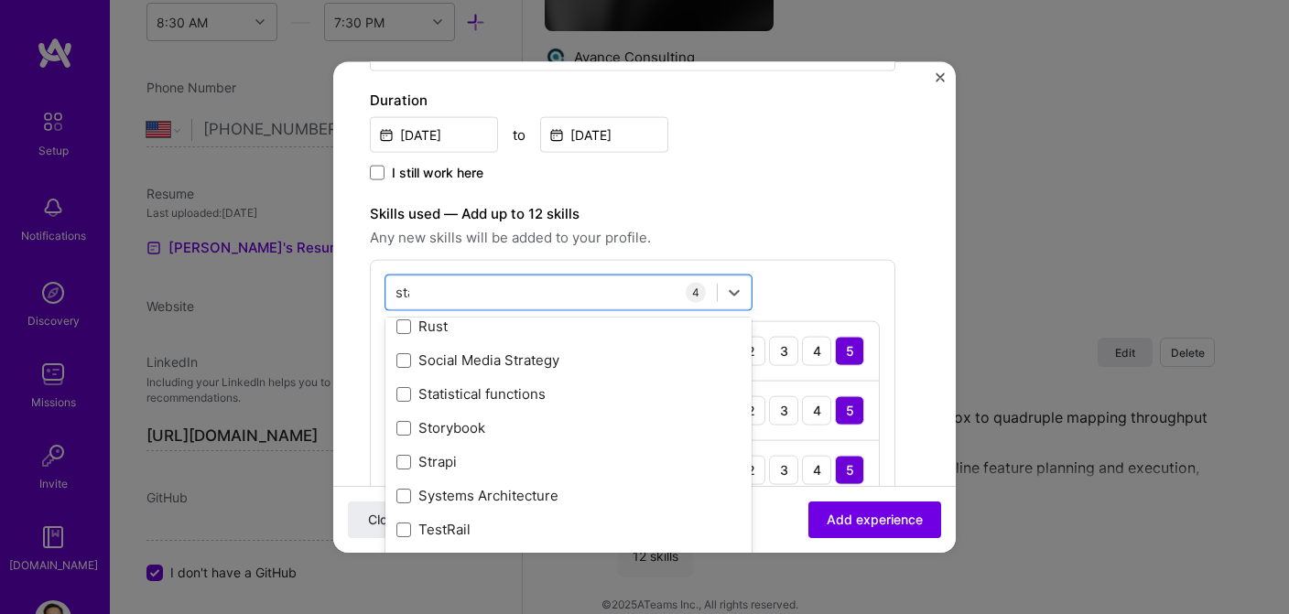
scroll to position [9, 0]
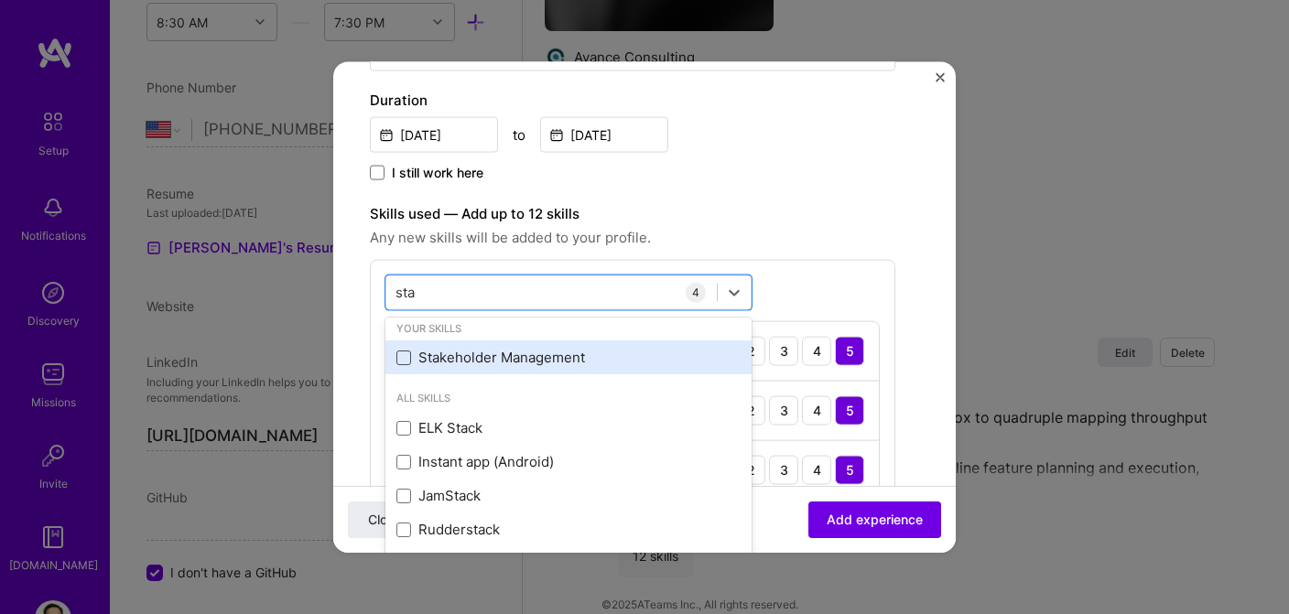
click at [398, 356] on span at bounding box center [403, 357] width 15 height 15
click at [0, 0] on input "checkbox" at bounding box center [0, 0] width 0 height 0
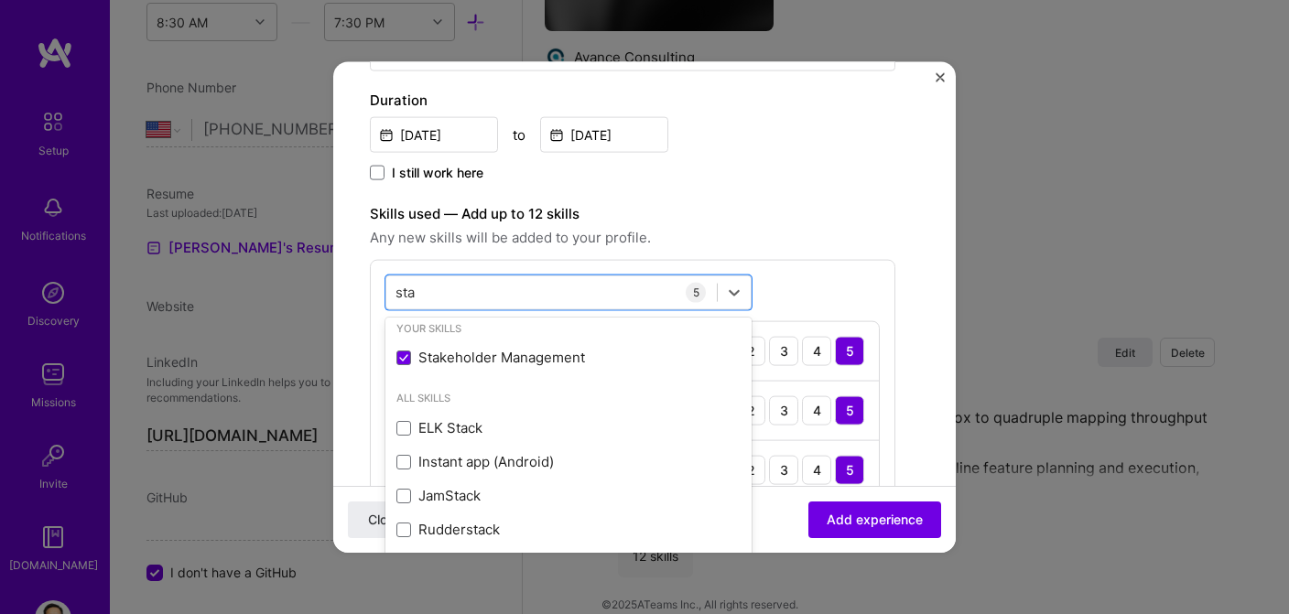
type input "sta"
click at [923, 449] on form "Create a job experience Jobs help companies understand your past experience. Co…" at bounding box center [644, 445] width 623 height 1515
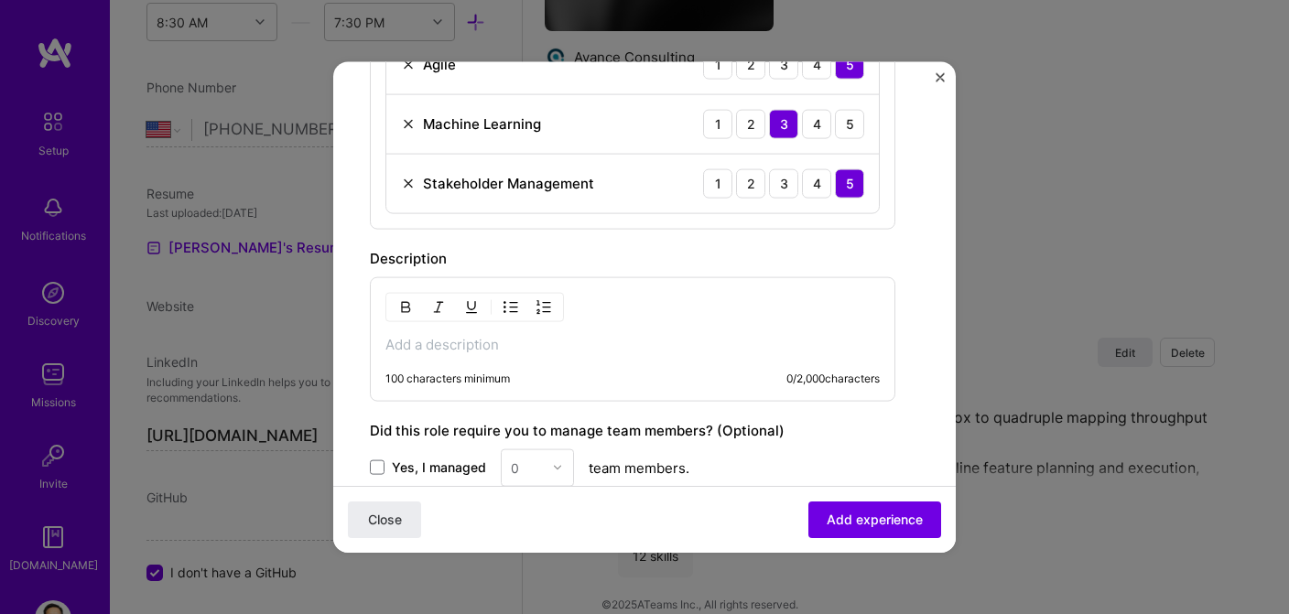
scroll to position [827, 0]
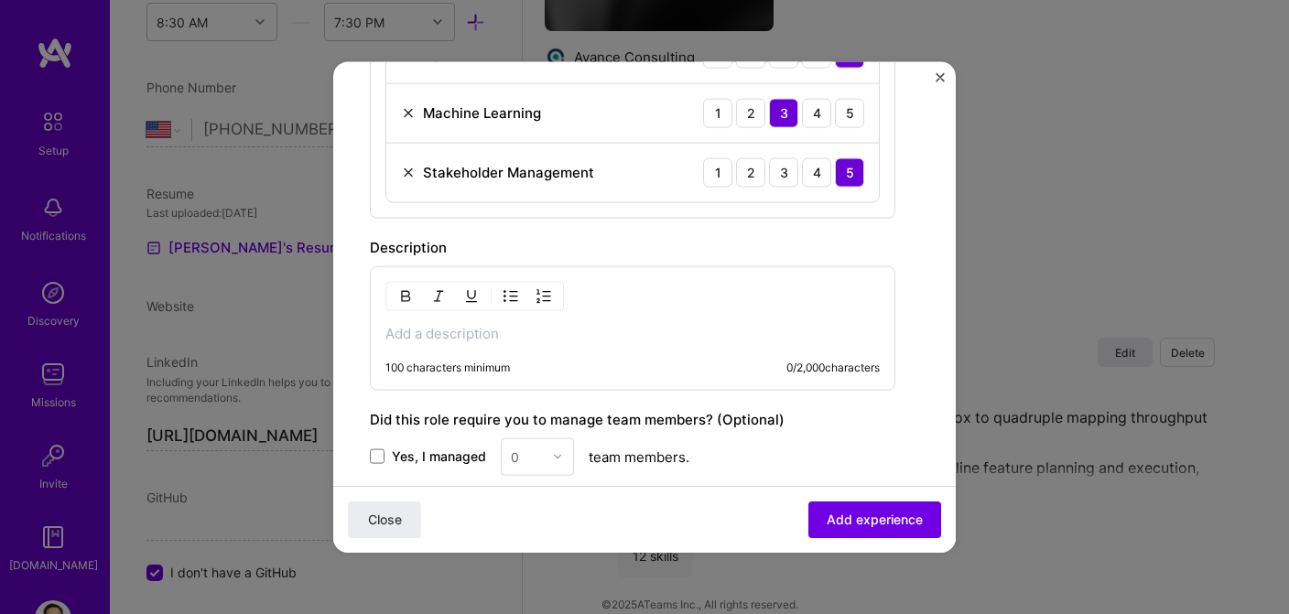
click at [443, 334] on p at bounding box center [632, 333] width 494 height 18
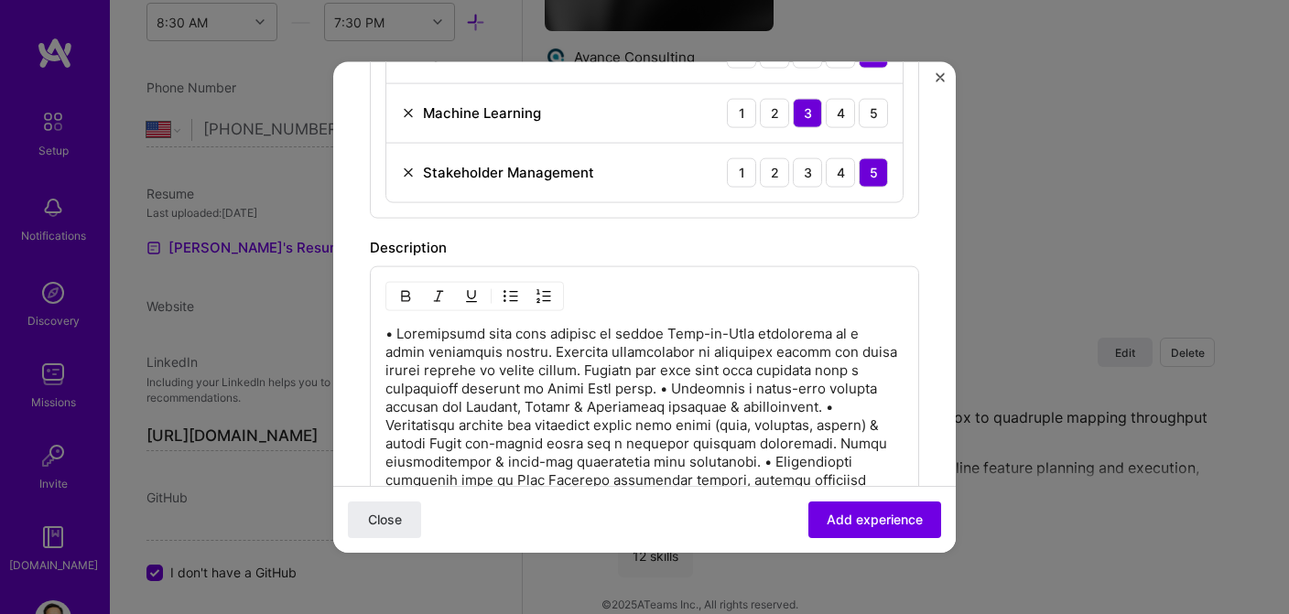
click at [699, 387] on p at bounding box center [644, 470] width 518 height 293
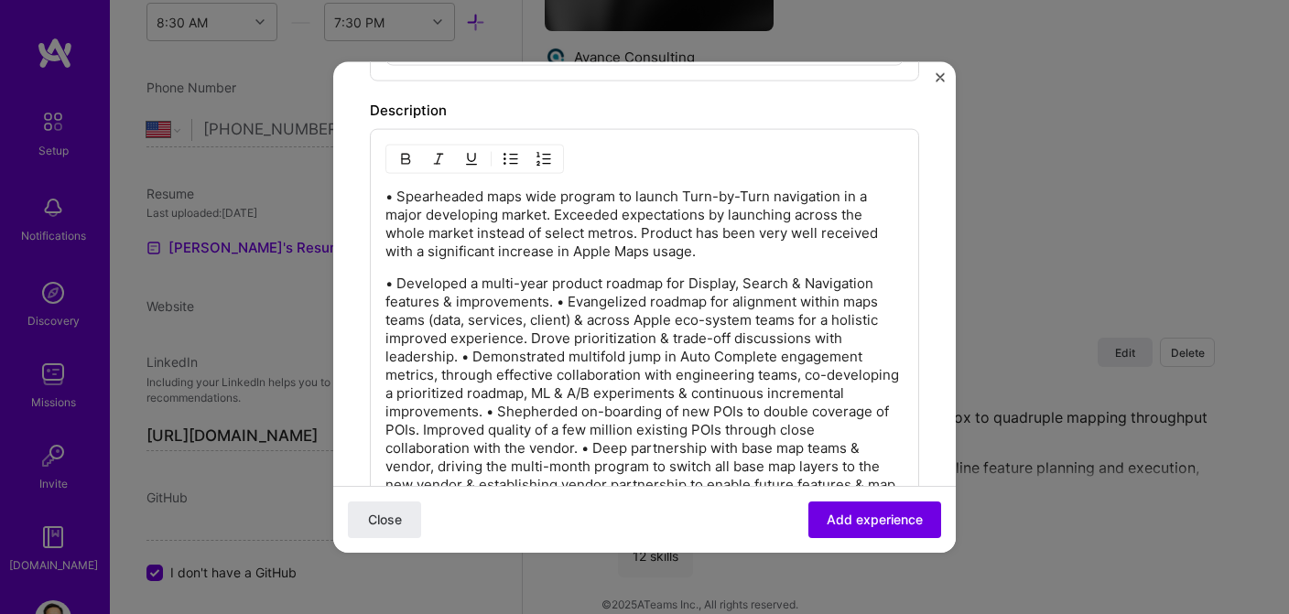
scroll to position [1011, 0]
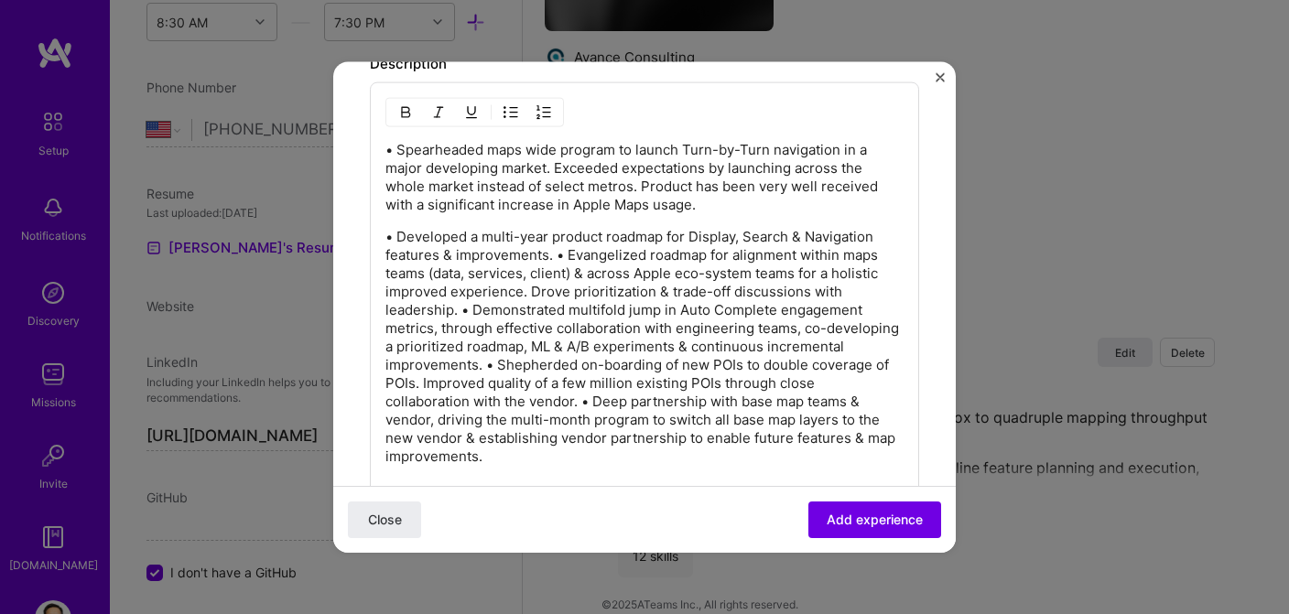
click at [557, 255] on p "• Developed a multi-year product roadmap for Display, Search & Navigation featu…" at bounding box center [644, 346] width 518 height 238
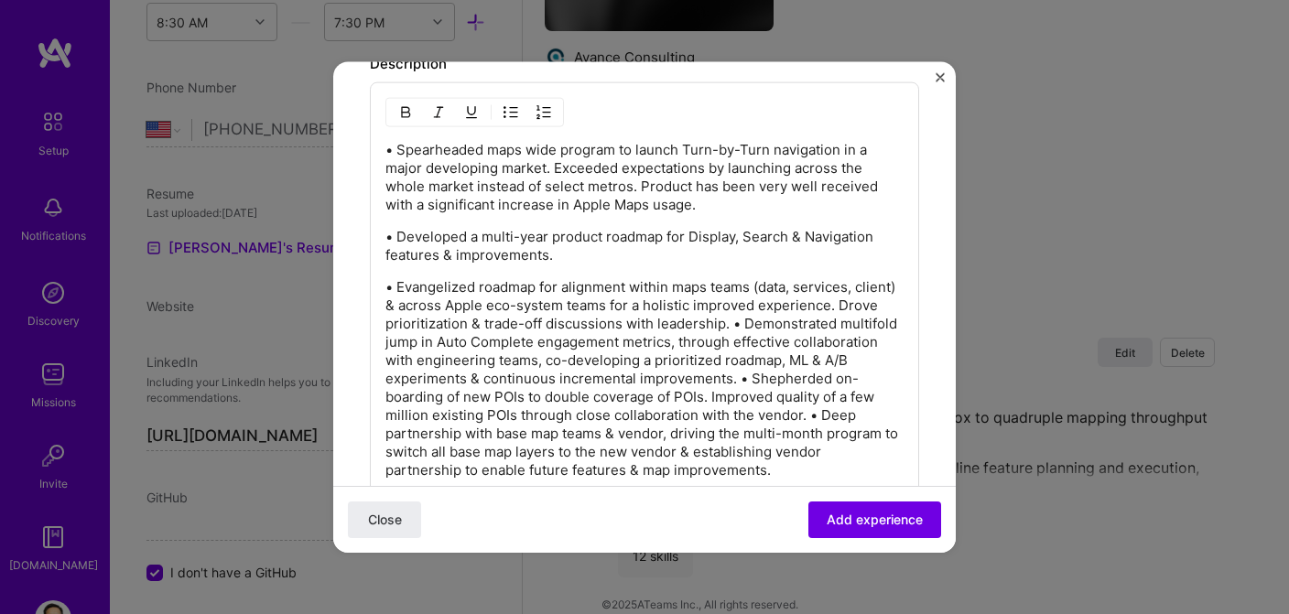
click at [732, 323] on p "• Evangelized roadmap for alignment within maps teams (data, services, client) …" at bounding box center [644, 377] width 518 height 201
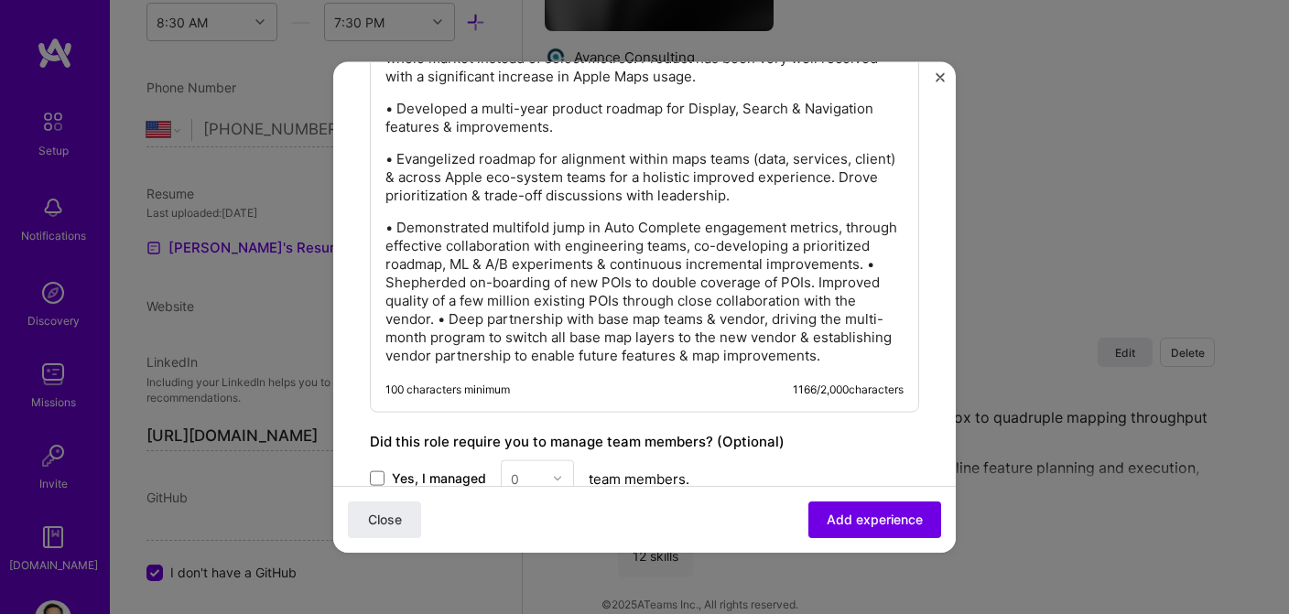
scroll to position [1192, 0]
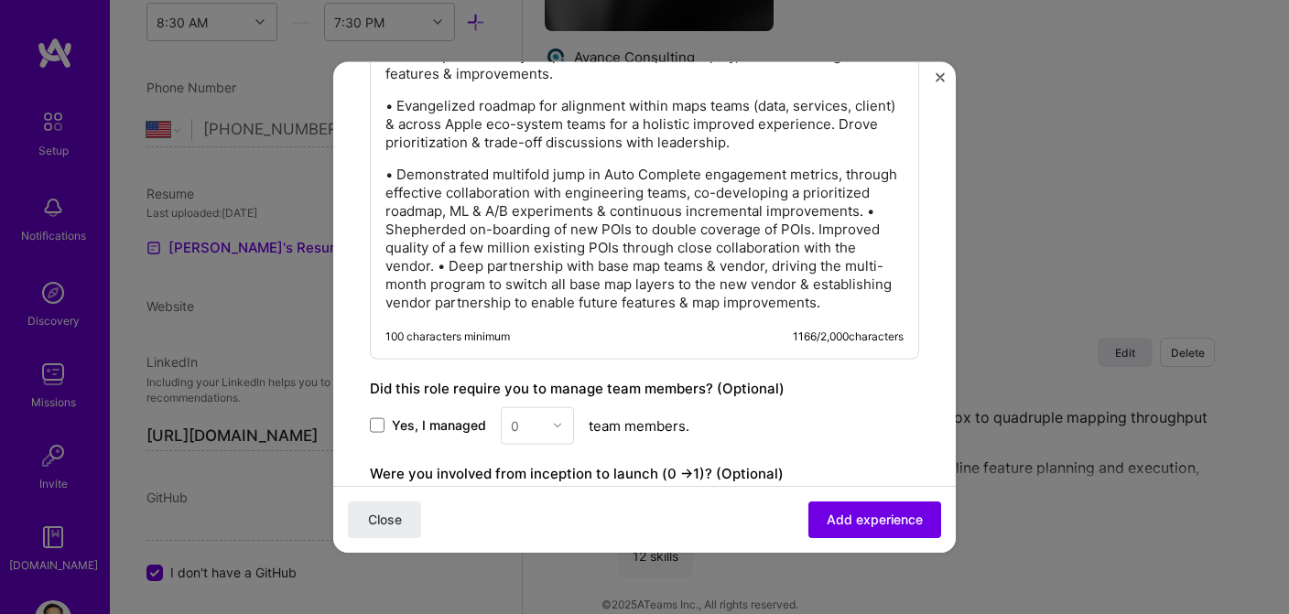
click at [864, 209] on p "• Demonstrated multifold jump in Auto Complete engagement metrics, through effe…" at bounding box center [644, 238] width 518 height 146
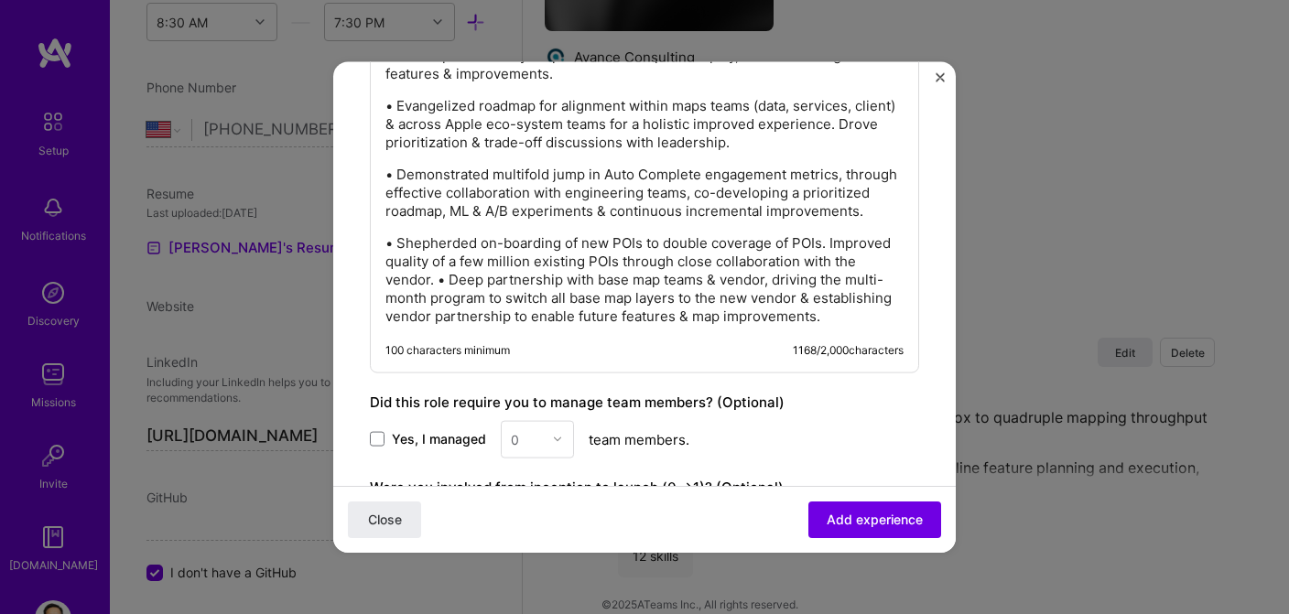
click at [439, 279] on p "• Shepherded on-boarding of new POIs to double coverage of POIs. Improved quali…" at bounding box center [644, 279] width 518 height 92
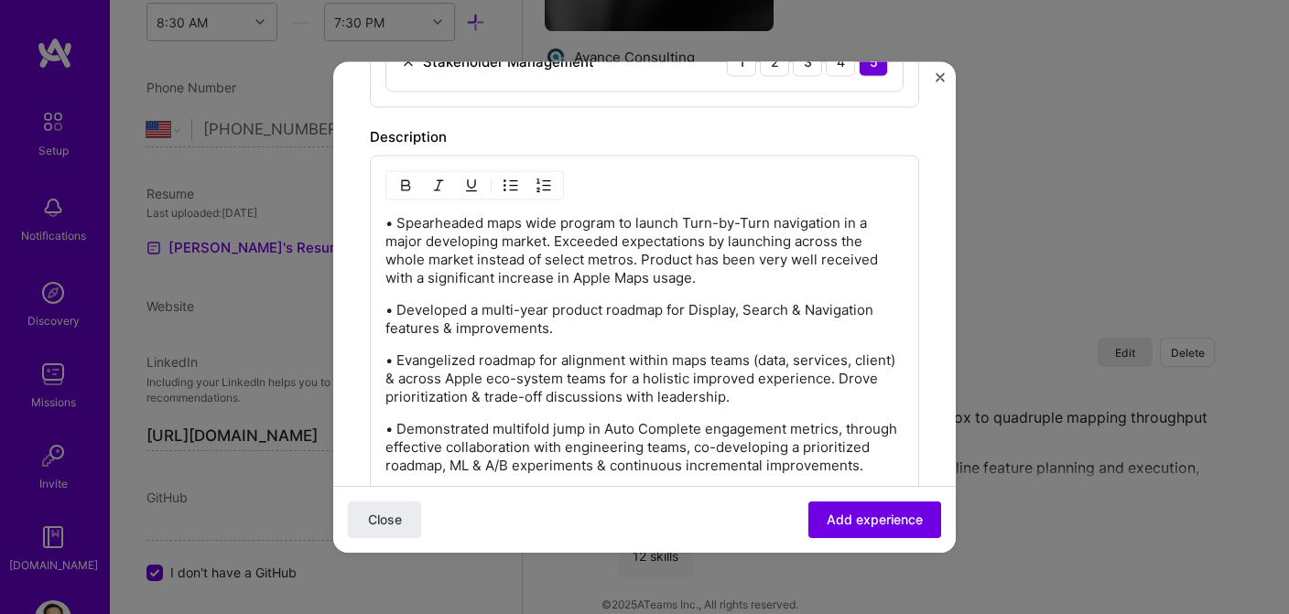
scroll to position [925, 0]
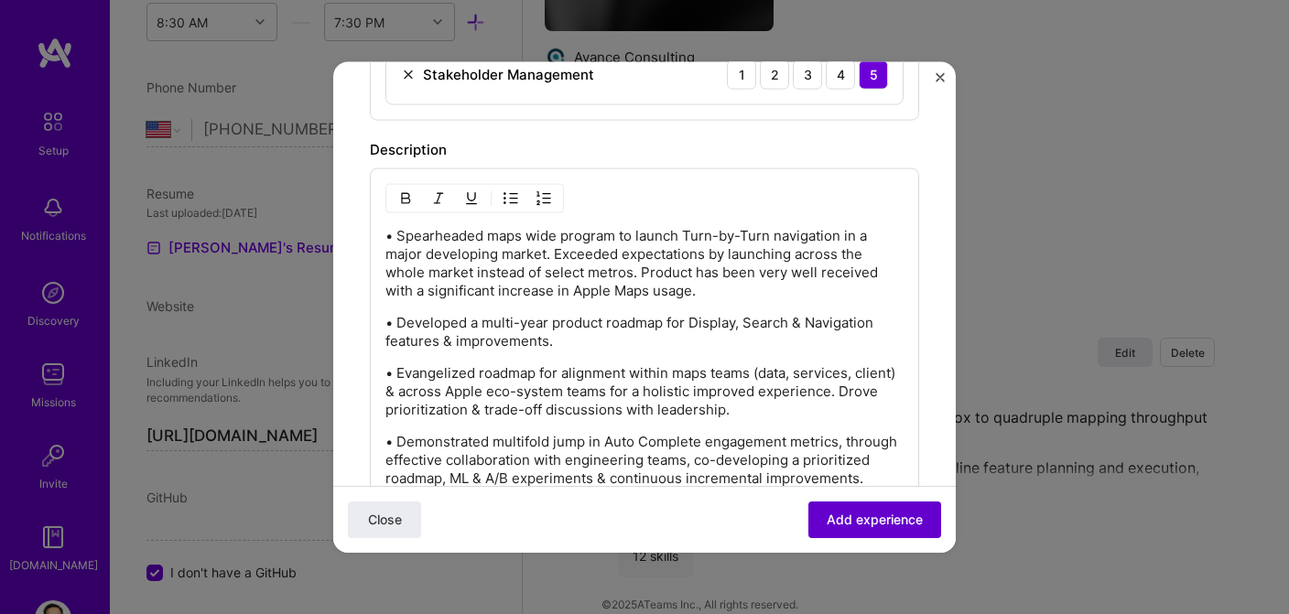
click at [882, 532] on button "Add experience" at bounding box center [874, 520] width 133 height 37
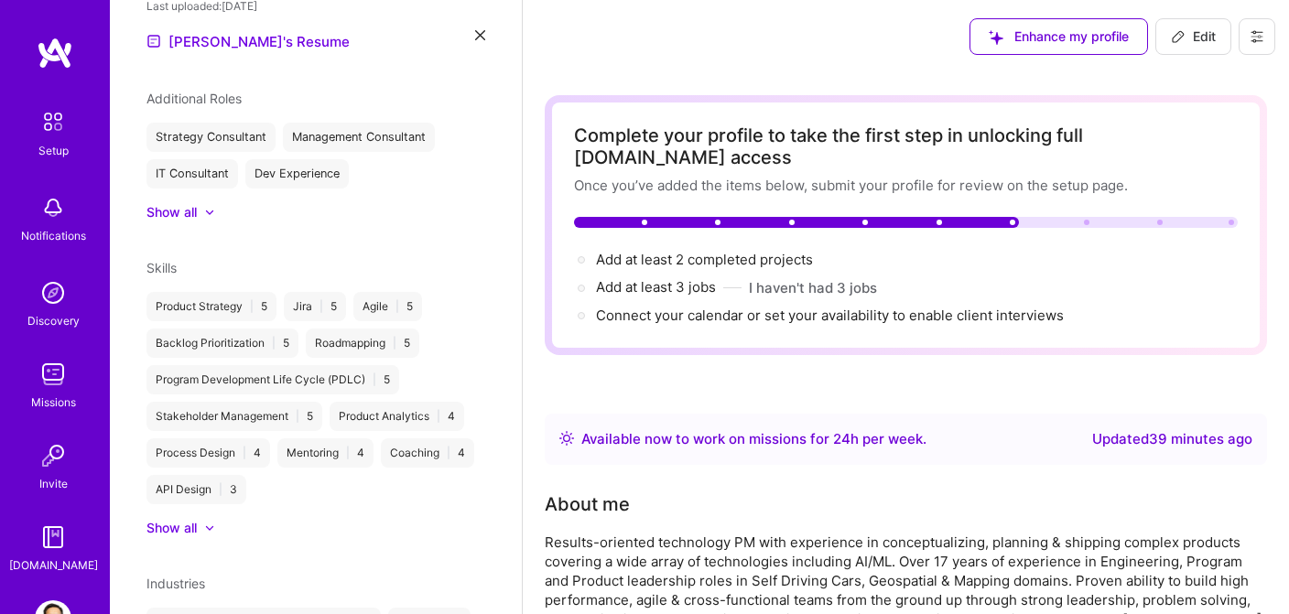
scroll to position [0, 0]
click at [1186, 39] on span "Edit" at bounding box center [1193, 36] width 45 height 18
select select "US"
select select "Right Now"
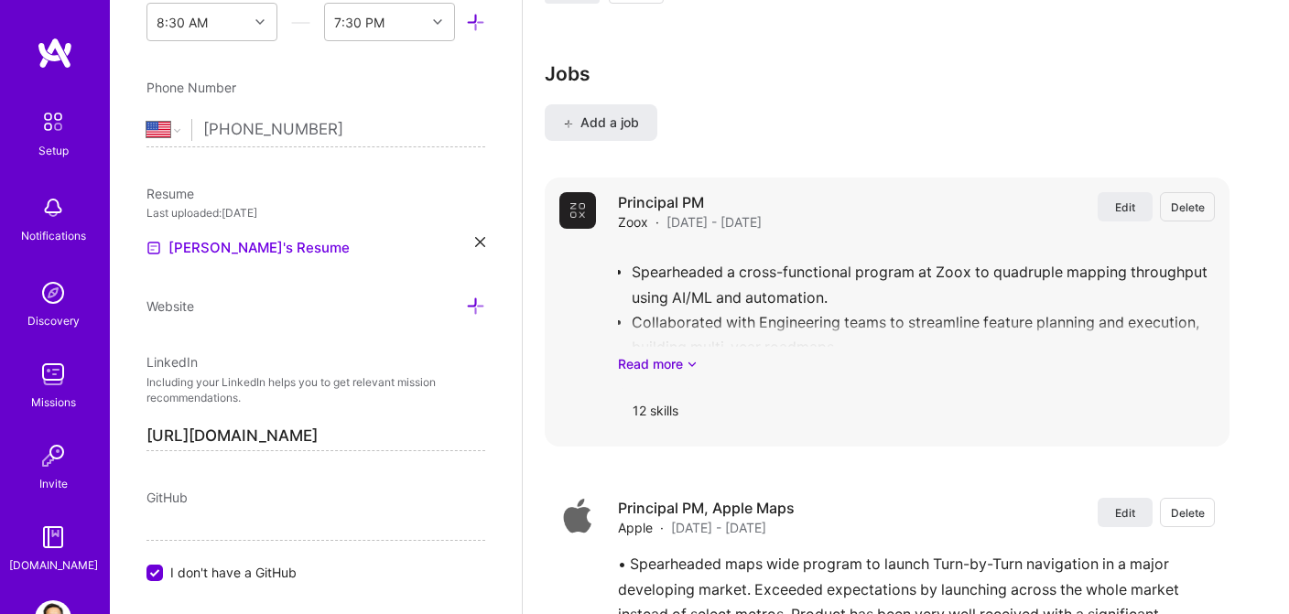
scroll to position [1811, 0]
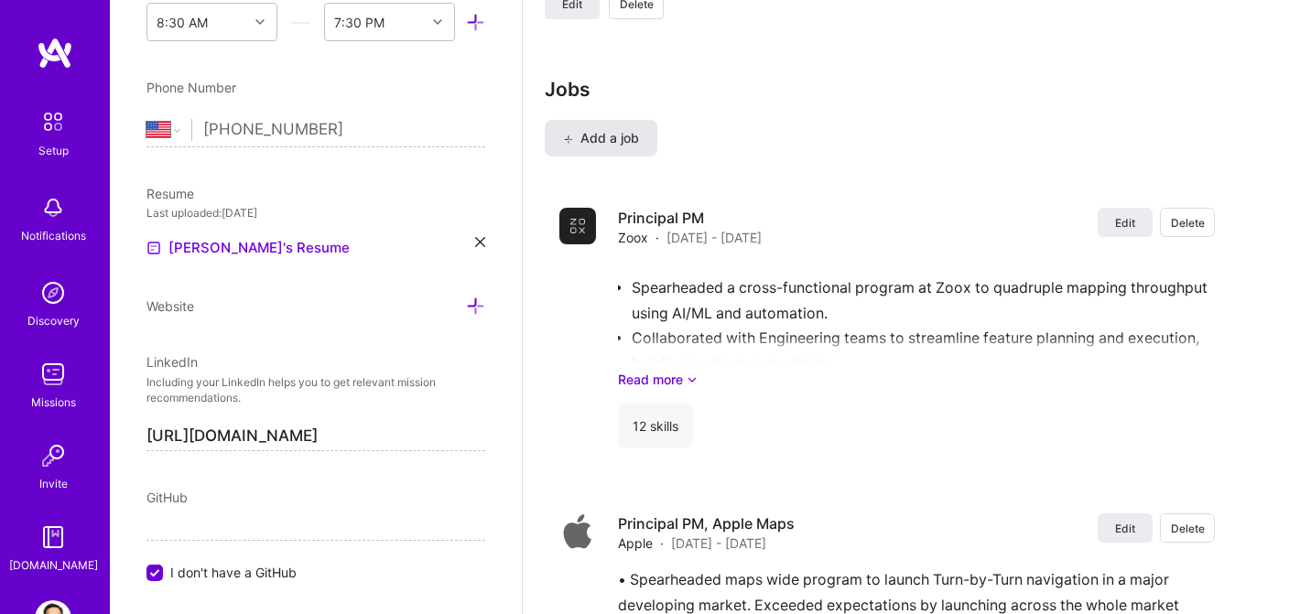
click at [609, 129] on span "Add a job" at bounding box center [601, 138] width 76 height 18
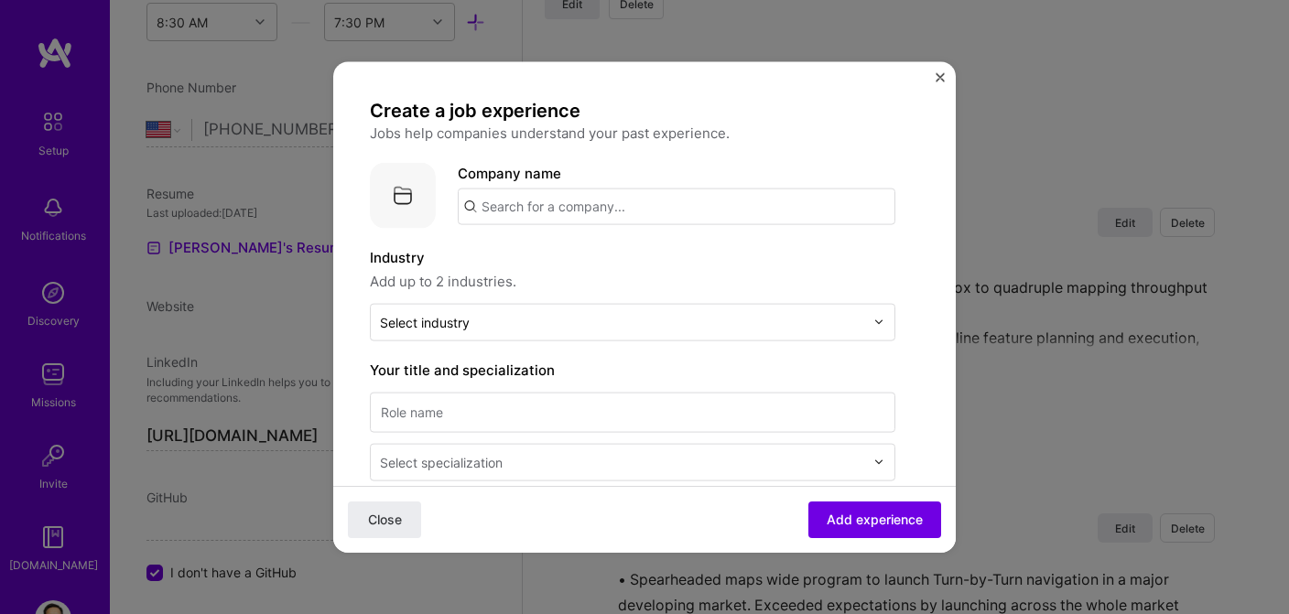
click at [582, 211] on input "text" at bounding box center [677, 206] width 438 height 37
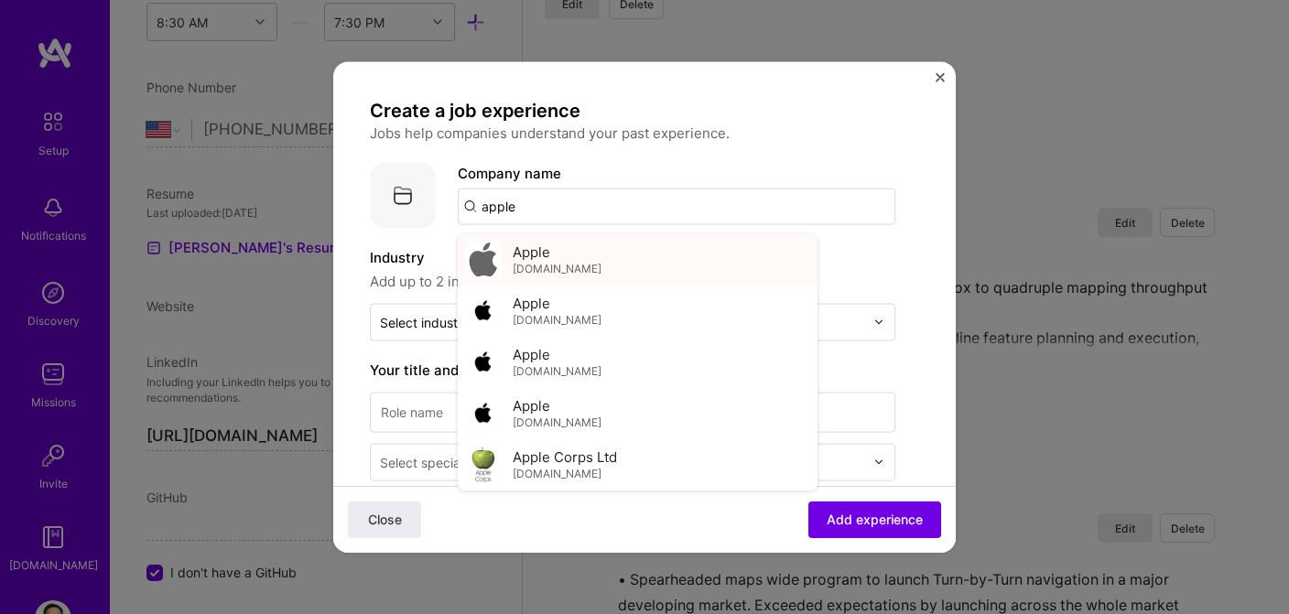
click at [562, 258] on div "Apple [DOMAIN_NAME]" at bounding box center [557, 260] width 89 height 34
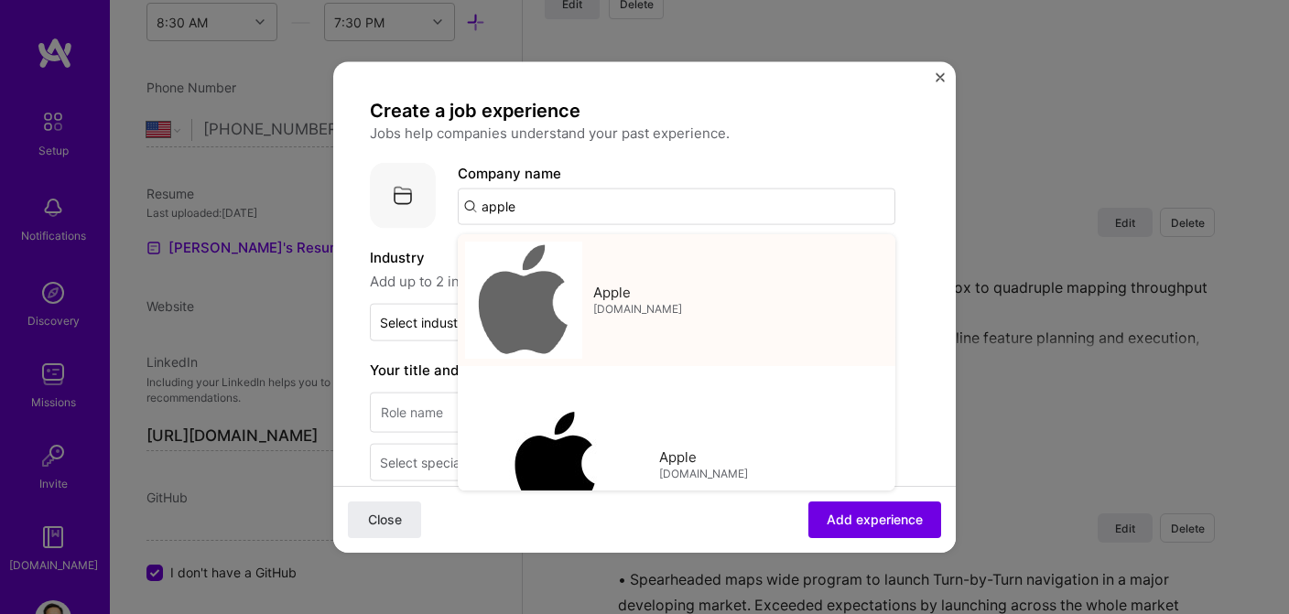
type input "Apple"
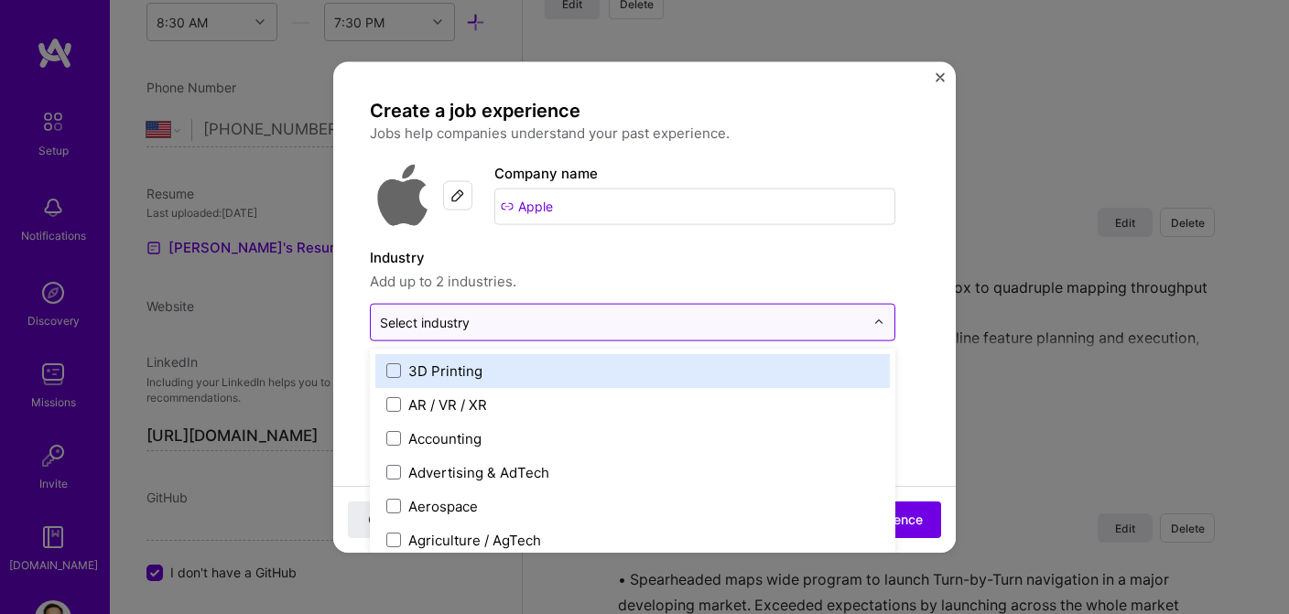
click at [543, 322] on input "text" at bounding box center [622, 321] width 484 height 19
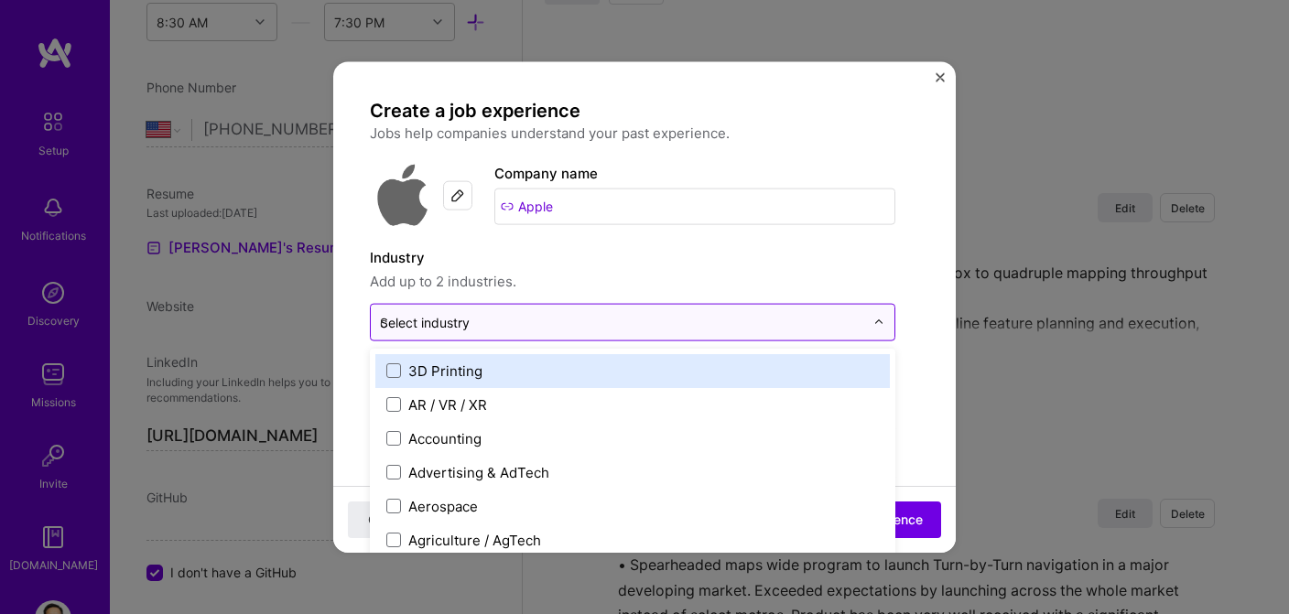
scroll to position [1826, 0]
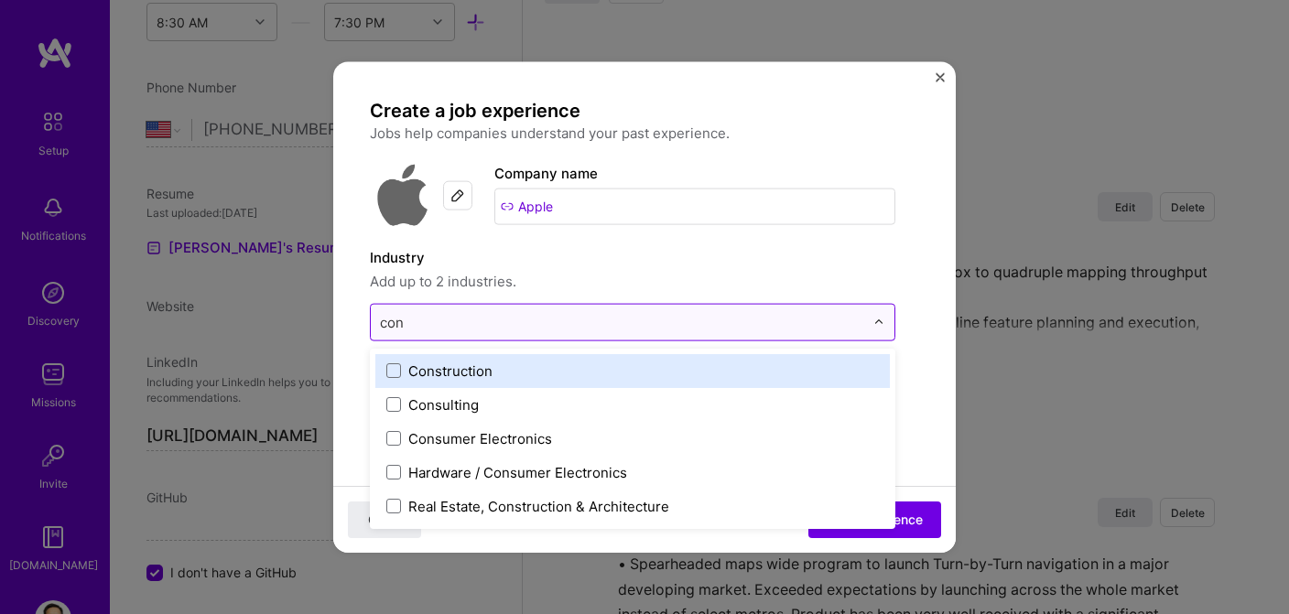
type input "cons"
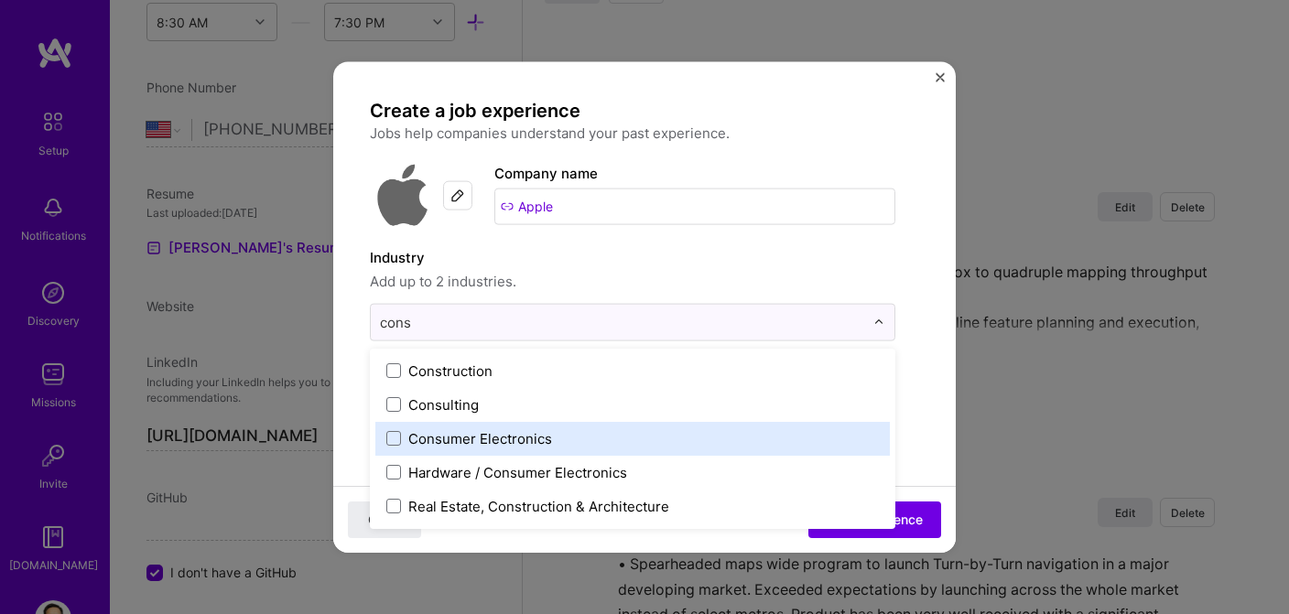
click at [470, 444] on div "Consumer Electronics" at bounding box center [480, 437] width 144 height 19
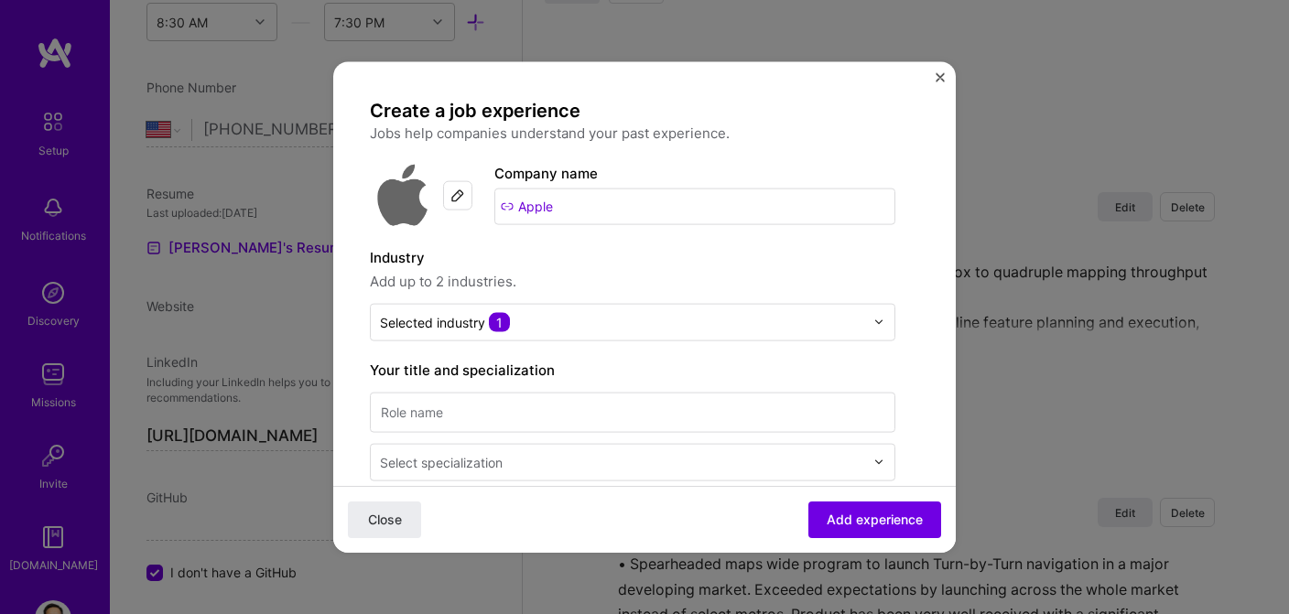
click at [625, 276] on span "Add up to 2 industries." at bounding box center [633, 281] width 526 height 22
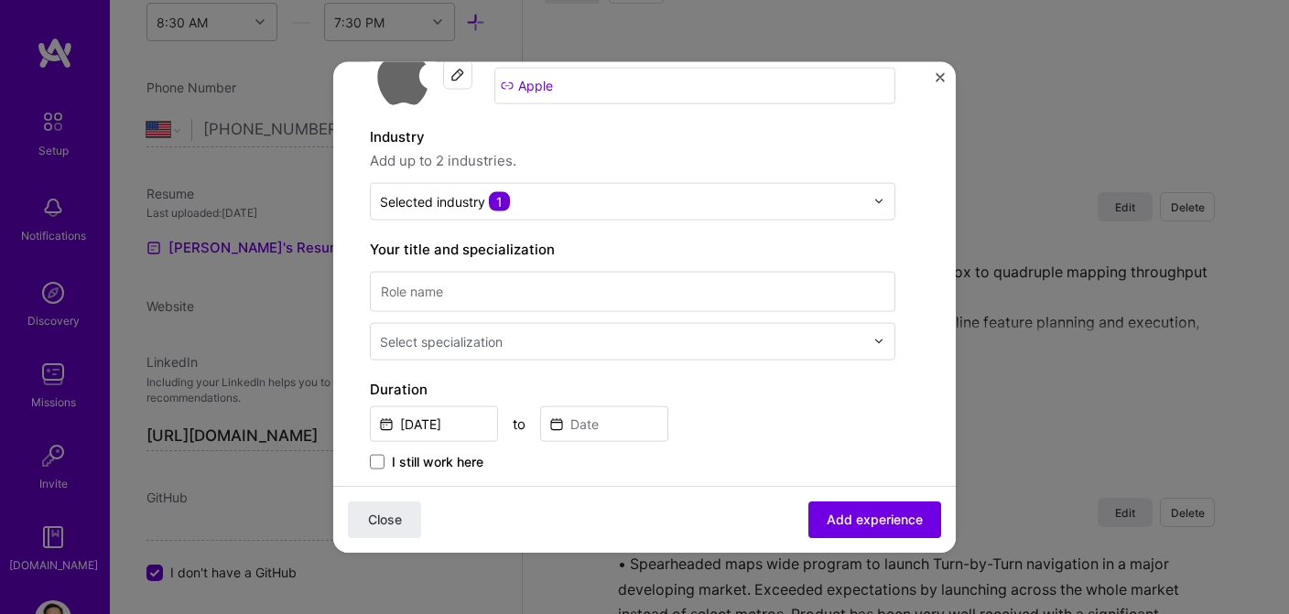
scroll to position [122, 0]
click at [533, 287] on input at bounding box center [633, 290] width 526 height 40
type input "Senior Engineering Manager"
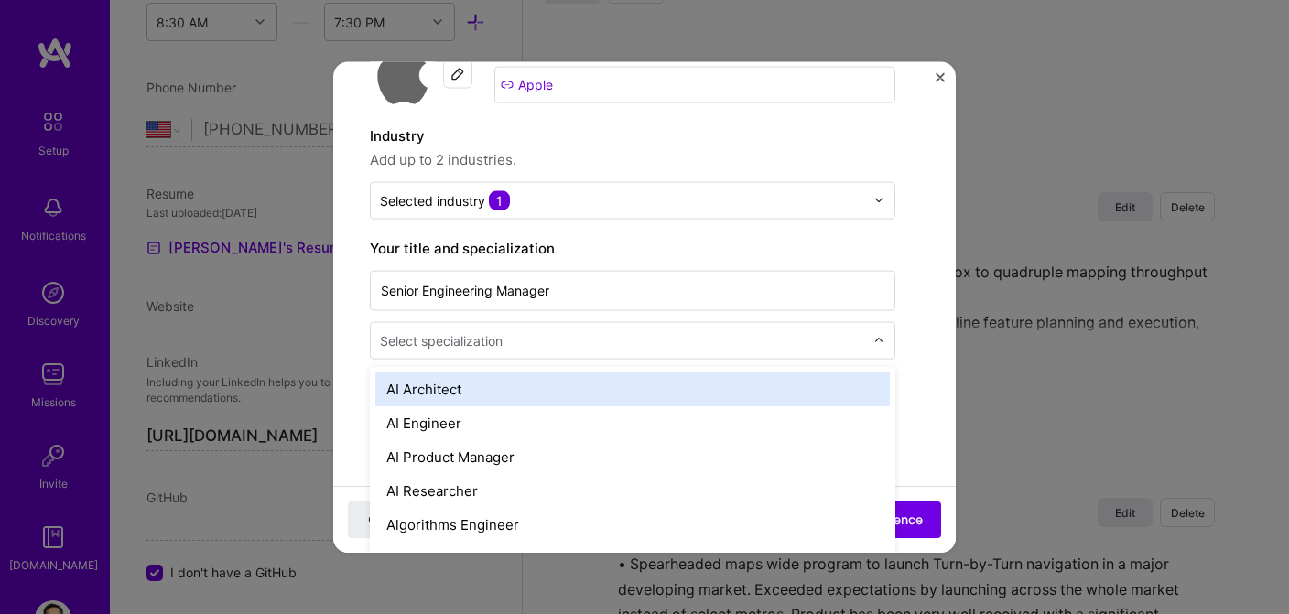
click at [499, 332] on div "Select specialization" at bounding box center [441, 340] width 123 height 19
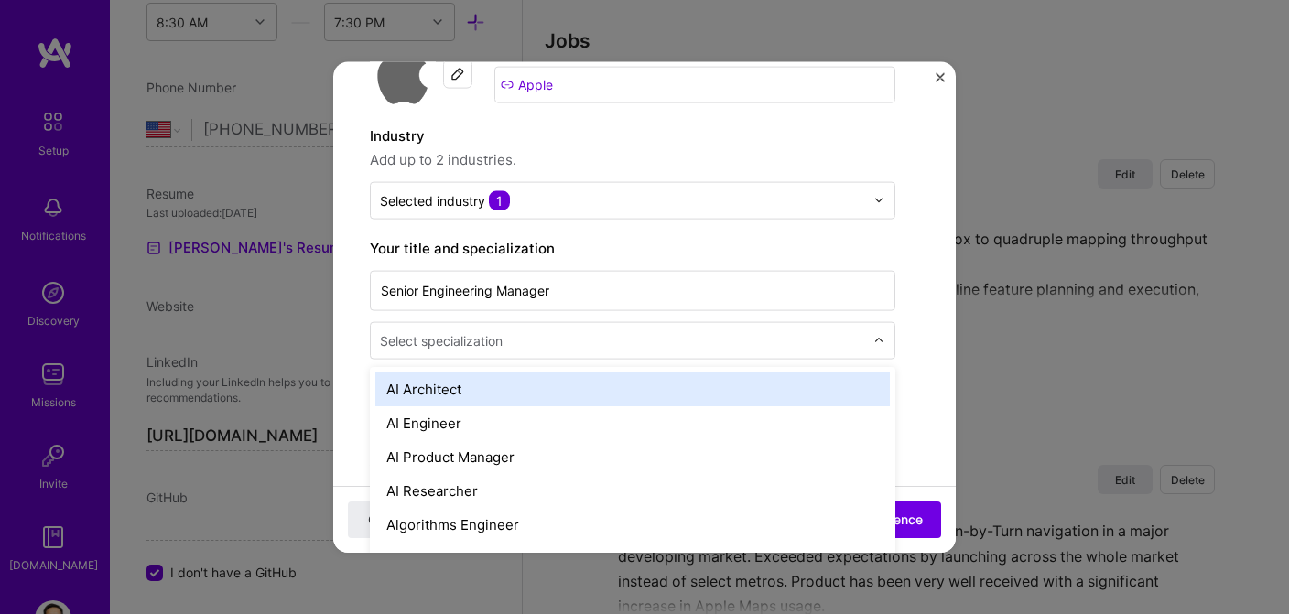
scroll to position [1860, 0]
type input "engine"
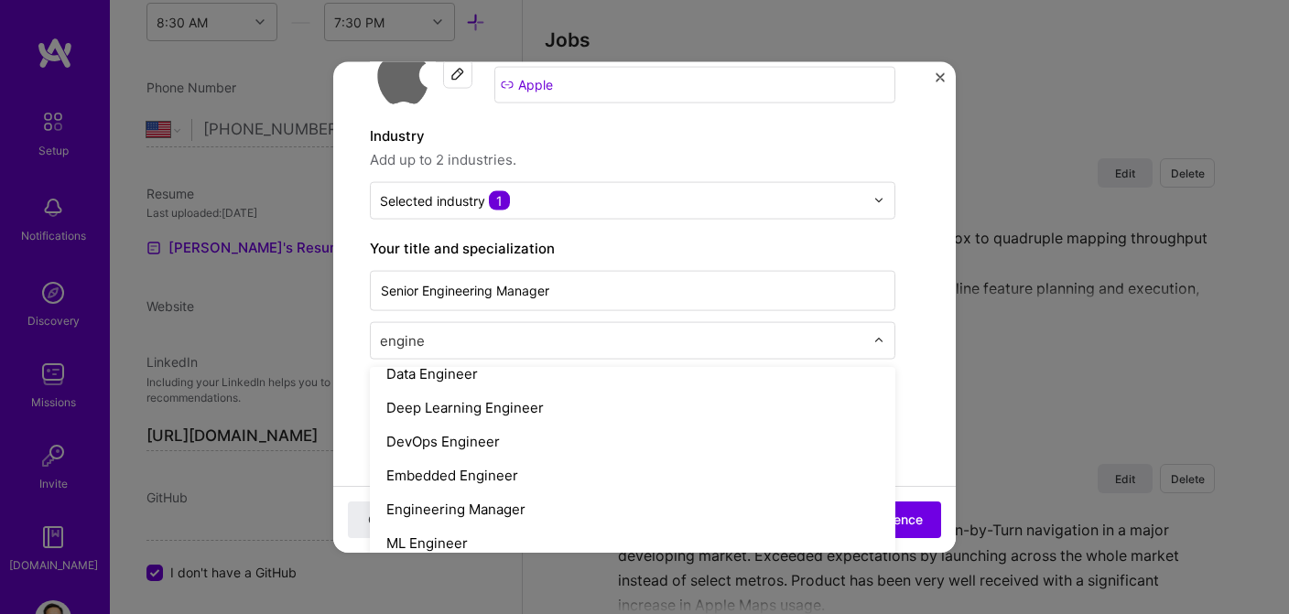
scroll to position [123, 0]
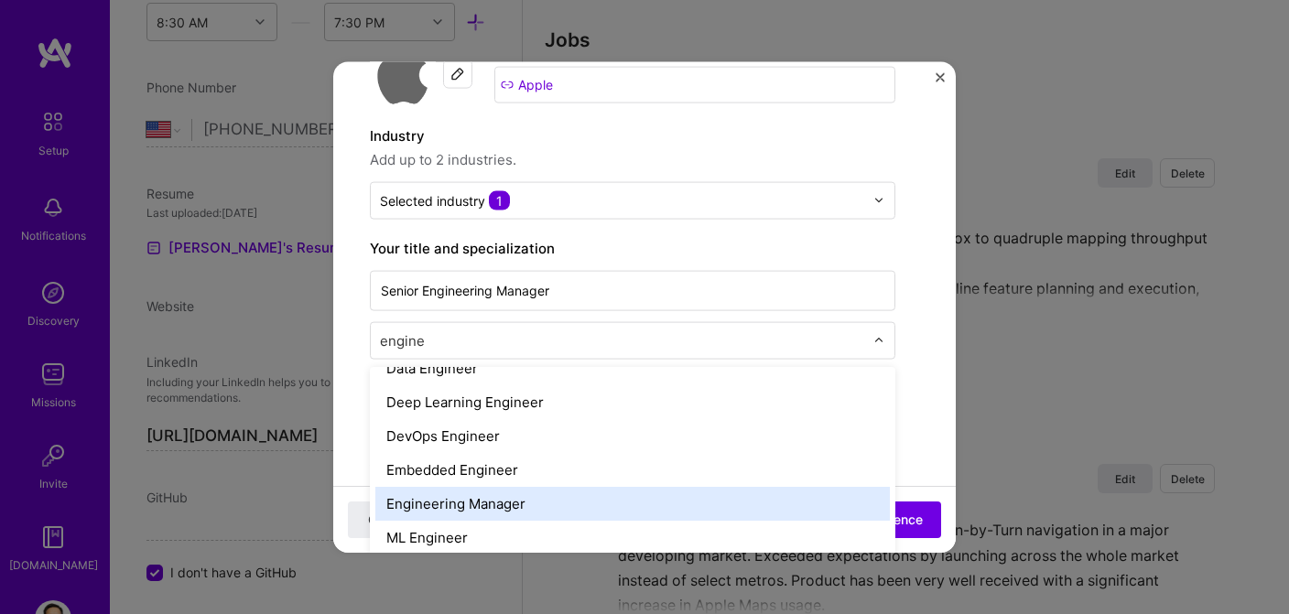
click at [482, 498] on div "Engineering Manager" at bounding box center [632, 503] width 515 height 34
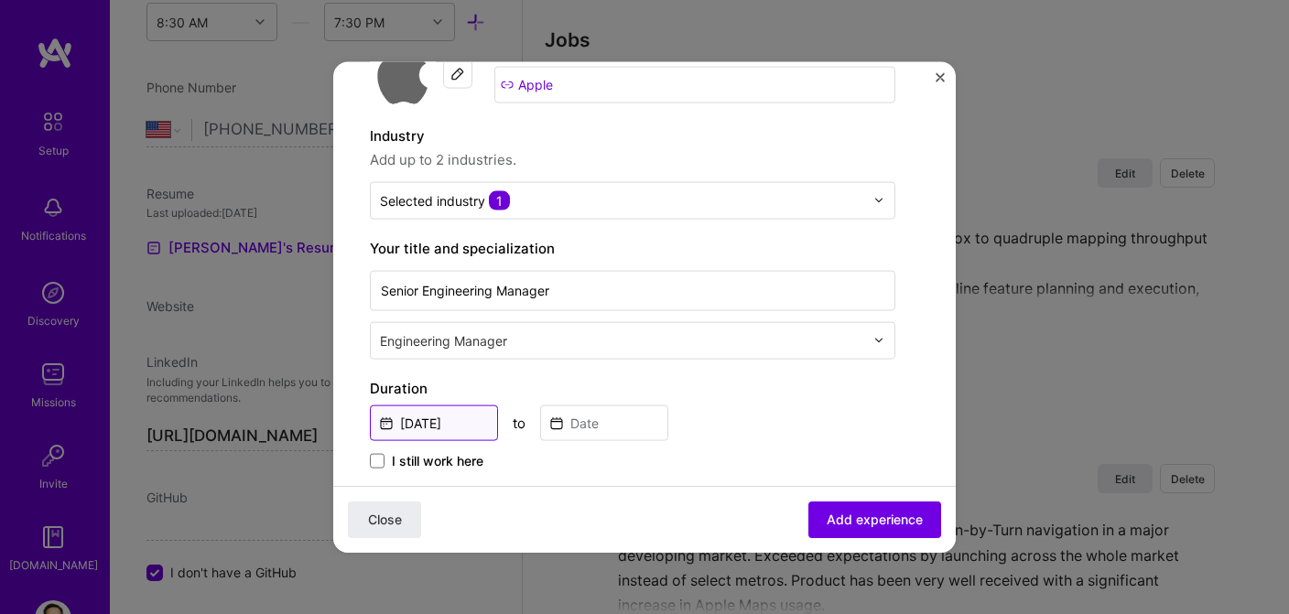
click at [471, 422] on input "[DATE]" at bounding box center [434, 423] width 128 height 36
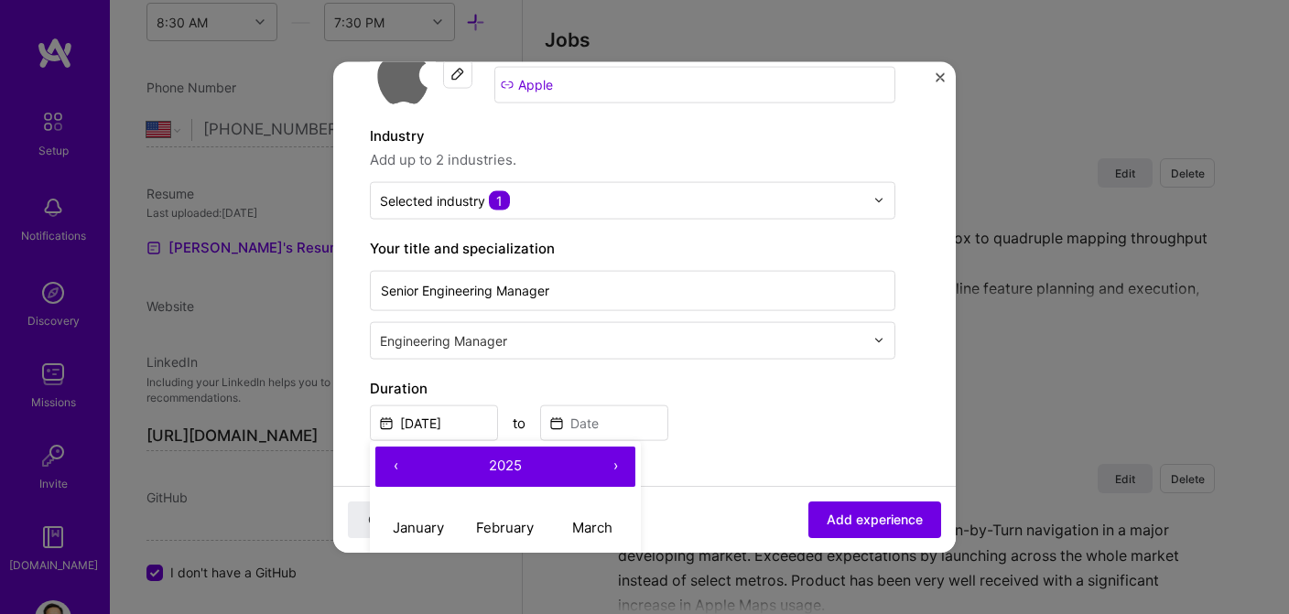
click at [393, 461] on button "‹" at bounding box center [395, 466] width 40 height 40
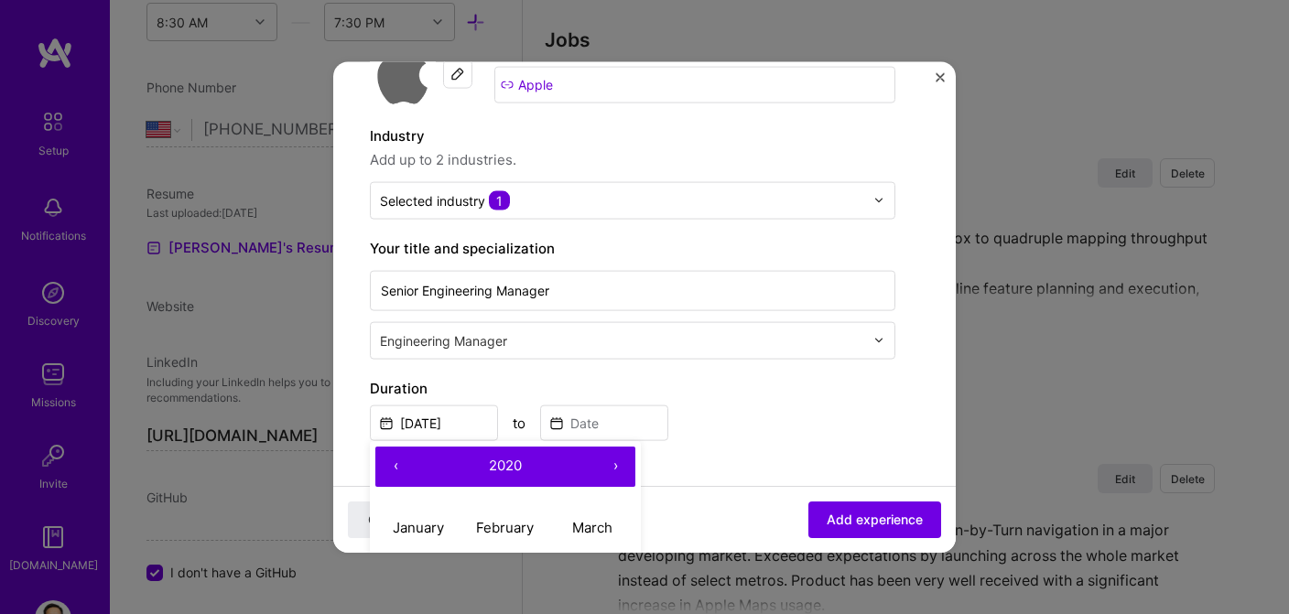
click at [393, 461] on button "‹" at bounding box center [395, 466] width 40 height 40
click at [392, 459] on button "‹" at bounding box center [395, 466] width 40 height 40
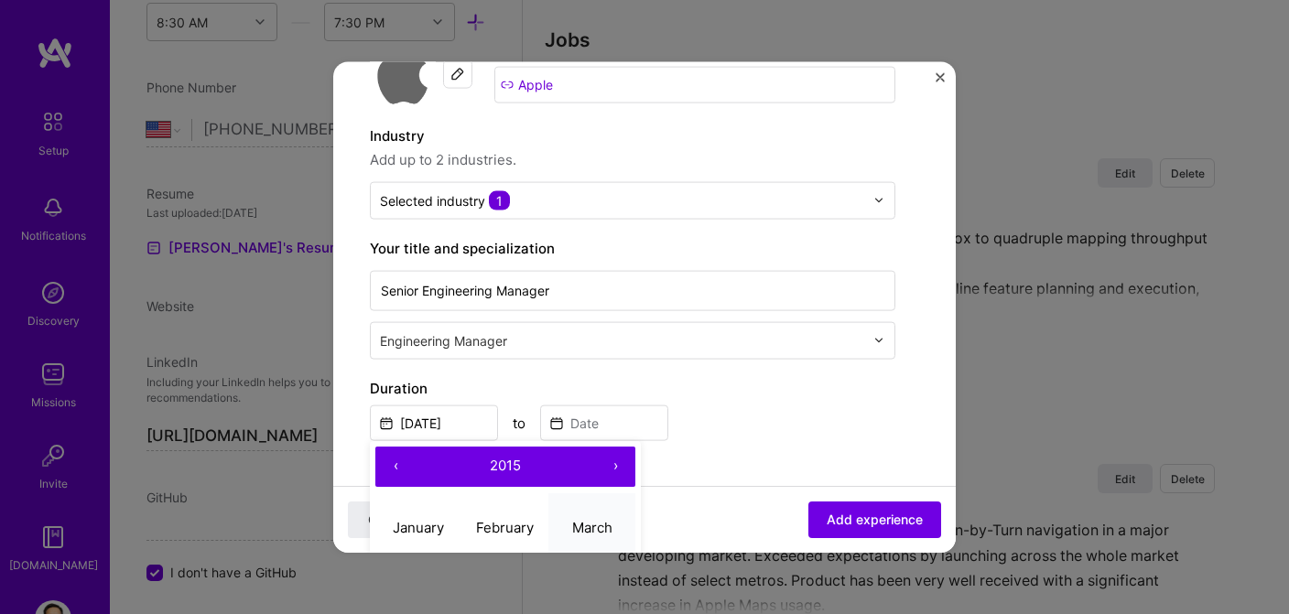
click at [599, 530] on abbr "March" at bounding box center [592, 527] width 40 height 17
type input "[DATE]"
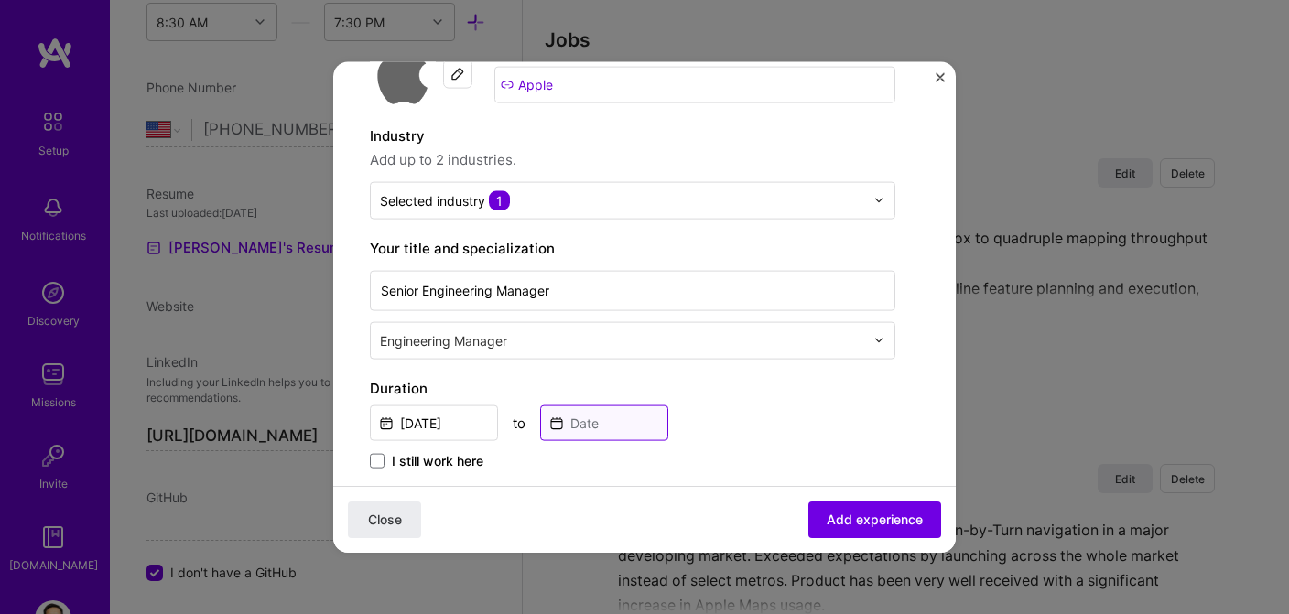
click at [560, 420] on input at bounding box center [604, 423] width 128 height 36
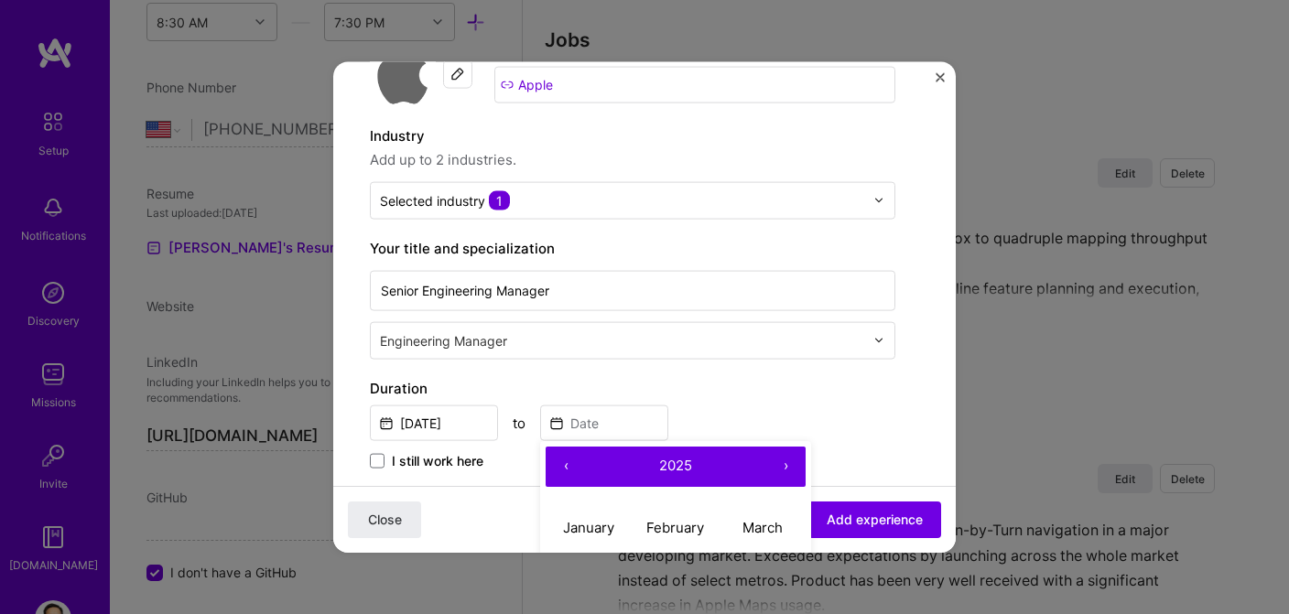
click at [569, 465] on button "‹" at bounding box center [566, 466] width 40 height 40
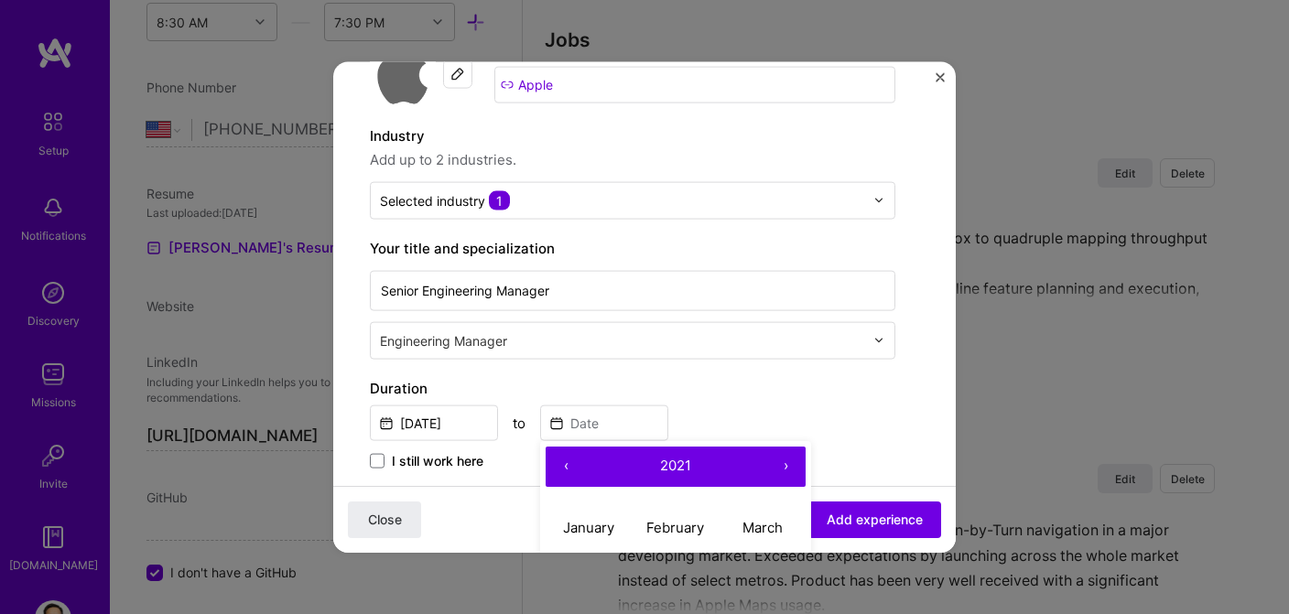
click at [569, 465] on button "‹" at bounding box center [566, 466] width 40 height 40
click at [778, 467] on button "›" at bounding box center [785, 466] width 40 height 40
click at [565, 462] on button "‹" at bounding box center [566, 466] width 40 height 40
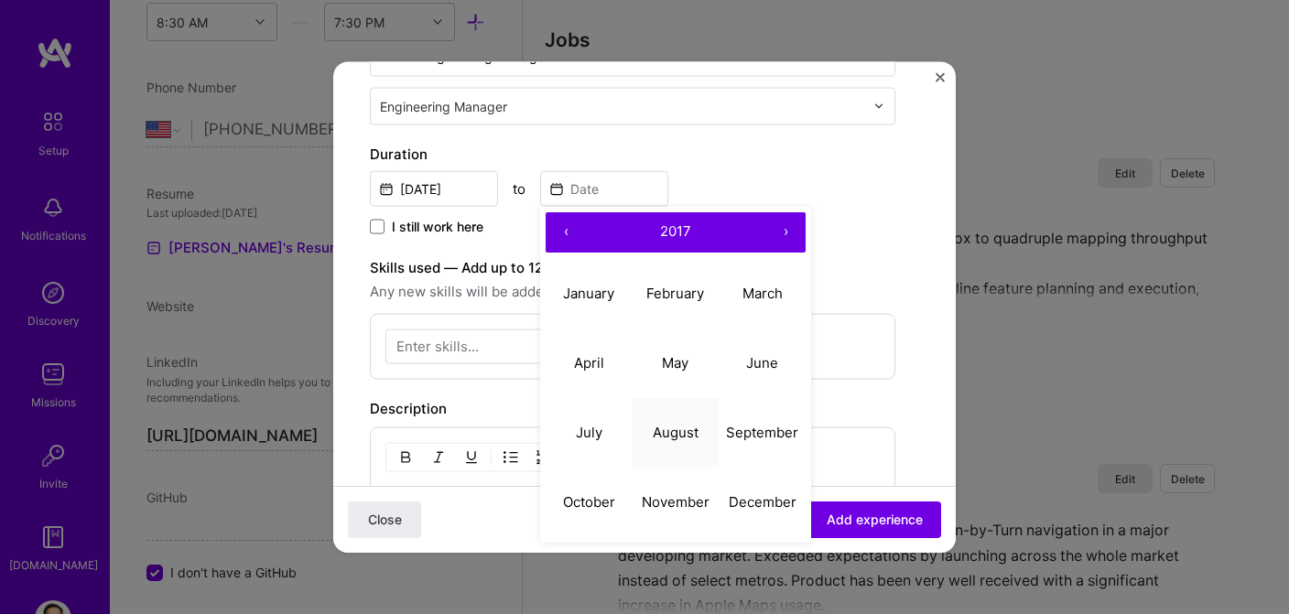
scroll to position [355, 0]
click at [753, 501] on abbr "December" at bounding box center [763, 502] width 68 height 17
type input "[DATE]"
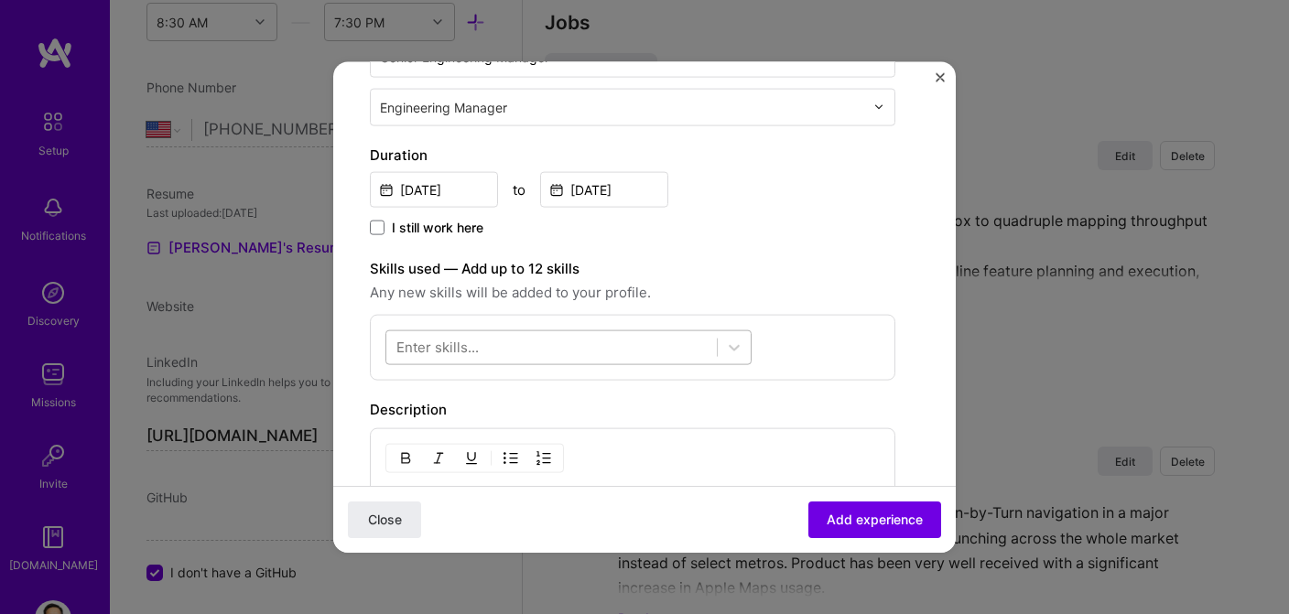
click at [614, 347] on div at bounding box center [551, 347] width 331 height 30
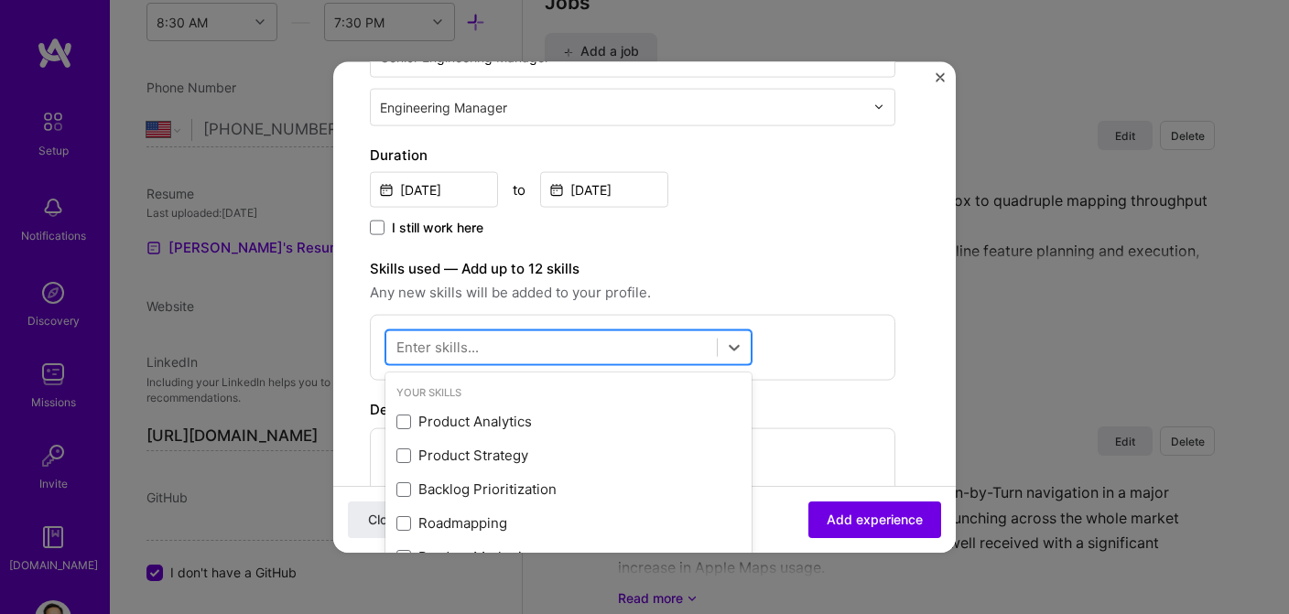
scroll to position [1900, 0]
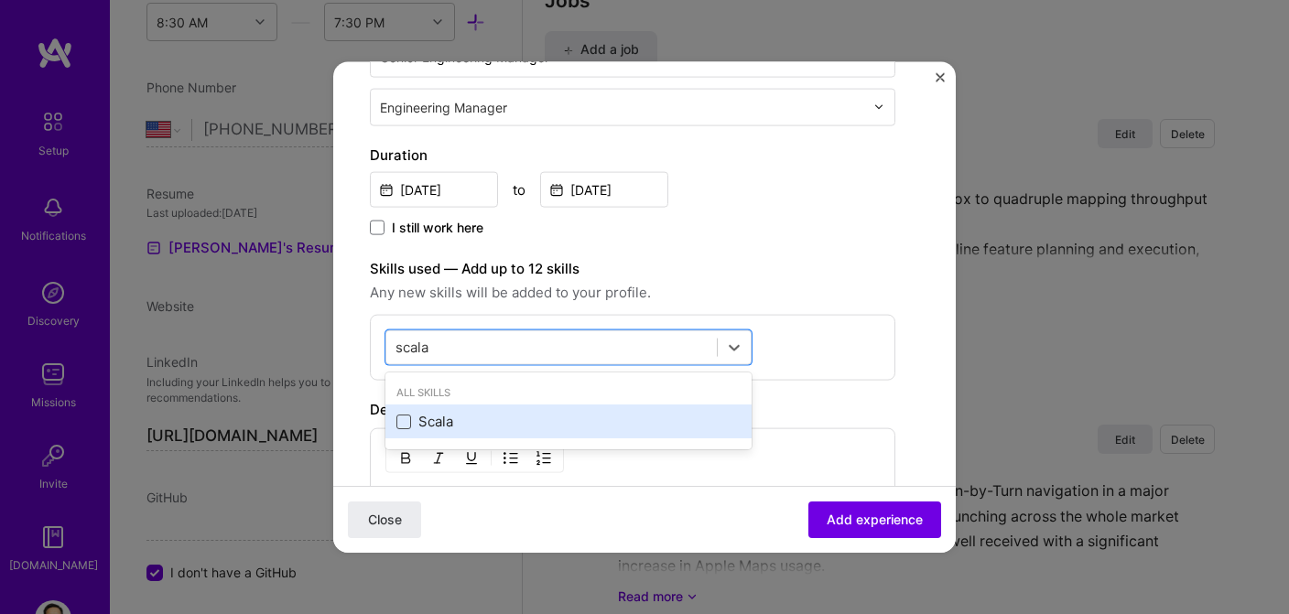
click at [405, 423] on span at bounding box center [403, 421] width 15 height 15
click at [0, 0] on input "checkbox" at bounding box center [0, 0] width 0 height 0
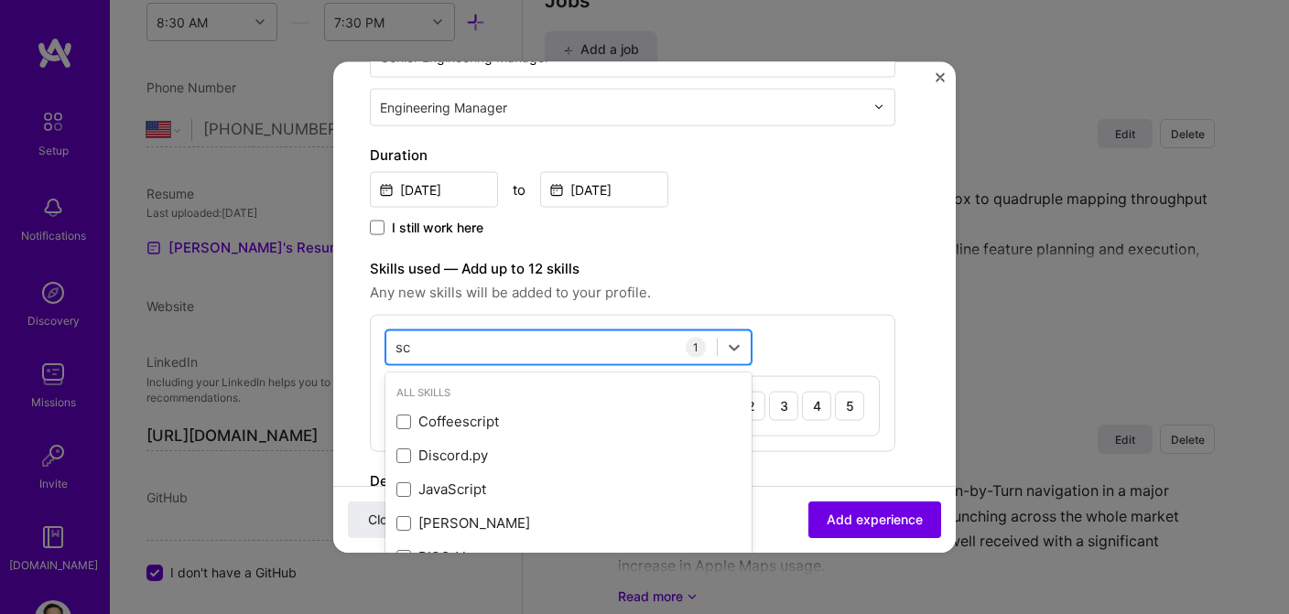
type input "s"
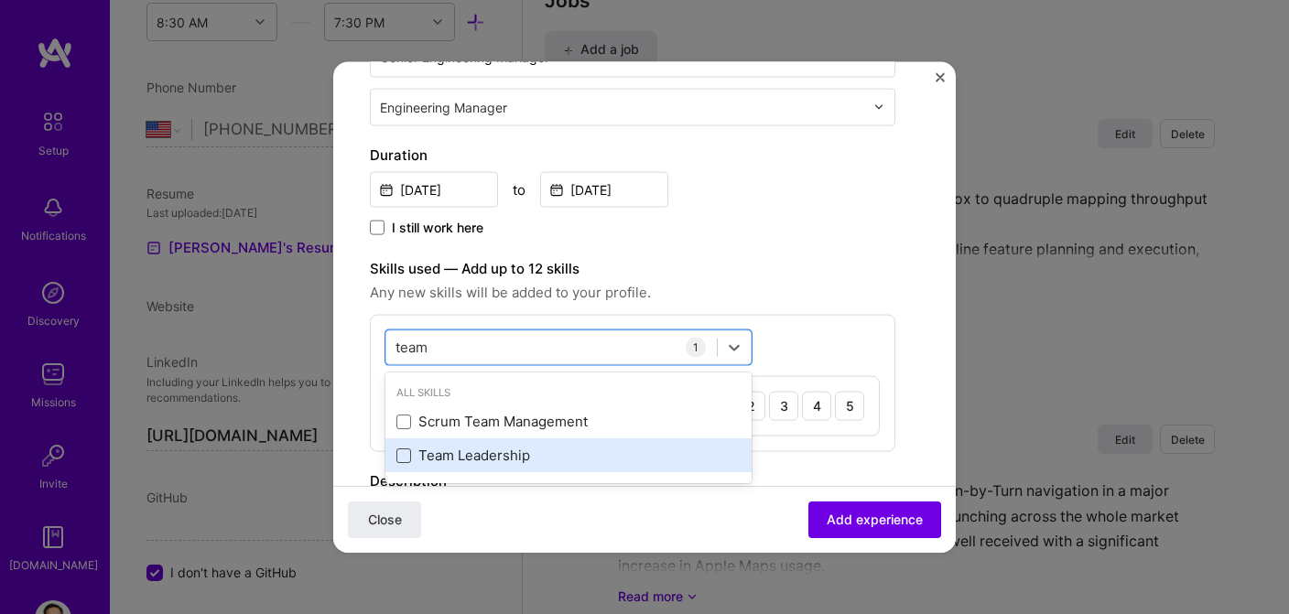
click at [406, 454] on span at bounding box center [403, 455] width 15 height 15
click at [0, 0] on input "checkbox" at bounding box center [0, 0] width 0 height 0
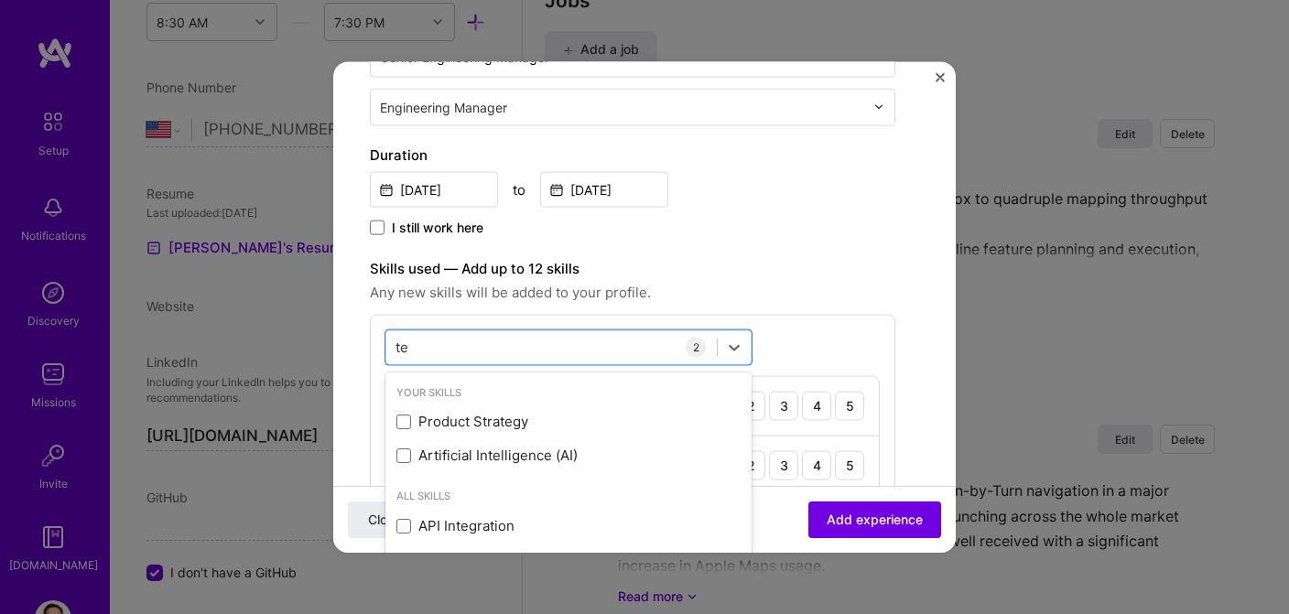
type input "t"
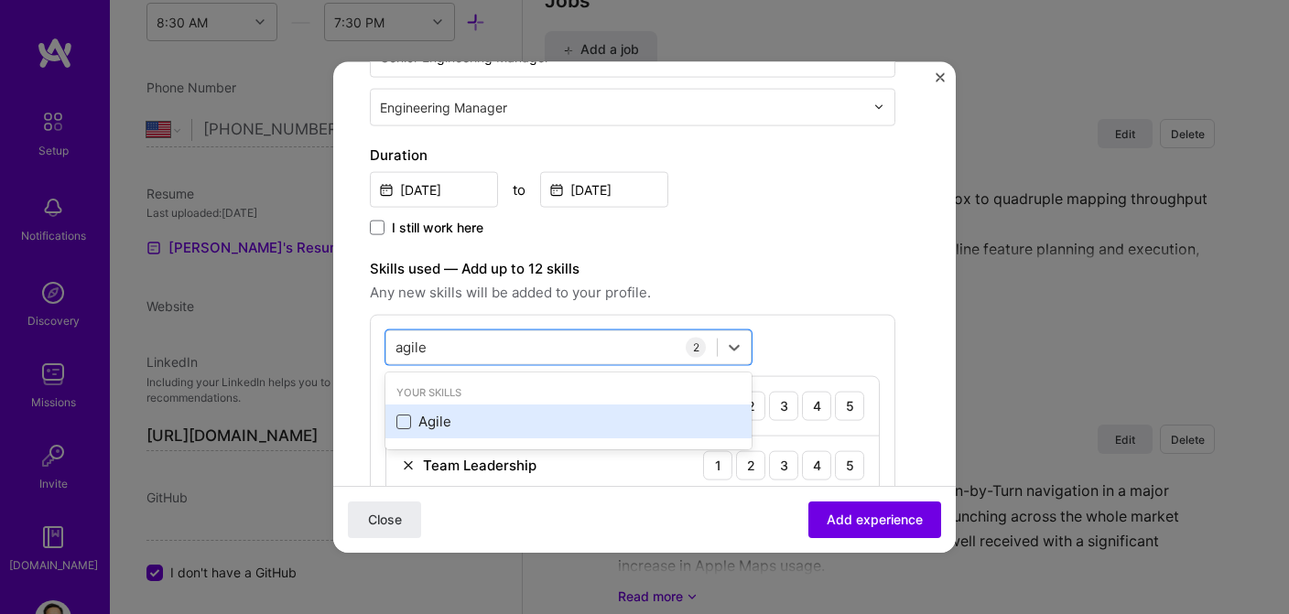
click at [404, 422] on span at bounding box center [403, 421] width 15 height 15
click at [0, 0] on input "checkbox" at bounding box center [0, 0] width 0 height 0
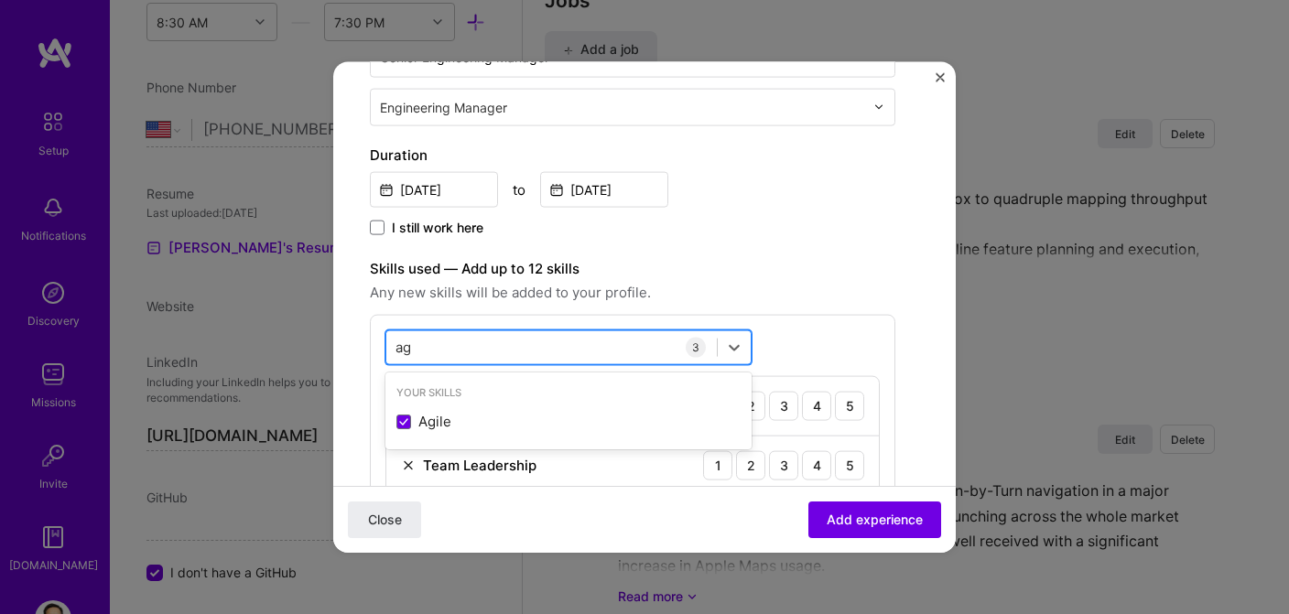
type input "a"
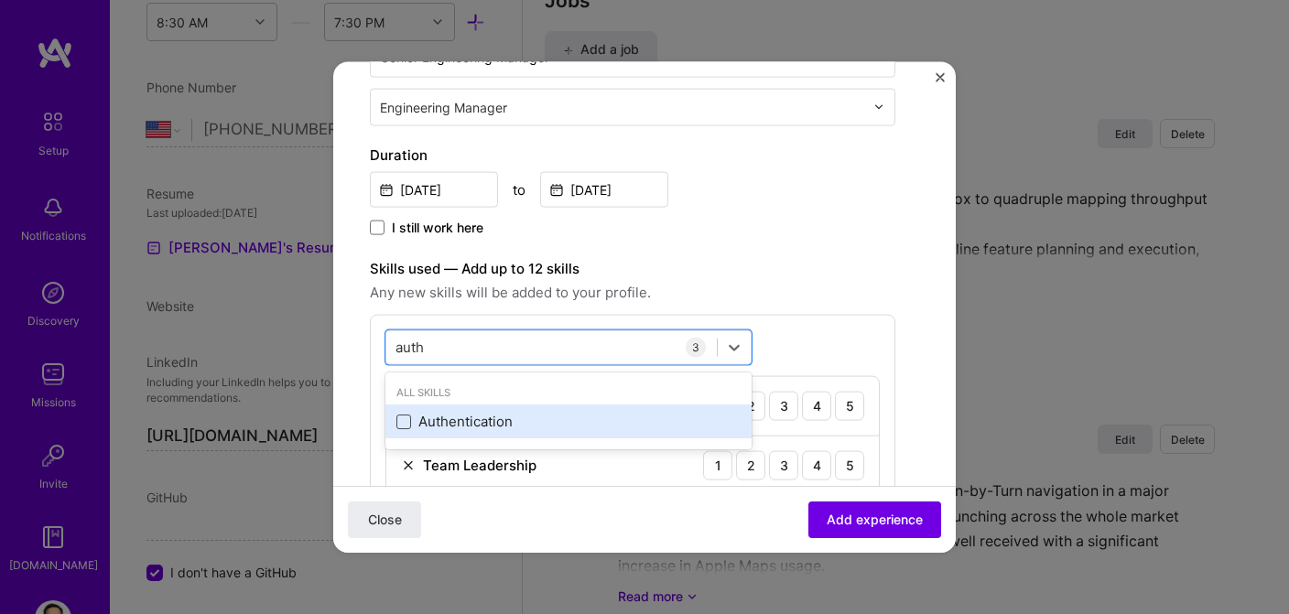
click at [401, 421] on span at bounding box center [403, 421] width 15 height 15
click at [0, 0] on input "checkbox" at bounding box center [0, 0] width 0 height 0
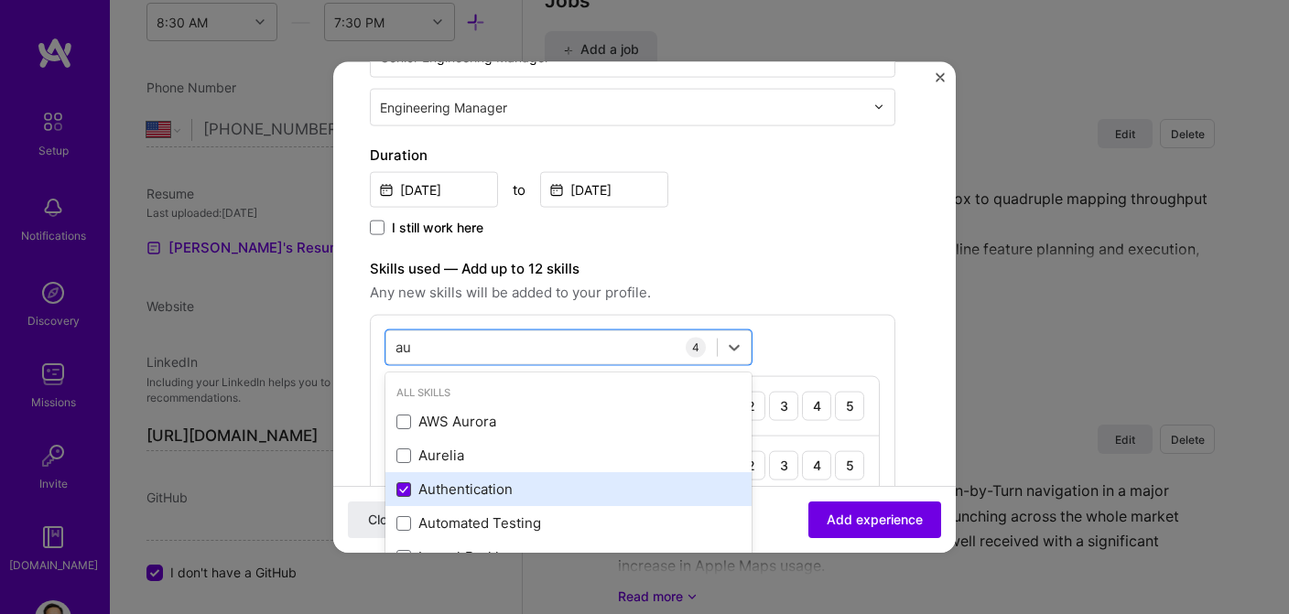
type input "a"
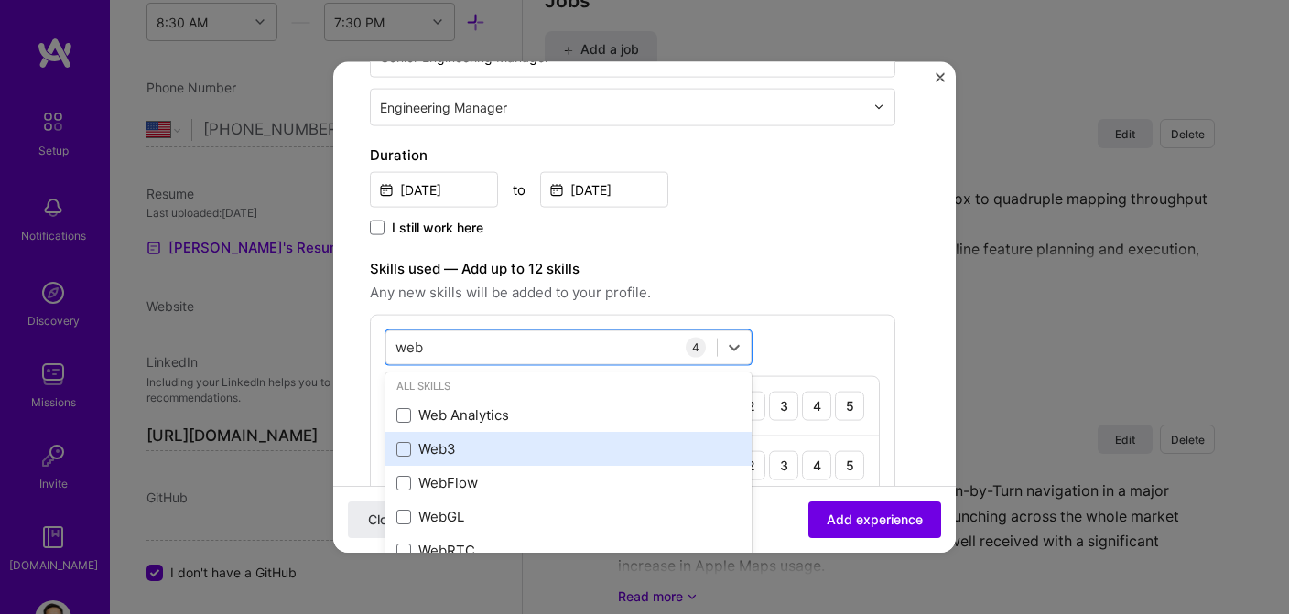
scroll to position [6, 0]
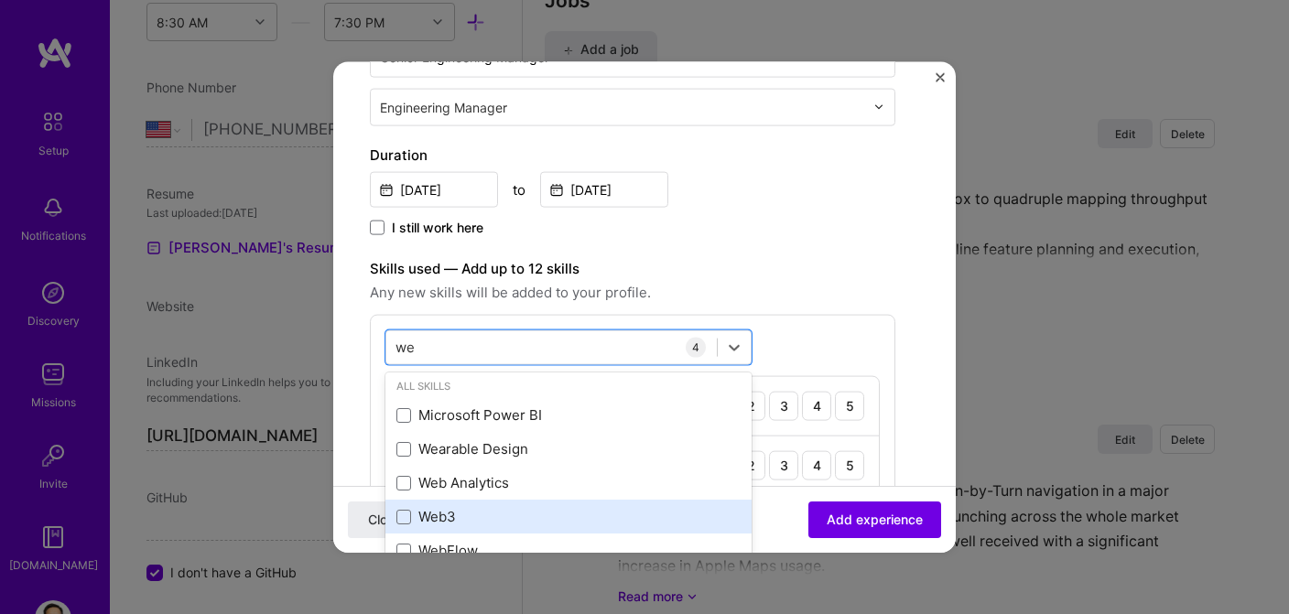
type input "w"
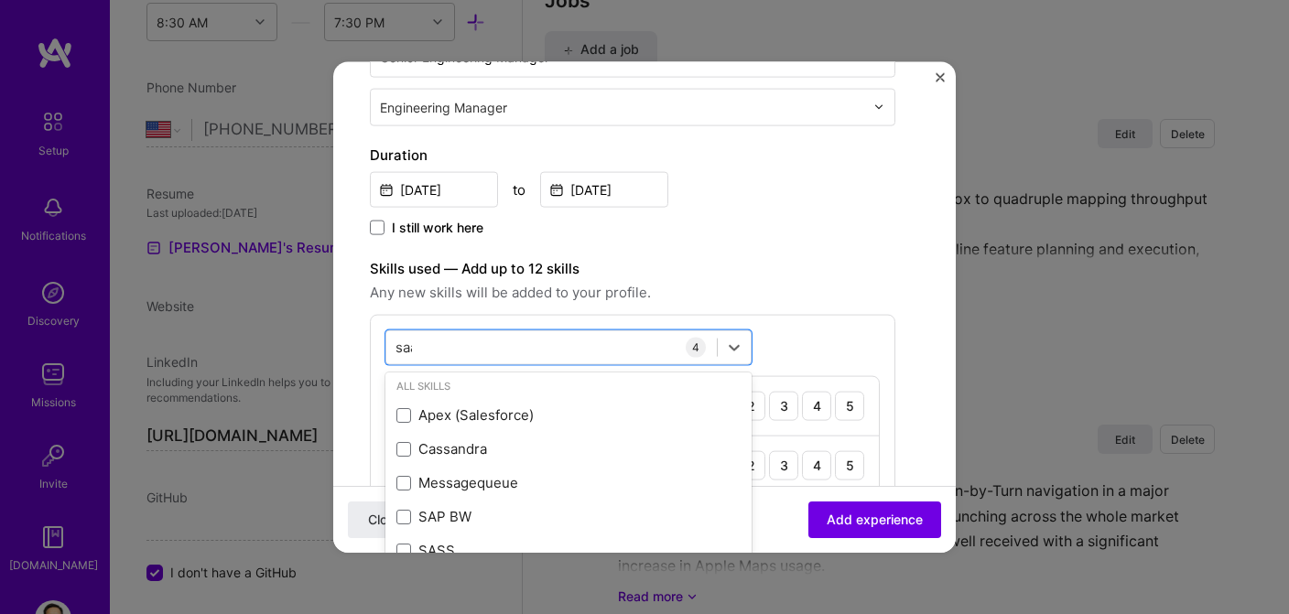
scroll to position [0, 0]
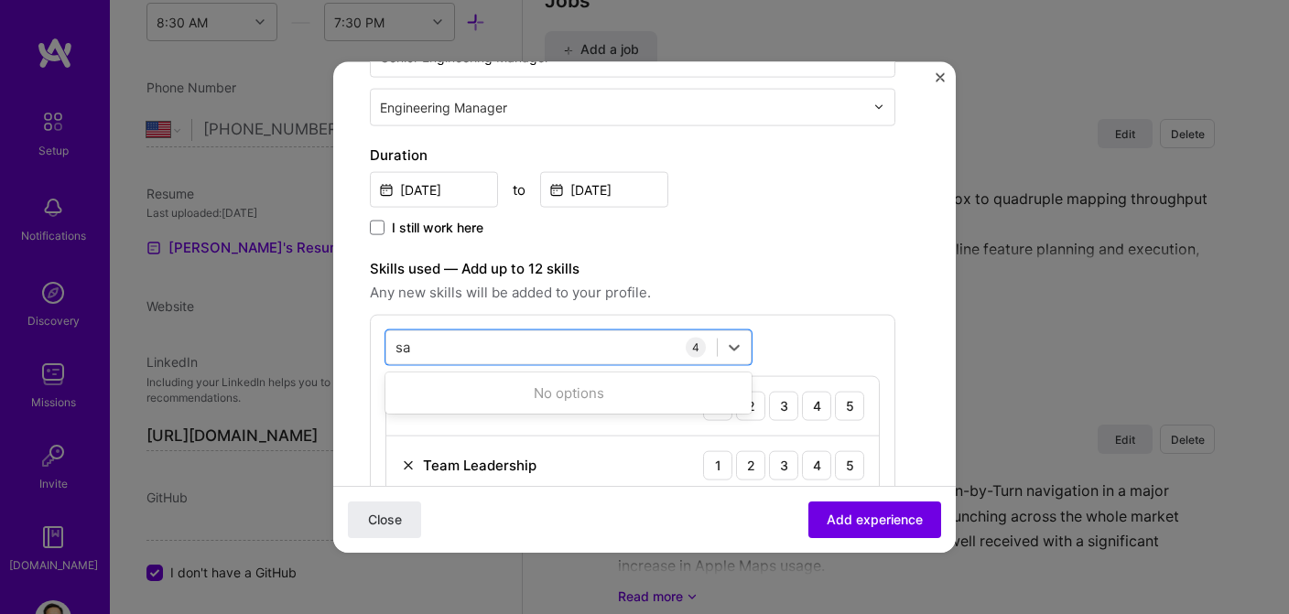
type input "s"
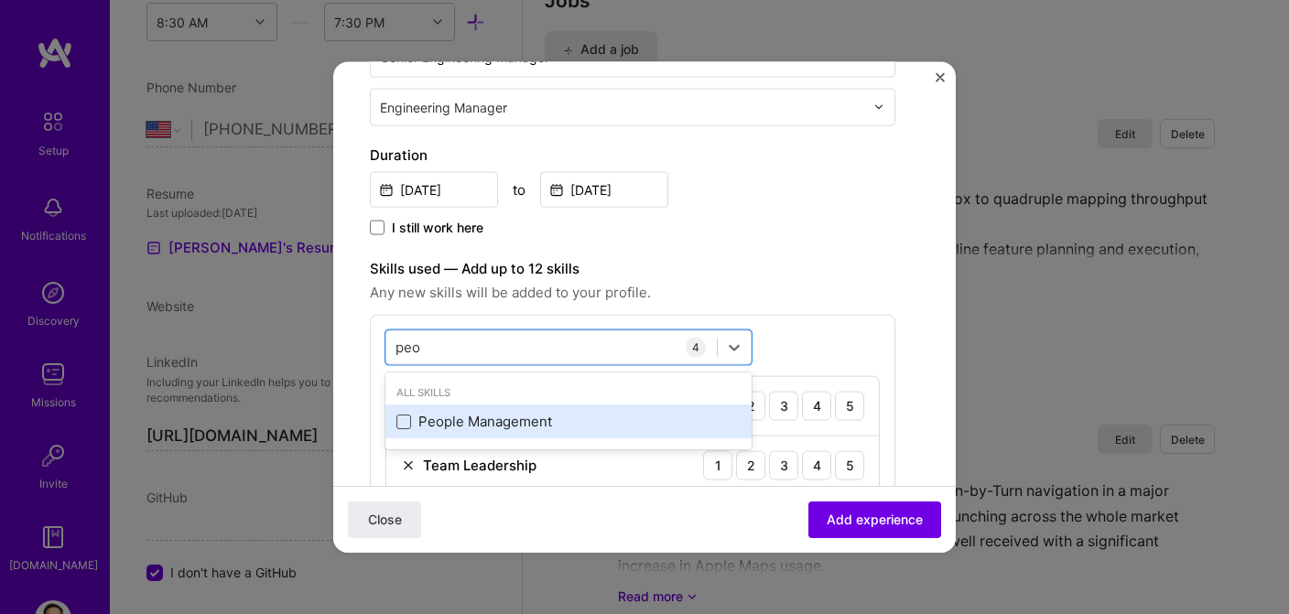
click at [407, 427] on span at bounding box center [403, 421] width 15 height 15
click at [0, 0] on input "checkbox" at bounding box center [0, 0] width 0 height 0
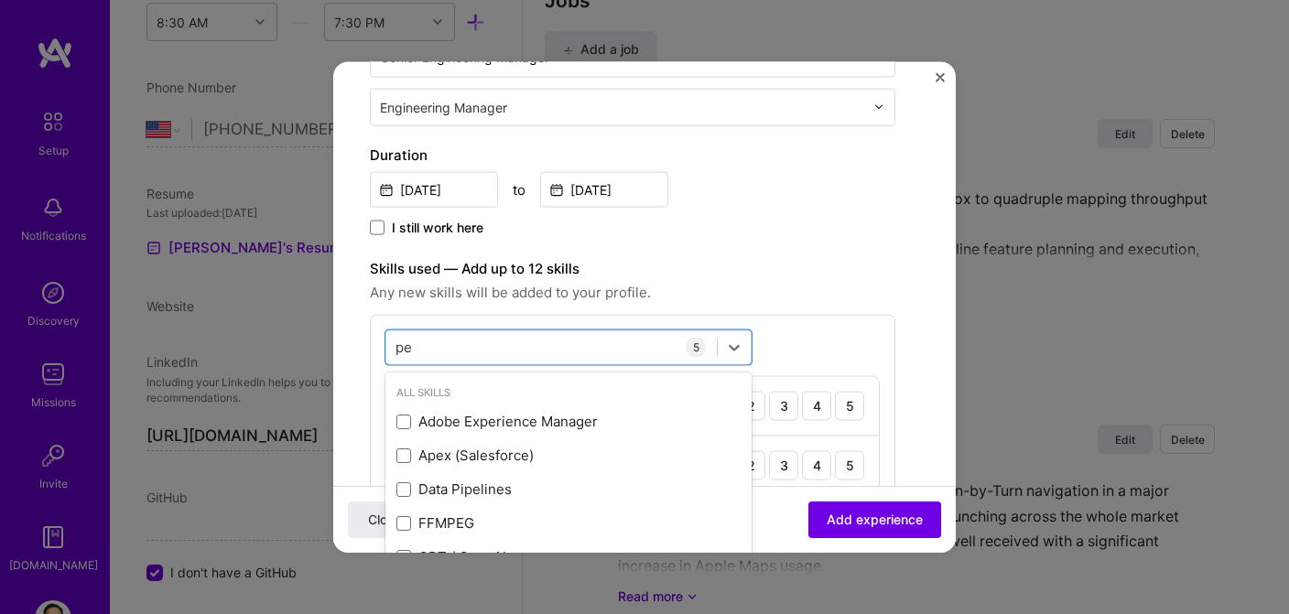
type input "p"
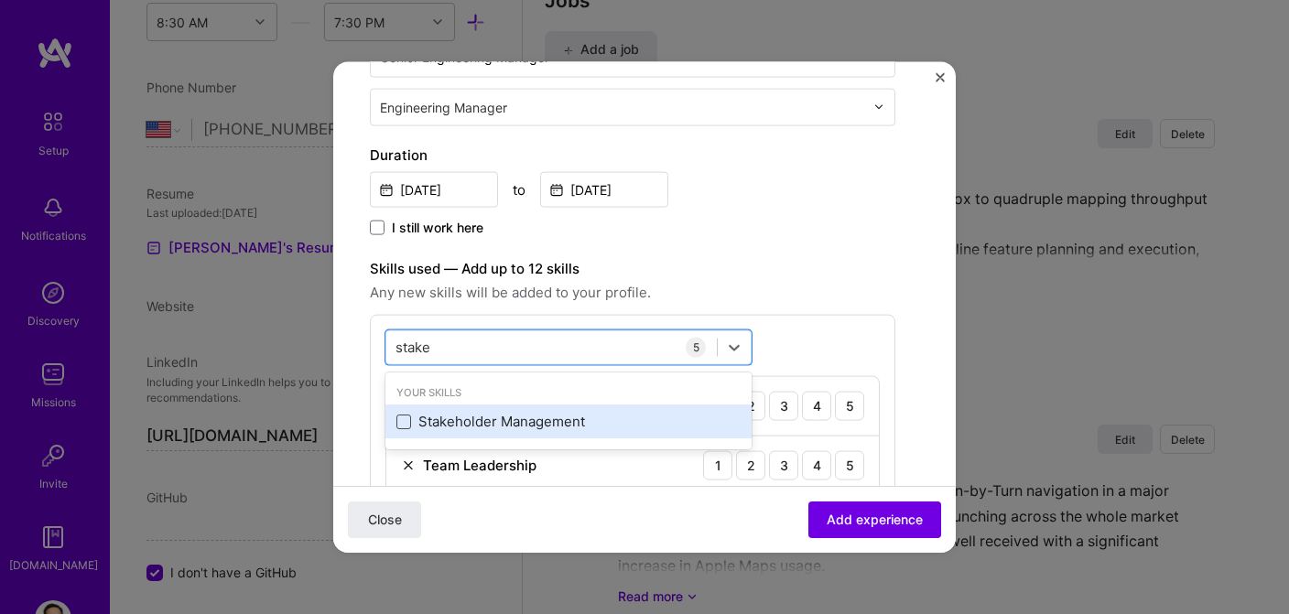
click at [405, 422] on span at bounding box center [403, 421] width 15 height 15
click at [0, 0] on input "checkbox" at bounding box center [0, 0] width 0 height 0
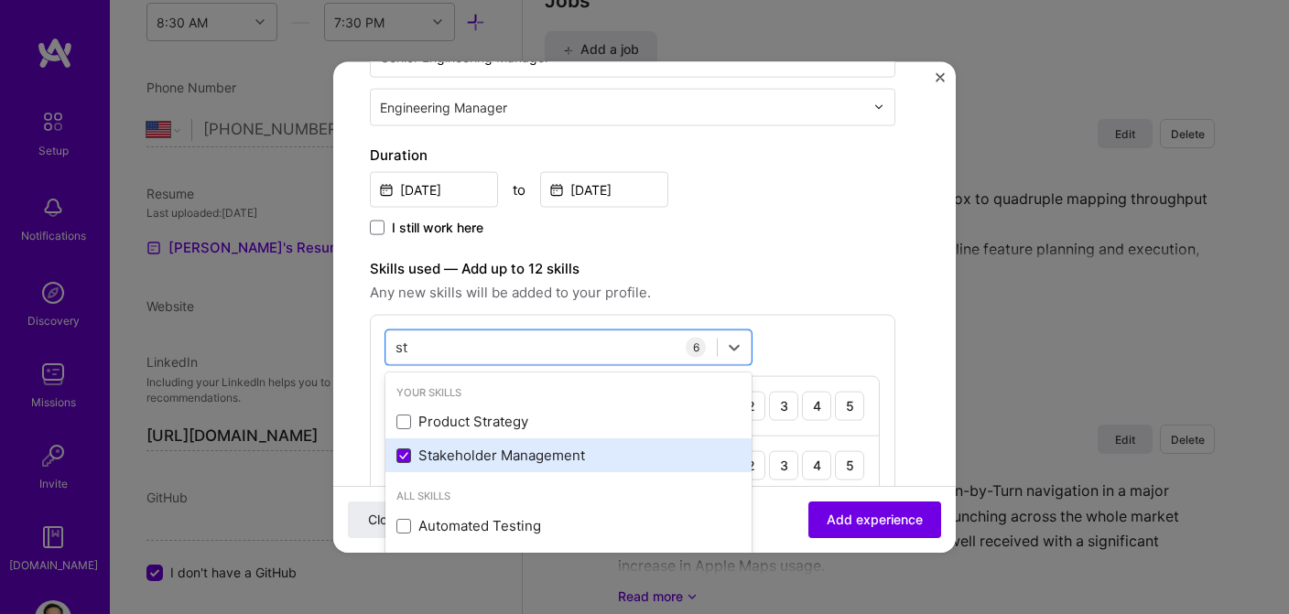
type input "s"
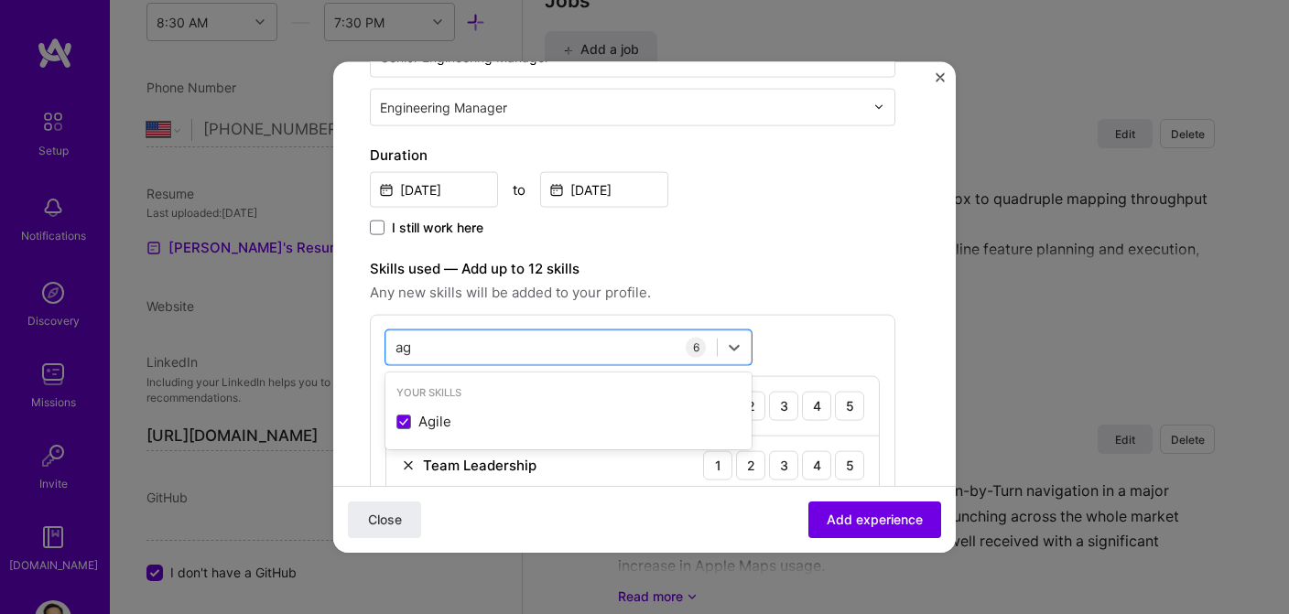
type input "a"
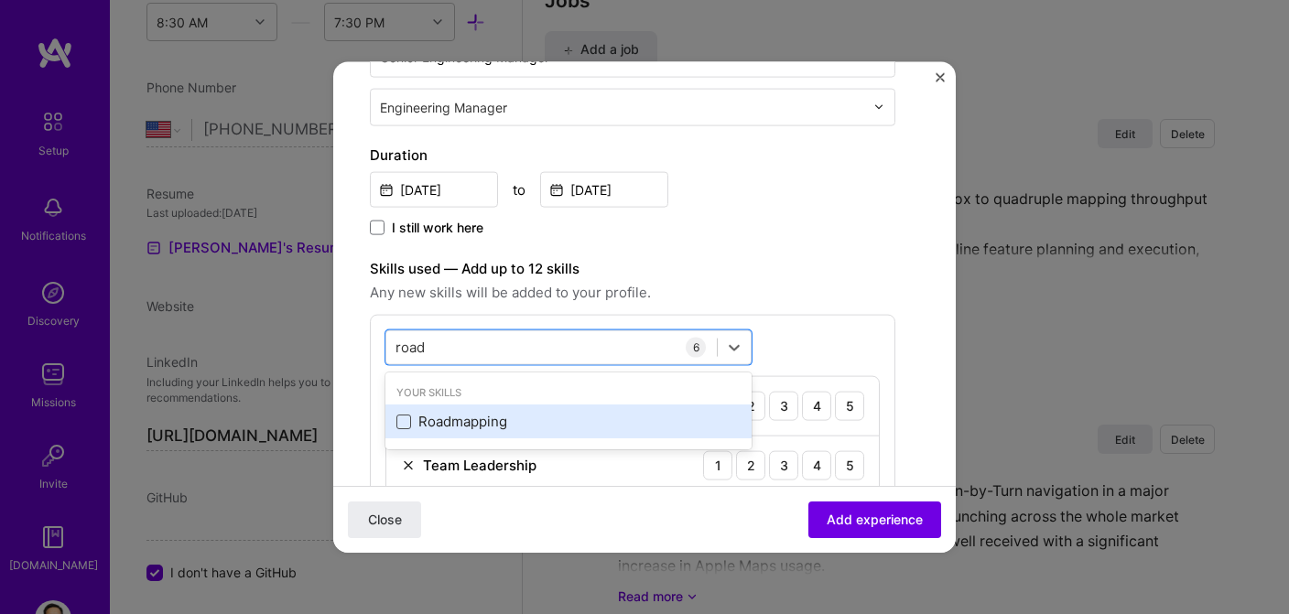
click at [409, 425] on span at bounding box center [403, 421] width 15 height 15
click at [0, 0] on input "checkbox" at bounding box center [0, 0] width 0 height 0
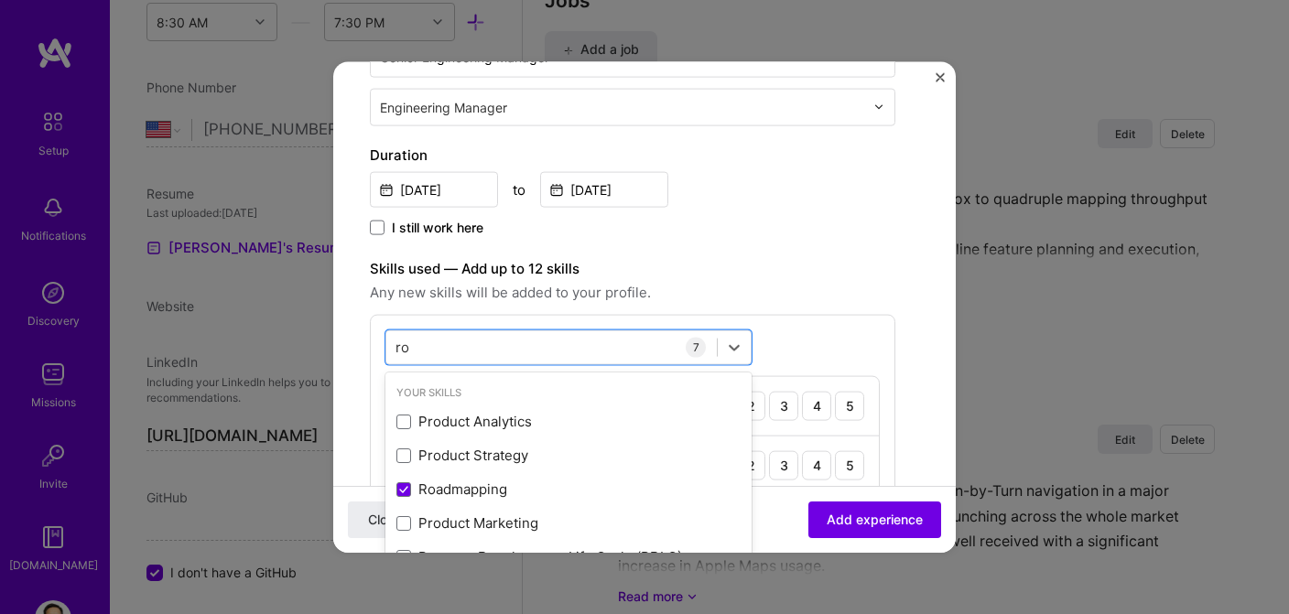
type input "r"
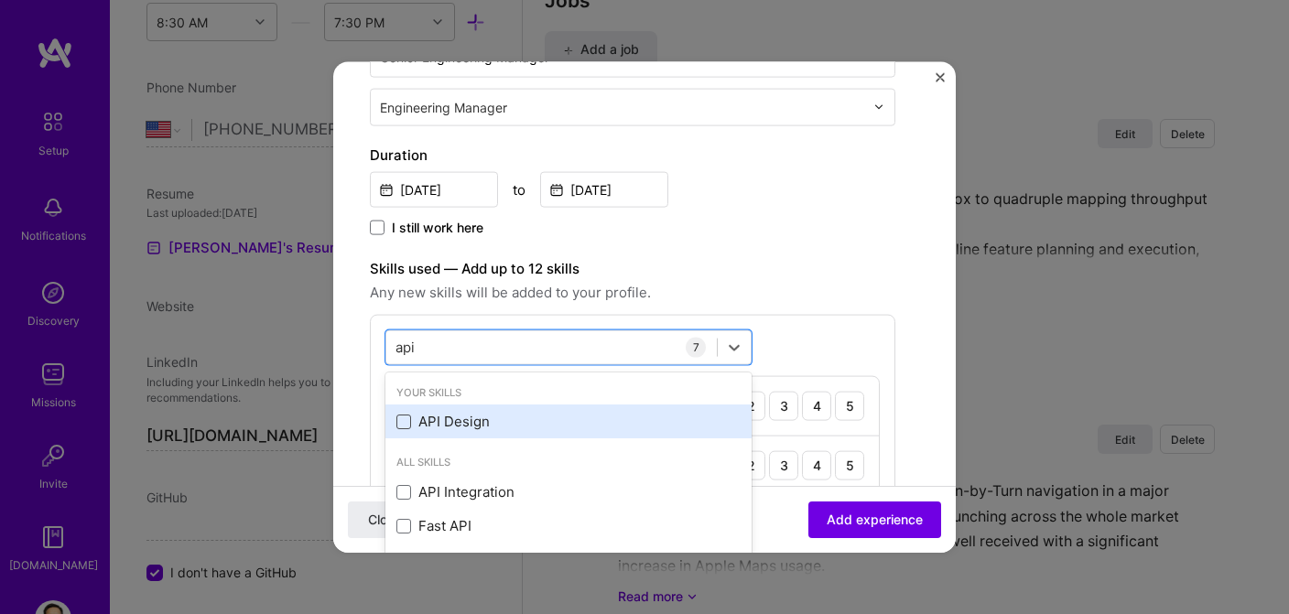
click at [403, 421] on span at bounding box center [403, 421] width 15 height 15
click at [0, 0] on input "checkbox" at bounding box center [0, 0] width 0 height 0
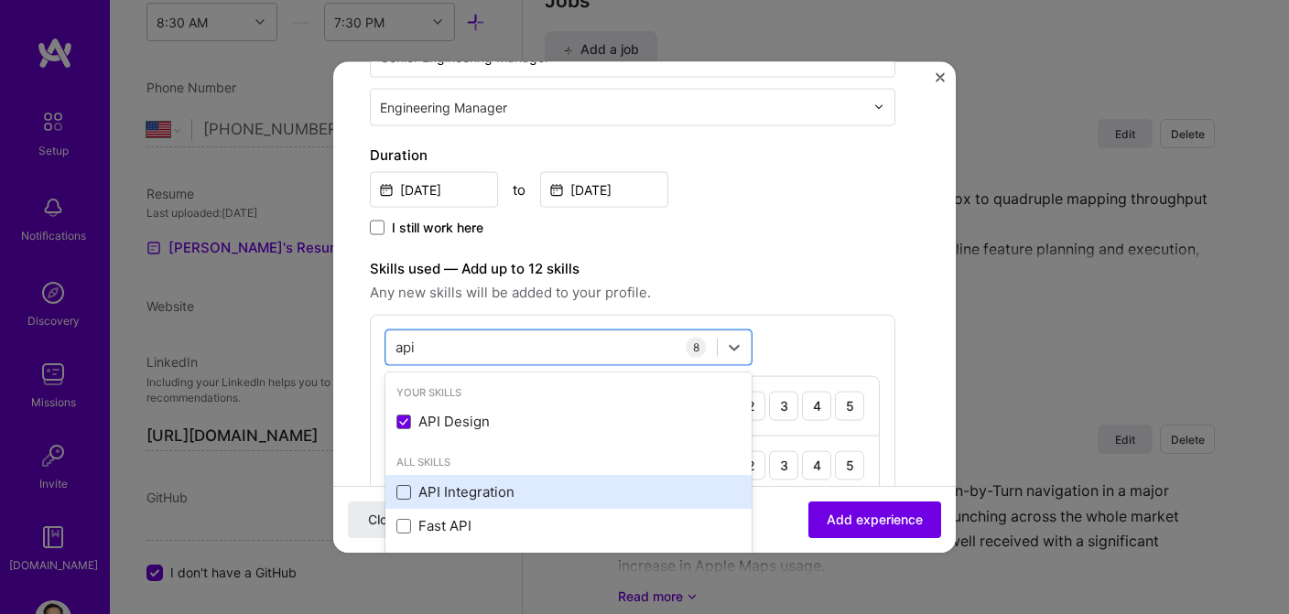
click at [410, 492] on span at bounding box center [403, 491] width 15 height 15
click at [0, 0] on input "checkbox" at bounding box center [0, 0] width 0 height 0
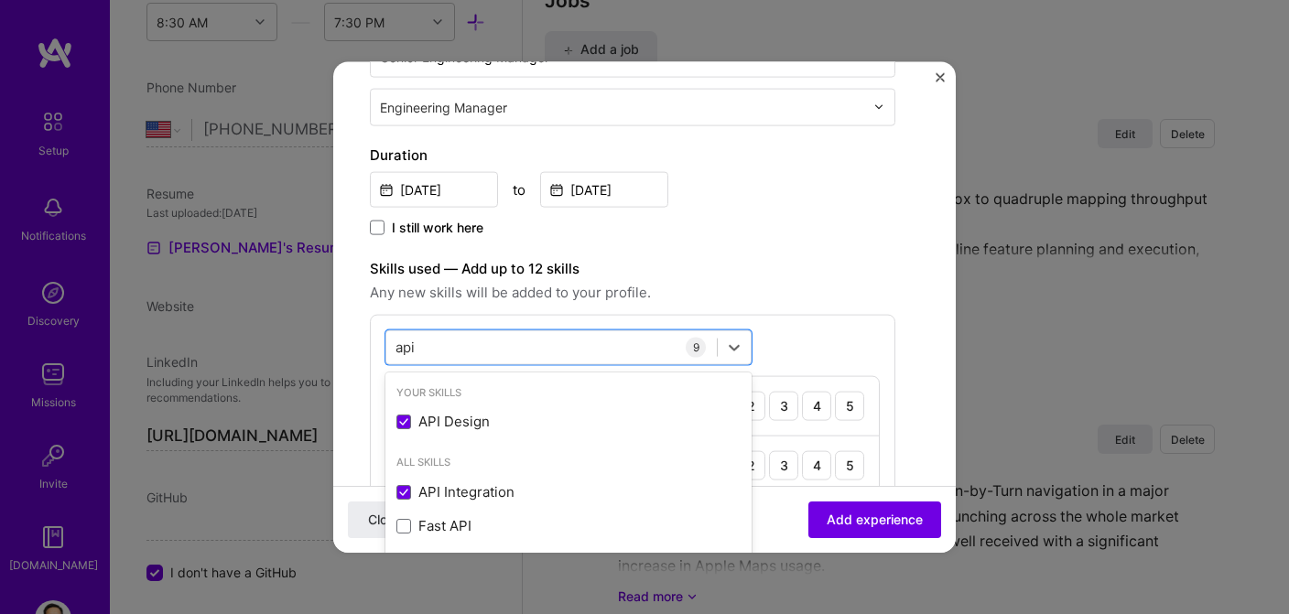
type input "api"
click at [776, 218] on div "I still work here" at bounding box center [633, 228] width 526 height 21
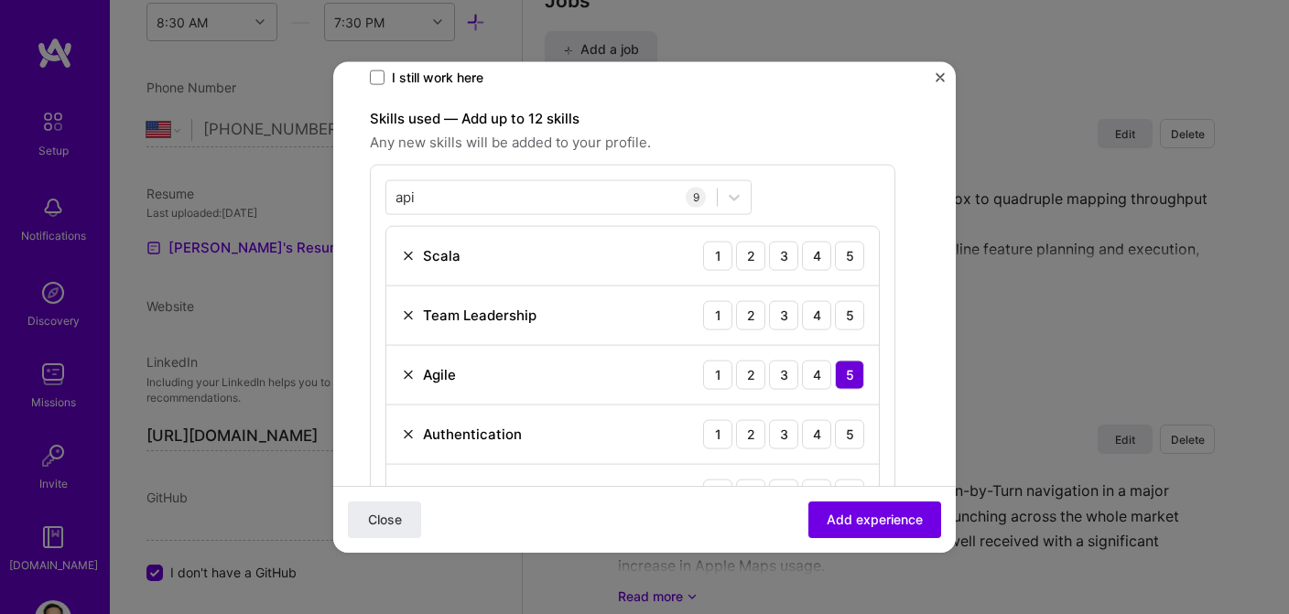
scroll to position [506, 0]
click at [753, 255] on div "2" at bounding box center [750, 254] width 29 height 29
click at [847, 311] on div "5" at bounding box center [849, 313] width 29 height 29
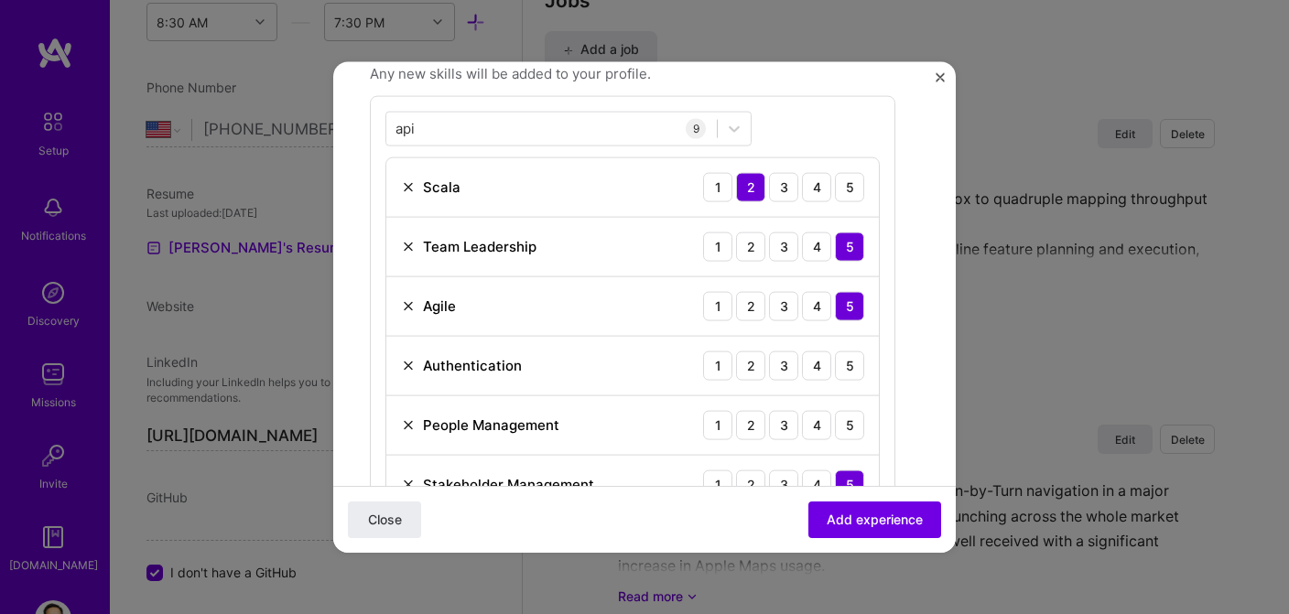
scroll to position [612, 0]
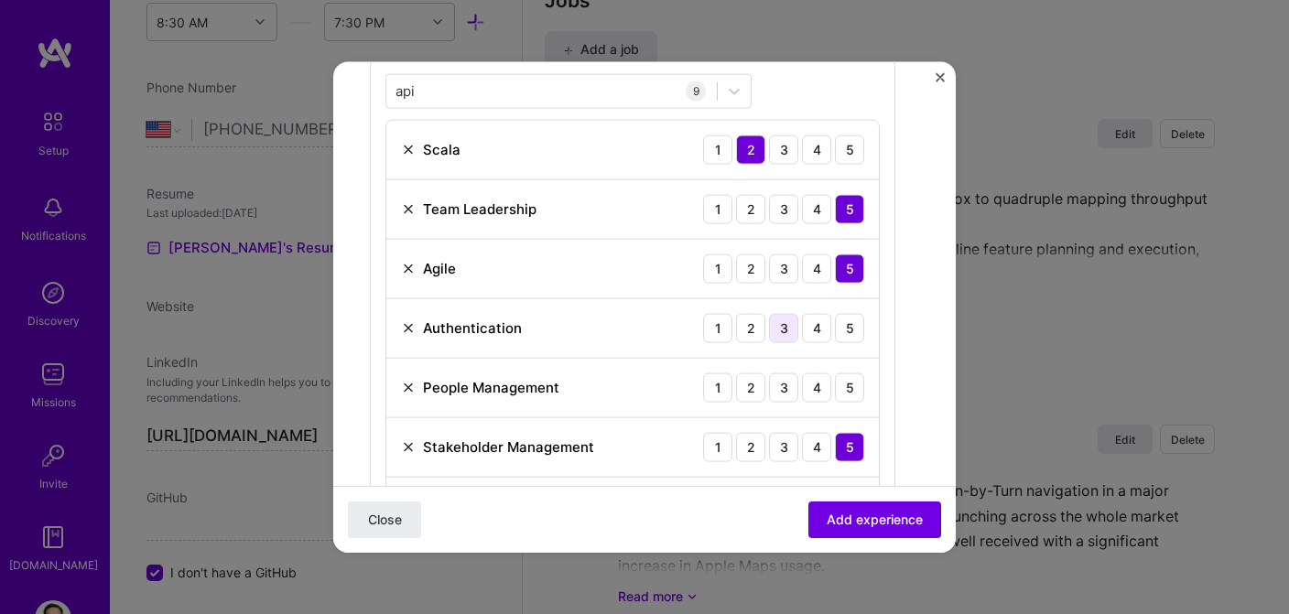
click at [788, 328] on div "3" at bounding box center [783, 327] width 29 height 29
click at [850, 386] on div "5" at bounding box center [849, 387] width 29 height 29
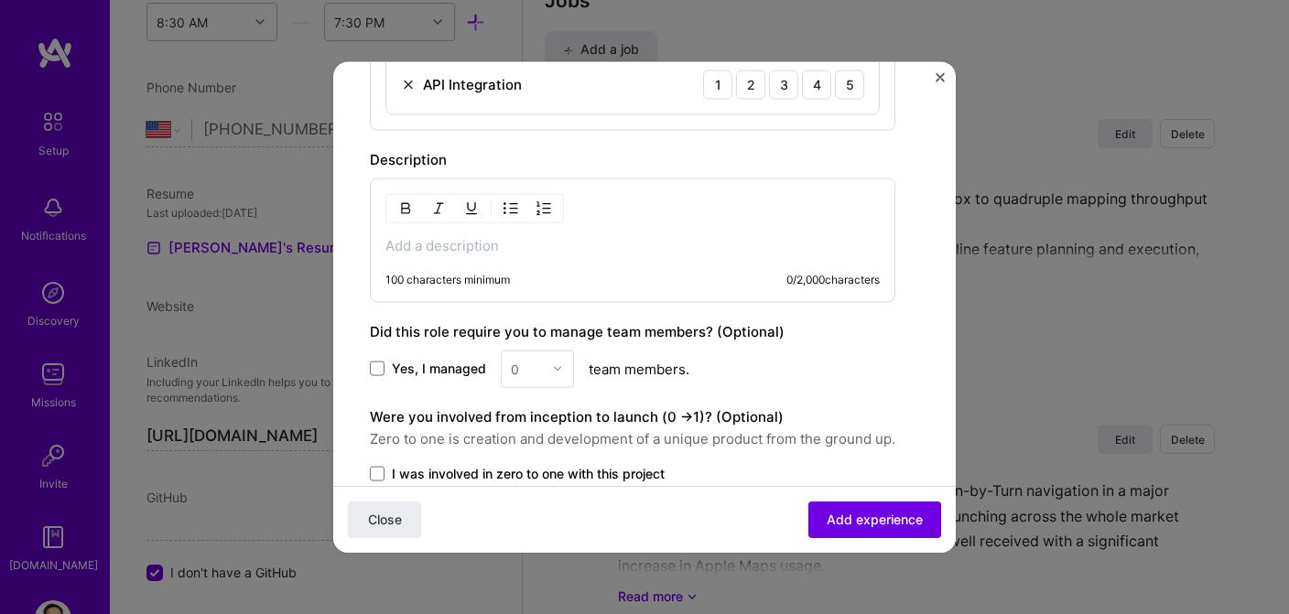
scroll to position [1157, 0]
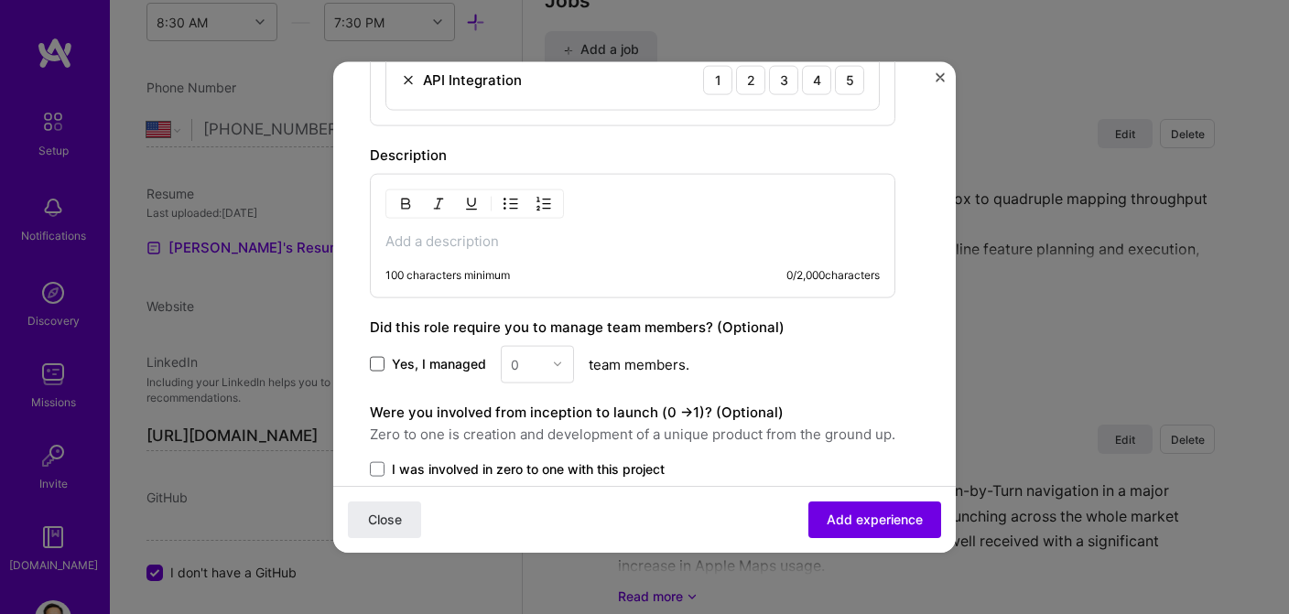
click at [382, 368] on span at bounding box center [377, 364] width 15 height 15
click at [0, 0] on input "Yes, I managed" at bounding box center [0, 0] width 0 height 0
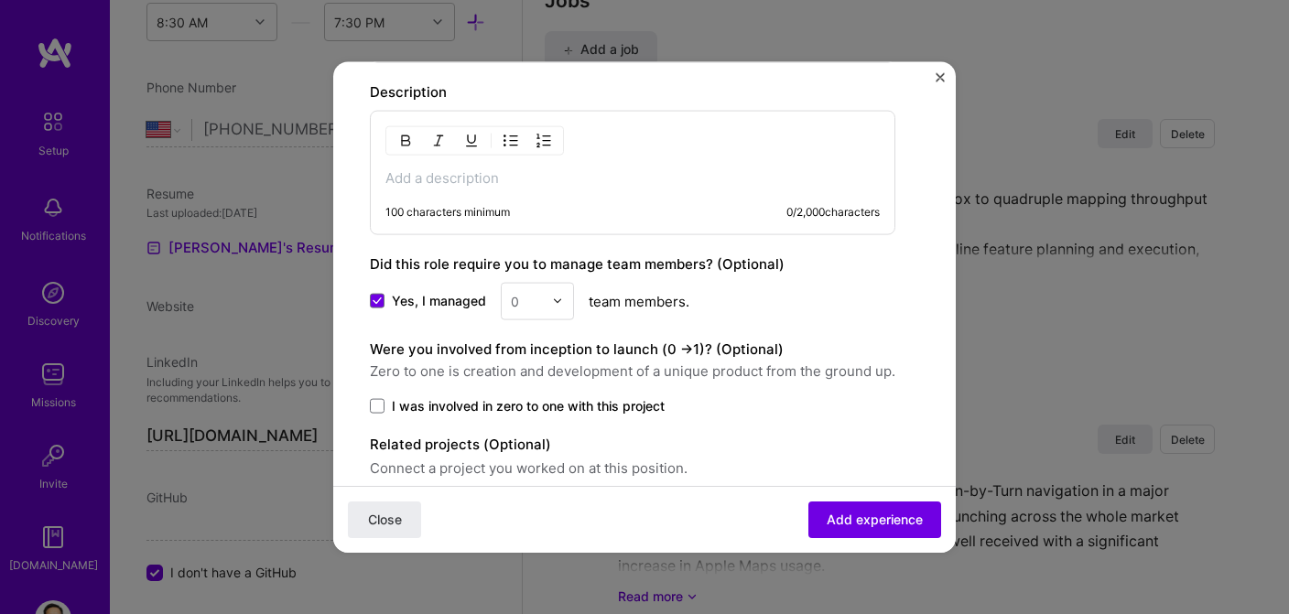
scroll to position [1219, 0]
click at [376, 409] on span at bounding box center [377, 406] width 15 height 15
click at [0, 0] on input "I was involved in zero to one with this project" at bounding box center [0, 0] width 0 height 0
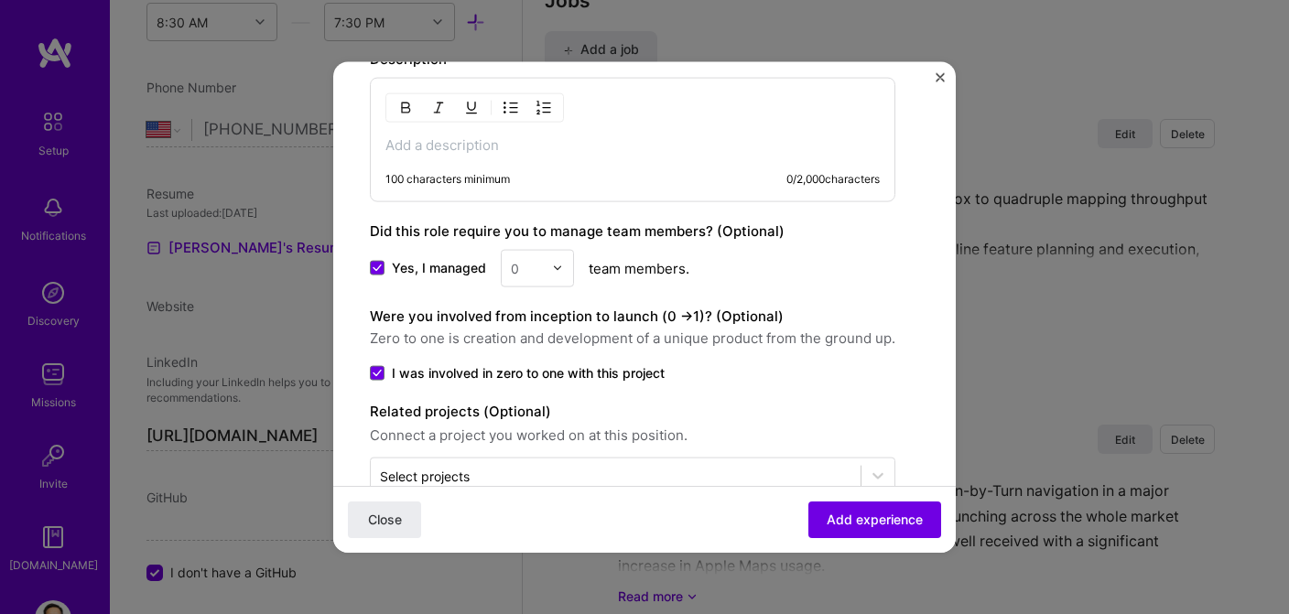
scroll to position [1250, 0]
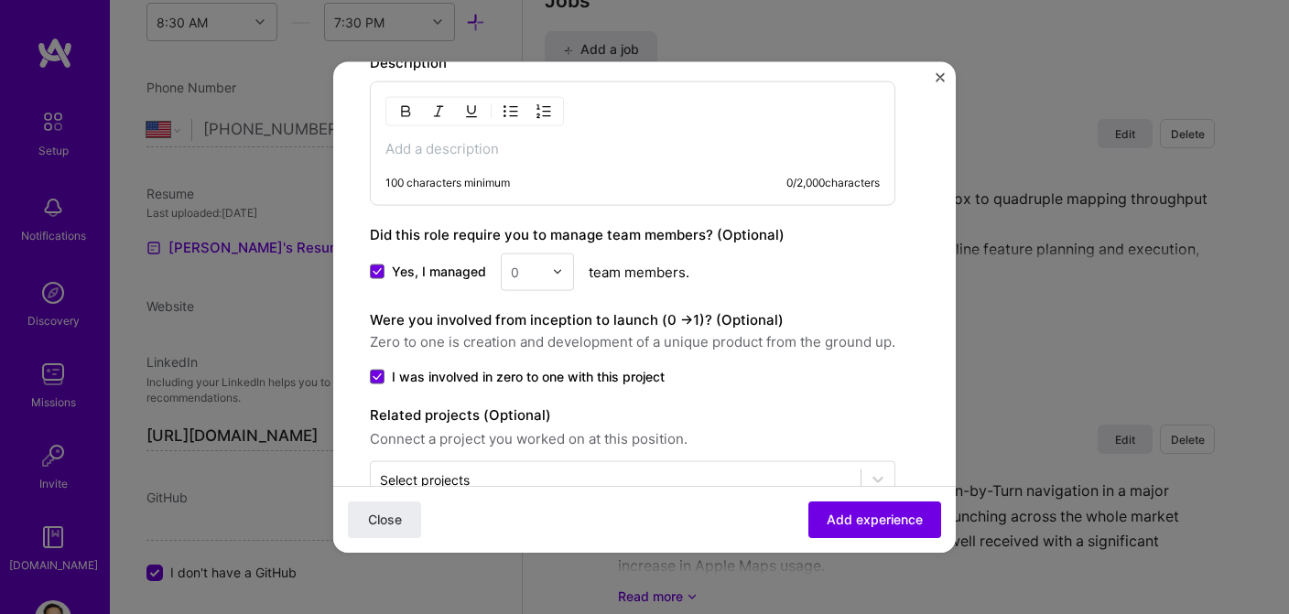
click at [558, 271] on img at bounding box center [557, 271] width 11 height 11
click at [542, 344] on div "20" at bounding box center [537, 347] width 62 height 34
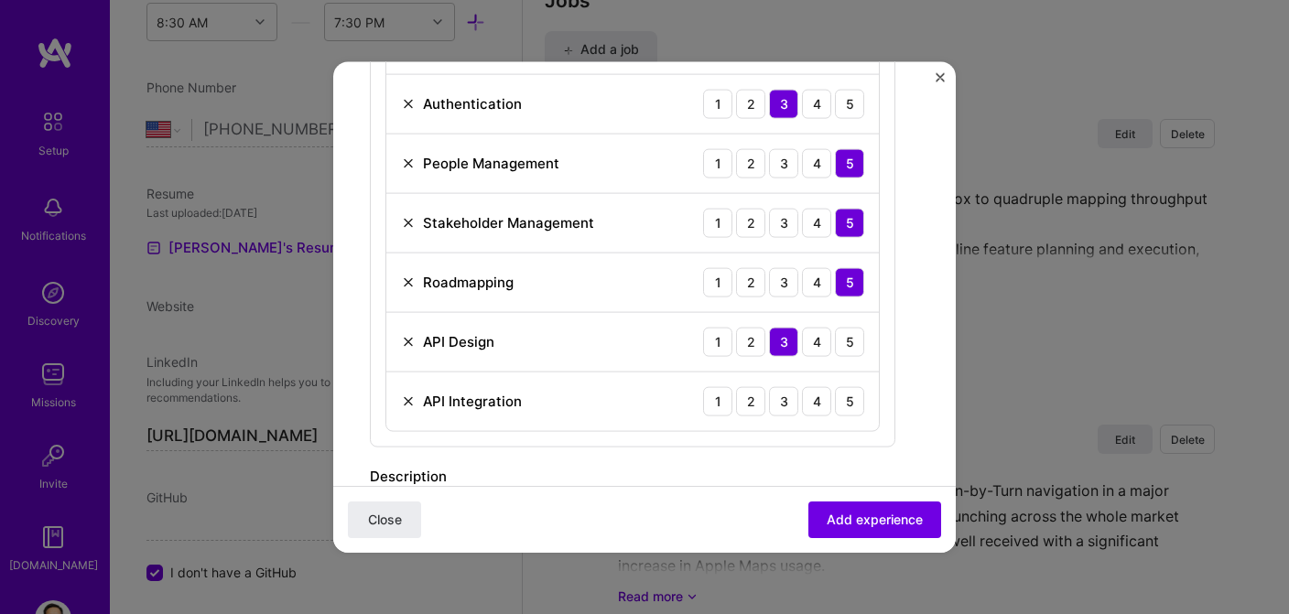
scroll to position [836, 0]
click at [819, 400] on div "4" at bounding box center [816, 400] width 29 height 29
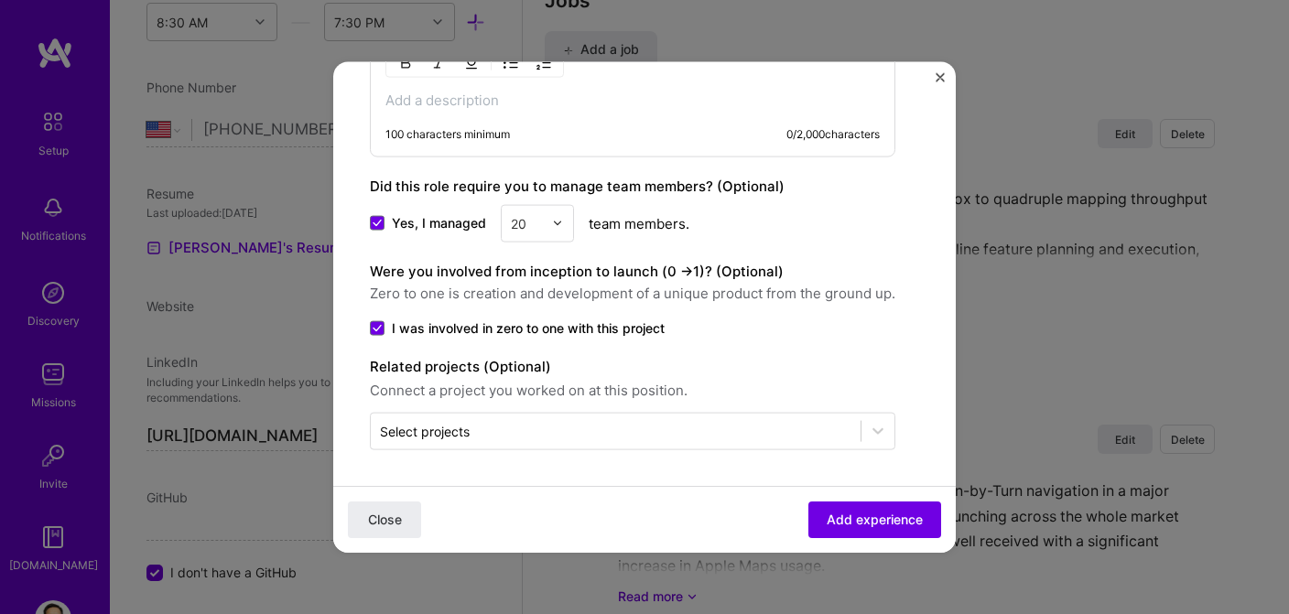
scroll to position [1298, 0]
click at [851, 525] on span "Add experience" at bounding box center [875, 520] width 96 height 18
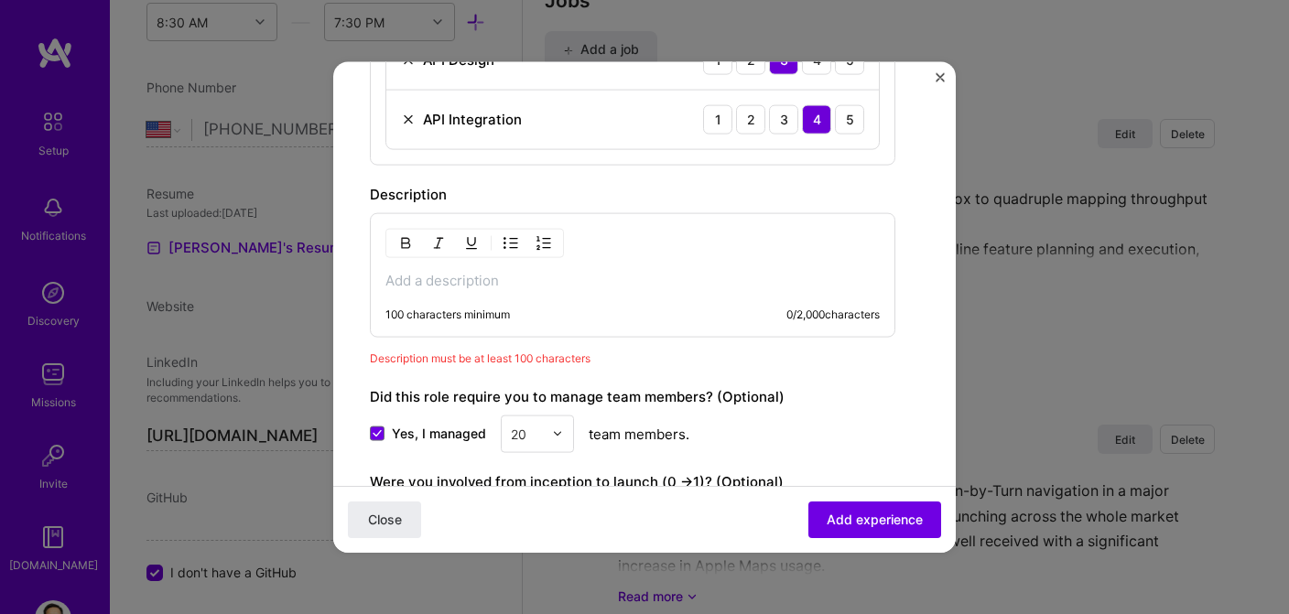
scroll to position [1102, 0]
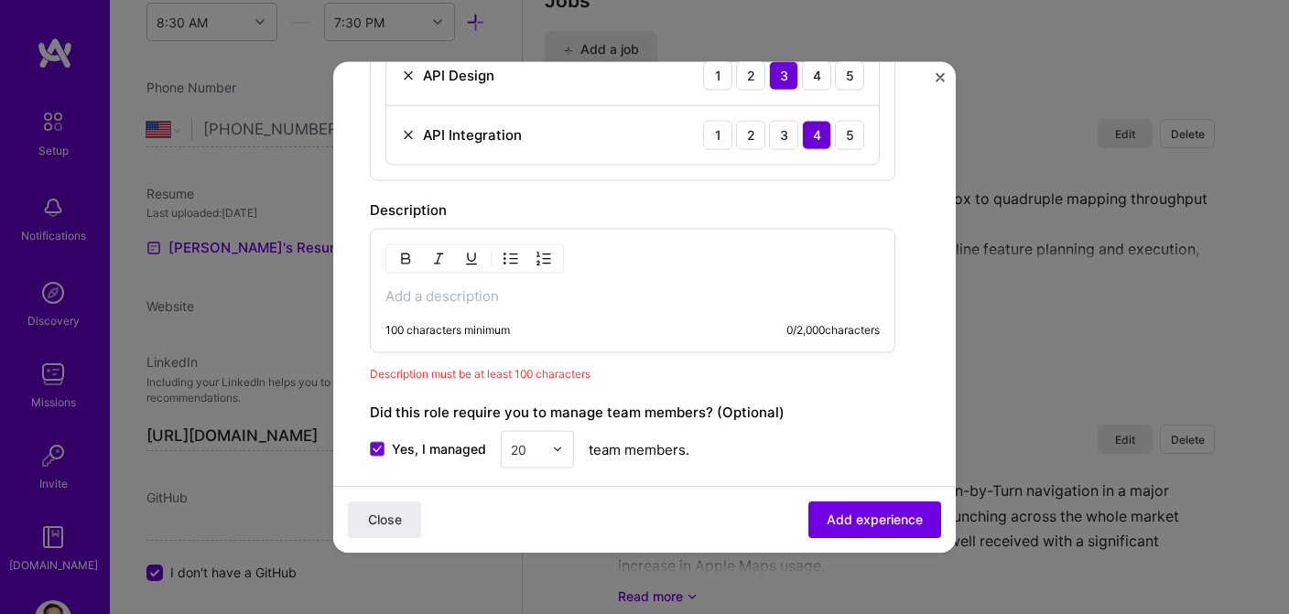
click at [461, 287] on p at bounding box center [632, 296] width 494 height 18
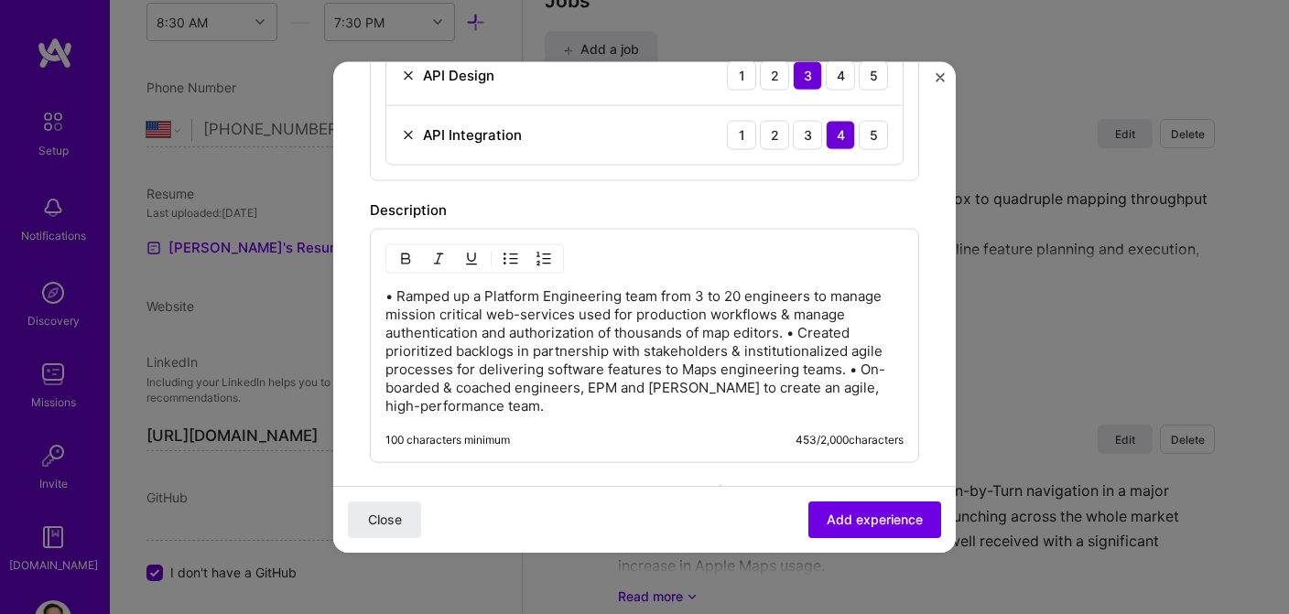
click at [789, 333] on p "• Ramped up a Platform Engineering team from 3 to 20 engineers to manage missio…" at bounding box center [644, 351] width 518 height 128
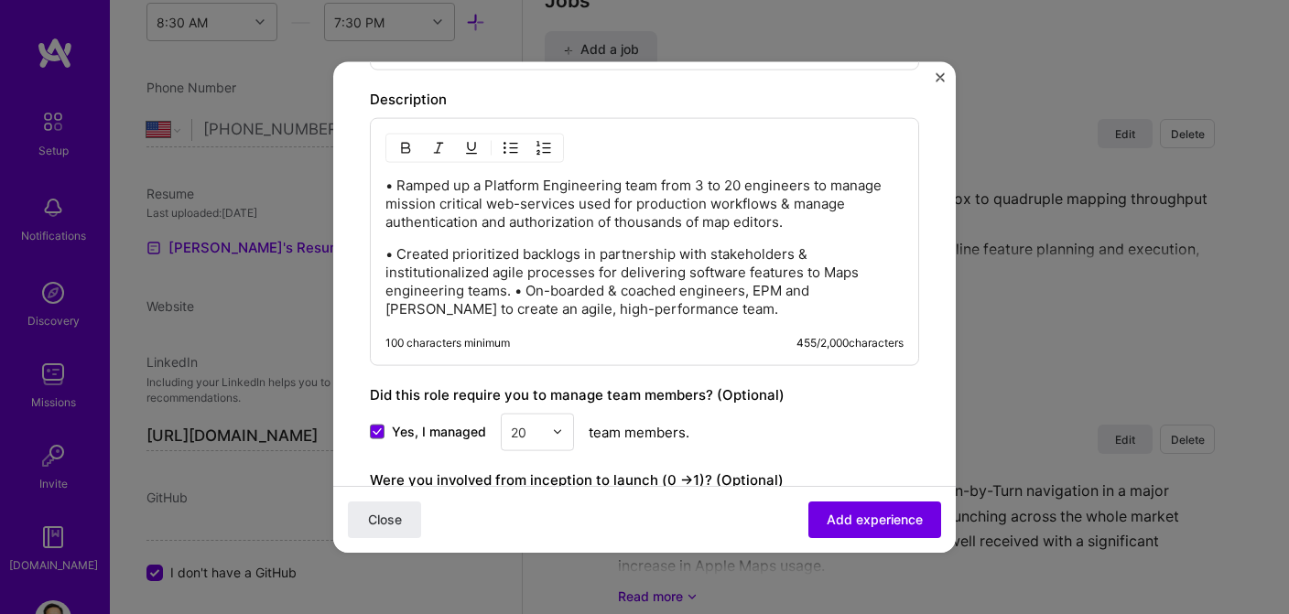
scroll to position [1230, 0]
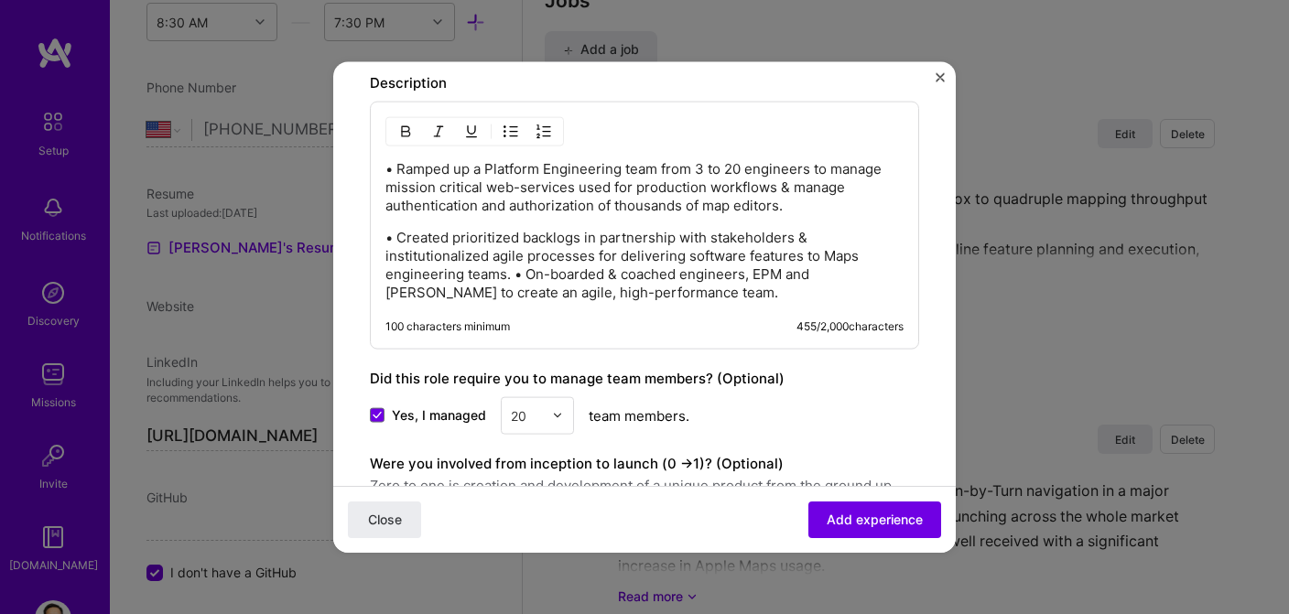
click at [511, 270] on p "• Created prioritized backlogs in partnership with stakeholders & institutional…" at bounding box center [644, 264] width 518 height 73
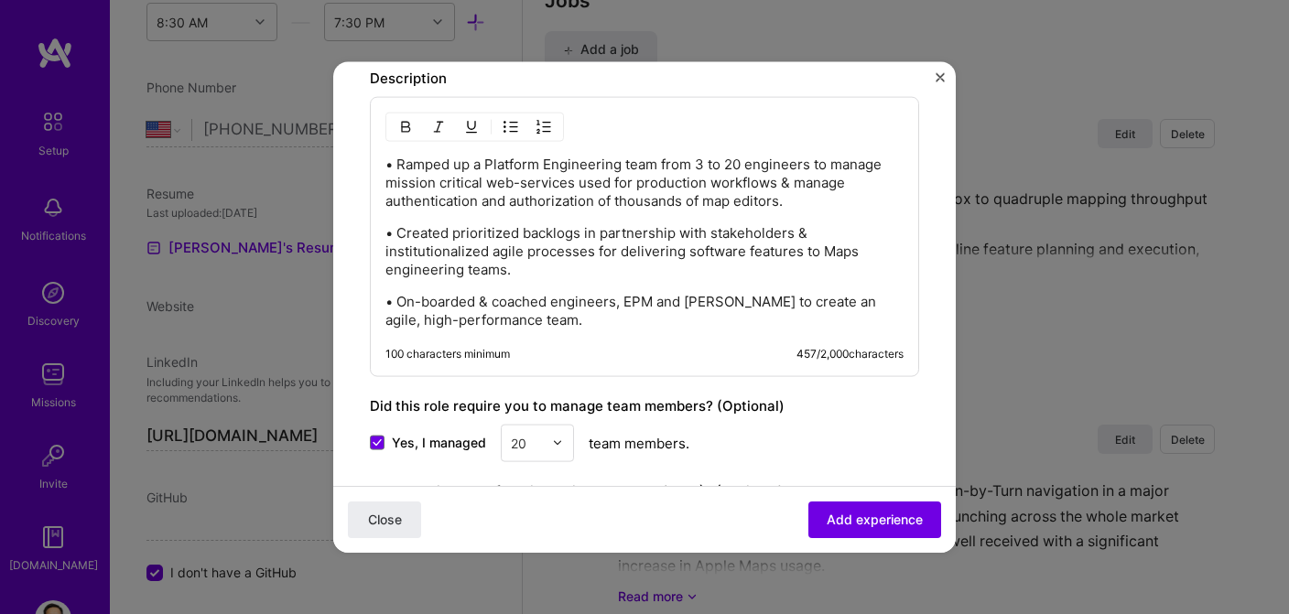
scroll to position [1232, 0]
click at [840, 520] on span "Add experience" at bounding box center [875, 520] width 96 height 18
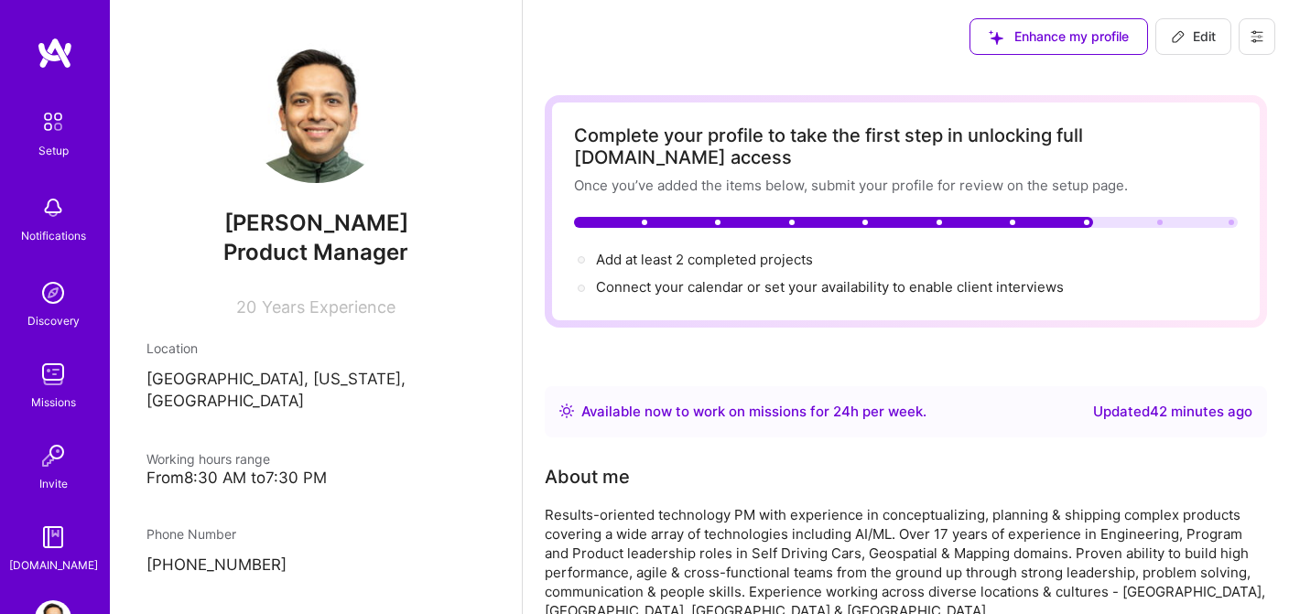
scroll to position [0, 0]
click at [1034, 35] on div "Enhance my profile" at bounding box center [1059, 36] width 179 height 37
click at [1176, 30] on icon at bounding box center [1178, 36] width 15 height 15
select select "US"
select select "Right Now"
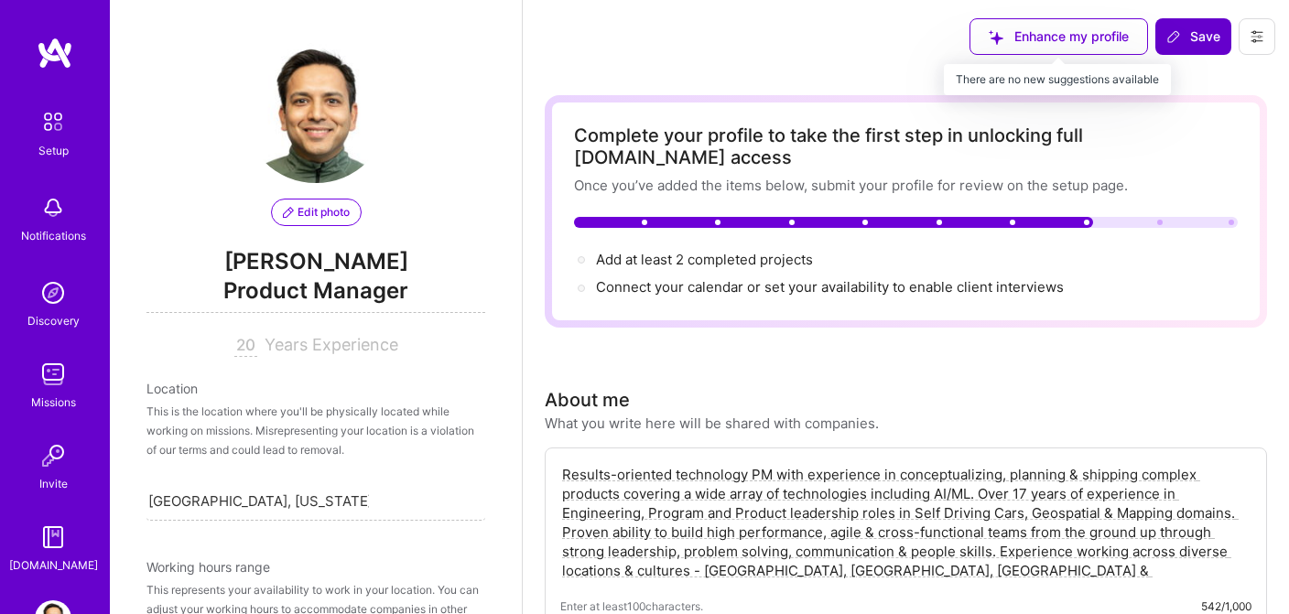
click at [1067, 37] on div "Enhance my profile" at bounding box center [1059, 36] width 179 height 37
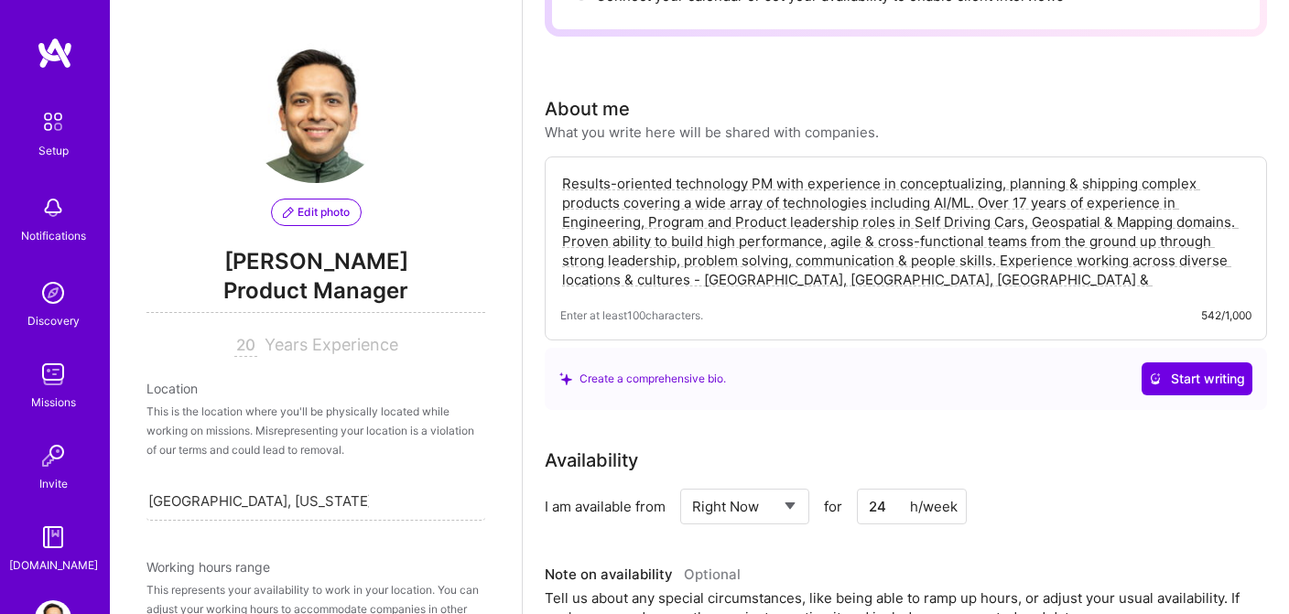
scroll to position [292, 0]
click at [1204, 369] on span "Start writing" at bounding box center [1197, 378] width 96 height 18
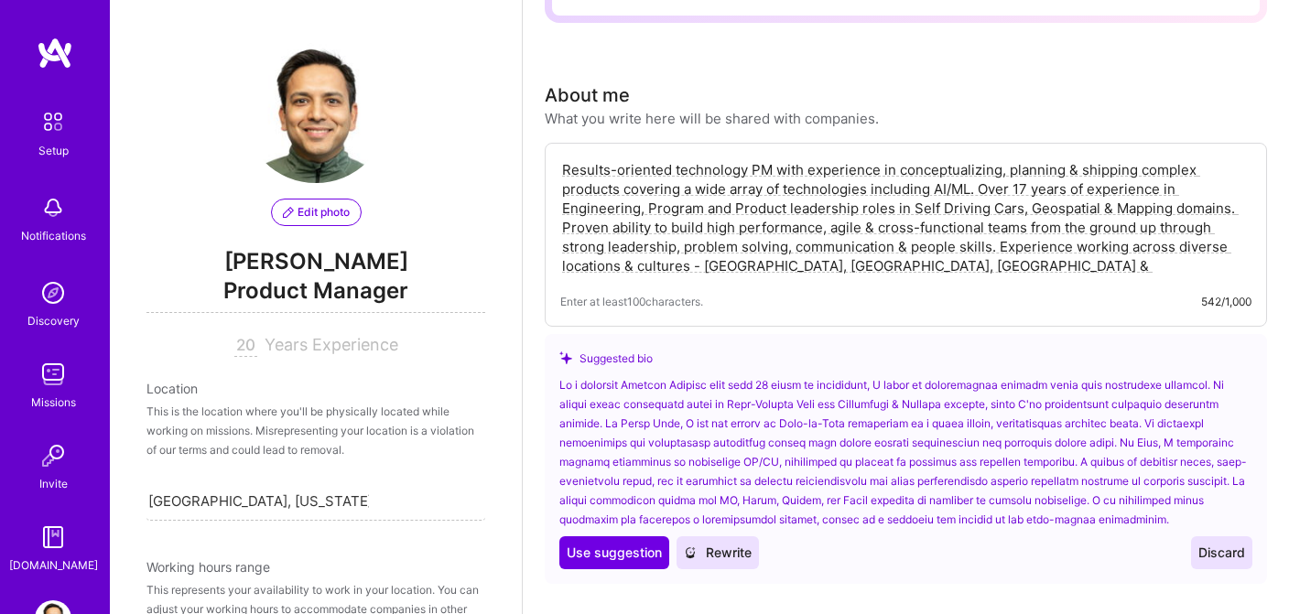
scroll to position [307, 0]
click at [794, 374] on div at bounding box center [905, 451] width 693 height 154
click at [786, 374] on div at bounding box center [905, 451] width 693 height 154
click at [608, 542] on span "Use suggestion" at bounding box center [614, 551] width 95 height 18
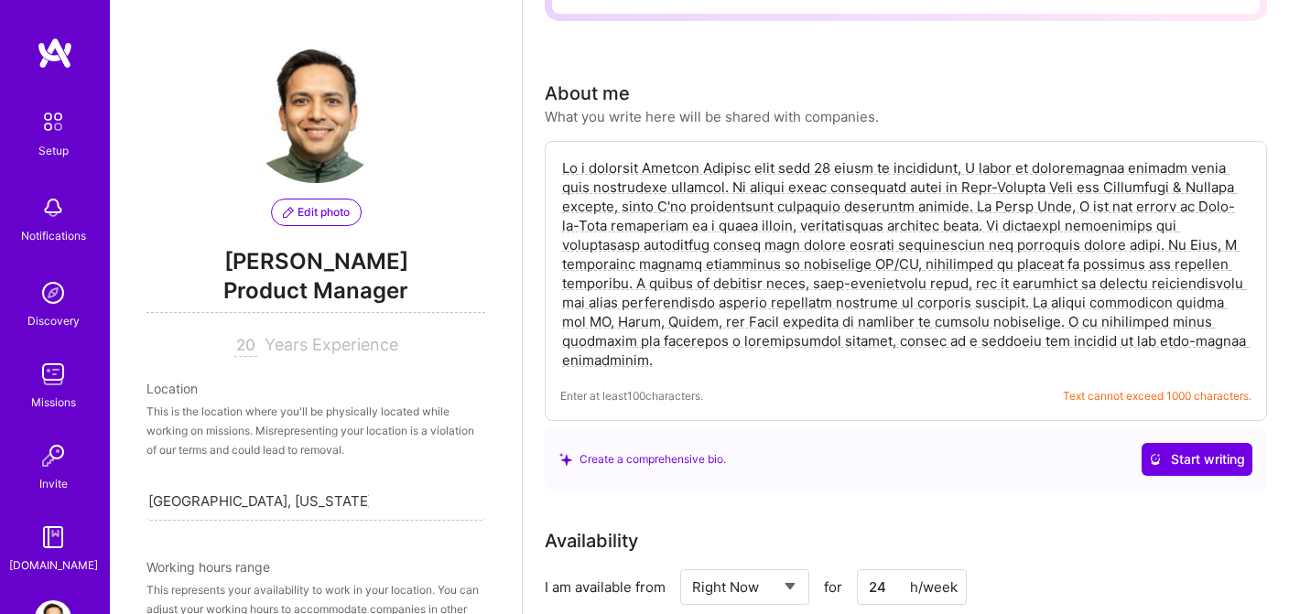
click at [852, 157] on textarea at bounding box center [905, 264] width 691 height 215
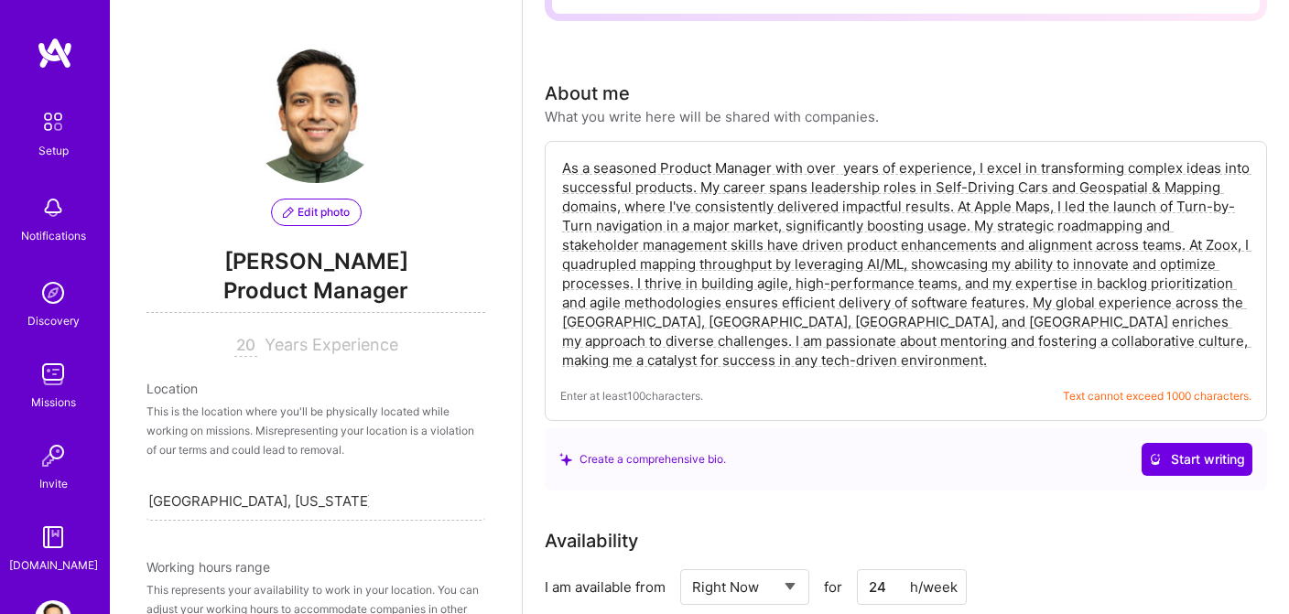
click at [885, 186] on textarea "As a seasoned Product Manager with over years of experience, I excel in transfo…" at bounding box center [905, 264] width 691 height 215
click at [837, 157] on textarea "As a seasoned Product Manager with over years of experience, I excel in transfo…" at bounding box center [905, 264] width 691 height 215
click at [844, 157] on textarea "As a seasoned Product Manager with over years of experience, I excel in transfo…" at bounding box center [905, 264] width 691 height 215
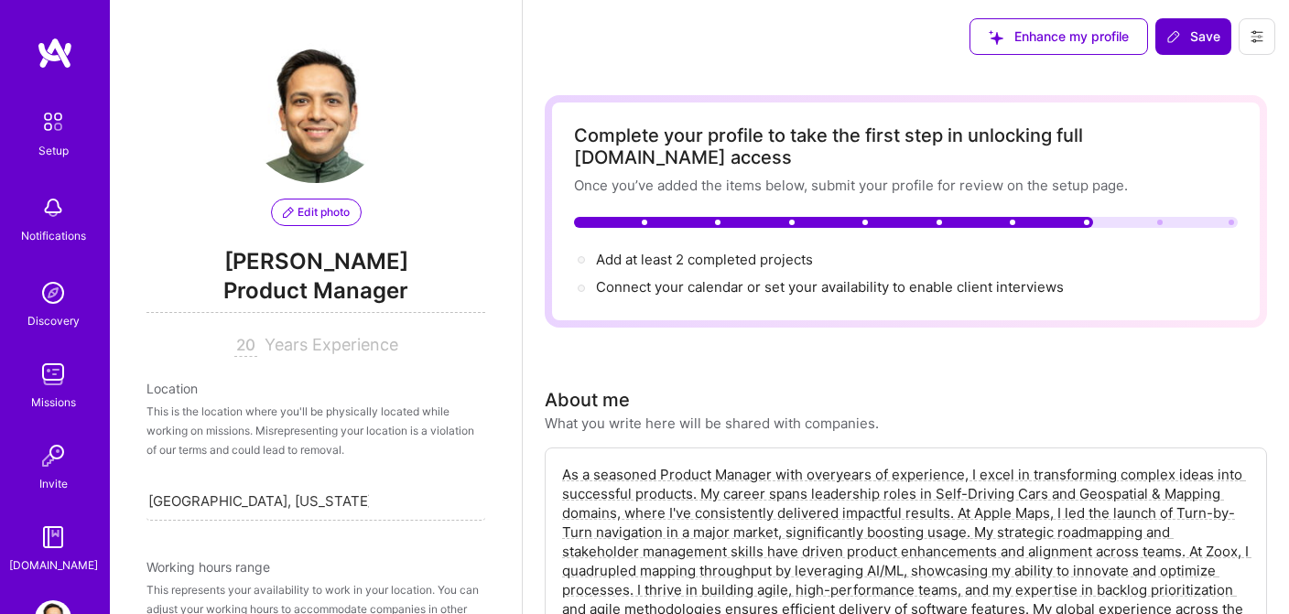
scroll to position [0, 0]
type textarea "As a seasoned Product Manager with overyears of experience, I excel in transfor…"
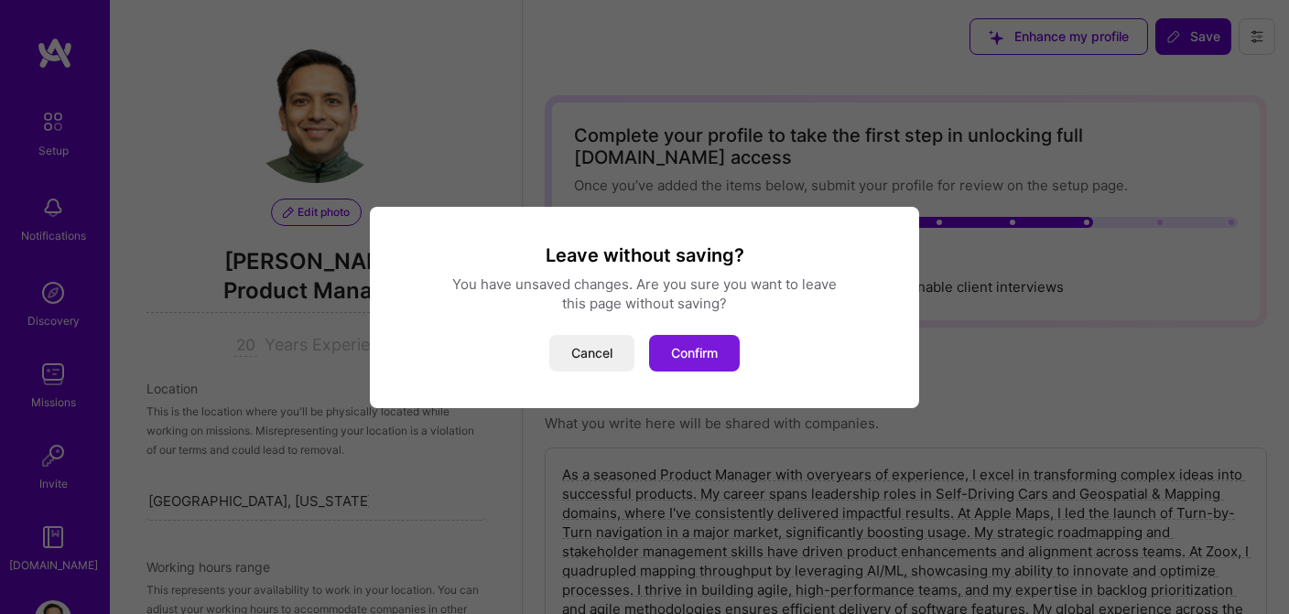
click at [669, 354] on button "Confirm" at bounding box center [694, 353] width 91 height 37
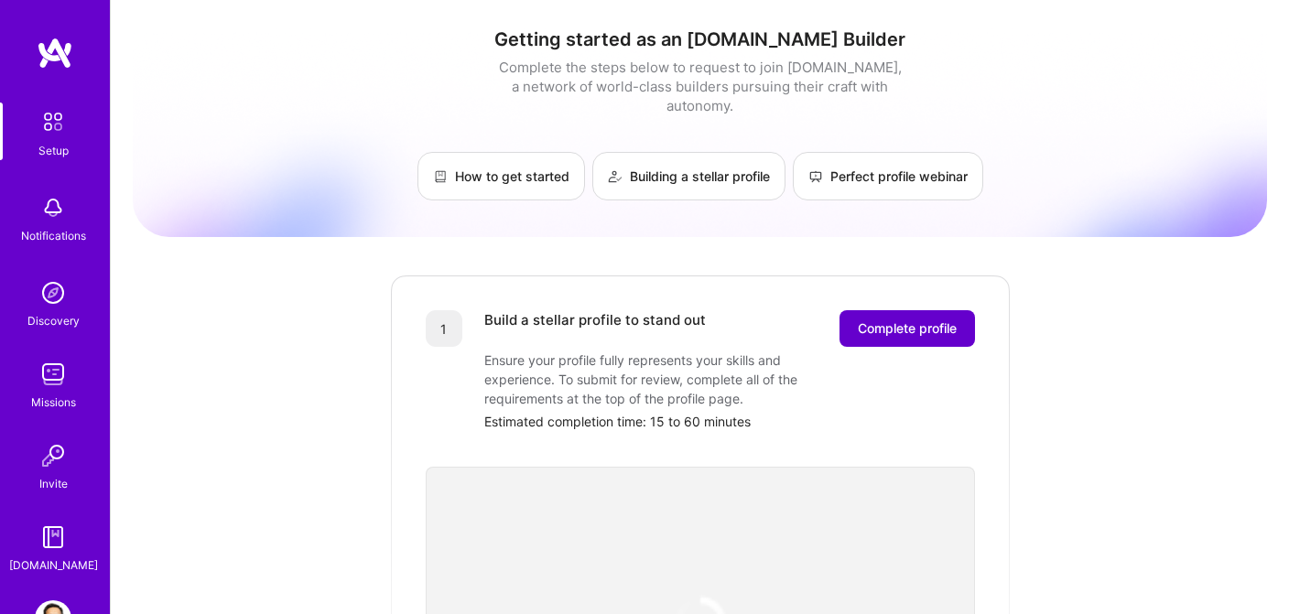
click at [906, 320] on span "Complete profile" at bounding box center [907, 329] width 99 height 18
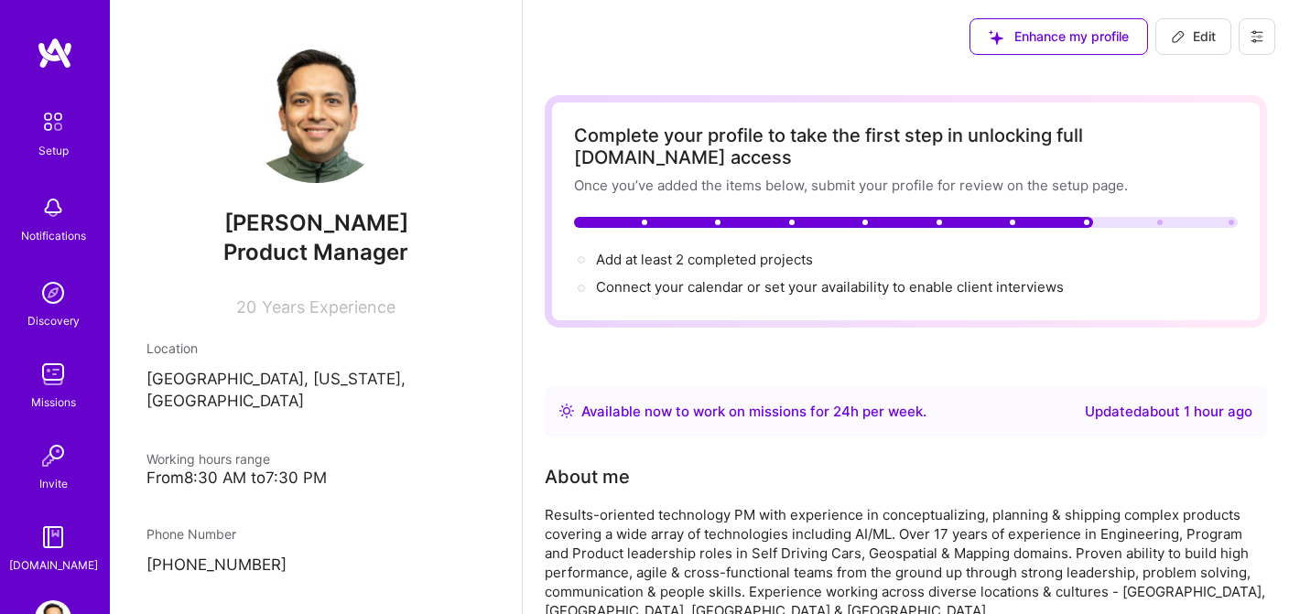
click at [1193, 49] on button "Edit" at bounding box center [1193, 36] width 76 height 37
select select "US"
select select "Right Now"
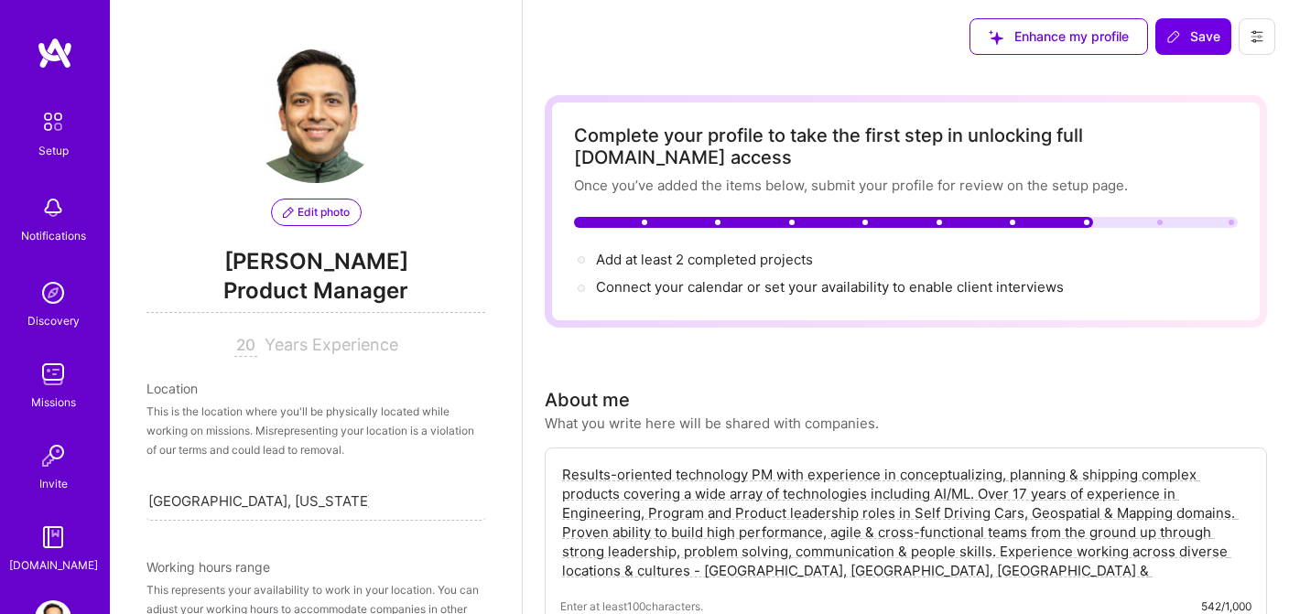
click at [1025, 471] on textarea "Results-oriented technology PM with experience in conceptualizing, planning & s…" at bounding box center [905, 522] width 691 height 119
type textarea "Results-oriented technology PM with experience in conceptualizing, planning & s…"
click at [1063, 40] on div "Enhance my profile" at bounding box center [1059, 36] width 179 height 37
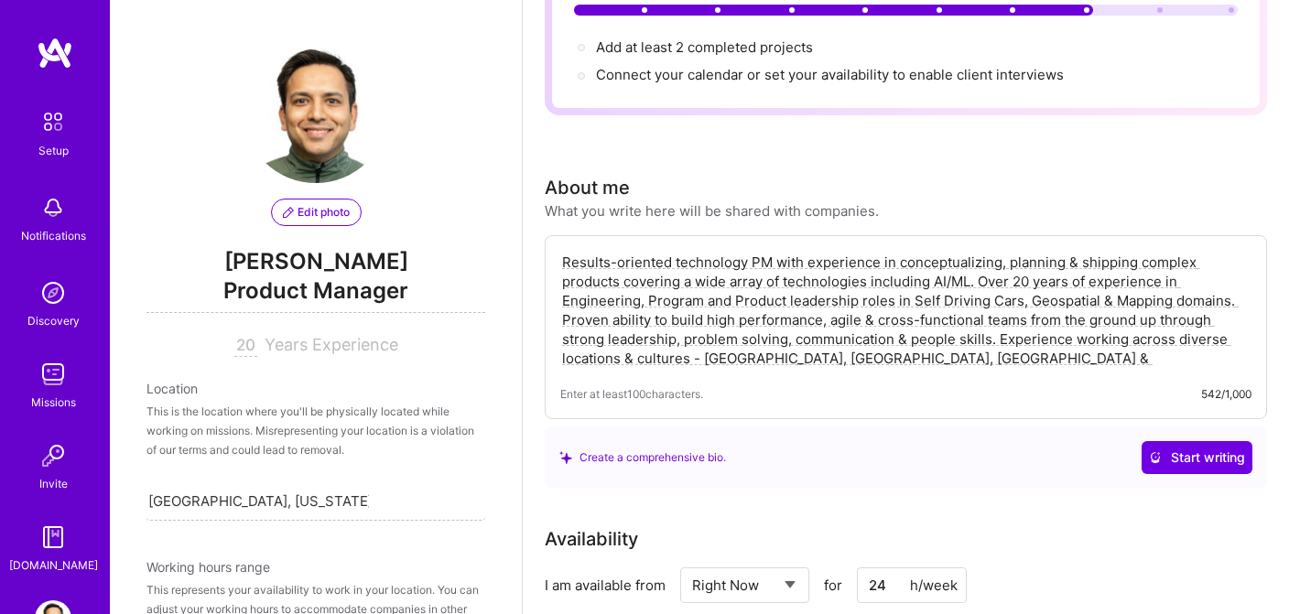
scroll to position [238, 0]
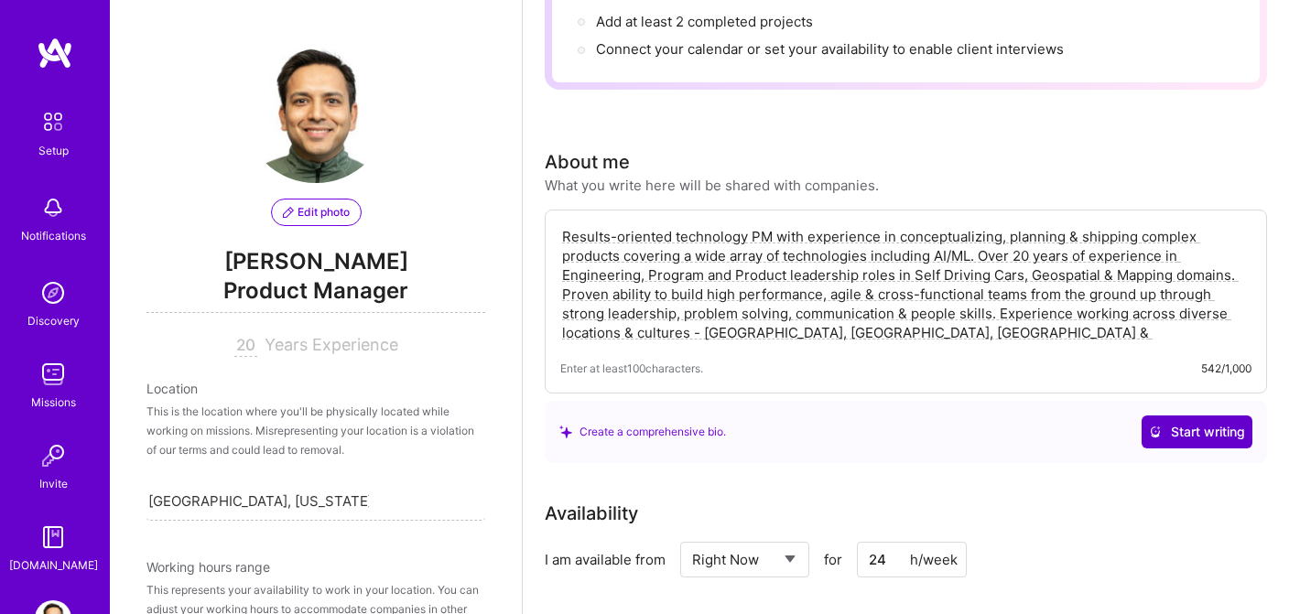
click at [1193, 423] on span "Start writing" at bounding box center [1197, 432] width 96 height 18
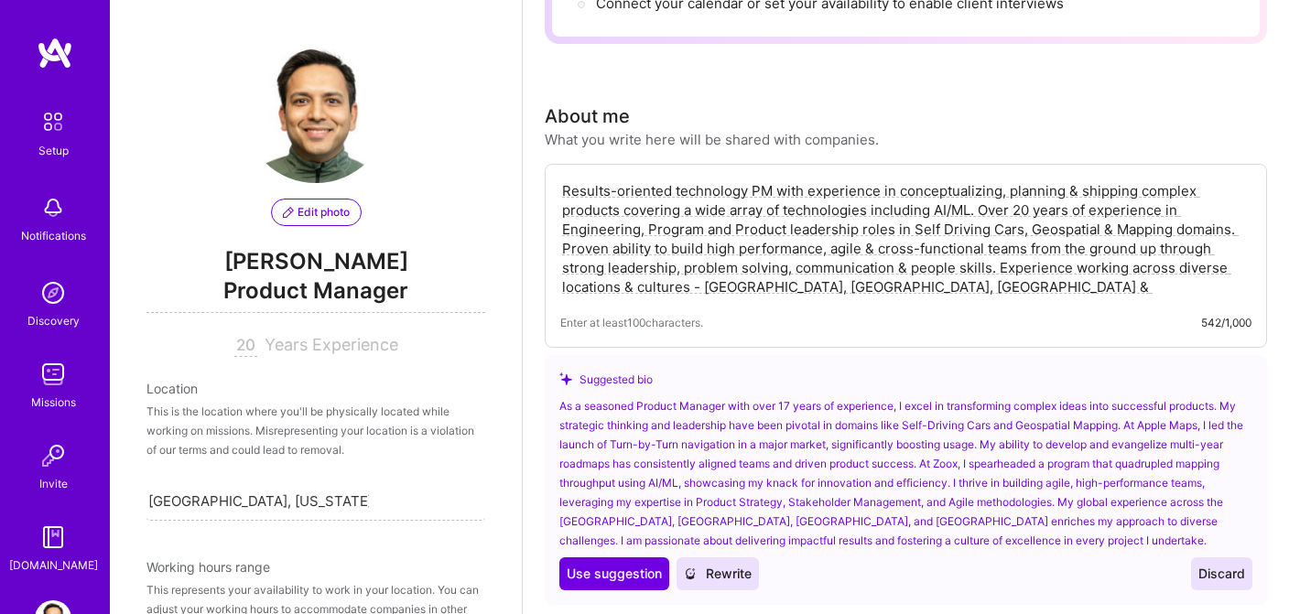
scroll to position [285, 0]
click at [724, 564] on span "Rewrite" at bounding box center [718, 573] width 68 height 18
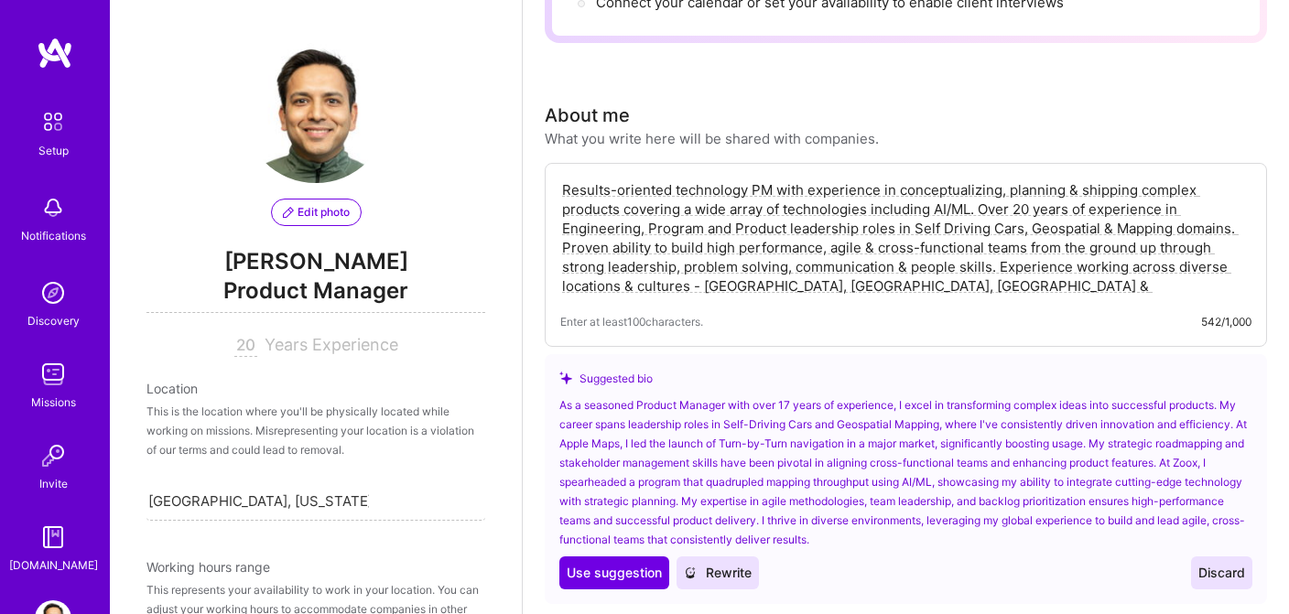
click at [1218, 564] on span "Discard" at bounding box center [1221, 573] width 47 height 18
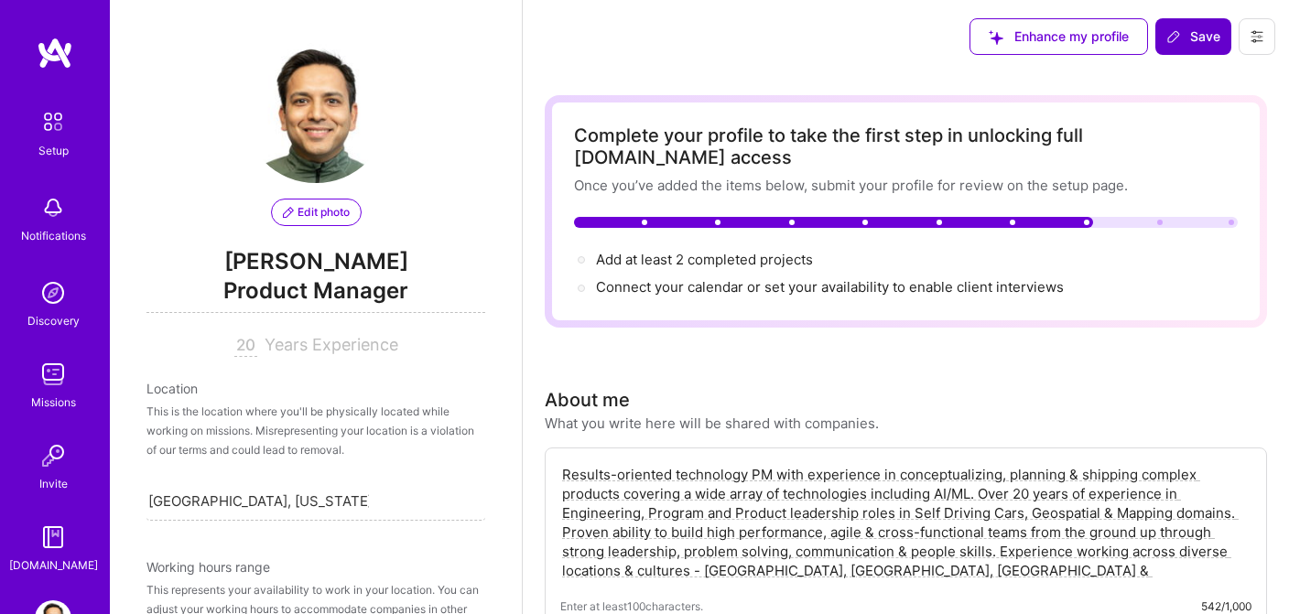
scroll to position [0, 0]
click at [1192, 38] on span "Save" at bounding box center [1193, 36] width 54 height 18
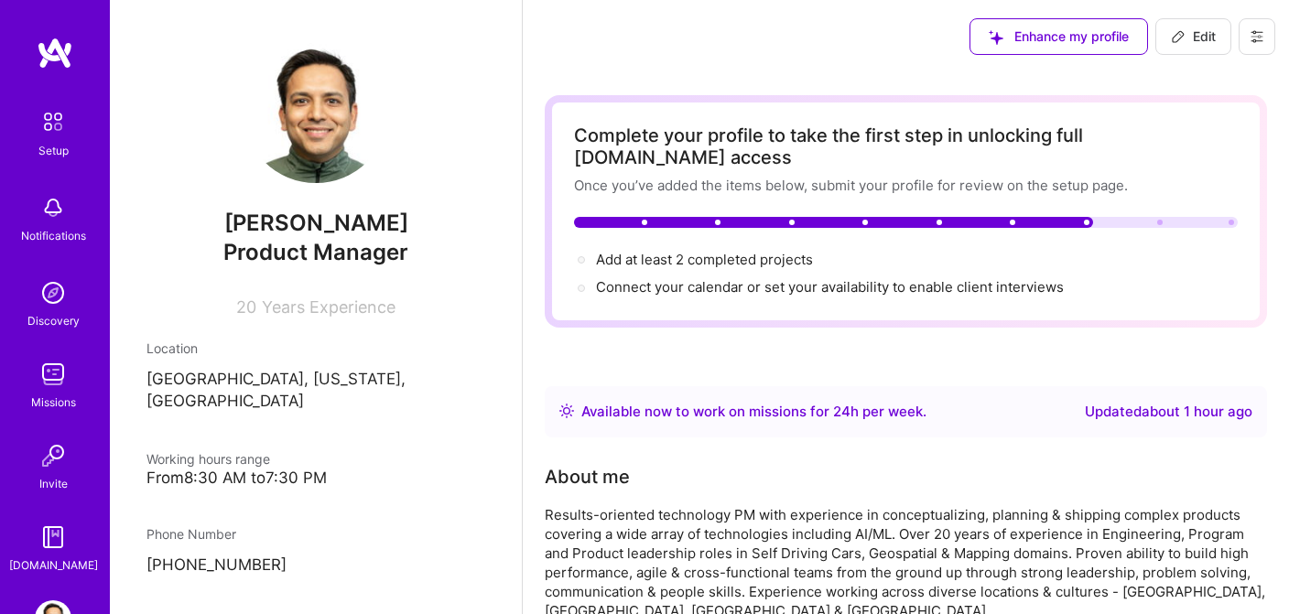
click at [1192, 39] on span "Edit" at bounding box center [1193, 36] width 45 height 18
select select "US"
select select "Right Now"
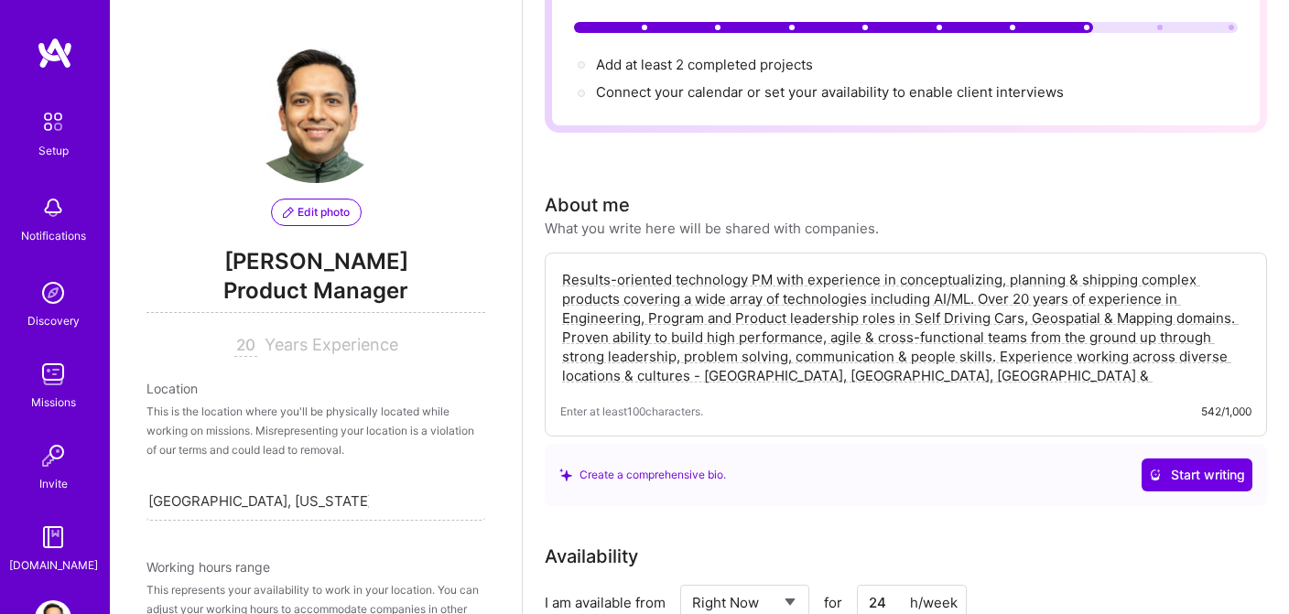
scroll to position [197, 0]
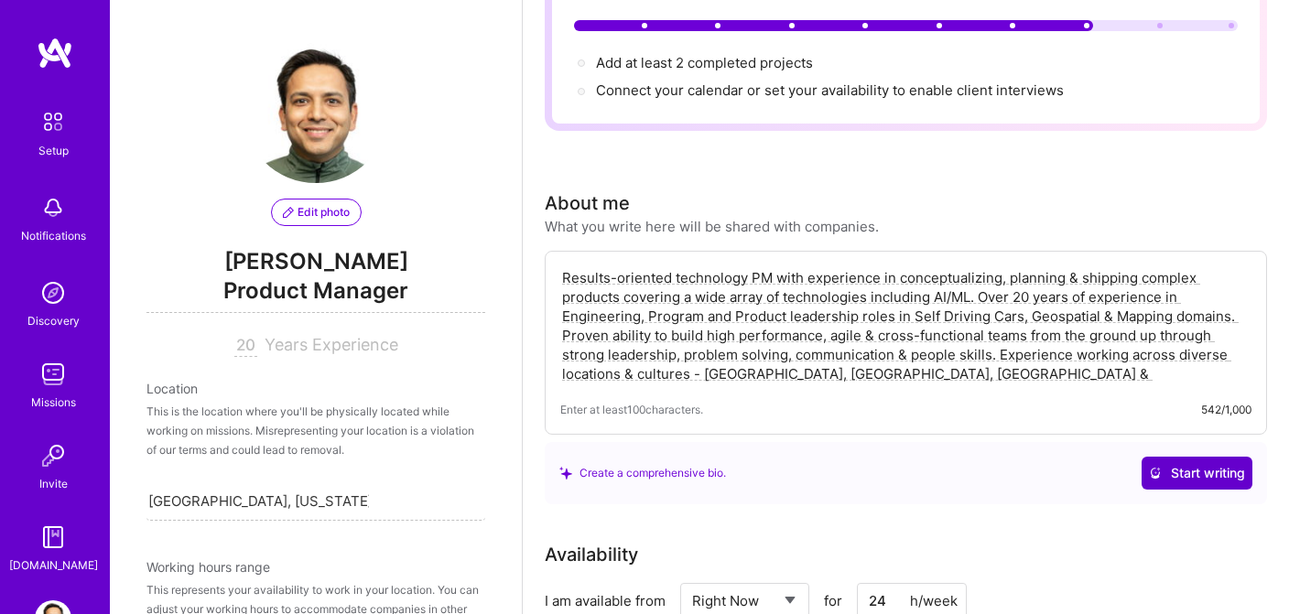
click at [1165, 464] on span "Start writing" at bounding box center [1197, 473] width 96 height 18
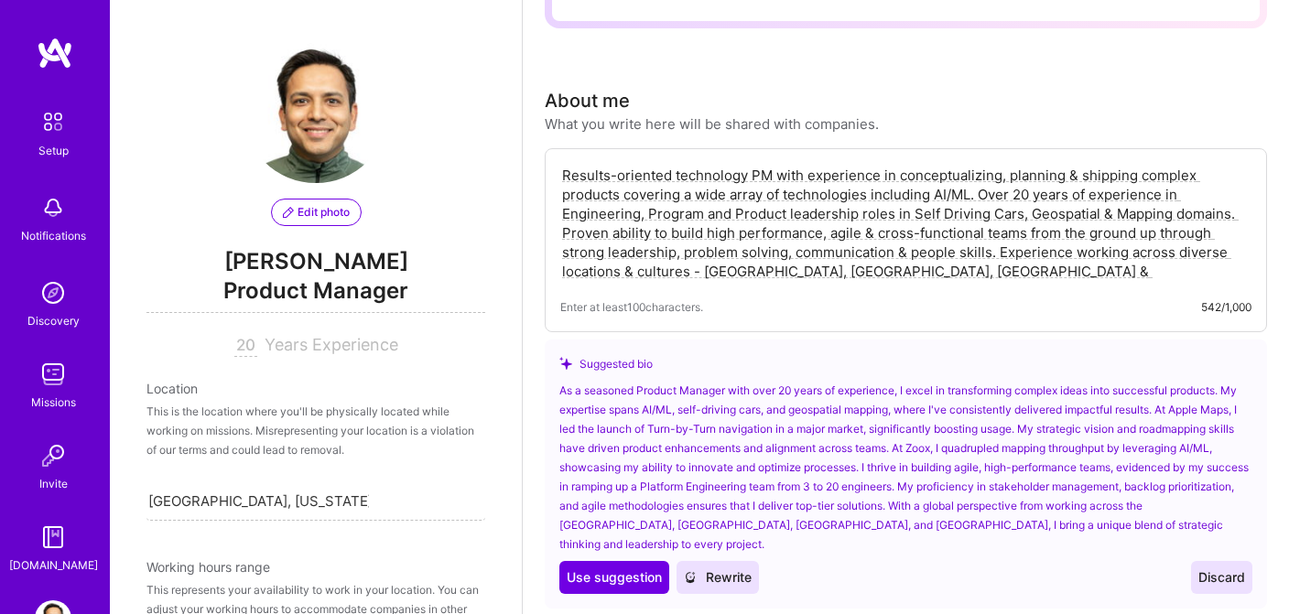
scroll to position [301, 0]
click at [604, 567] on span "Use suggestion" at bounding box center [614, 576] width 95 height 18
type textarea "As a seasoned Product Manager with over 20 years of experience, I excel in tran…"
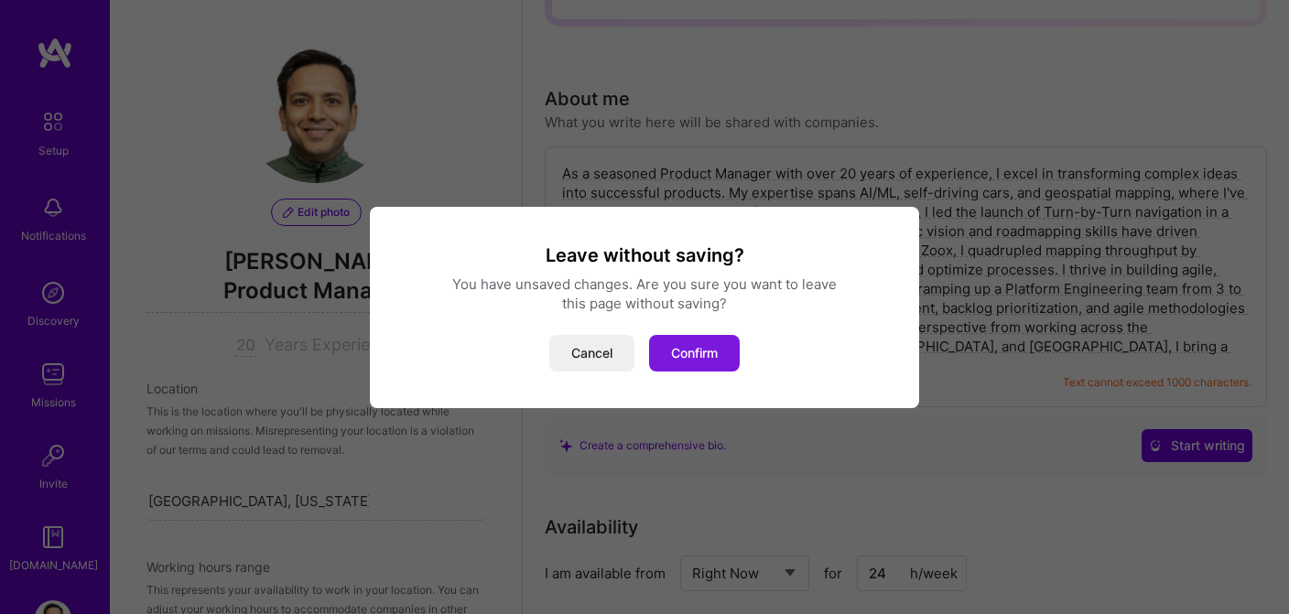
click at [699, 355] on button "Confirm" at bounding box center [694, 353] width 91 height 37
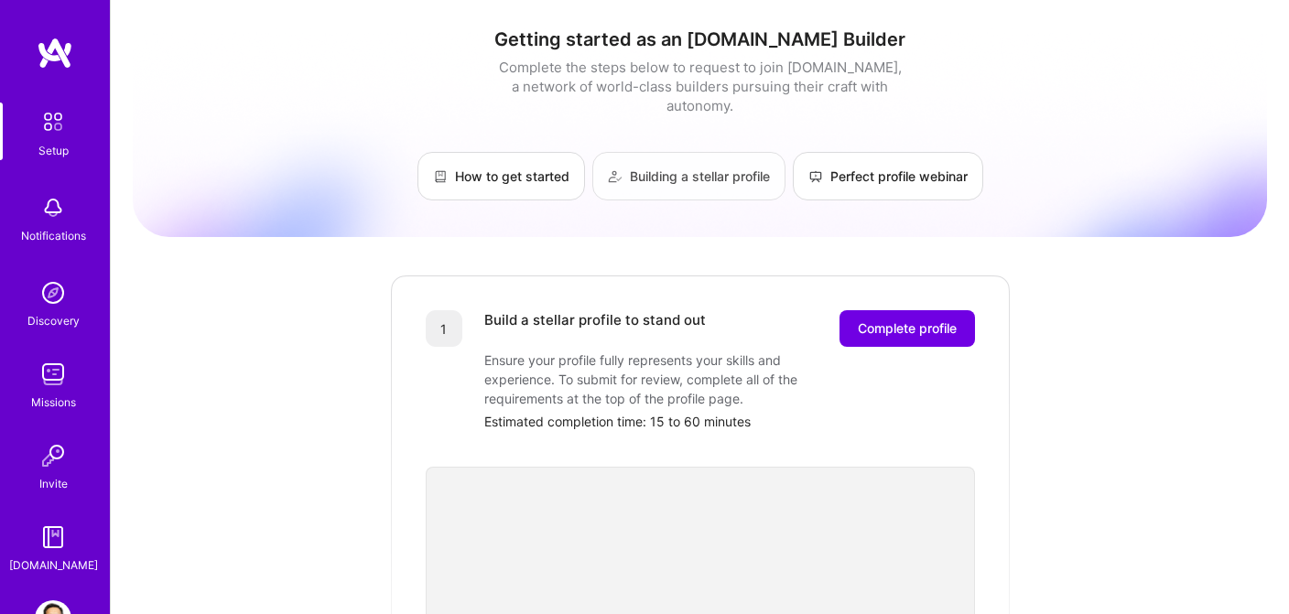
click at [706, 159] on link "Building a stellar profile" at bounding box center [688, 176] width 193 height 49
click at [684, 157] on link "Building a stellar profile" at bounding box center [688, 176] width 193 height 49
click at [889, 320] on span "Complete profile" at bounding box center [907, 329] width 99 height 18
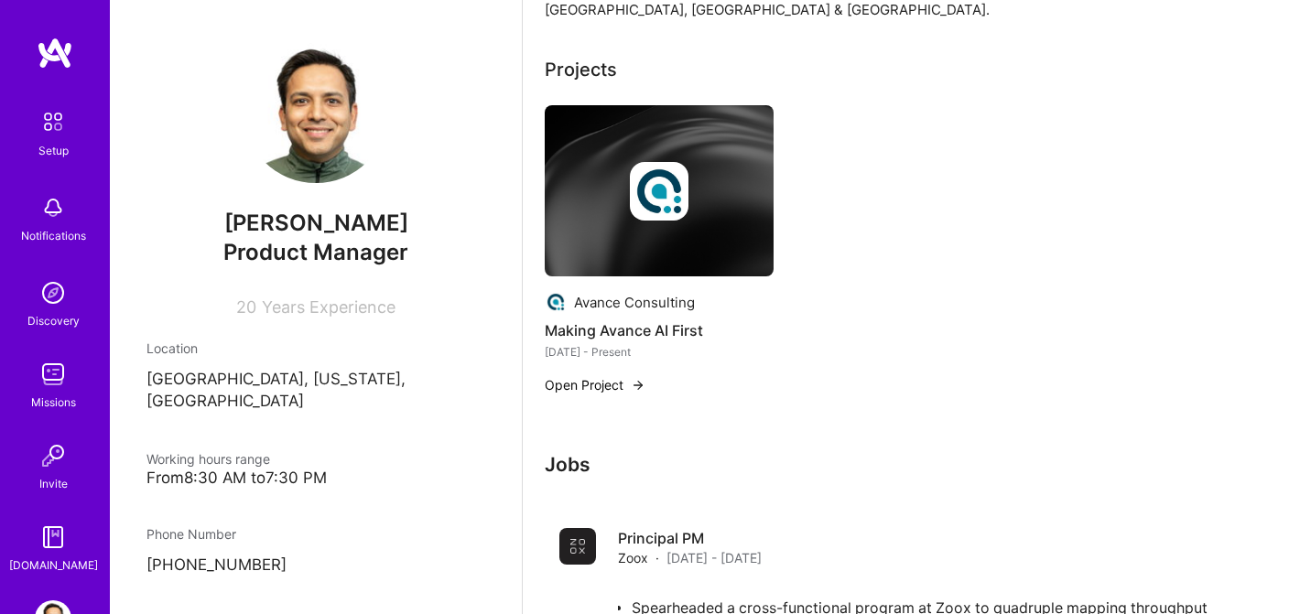
scroll to position [603, 0]
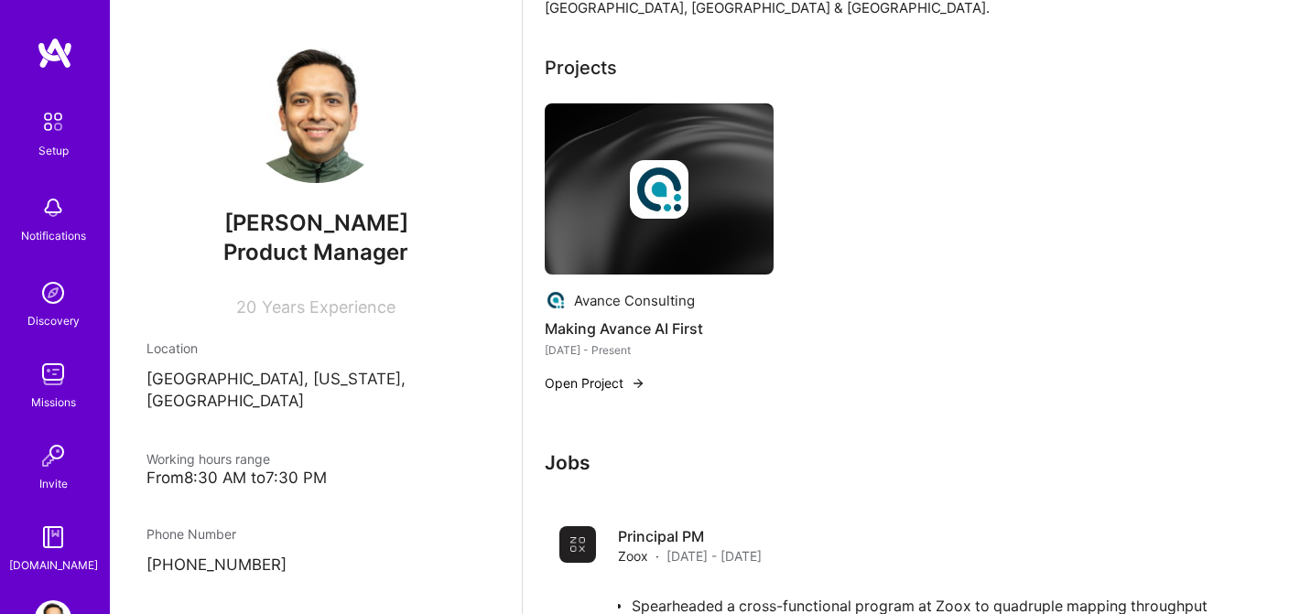
click at [589, 374] on button "Open Project" at bounding box center [595, 383] width 101 height 19
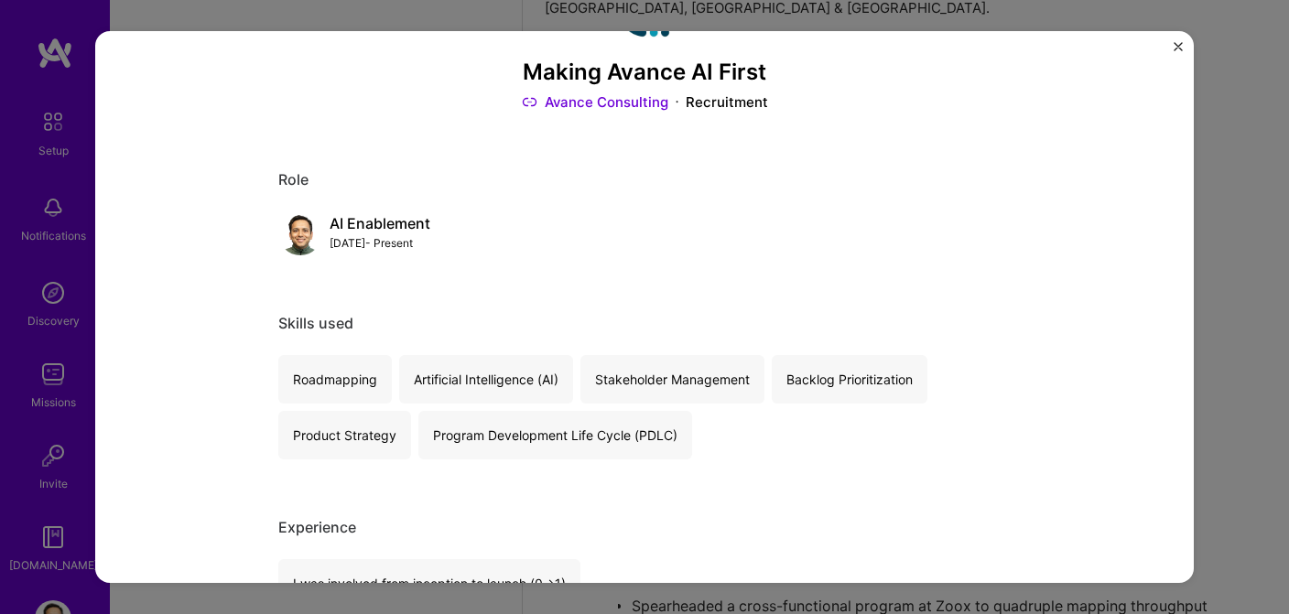
scroll to position [32, 0]
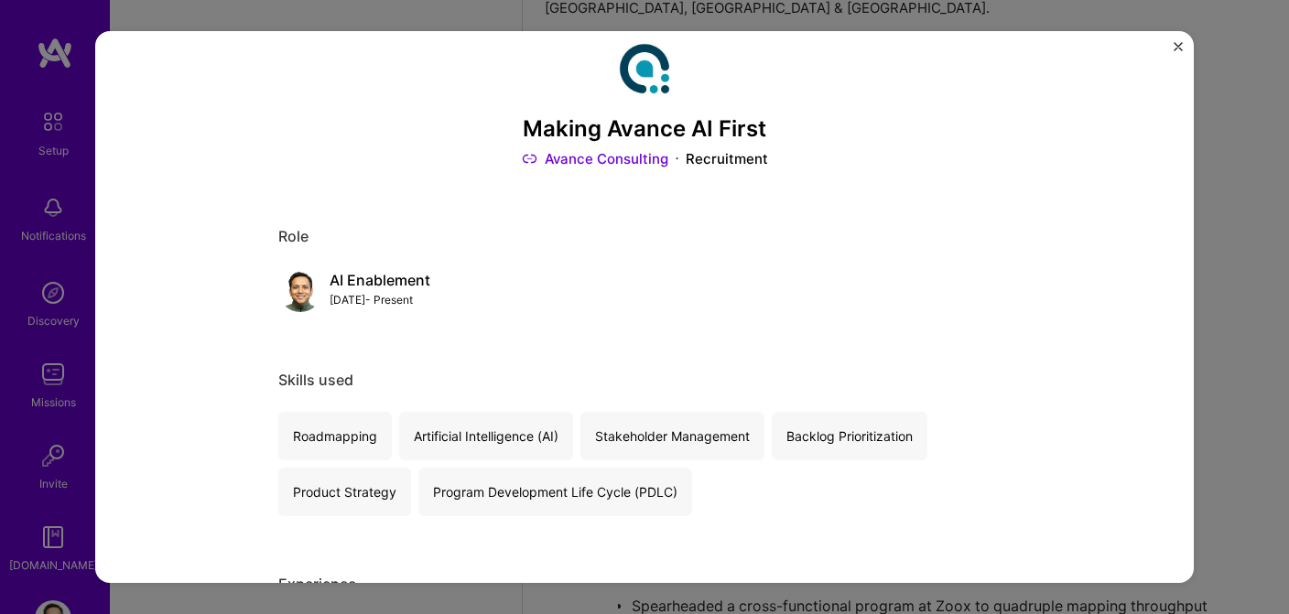
click at [1177, 49] on img "Close" at bounding box center [1178, 46] width 9 height 9
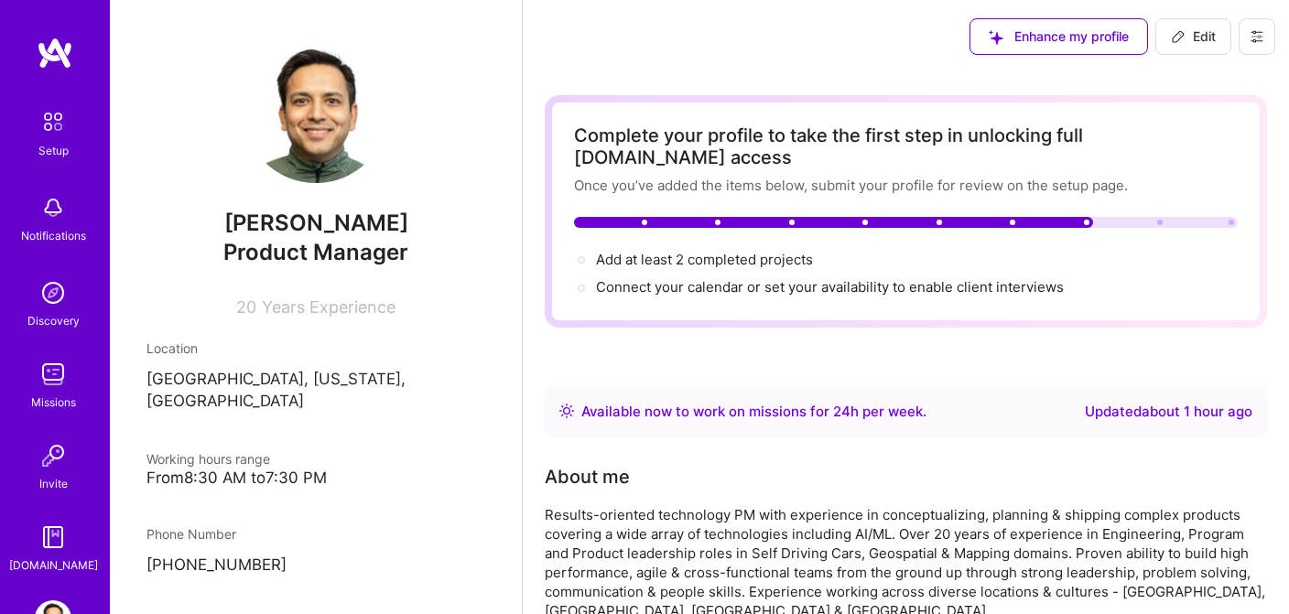
click at [1193, 42] on span "Edit" at bounding box center [1193, 36] width 45 height 18
select select "US"
select select "Right Now"
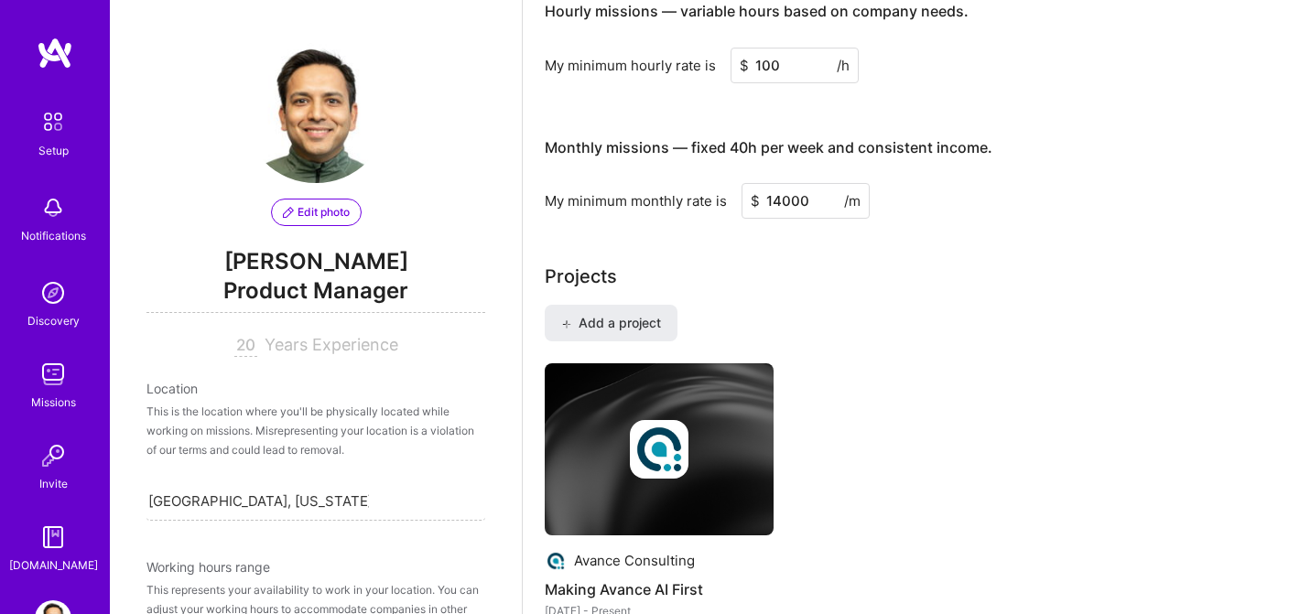
scroll to position [1169, 0]
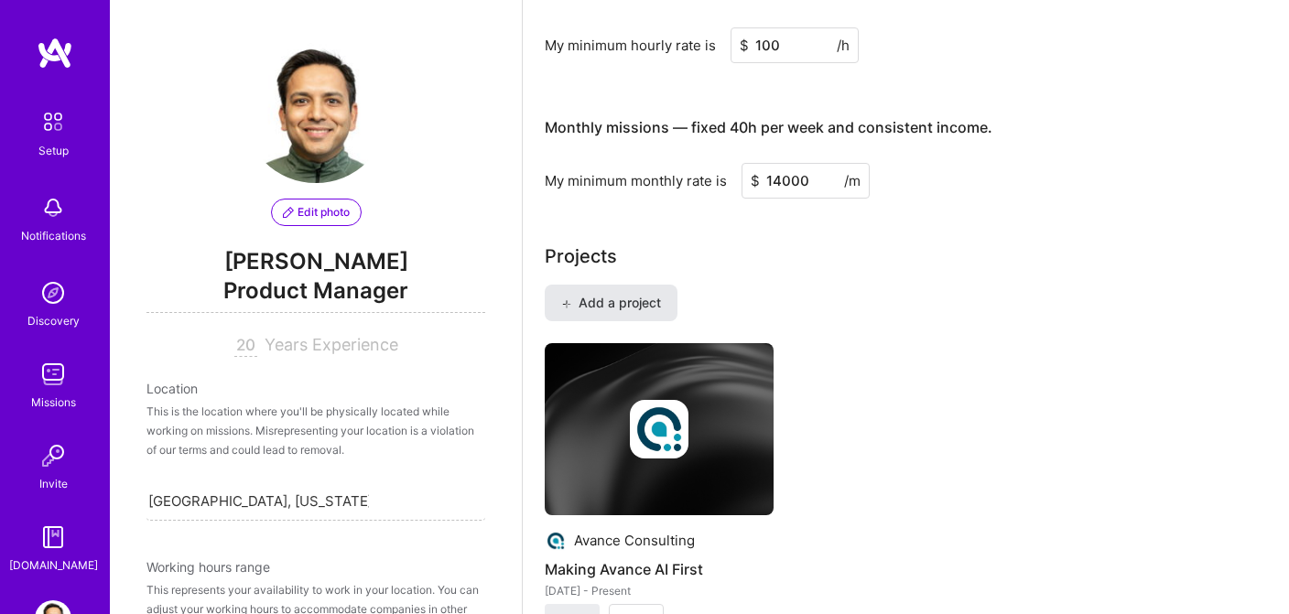
click at [593, 294] on span "Add a project" at bounding box center [611, 303] width 100 height 18
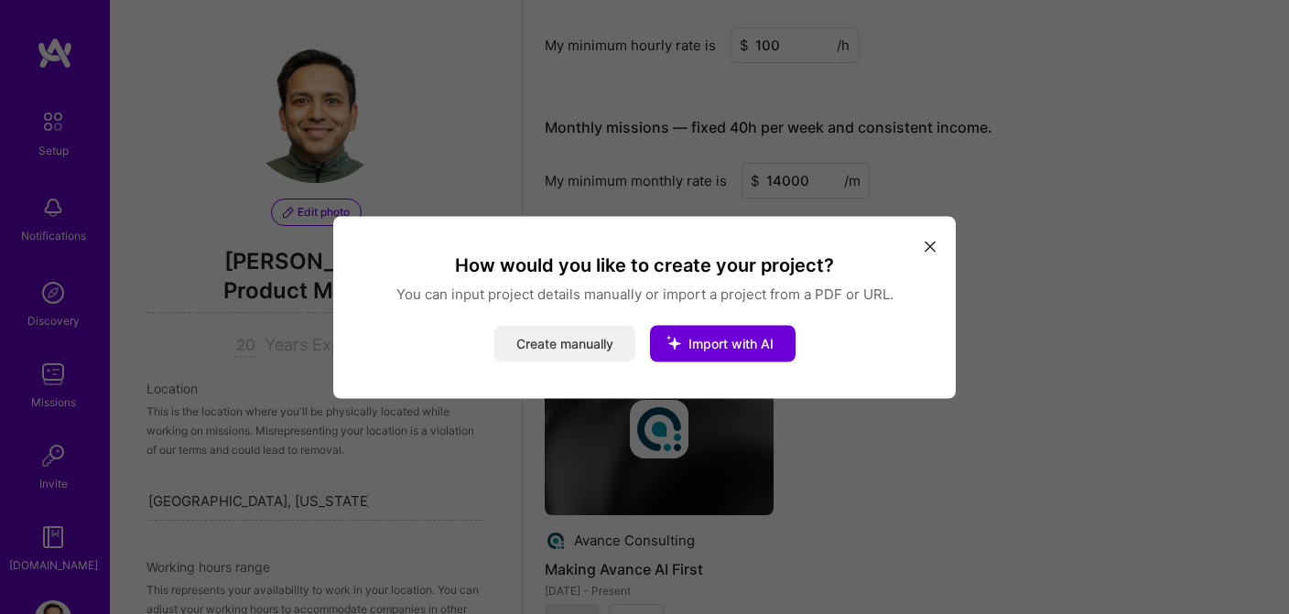
click at [595, 336] on button "Create manually" at bounding box center [564, 343] width 141 height 37
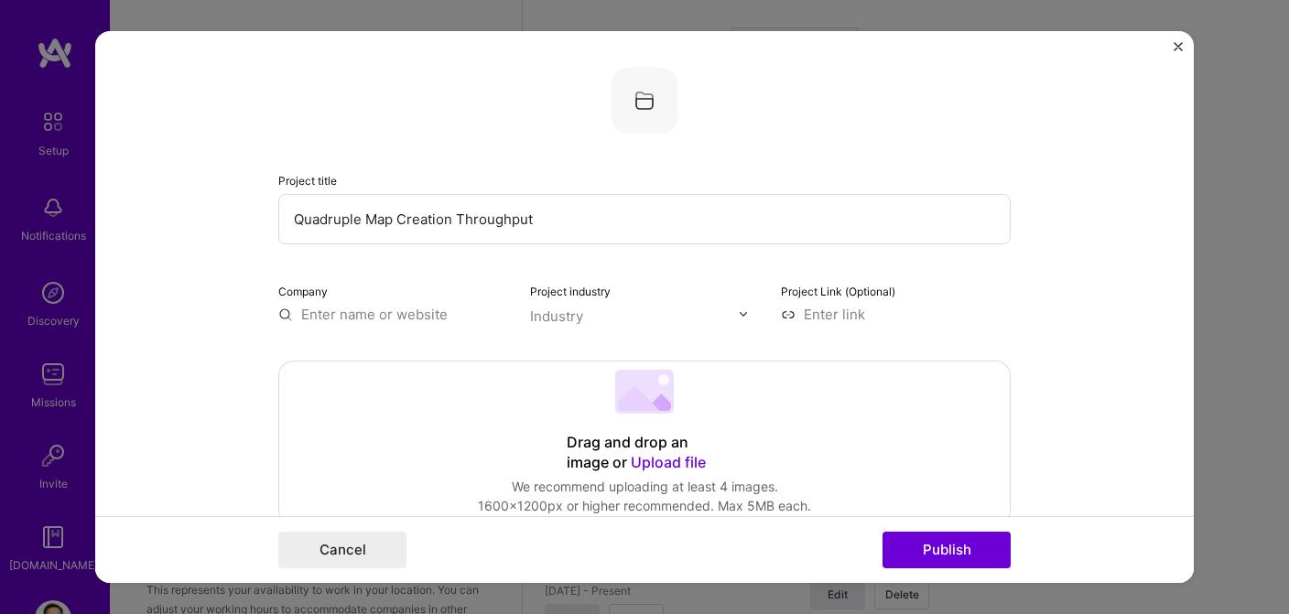
type input "Quadruple Map Creation Throughput"
click at [337, 362] on span "[DOMAIN_NAME]" at bounding box center [377, 368] width 89 height 15
type input "Zoox"
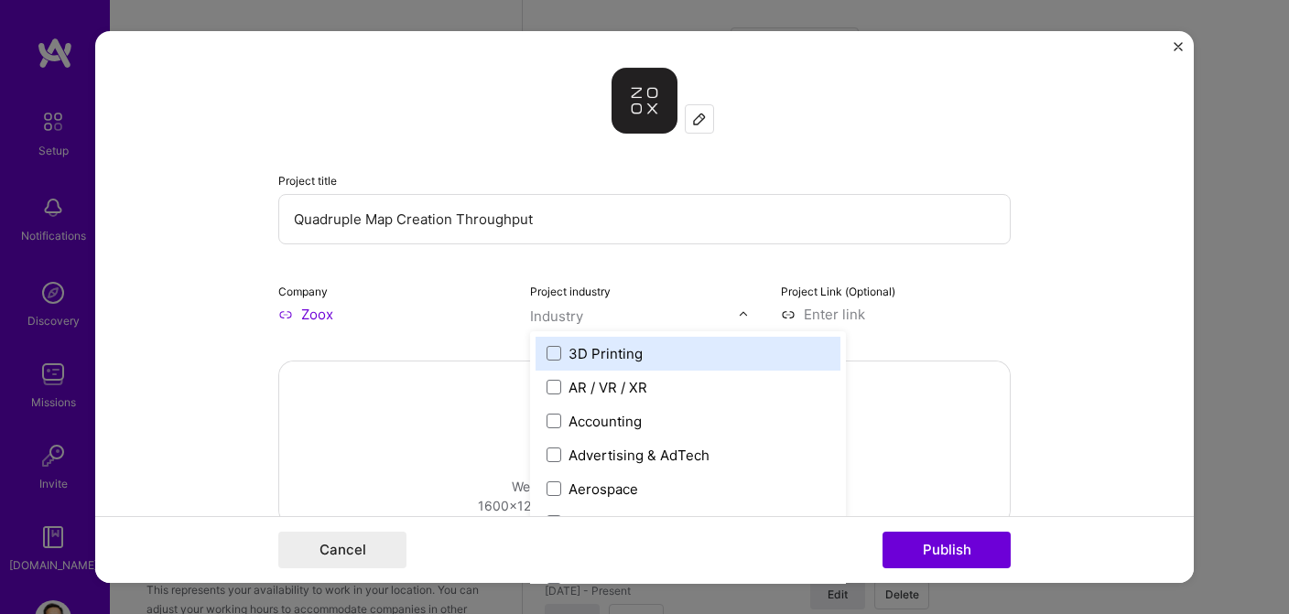
click at [602, 319] on input "text" at bounding box center [634, 316] width 209 height 19
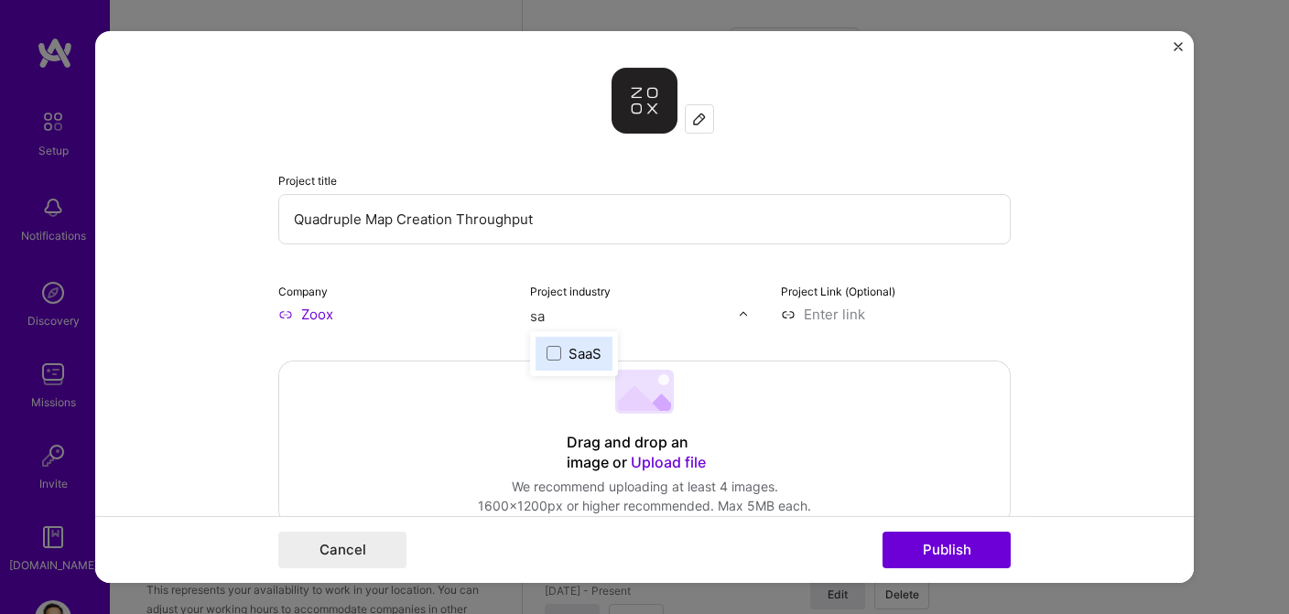
type input "s"
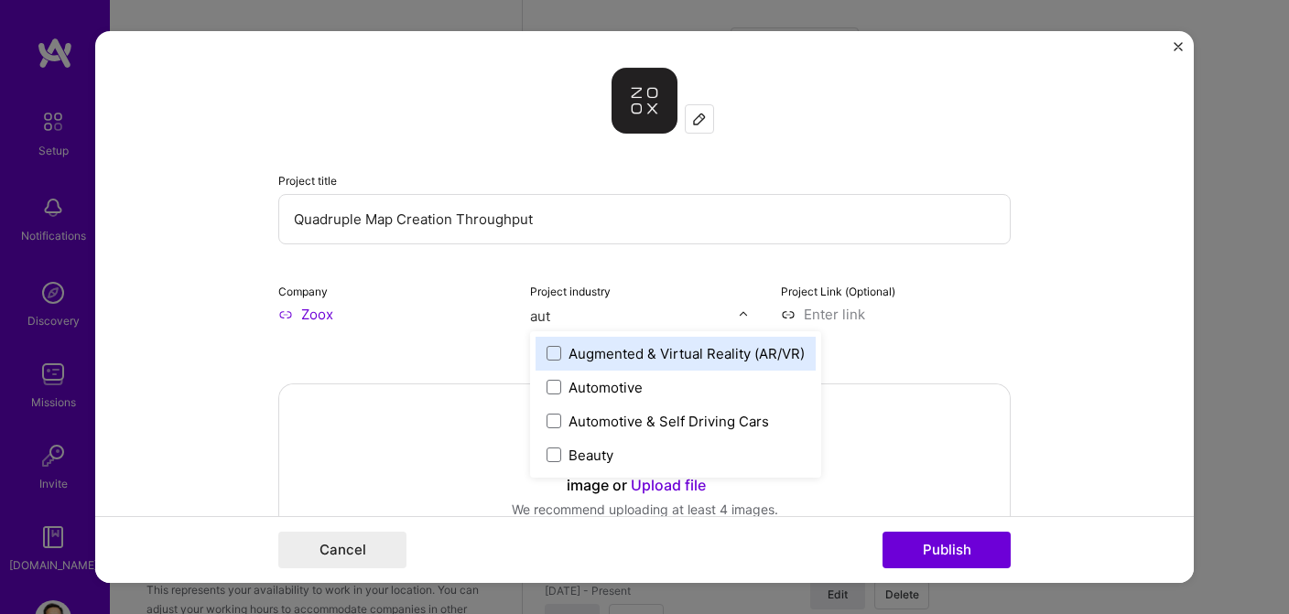
type input "auto"
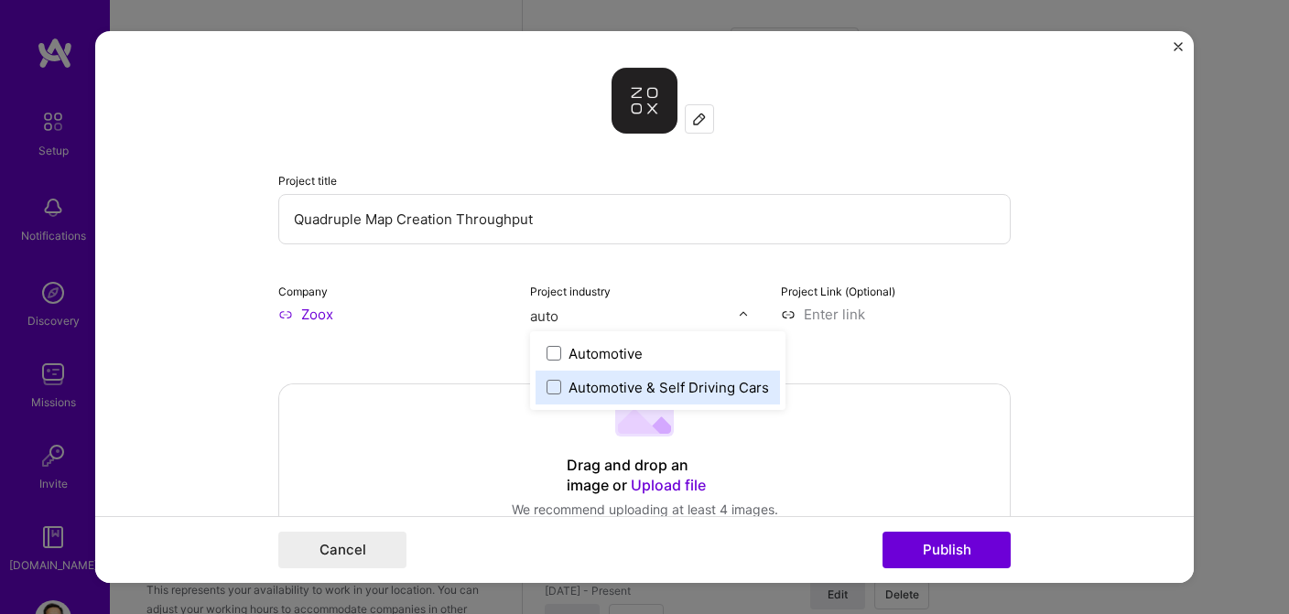
click at [587, 391] on div "Automotive & Self Driving Cars" at bounding box center [669, 387] width 200 height 19
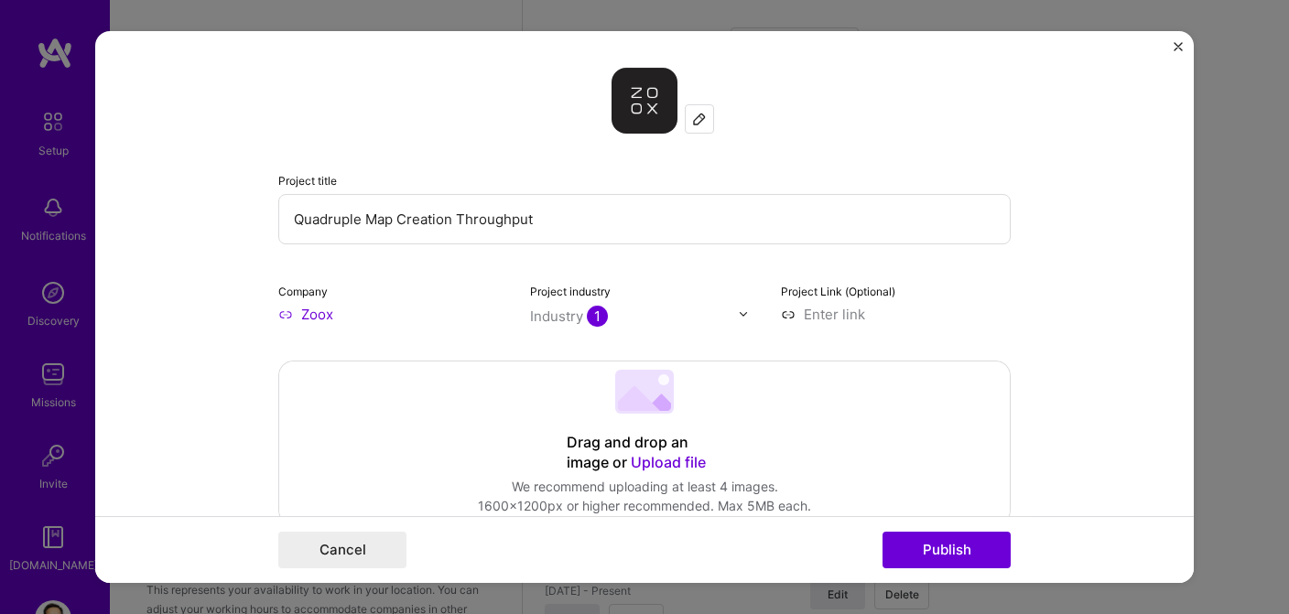
click at [952, 298] on div "Project Link (Optional)" at bounding box center [896, 302] width 230 height 43
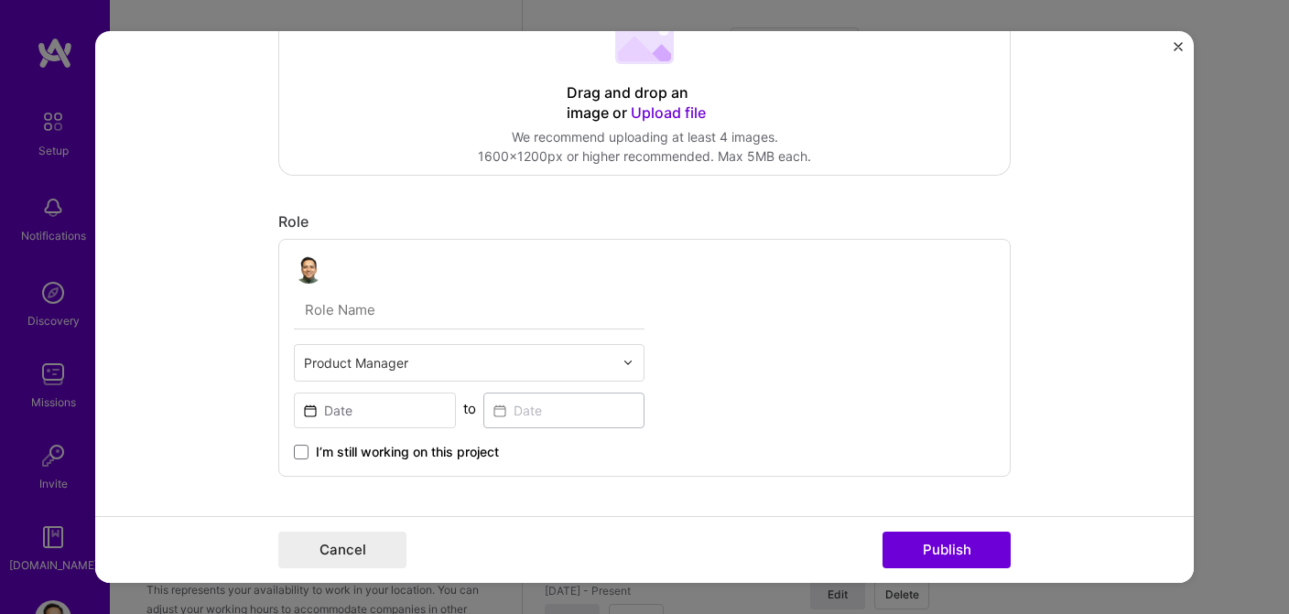
scroll to position [354, 0]
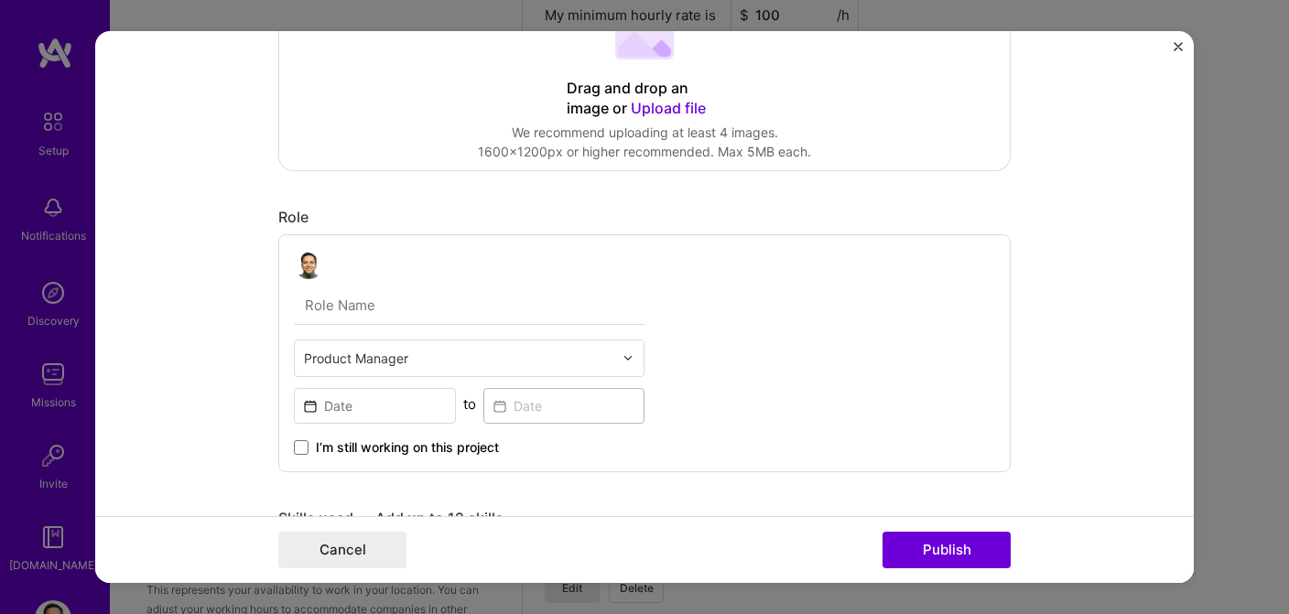
click at [626, 361] on img at bounding box center [628, 357] width 11 height 11
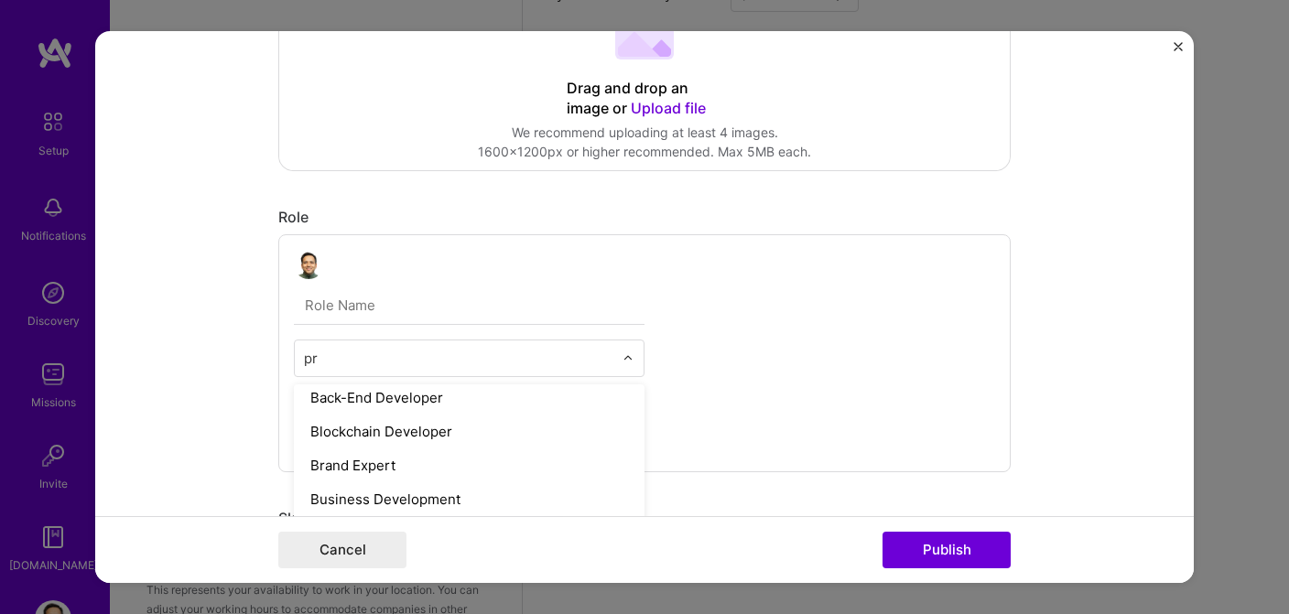
scroll to position [0, 0]
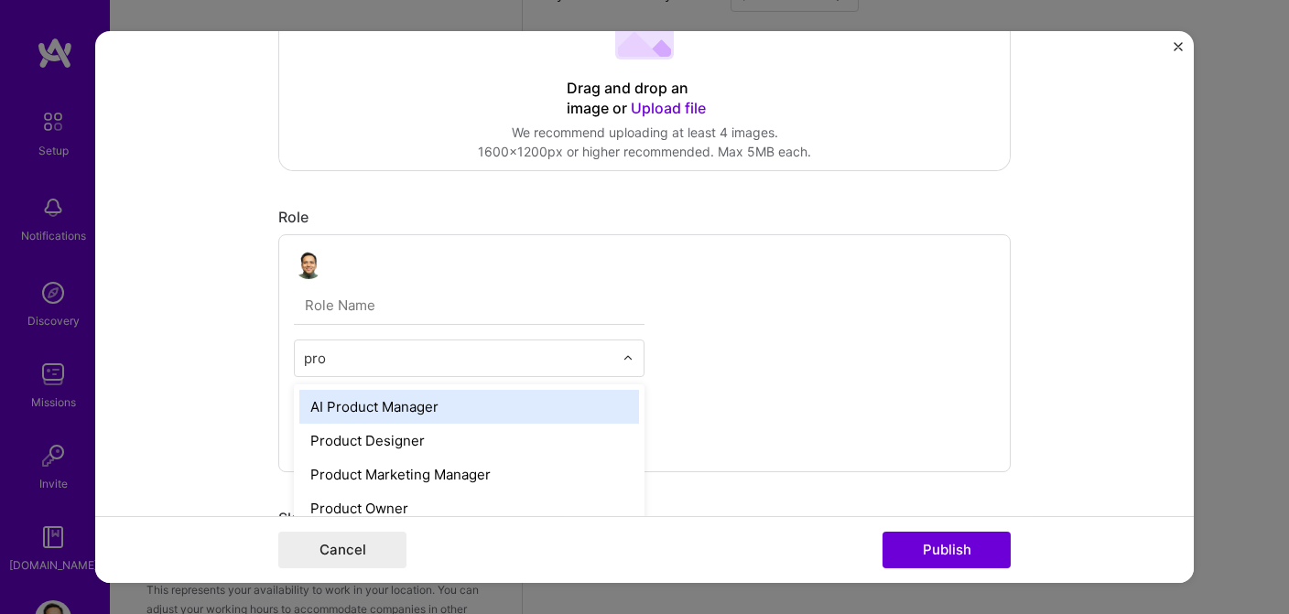
type input "prog"
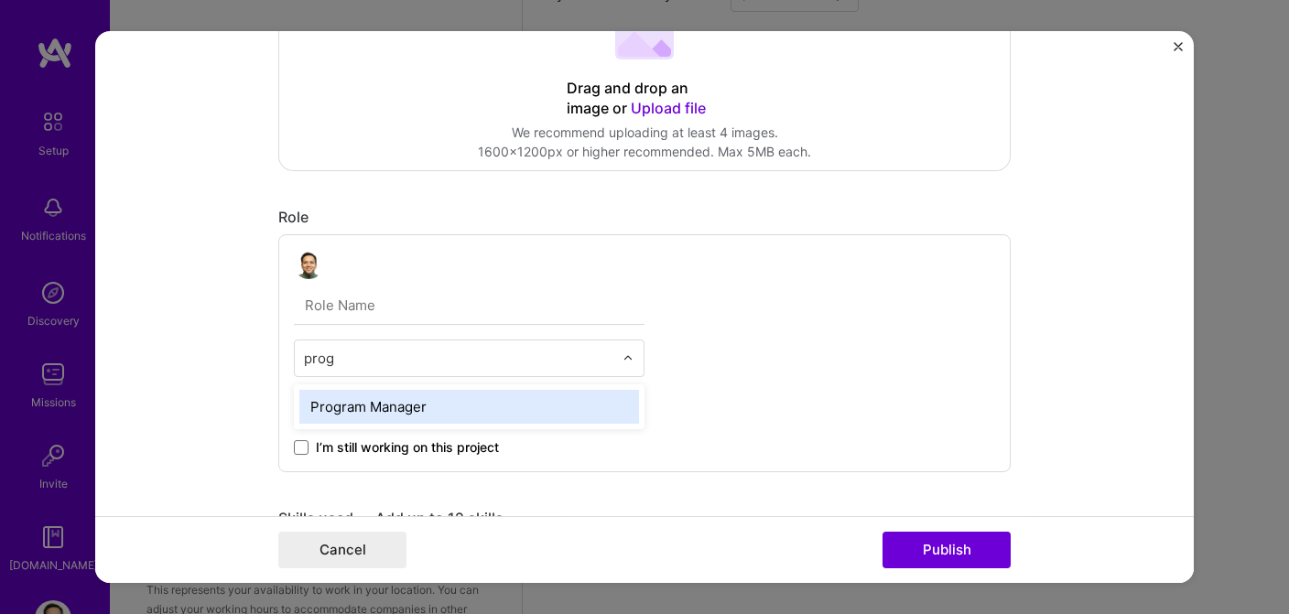
click at [474, 408] on div "Program Manager" at bounding box center [469, 407] width 340 height 34
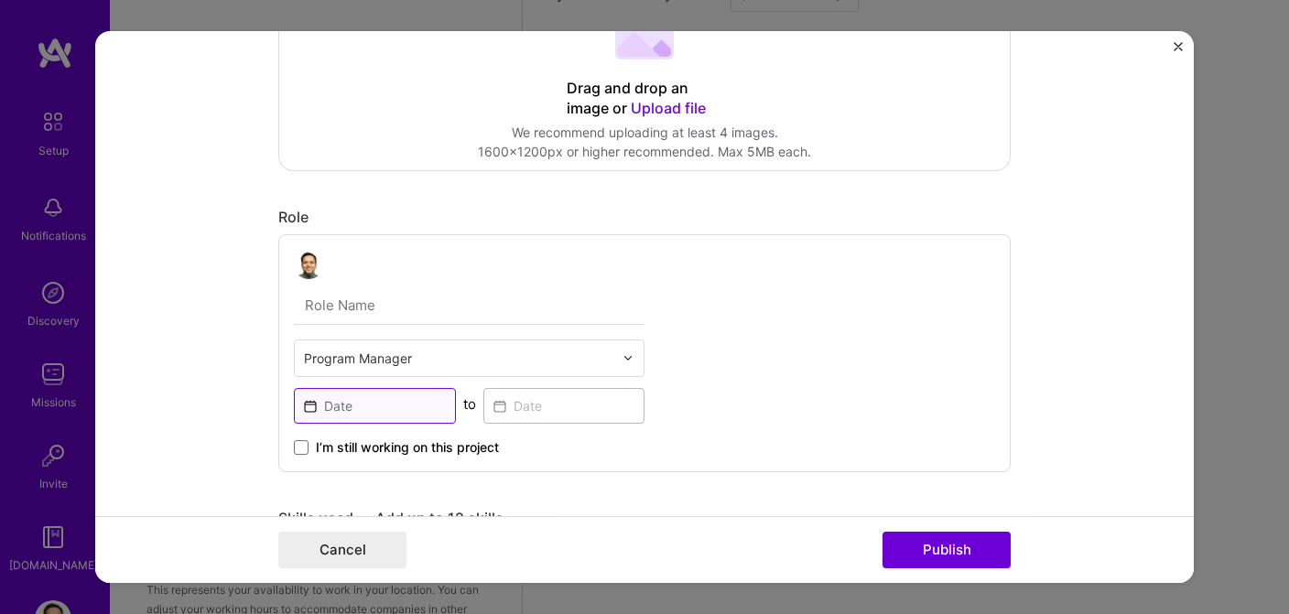
click at [310, 406] on input at bounding box center [375, 406] width 162 height 36
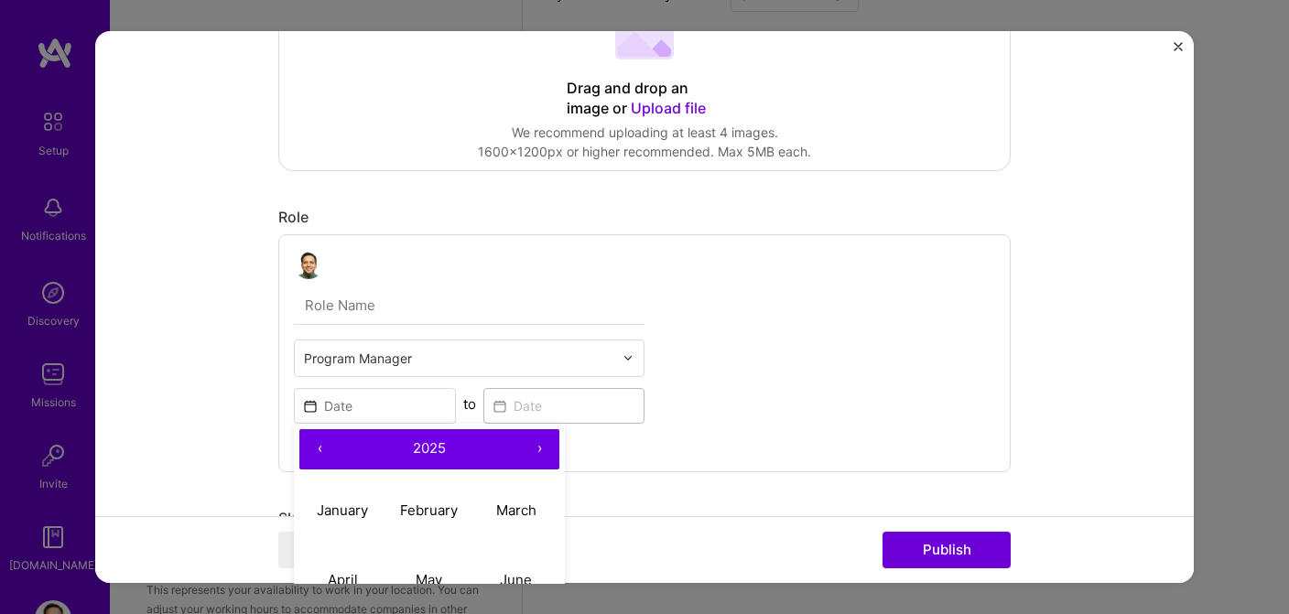
click at [320, 454] on button "‹" at bounding box center [319, 449] width 40 height 40
click at [671, 450] on div "Program Manager ‹ 2023 › January February March April May June July August Sept…" at bounding box center [644, 353] width 732 height 238
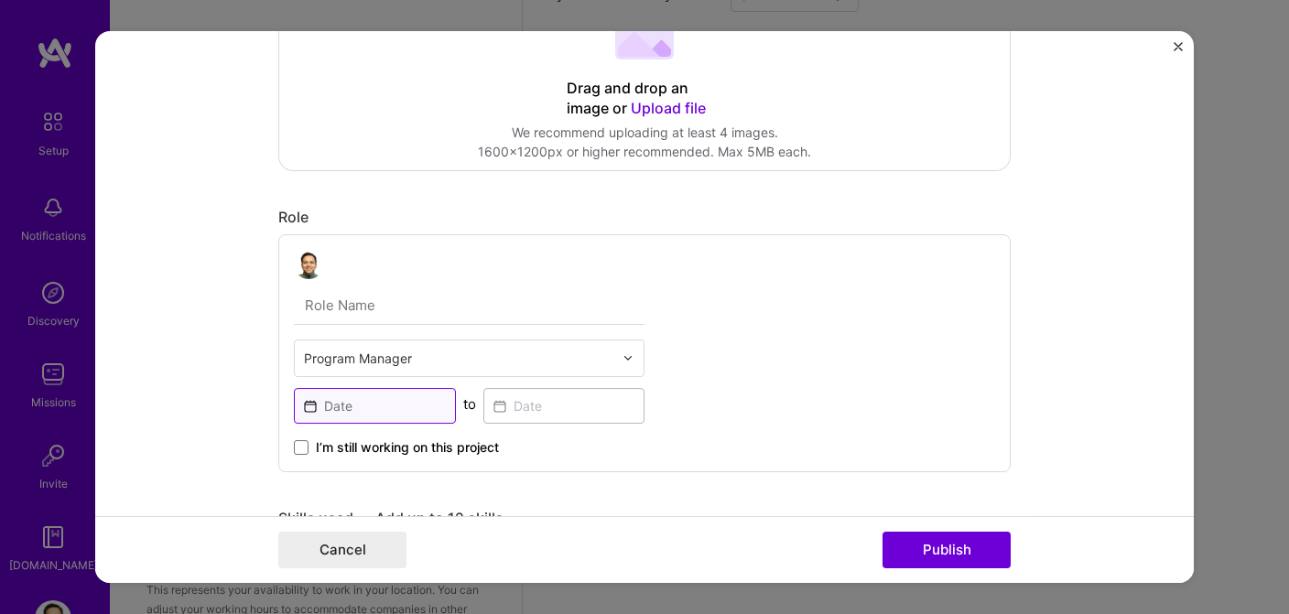
click at [309, 404] on input at bounding box center [375, 406] width 162 height 36
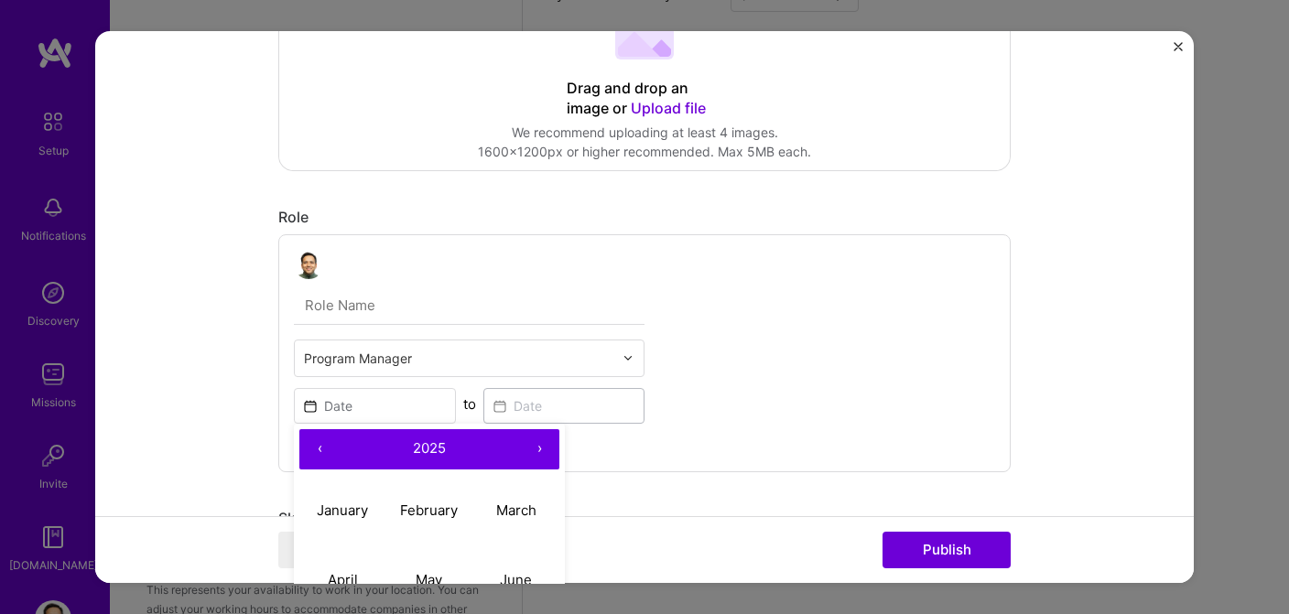
click at [320, 445] on button "‹" at bounding box center [319, 449] width 40 height 40
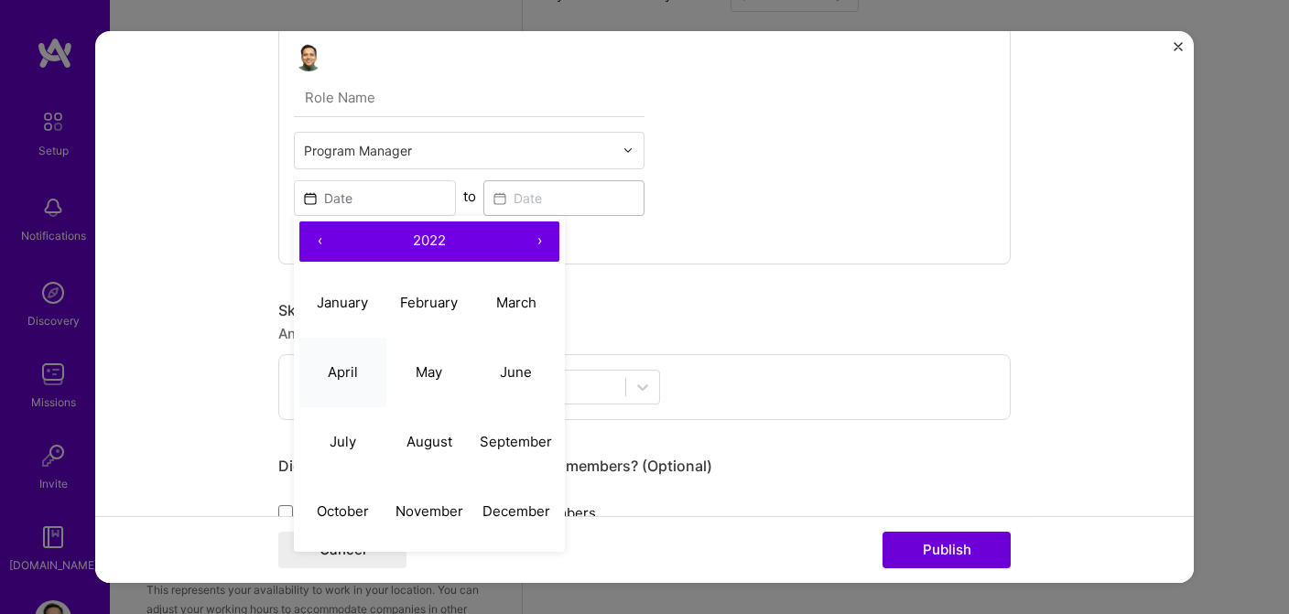
scroll to position [562, 0]
click at [537, 242] on button "›" at bounding box center [539, 242] width 40 height 40
click at [360, 301] on abbr "January" at bounding box center [342, 302] width 51 height 17
type input "[DATE]"
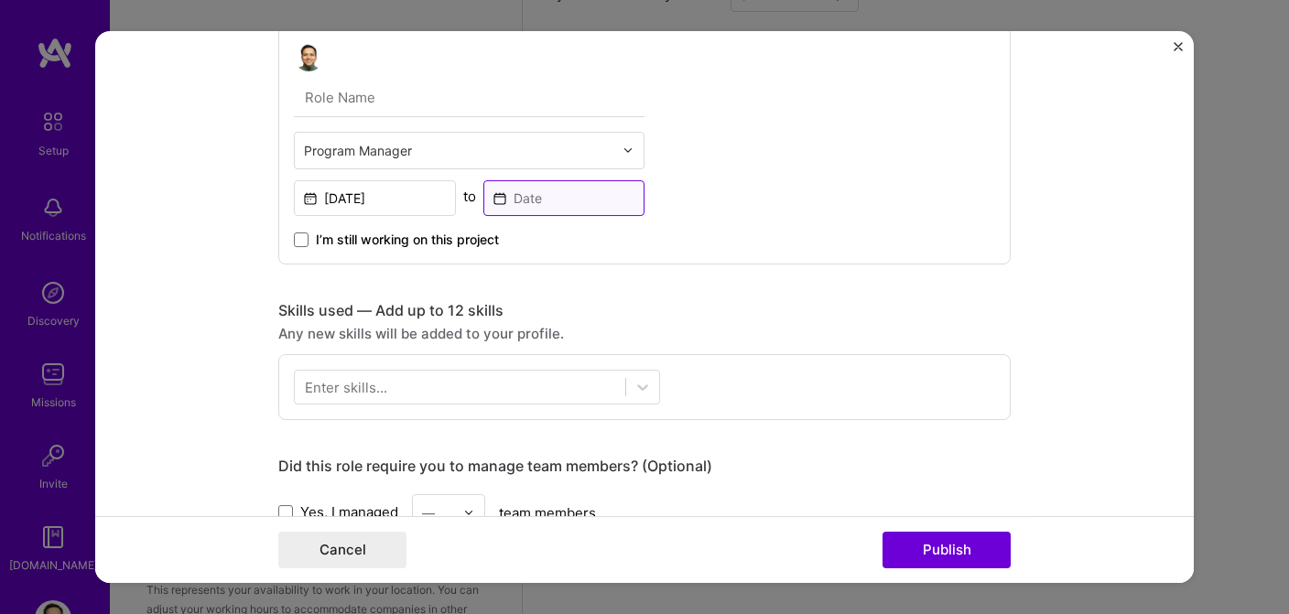
click at [497, 202] on input at bounding box center [564, 198] width 162 height 36
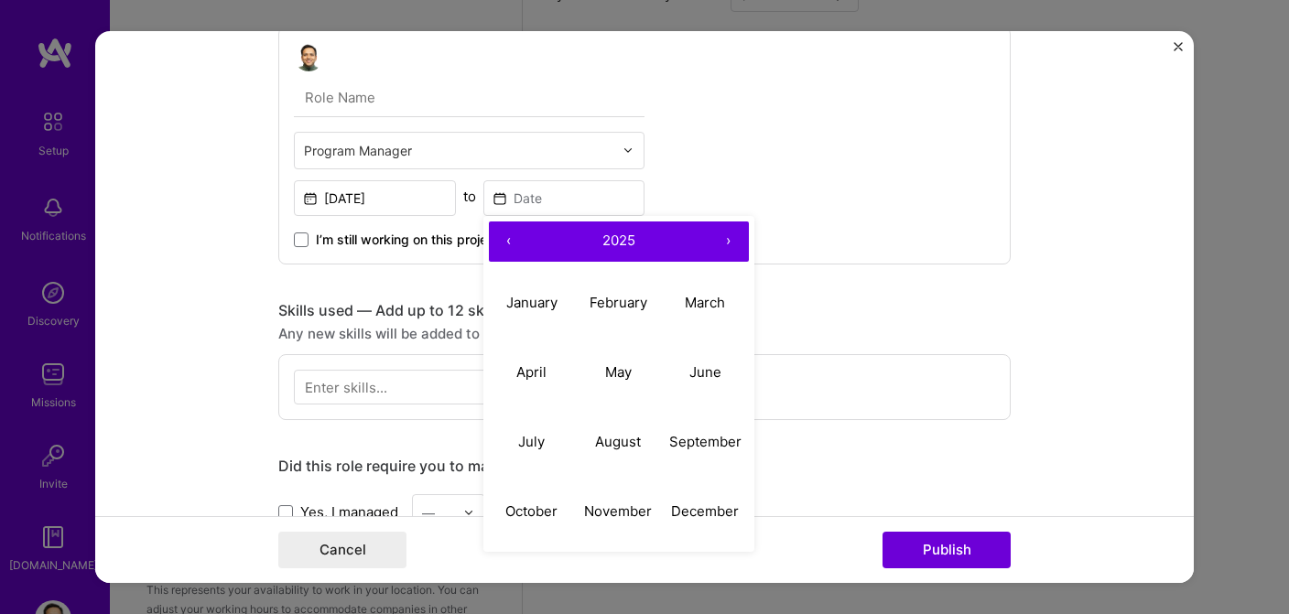
click at [501, 235] on button "‹" at bounding box center [509, 242] width 40 height 40
click at [727, 244] on button "›" at bounding box center [729, 242] width 40 height 40
click at [537, 301] on abbr "January" at bounding box center [531, 302] width 51 height 17
type input "[DATE]"
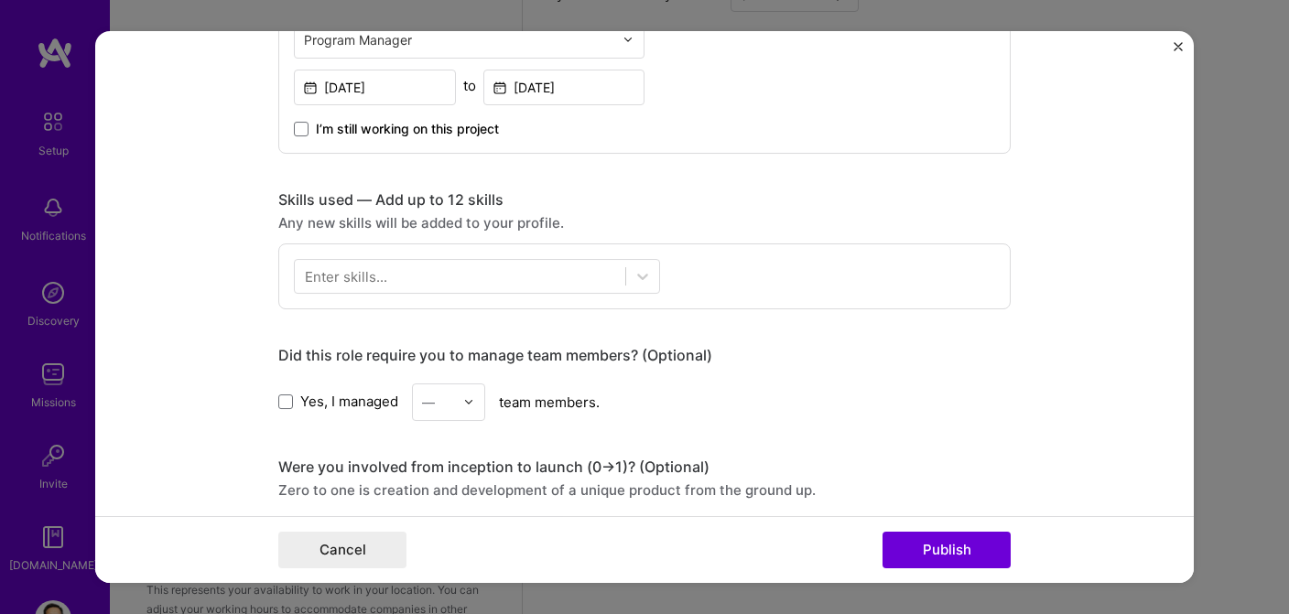
scroll to position [677, 0]
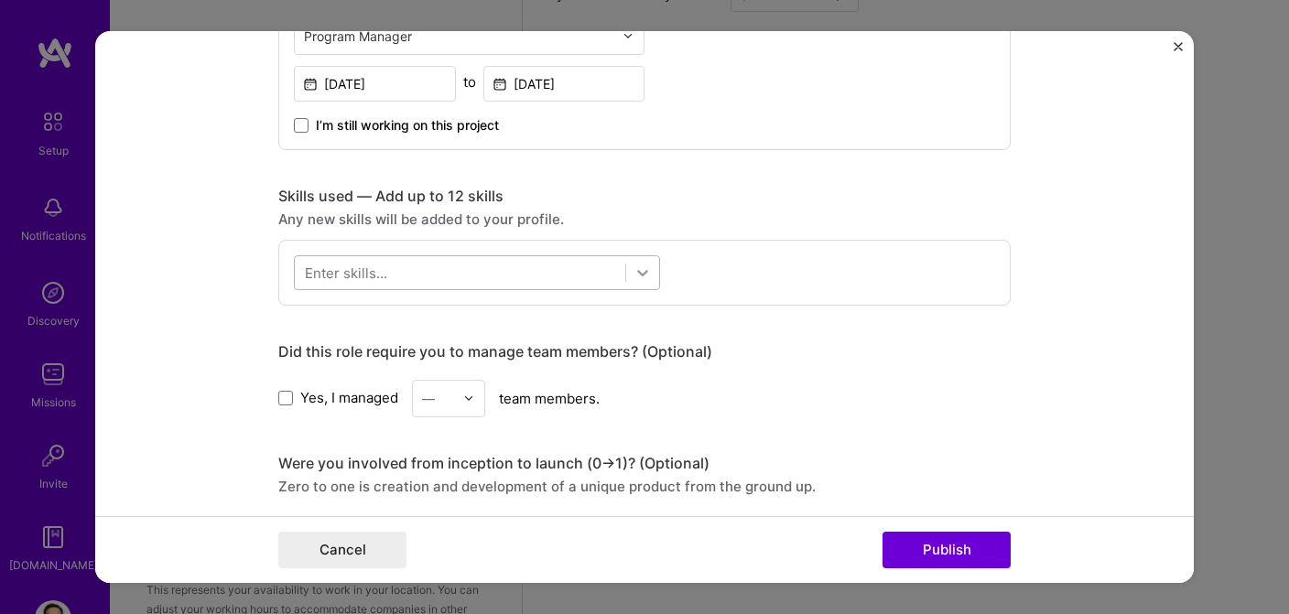
click at [640, 272] on icon at bounding box center [642, 273] width 11 height 6
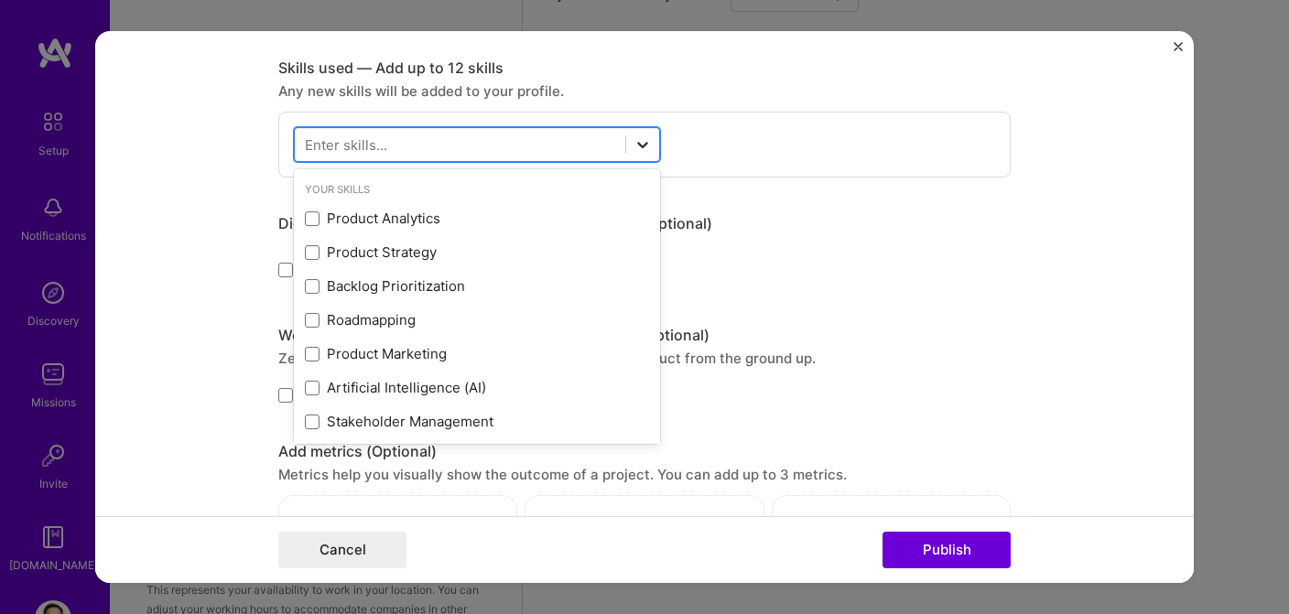
scroll to position [811, 0]
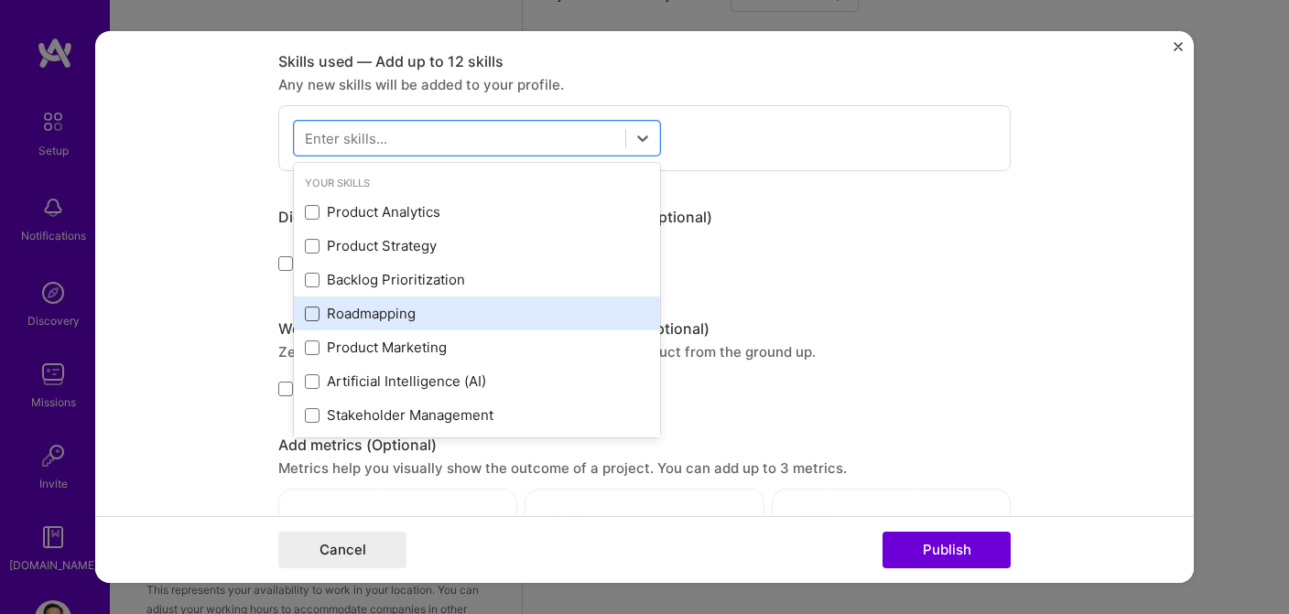
click at [313, 313] on span at bounding box center [312, 314] width 15 height 15
click at [0, 0] on input "checkbox" at bounding box center [0, 0] width 0 height 0
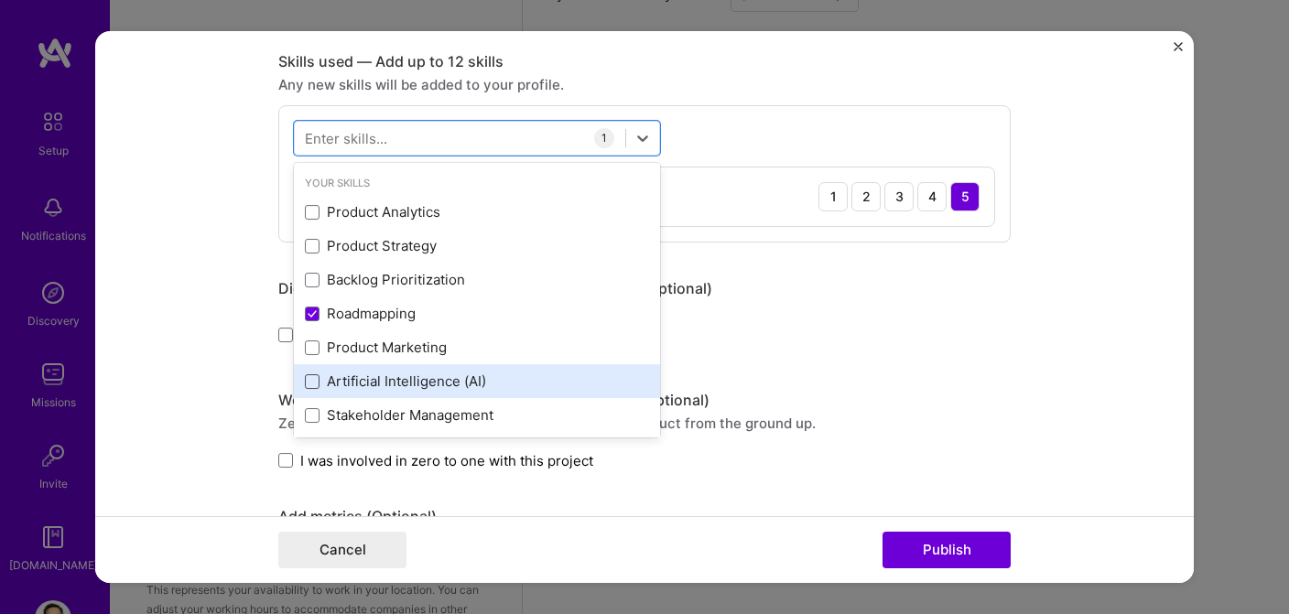
click at [314, 379] on span at bounding box center [312, 381] width 15 height 15
click at [0, 0] on input "checkbox" at bounding box center [0, 0] width 0 height 0
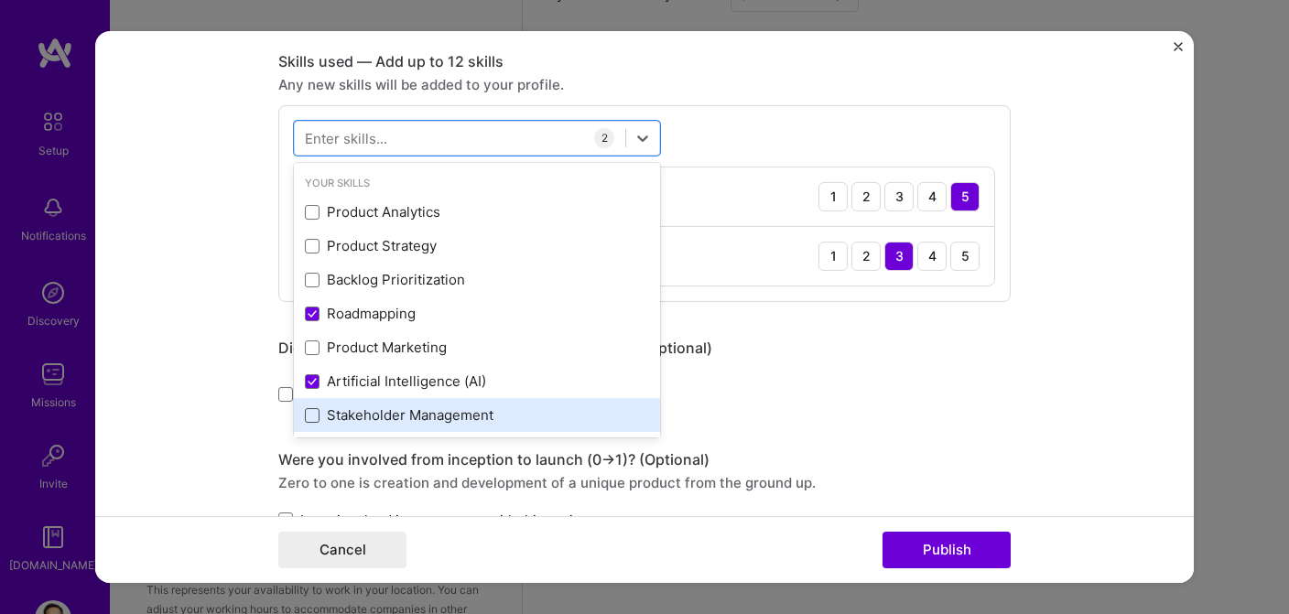
click at [314, 414] on span at bounding box center [312, 415] width 15 height 15
click at [0, 0] on input "checkbox" at bounding box center [0, 0] width 0 height 0
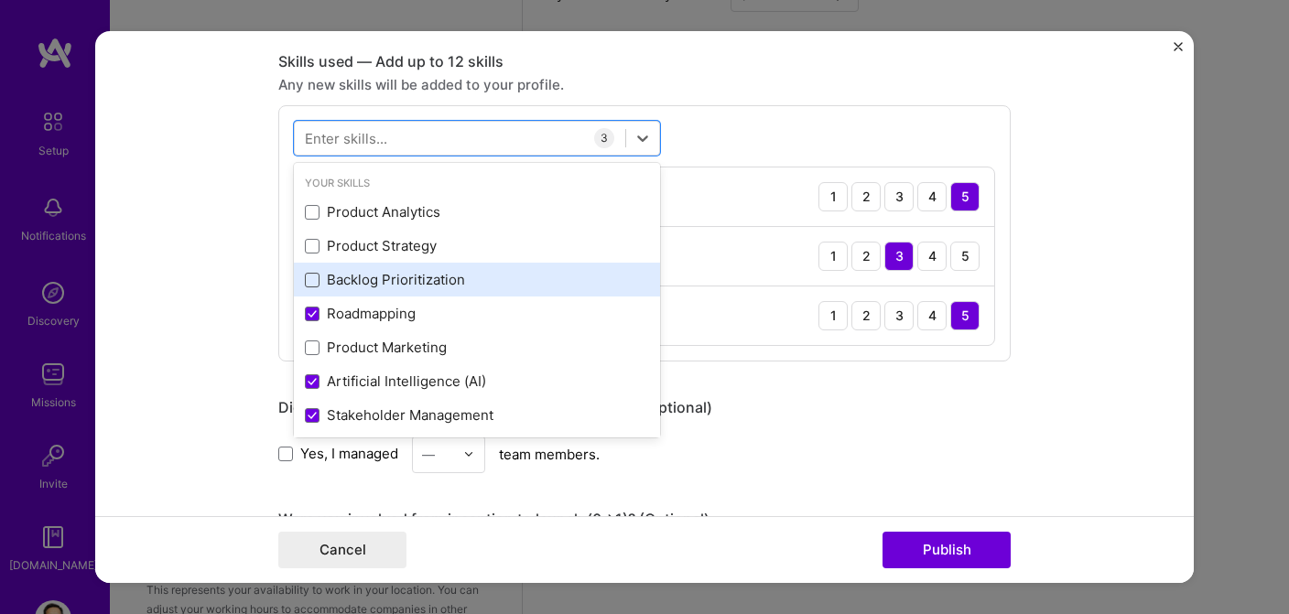
click at [313, 281] on span at bounding box center [312, 280] width 15 height 15
click at [0, 0] on input "checkbox" at bounding box center [0, 0] width 0 height 0
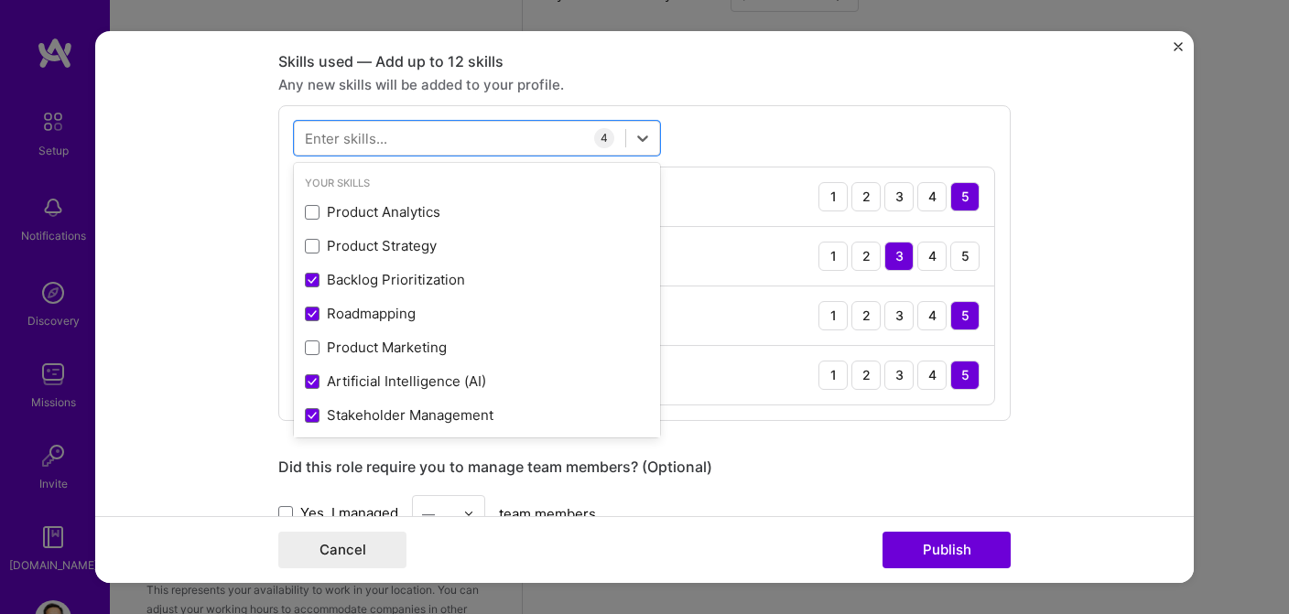
click at [759, 109] on div "option Backlog Prioritization, selected. option Product Analytics focused, 0 of…" at bounding box center [644, 263] width 732 height 316
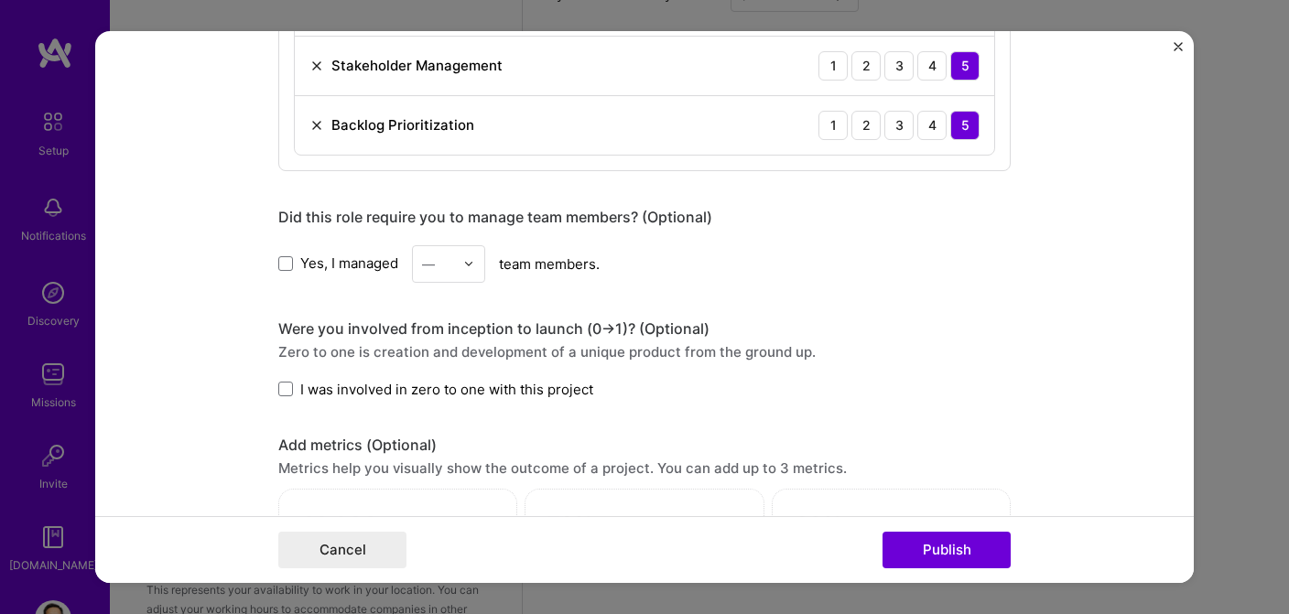
scroll to position [1071, 0]
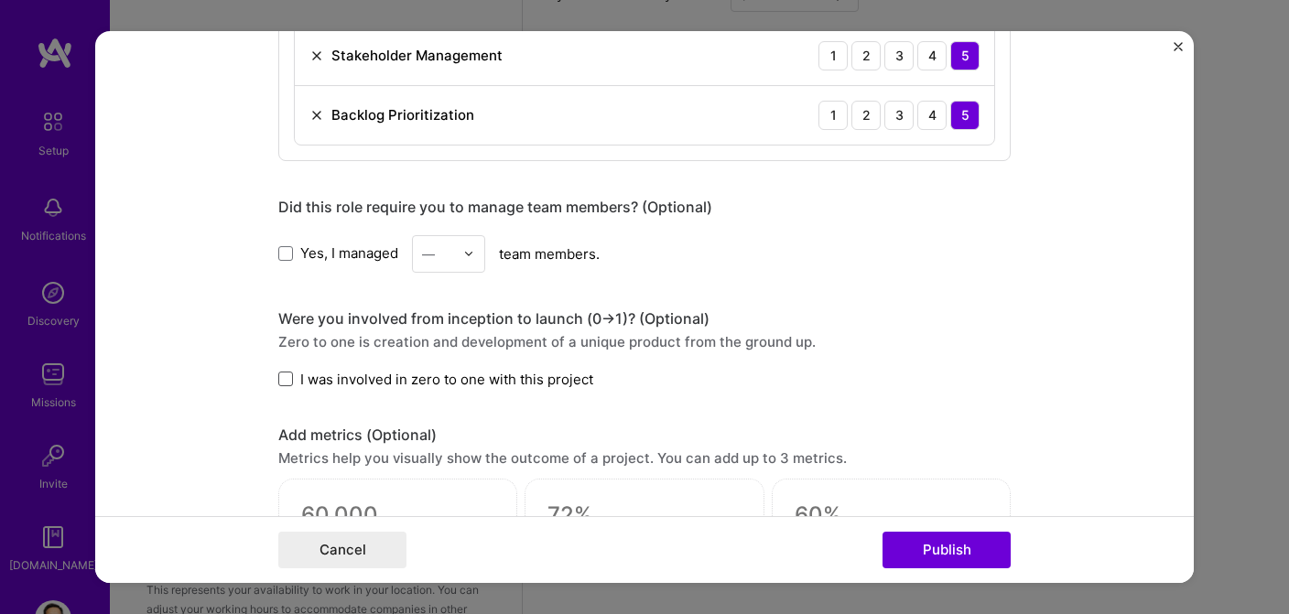
click at [285, 379] on span at bounding box center [285, 379] width 15 height 15
click at [0, 0] on input "I was involved in zero to one with this project" at bounding box center [0, 0] width 0 height 0
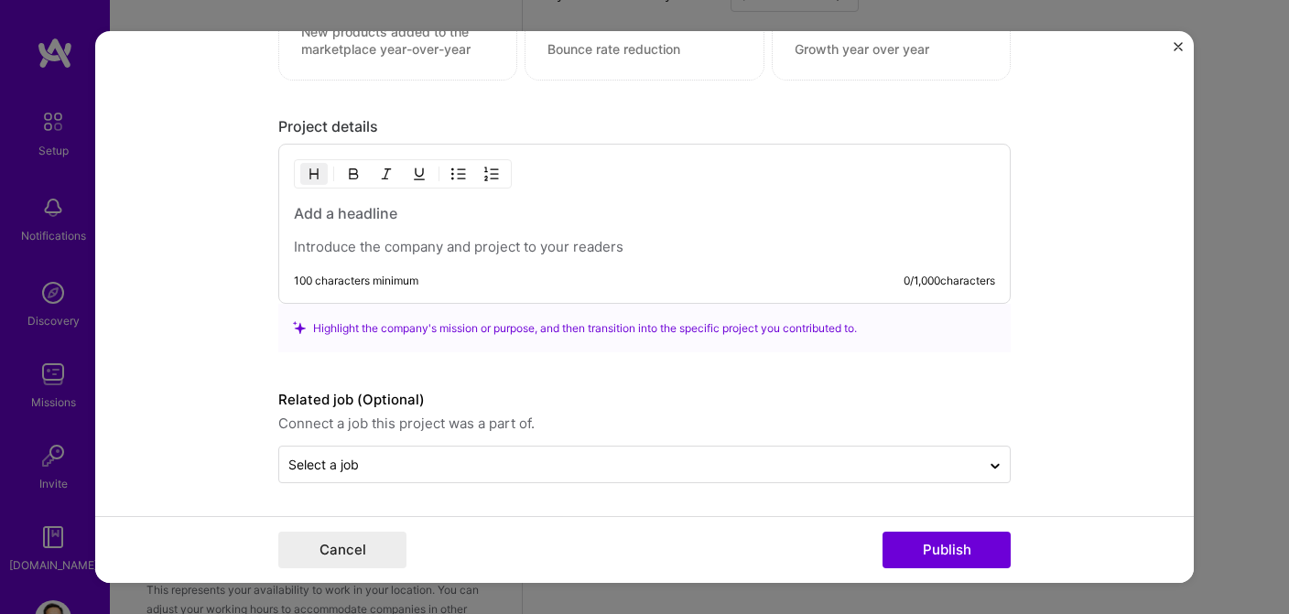
scroll to position [1618, 0]
click at [917, 548] on button "Publish" at bounding box center [947, 550] width 128 height 37
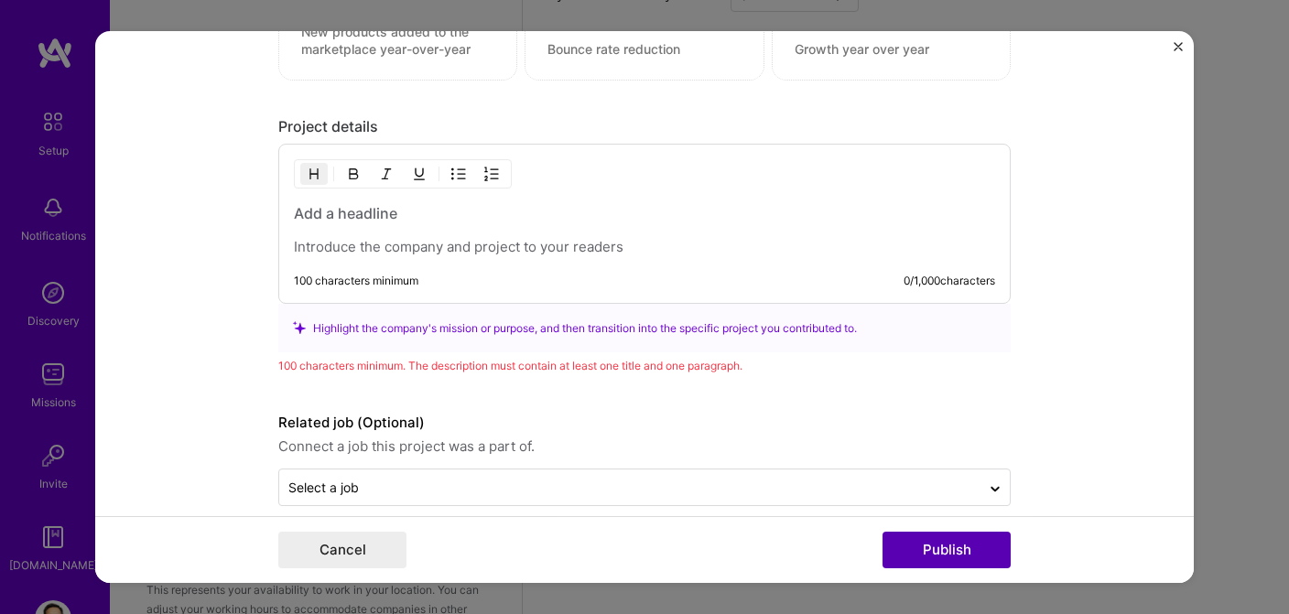
scroll to position [1641, 0]
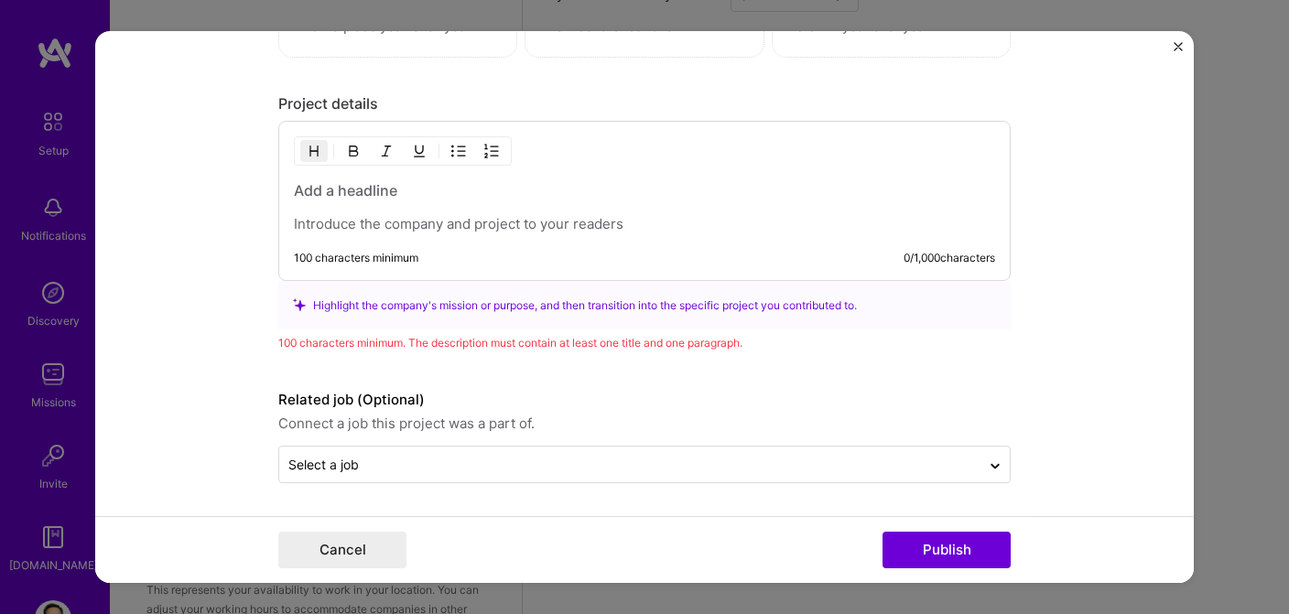
click at [347, 192] on h3 at bounding box center [644, 190] width 701 height 20
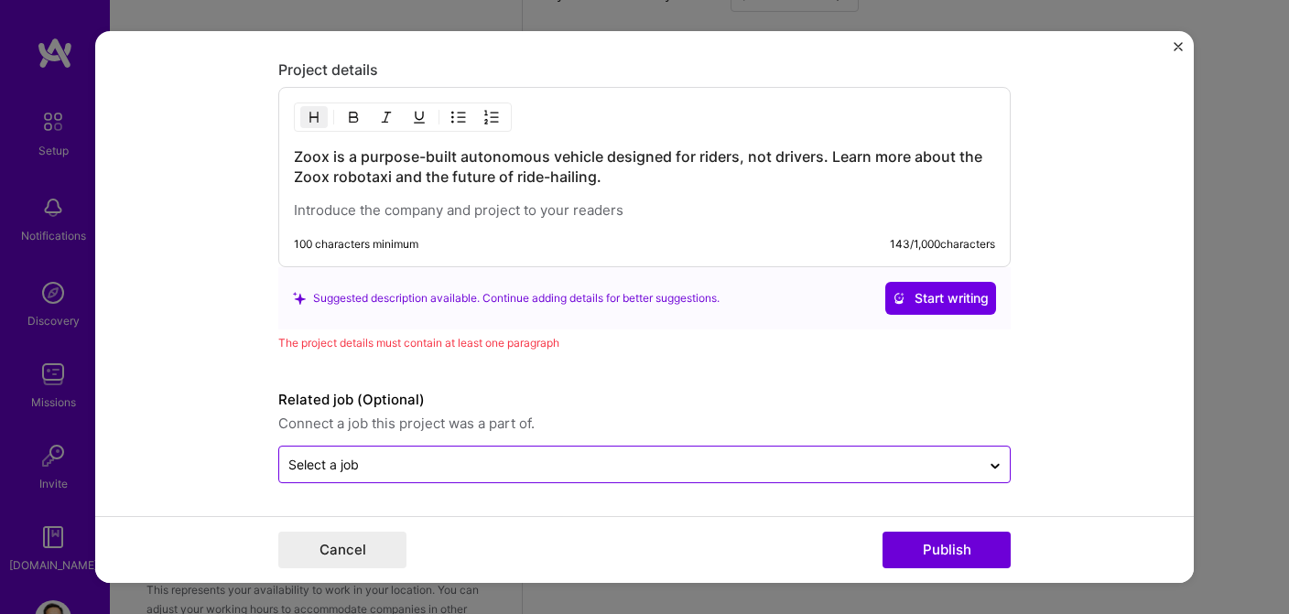
scroll to position [1674, 0]
click at [469, 473] on input "text" at bounding box center [629, 464] width 683 height 19
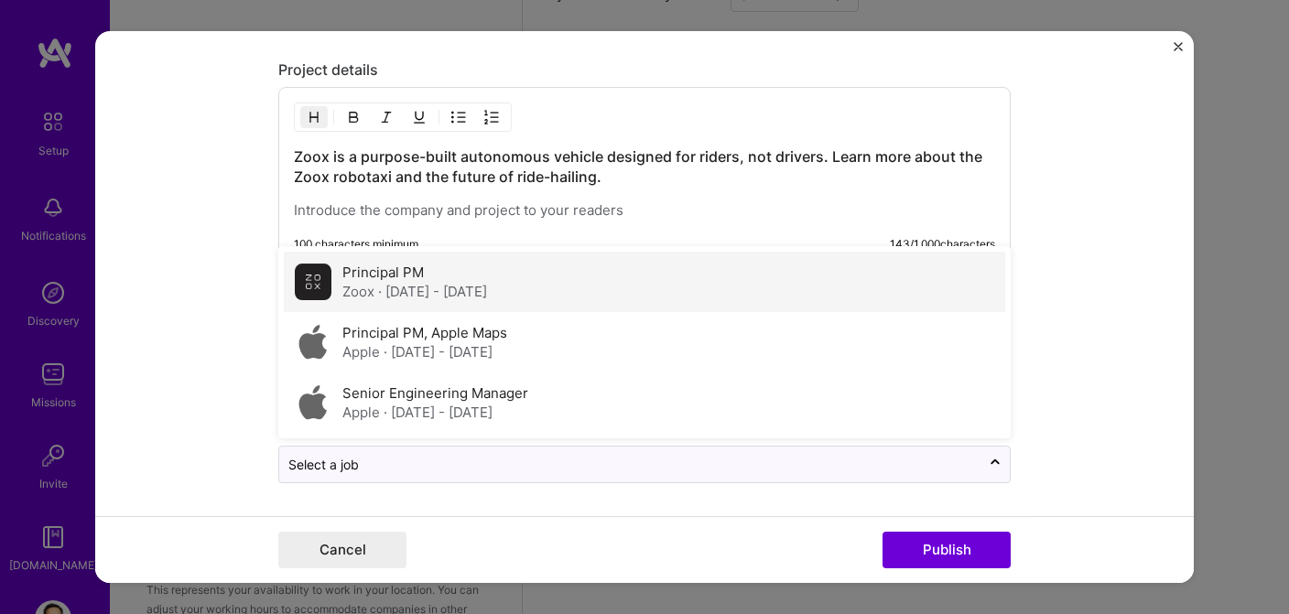
click at [471, 284] on span "· [DATE] - [DATE]" at bounding box center [432, 291] width 109 height 17
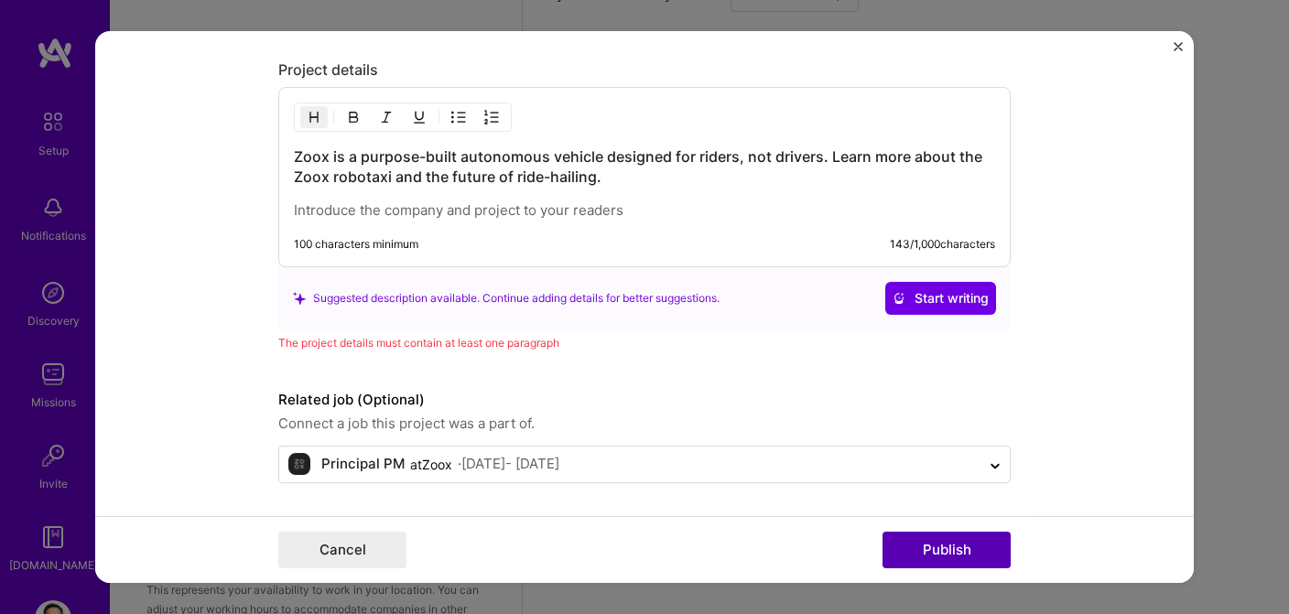
click at [927, 557] on button "Publish" at bounding box center [947, 550] width 128 height 37
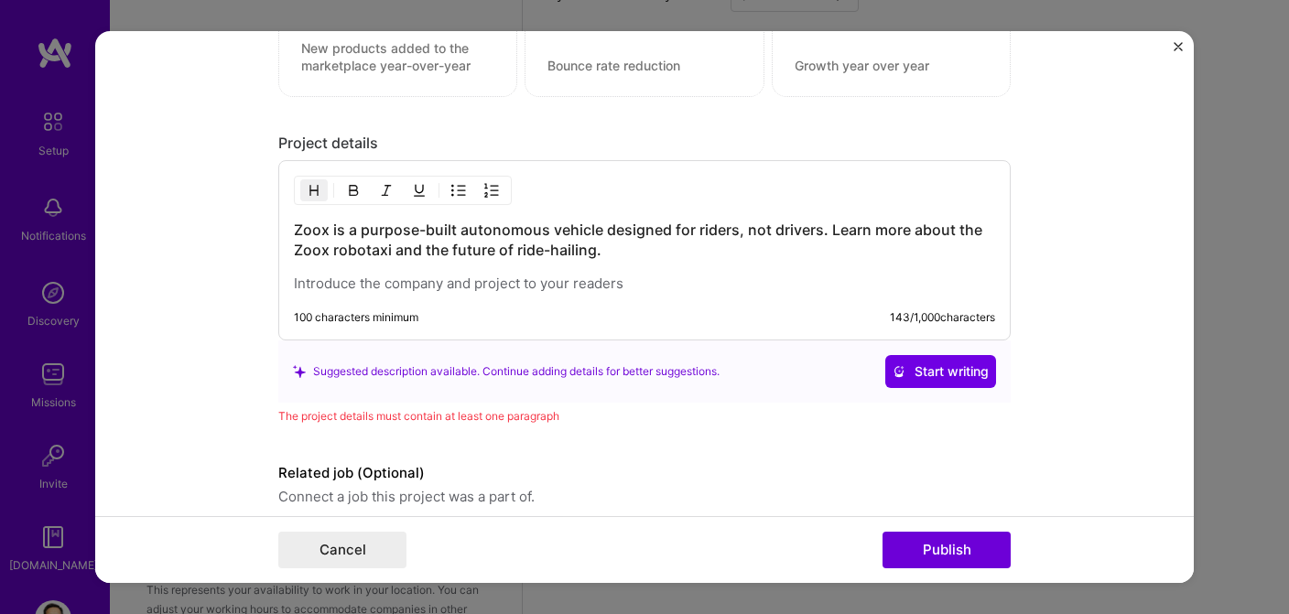
scroll to position [1581, 0]
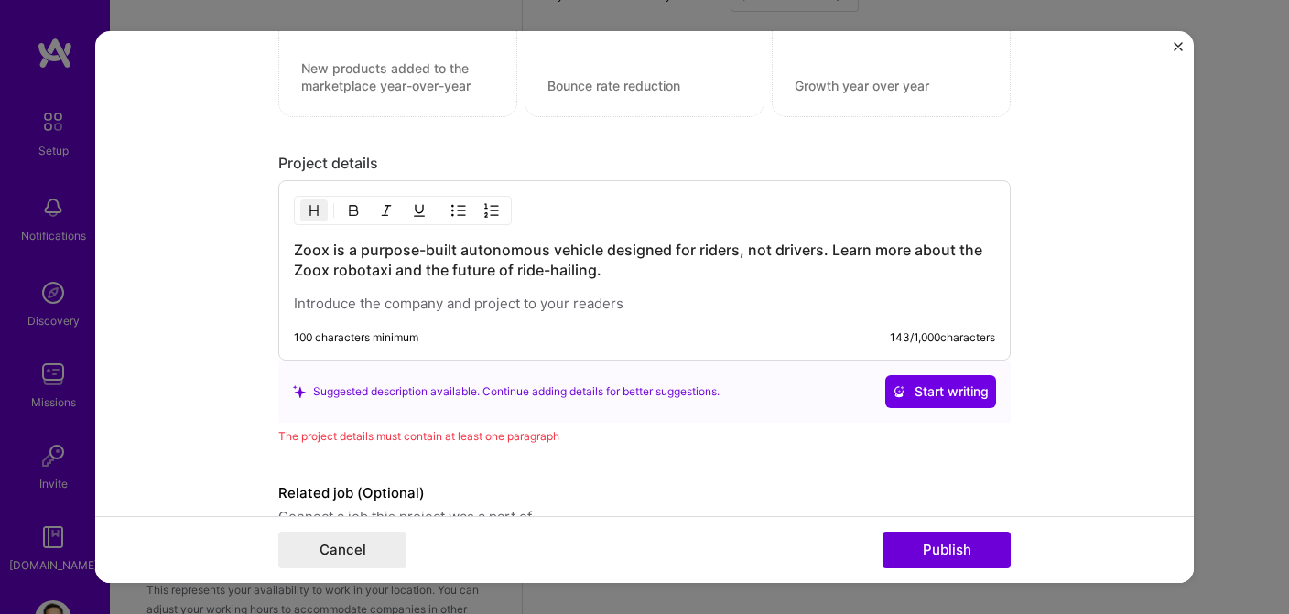
click at [632, 308] on p at bounding box center [644, 304] width 701 height 18
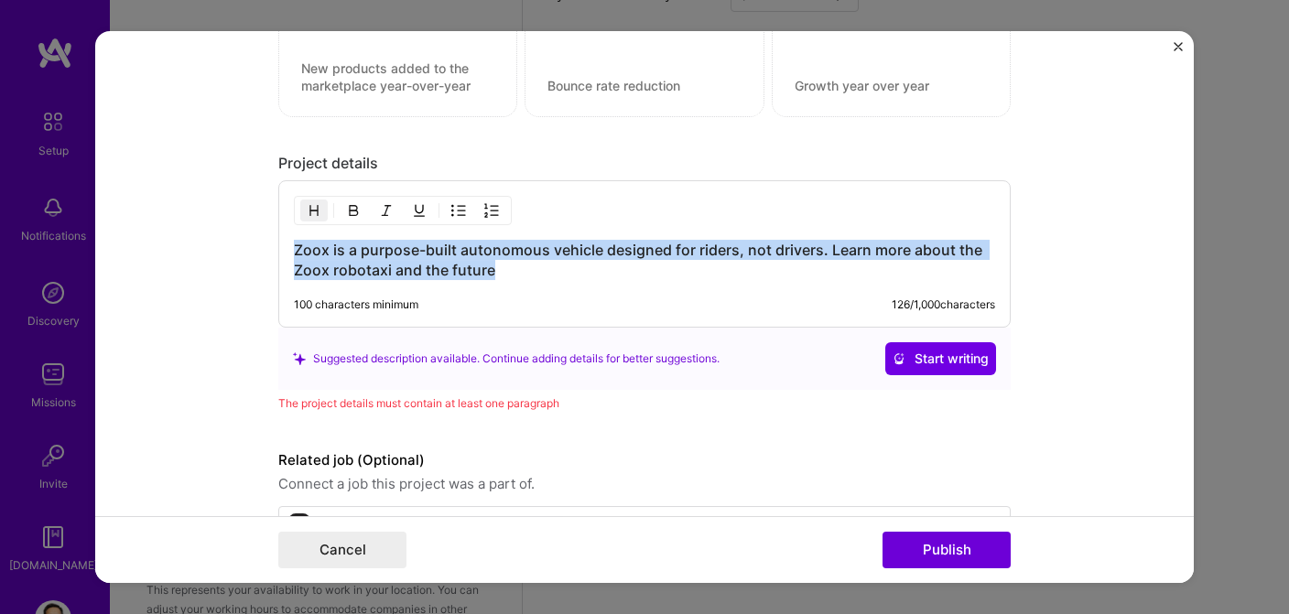
drag, startPoint x: 499, startPoint y: 274, endPoint x: 257, endPoint y: 245, distance: 243.4
click at [257, 245] on form "Project title Quadruple Map Creation Throughput Company Zoox Project industry I…" at bounding box center [644, 307] width 1099 height 553
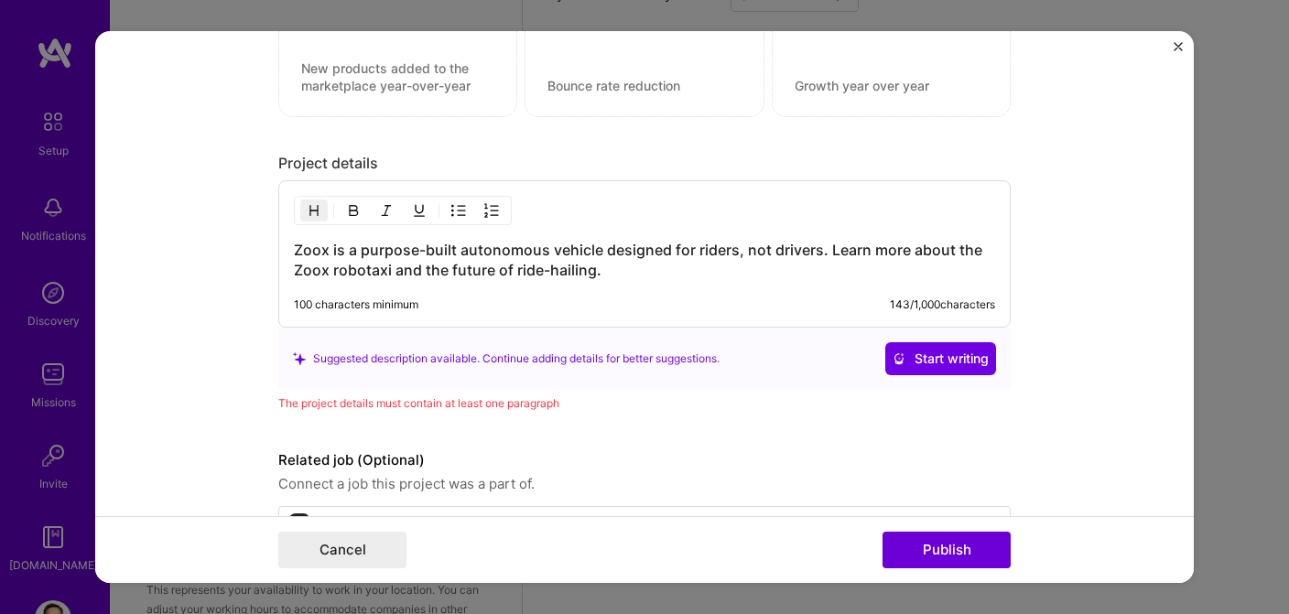
click at [620, 274] on h3 "Zoox is a purpose-built autonomous vehicle designed for riders, not drivers. Le…" at bounding box center [644, 260] width 701 height 40
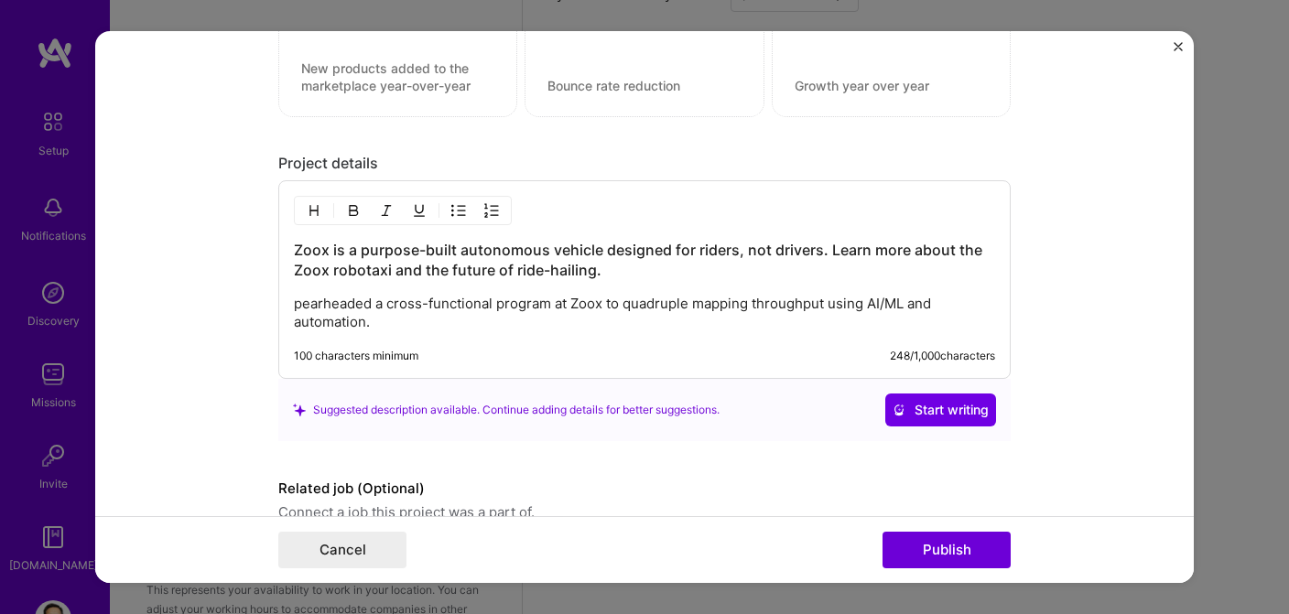
click at [293, 301] on div "Zoox is a purpose-built autonomous vehicle designed for riders, not drivers. Le…" at bounding box center [644, 279] width 732 height 199
click at [297, 303] on p "pearheaded a cross-functional program at Zoox to quadruple mapping throughput u…" at bounding box center [644, 313] width 701 height 37
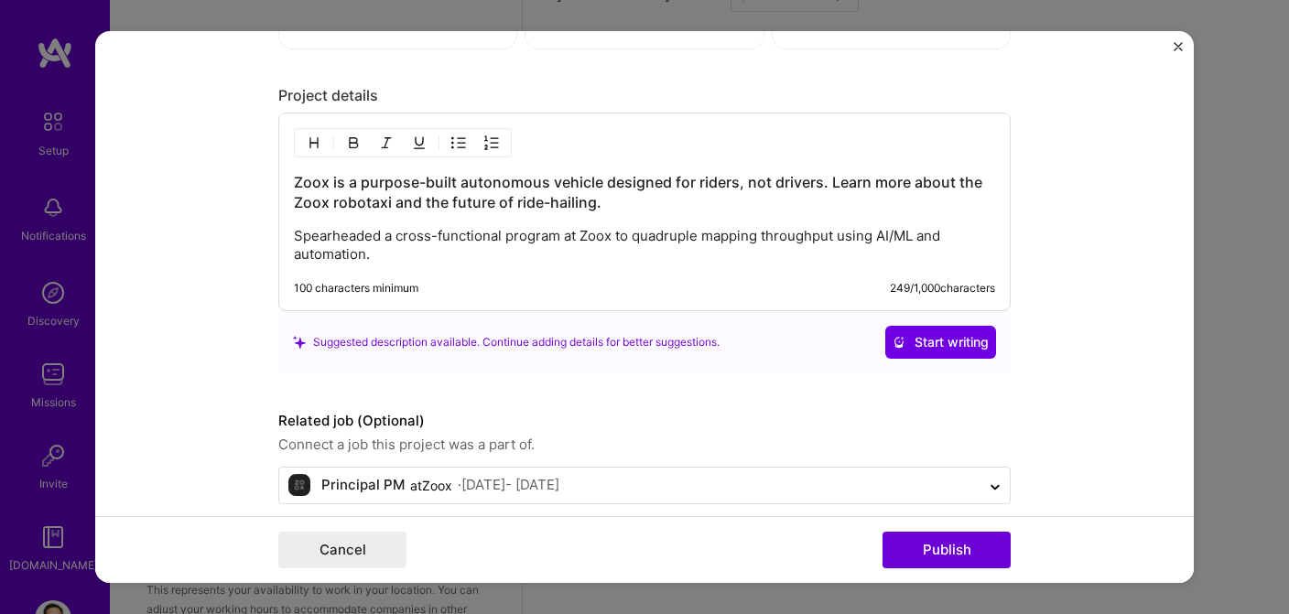
scroll to position [1668, 0]
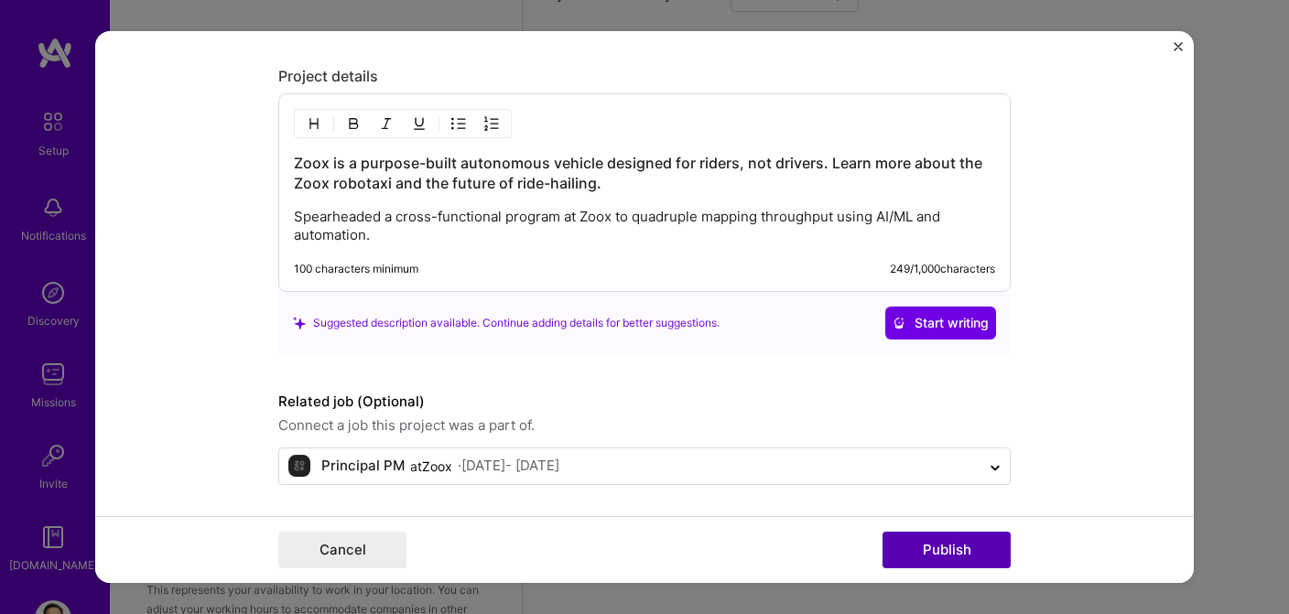
click at [943, 557] on button "Publish" at bounding box center [947, 550] width 128 height 37
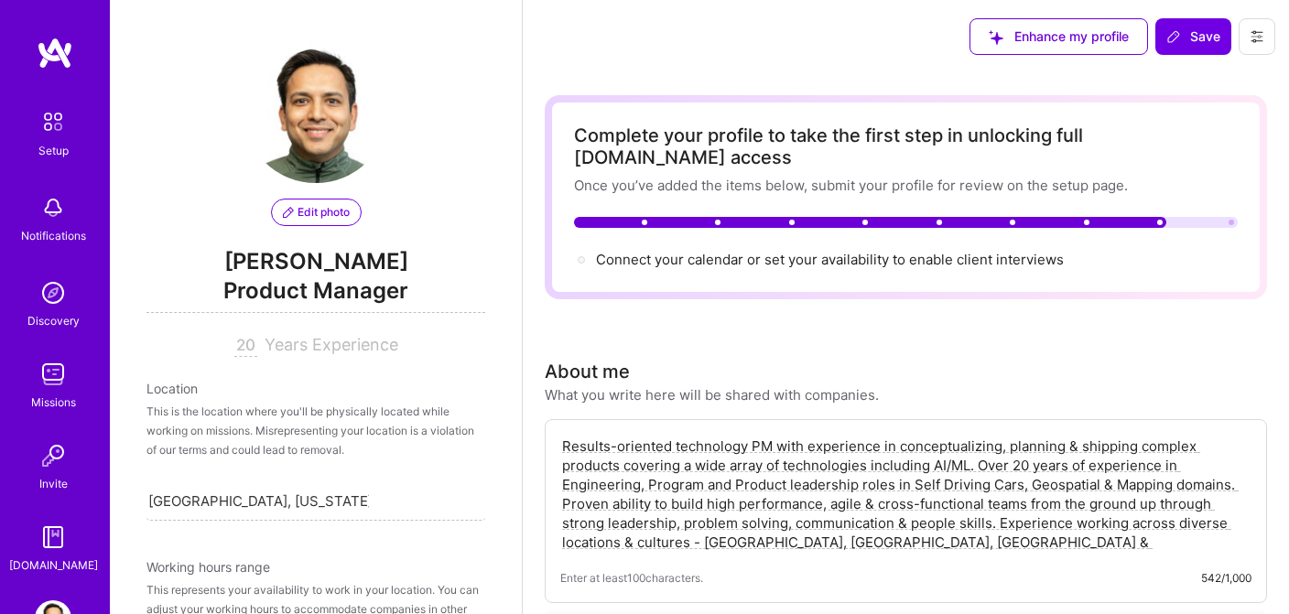
scroll to position [0, 0]
click at [1208, 40] on span "Save" at bounding box center [1193, 36] width 54 height 18
click at [1256, 45] on button at bounding box center [1257, 36] width 37 height 37
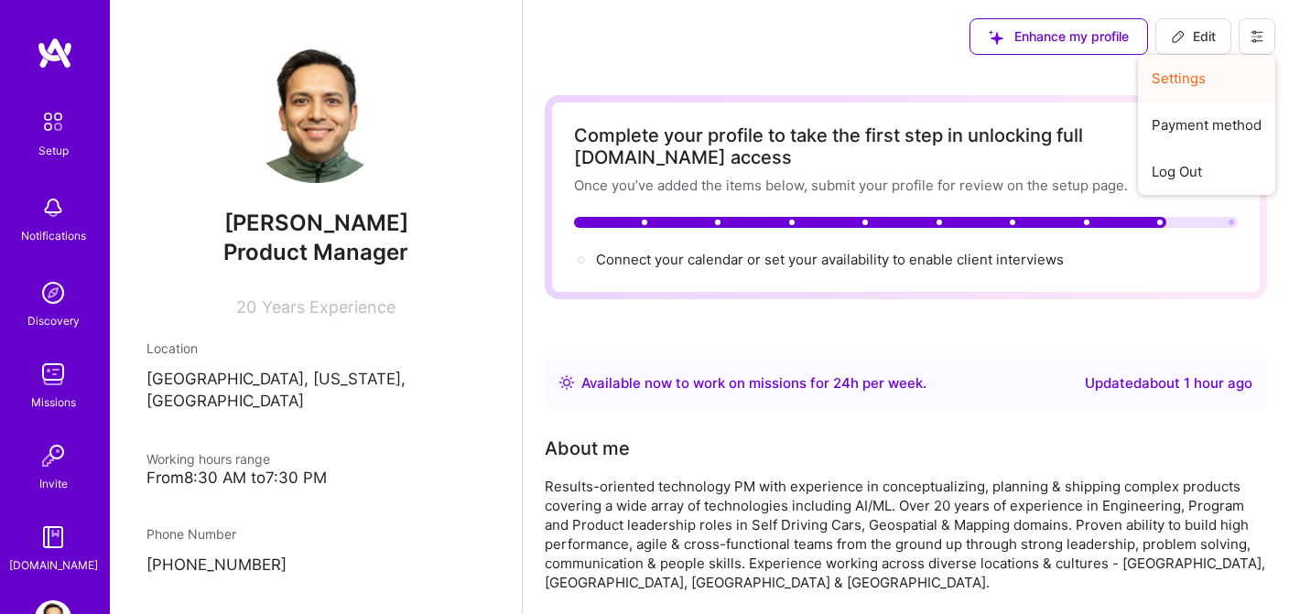
click at [1200, 83] on button "Settings" at bounding box center [1206, 78] width 137 height 47
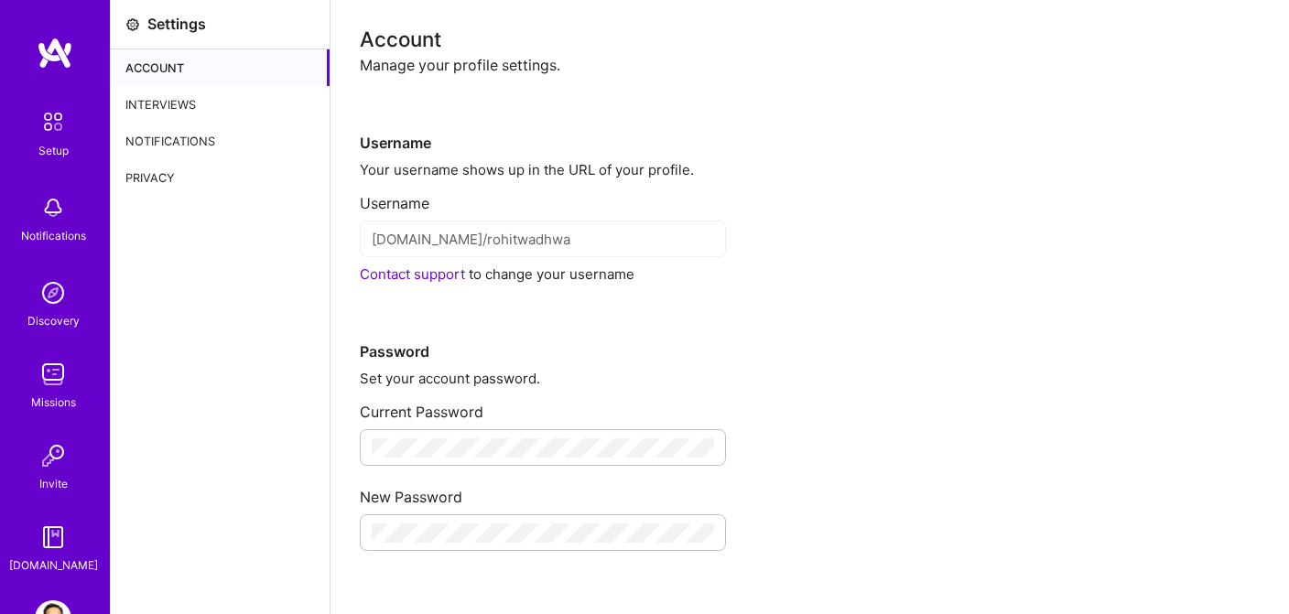
click at [55, 57] on img at bounding box center [55, 53] width 37 height 33
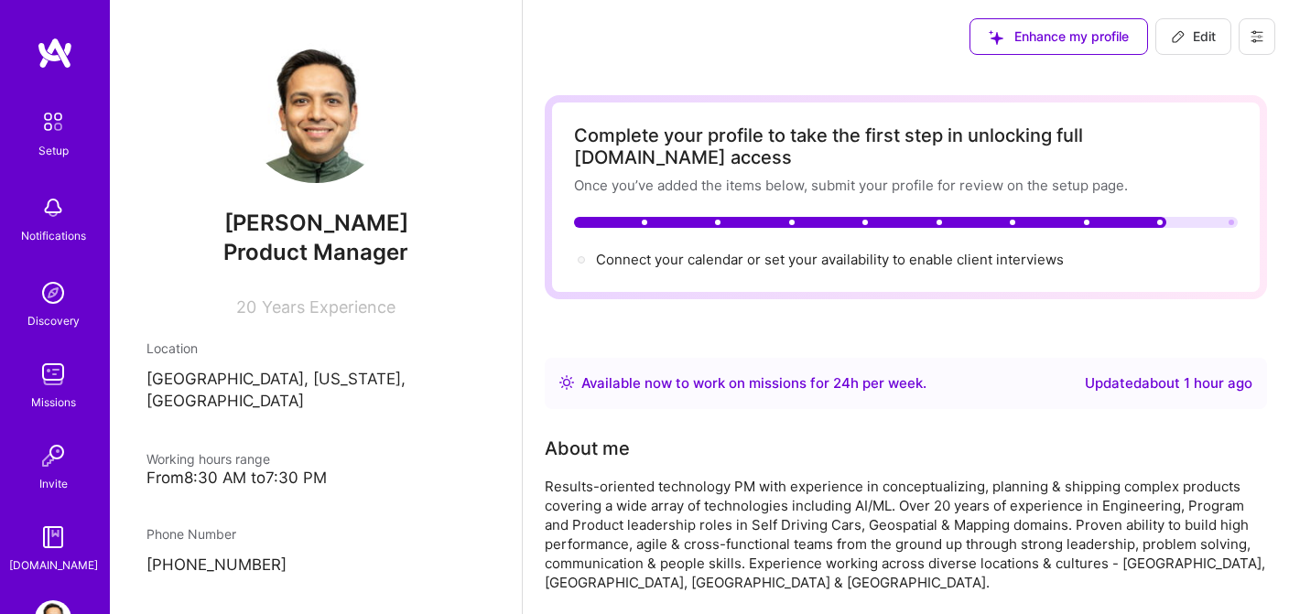
click at [54, 139] on img at bounding box center [53, 122] width 38 height 38
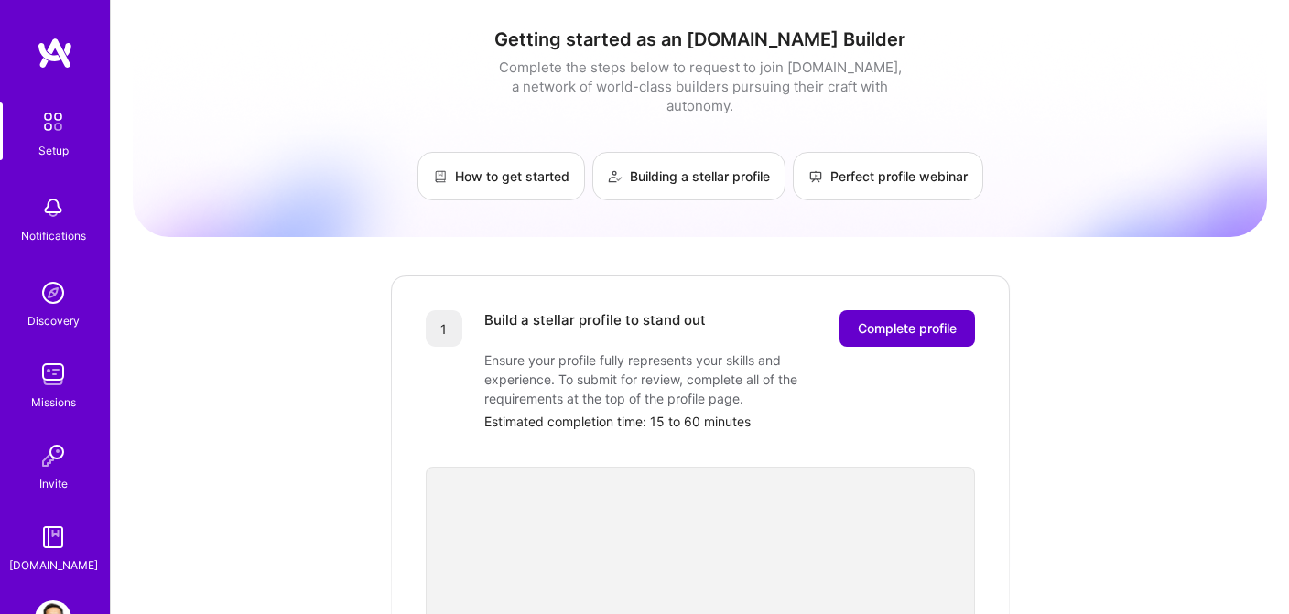
click at [906, 320] on span "Complete profile" at bounding box center [907, 329] width 99 height 18
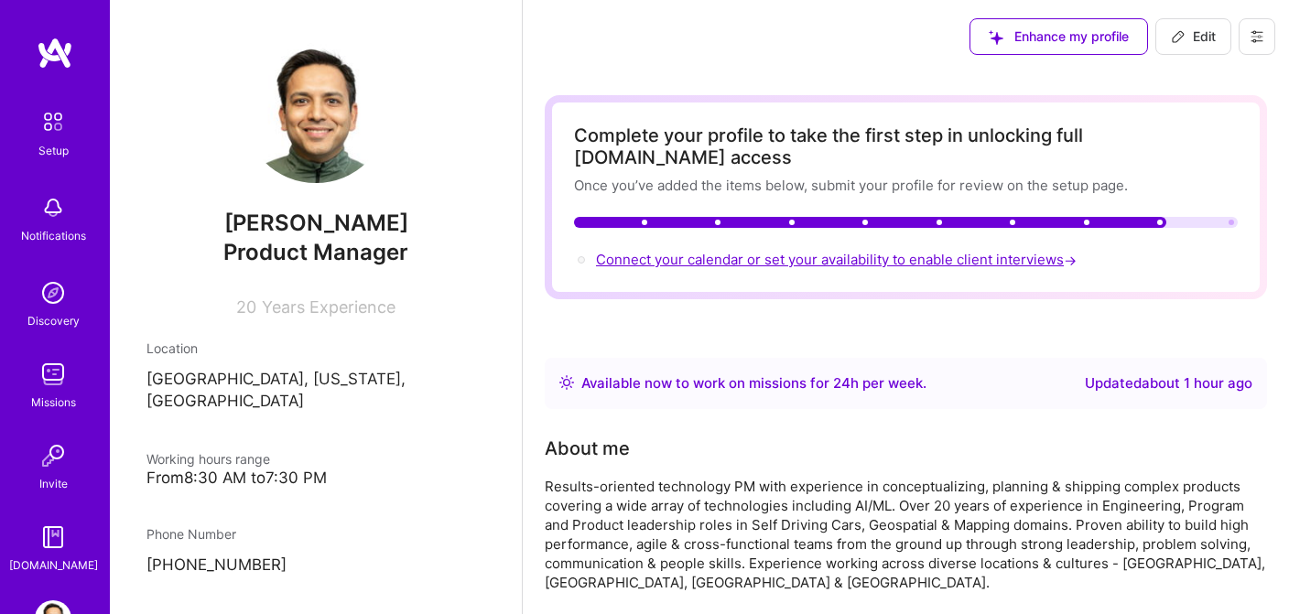
click at [822, 251] on span "Connect your calendar or set your availability to enable client interviews →" at bounding box center [838, 259] width 484 height 17
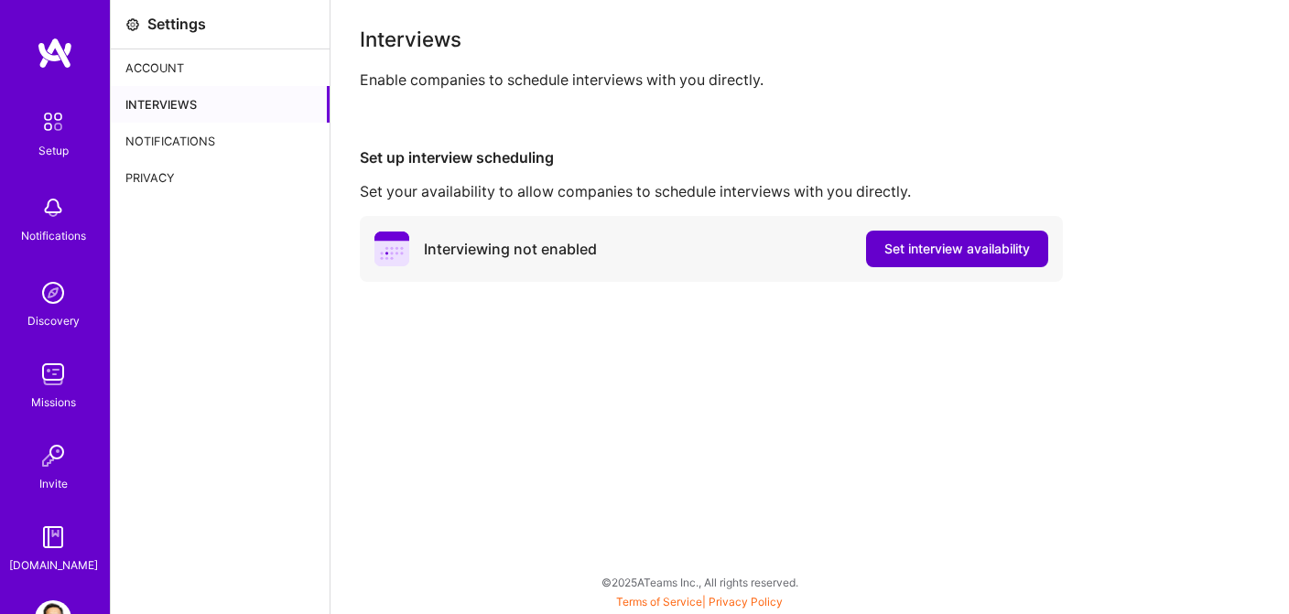
click at [954, 247] on span "Set interview availability" at bounding box center [957, 249] width 146 height 18
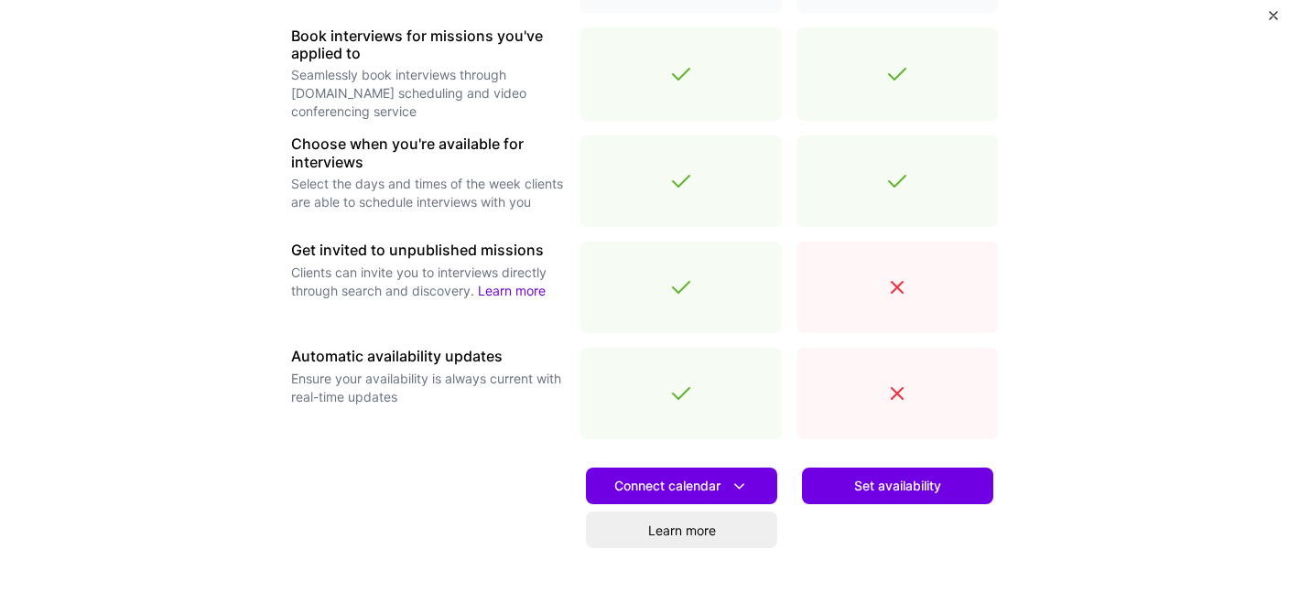
scroll to position [582, 0]
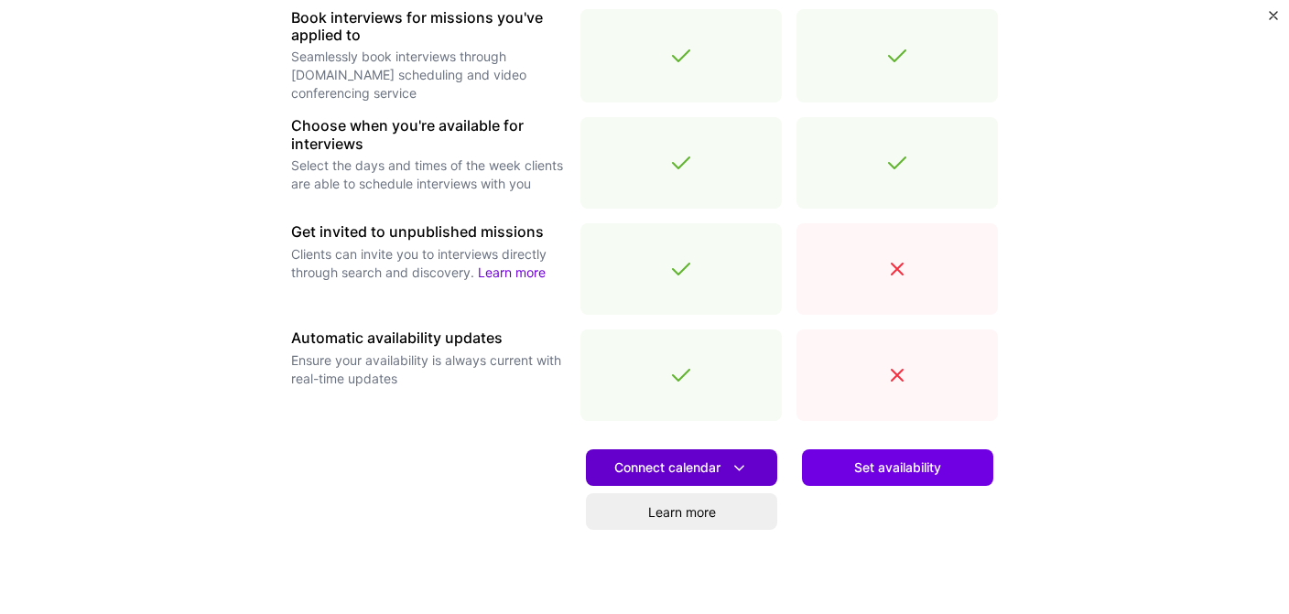
click at [726, 467] on span "Connect calendar" at bounding box center [681, 468] width 135 height 19
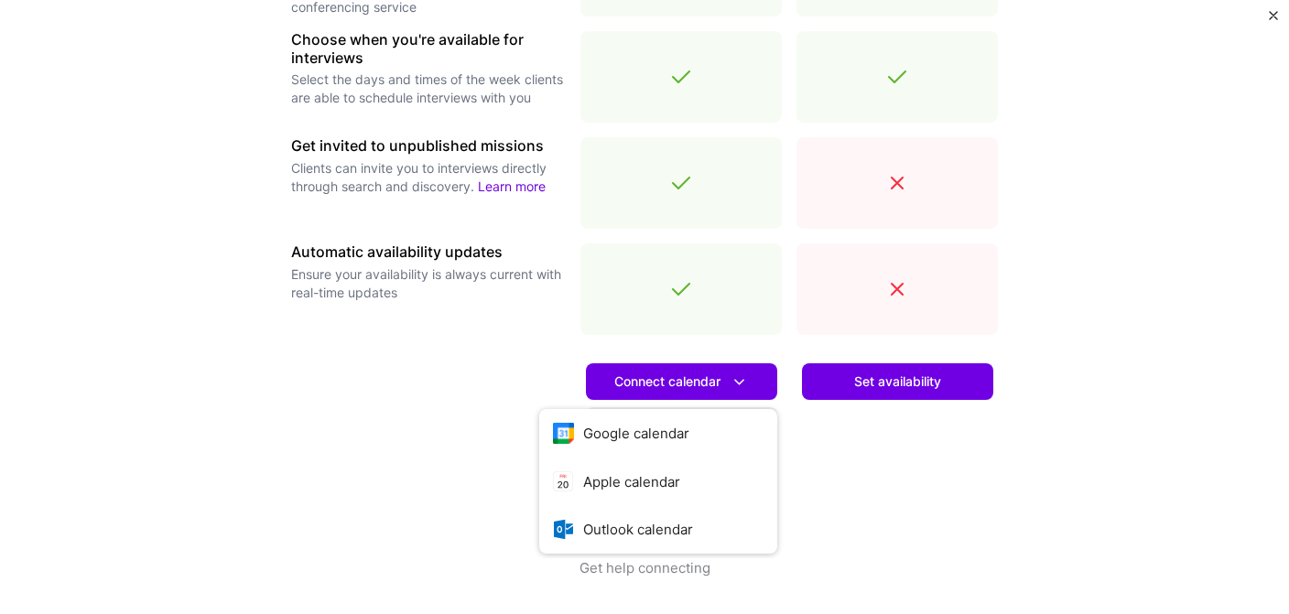
scroll to position [668, 0]
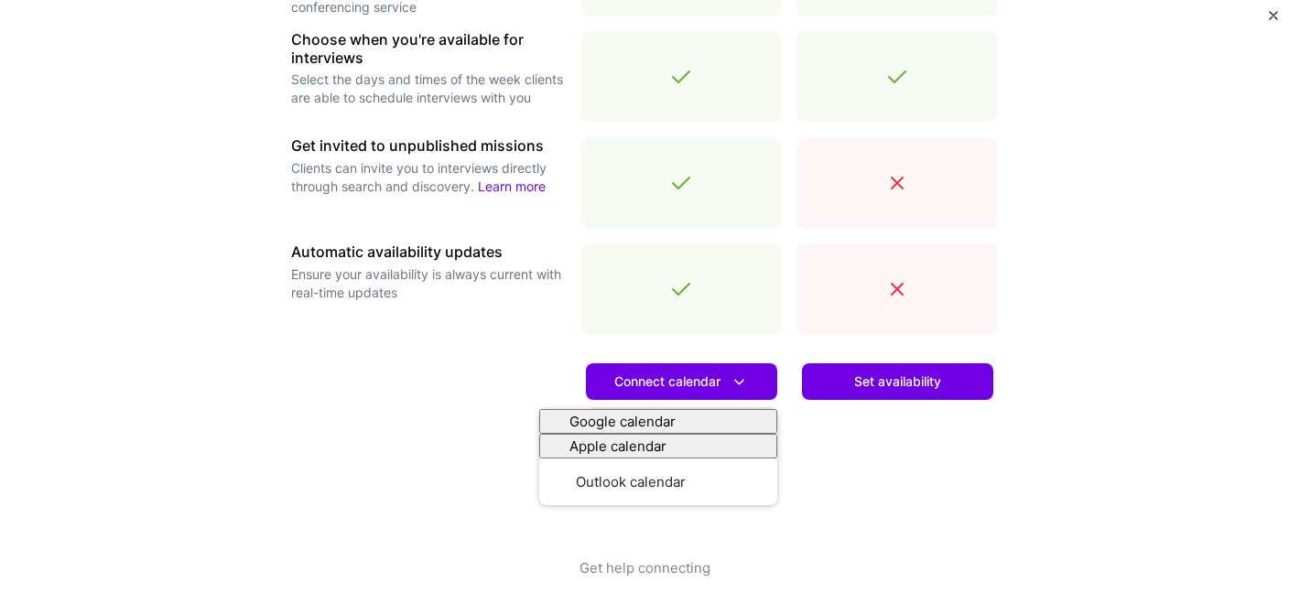
click at [927, 482] on div "Set availability" at bounding box center [897, 454] width 201 height 209
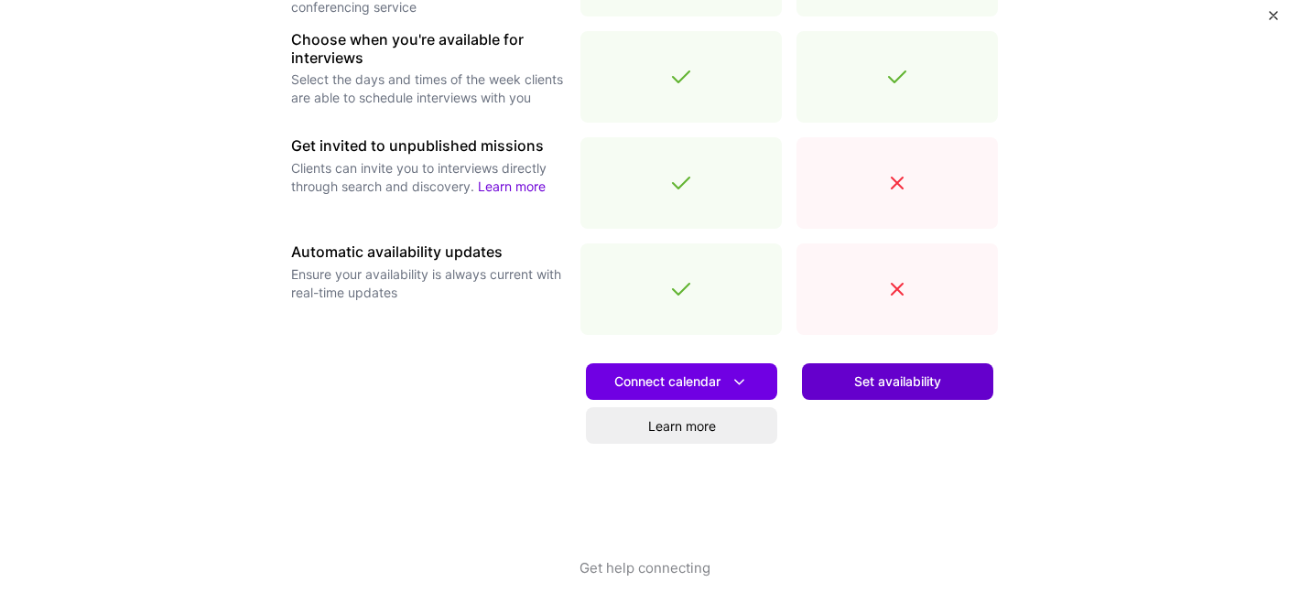
click at [890, 387] on span "Set availability" at bounding box center [897, 382] width 87 height 18
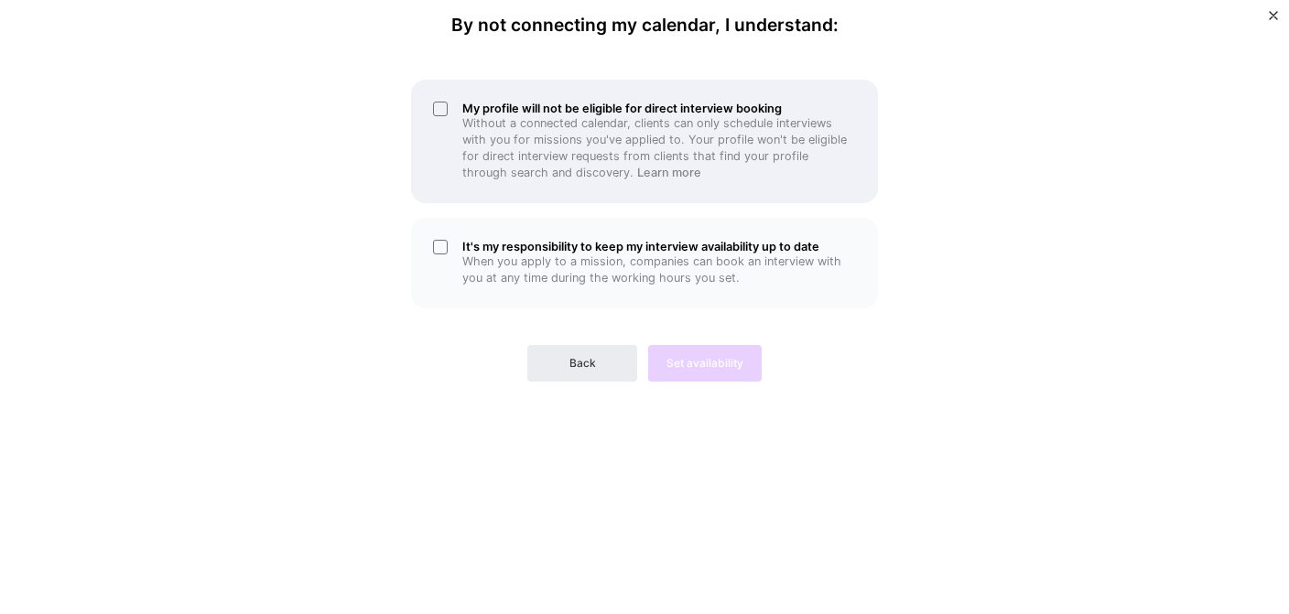
click at [549, 124] on p "Without a connected calendar, clients can only schedule interviews with you for…" at bounding box center [659, 148] width 394 height 66
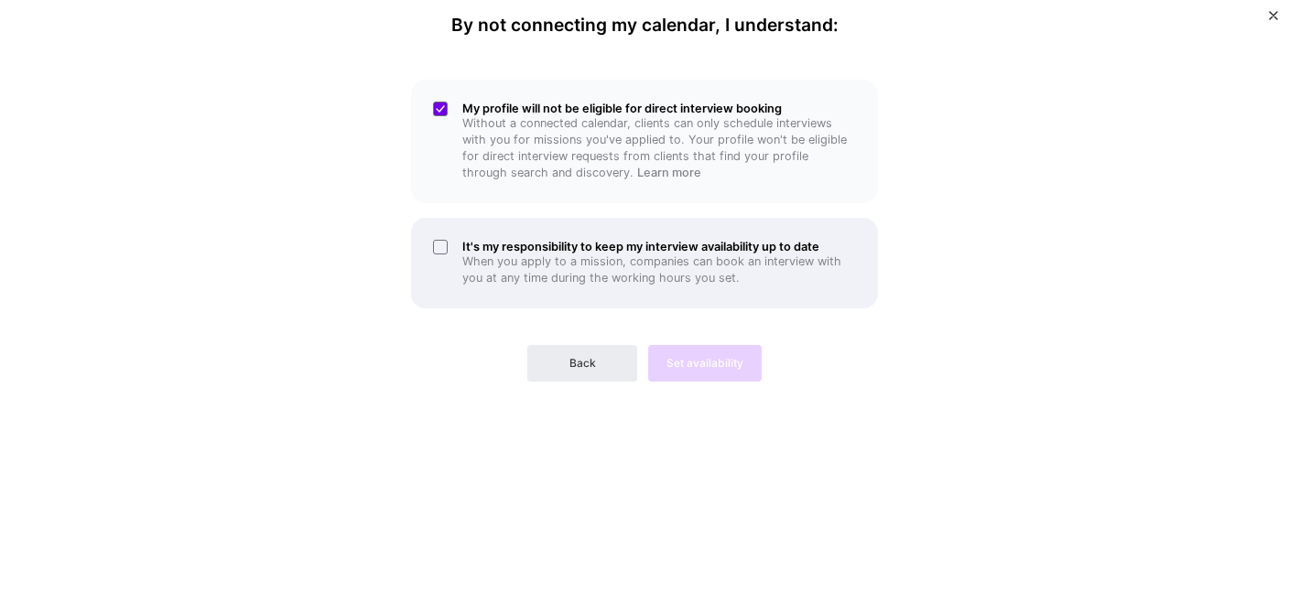
click at [531, 245] on h5 "It's my responsibility to keep my interview availability up to date" at bounding box center [659, 247] width 394 height 14
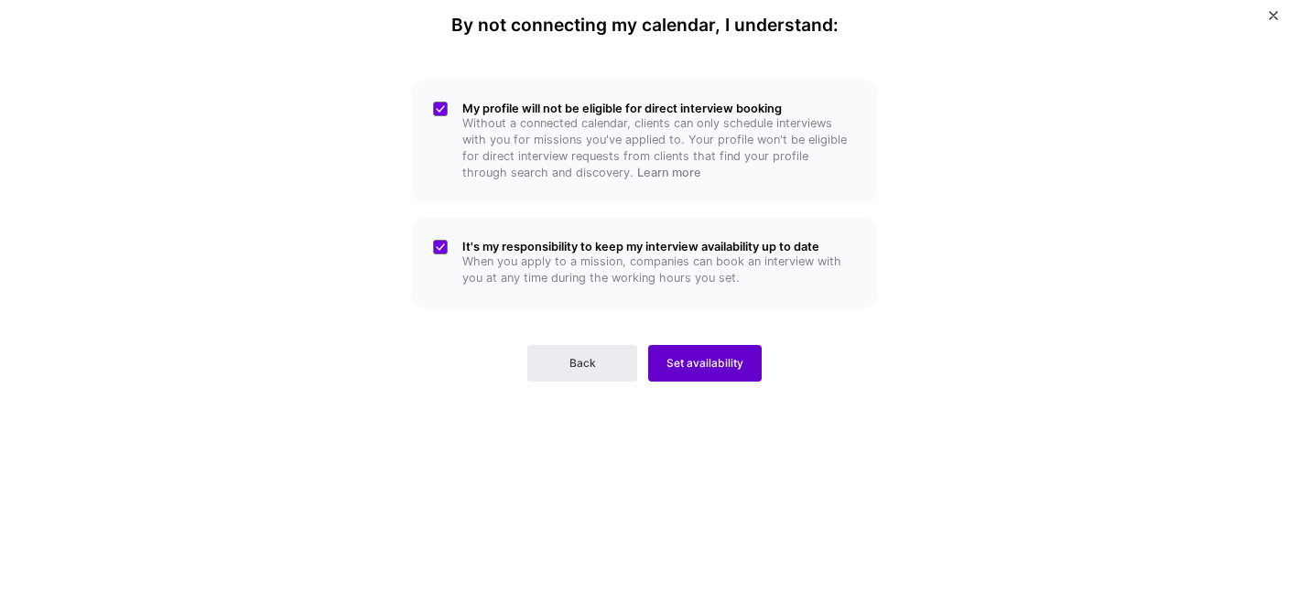
click at [691, 349] on button "Set availability" at bounding box center [705, 363] width 114 height 37
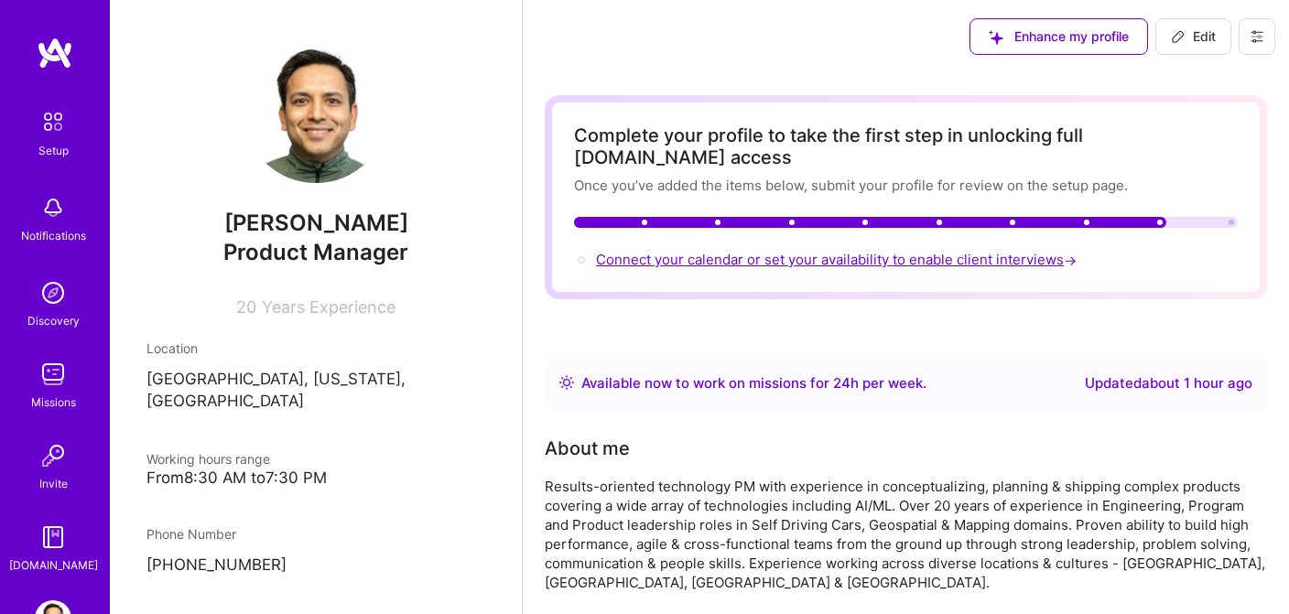
click at [942, 251] on span "Connect your calendar or set your availability to enable client interviews →" at bounding box center [838, 259] width 484 height 17
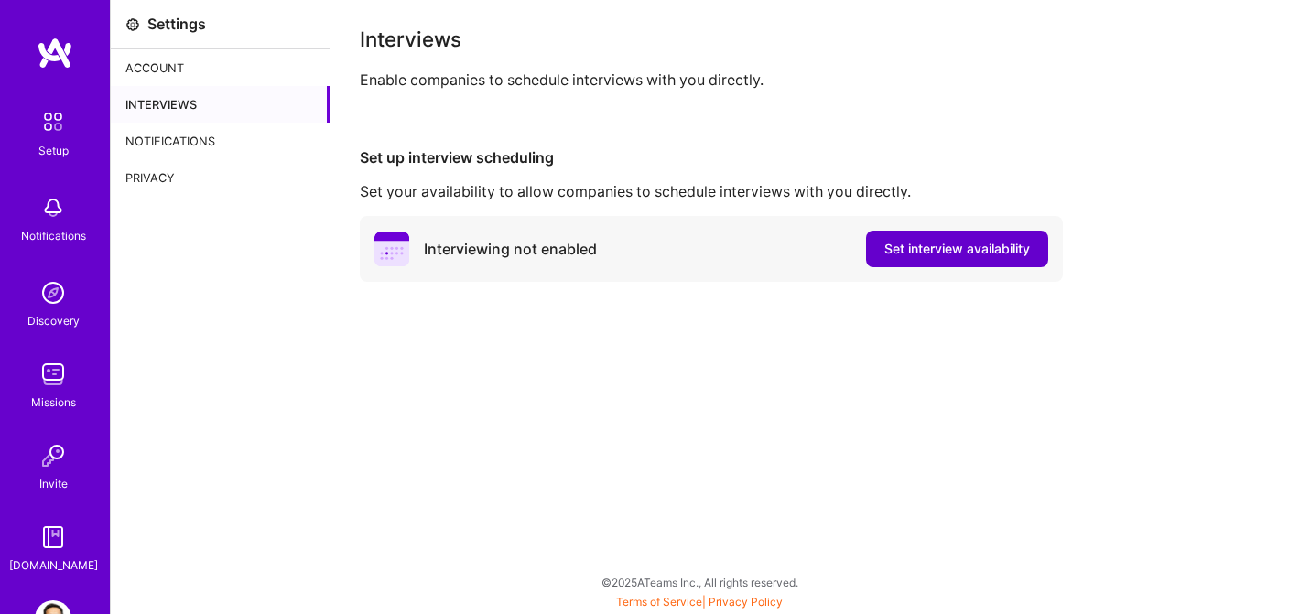
click at [929, 257] on span "Set interview availability" at bounding box center [957, 249] width 146 height 18
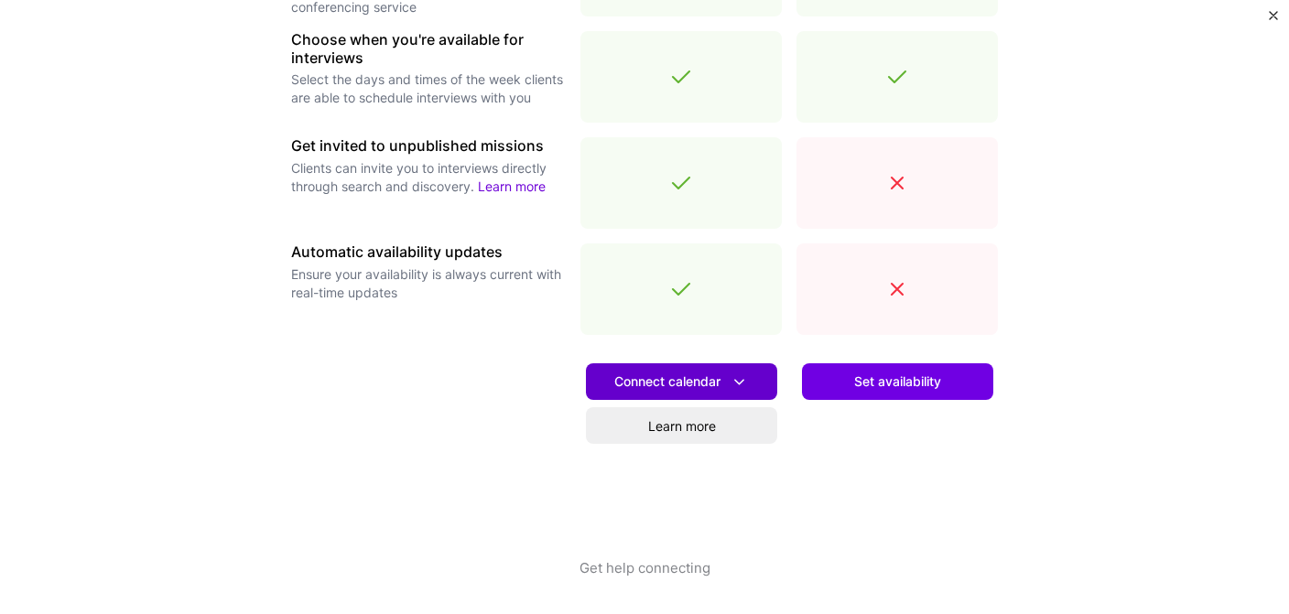
scroll to position [668, 0]
click at [699, 380] on span "Connect calendar" at bounding box center [681, 382] width 135 height 19
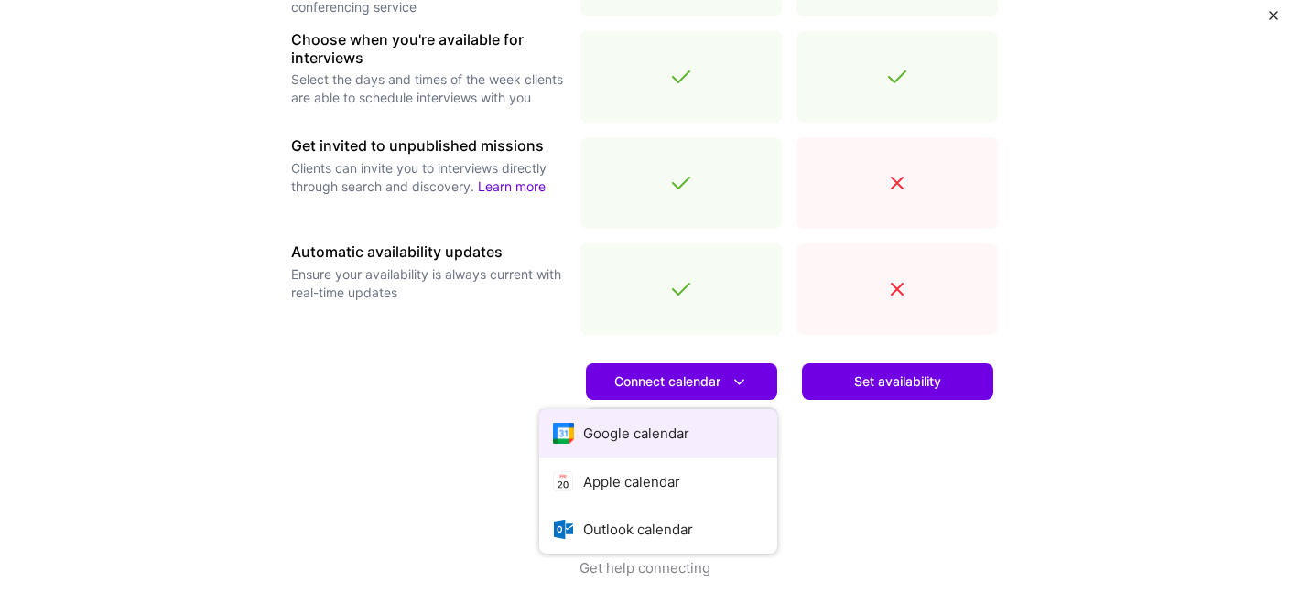
click at [632, 442] on button "Google calendar" at bounding box center [658, 433] width 238 height 49
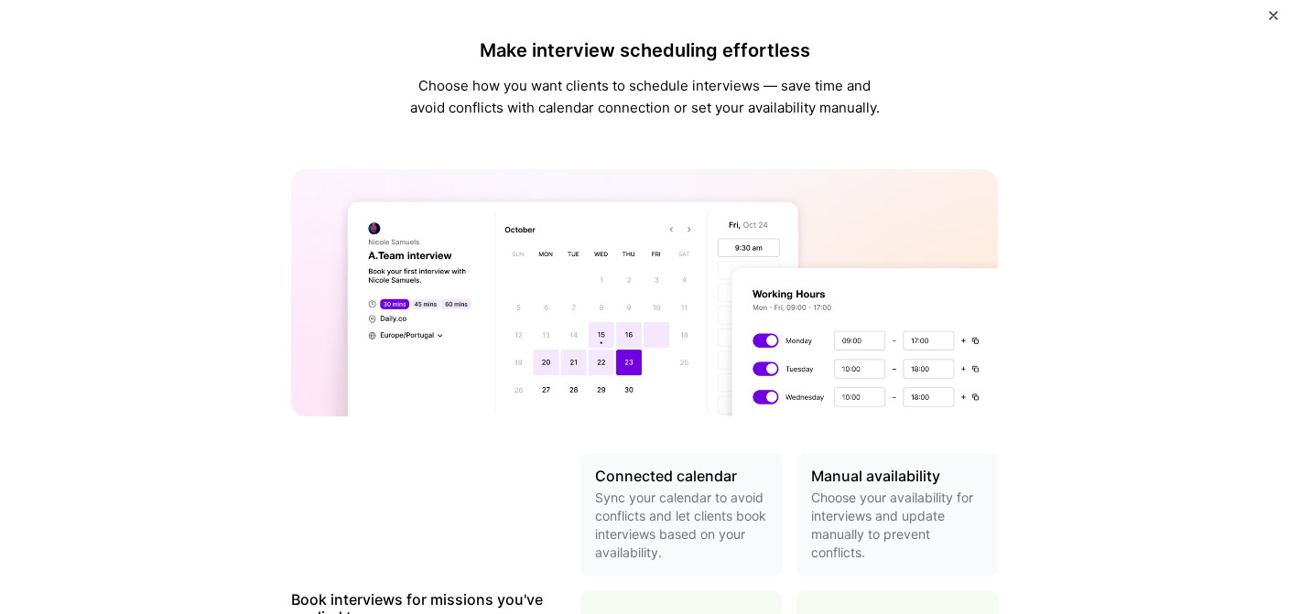
scroll to position [0, 0]
click at [1271, 16] on img "Close" at bounding box center [1273, 15] width 9 height 9
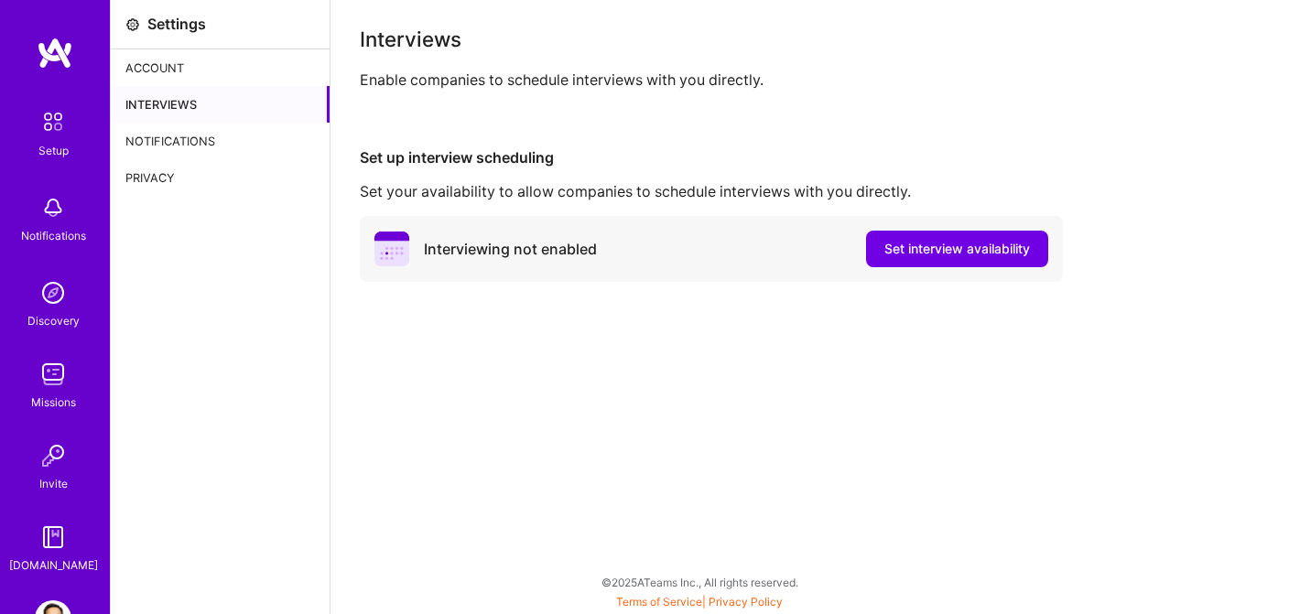
click at [57, 65] on img at bounding box center [55, 53] width 37 height 33
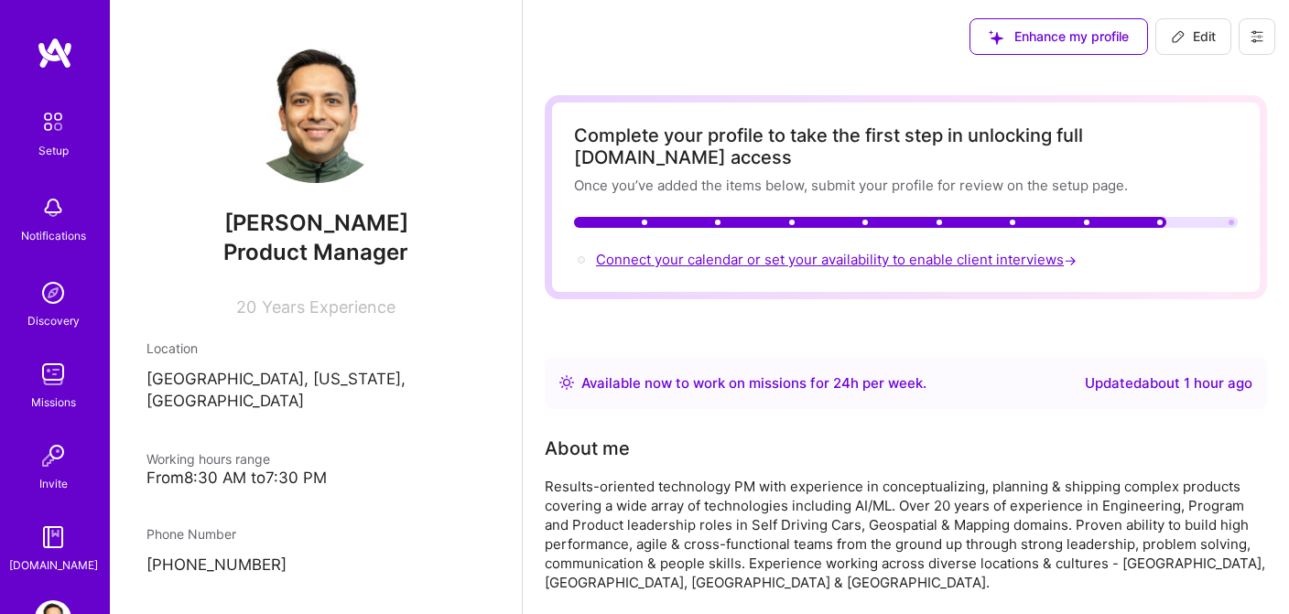
click at [836, 251] on span "Connect your calendar or set your availability to enable client interviews →" at bounding box center [838, 259] width 484 height 17
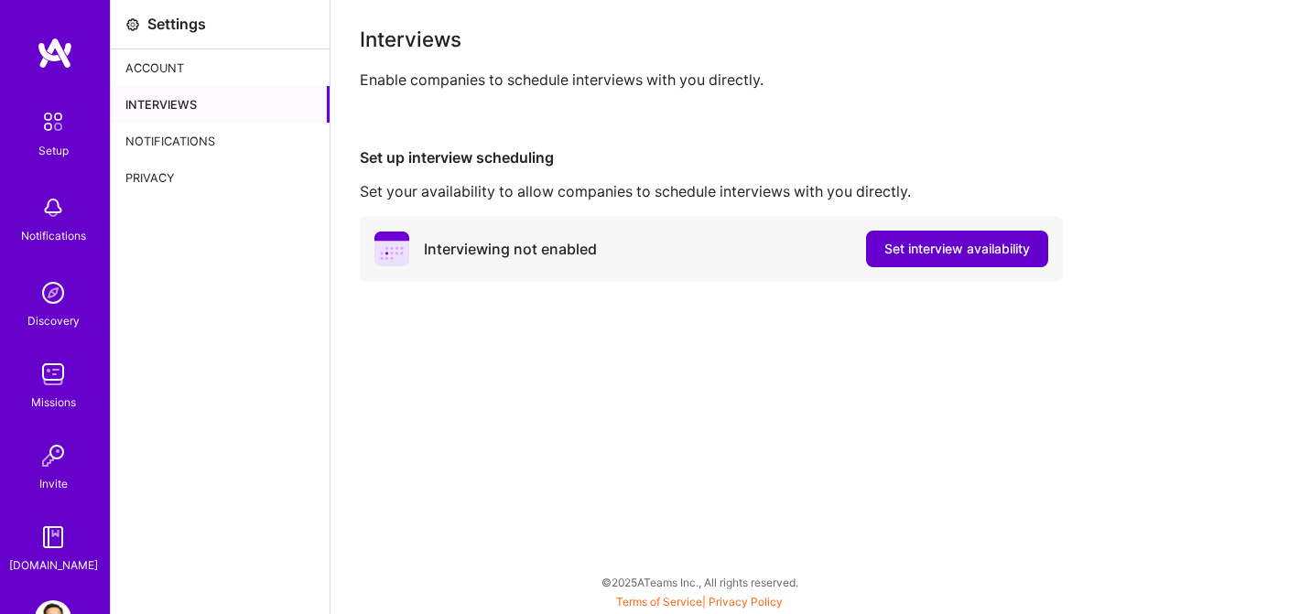
click at [935, 243] on span "Set interview availability" at bounding box center [957, 249] width 146 height 18
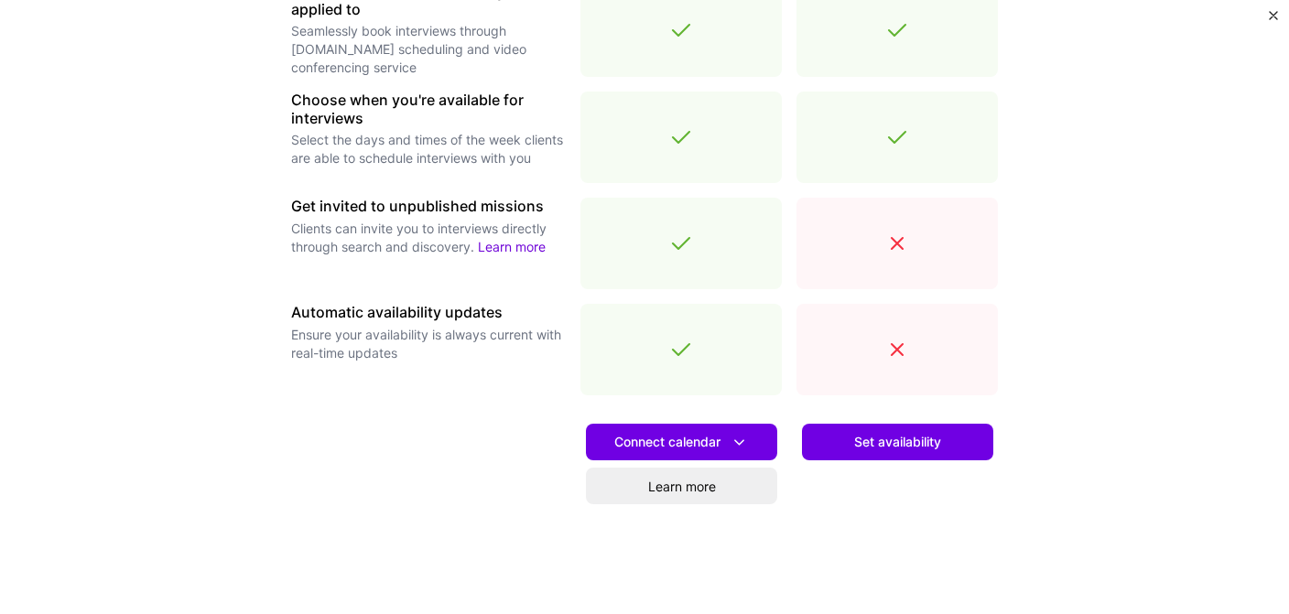
scroll to position [612, 0]
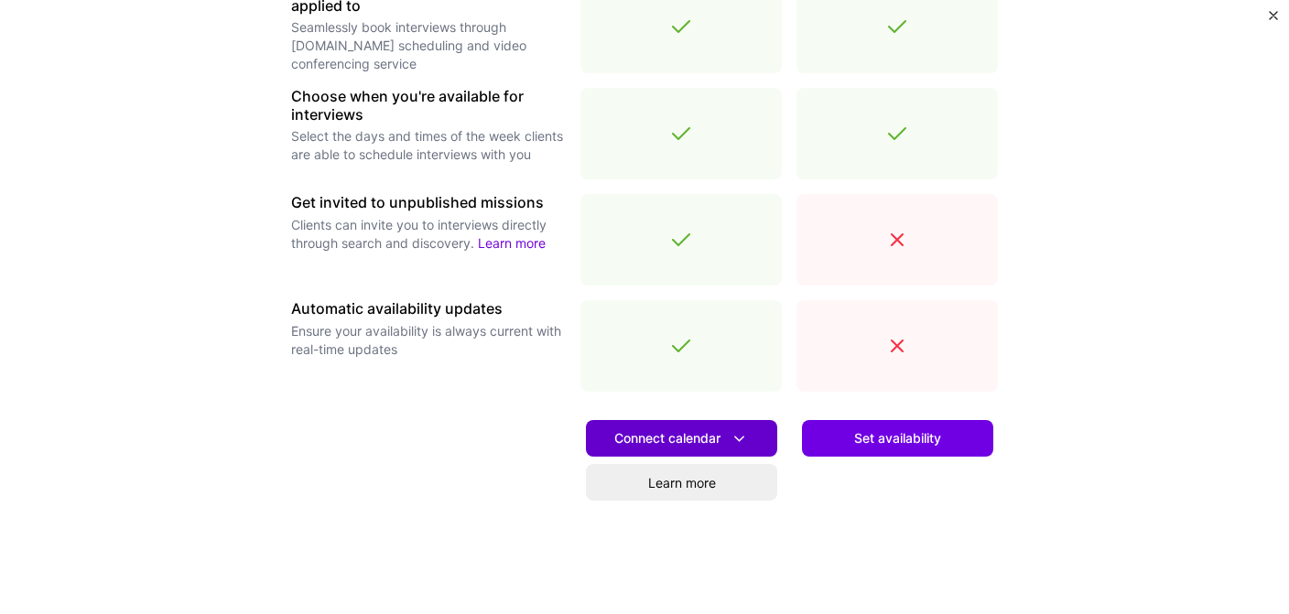
click at [711, 441] on span "Connect calendar" at bounding box center [681, 438] width 135 height 19
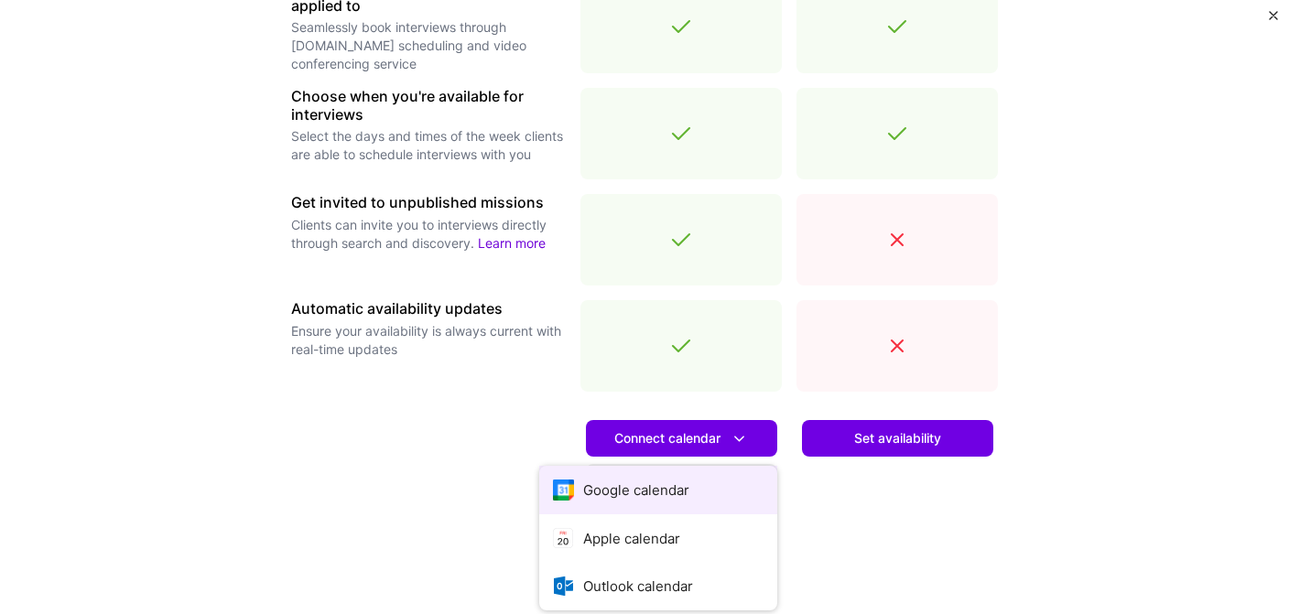
click at [653, 486] on button "Google calendar" at bounding box center [658, 490] width 238 height 49
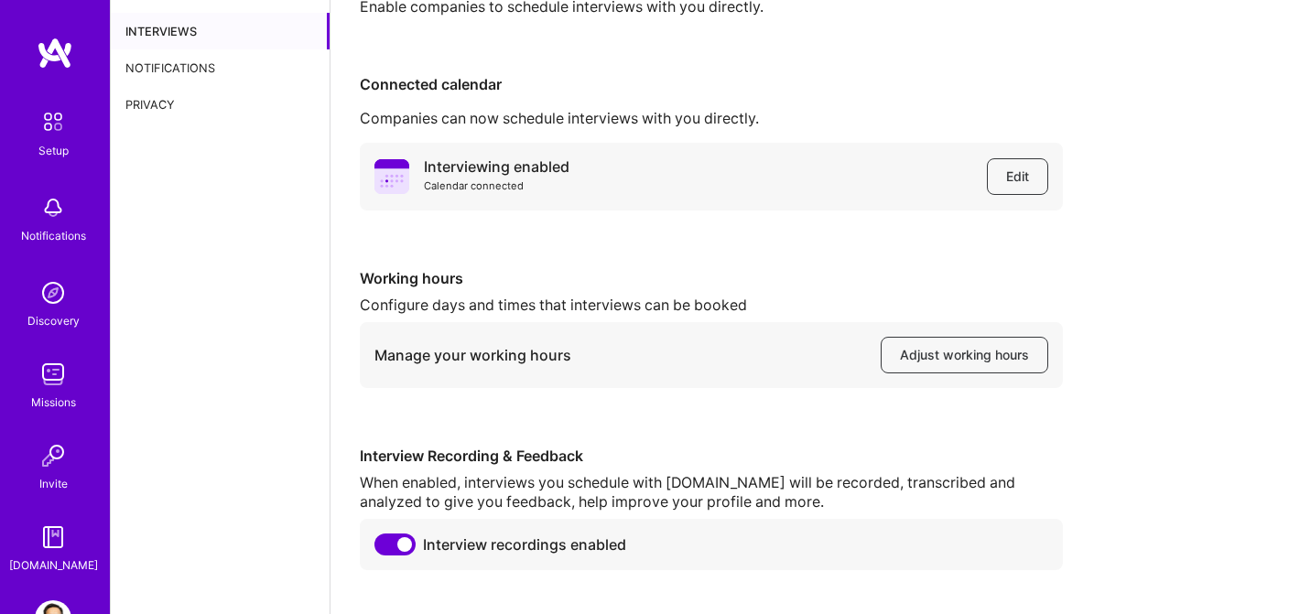
scroll to position [89, 0]
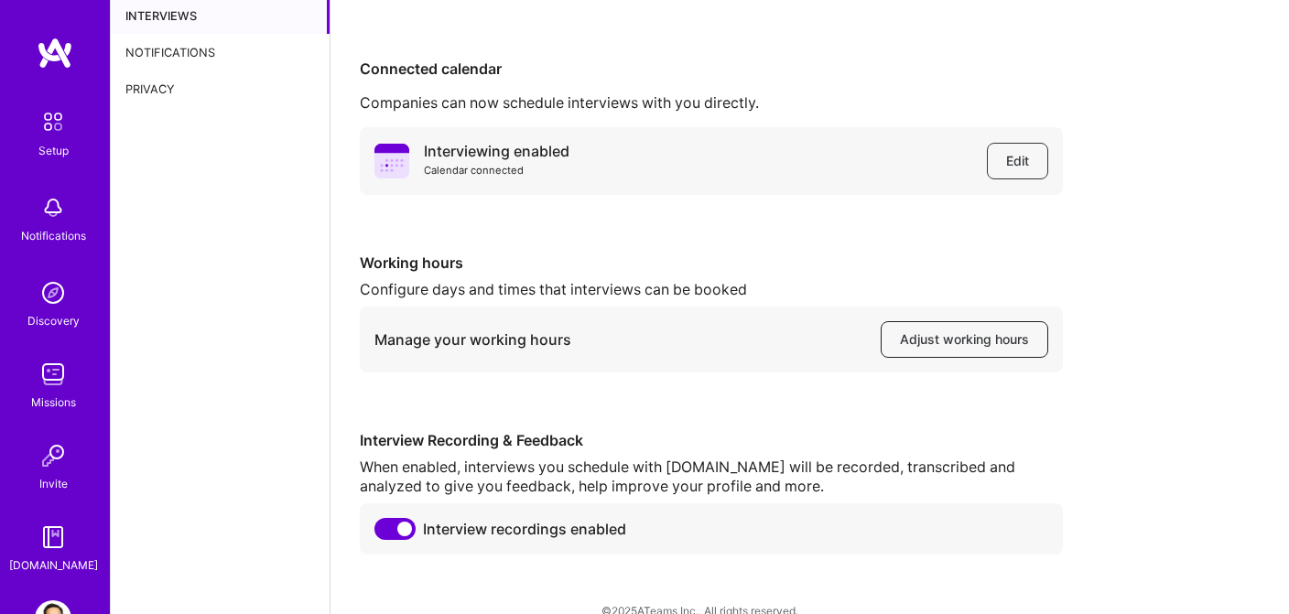
click at [927, 341] on span "Adjust working hours" at bounding box center [964, 340] width 129 height 18
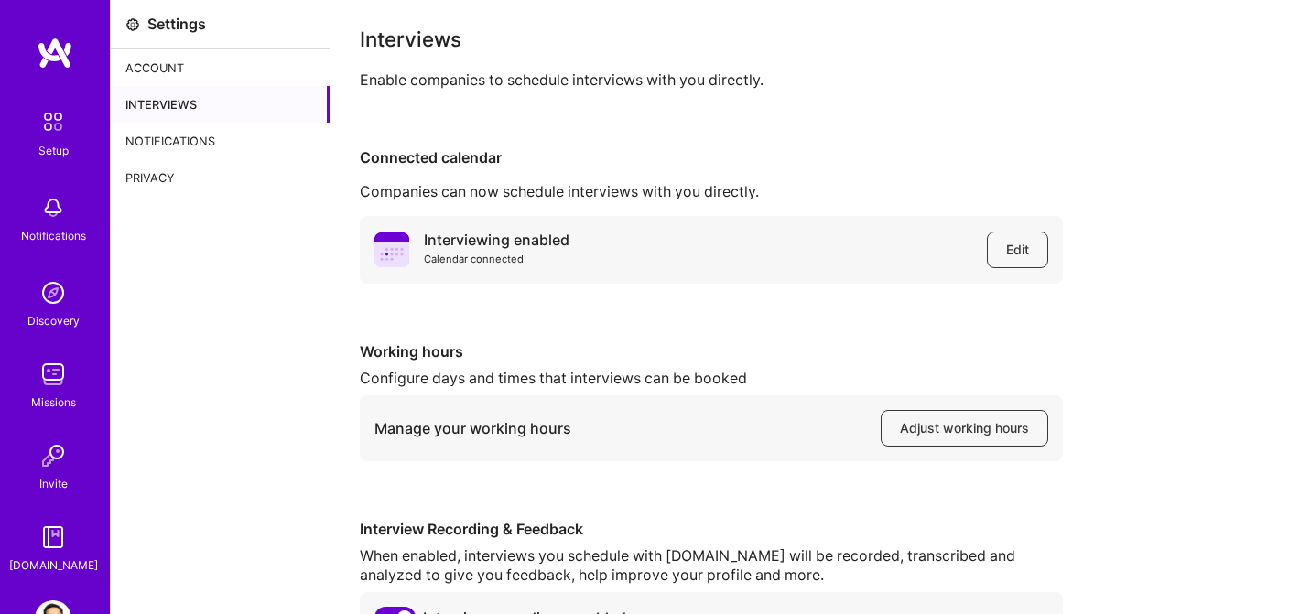
scroll to position [0, 0]
click at [152, 64] on div "Account" at bounding box center [220, 67] width 219 height 37
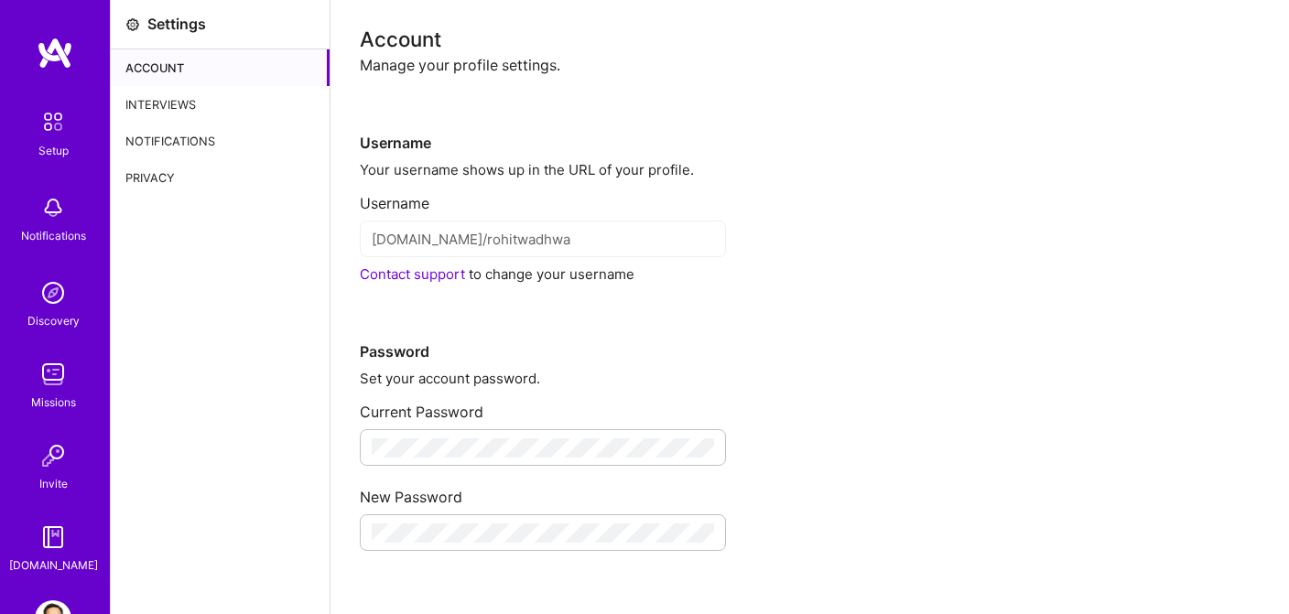
click at [55, 114] on img at bounding box center [53, 122] width 38 height 38
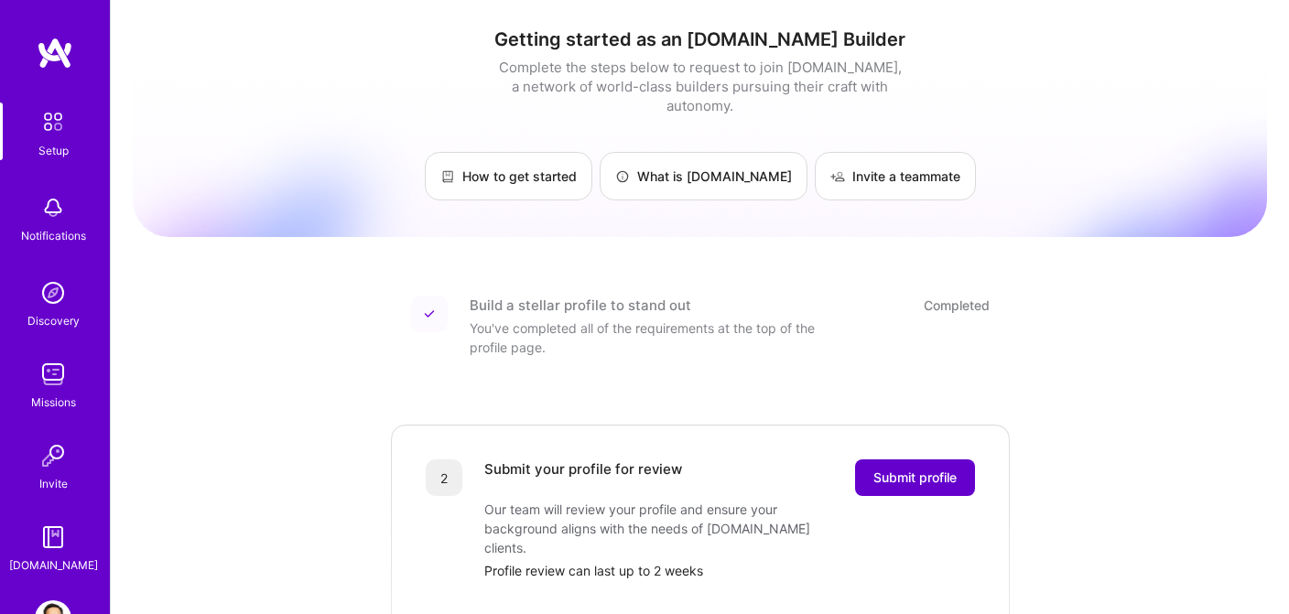
click at [886, 468] on button "Submit profile" at bounding box center [915, 478] width 120 height 37
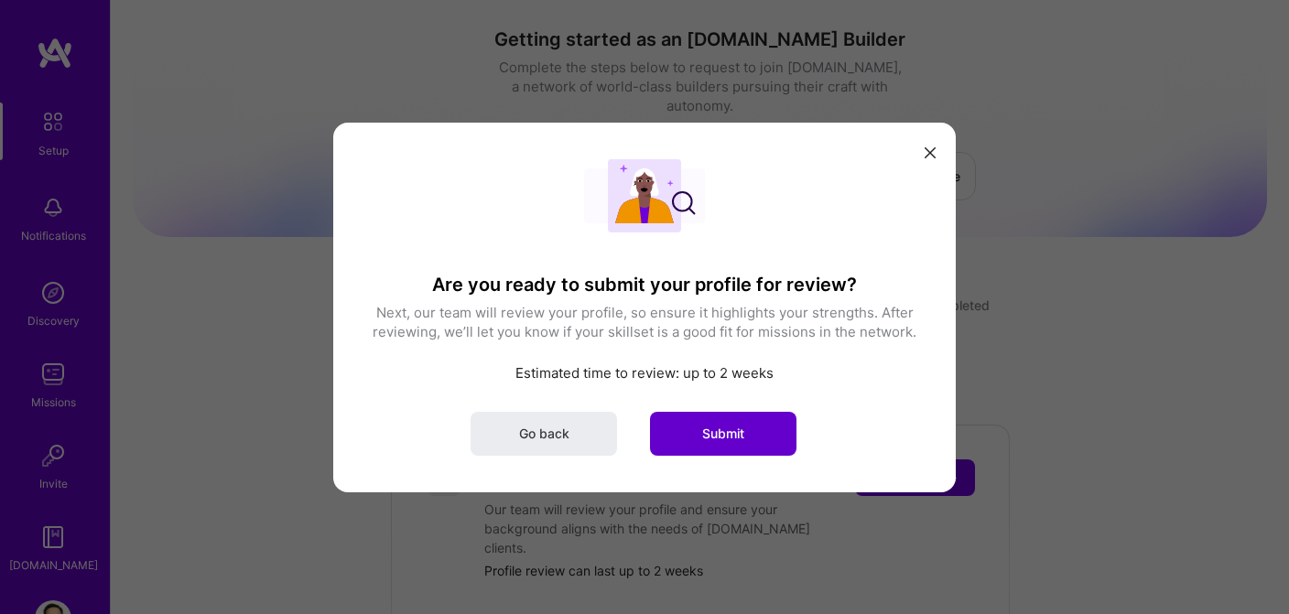
click at [732, 438] on span "Submit" at bounding box center [723, 433] width 42 height 18
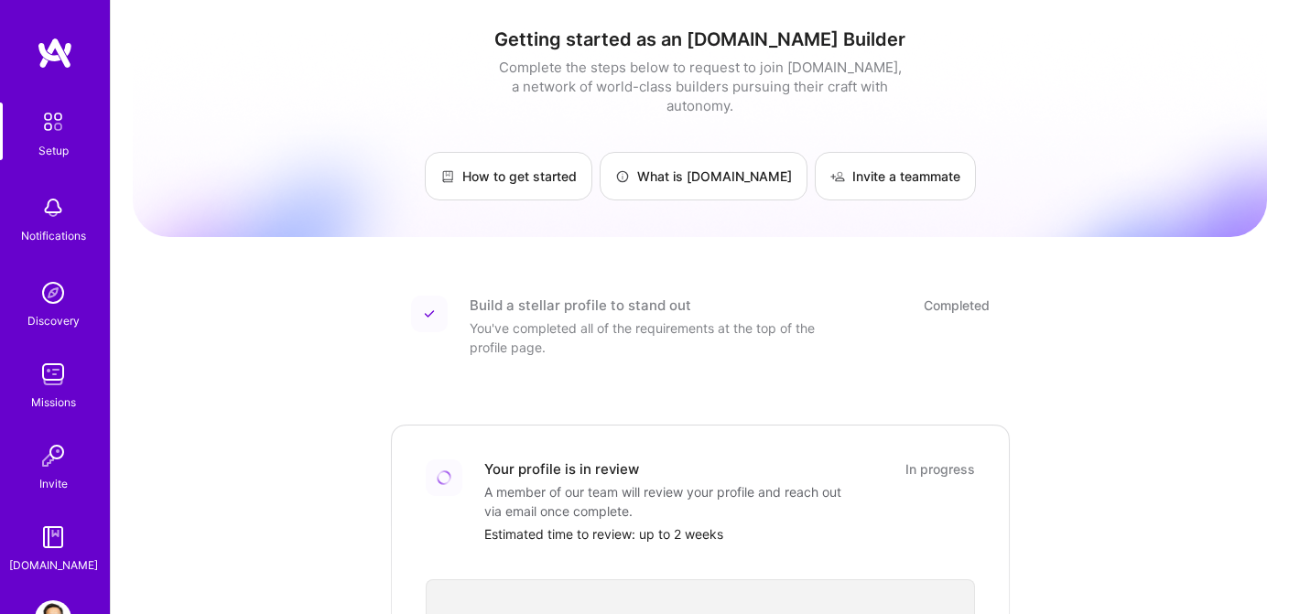
click at [55, 389] on img at bounding box center [53, 374] width 37 height 37
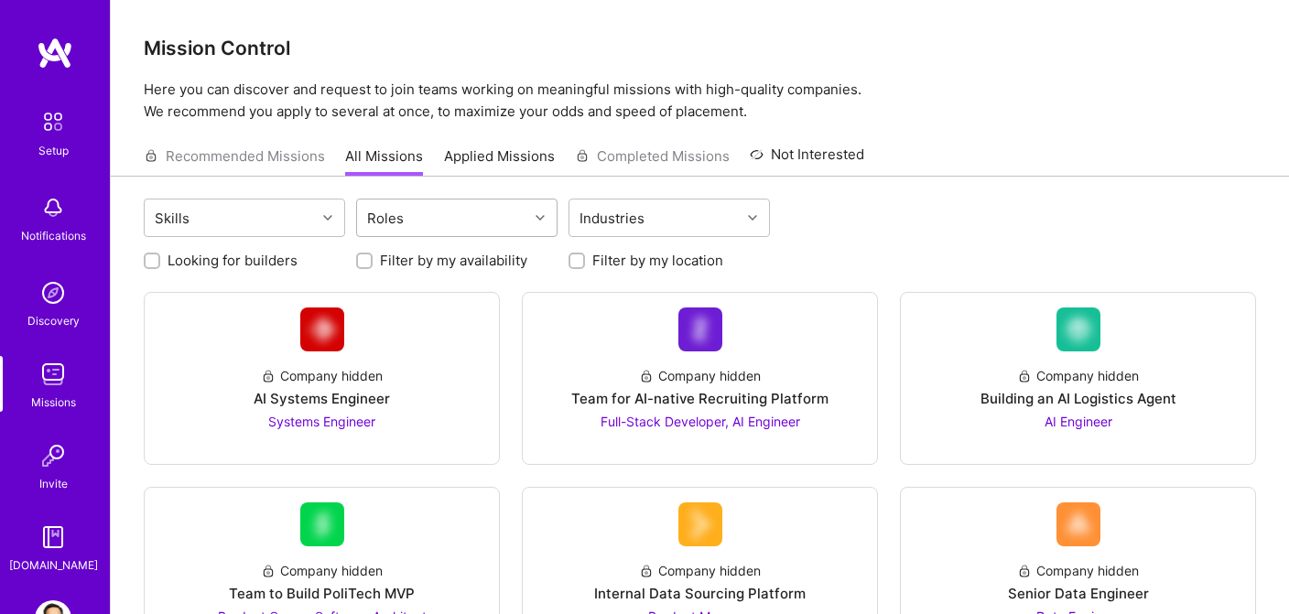
click at [540, 218] on icon at bounding box center [540, 217] width 9 height 9
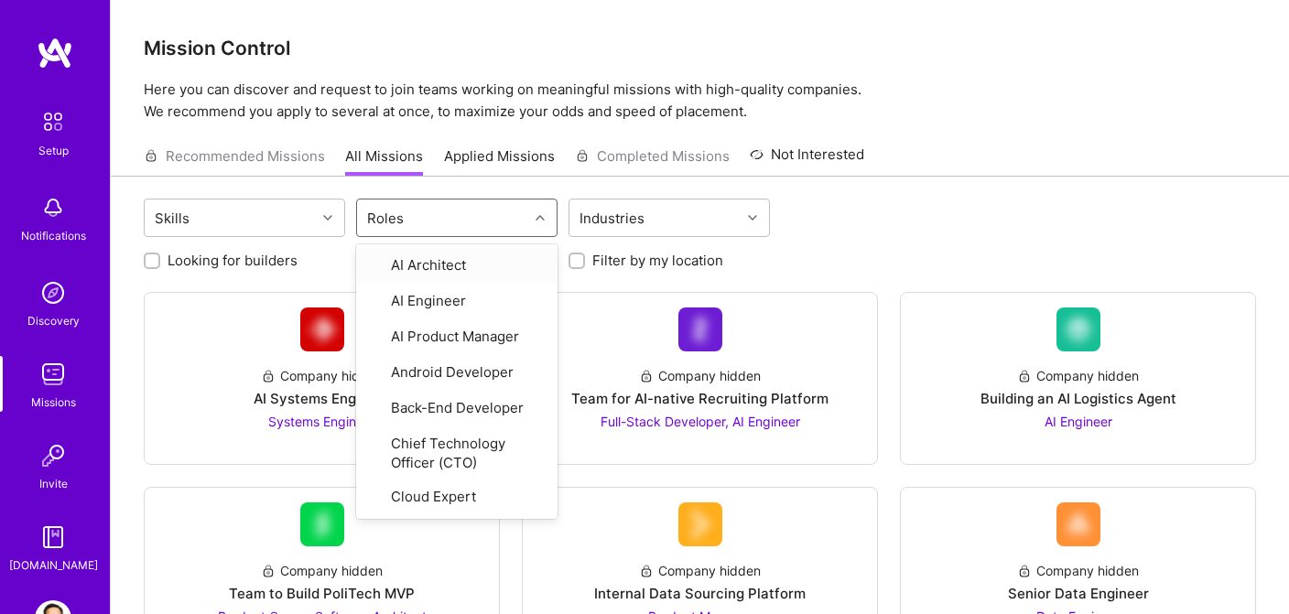
click at [540, 218] on icon at bounding box center [540, 217] width 9 height 9
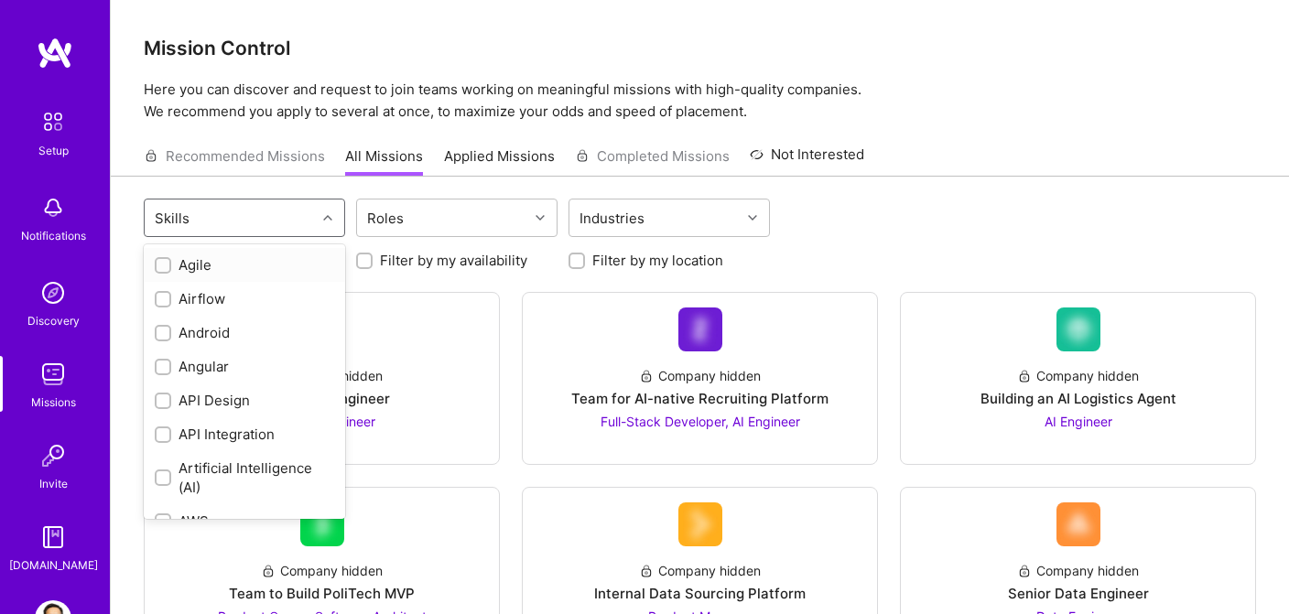
click at [329, 218] on icon at bounding box center [327, 217] width 9 height 9
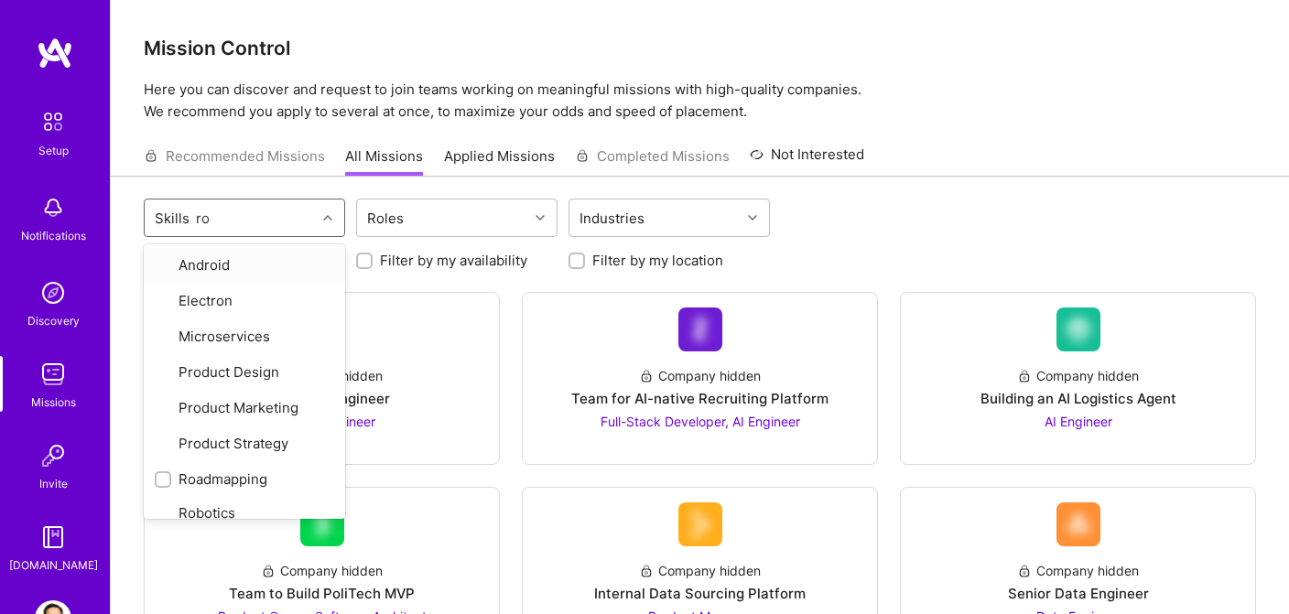
type input "roa"
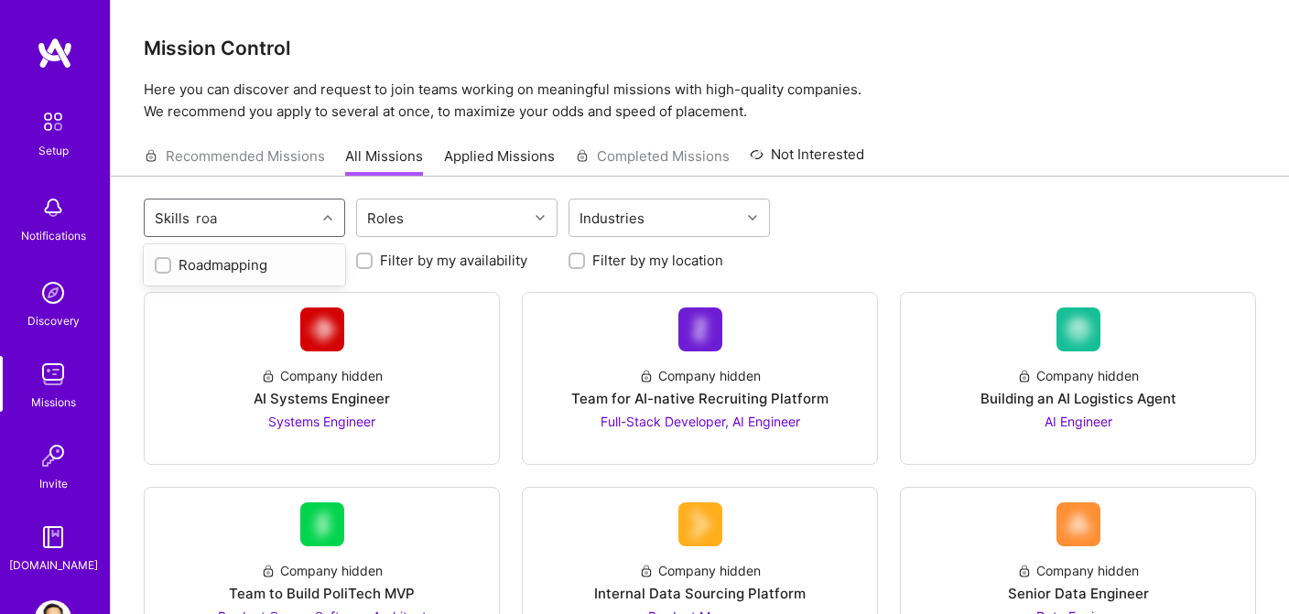
click at [246, 273] on div "Roadmapping" at bounding box center [244, 264] width 179 height 19
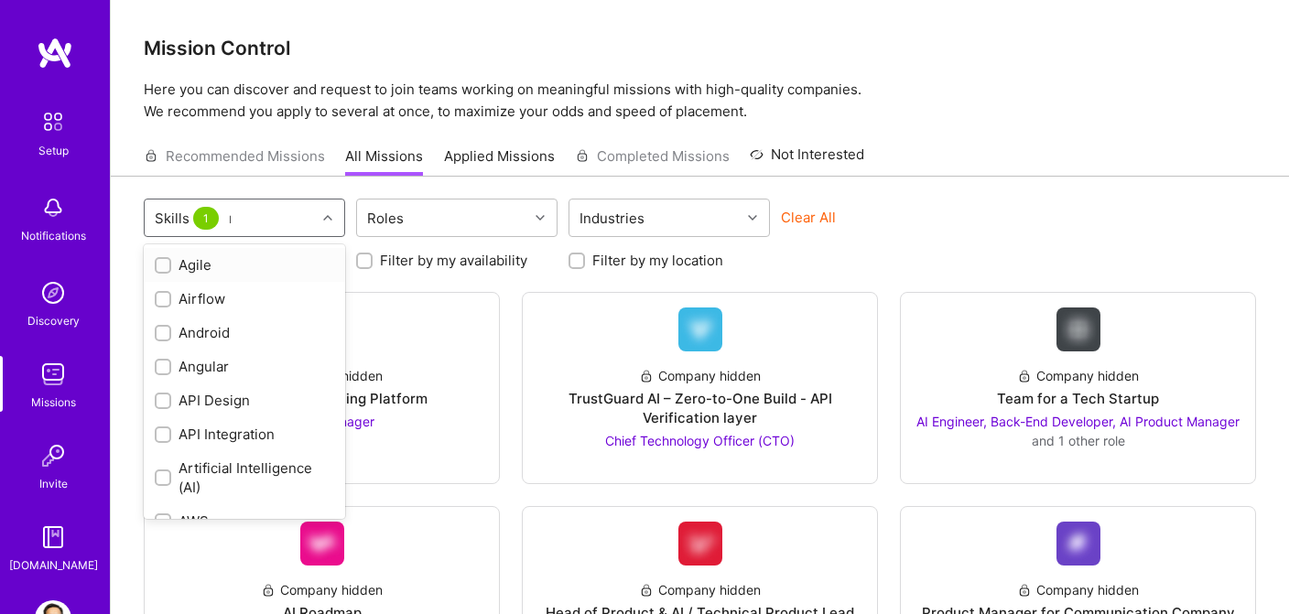
checkbox input "true"
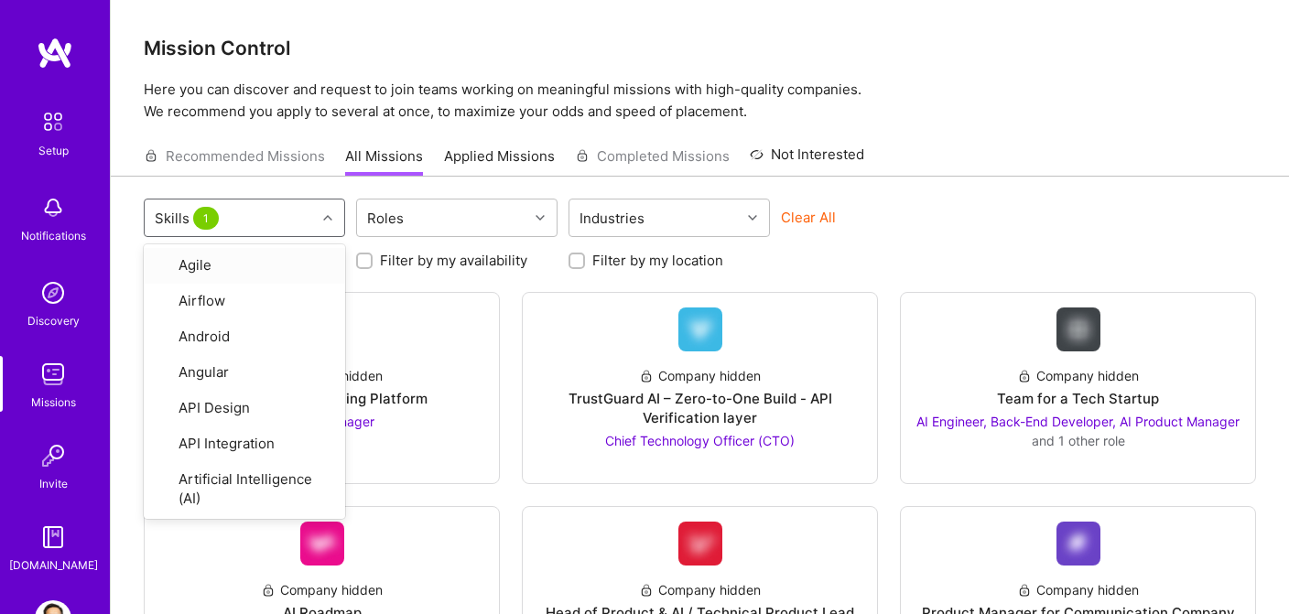
click at [953, 208] on div "Clear All" at bounding box center [881, 225] width 201 height 34
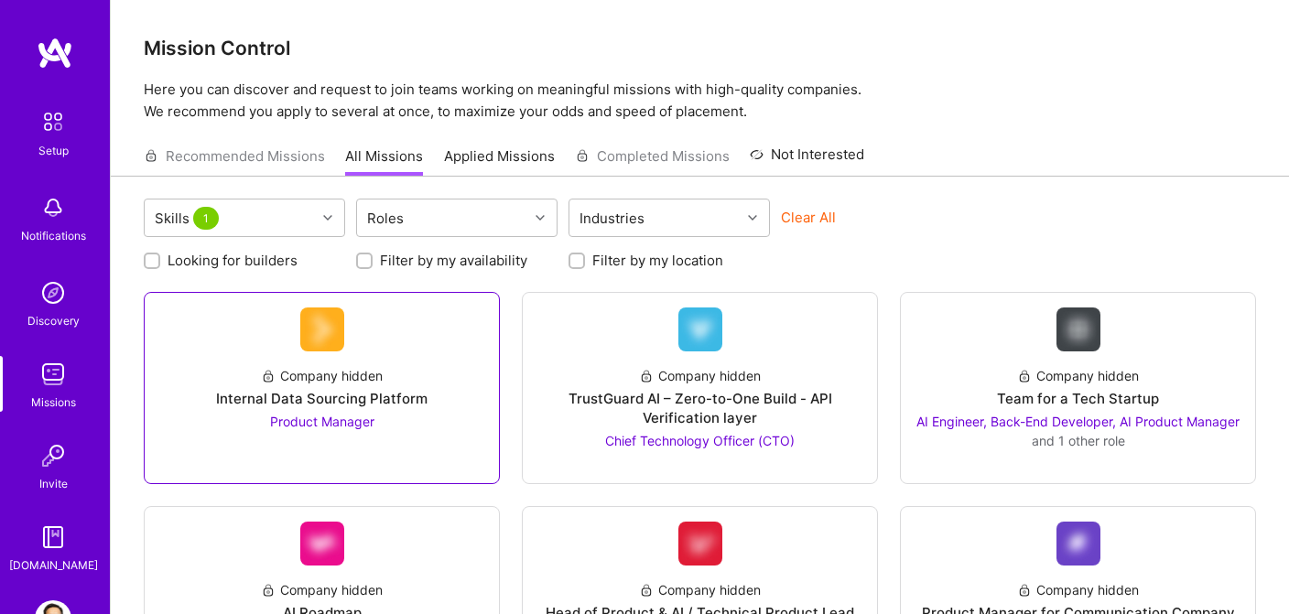
click at [309, 348] on img at bounding box center [322, 330] width 44 height 44
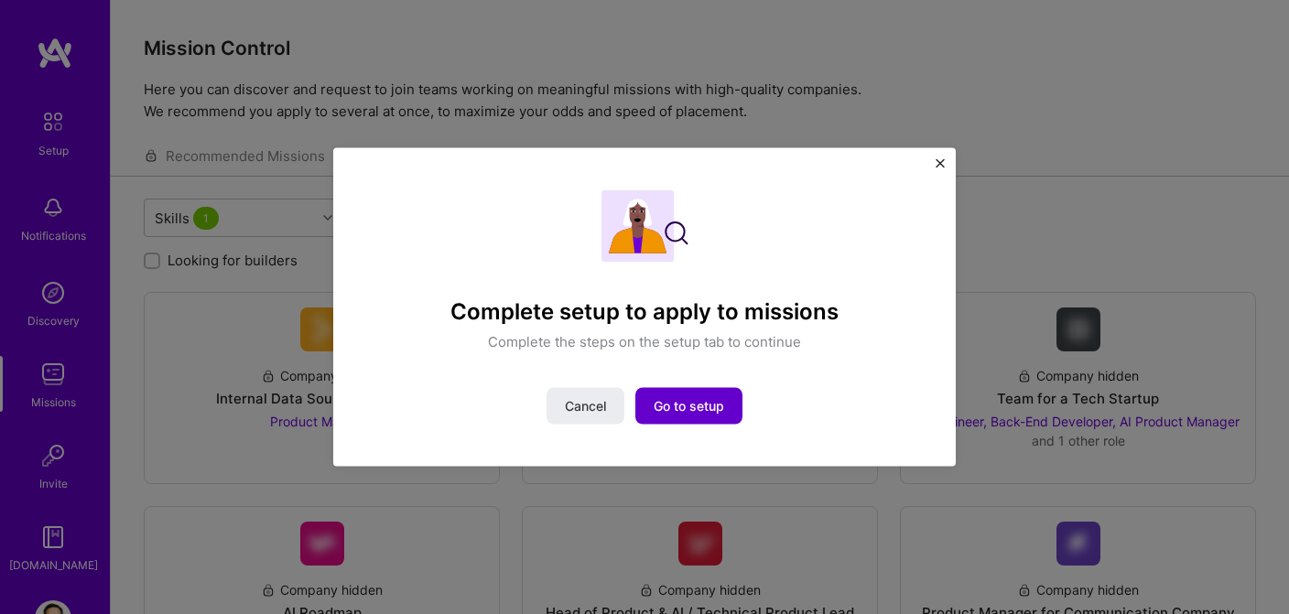
click at [699, 404] on span "Go to setup" at bounding box center [689, 406] width 70 height 18
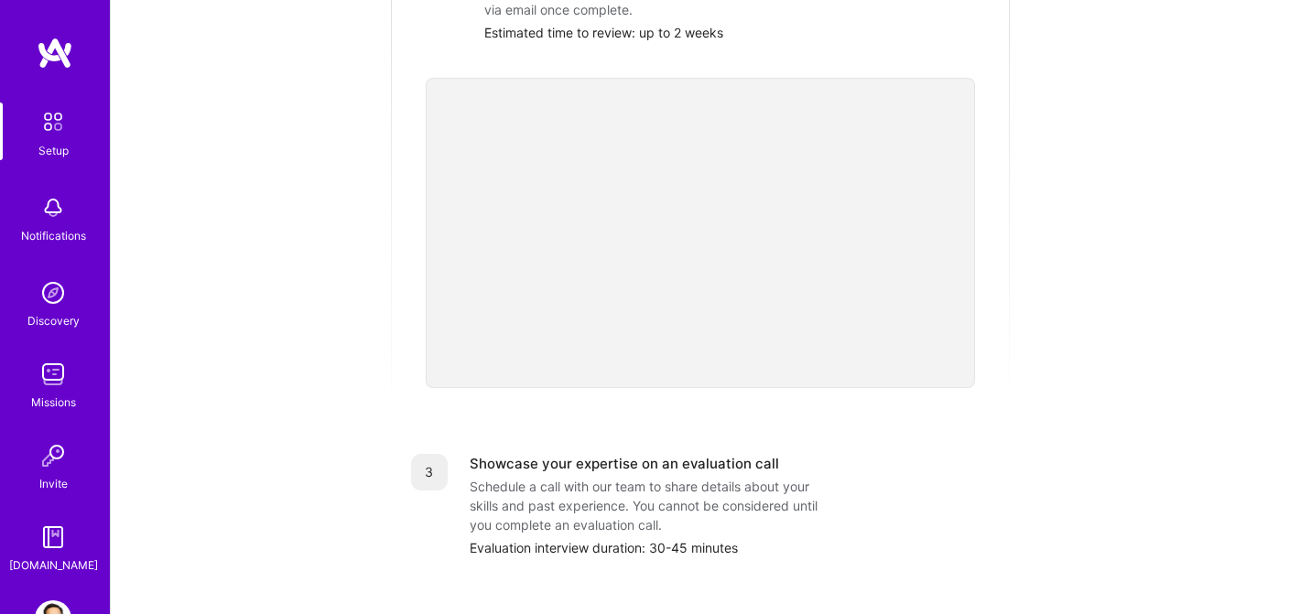
scroll to position [506, 0]
click at [50, 463] on img at bounding box center [53, 456] width 37 height 37
